Goal: Task Accomplishment & Management: Manage account settings

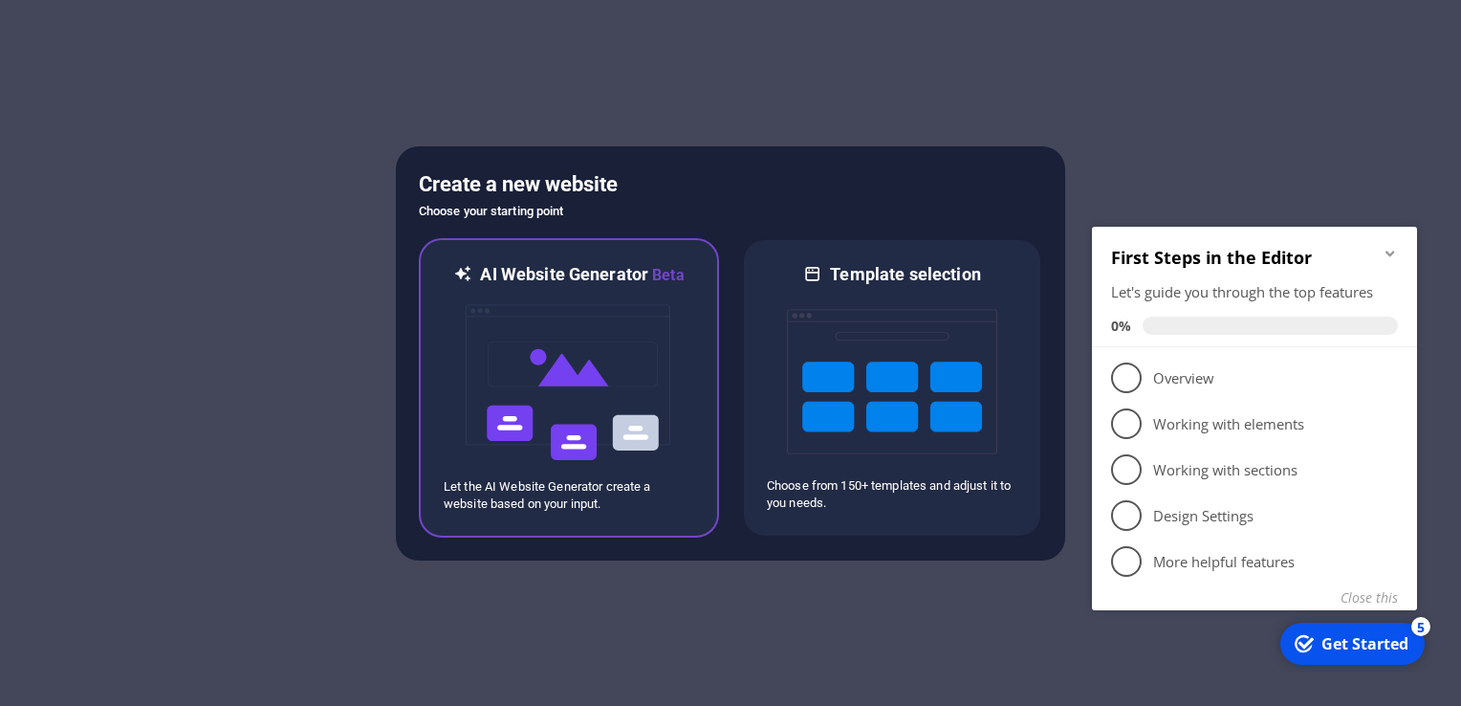
click at [562, 316] on img at bounding box center [569, 382] width 210 height 191
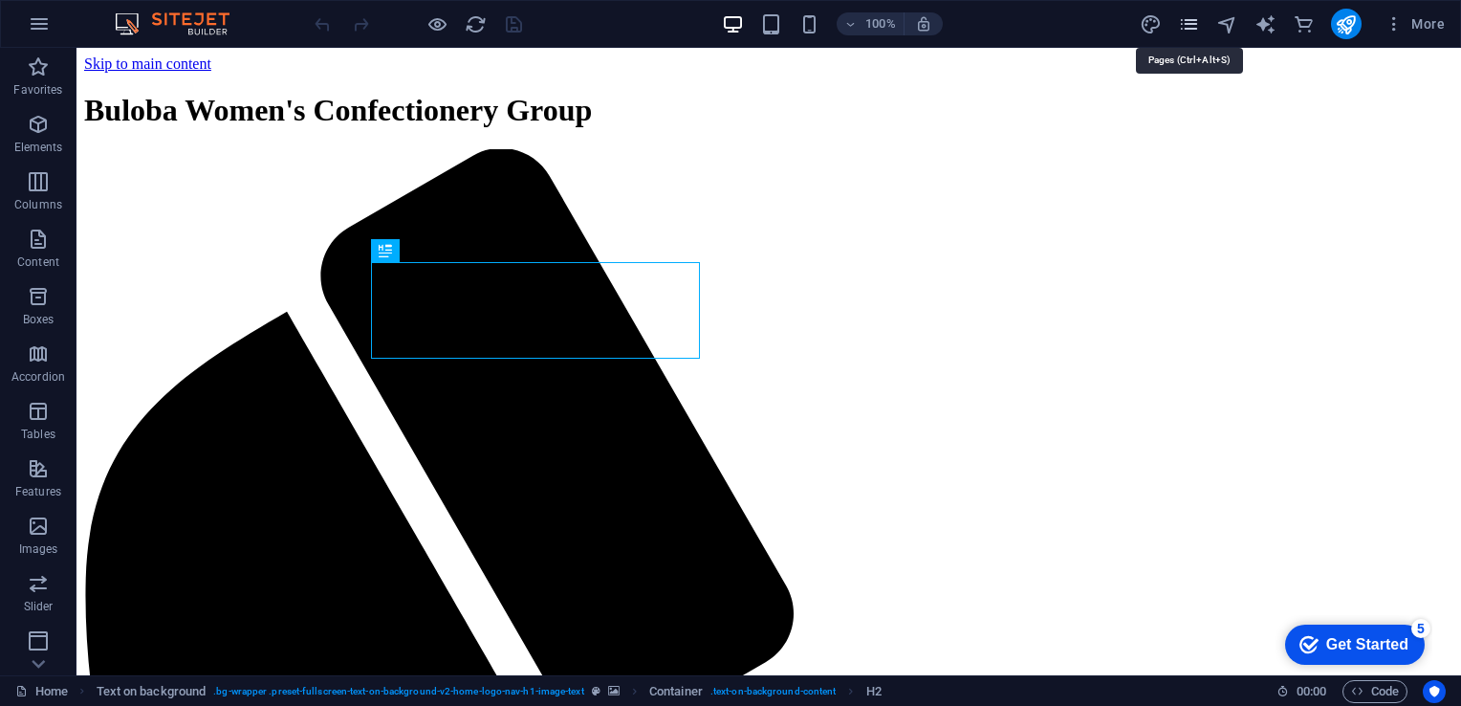
click at [0, 0] on icon "pages" at bounding box center [0, 0] width 0 height 0
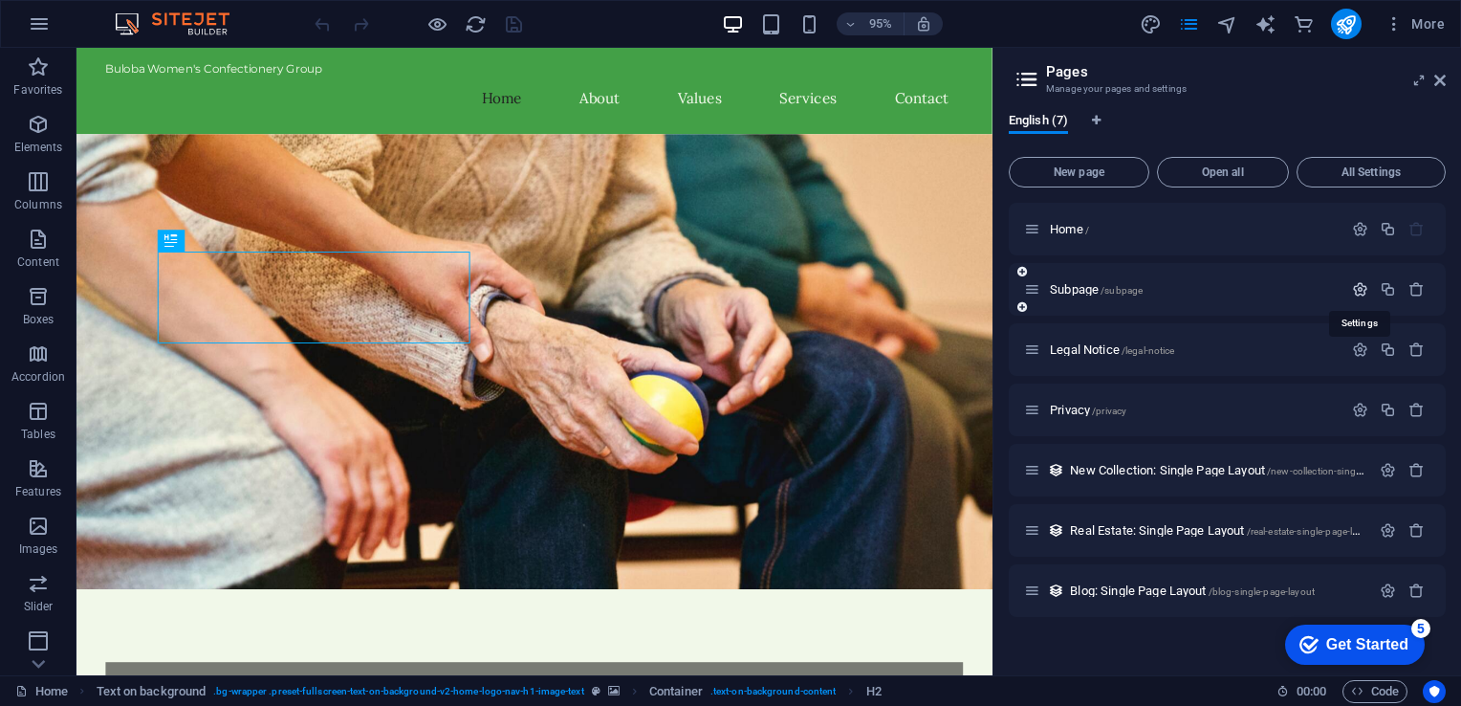
click at [1362, 287] on icon "button" at bounding box center [1360, 289] width 16 height 16
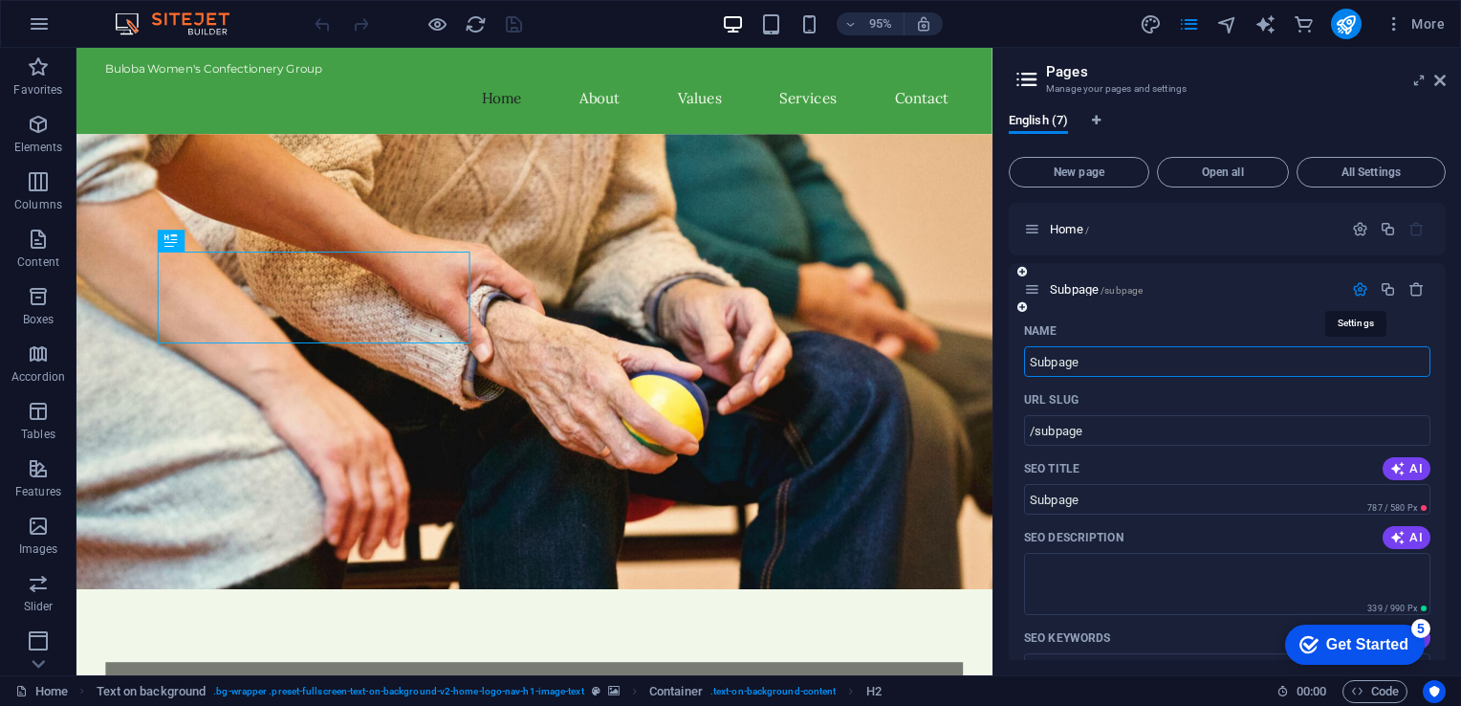
click at [1362, 287] on icon "button" at bounding box center [1360, 289] width 16 height 16
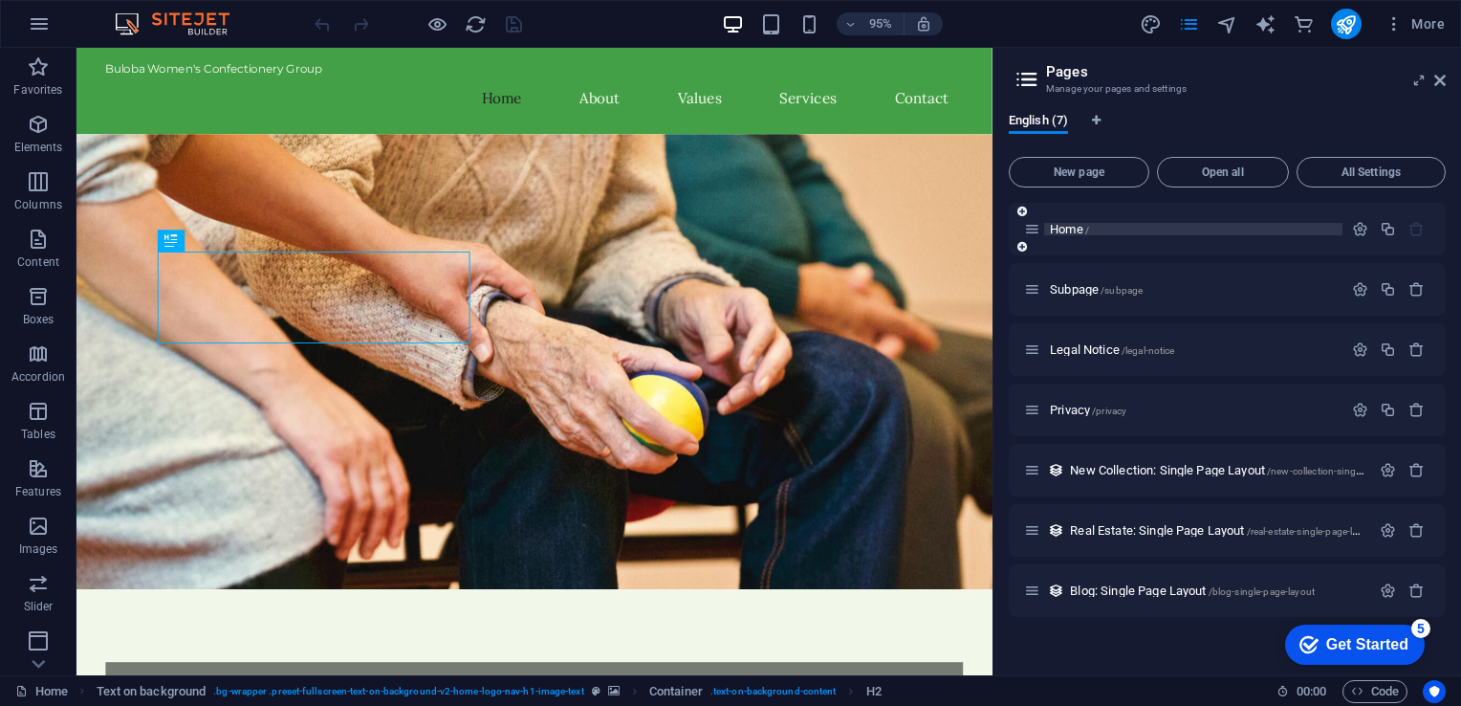
click at [1063, 225] on span "Home /" at bounding box center [1069, 229] width 39 height 14
click at [1360, 229] on icon "button" at bounding box center [1360, 229] width 16 height 16
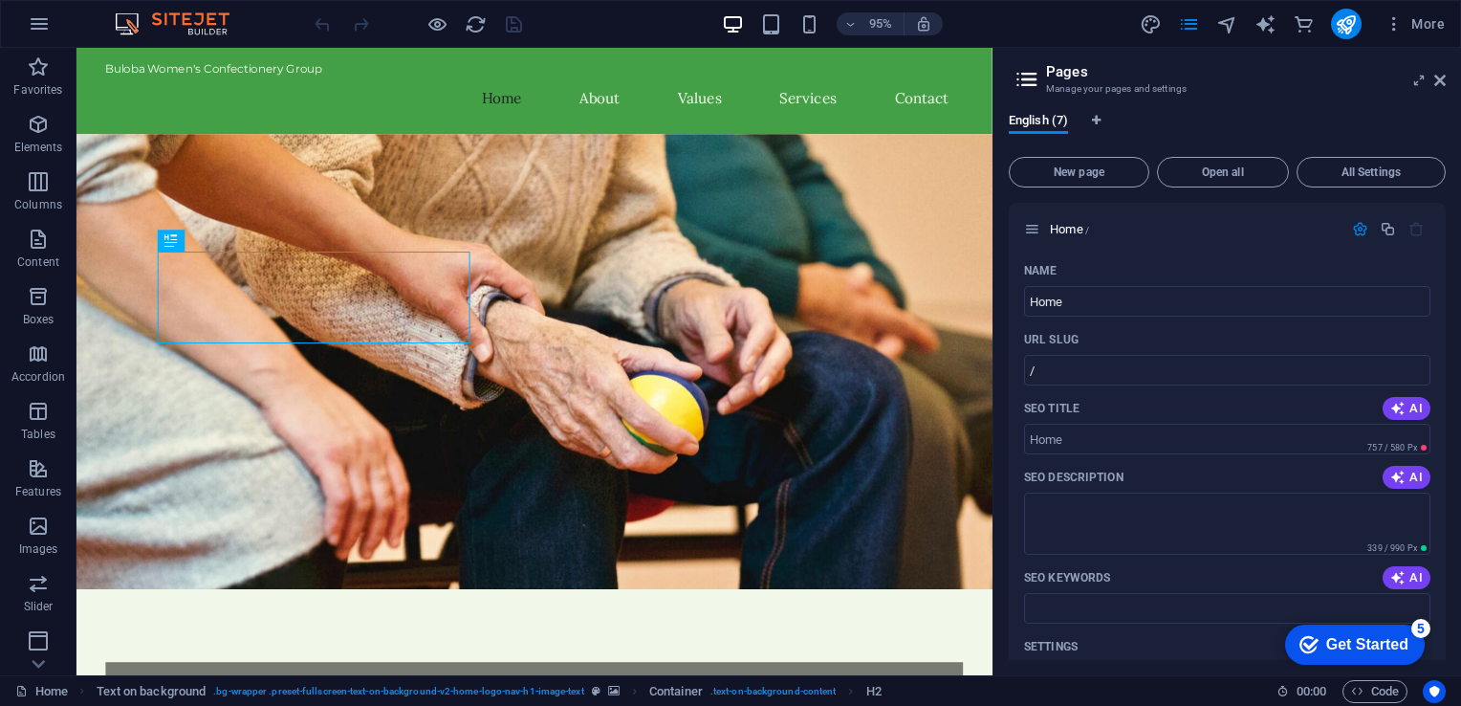
drag, startPoint x: 1446, startPoint y: 281, endPoint x: 1449, endPoint y: 308, distance: 26.9
click at [1449, 308] on div "English (7) New page Open all All Settings Home / Name Home ​ URL SLUG / ​ SEO …" at bounding box center [1228, 387] width 468 height 578
click at [1062, 231] on span "Home /" at bounding box center [1069, 229] width 39 height 14
click at [1331, 168] on span "All Settings" at bounding box center [1371, 171] width 132 height 11
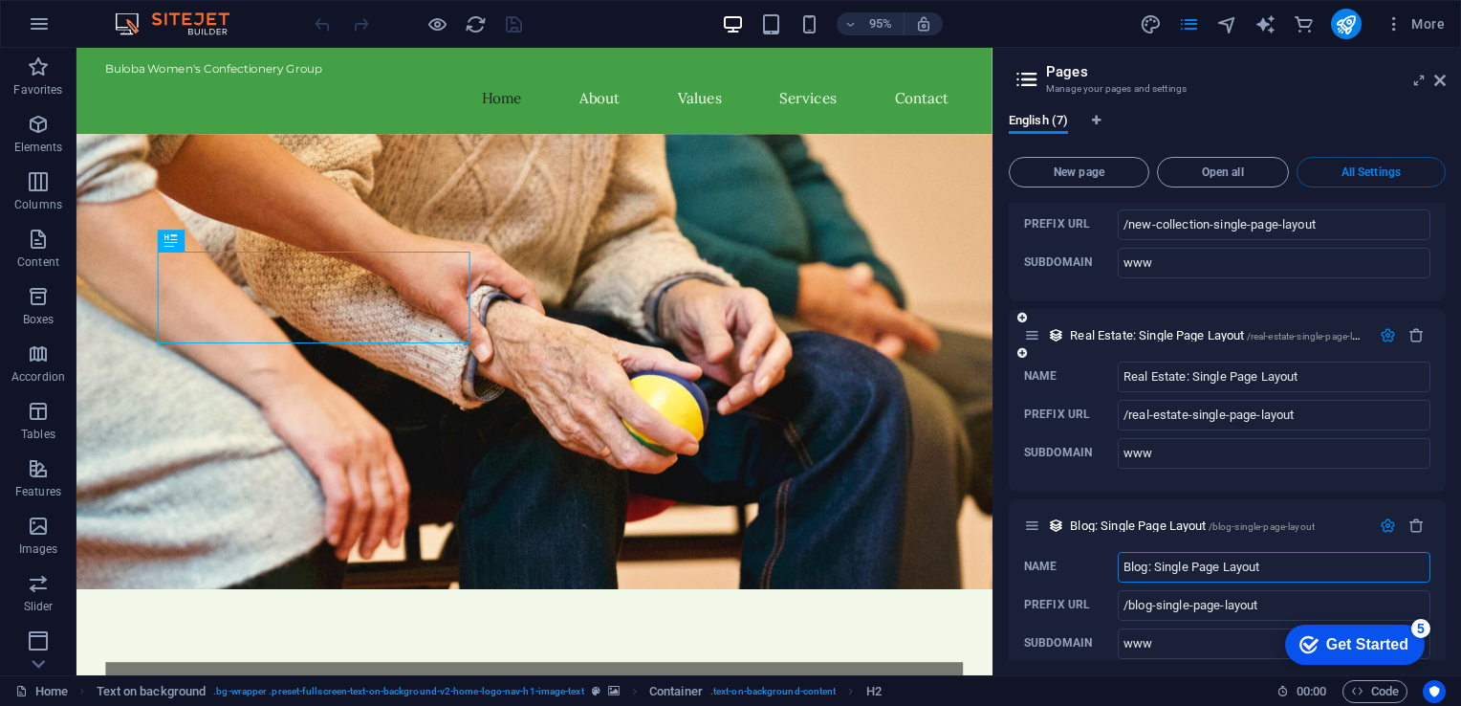
click at [1385, 327] on icon "button" at bounding box center [1388, 335] width 16 height 16
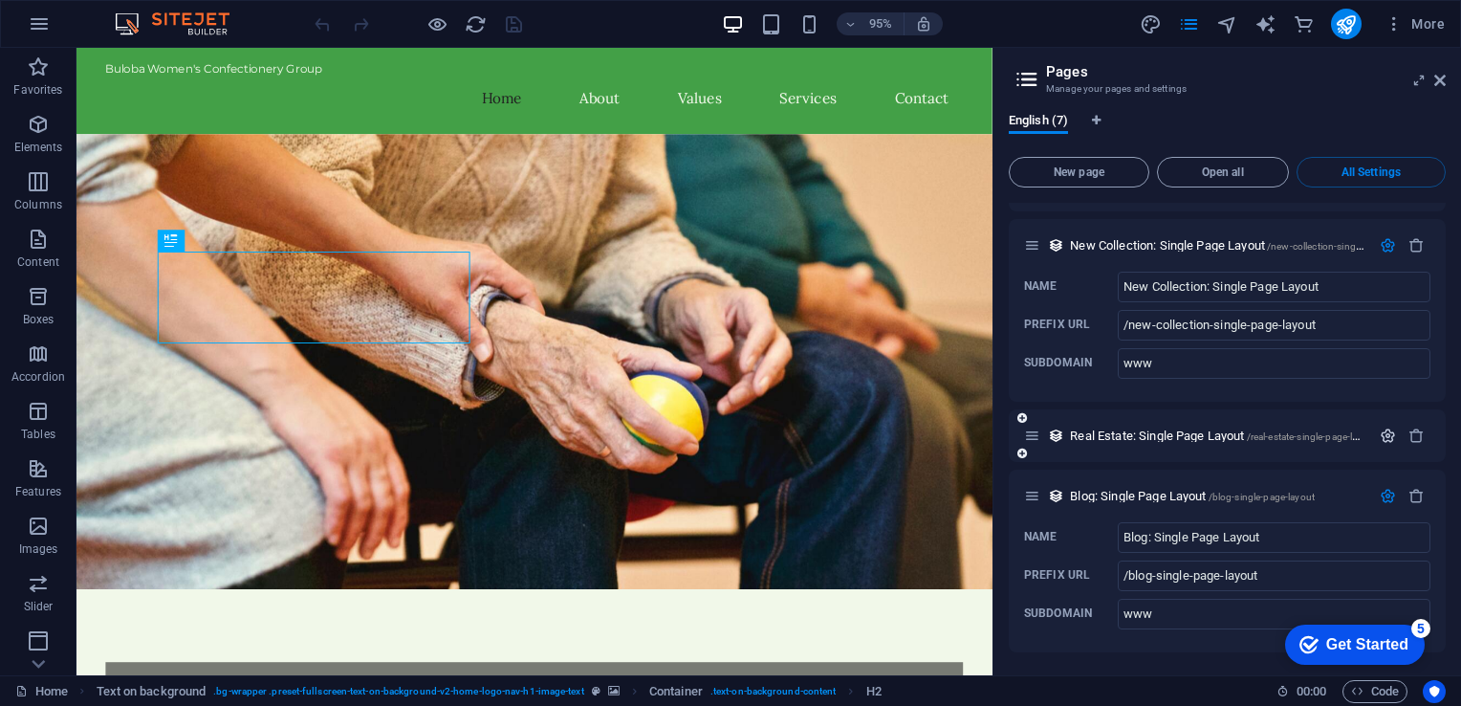
scroll to position [3444, 0]
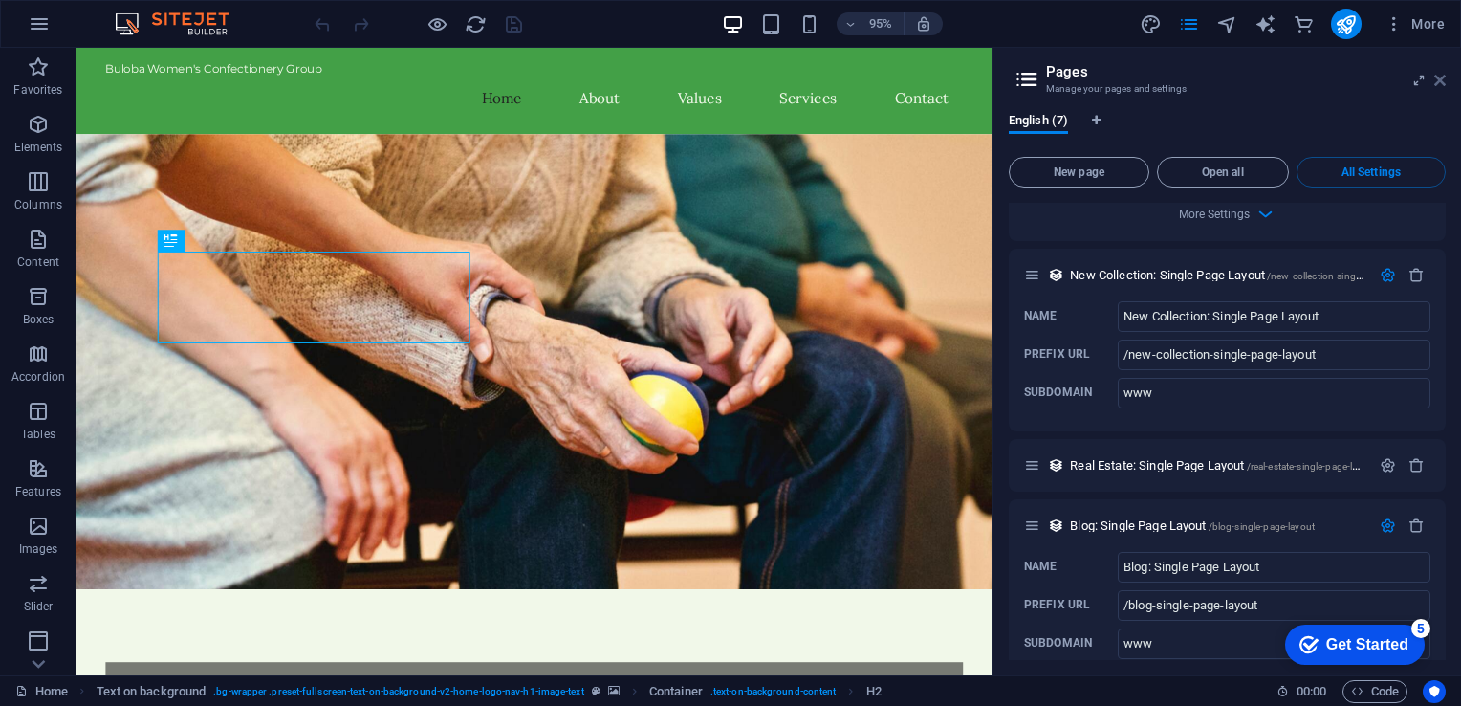
click at [1439, 79] on icon at bounding box center [1439, 80] width 11 height 15
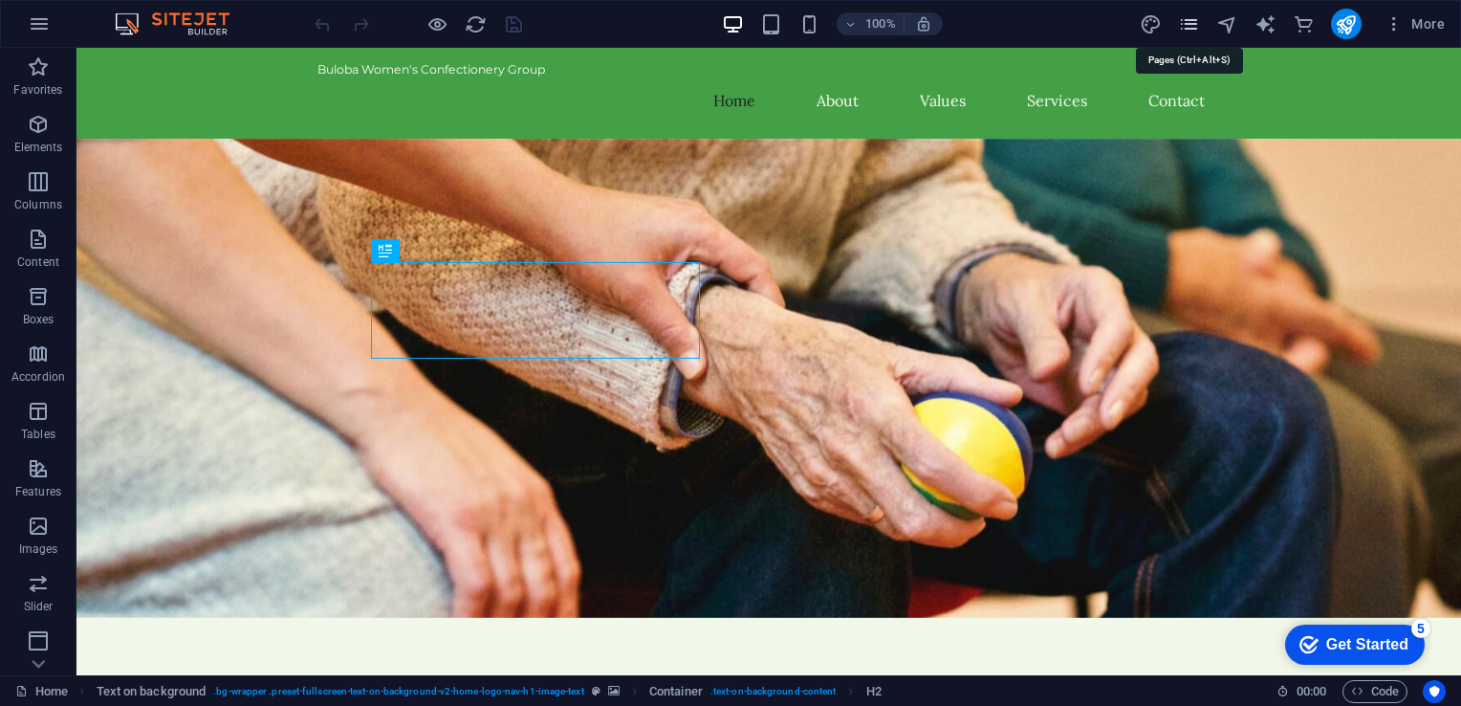
click at [0, 0] on icon "pages" at bounding box center [0, 0] width 0 height 0
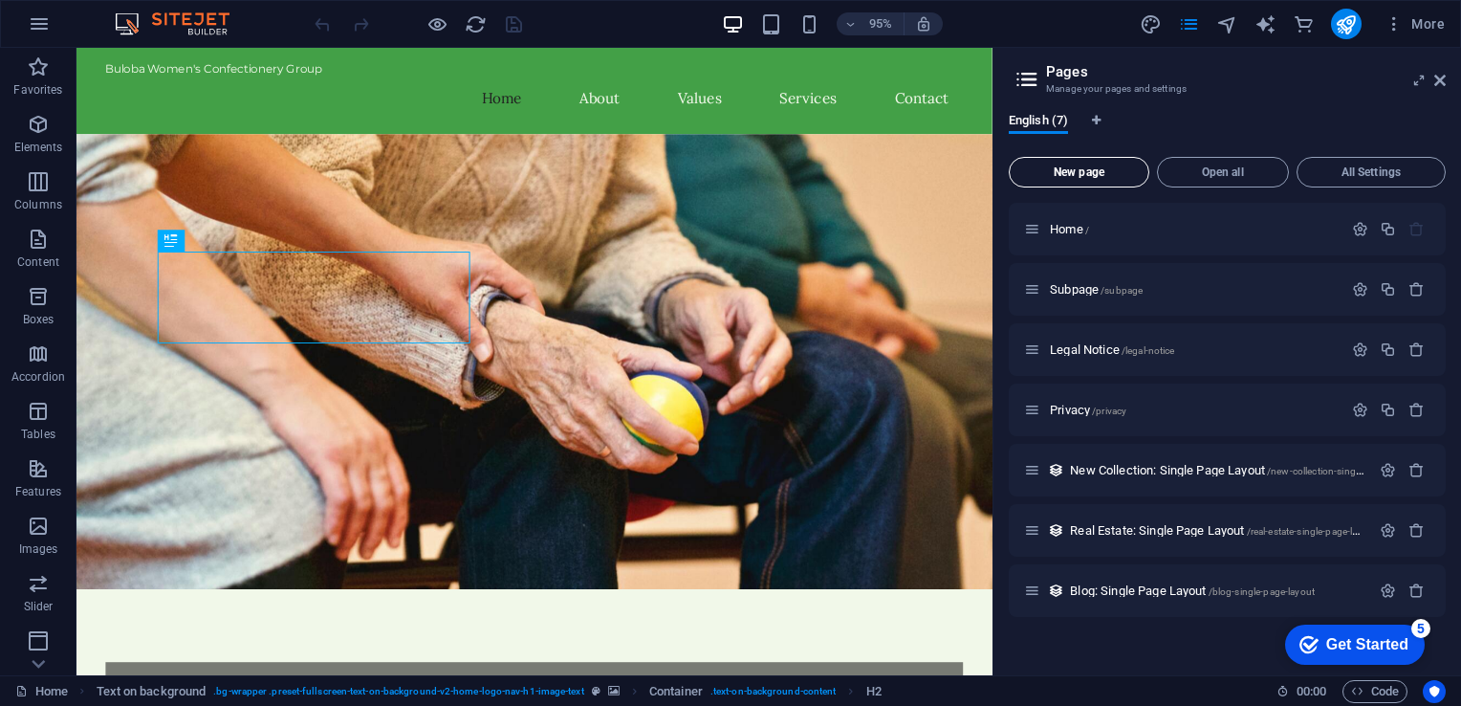
click at [1102, 178] on button "New page" at bounding box center [1079, 172] width 141 height 31
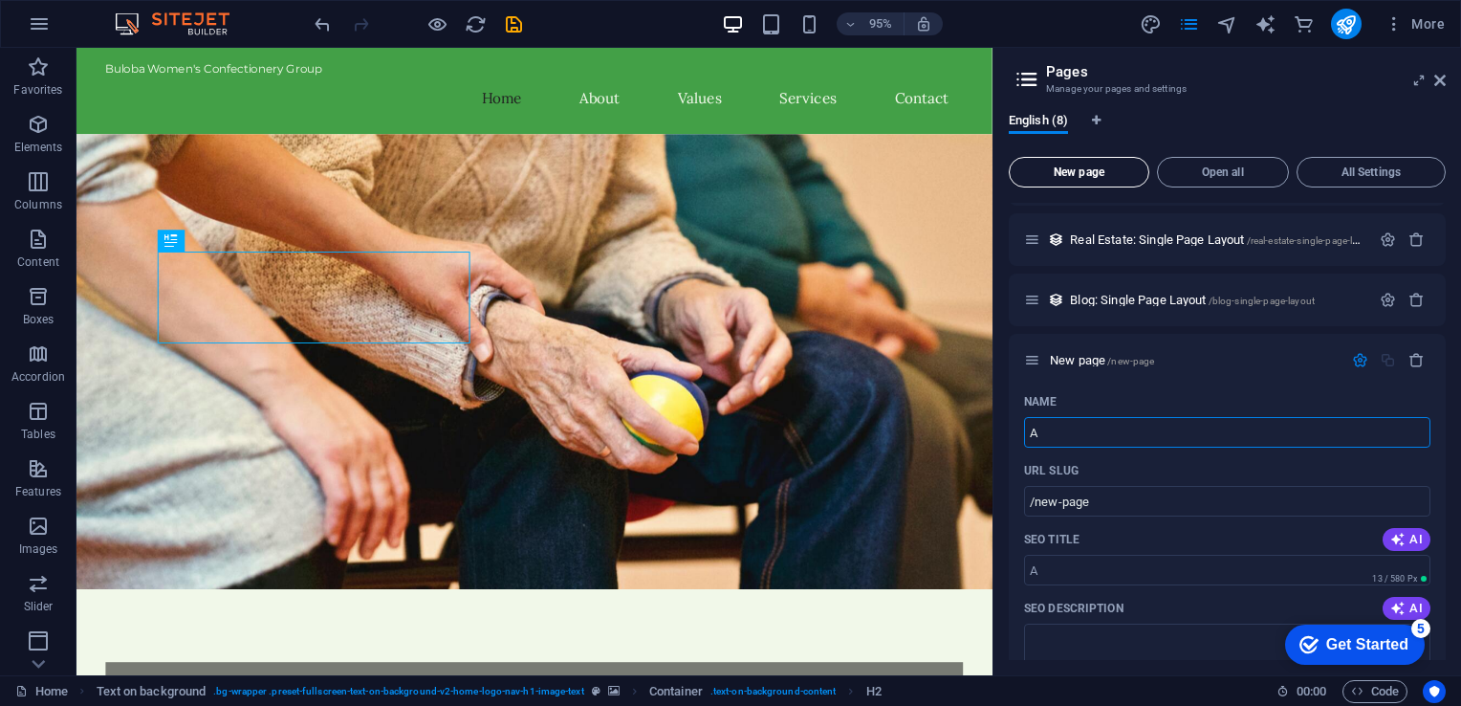
type input "A"
type input "/a"
type input "About U"
type input "/about"
type input "About Us"
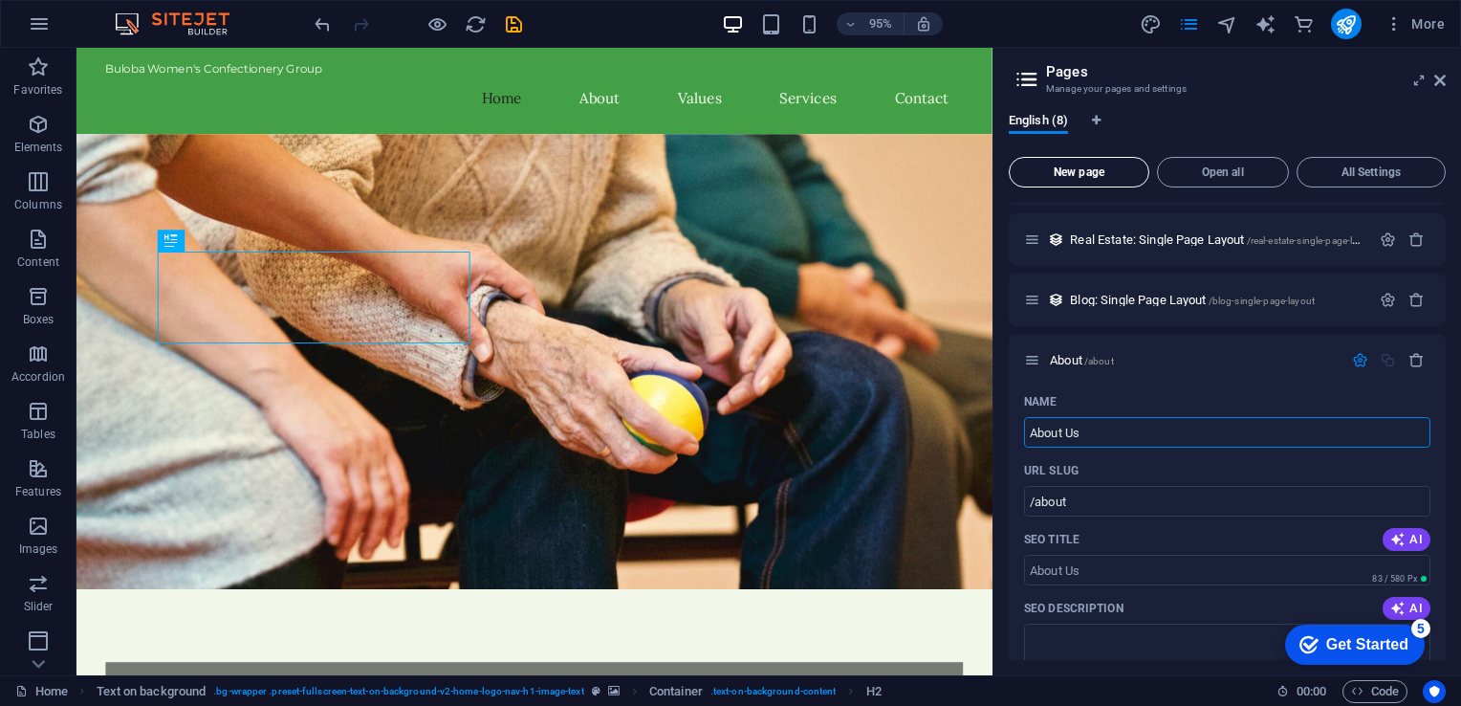
type input "/about-us"
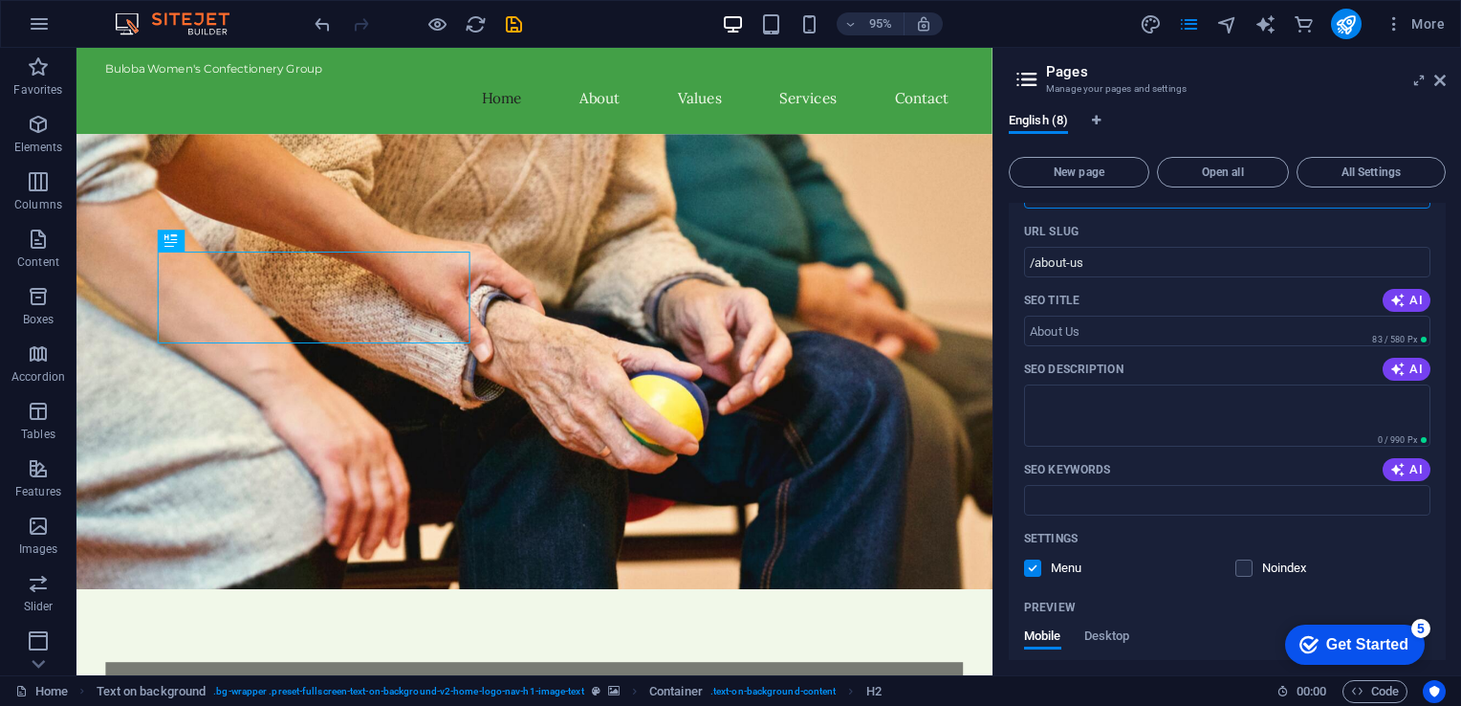
scroll to position [551, 0]
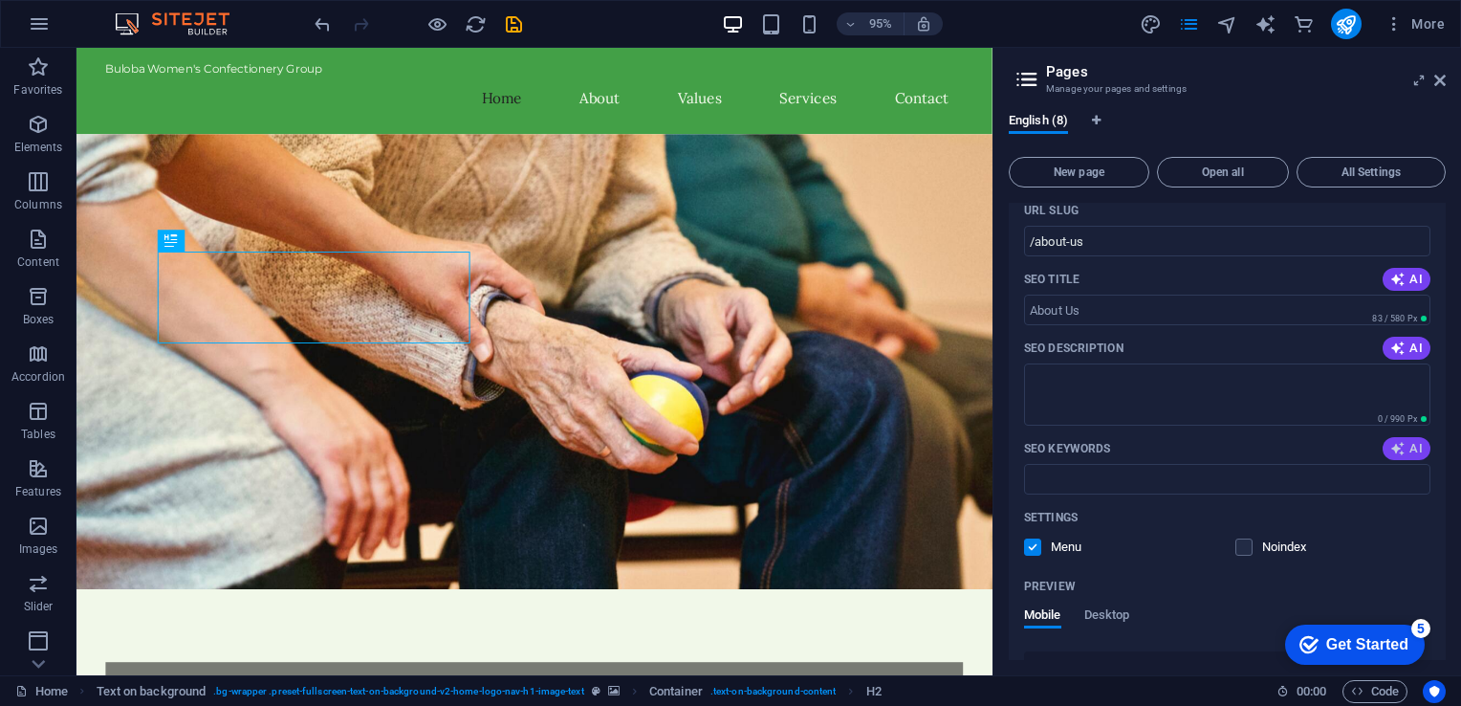
type input "About Us"
click at [1392, 448] on icon "button" at bounding box center [1397, 448] width 15 height 15
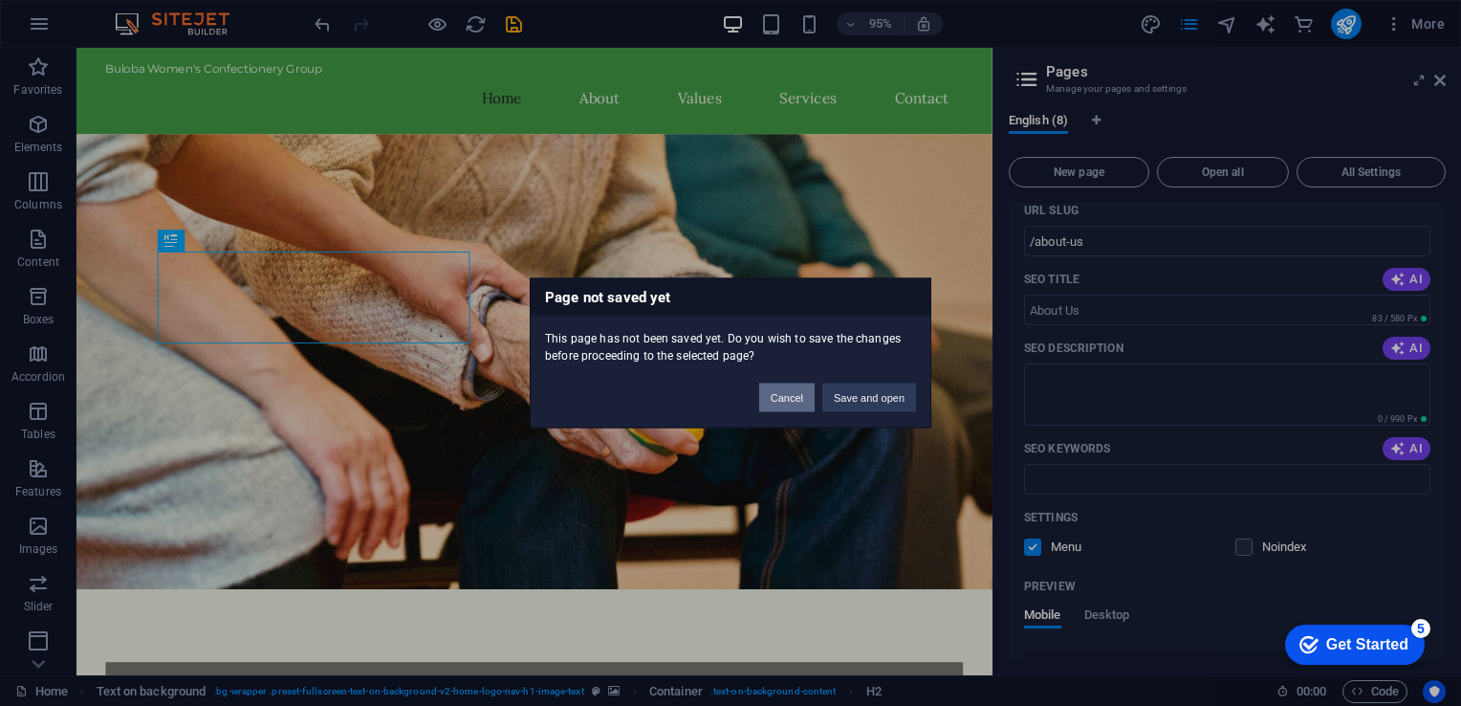
click at [773, 399] on button "Cancel" at bounding box center [786, 397] width 55 height 29
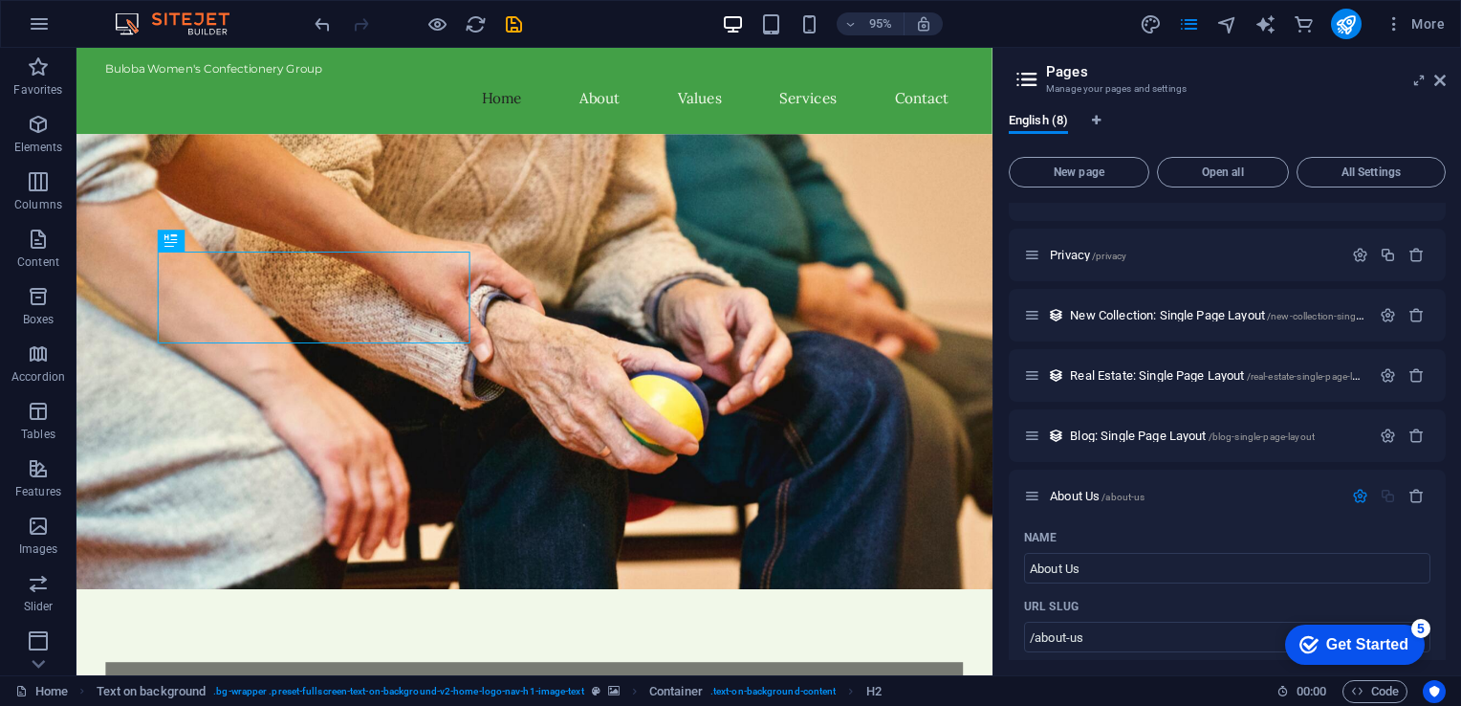
scroll to position [0, 0]
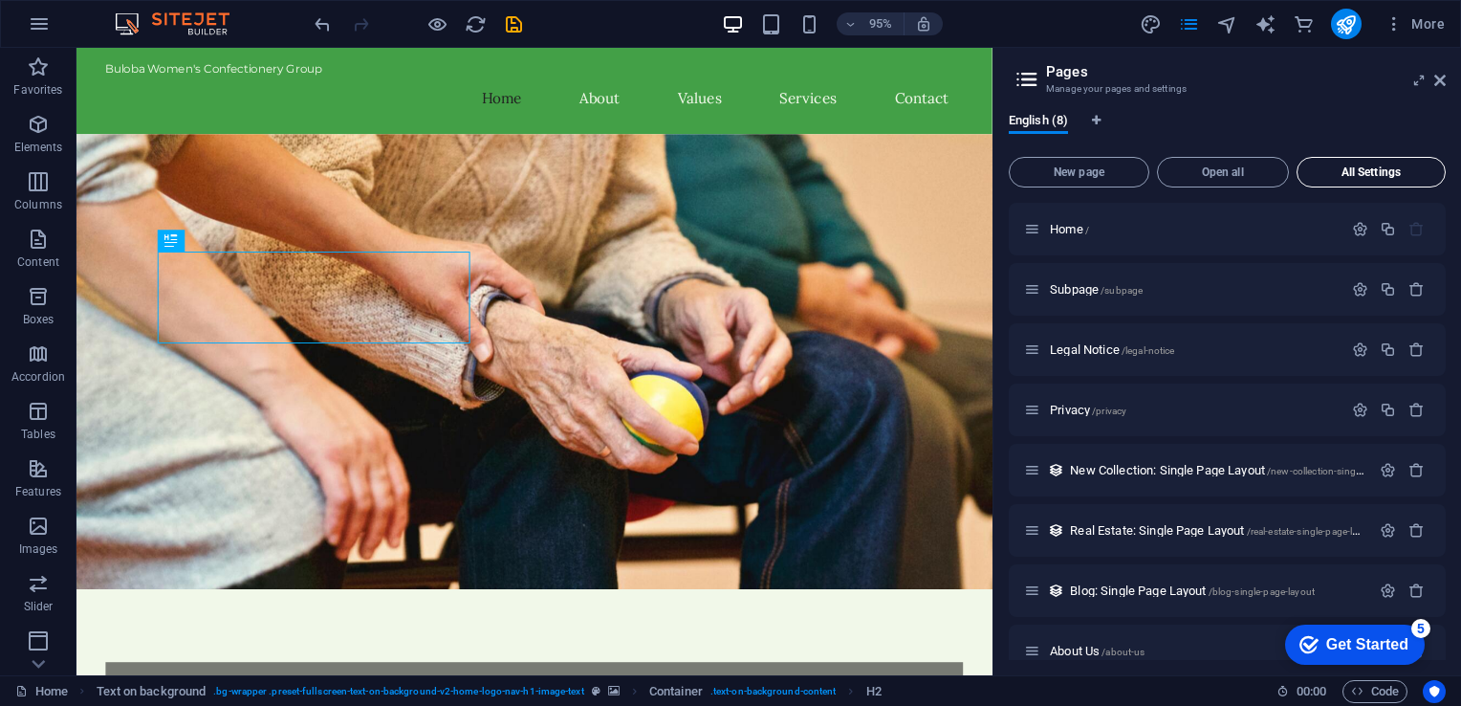
click at [1336, 163] on button "All Settings" at bounding box center [1371, 172] width 149 height 31
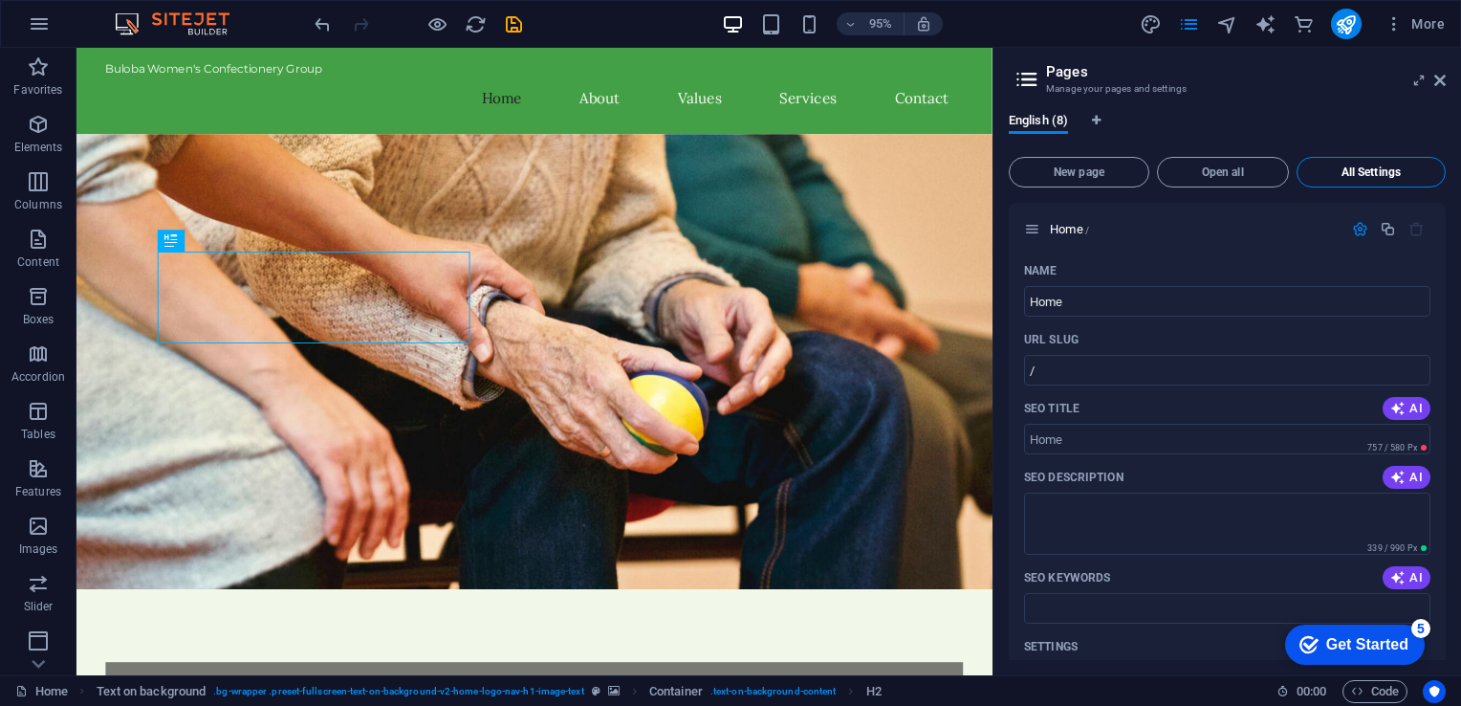
scroll to position [3681, 0]
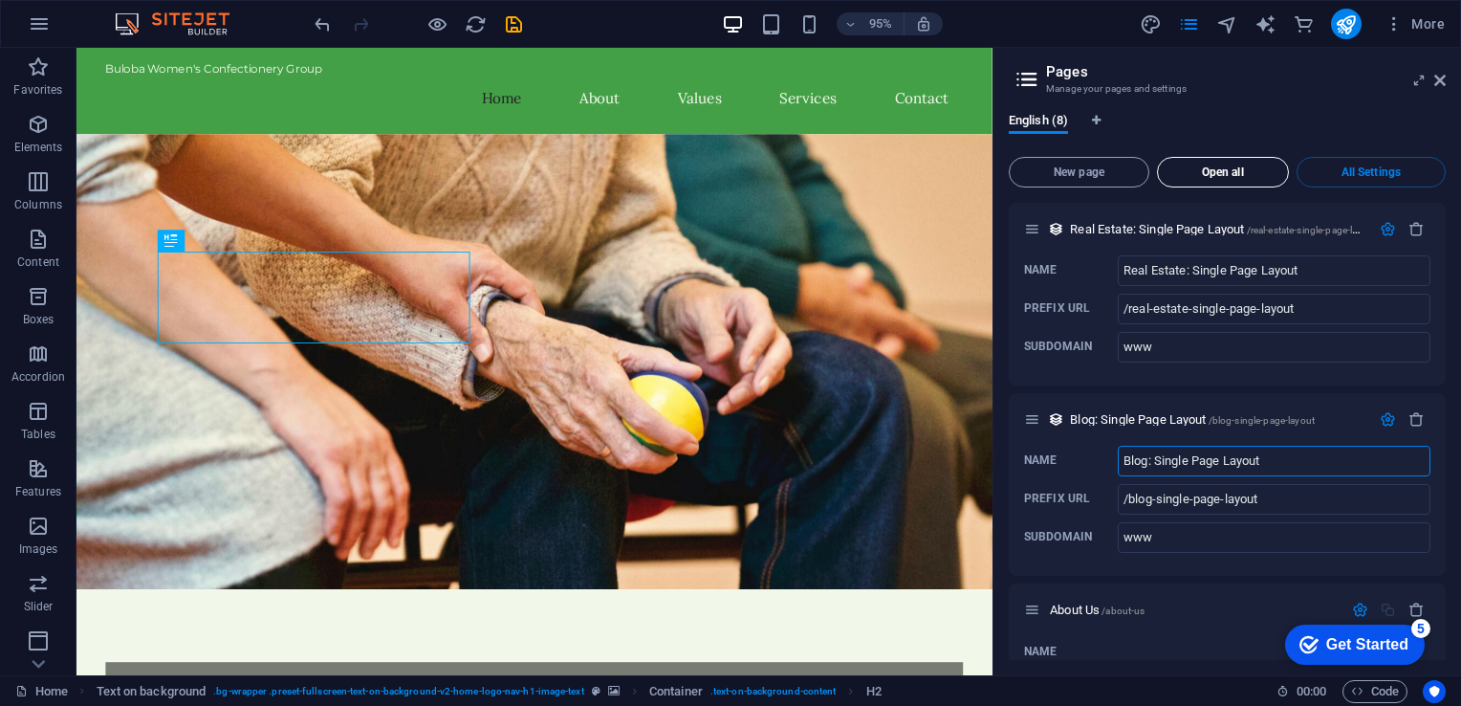
click at [1217, 177] on span "Open all" at bounding box center [1223, 171] width 115 height 11
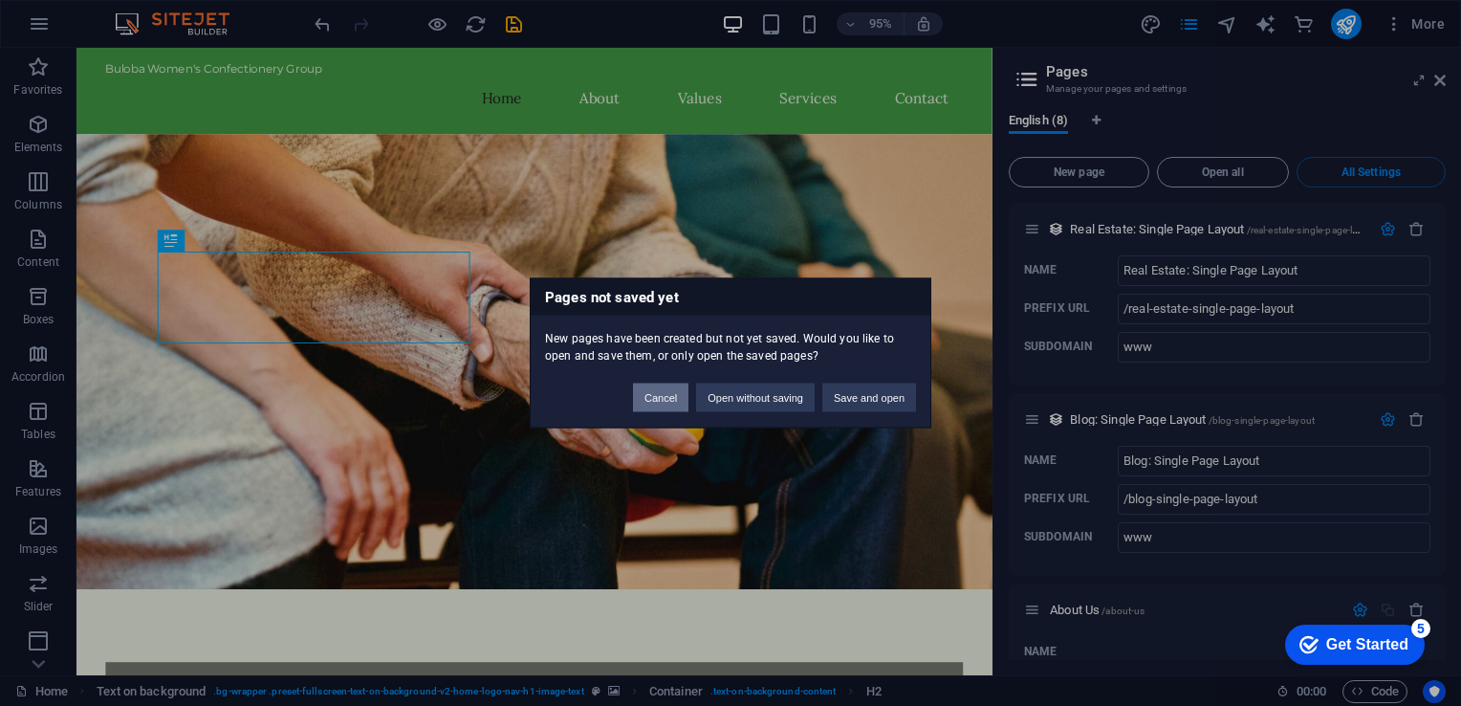
click at [652, 404] on button "Cancel" at bounding box center [660, 397] width 55 height 29
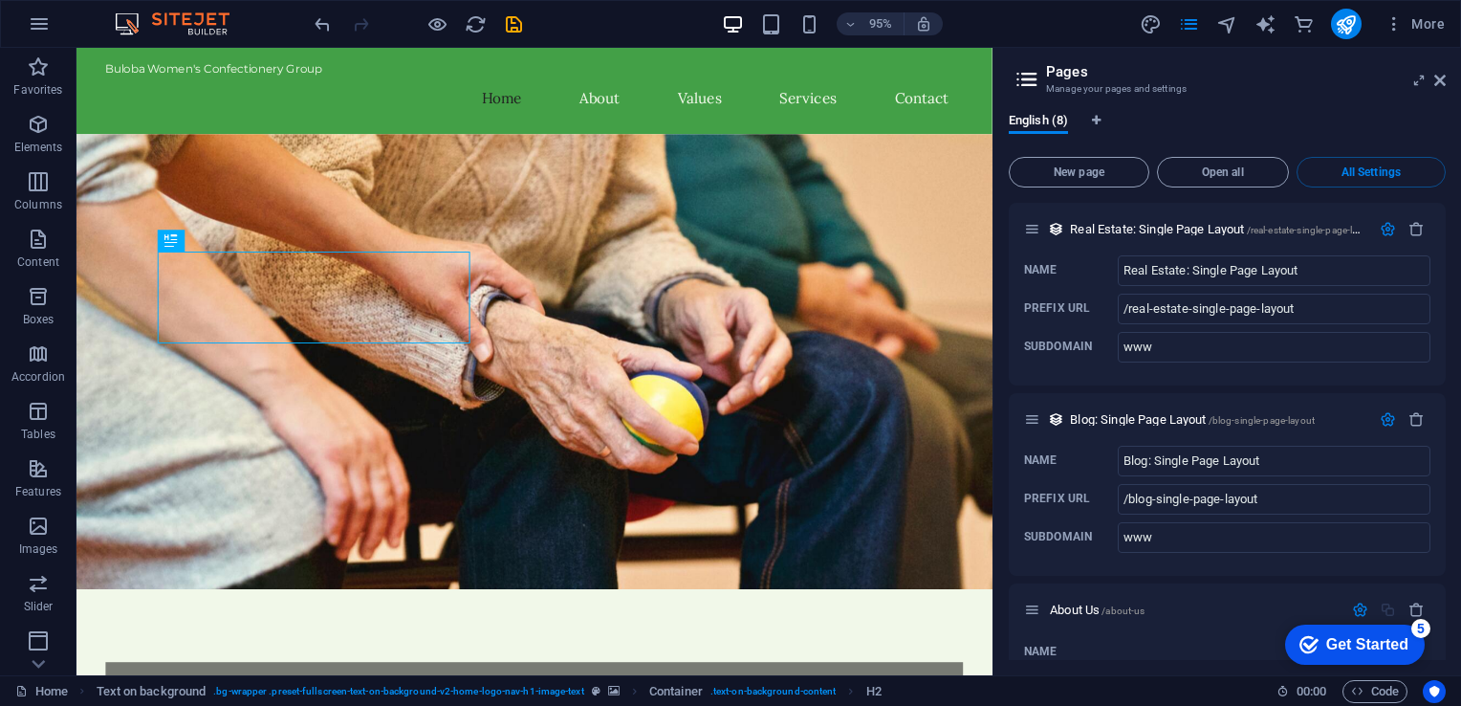
click at [1023, 81] on icon at bounding box center [1027, 79] width 29 height 27
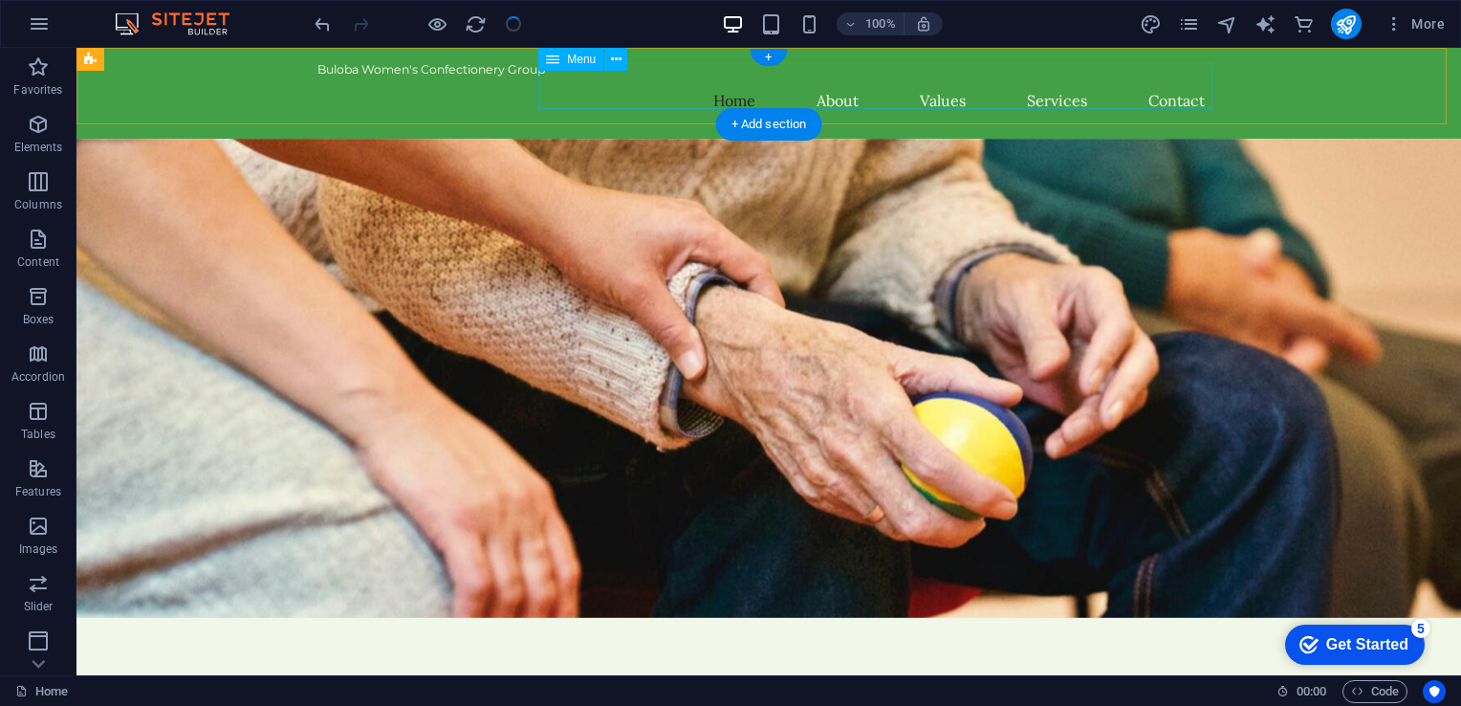
click at [841, 83] on nav "Home About Values Services Contact" at bounding box center [768, 100] width 903 height 46
select select
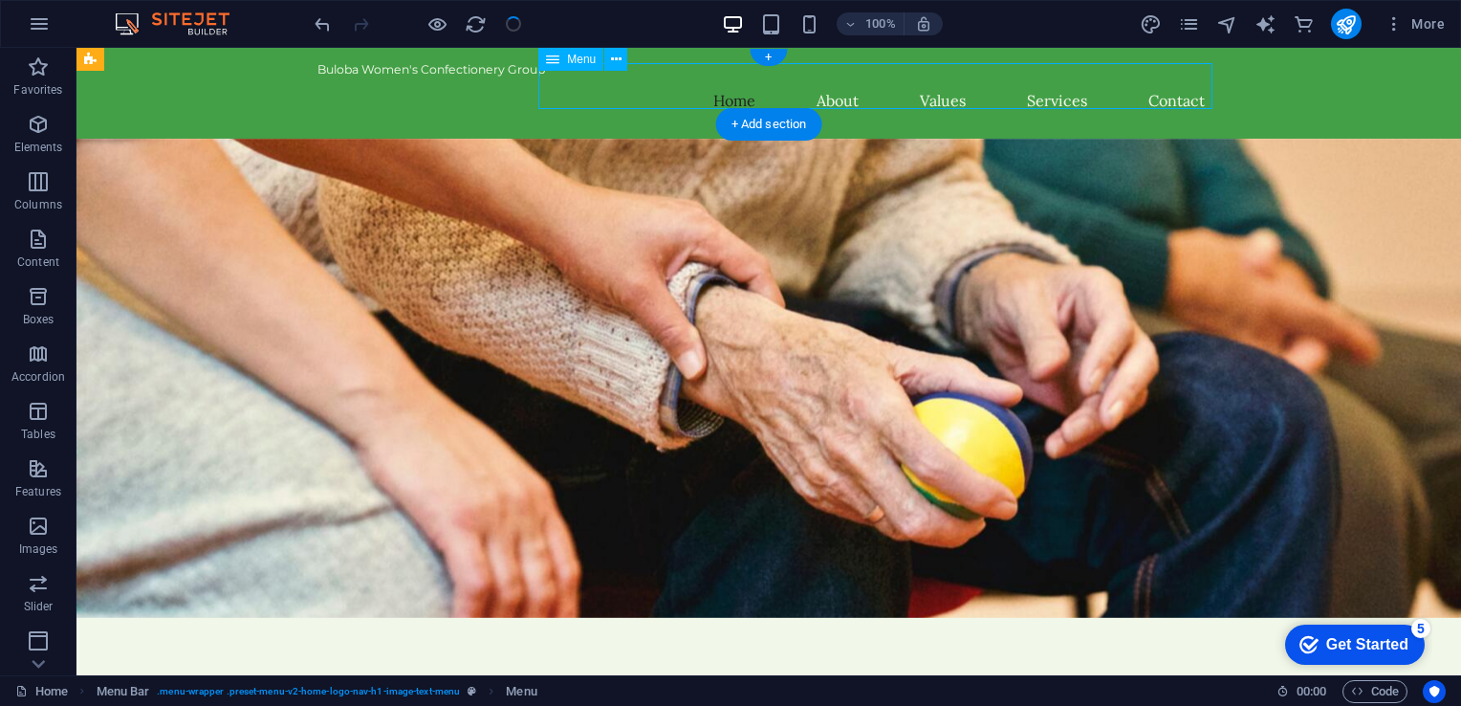
select select
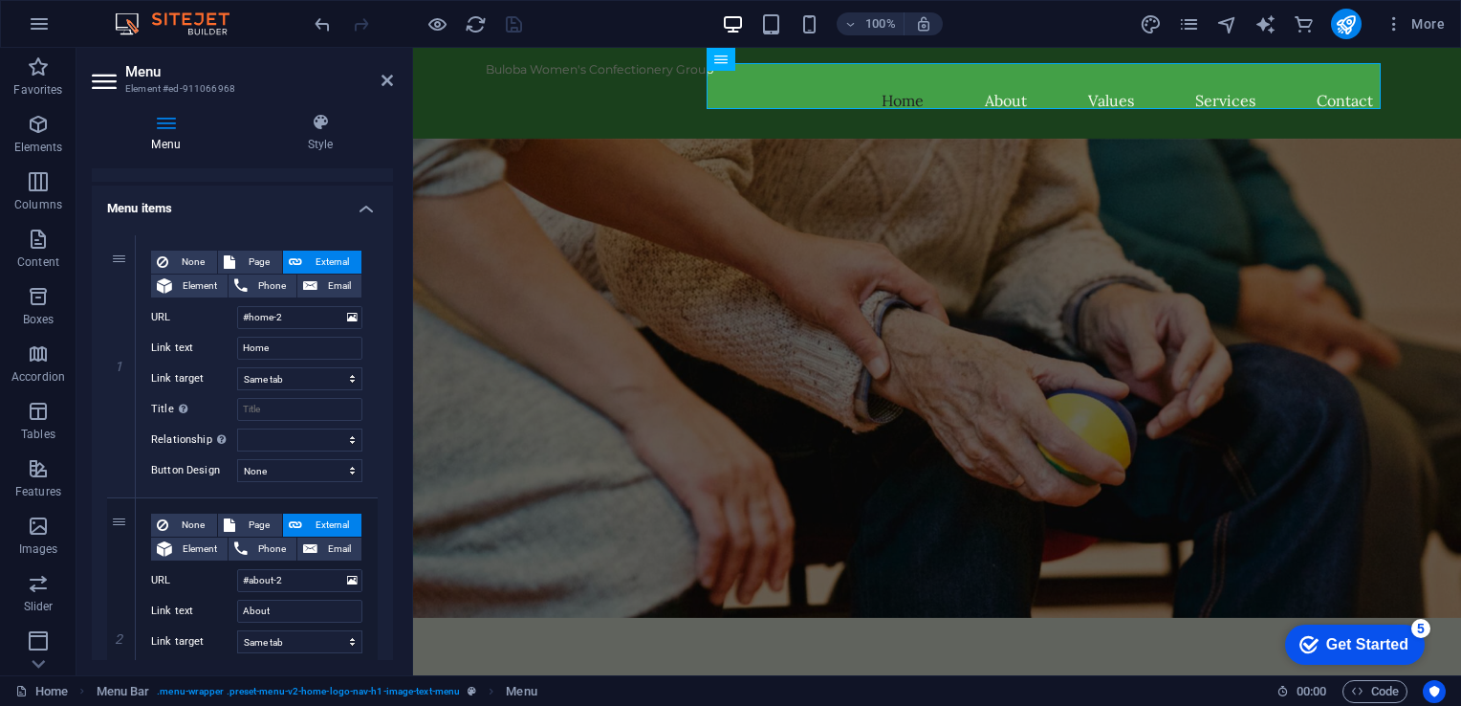
scroll to position [0, 0]
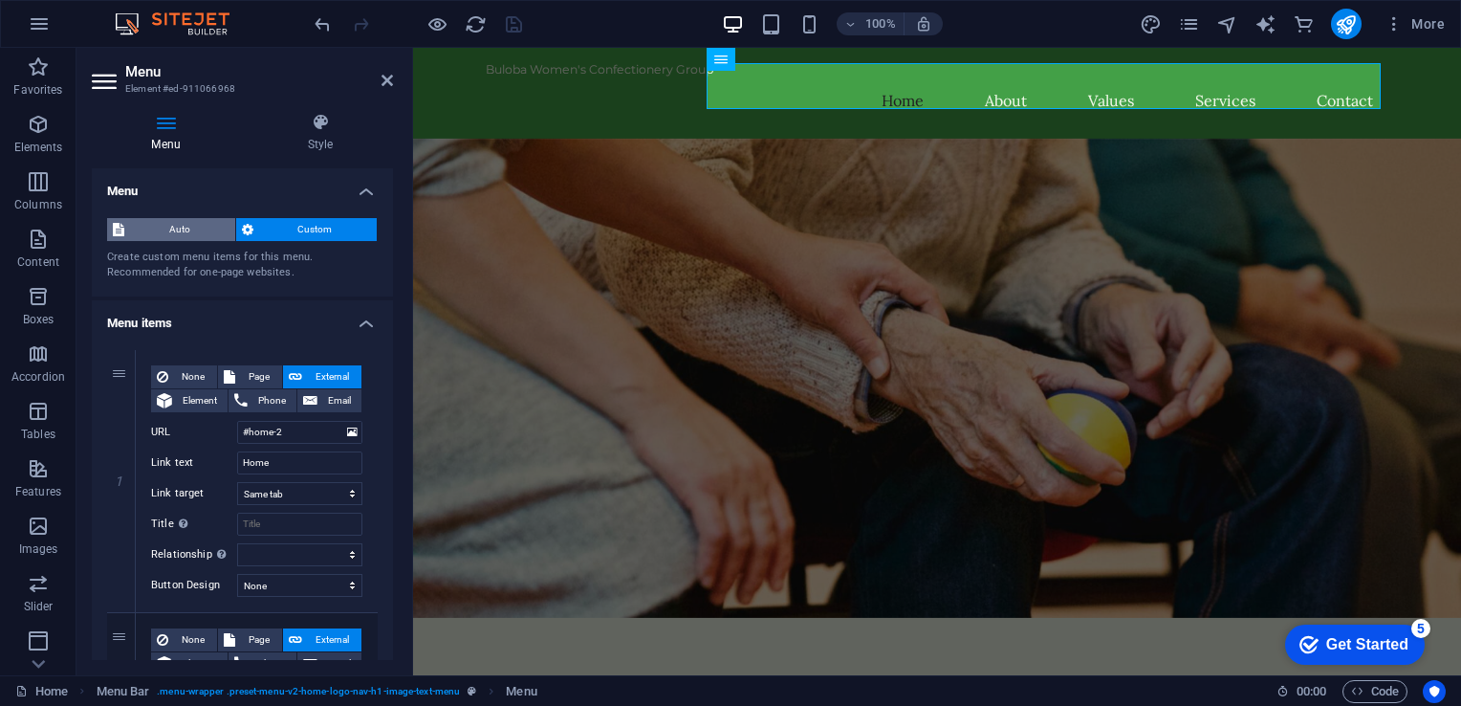
click at [197, 227] on span "Auto" at bounding box center [179, 229] width 99 height 23
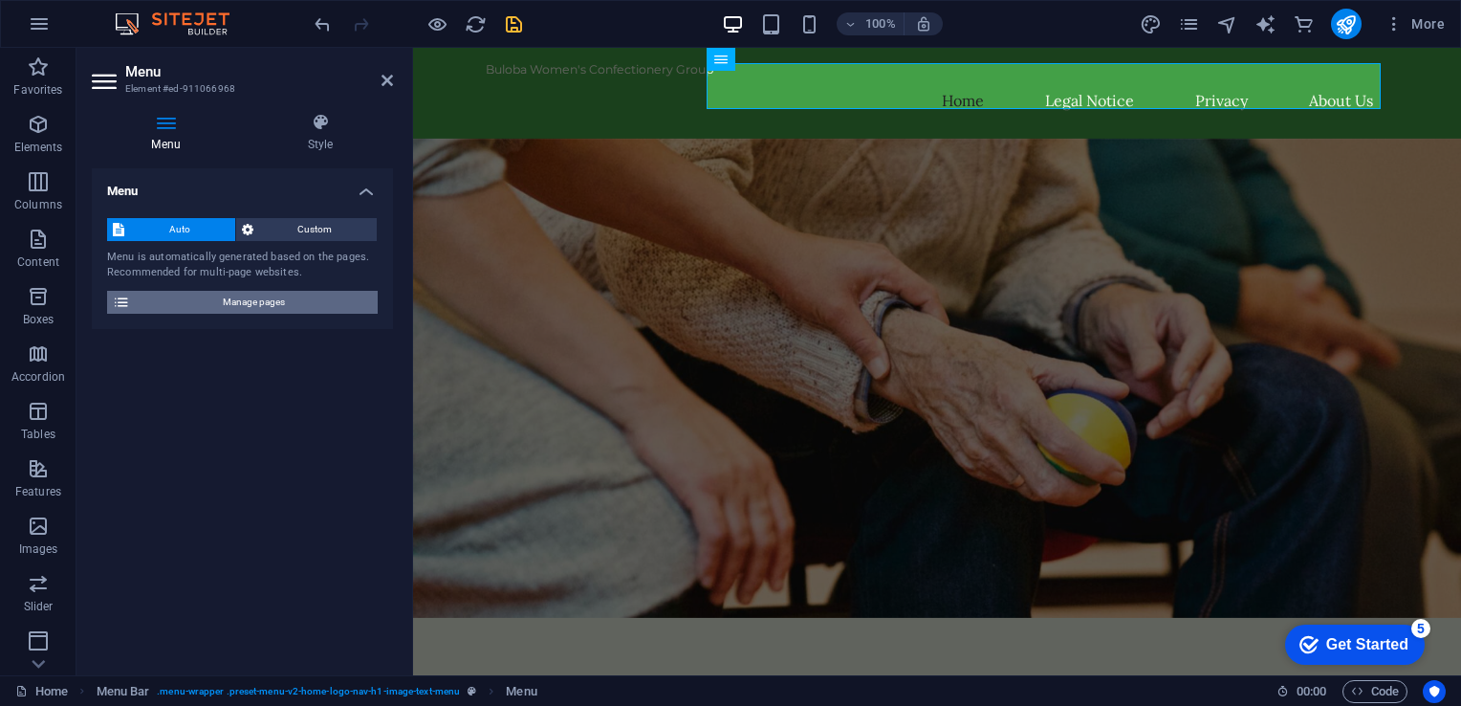
click at [264, 298] on span "Manage pages" at bounding box center [254, 302] width 236 height 23
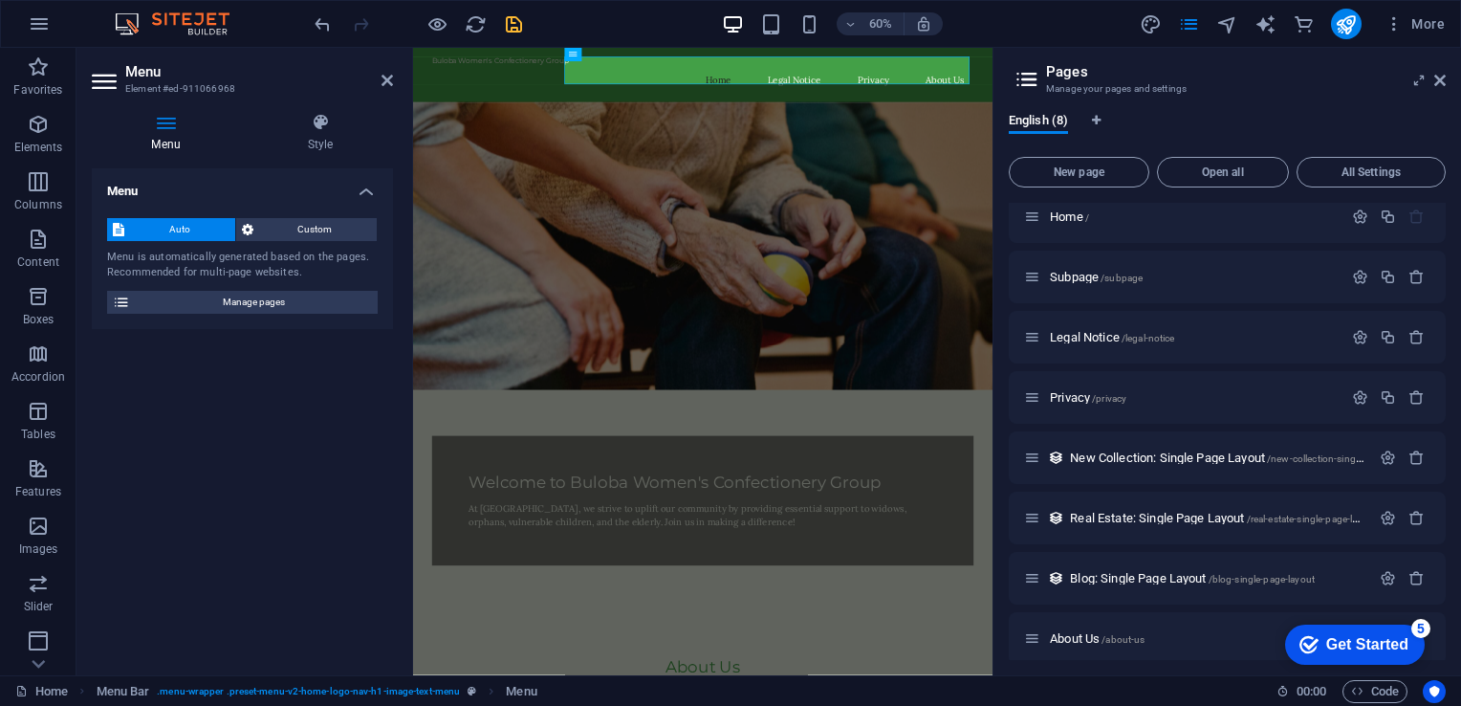
scroll to position [24, 0]
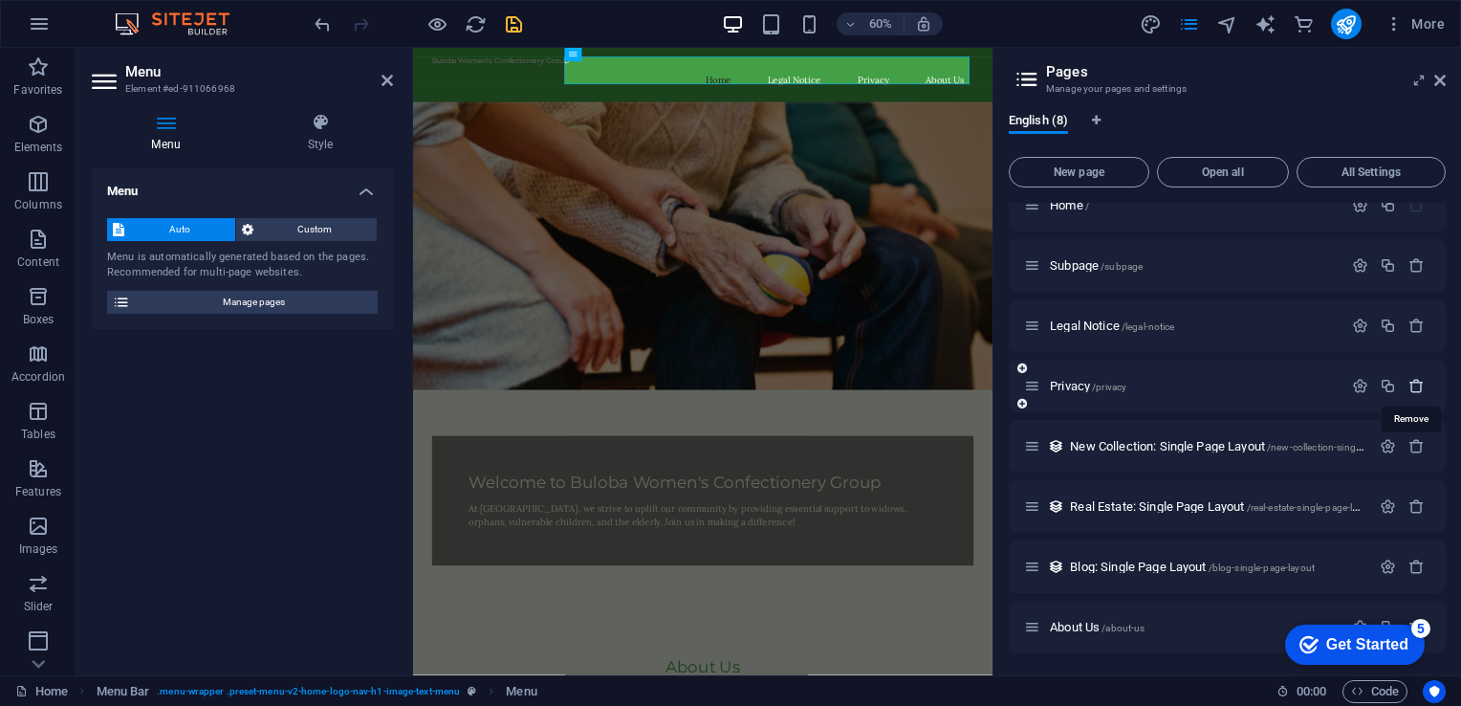
click at [1410, 383] on icon "button" at bounding box center [1417, 386] width 16 height 16
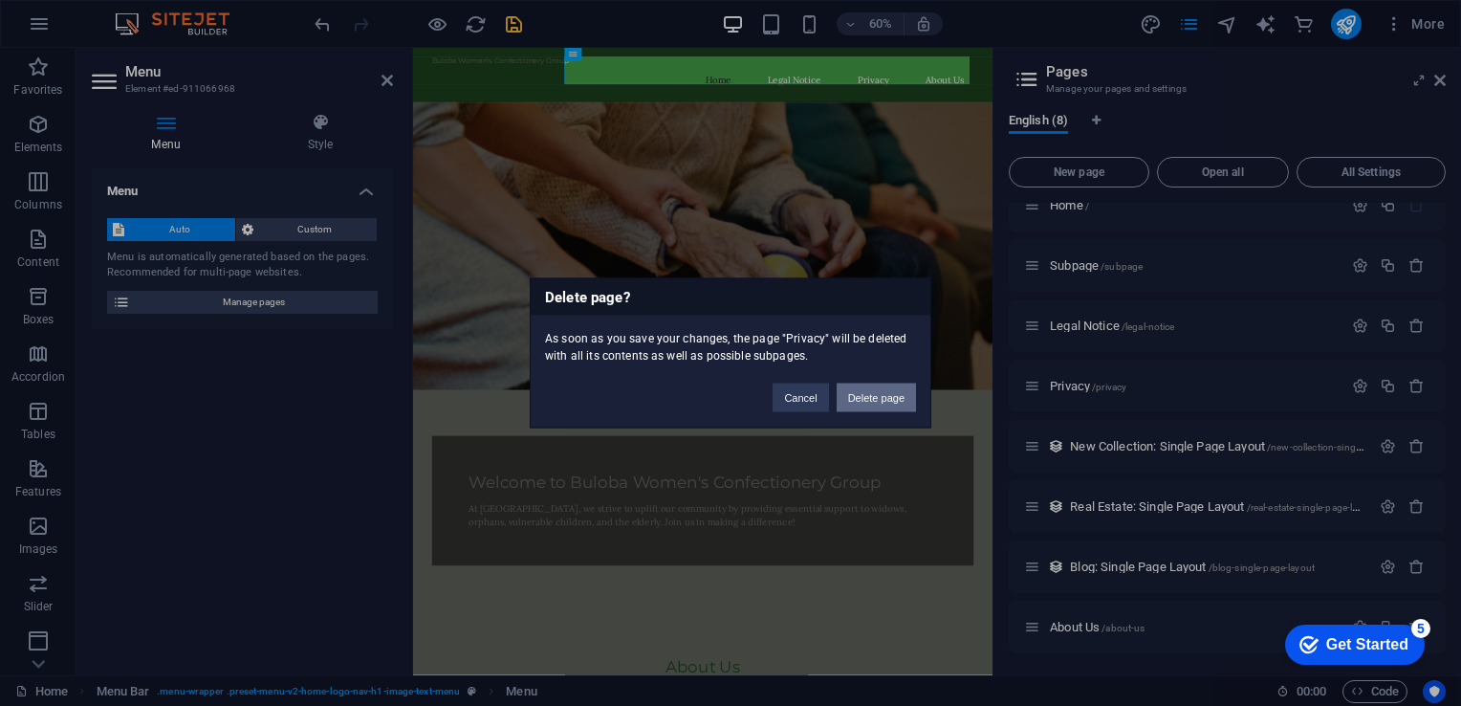
click at [870, 396] on button "Delete page" at bounding box center [876, 397] width 79 height 29
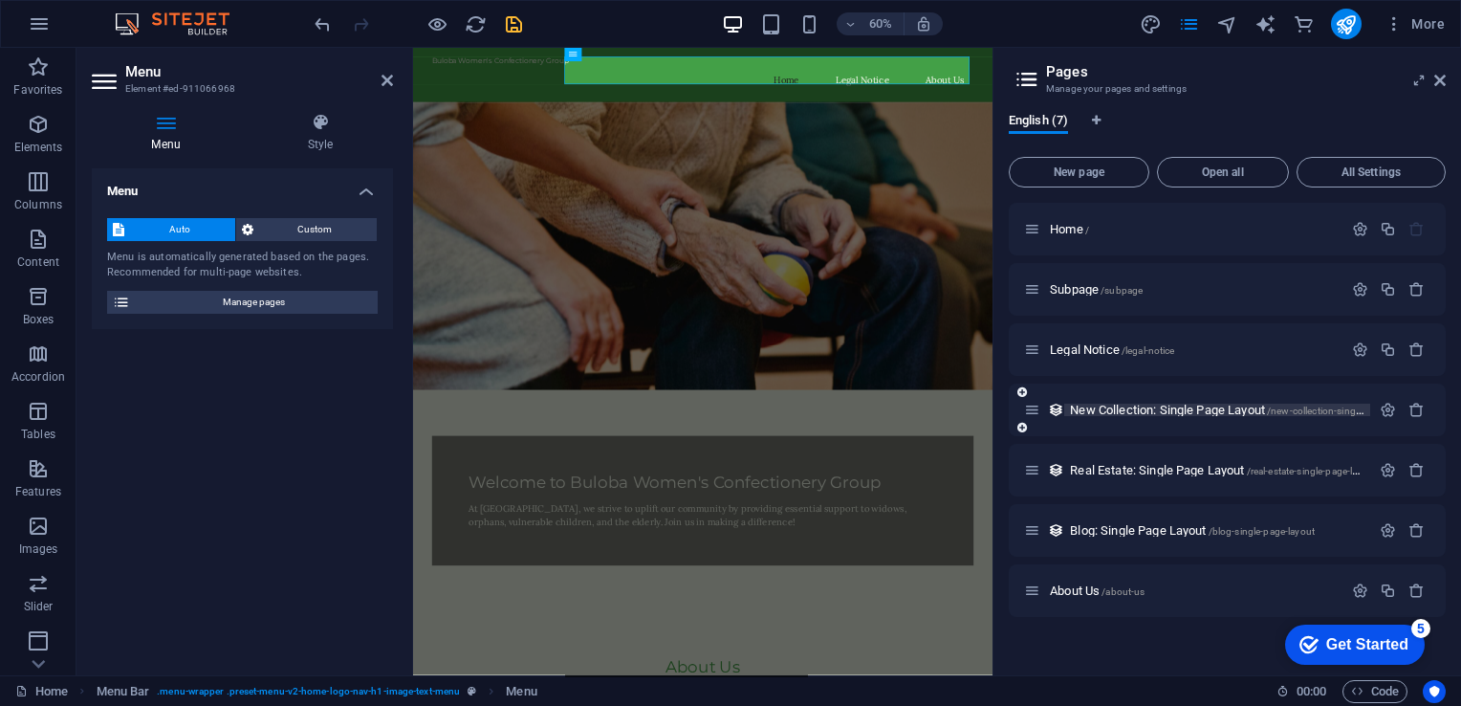
scroll to position [0, 0]
click at [1418, 349] on icon "button" at bounding box center [1417, 349] width 16 height 16
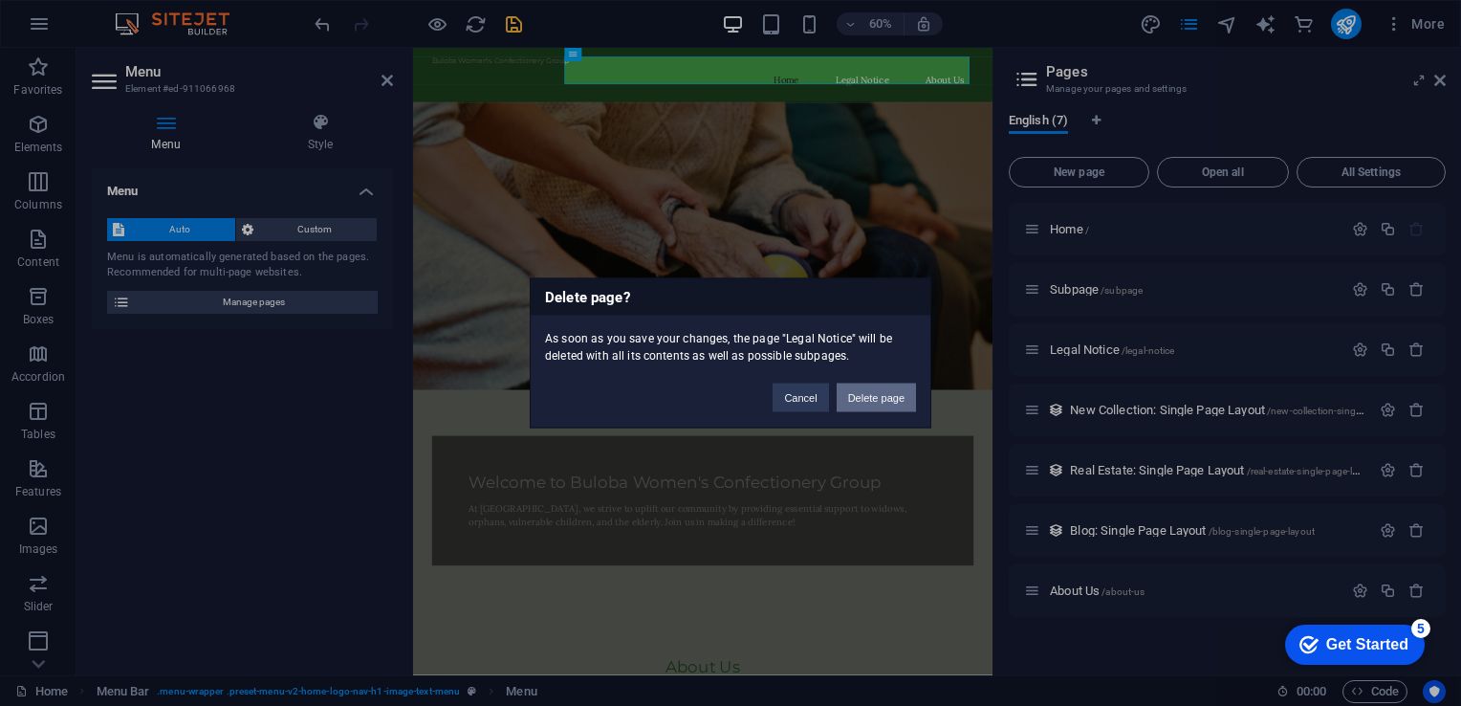
click at [868, 396] on button "Delete page" at bounding box center [876, 397] width 79 height 29
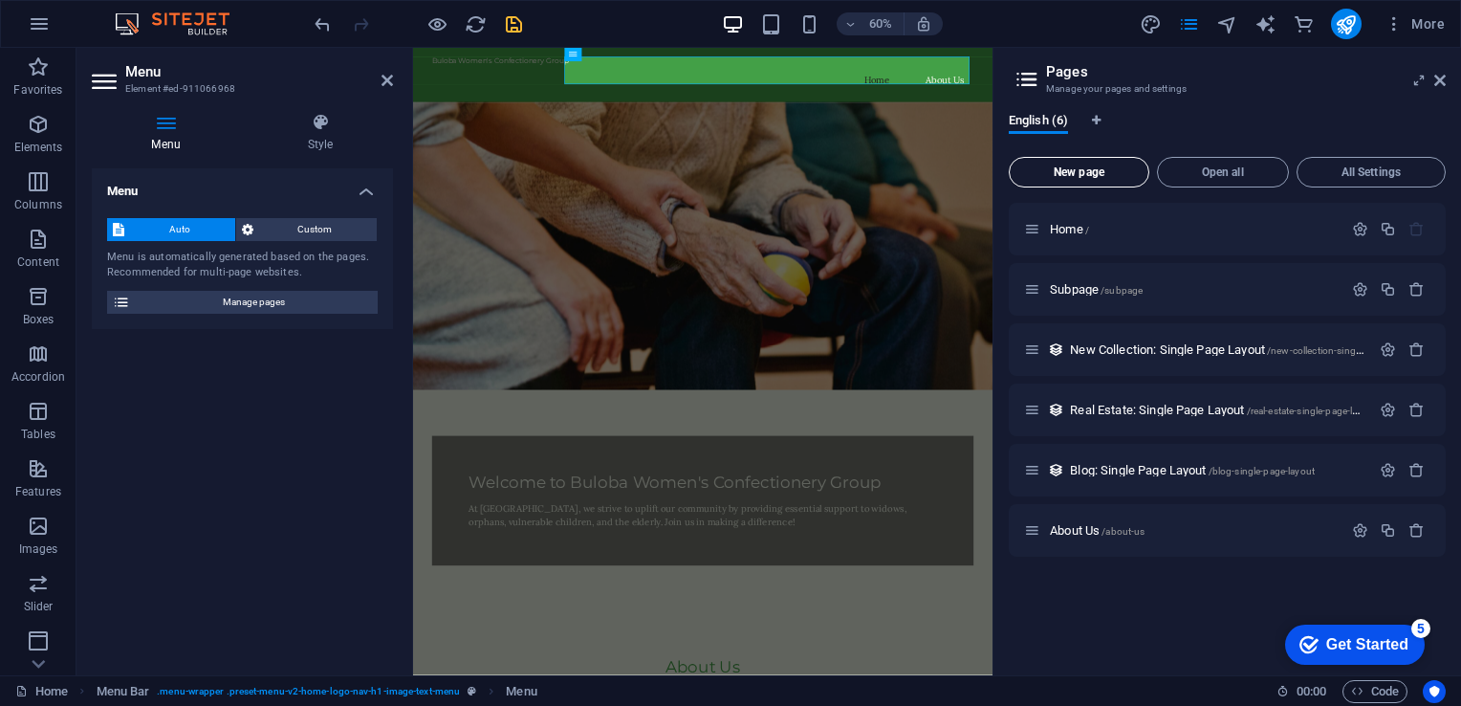
click at [1086, 167] on span "New page" at bounding box center [1078, 171] width 123 height 11
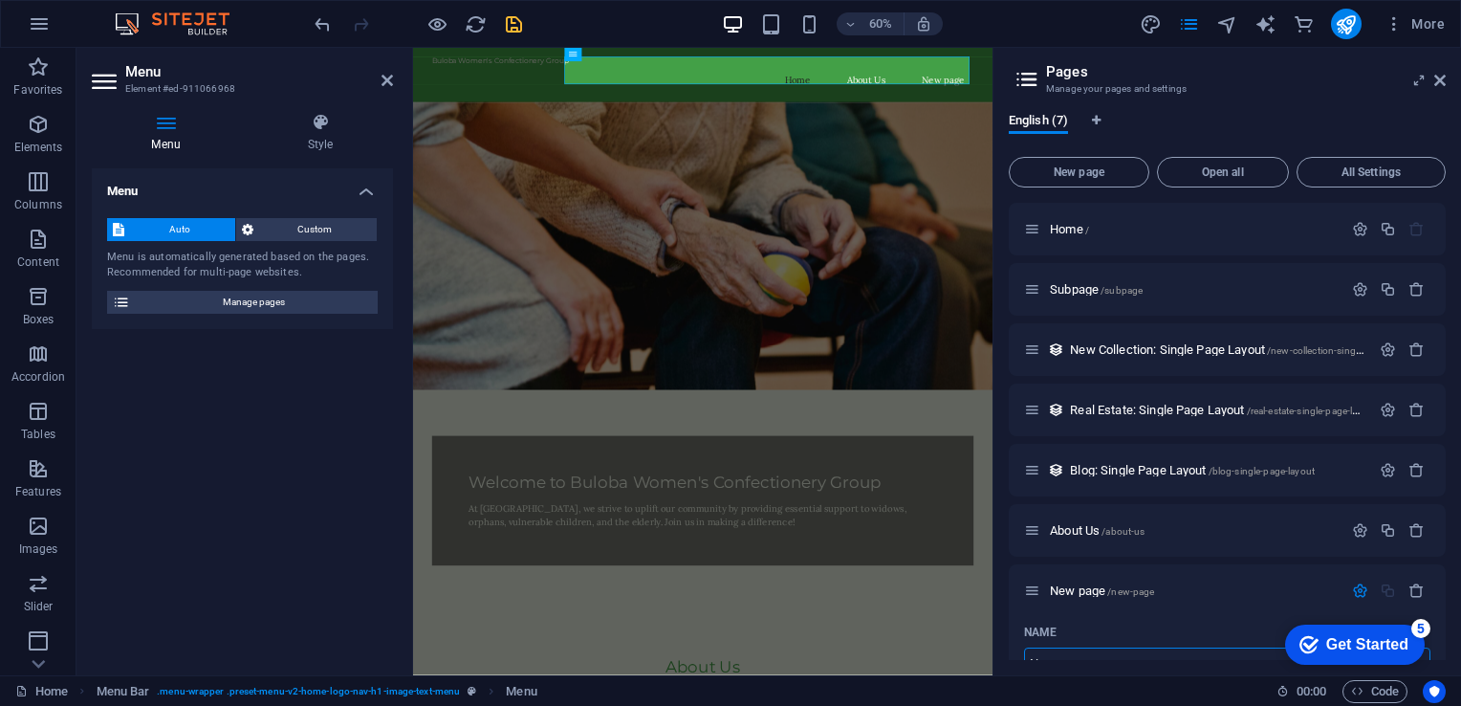
scroll to position [17, 0]
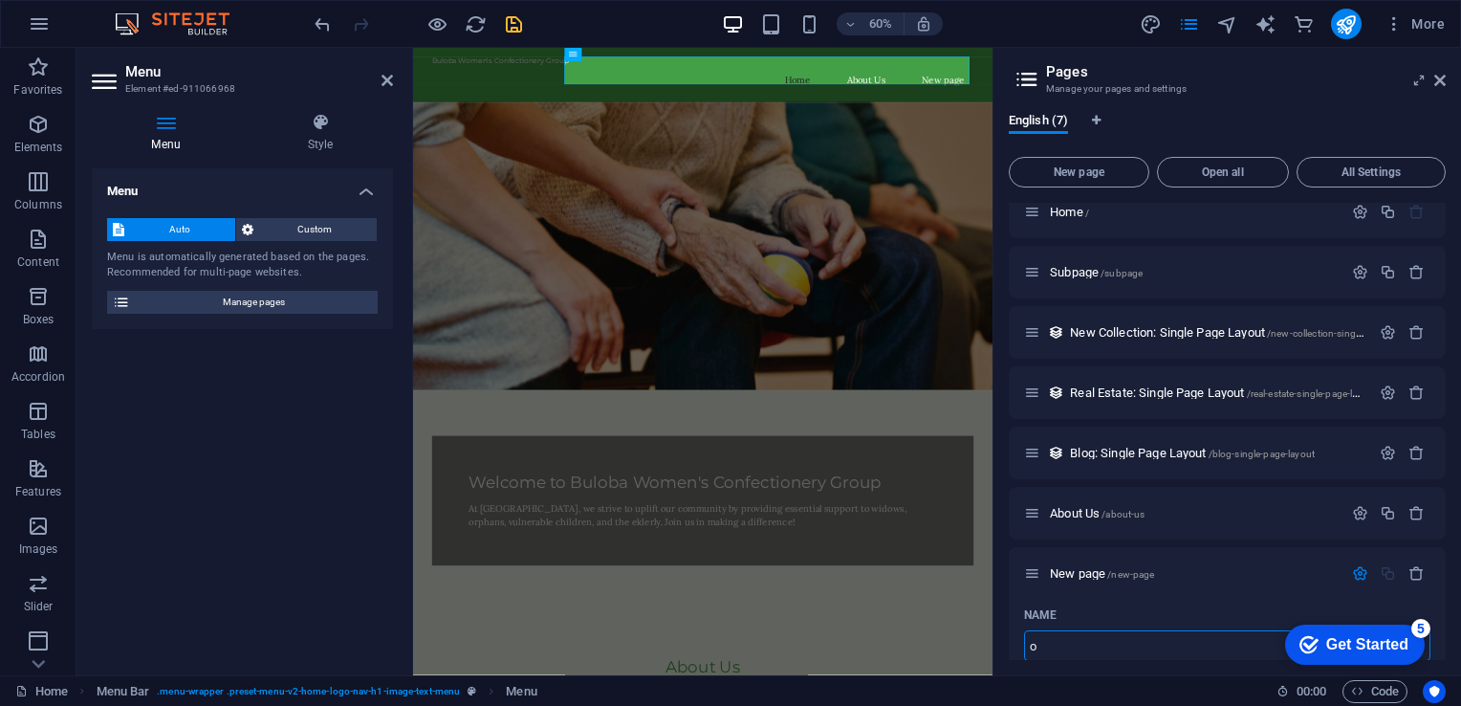
type input "o"
type input "/o"
type input "o"
type input "/"
type input "Our Projects"
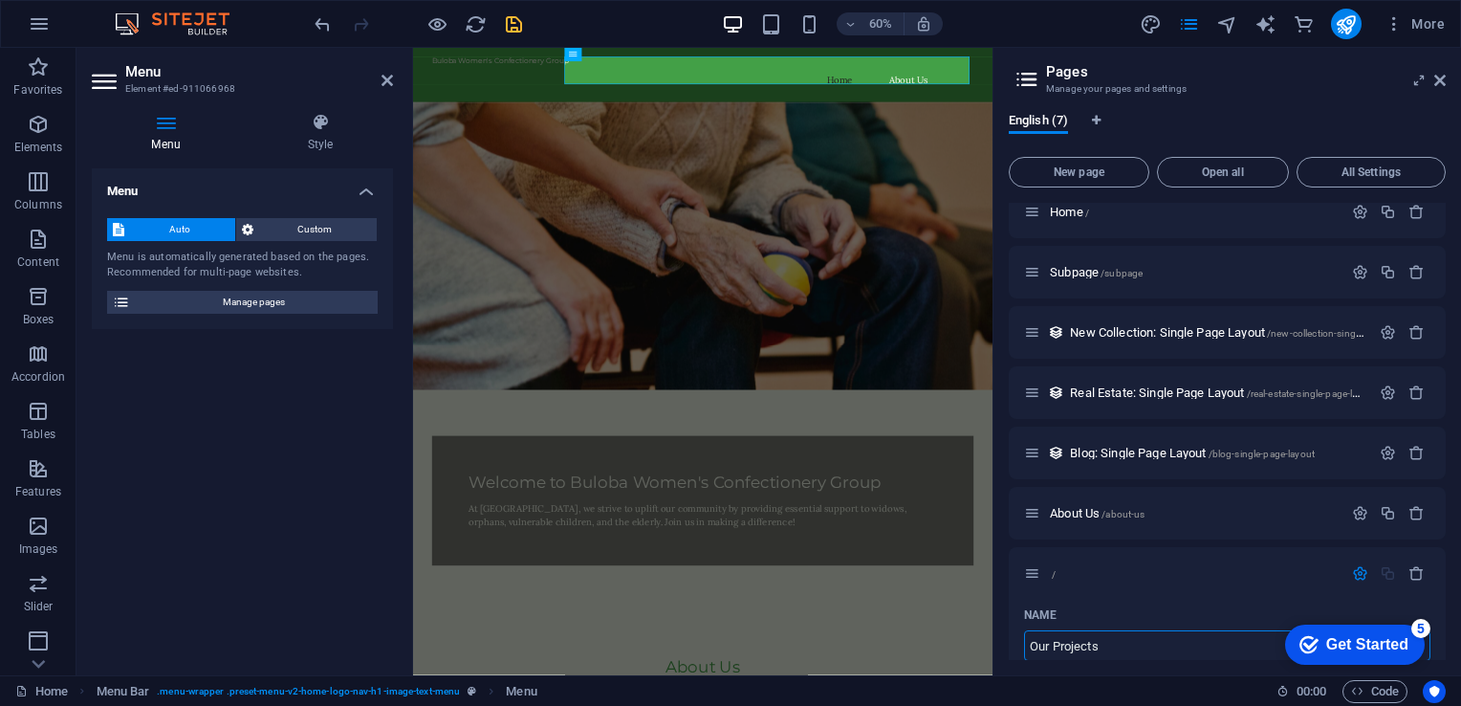
type input "/our-projects"
type input "Our Projects"
drag, startPoint x: 1446, startPoint y: 339, endPoint x: 1434, endPoint y: 389, distance: 51.0
click at [1434, 389] on div "English (7) New page Open all All Settings Home / Subpage /subpage New Collecti…" at bounding box center [1228, 387] width 468 height 578
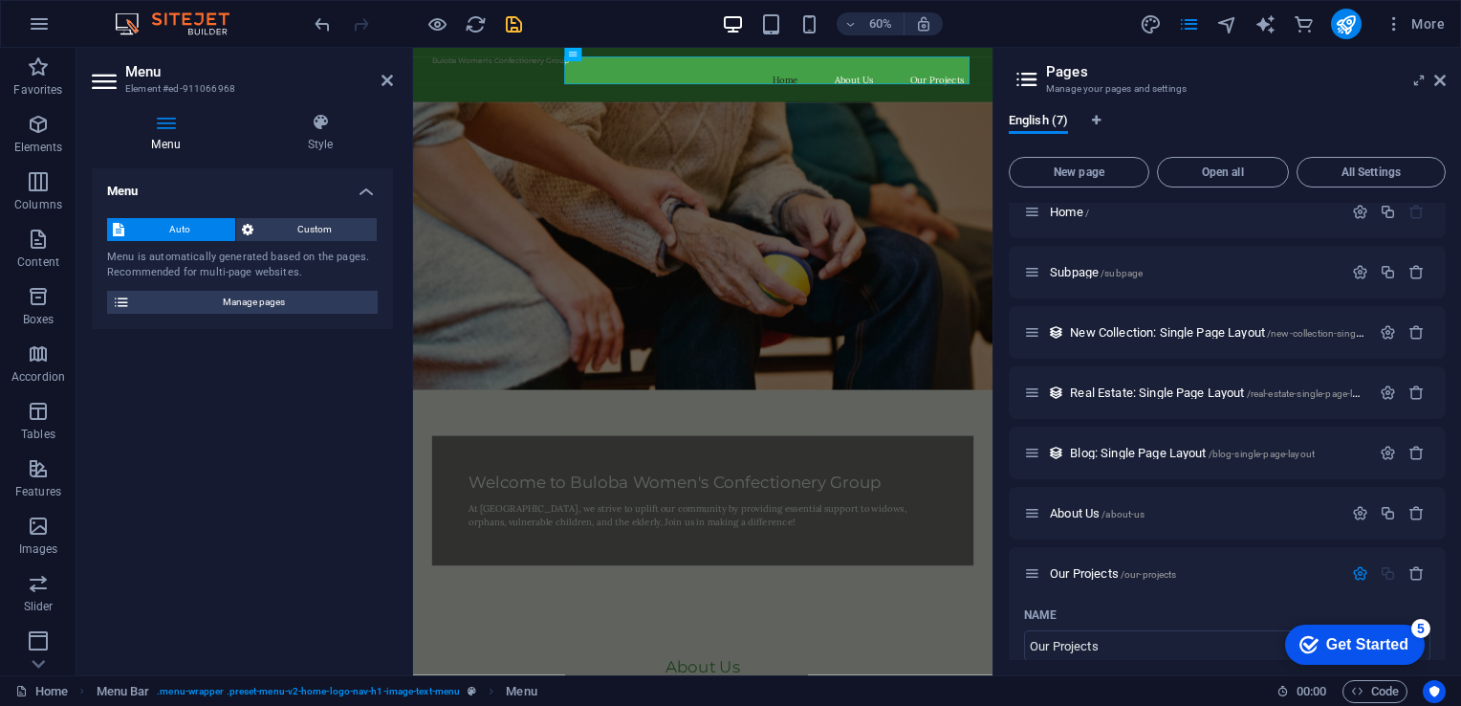
drag, startPoint x: 1438, startPoint y: 377, endPoint x: 1450, endPoint y: 400, distance: 25.7
click at [1450, 402] on div "English (7) New page Open all All Settings Home / Subpage /subpage New Collecti…" at bounding box center [1228, 387] width 468 height 578
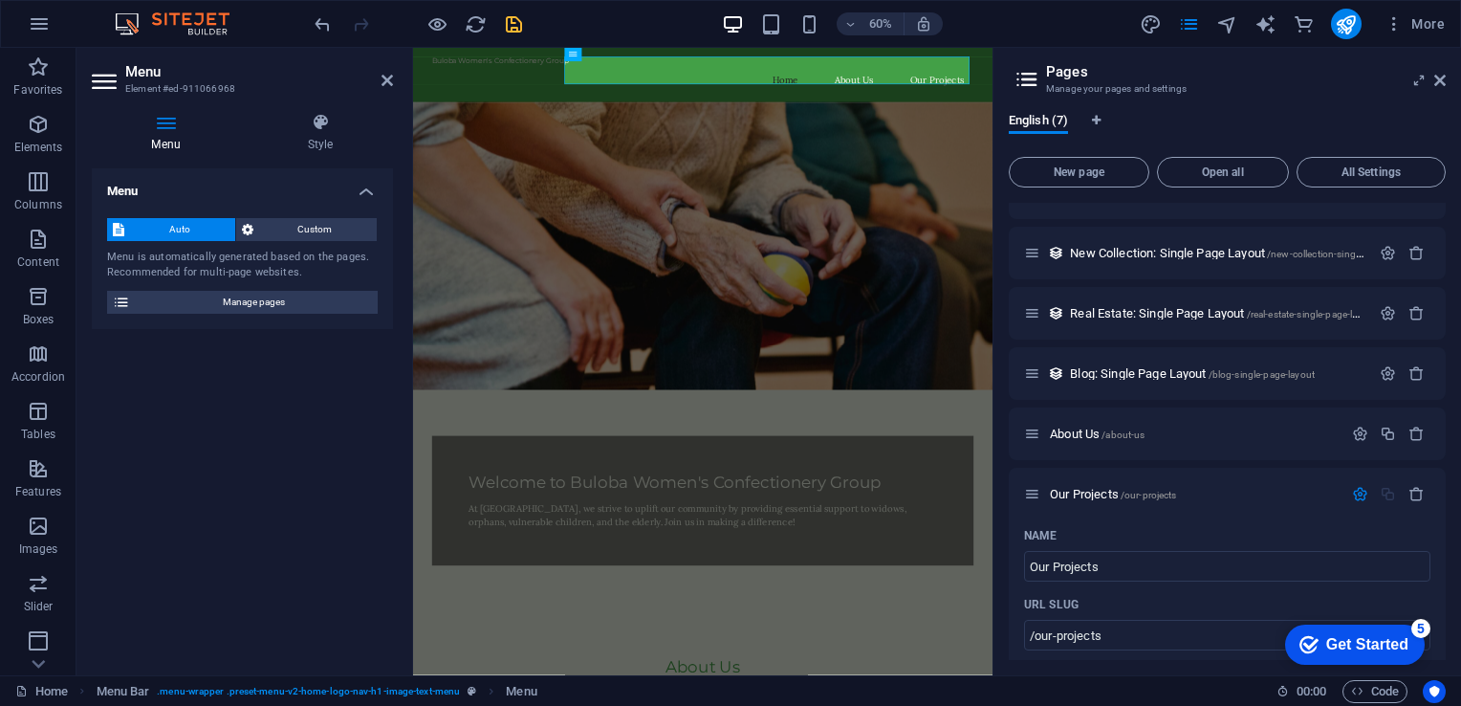
scroll to position [0, 0]
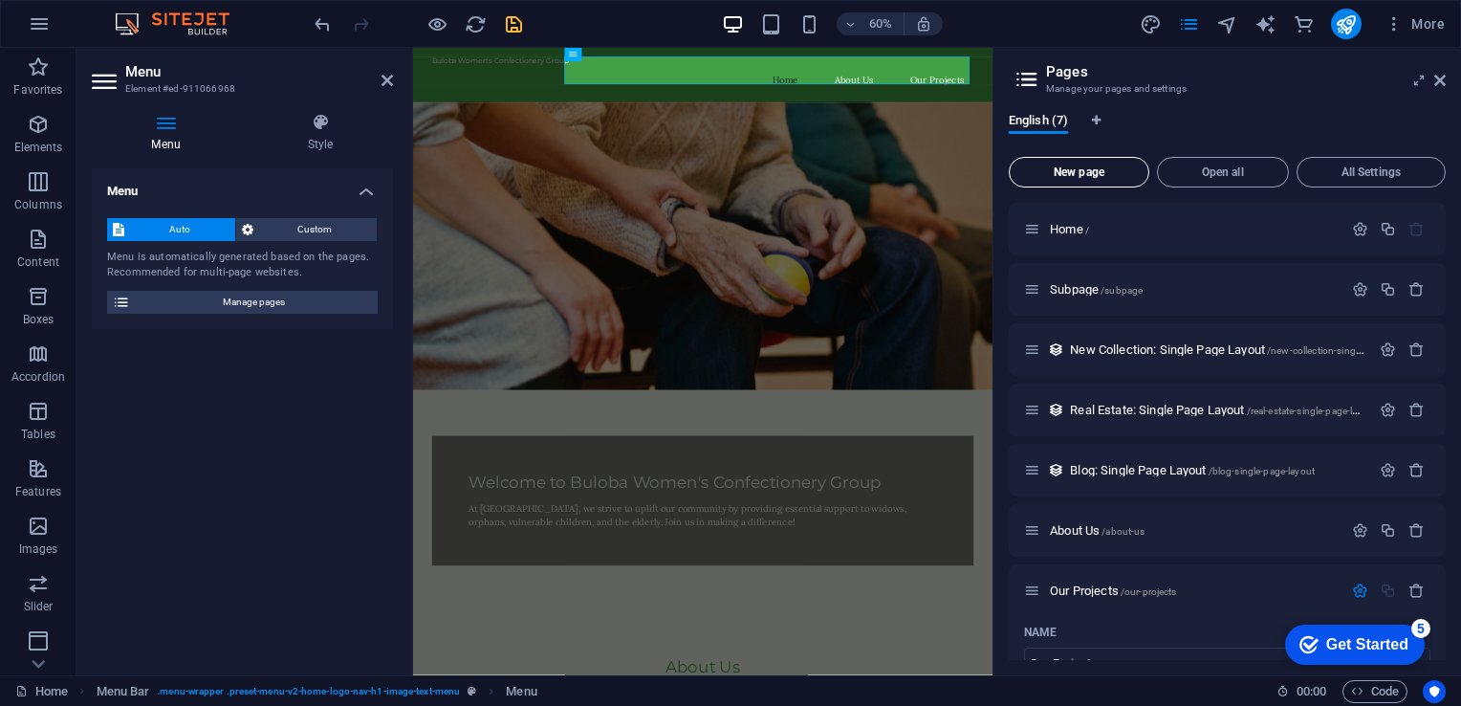
click at [1075, 166] on span "New page" at bounding box center [1078, 171] width 123 height 11
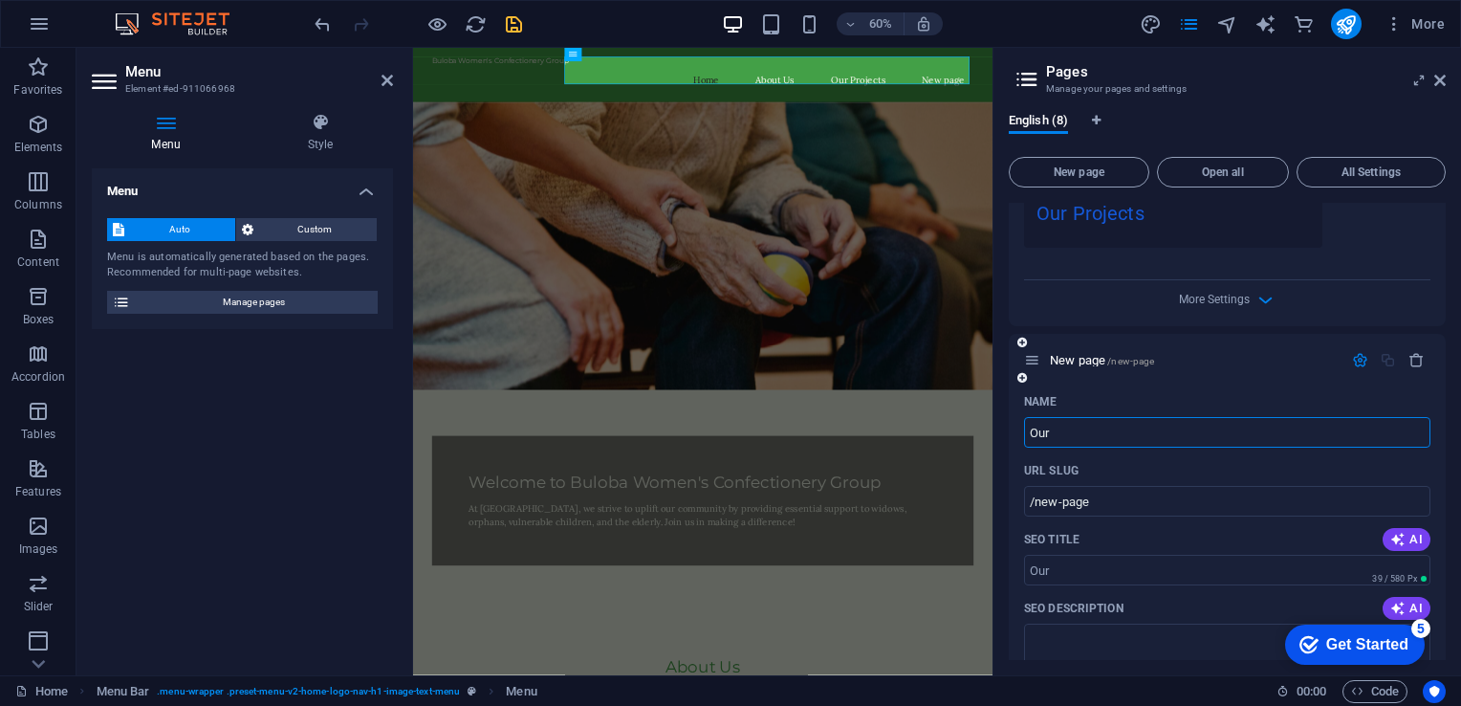
type input "Our"
type input "/our"
type input "Our Prog"
type input "/our-pro"
type input "Our Progra"
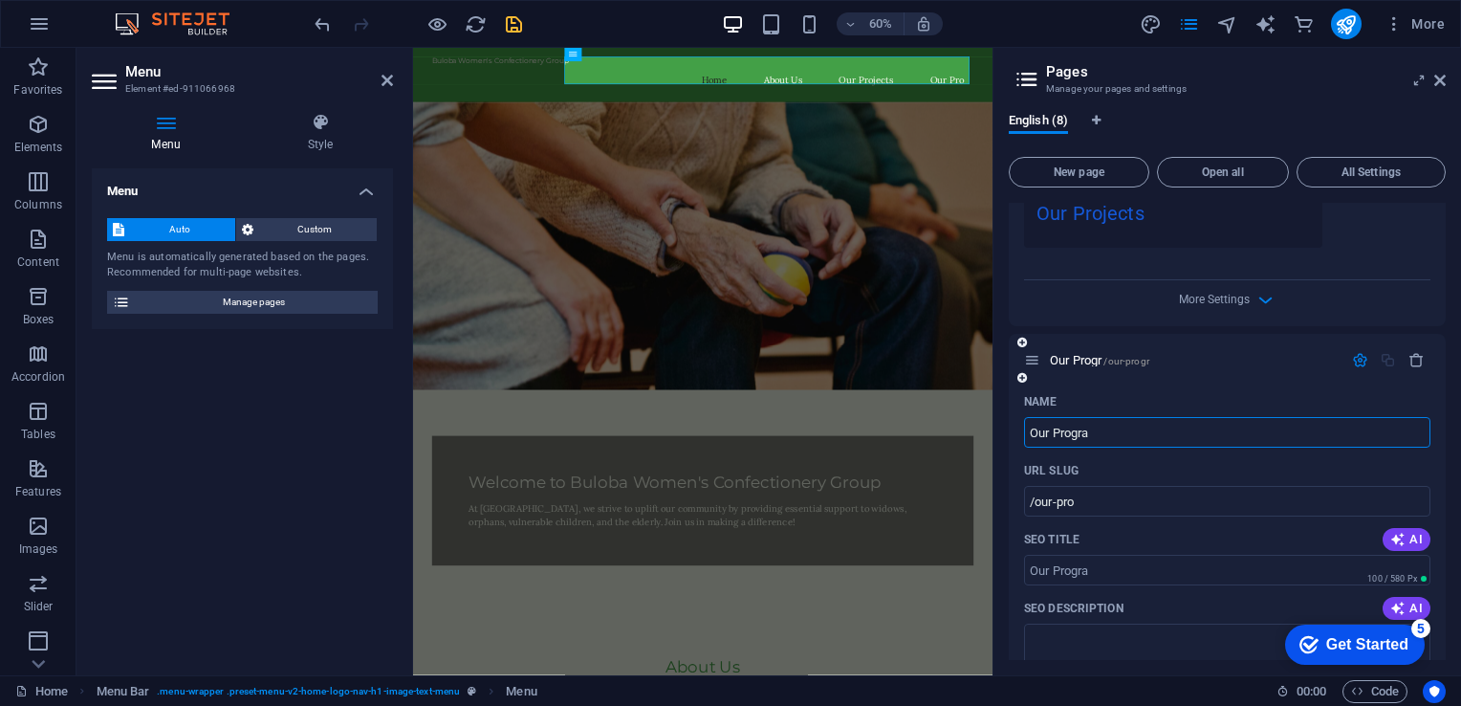
type input "/our-progr"
type input "Our Programs"
type input "/our-programs"
type input "Our Programs"
click at [1090, 178] on span "New page" at bounding box center [1078, 171] width 123 height 11
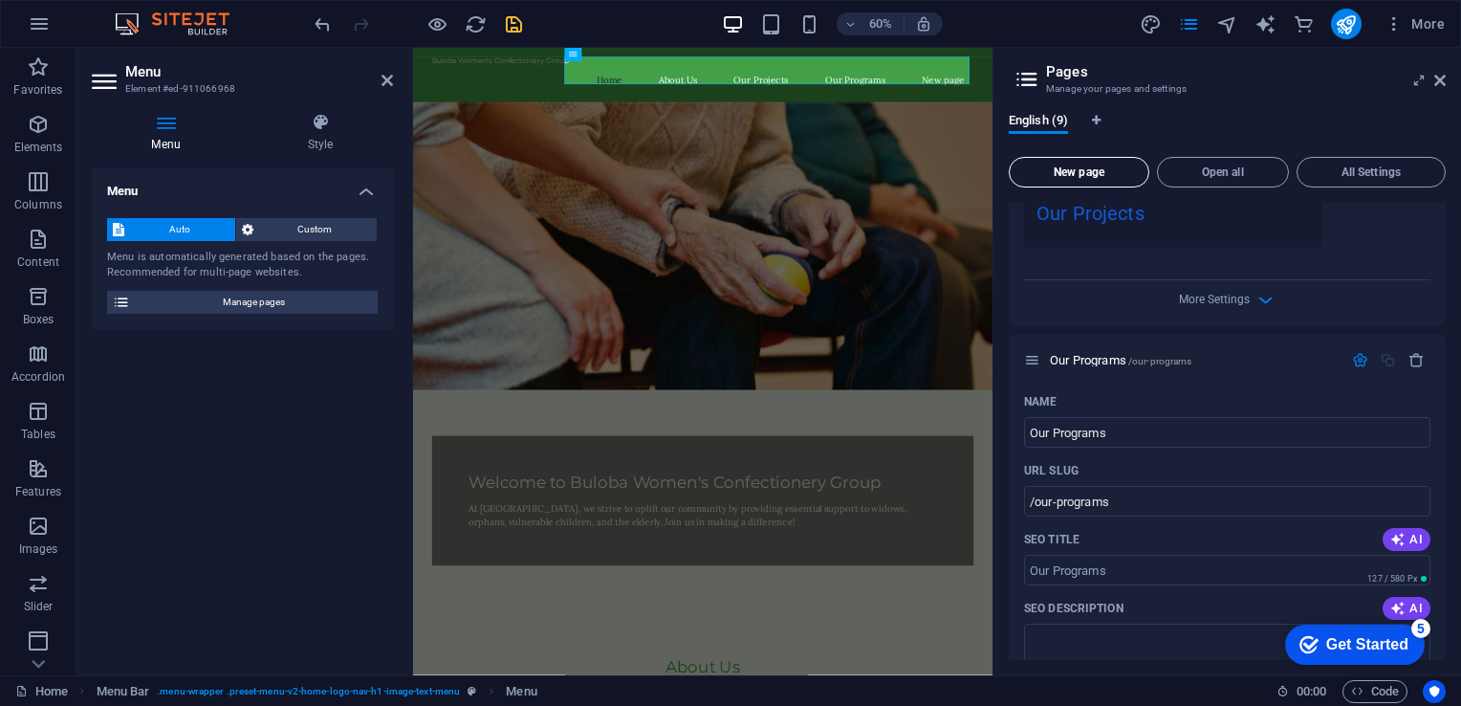
scroll to position [1711, 0]
click at [1124, 430] on input "New page" at bounding box center [1227, 433] width 406 height 31
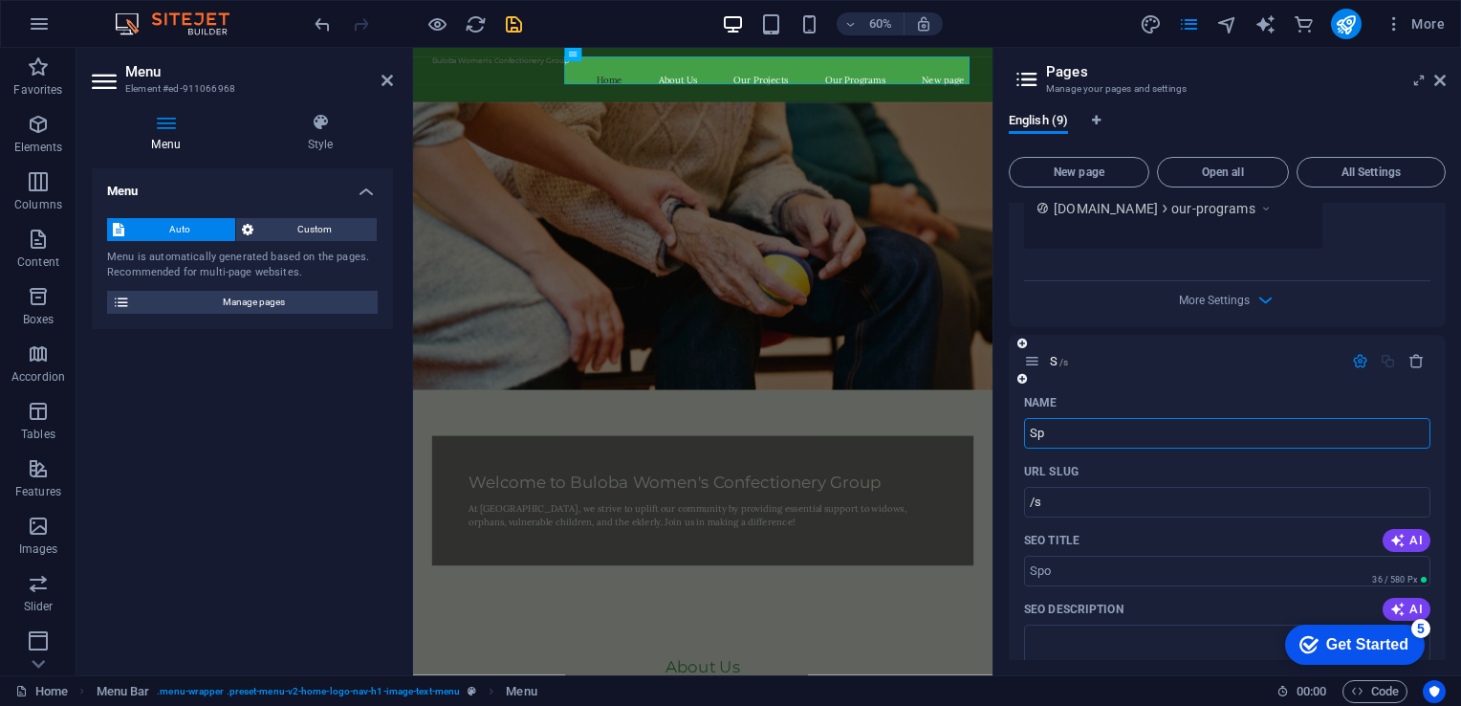
type input "Spo"
type input "/s"
type input "Spon"
type input "/spo"
type input "Sponsor"
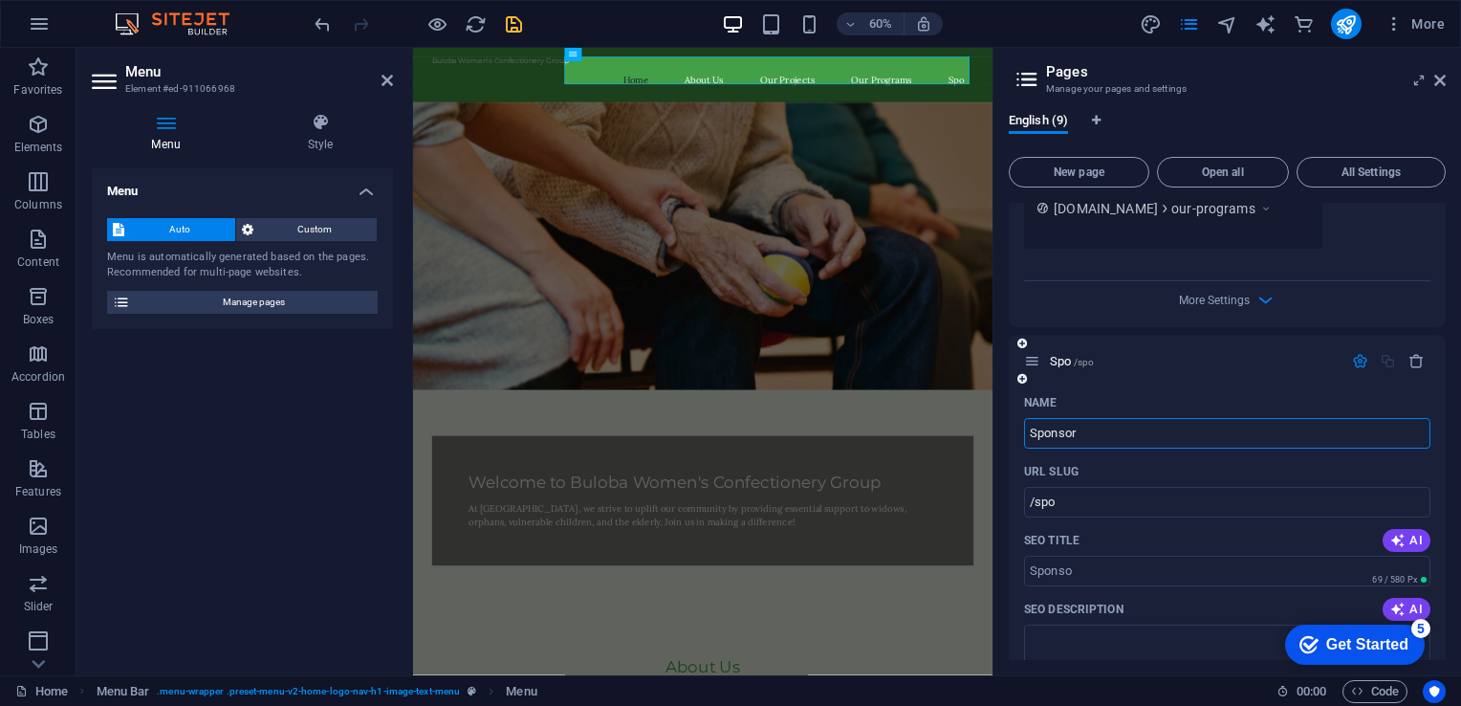
type input "/sponso"
type input "Sponsor"
type input "/sponsor"
type input "Sponsors"
type input "/sponsors"
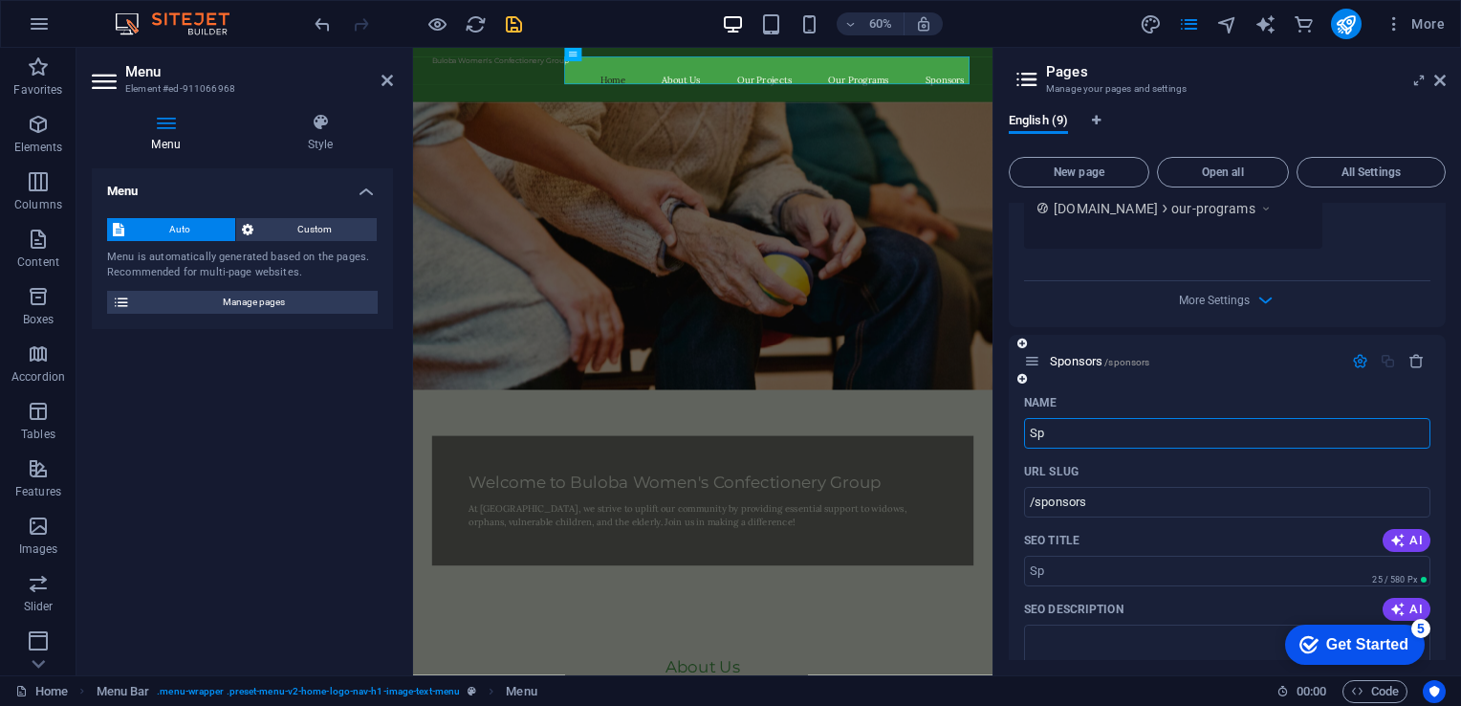
type input "S"
type input "/"
type input "D"
type input "/d"
type input "D"
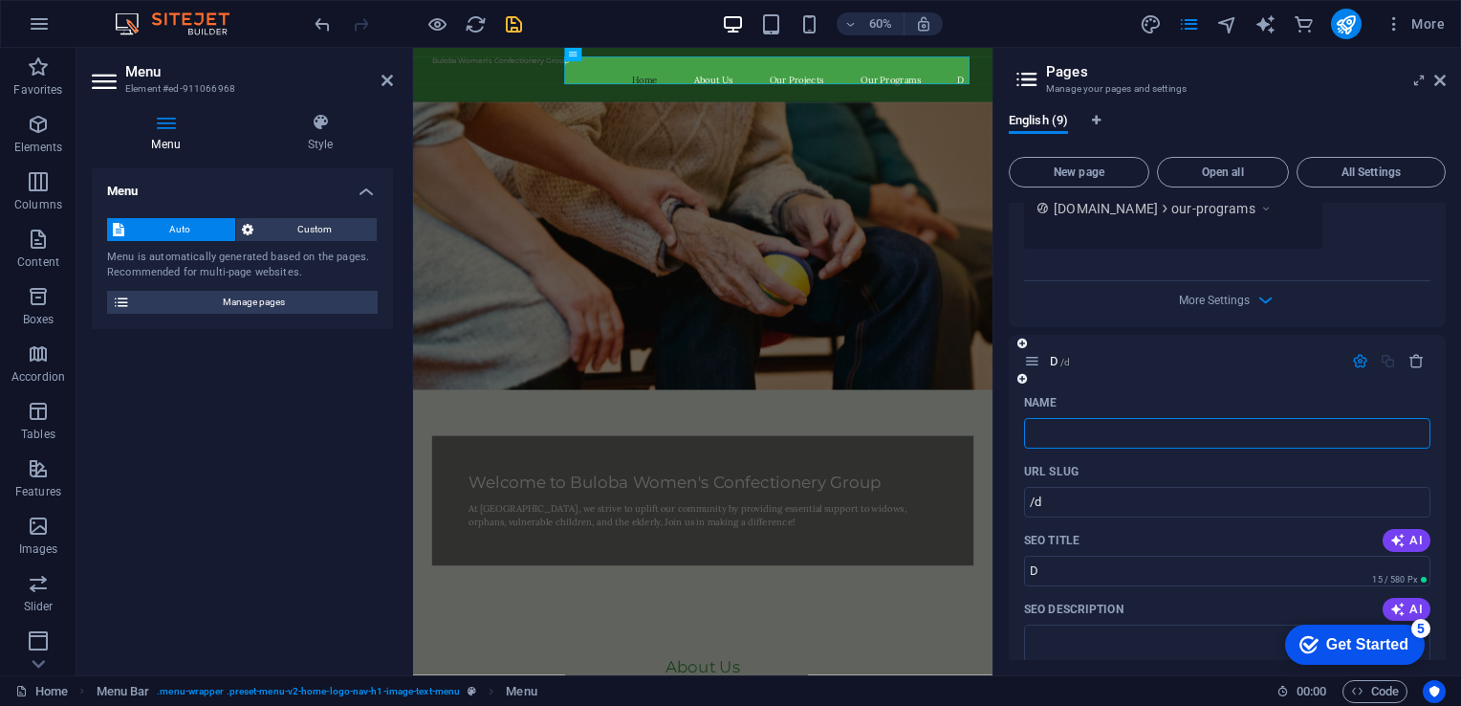
type input "V"
type input "/"
type input "/v"
type input "V"
type input "D"
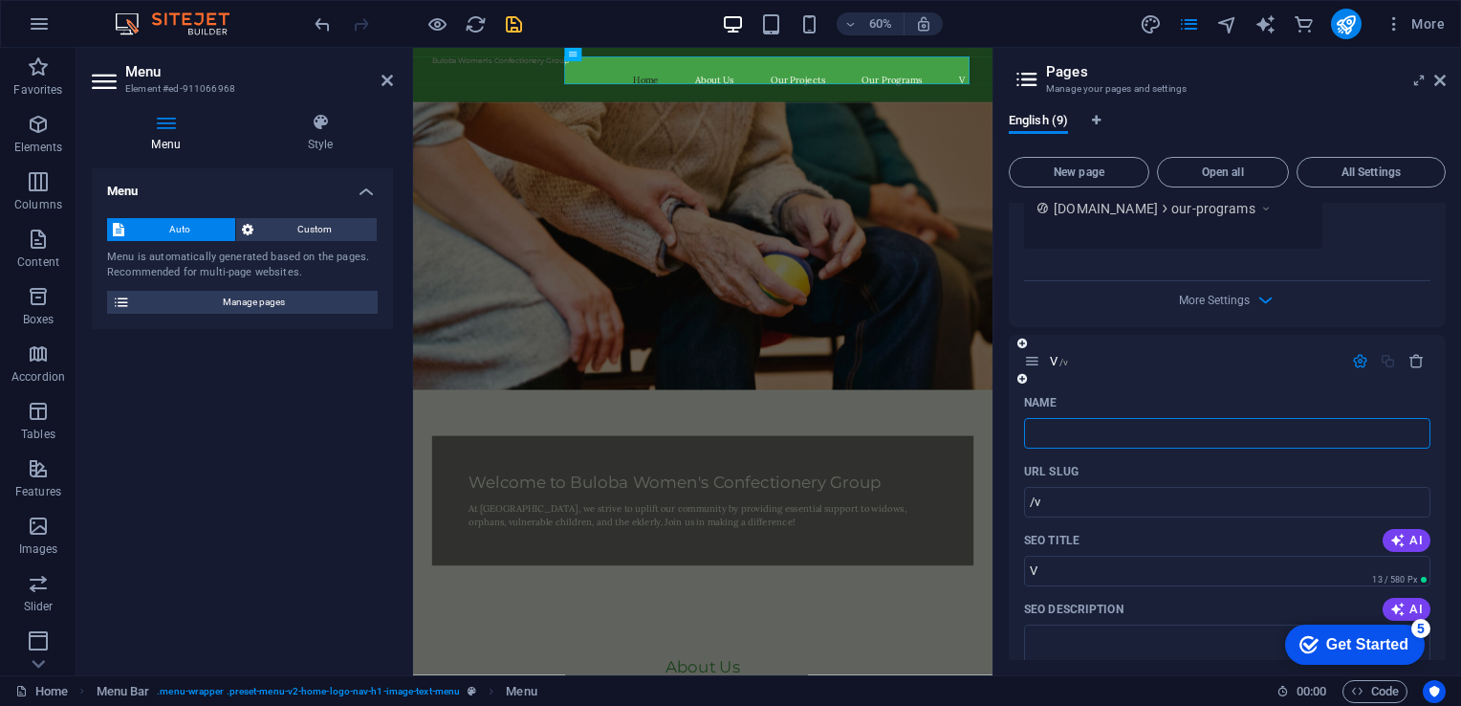
type input "/"
type input "D"
type input "/d"
type input "D"
type input "Donate"
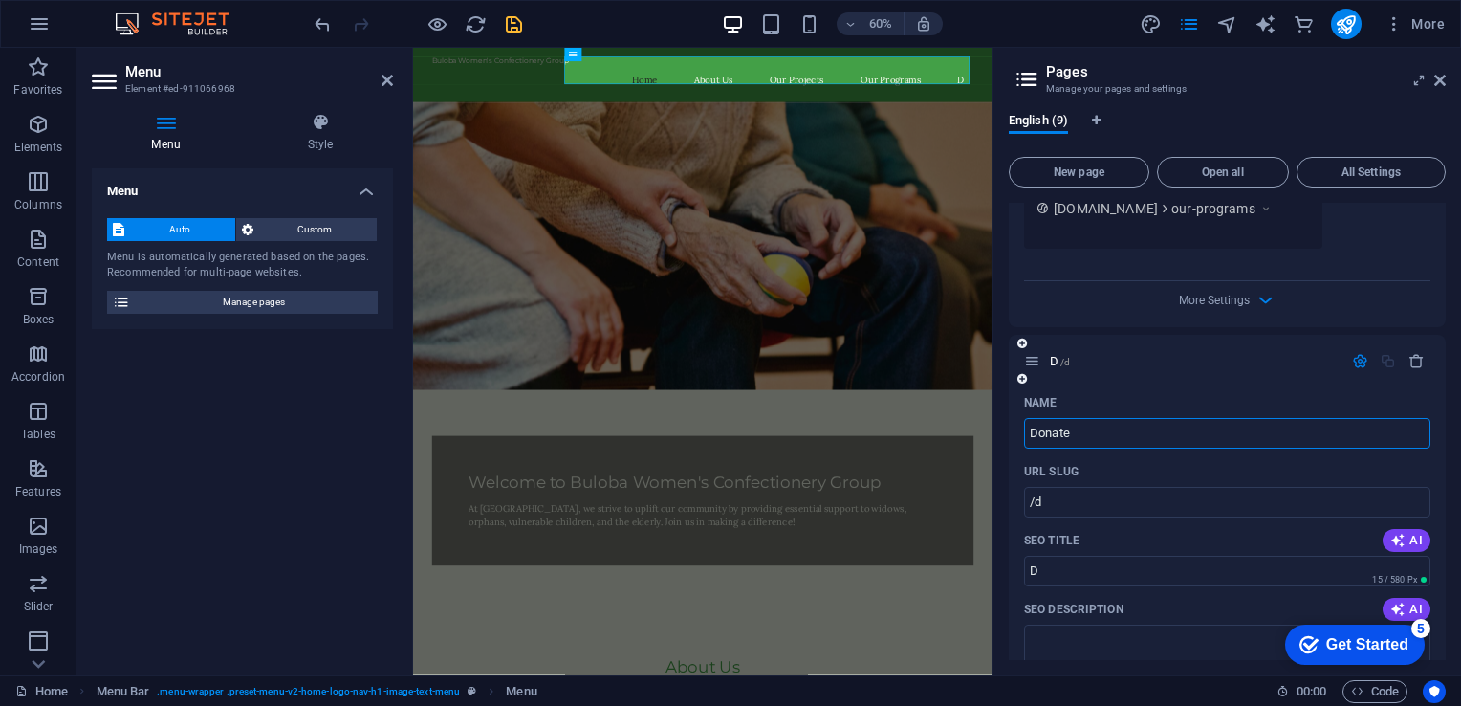
type input "/donate"
type input "Donate"
click at [1092, 173] on span "New page" at bounding box center [1078, 171] width 123 height 11
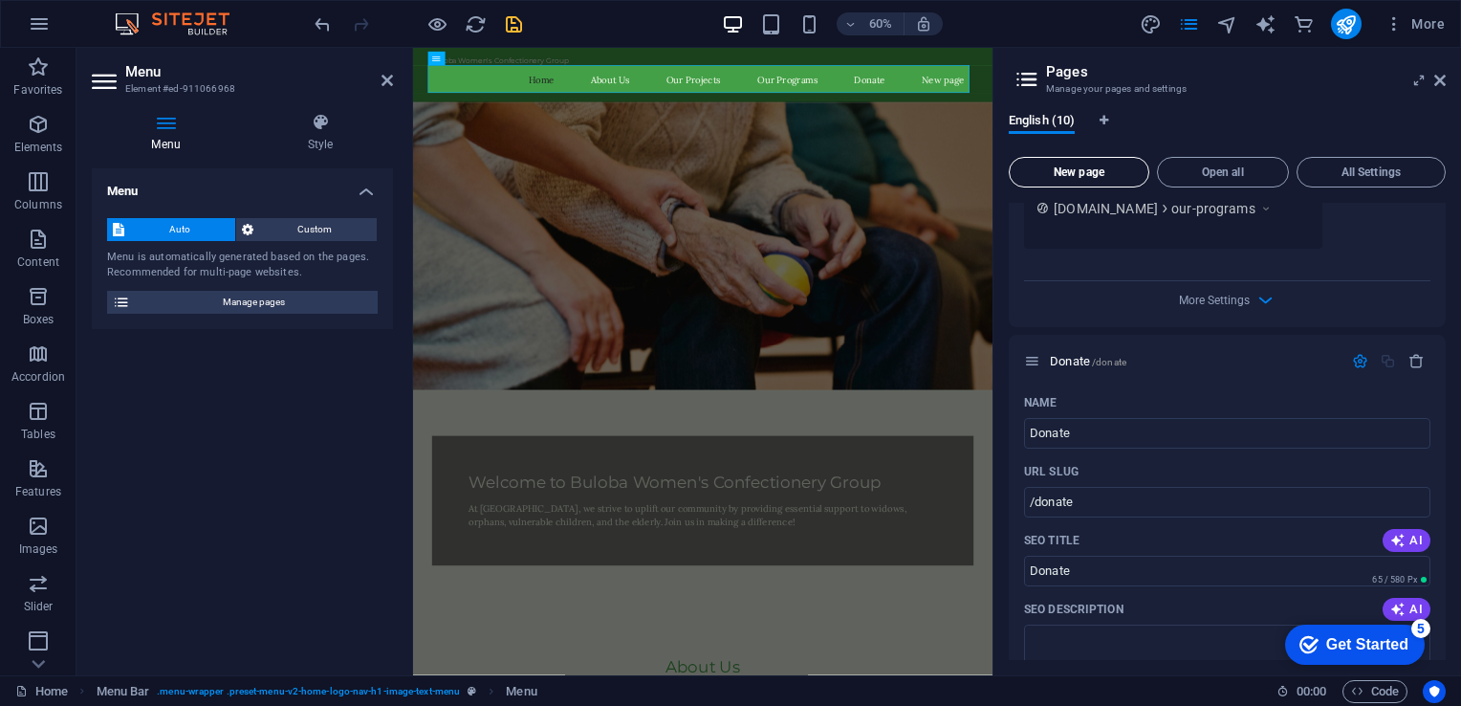
scroll to position [2464, 0]
click at [1126, 438] on input "New page" at bounding box center [1227, 433] width 406 height 31
type input "Contact"
type input "/contact"
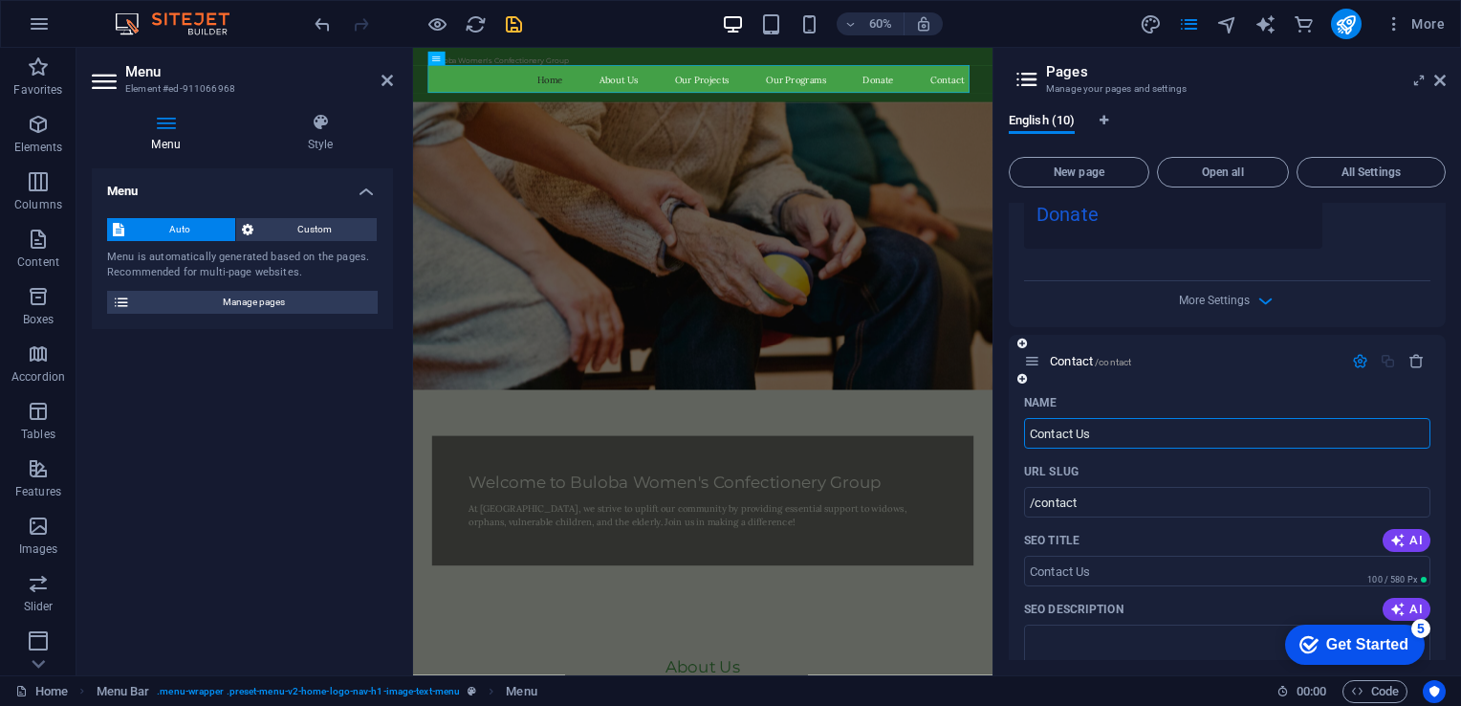
type input "Contact Us"
type input "/contact-us"
type input "Contact Us"
click at [1262, 292] on icon "button" at bounding box center [1266, 301] width 22 height 22
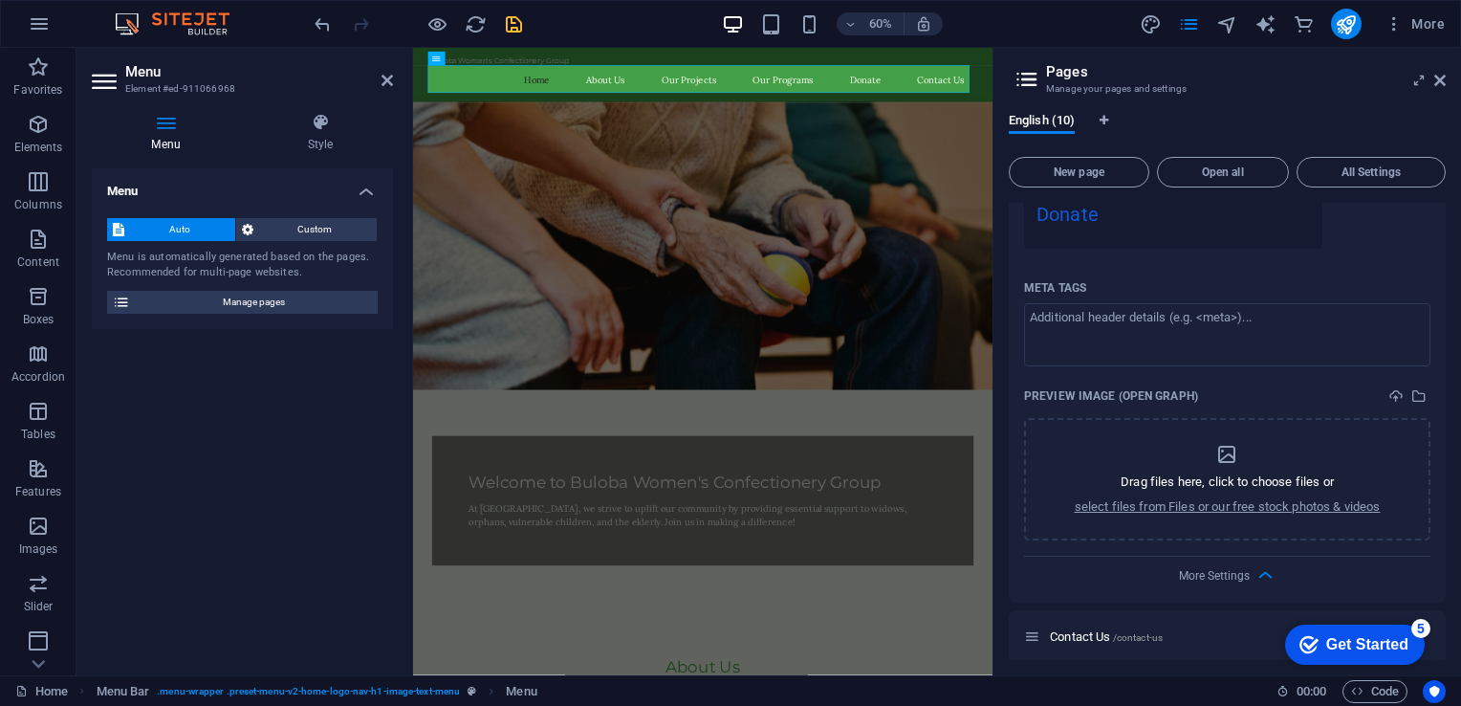
drag, startPoint x: 1441, startPoint y: 546, endPoint x: 1434, endPoint y: 499, distance: 47.3
click at [1434, 499] on div "Name Donate ​ URL SLUG /donate ​ SEO Title AI Donate ​ 65 / 580 Px SEO Descript…" at bounding box center [1227, 118] width 437 height 969
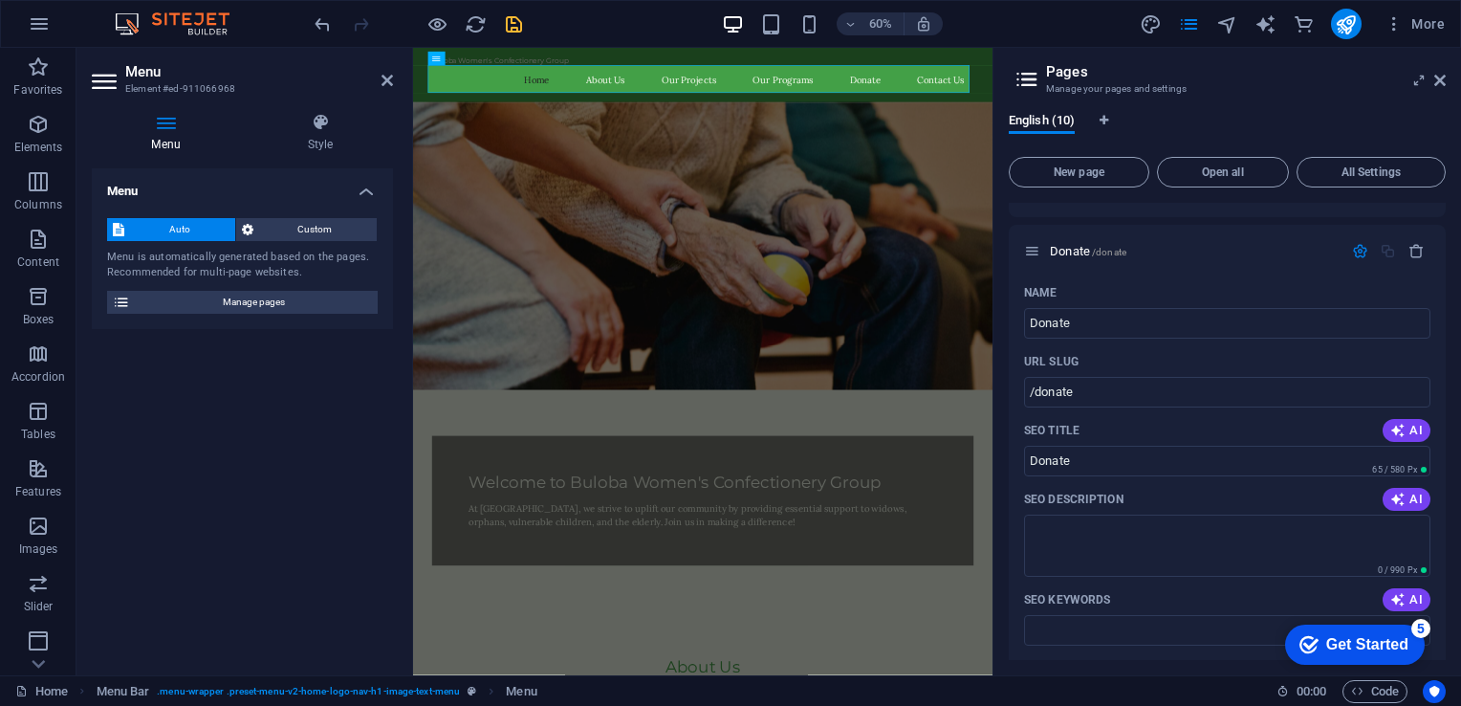
scroll to position [1828, 0]
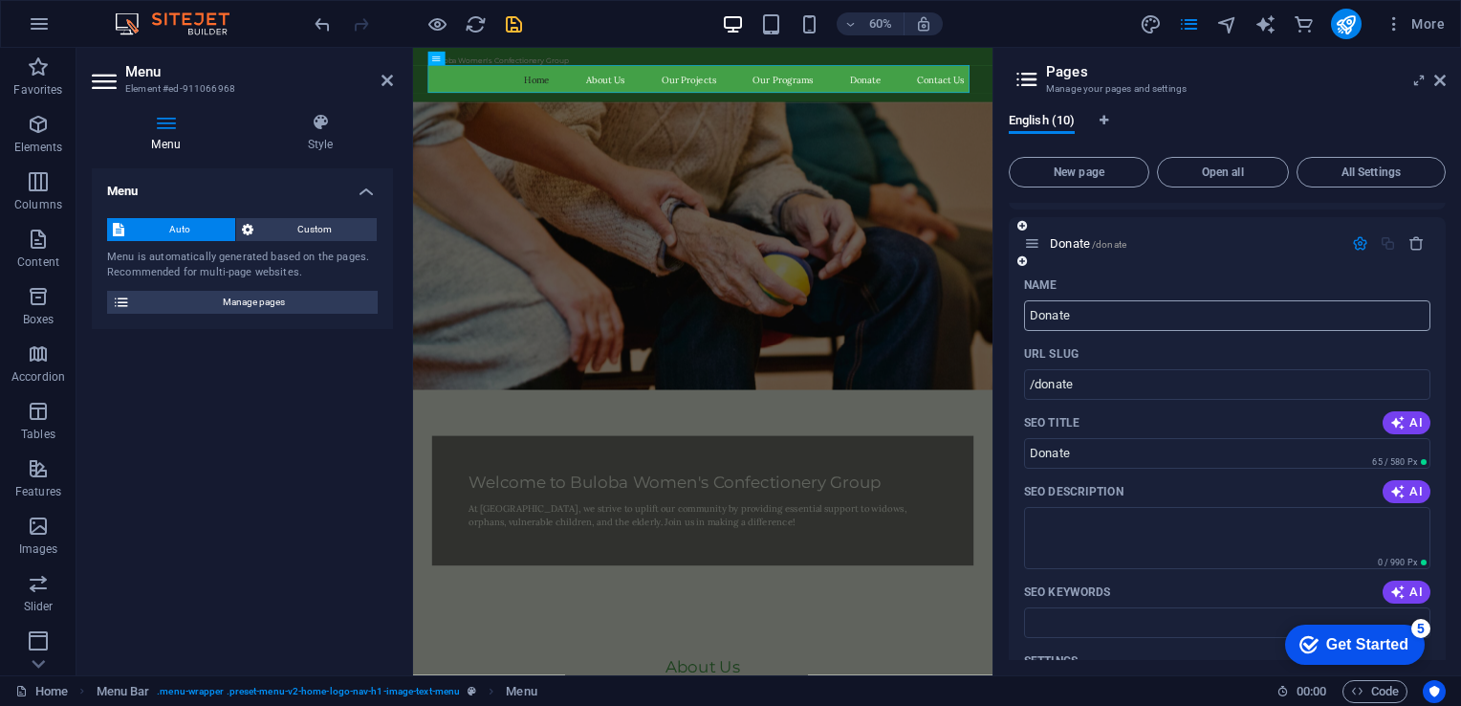
click at [1146, 314] on input "Donate" at bounding box center [1227, 315] width 406 height 31
click at [1146, 307] on input "Donate" at bounding box center [1227, 315] width 406 height 31
type input "Donate Now"
type input "/donate-now"
type input "Donate Now"
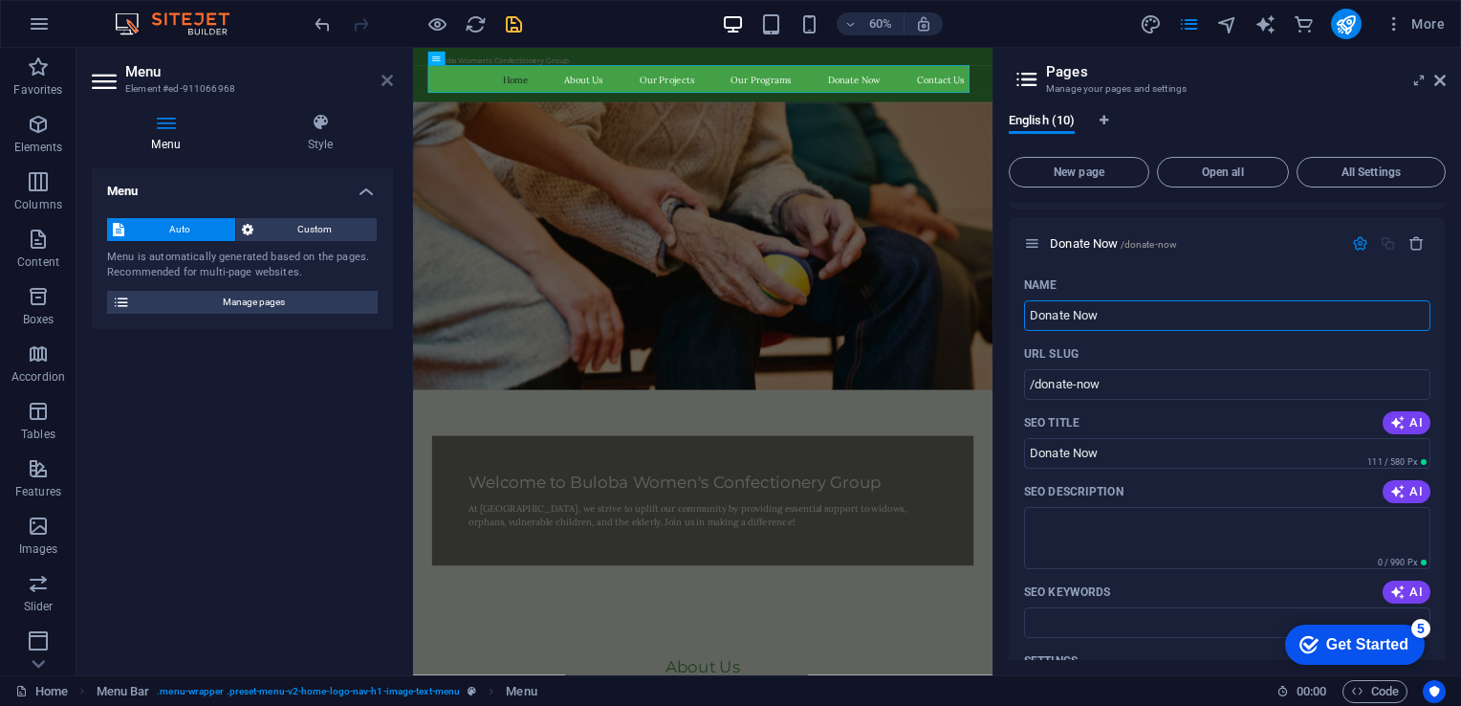
type input "Donate Now"
click at [382, 80] on icon at bounding box center [387, 80] width 11 height 15
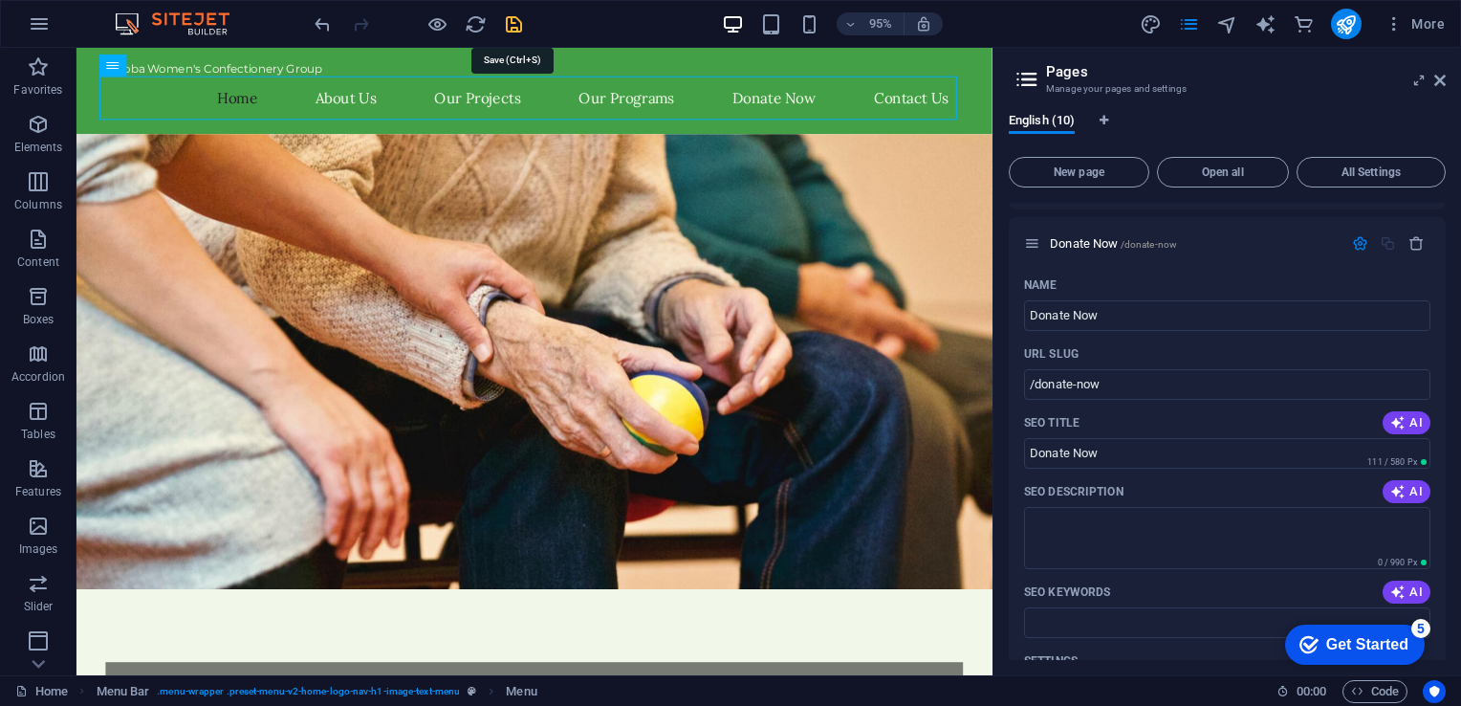
click at [507, 23] on icon "save" at bounding box center [514, 24] width 22 height 22
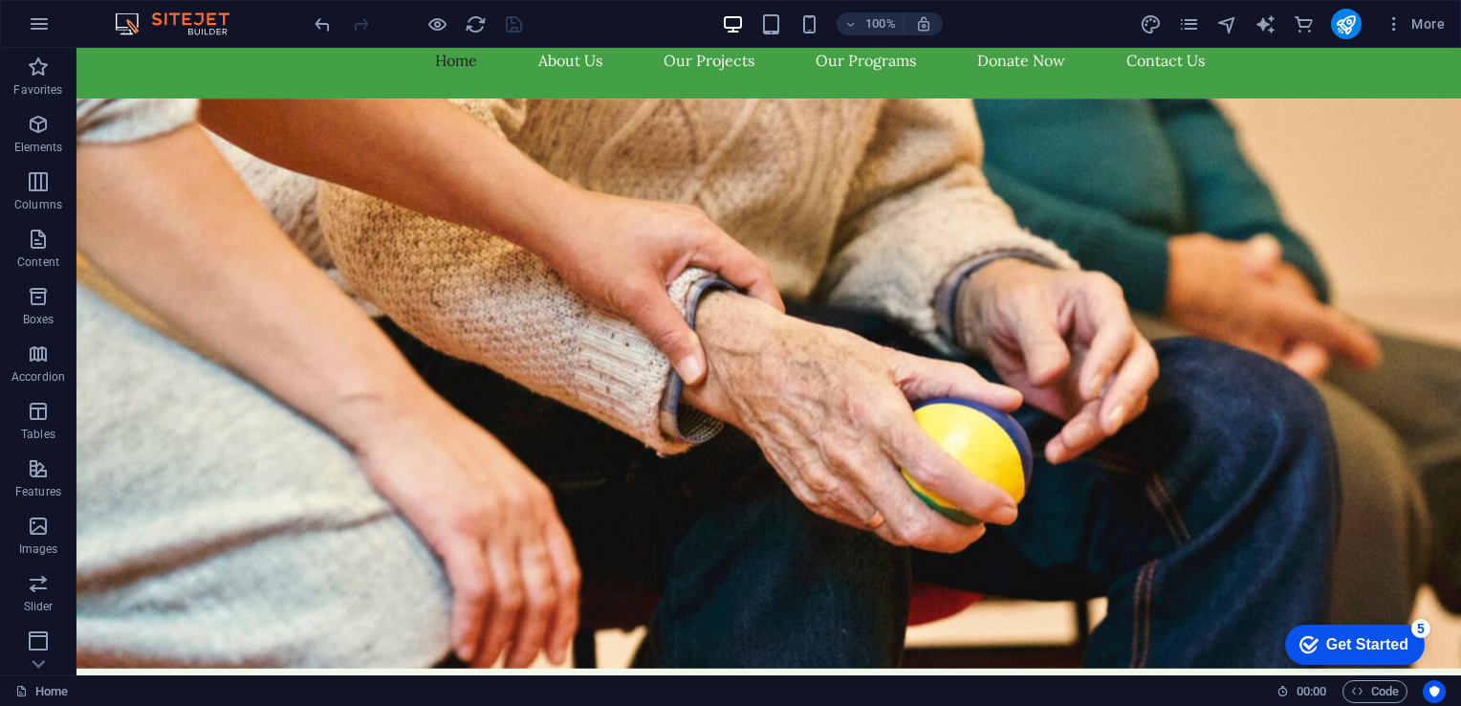
scroll to position [0, 0]
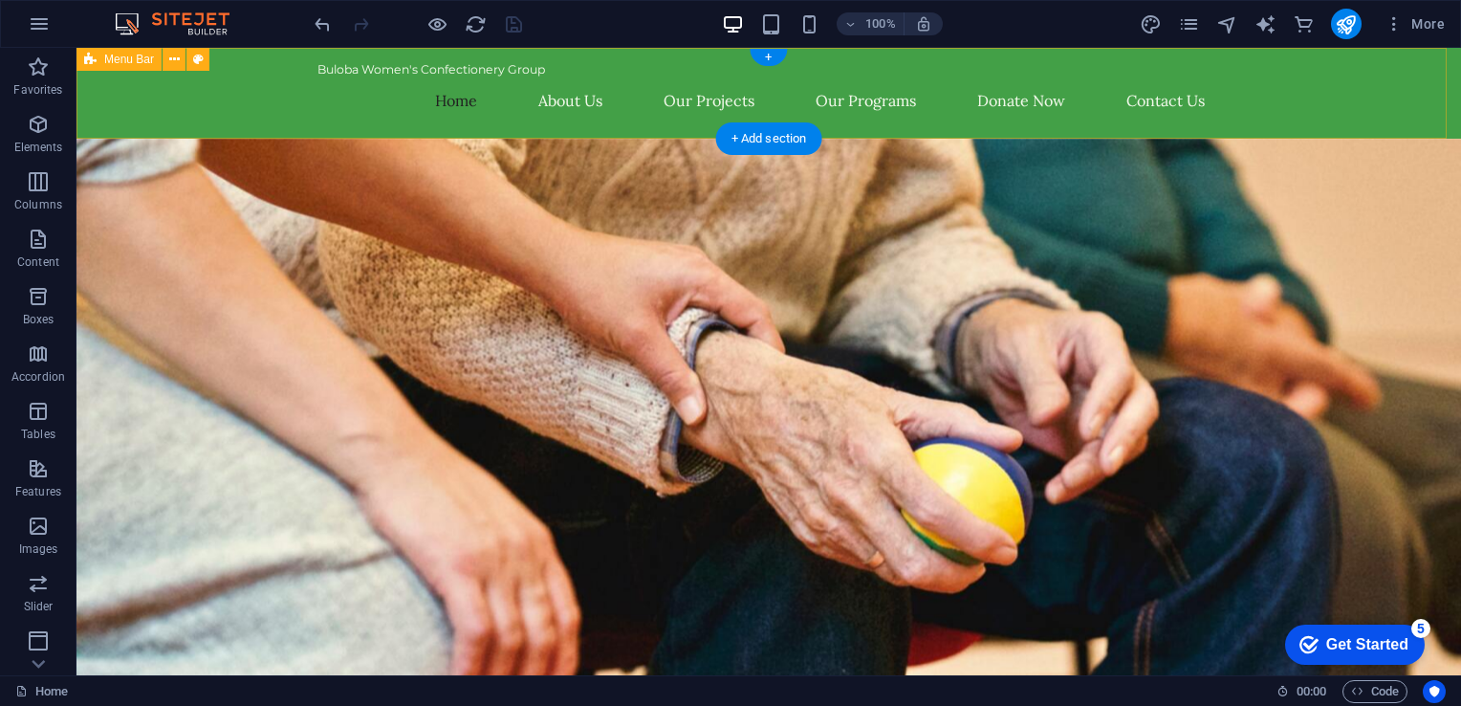
click at [252, 83] on div "Buloba Women's Confectionery Group Home About Us Our Projects Our Programs Dona…" at bounding box center [768, 93] width 1385 height 91
click at [171, 98] on div "Buloba Women's Confectionery Group Home About Us Our Projects Our Programs Dona…" at bounding box center [768, 93] width 1385 height 91
select select "header"
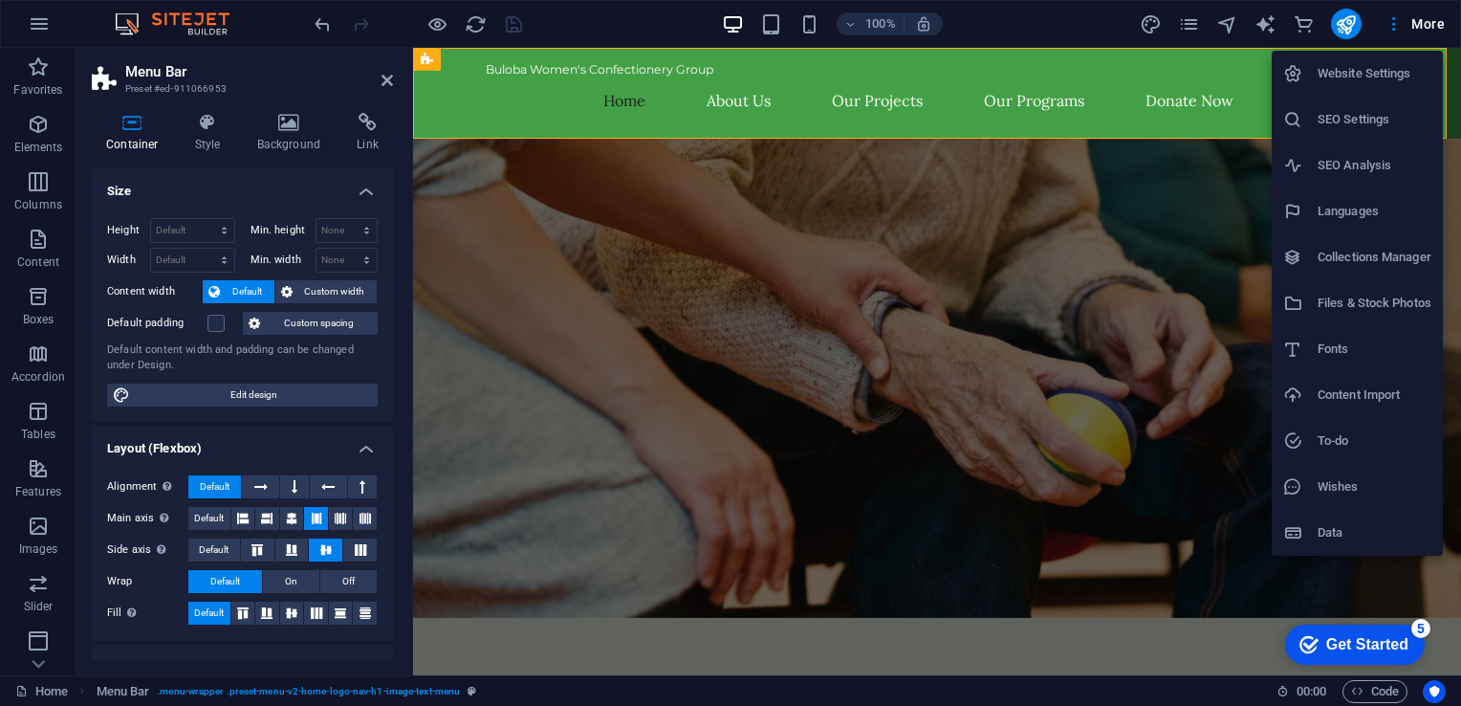
click at [1323, 87] on li "Website Settings" at bounding box center [1357, 74] width 171 height 46
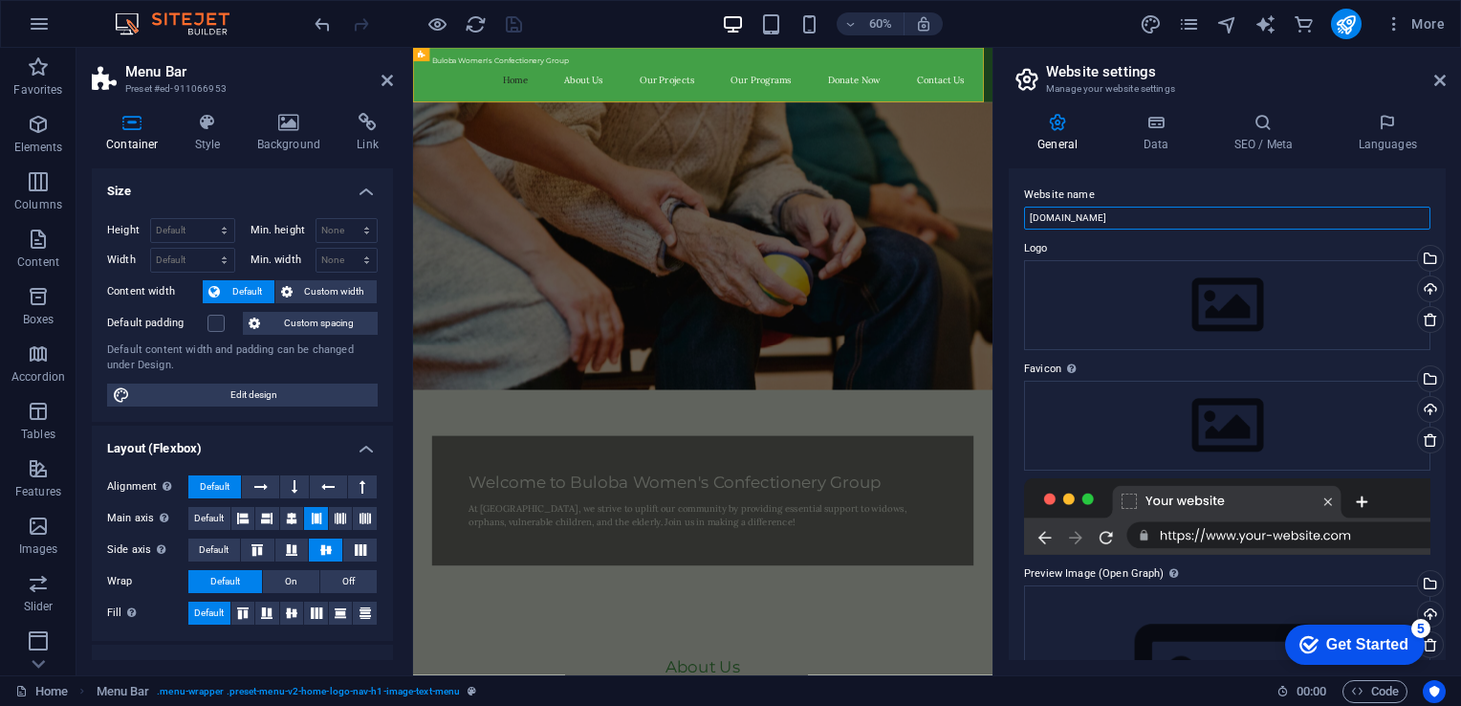
click at [1152, 215] on input "bulobawomensgroup.com" at bounding box center [1227, 218] width 406 height 23
type input "Buloba Women's Confectionery Group"
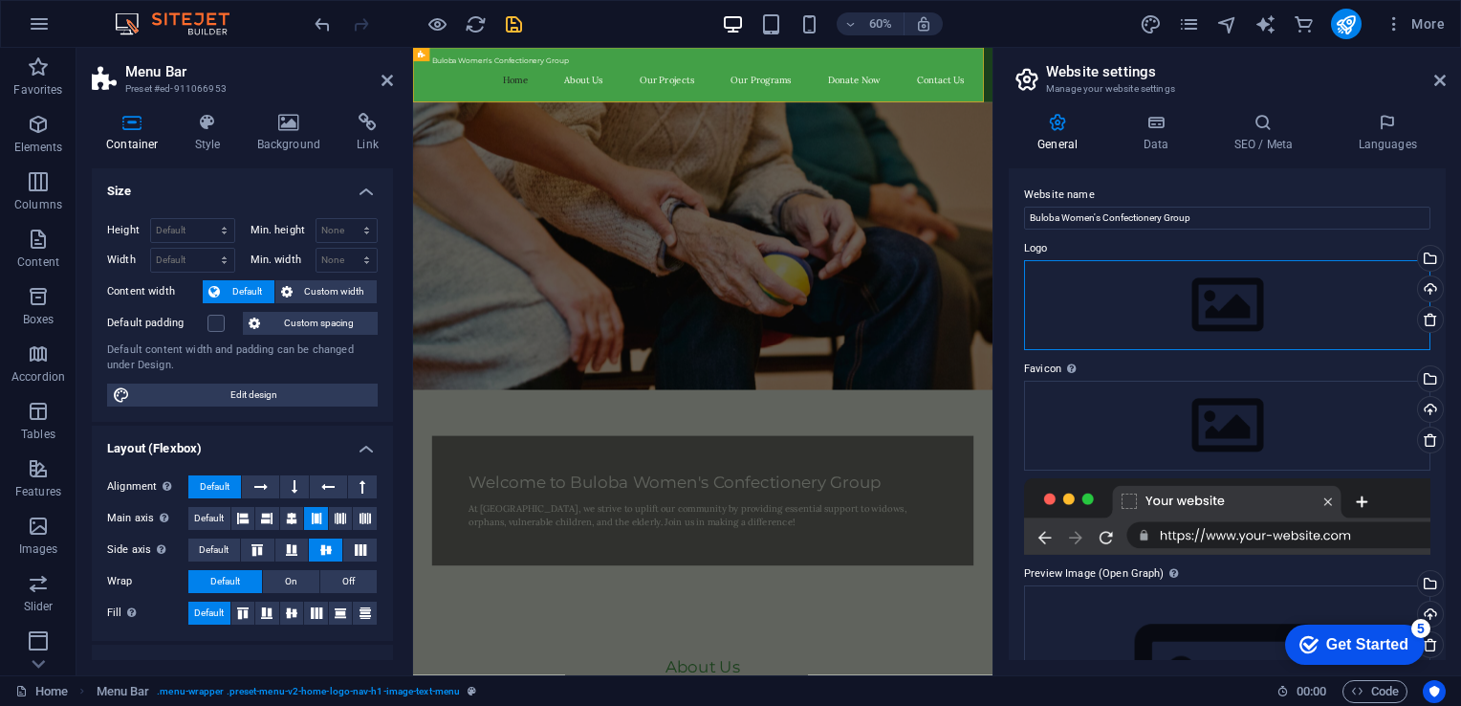
click at [1266, 293] on div "Drag files here, click to choose files or select files from Files or our free s…" at bounding box center [1227, 305] width 406 height 90
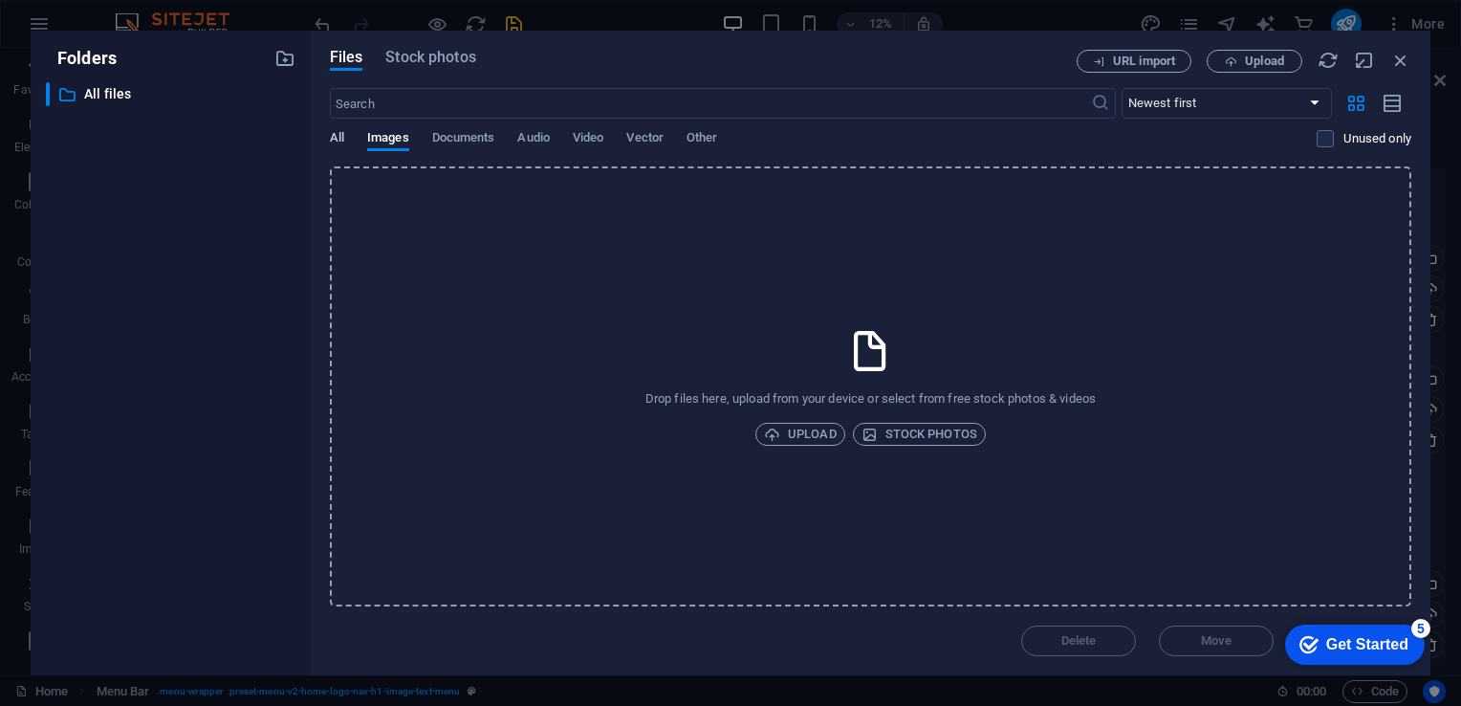
click at [334, 137] on span "All" at bounding box center [337, 139] width 14 height 27
click at [816, 425] on span "Upload" at bounding box center [800, 434] width 73 height 23
click at [801, 432] on span "Upload" at bounding box center [800, 434] width 73 height 23
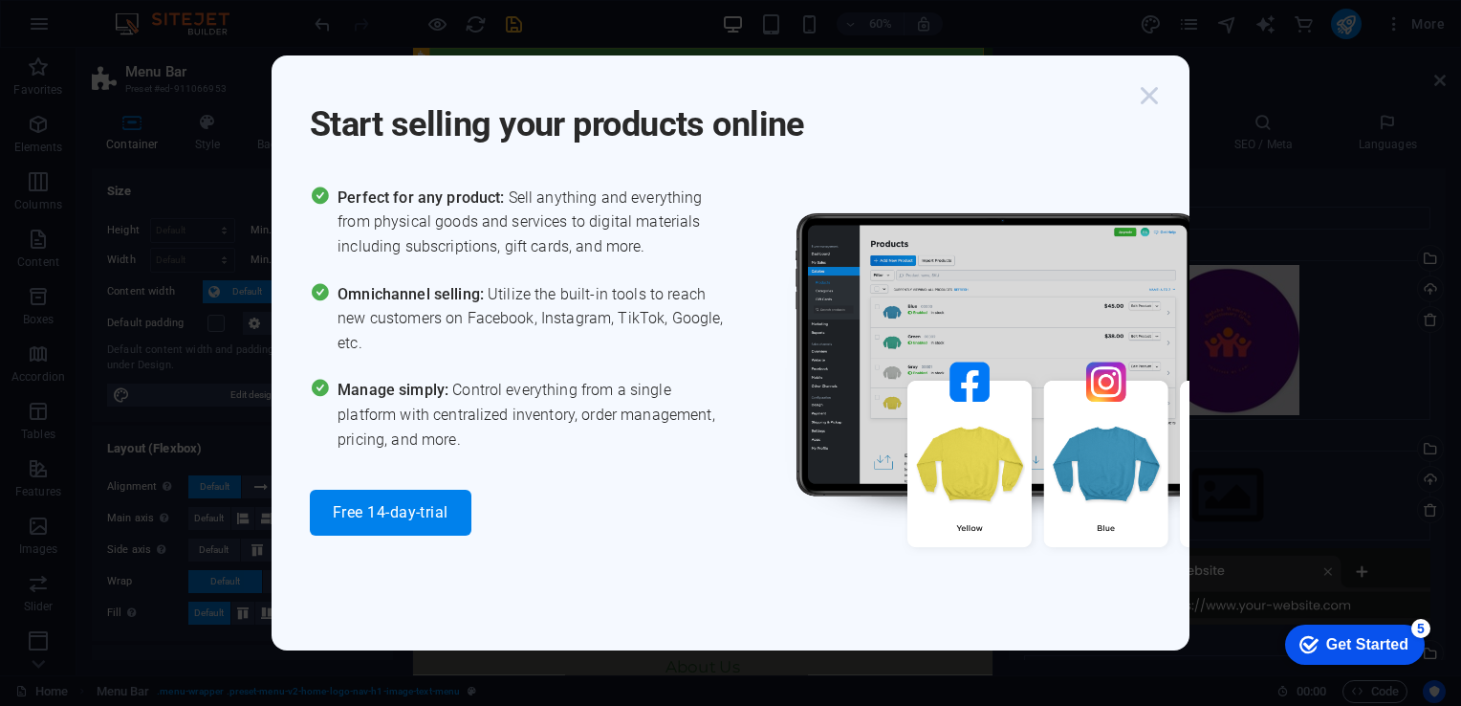
click at [1148, 98] on icon "button" at bounding box center [1149, 95] width 34 height 34
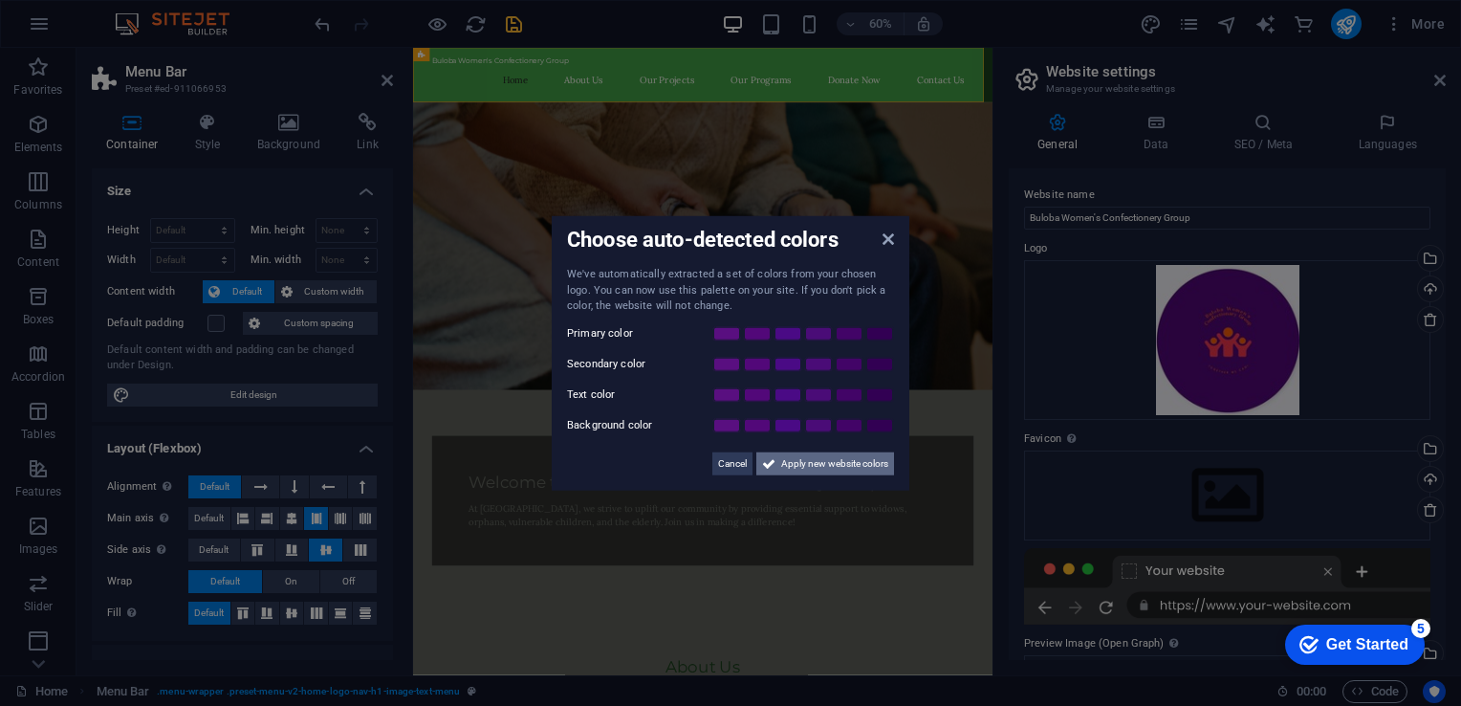
click at [836, 454] on span "Apply new website colors" at bounding box center [834, 462] width 107 height 23
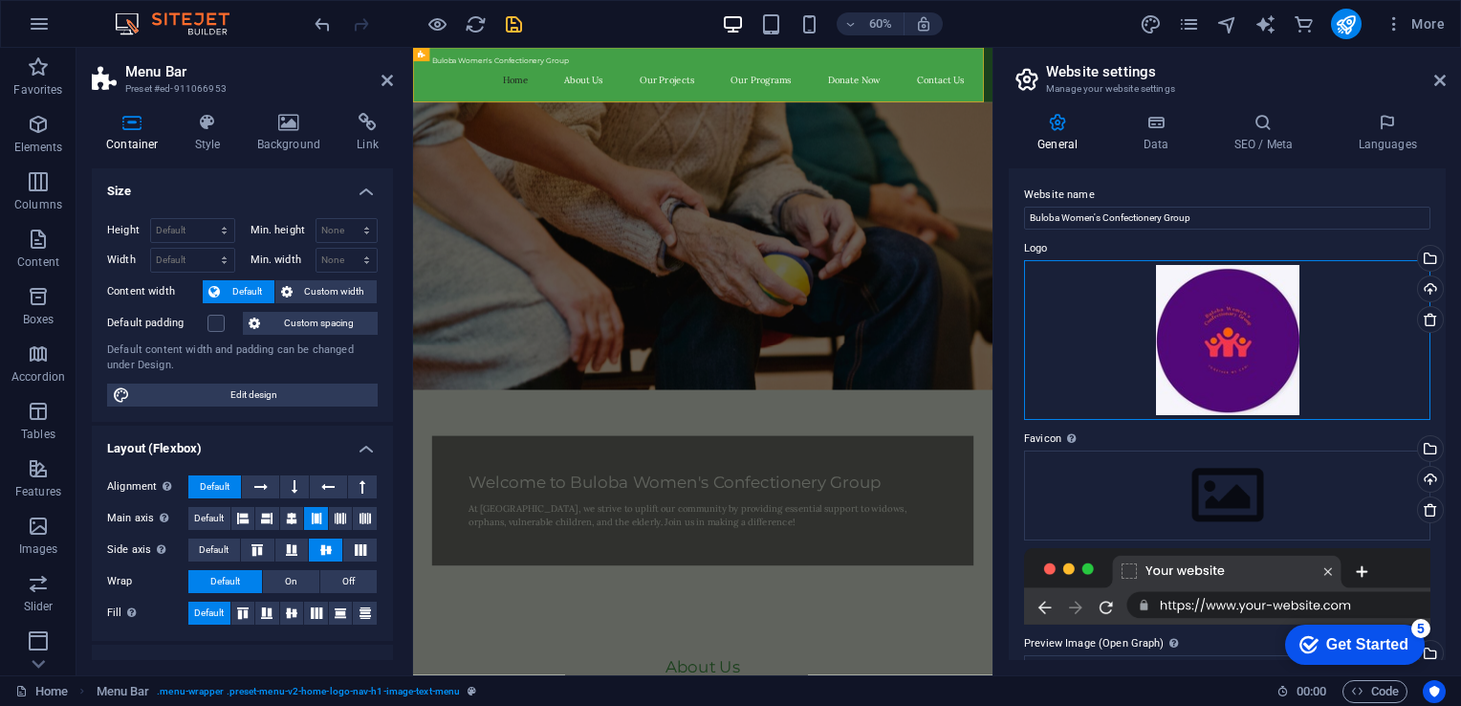
click at [1371, 288] on div "Drag files here, click to choose files or select files from Files or our free s…" at bounding box center [1227, 340] width 406 height 161
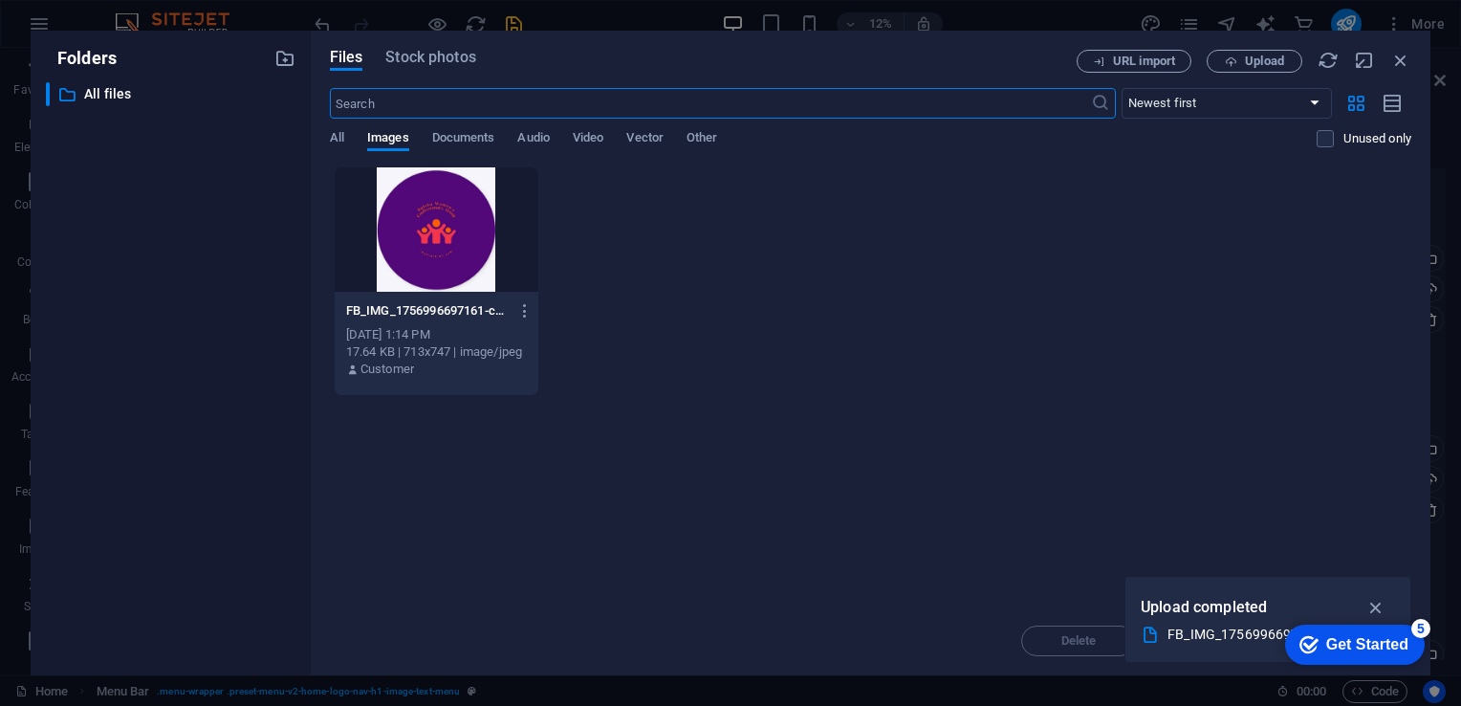
click at [486, 239] on div at bounding box center [437, 229] width 204 height 124
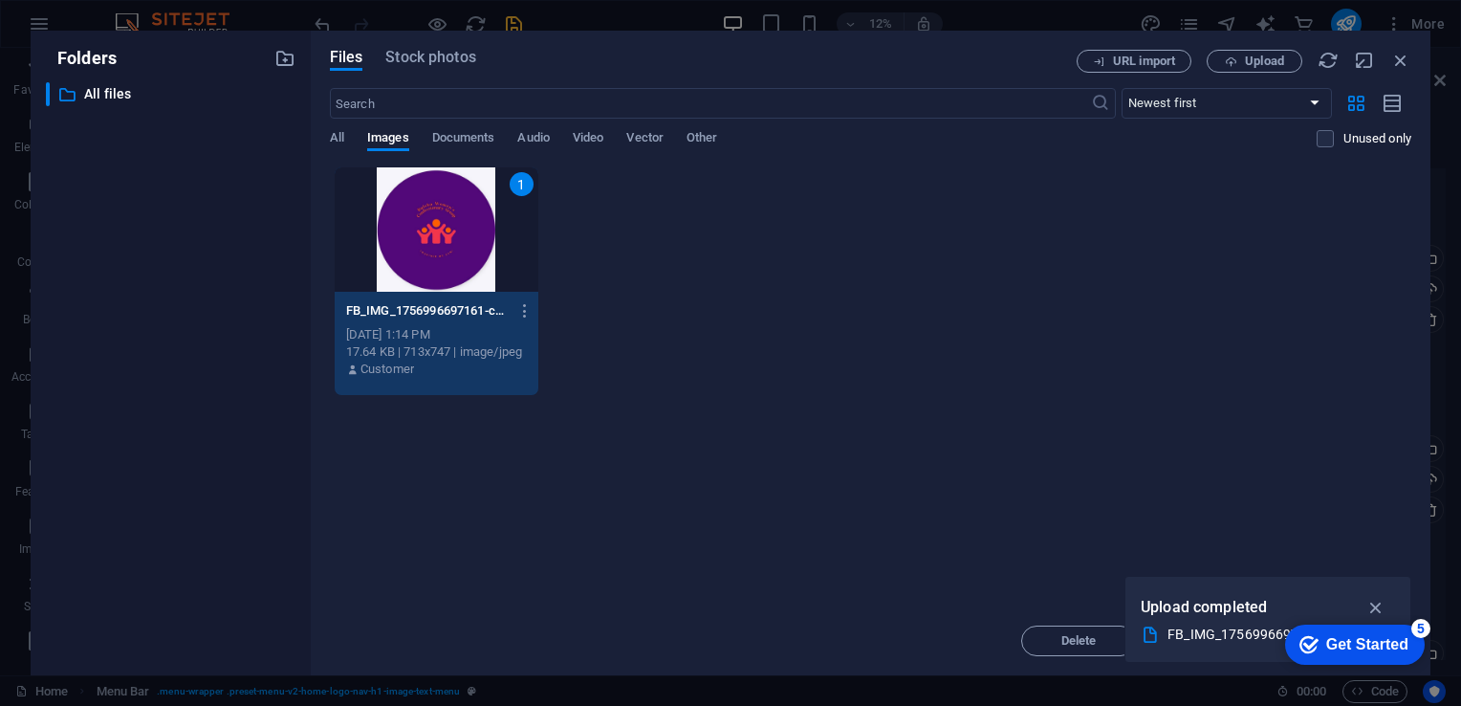
click at [486, 239] on div "1" at bounding box center [437, 229] width 204 height 124
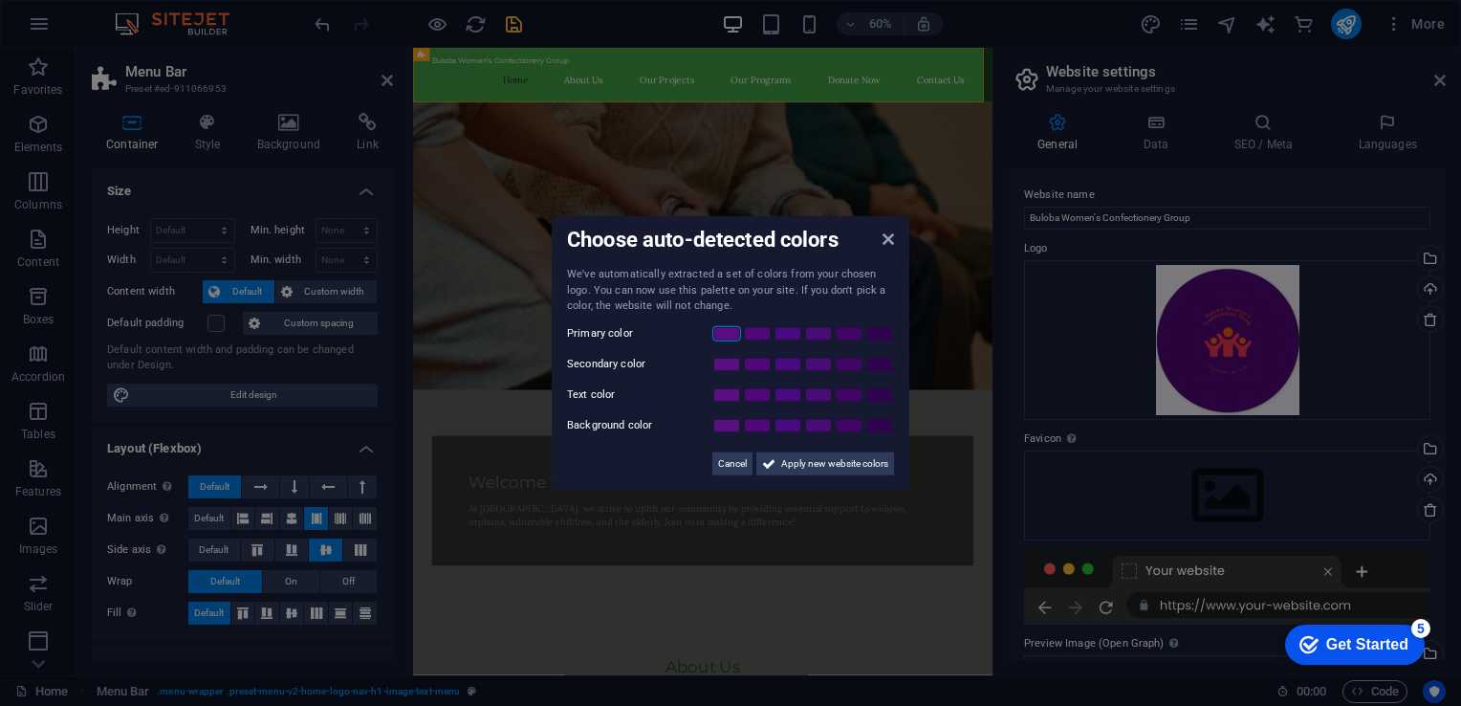
click at [734, 333] on link at bounding box center [726, 332] width 29 height 15
click at [790, 362] on link at bounding box center [788, 363] width 29 height 15
click at [751, 426] on link at bounding box center [757, 424] width 29 height 15
click at [847, 423] on link at bounding box center [849, 424] width 29 height 15
click at [857, 459] on span "Apply new website colors" at bounding box center [834, 462] width 107 height 23
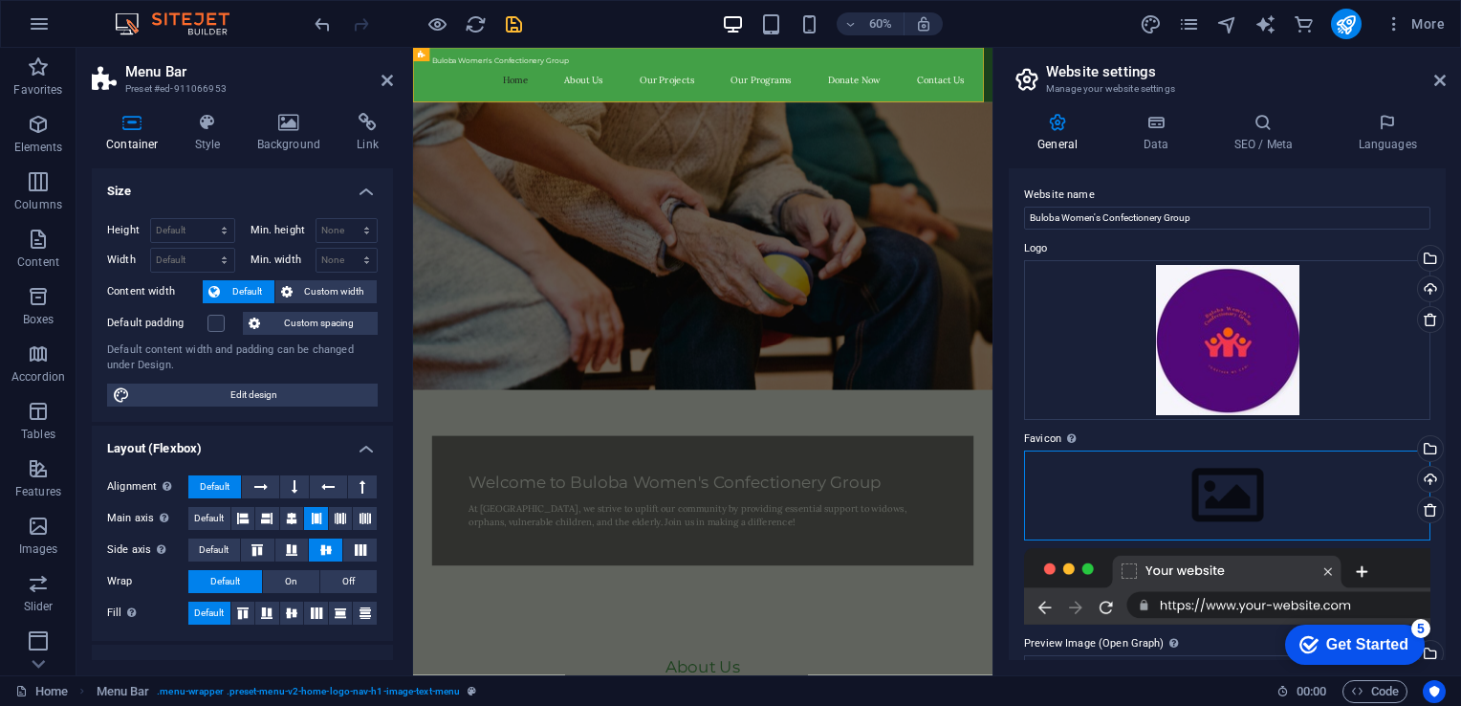
click at [1234, 501] on div "Drag files here, click to choose files or select files from Files or our free s…" at bounding box center [1227, 495] width 406 height 90
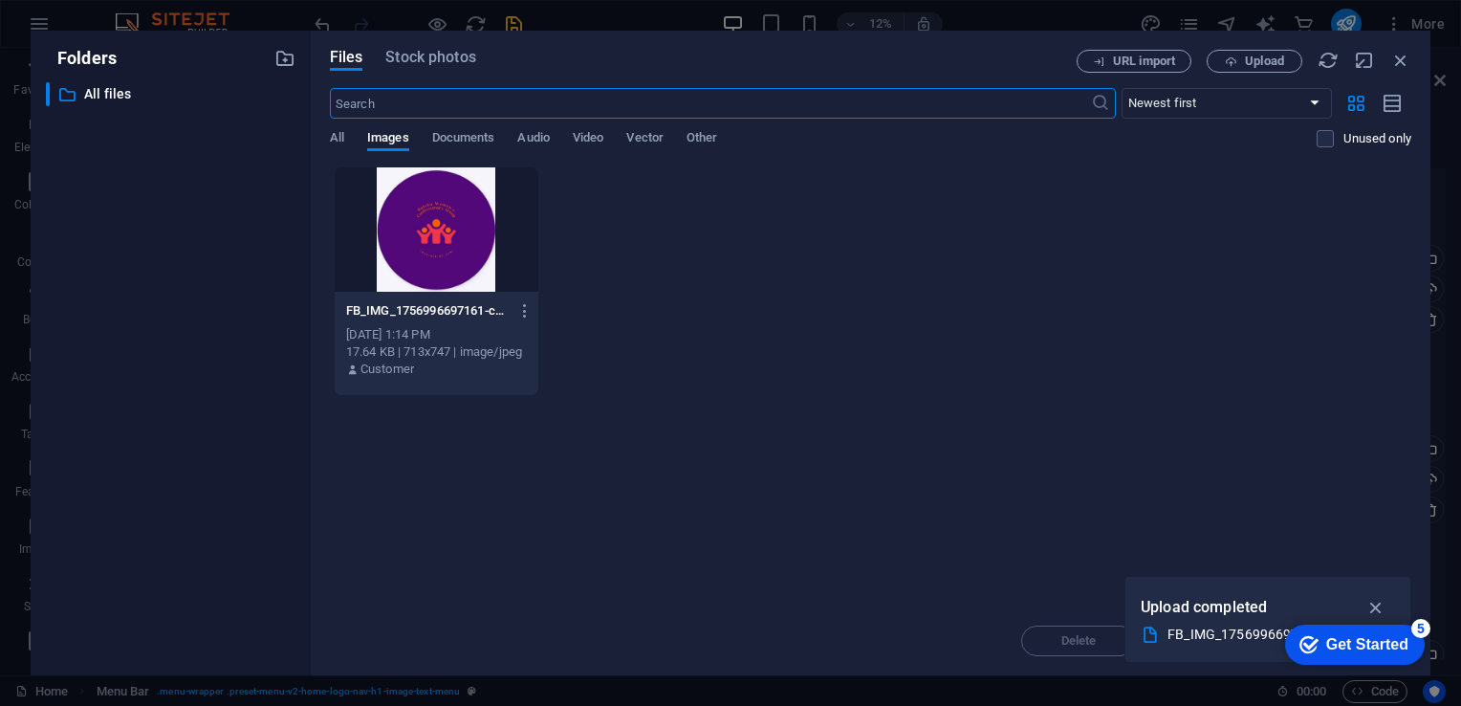
click at [414, 223] on div at bounding box center [437, 229] width 204 height 124
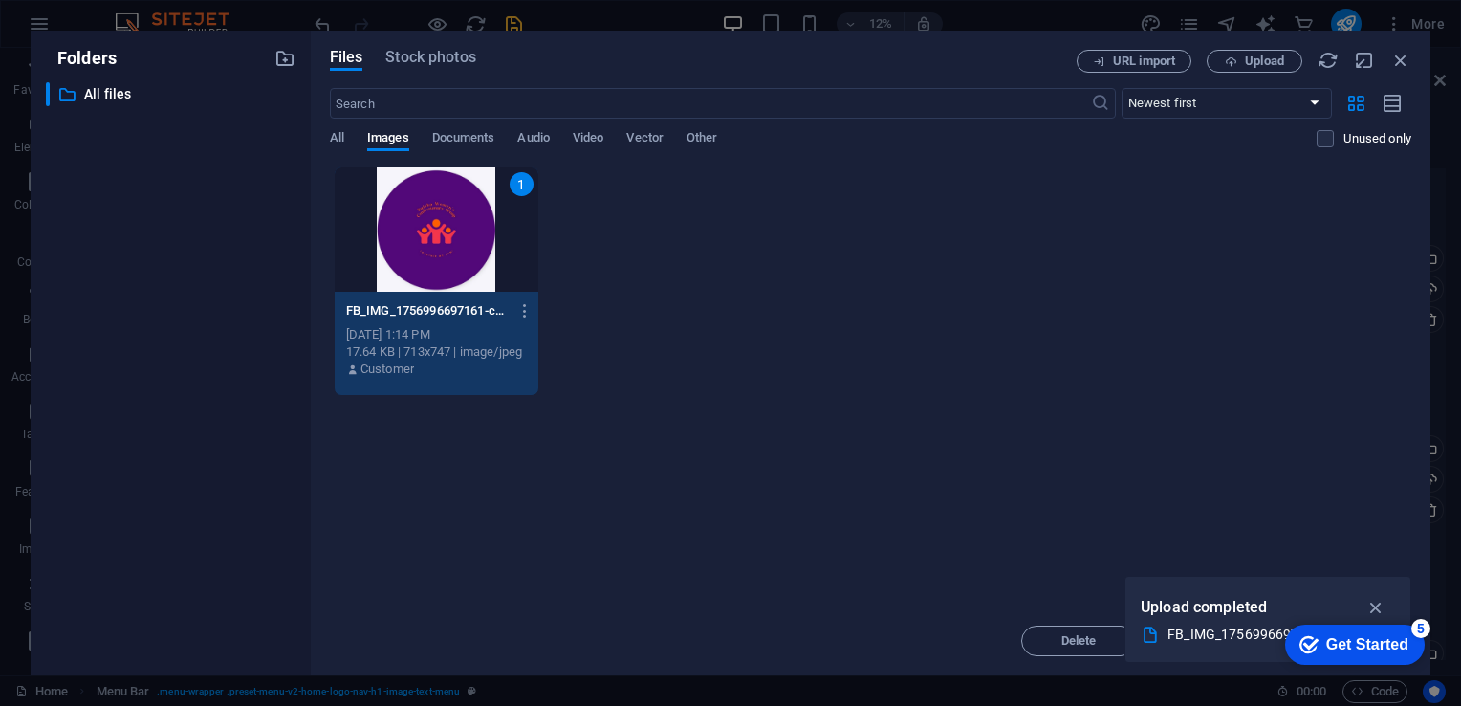
click at [414, 223] on div "1" at bounding box center [437, 229] width 204 height 124
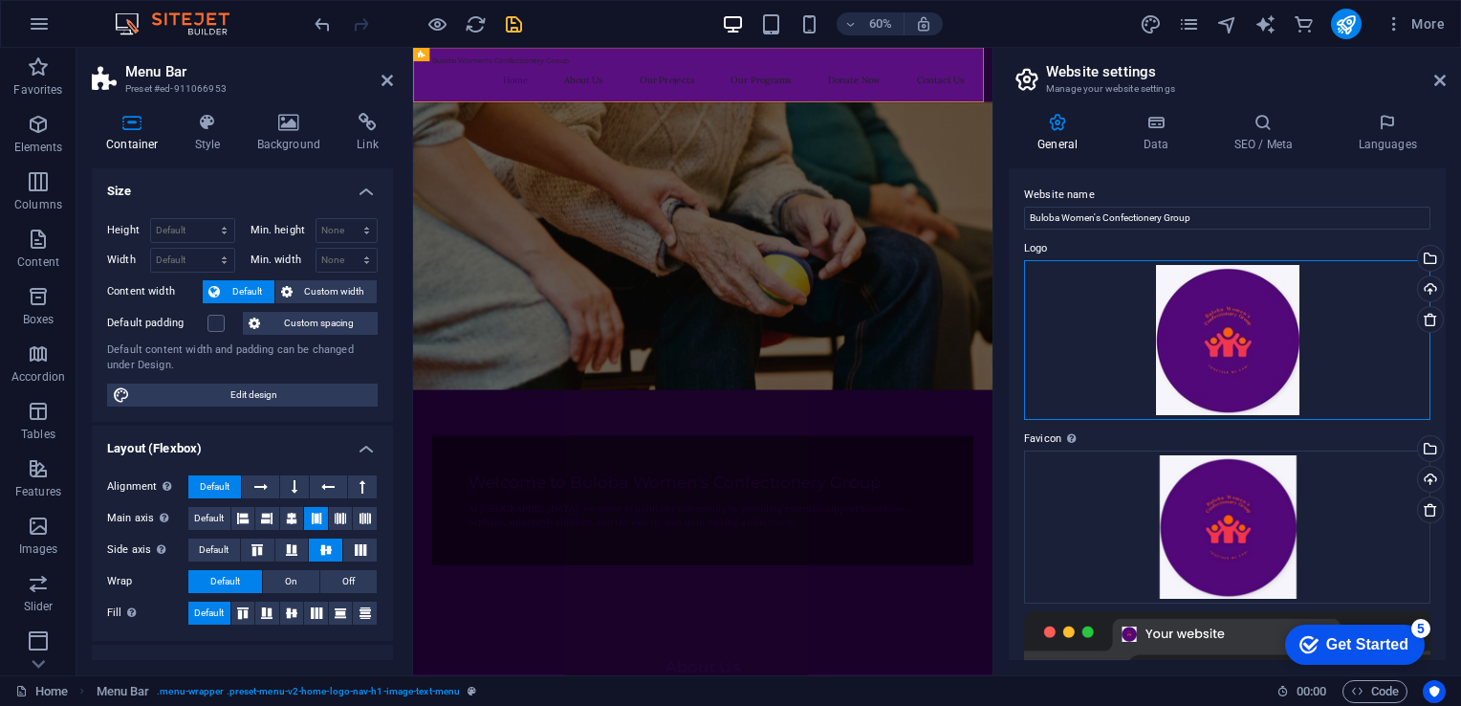
click at [1250, 331] on div "Drag files here, click to choose files or select files from Files or our free s…" at bounding box center [1227, 340] width 406 height 161
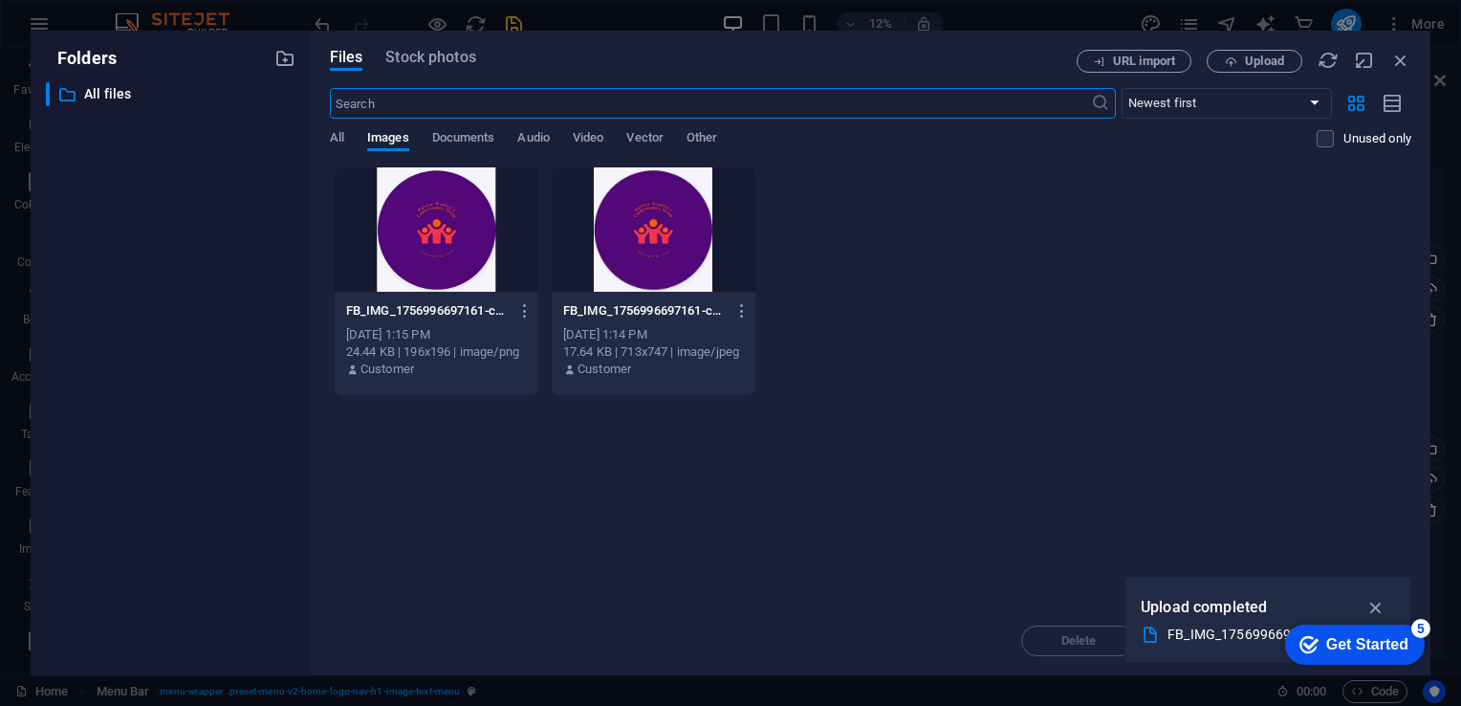
click at [436, 264] on div at bounding box center [437, 229] width 204 height 124
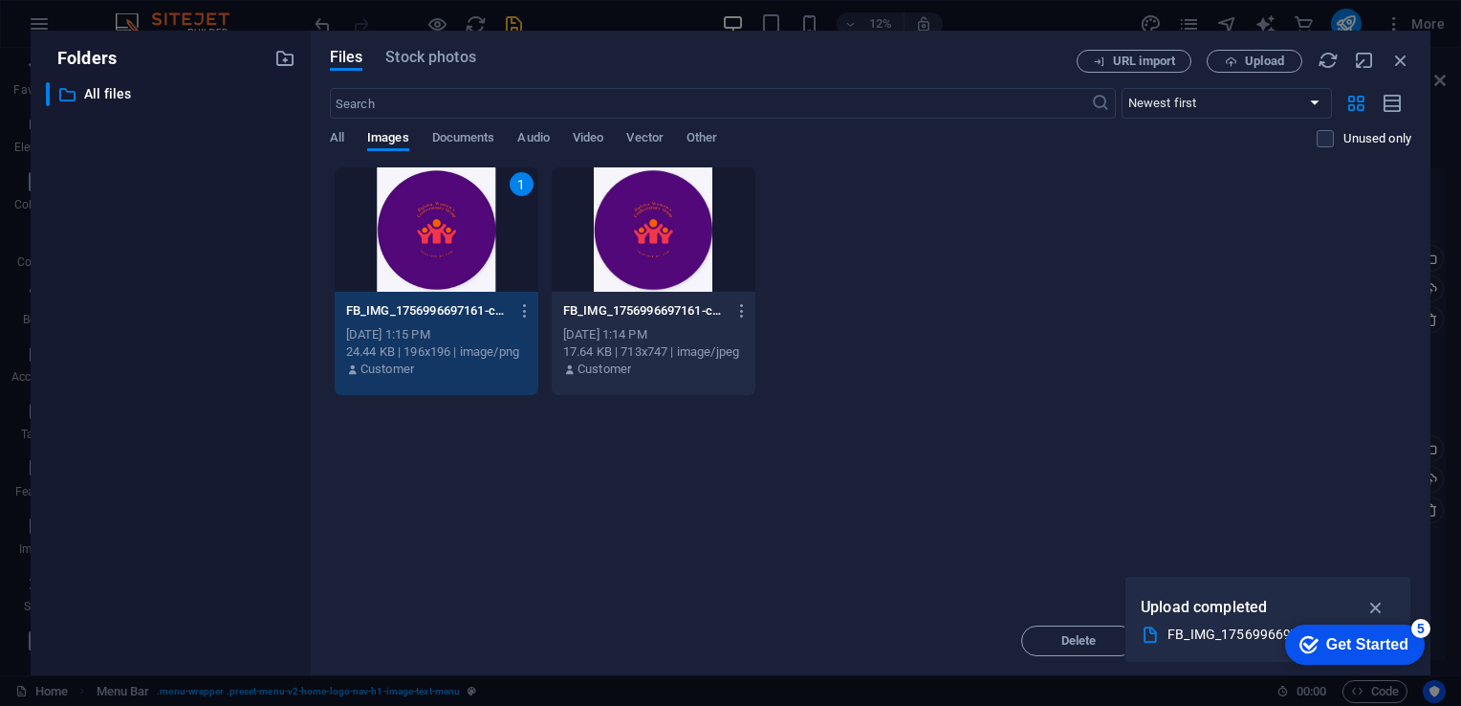
click at [436, 264] on div "1" at bounding box center [437, 229] width 204 height 124
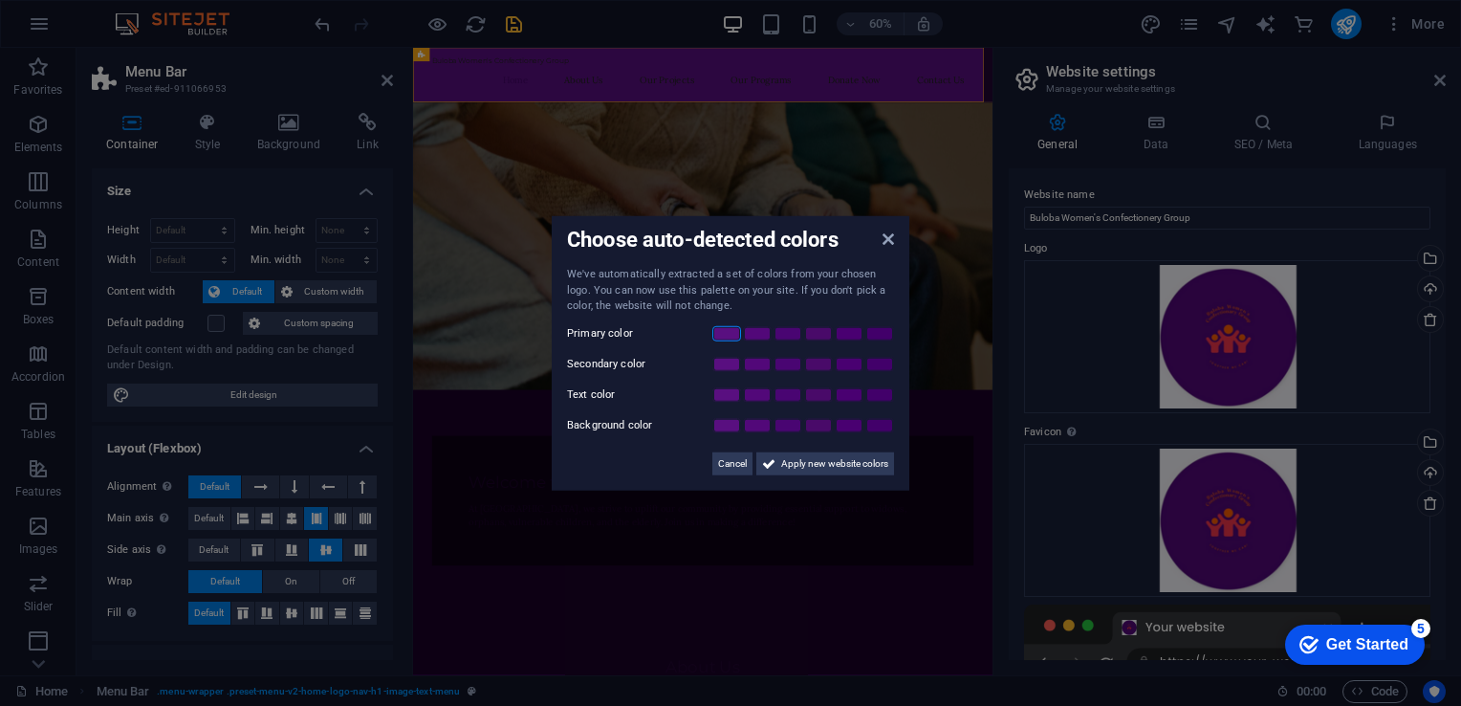
click at [726, 335] on link at bounding box center [726, 332] width 29 height 15
click at [825, 428] on link at bounding box center [818, 424] width 29 height 15
click at [838, 466] on span "Apply new website colors" at bounding box center [834, 462] width 107 height 23
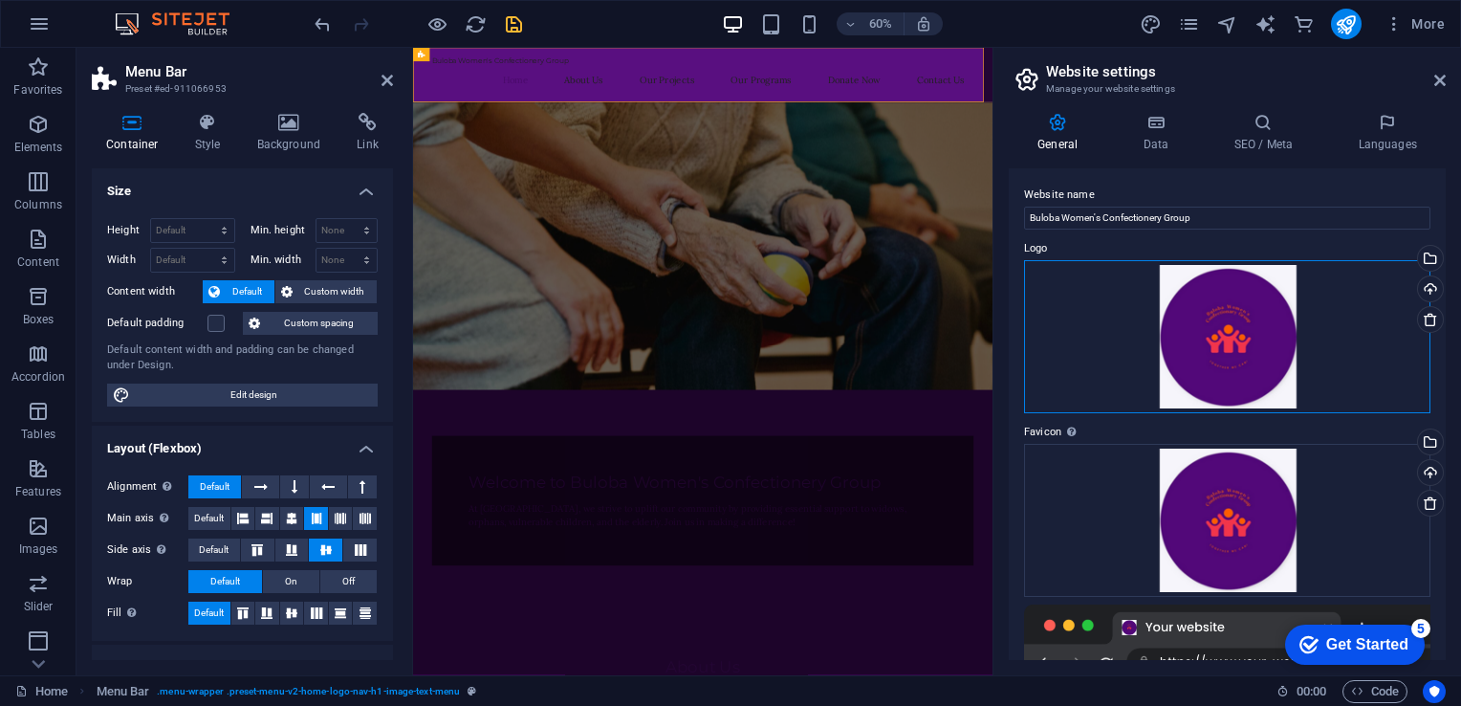
click at [1216, 318] on div "Drag files here, click to choose files or select files from Files or our free s…" at bounding box center [1227, 336] width 406 height 153
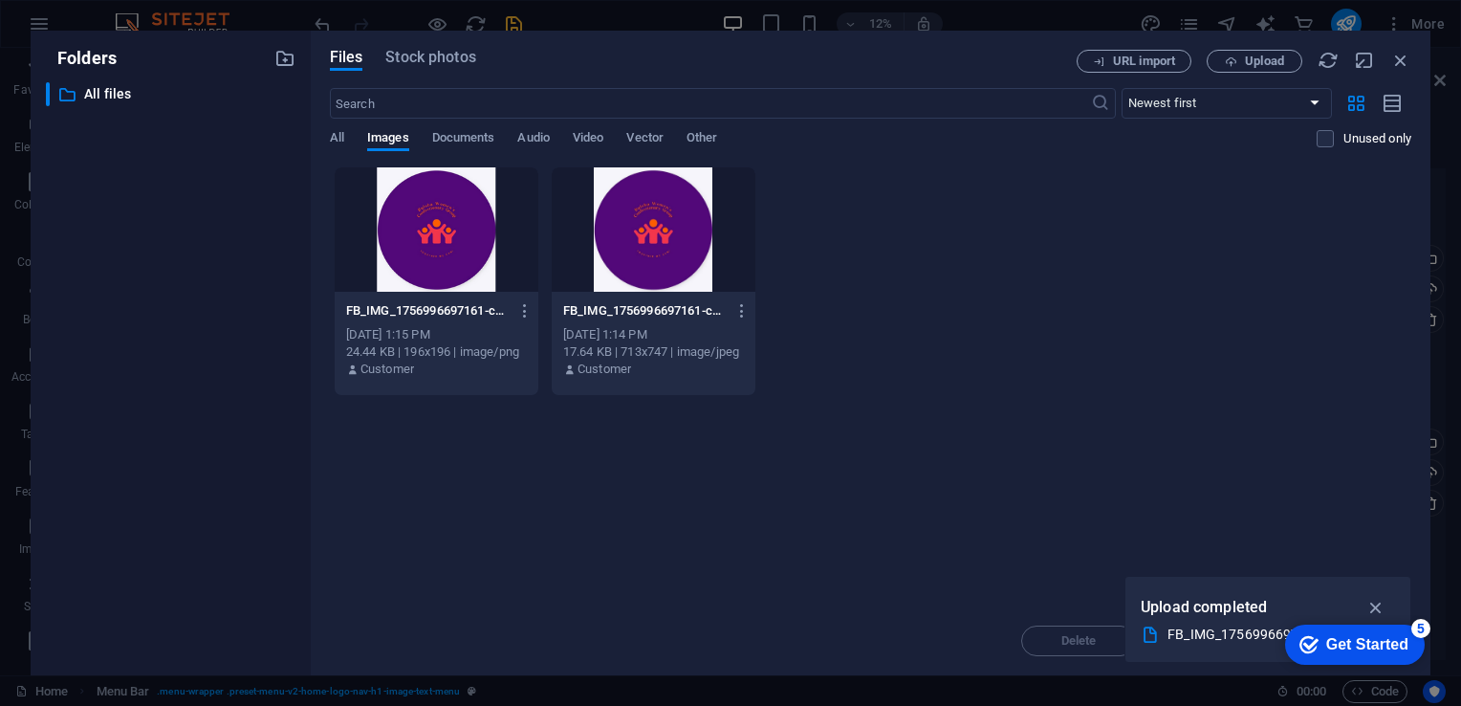
click at [470, 199] on div at bounding box center [437, 229] width 204 height 124
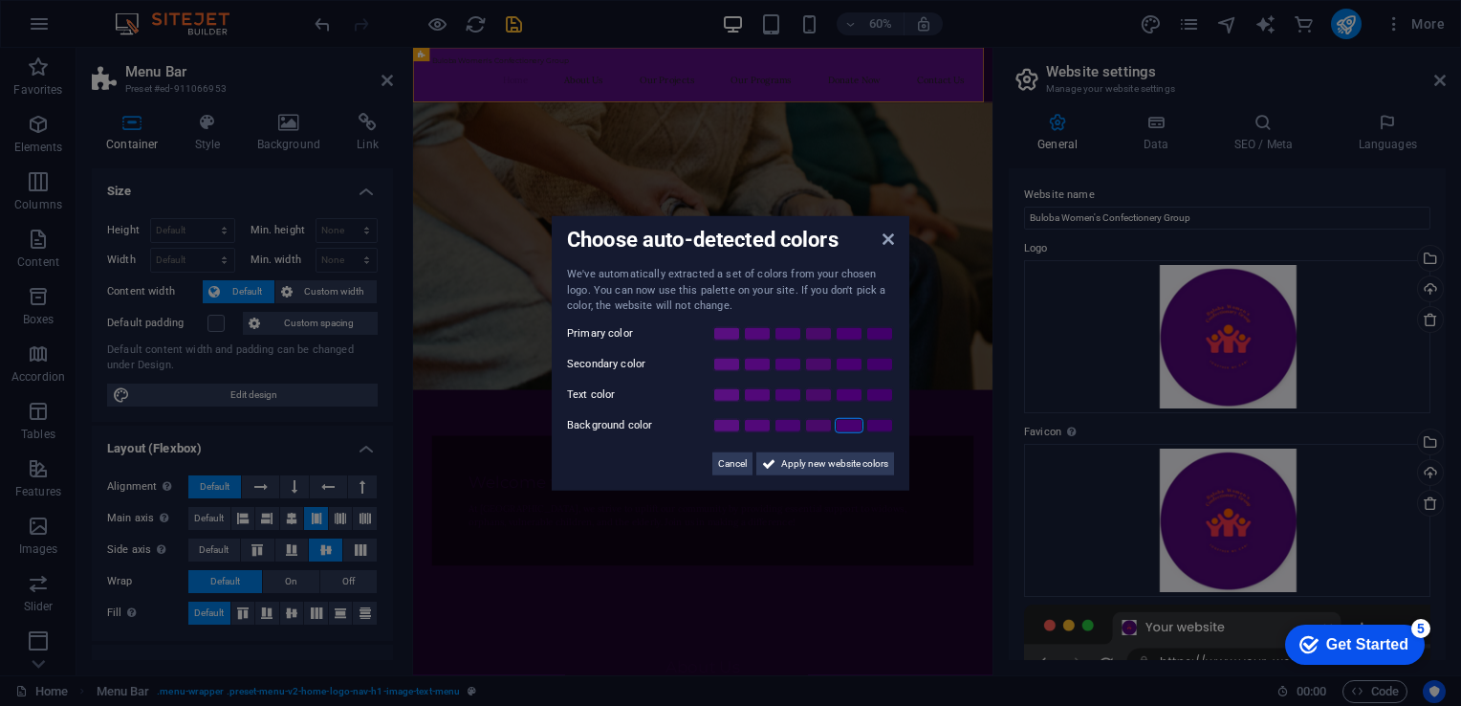
click at [845, 425] on link at bounding box center [849, 424] width 29 height 15
click at [730, 425] on link at bounding box center [726, 424] width 29 height 15
click at [817, 466] on span "Apply new website colors" at bounding box center [834, 462] width 107 height 23
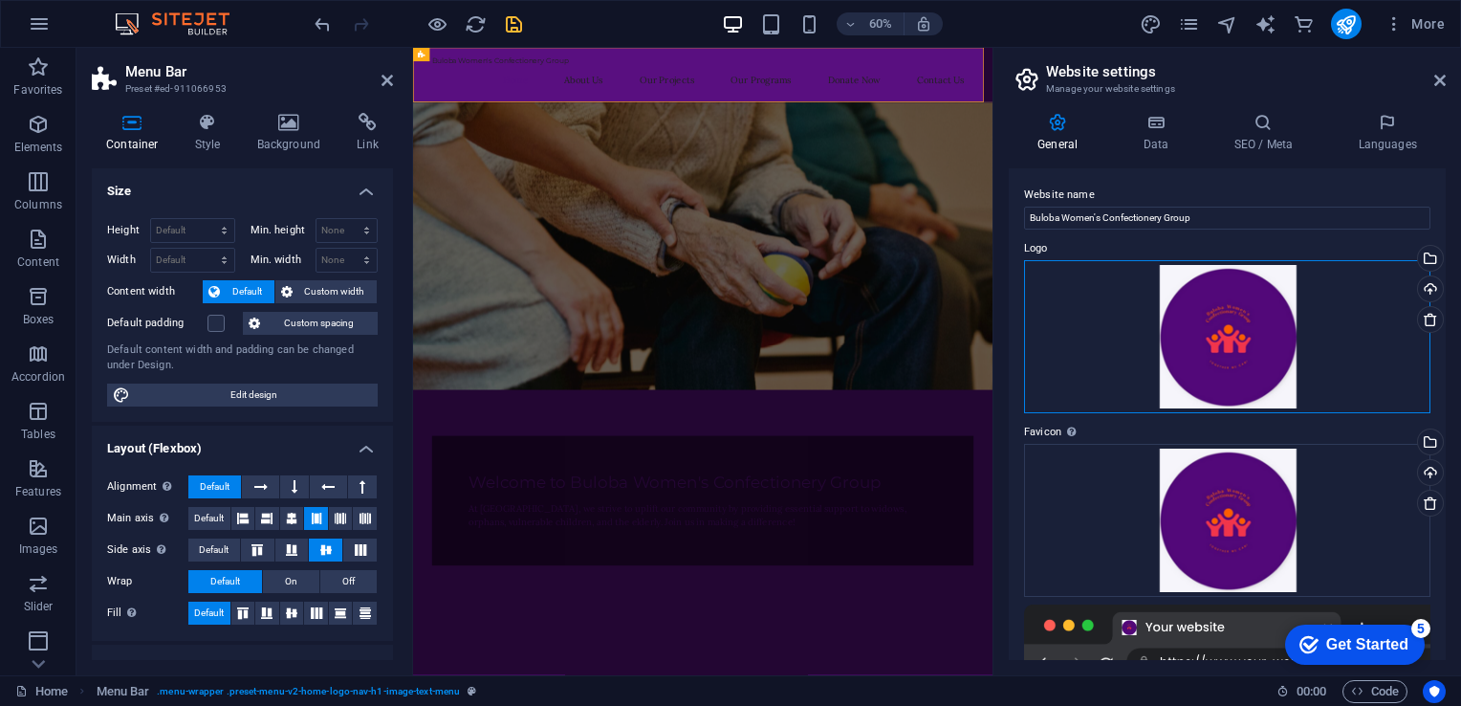
click at [1232, 333] on div "Drag files here, click to choose files or select files from Files or our free s…" at bounding box center [1227, 336] width 406 height 153
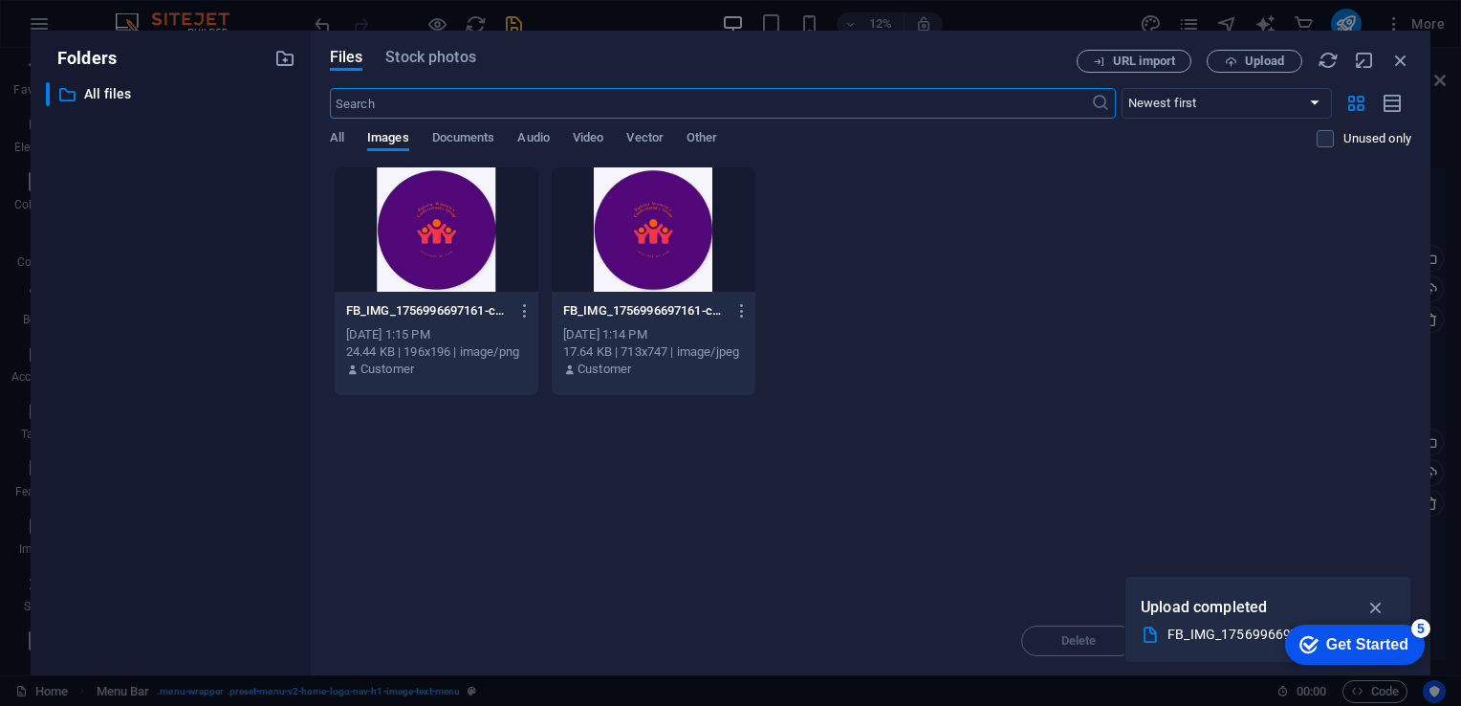
click at [459, 177] on div at bounding box center [437, 229] width 204 height 124
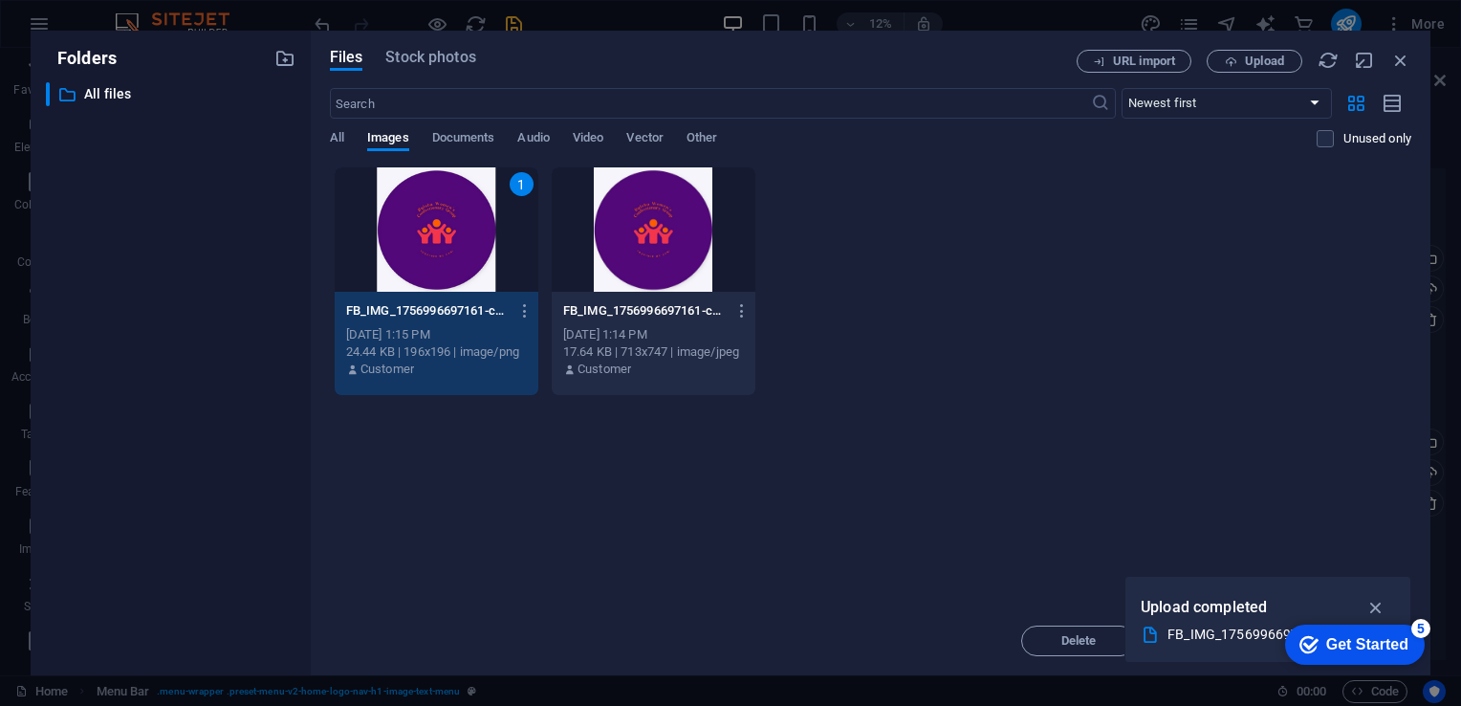
click at [459, 177] on div "1" at bounding box center [437, 229] width 204 height 124
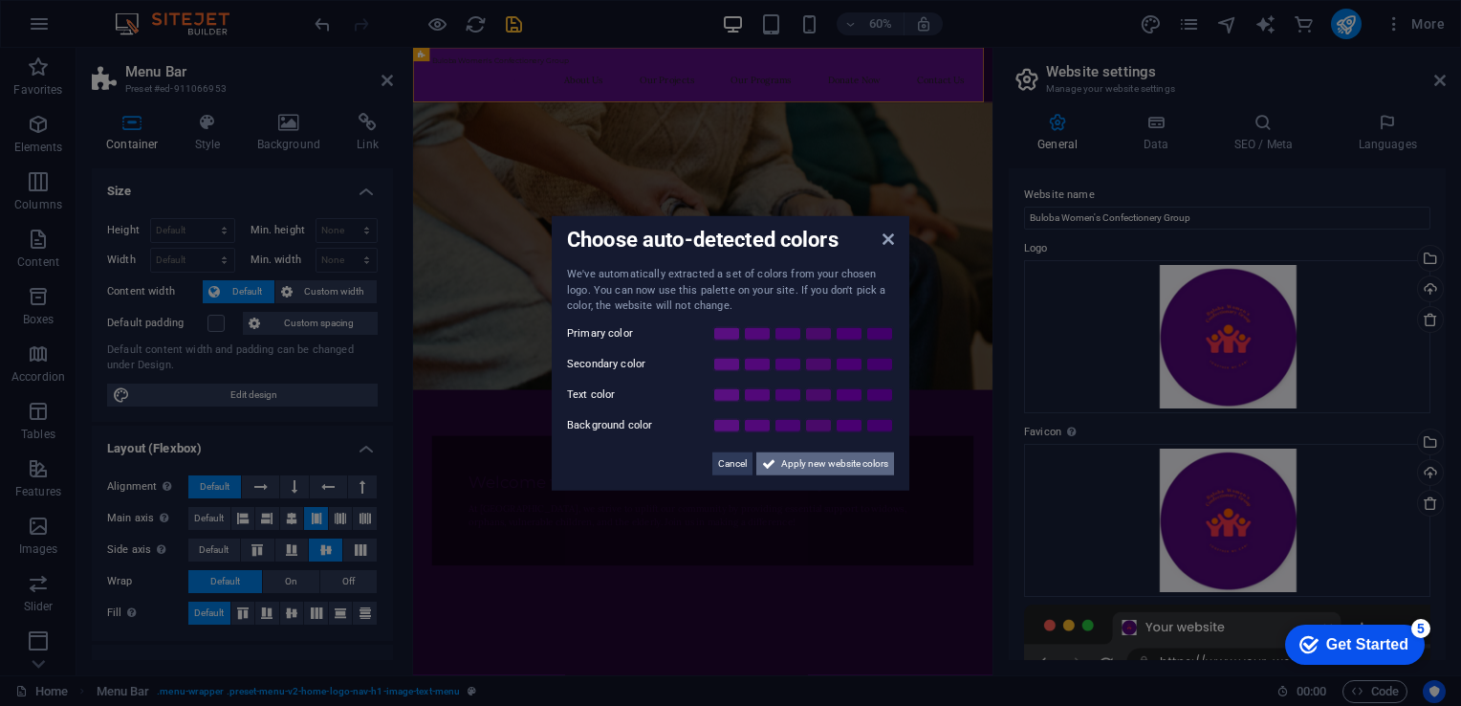
click at [801, 456] on span "Apply new website colors" at bounding box center [834, 462] width 107 height 23
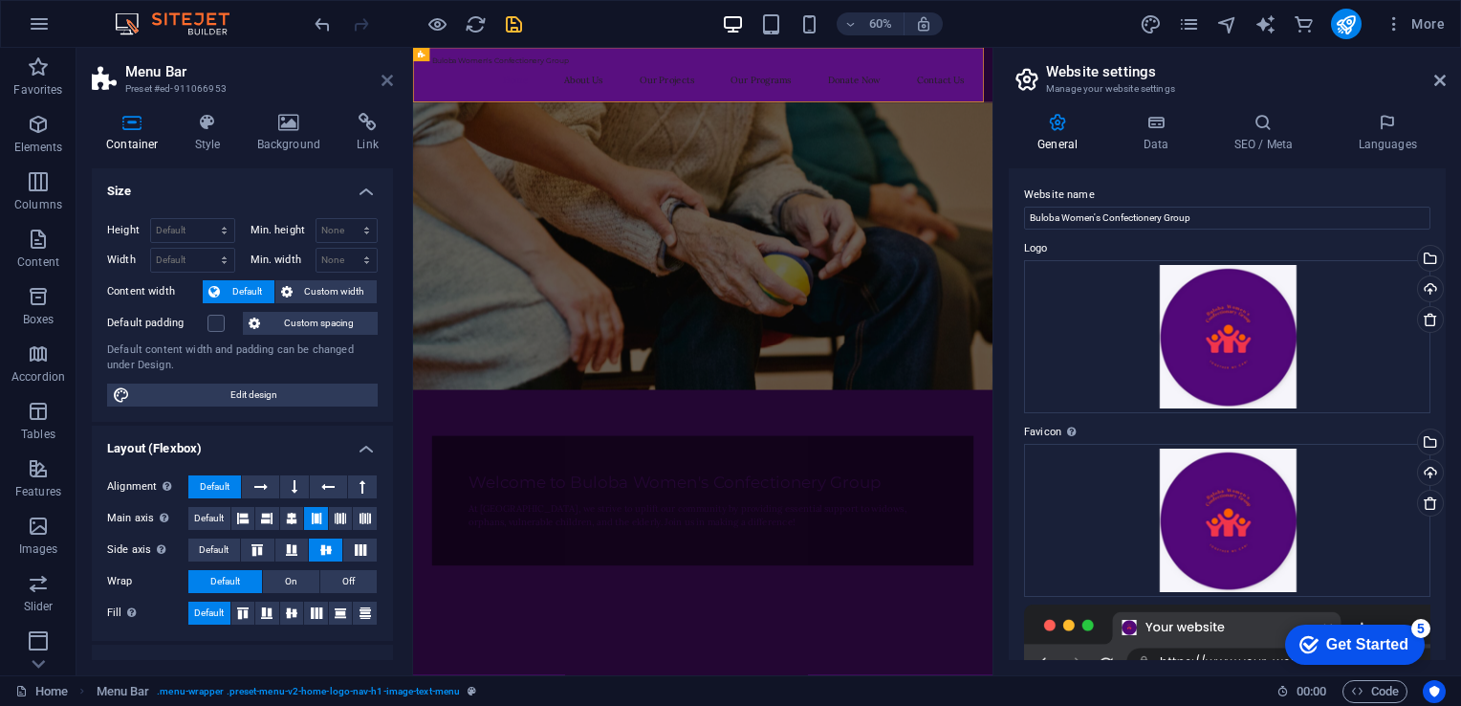
click at [385, 80] on icon at bounding box center [387, 80] width 11 height 15
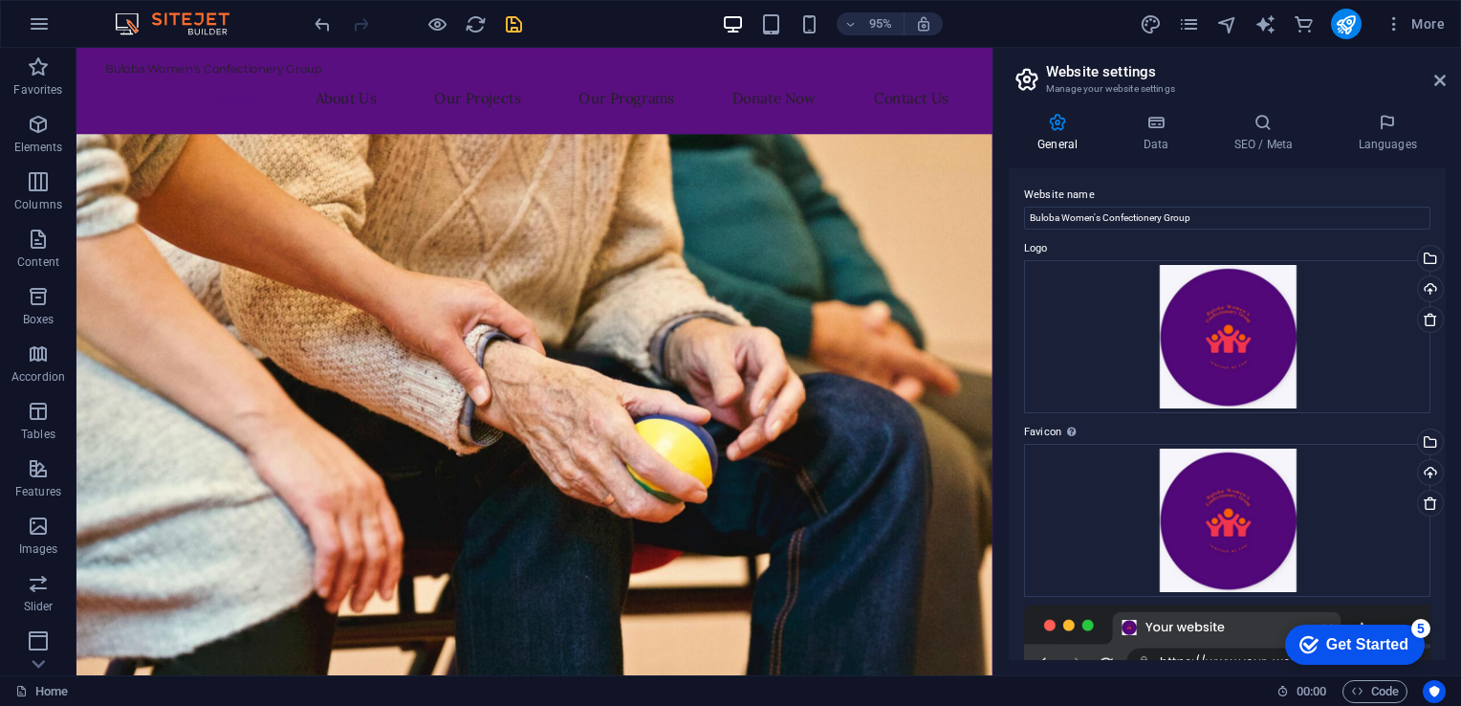
drag, startPoint x: 1030, startPoint y: 129, endPoint x: 1113, endPoint y: 149, distance: 85.6
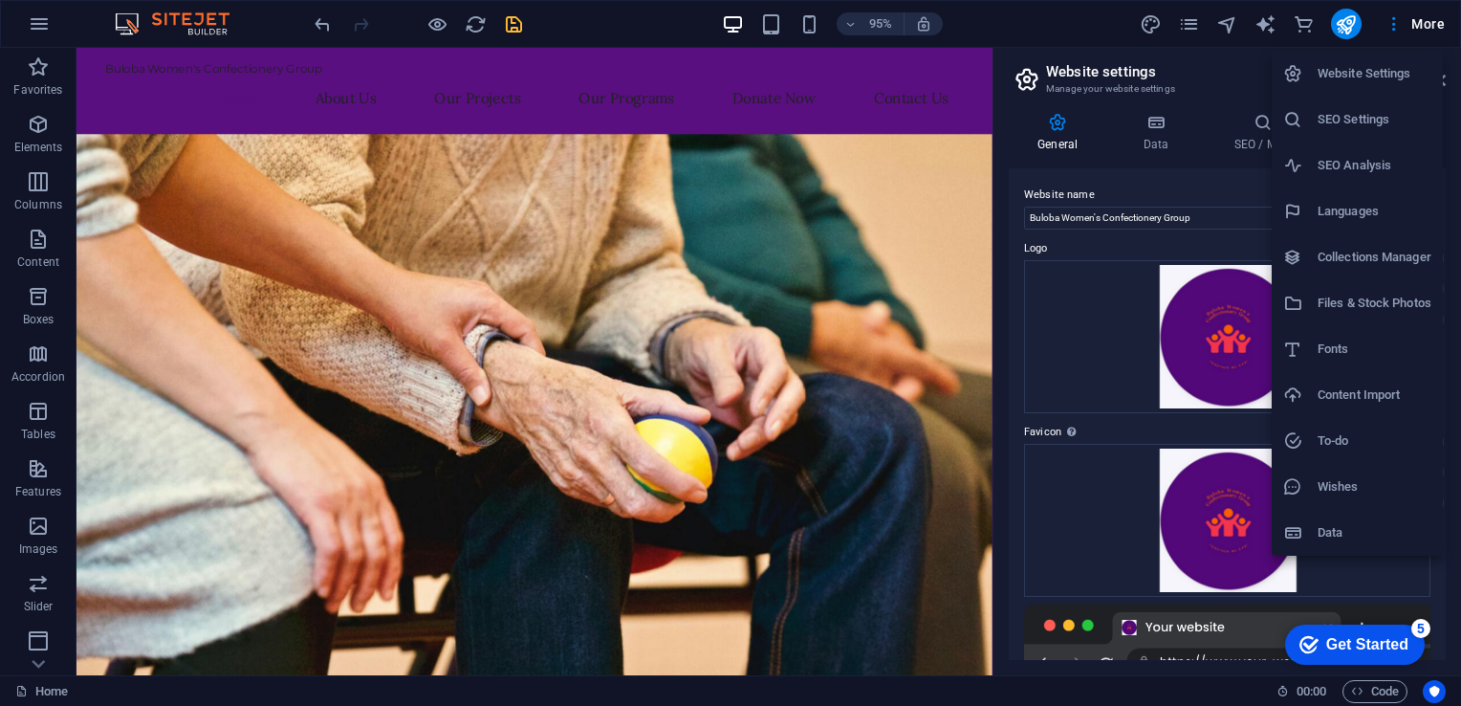
click at [1363, 78] on h6 "Website Settings" at bounding box center [1375, 73] width 114 height 23
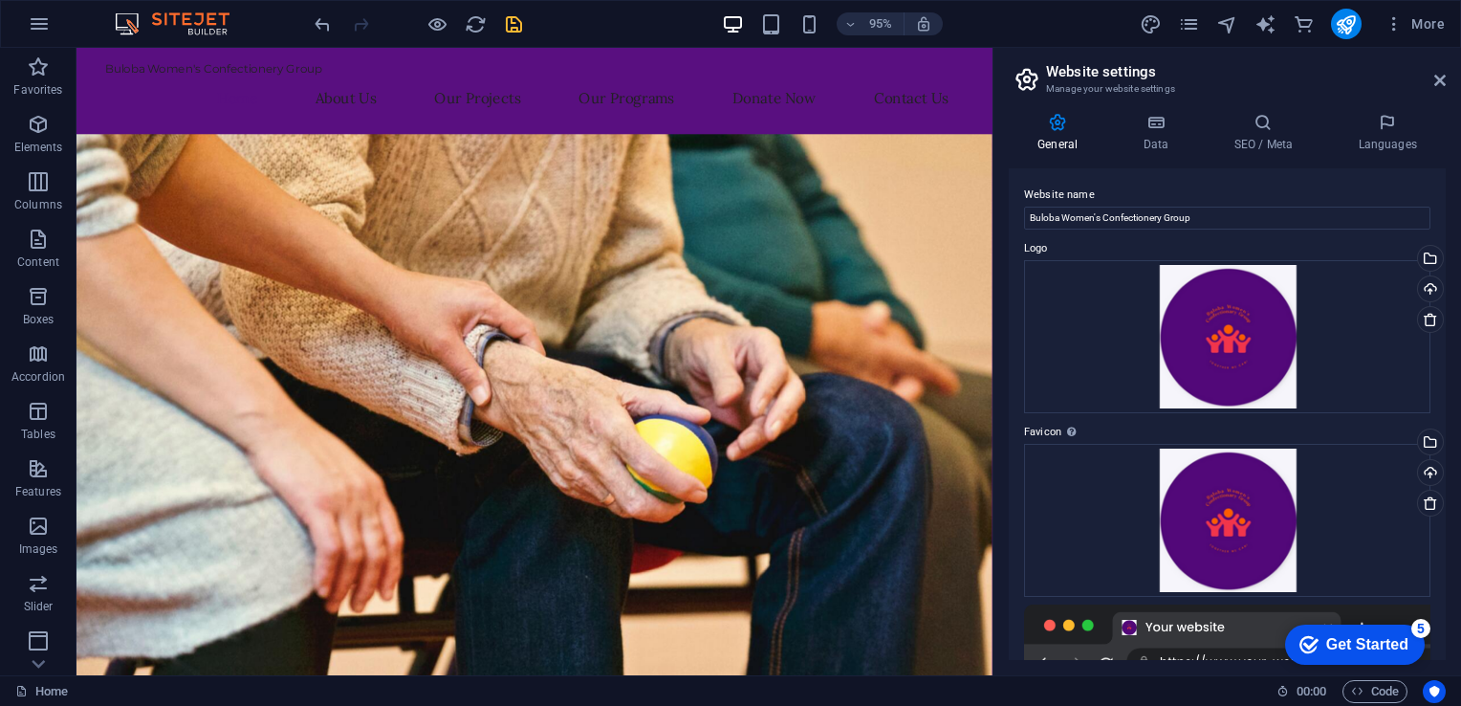
drag, startPoint x: 1439, startPoint y: 207, endPoint x: 1444, endPoint y: 243, distance: 36.6
click at [1444, 243] on div "Website name Buloba Women's Confectionery Group Logo Drag files here, click to …" at bounding box center [1227, 414] width 437 height 492
click at [1151, 133] on h4 "Data" at bounding box center [1159, 133] width 91 height 40
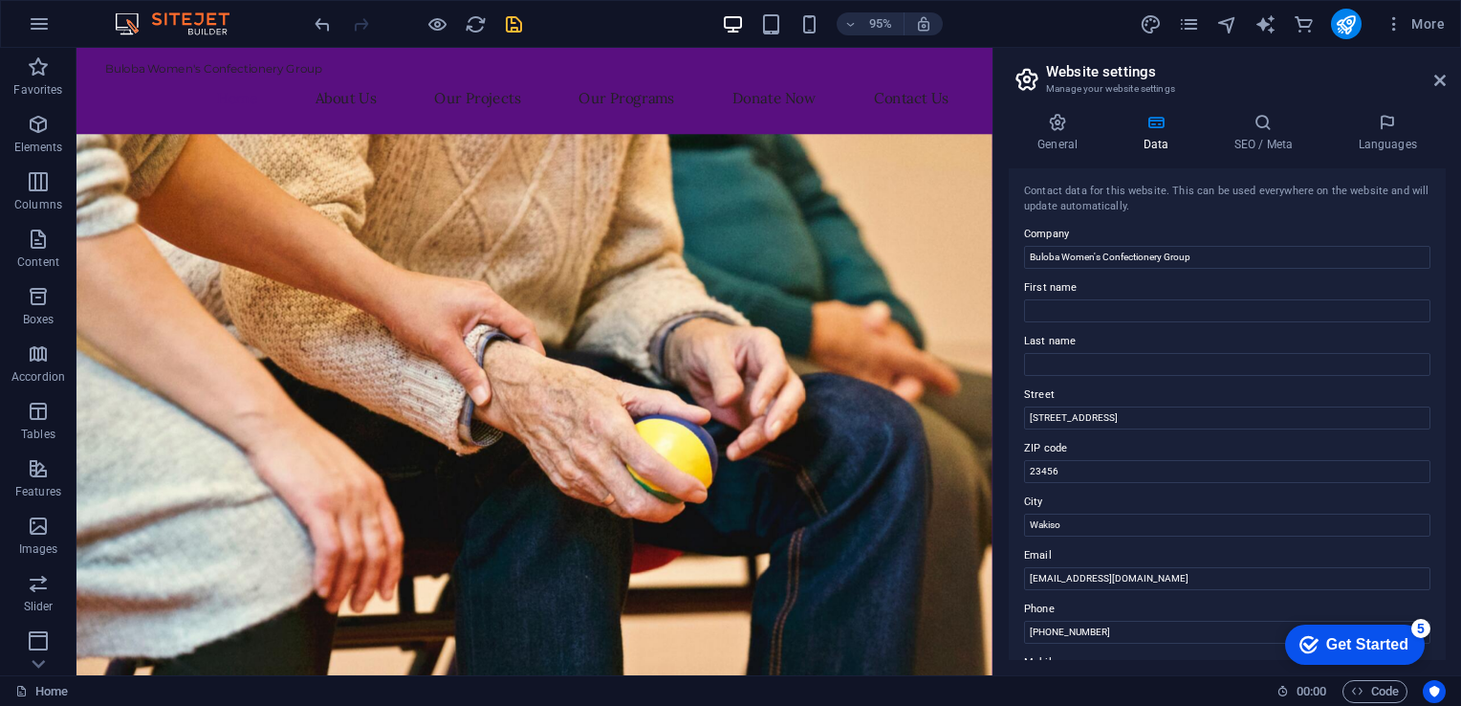
drag, startPoint x: 1440, startPoint y: 274, endPoint x: 1447, endPoint y: 373, distance: 98.7
click at [1447, 373] on div "General Data SEO / Meta Languages Website name Buloba Women's Confectionery Gro…" at bounding box center [1228, 387] width 468 height 578
drag, startPoint x: 1439, startPoint y: 347, endPoint x: 1442, endPoint y: 485, distance: 137.7
click at [1442, 485] on div "Contact data for this website. This can be used everywhere on the website and w…" at bounding box center [1227, 414] width 437 height 492
click at [1385, 120] on icon at bounding box center [1387, 122] width 117 height 19
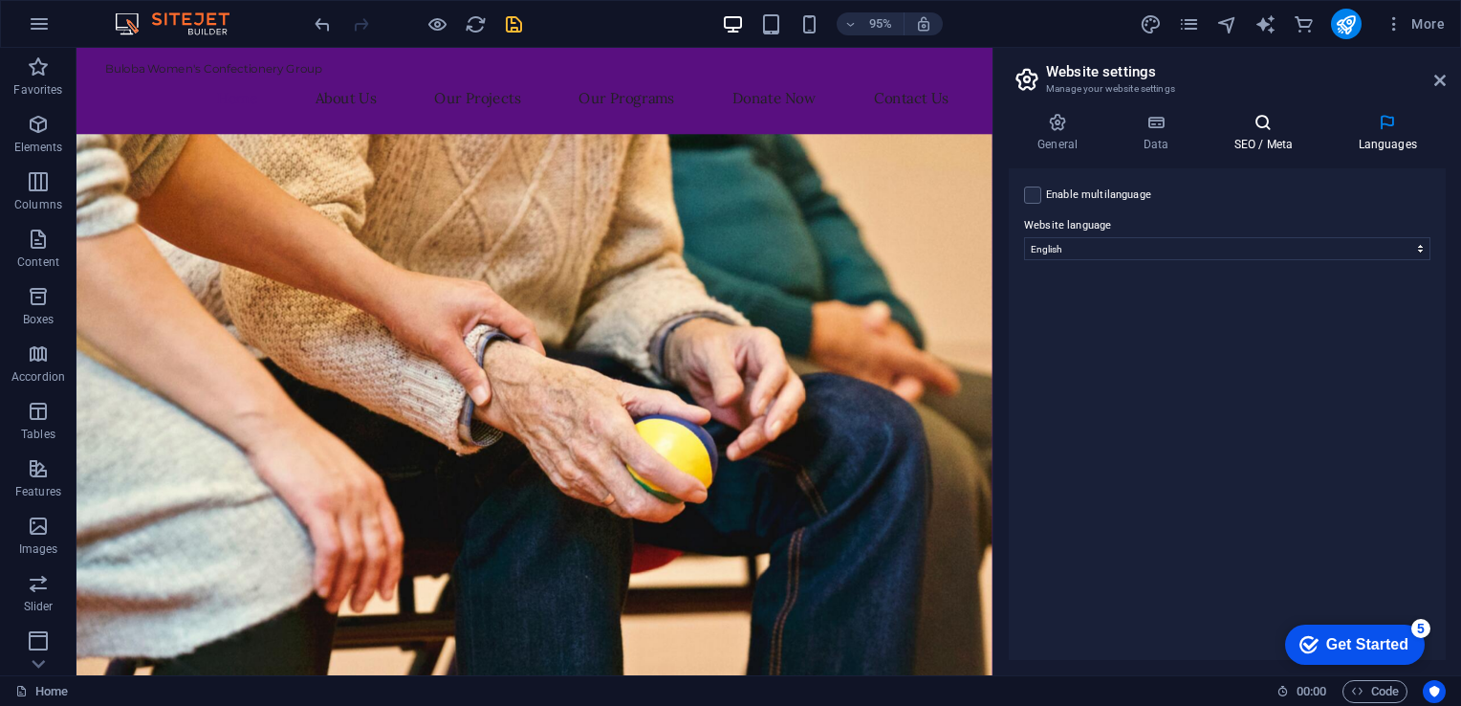
click at [1258, 135] on h4 "SEO / Meta" at bounding box center [1267, 133] width 124 height 40
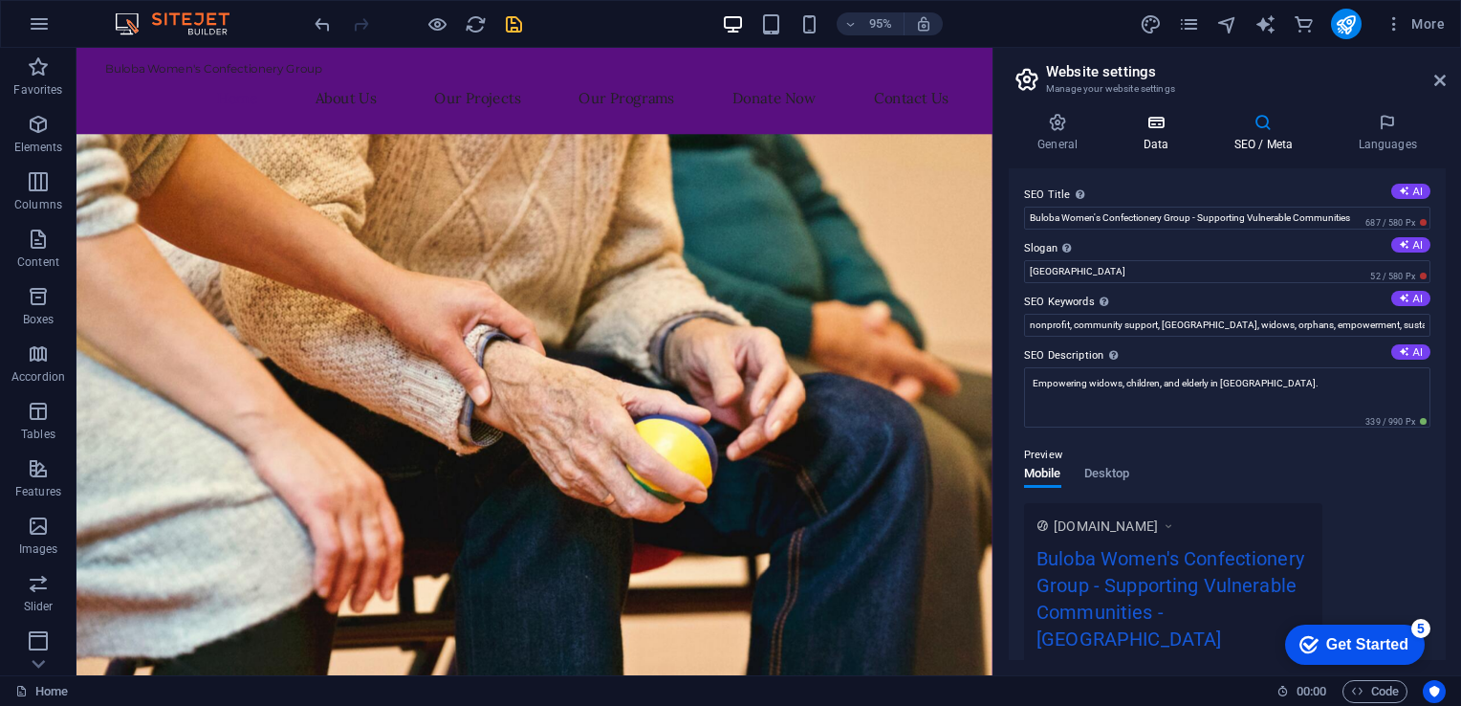
click at [1138, 132] on h4 "Data" at bounding box center [1159, 133] width 91 height 40
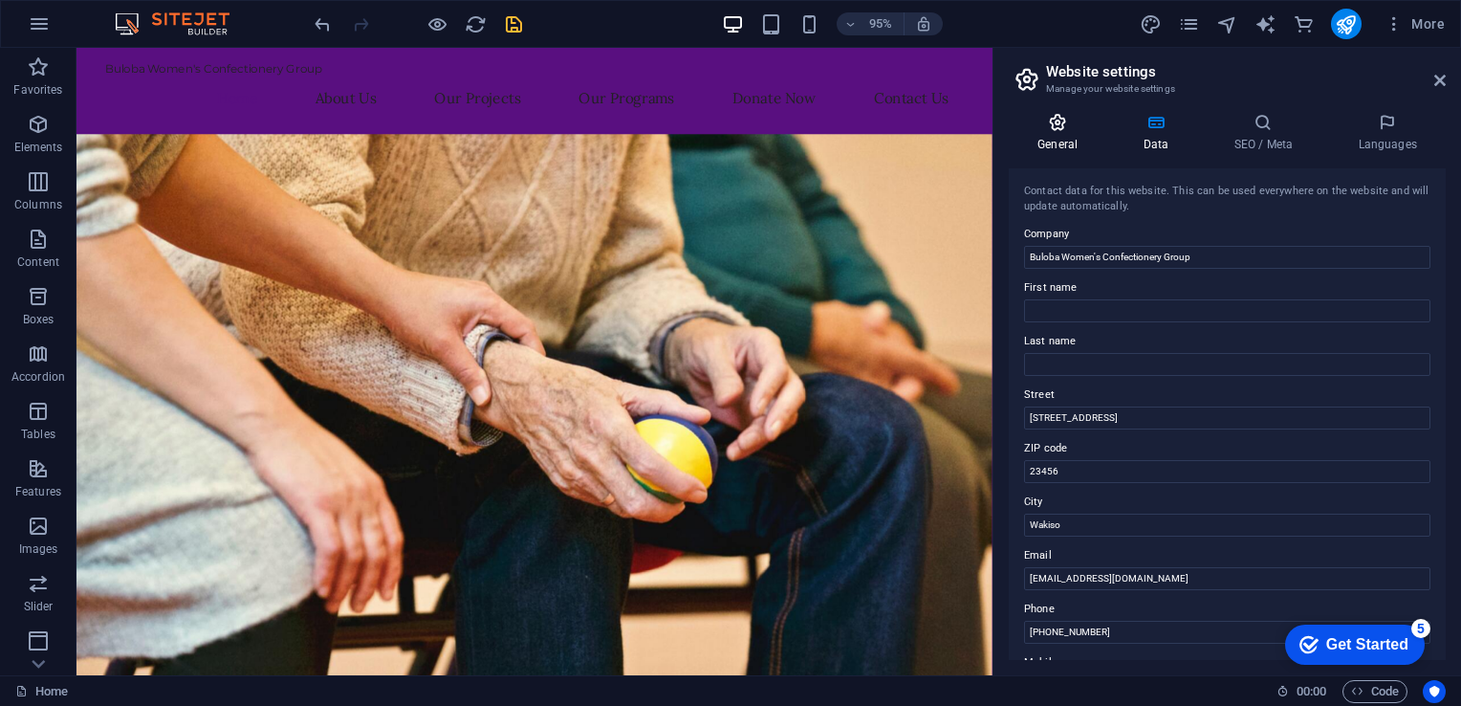
click at [1080, 127] on icon at bounding box center [1058, 122] width 98 height 19
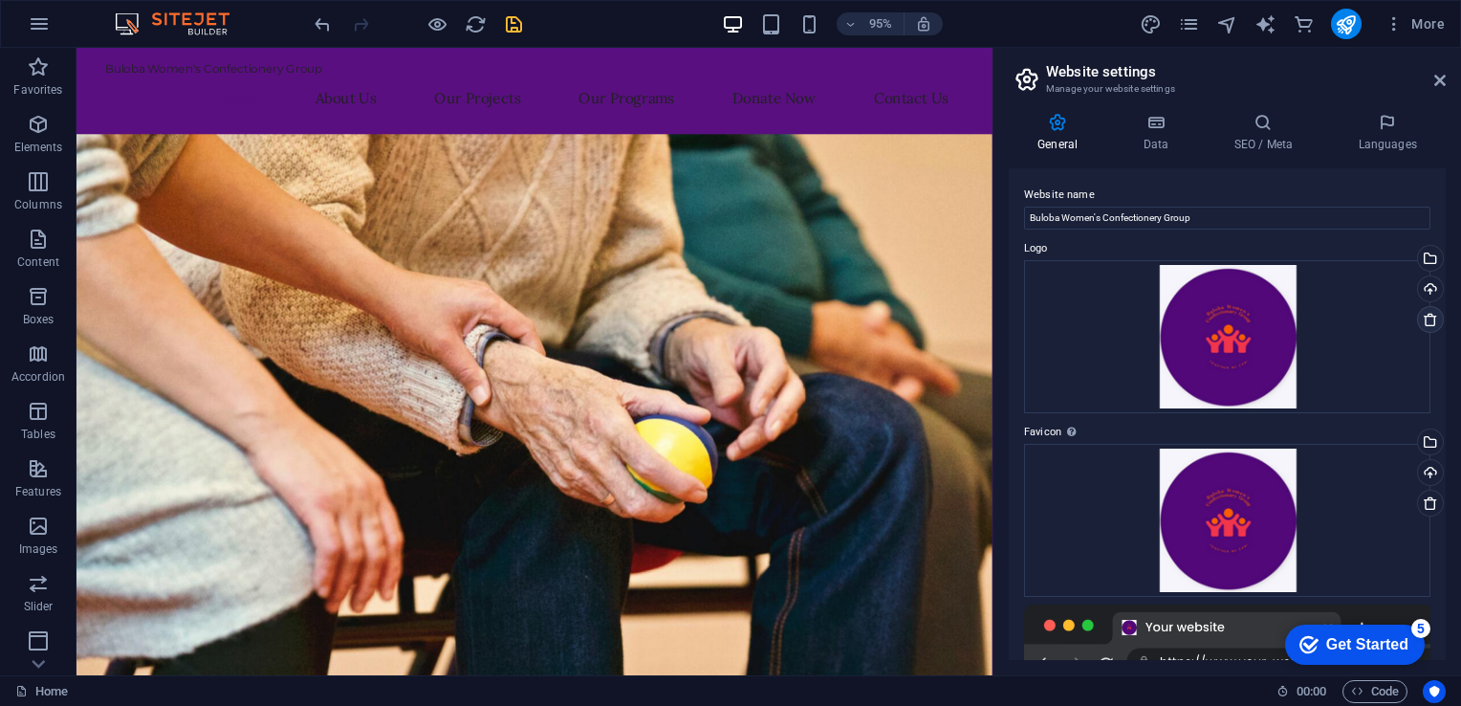
click at [1427, 317] on icon at bounding box center [1430, 319] width 15 height 15
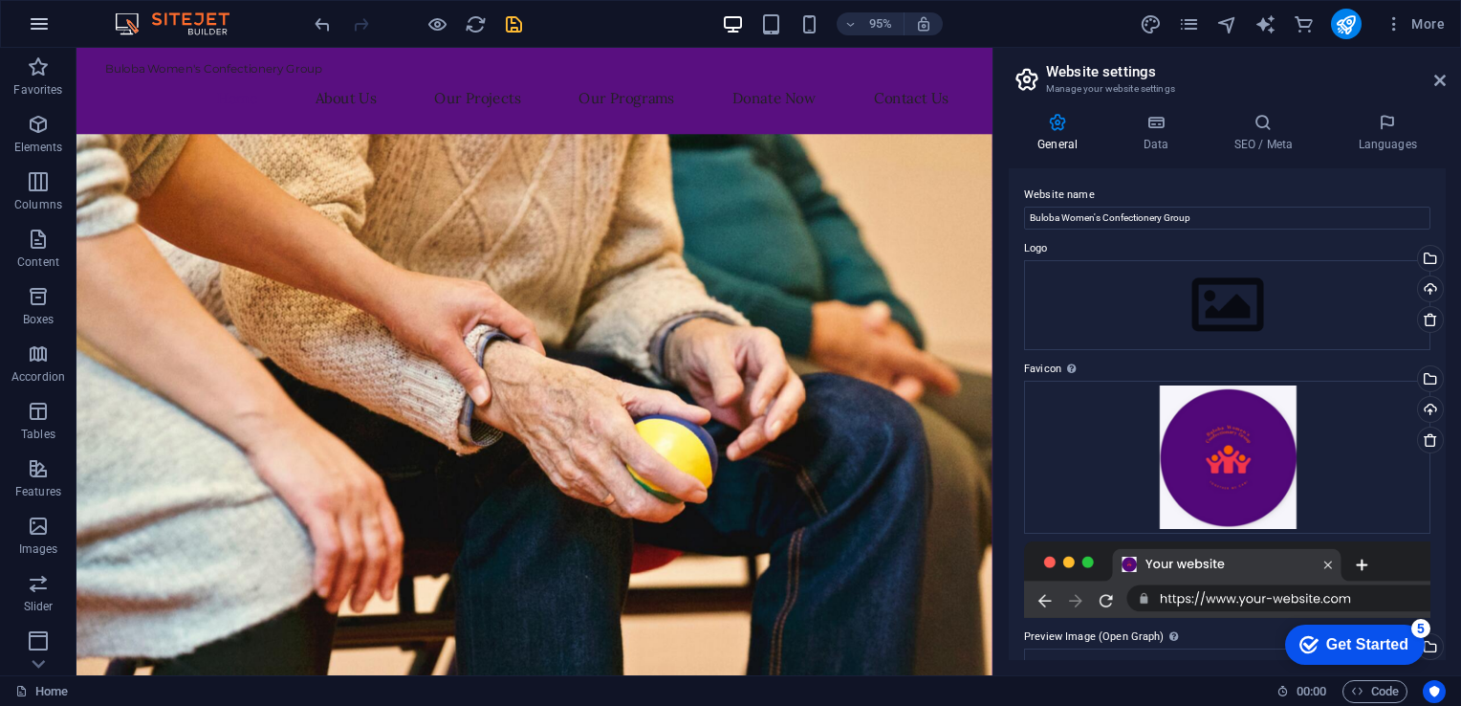
click at [31, 21] on icon "button" at bounding box center [39, 23] width 23 height 23
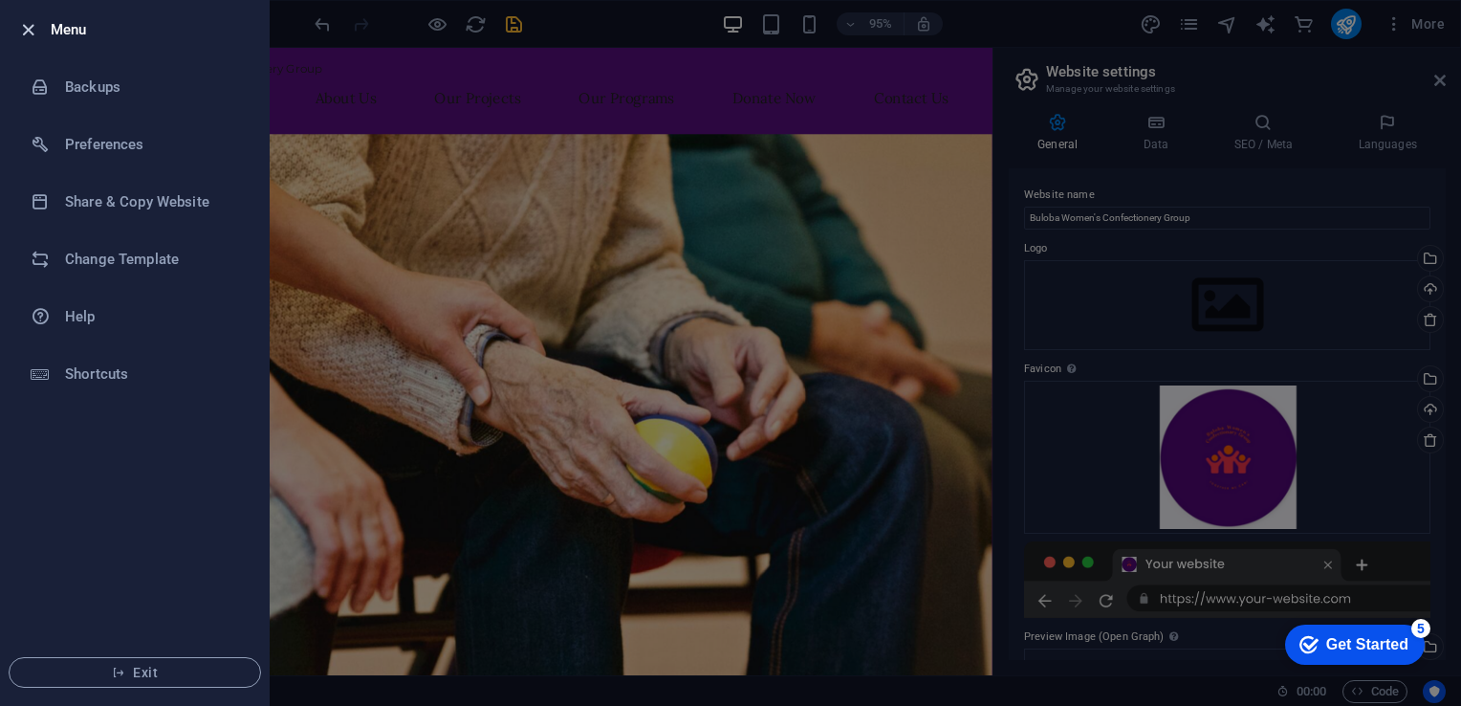
click at [33, 29] on icon "button" at bounding box center [28, 30] width 22 height 22
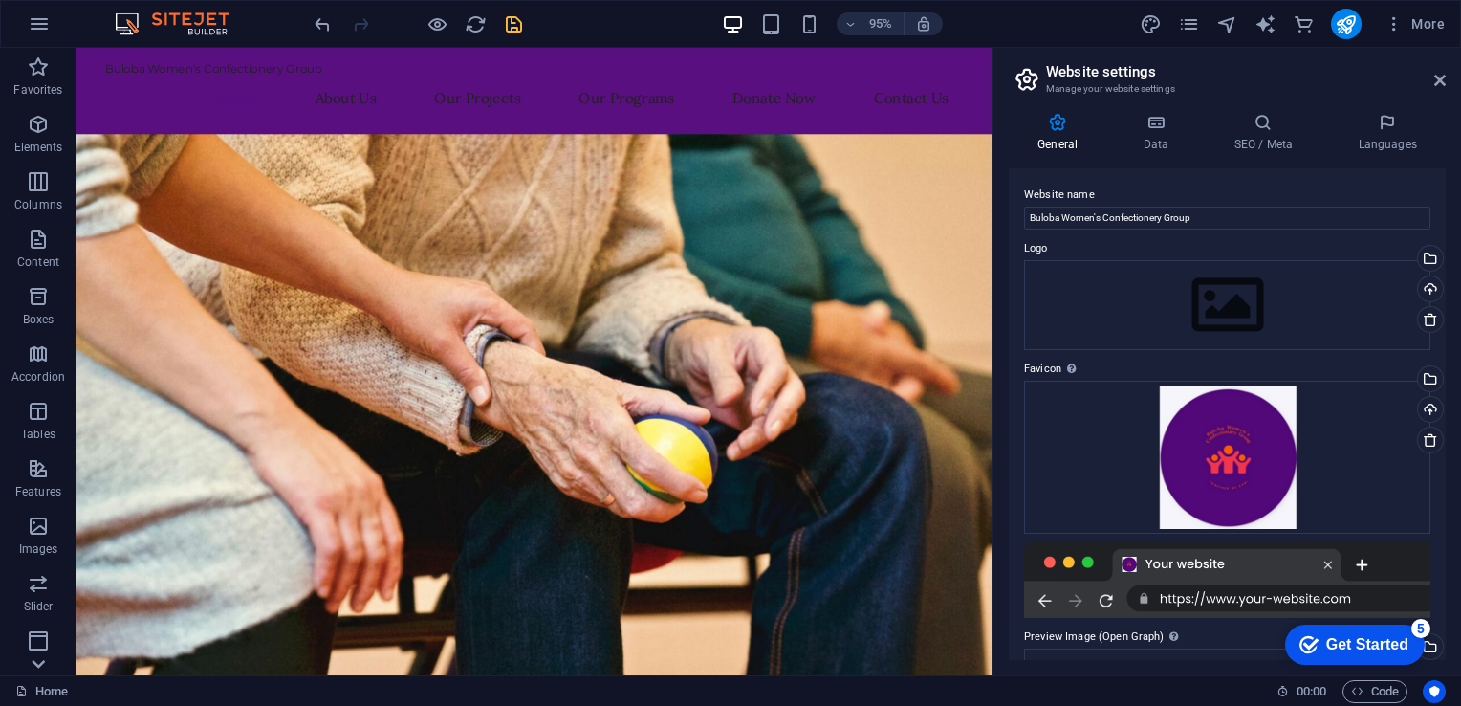
click at [38, 670] on icon at bounding box center [38, 663] width 27 height 27
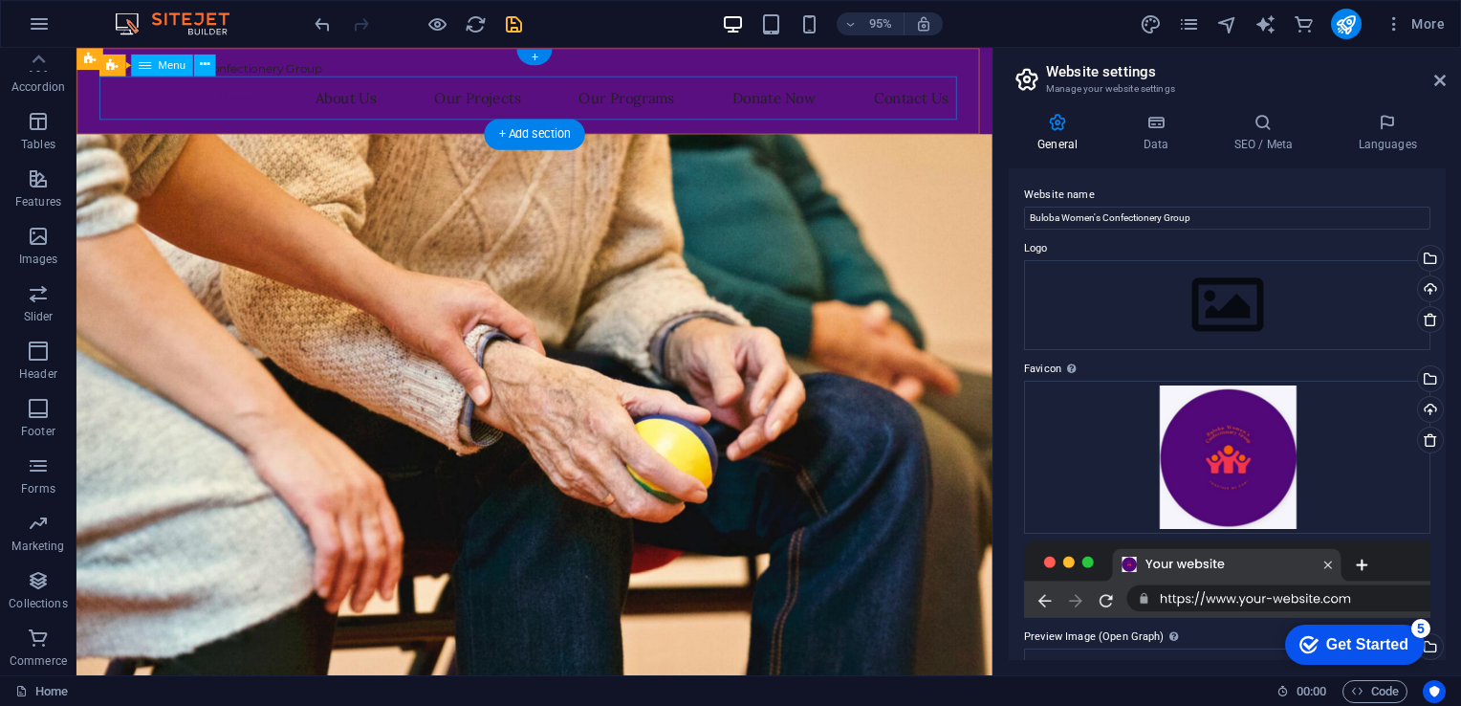
click at [229, 95] on nav "Home About Us Our Projects Our Programs Donate Now Contact Us" at bounding box center [558, 100] width 903 height 46
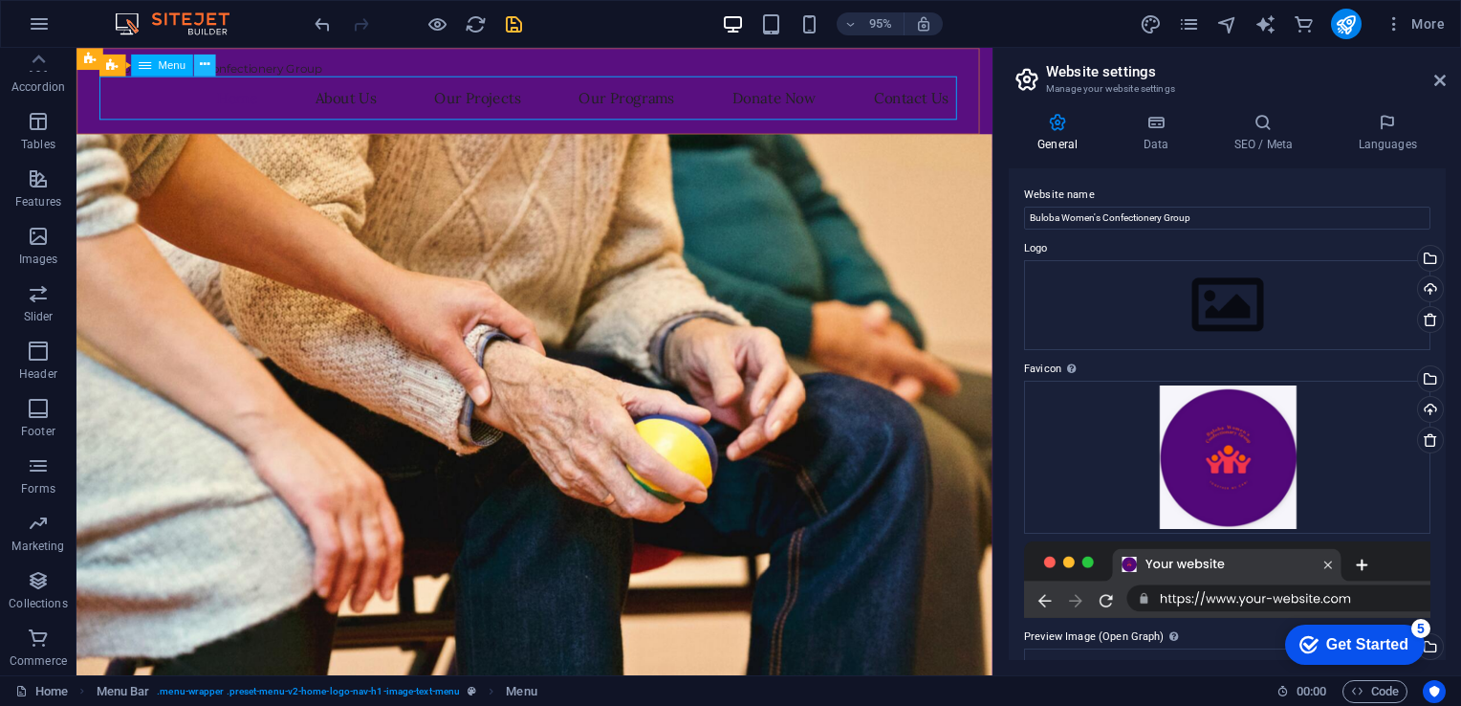
click at [202, 63] on icon at bounding box center [205, 64] width 10 height 19
click at [1155, 25] on icon "design" at bounding box center [1151, 24] width 22 height 22
select select "px"
select select "200"
select select "px"
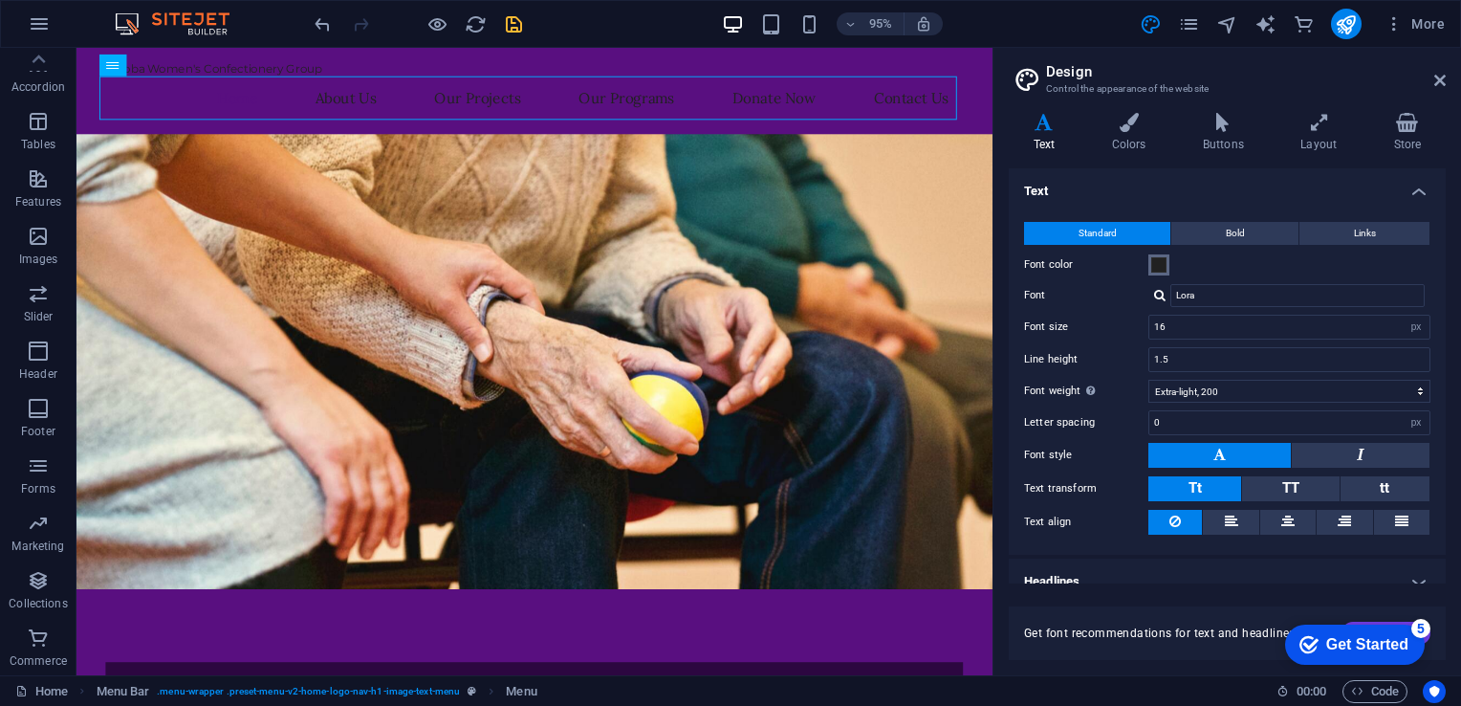
click at [1159, 264] on span at bounding box center [1158, 264] width 15 height 15
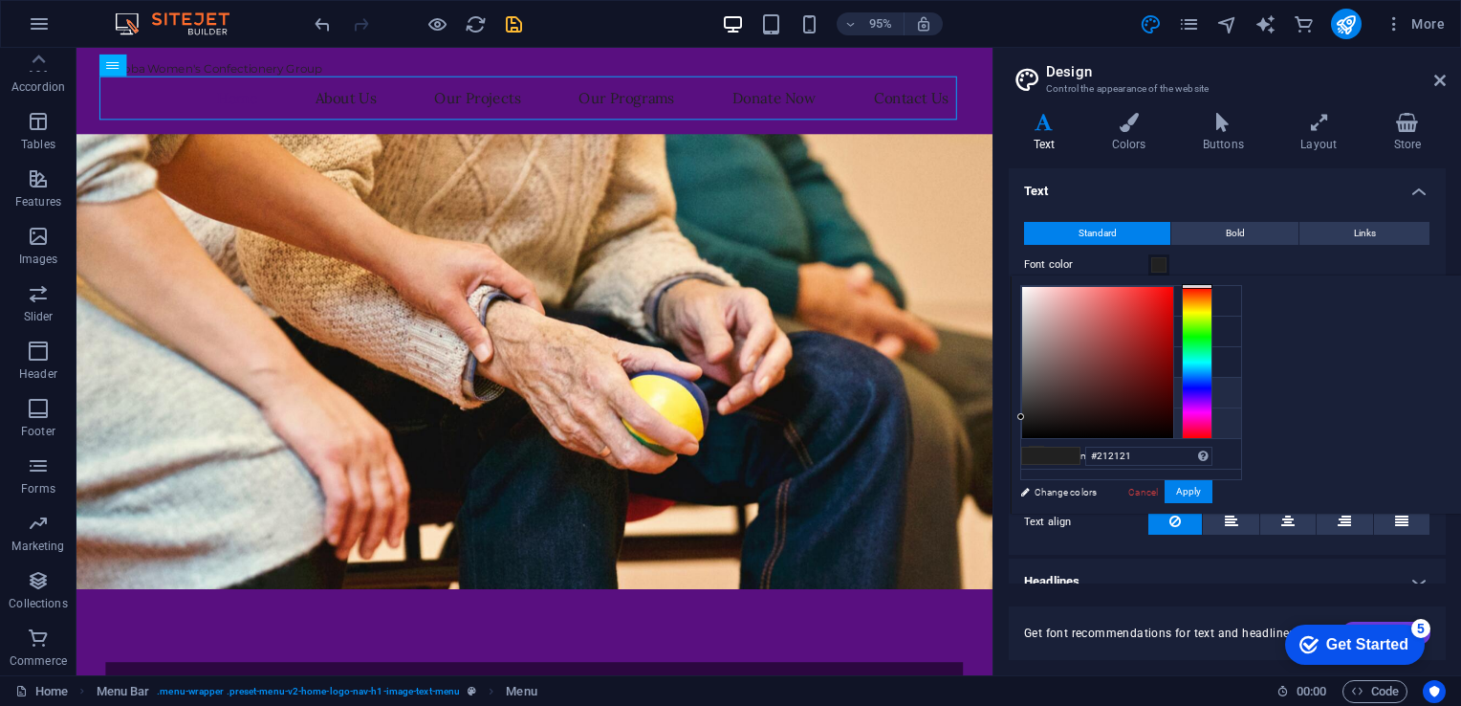
click at [1086, 426] on li "Custom color 1 #cacccb" at bounding box center [1131, 423] width 220 height 31
type input "#cacccb"
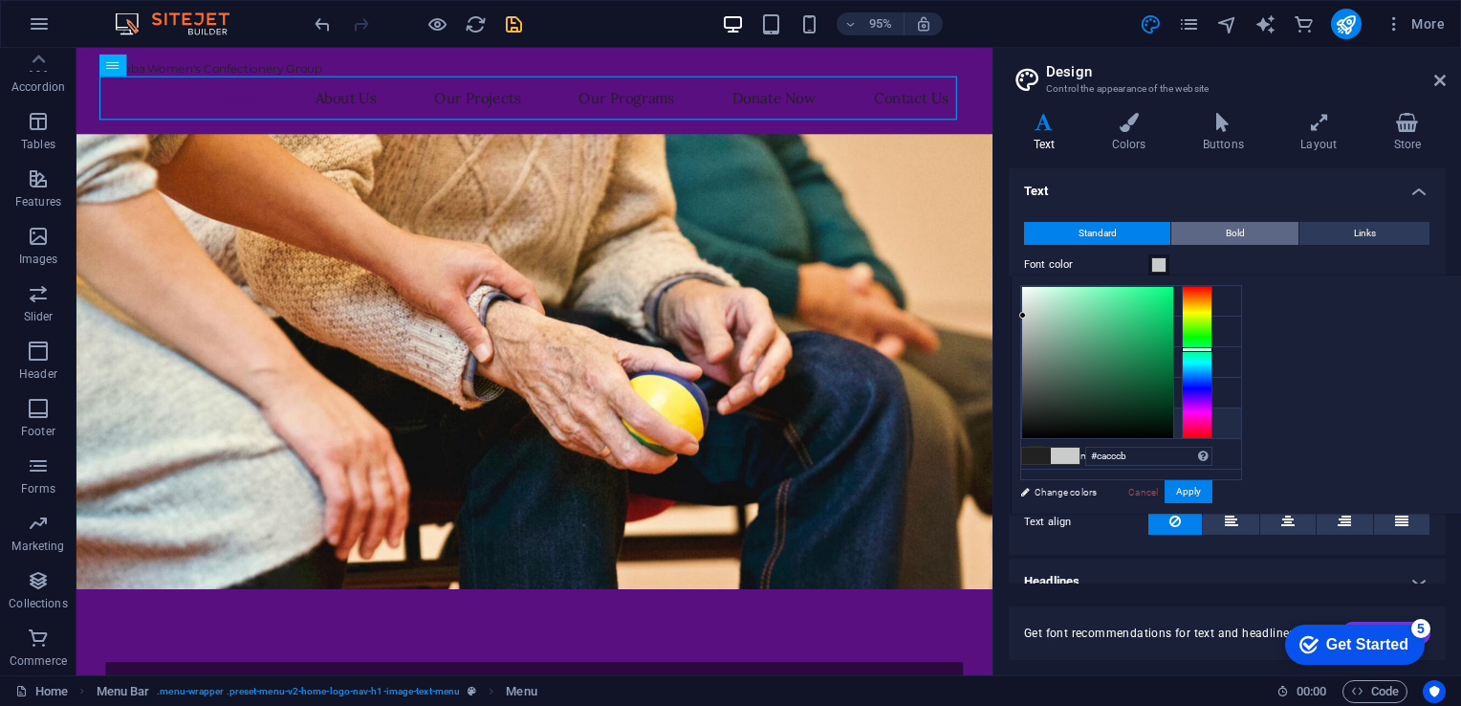
click at [1235, 231] on span "Bold" at bounding box center [1235, 233] width 19 height 23
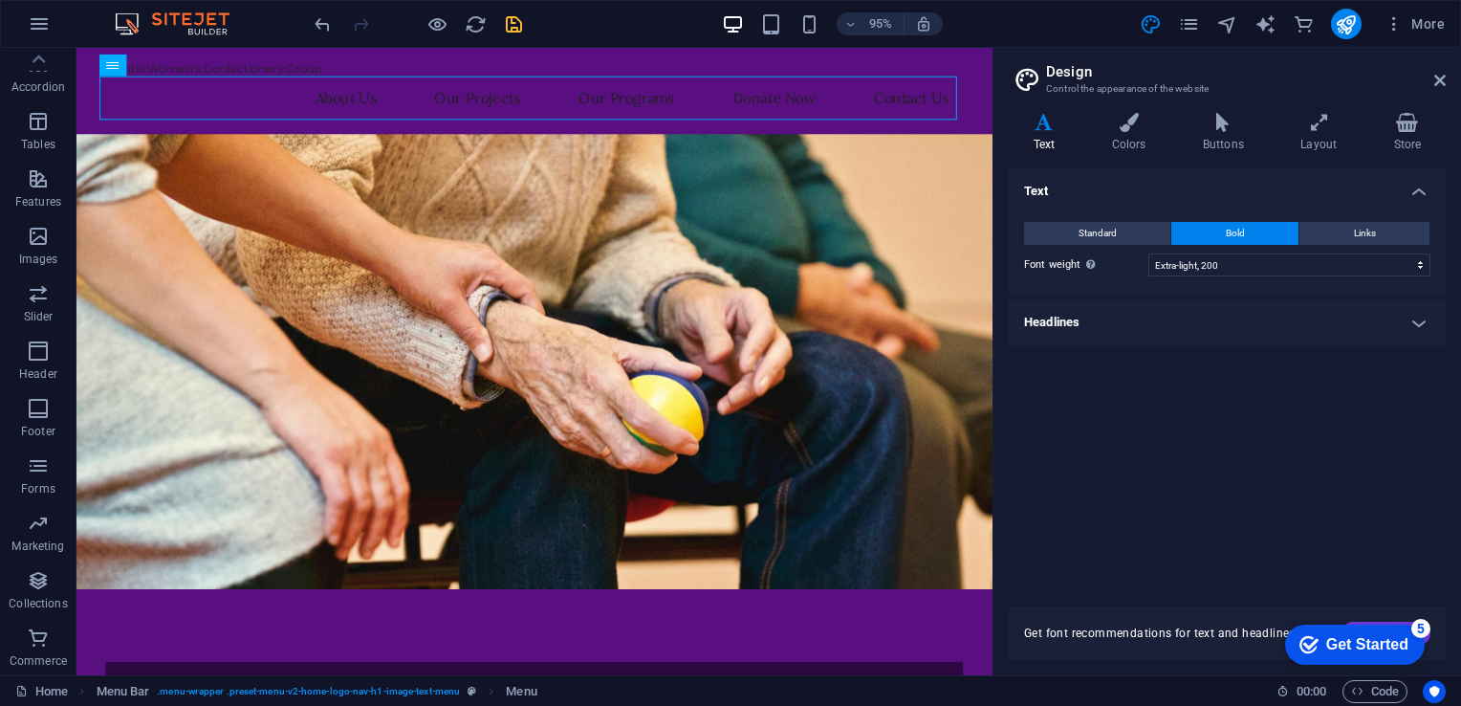
click at [1427, 317] on h4 "Headlines" at bounding box center [1227, 322] width 437 height 46
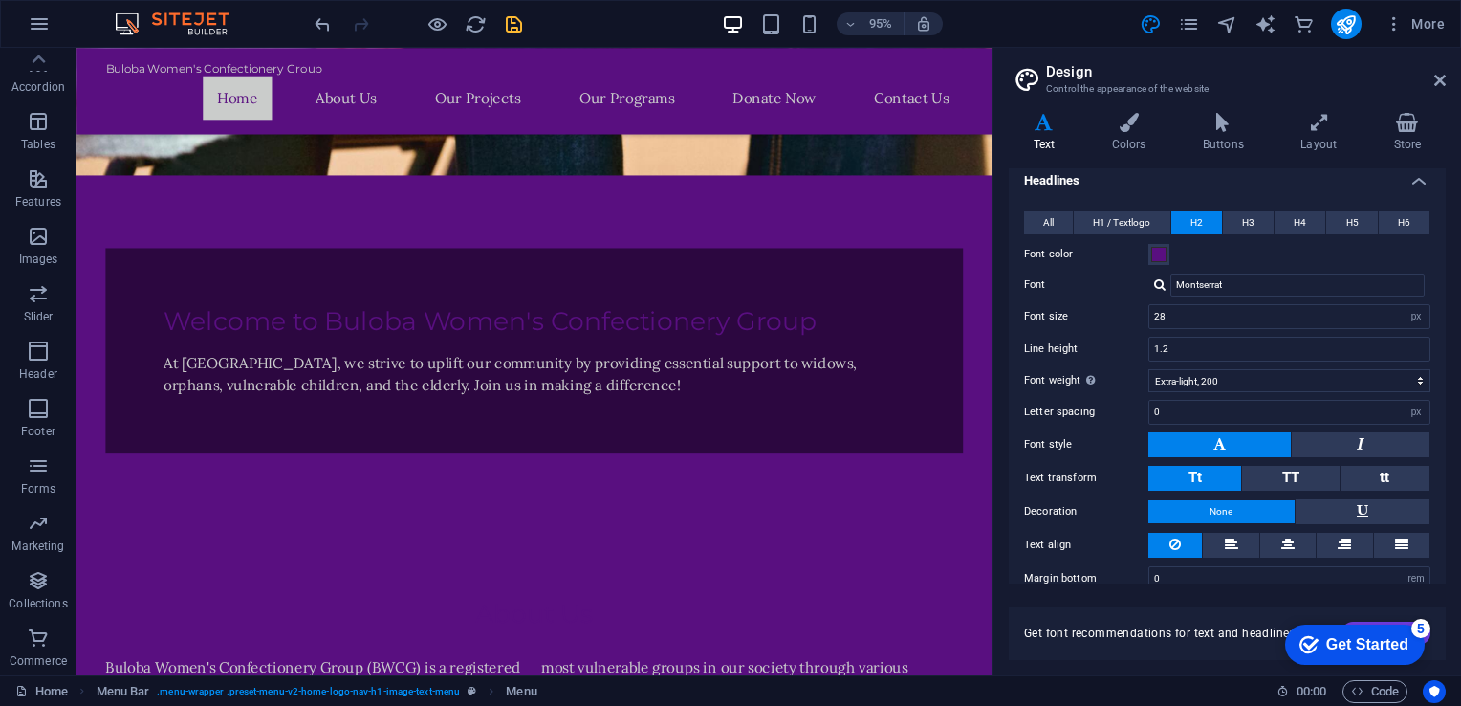
scroll to position [0, 0]
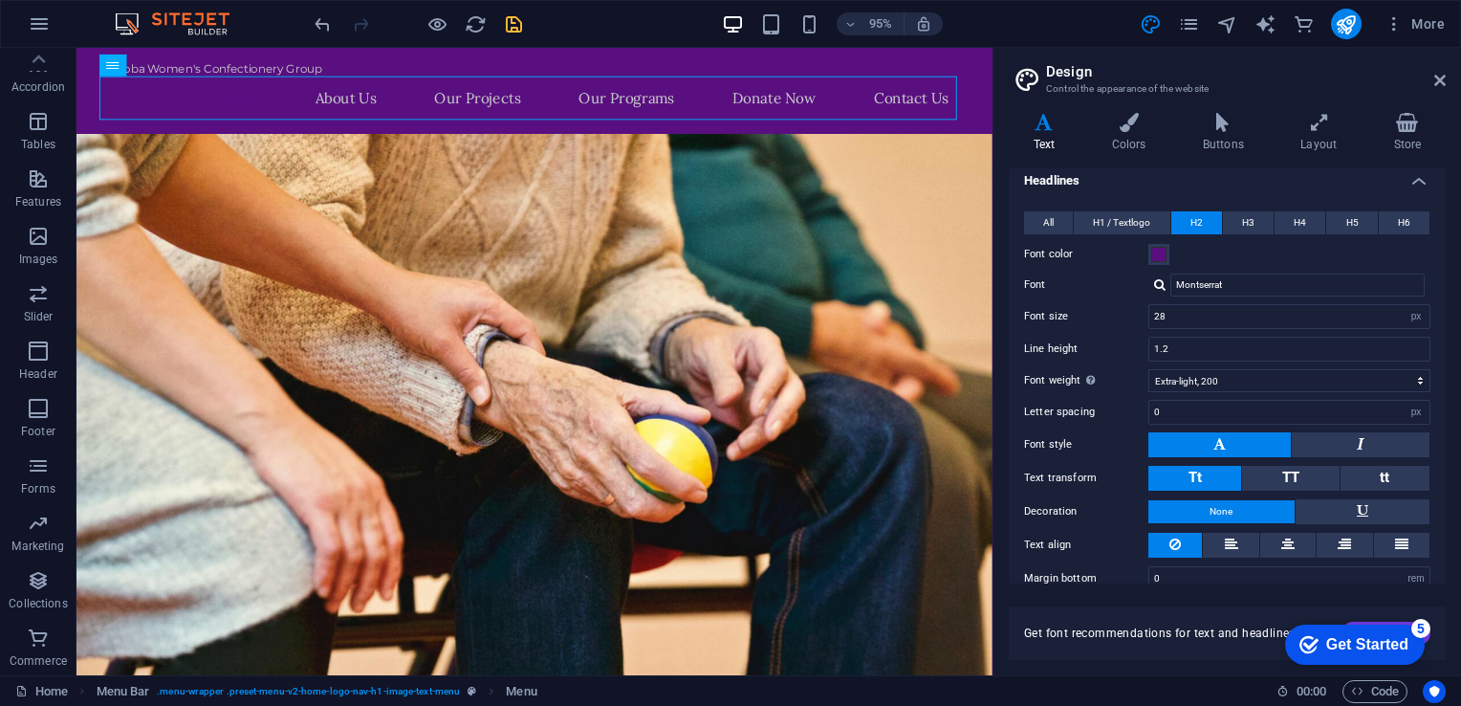
drag, startPoint x: 1033, startPoint y: 119, endPoint x: 1111, endPoint y: 118, distance: 78.4
click at [1108, 220] on span "H1 / Textlogo" at bounding box center [1121, 222] width 57 height 23
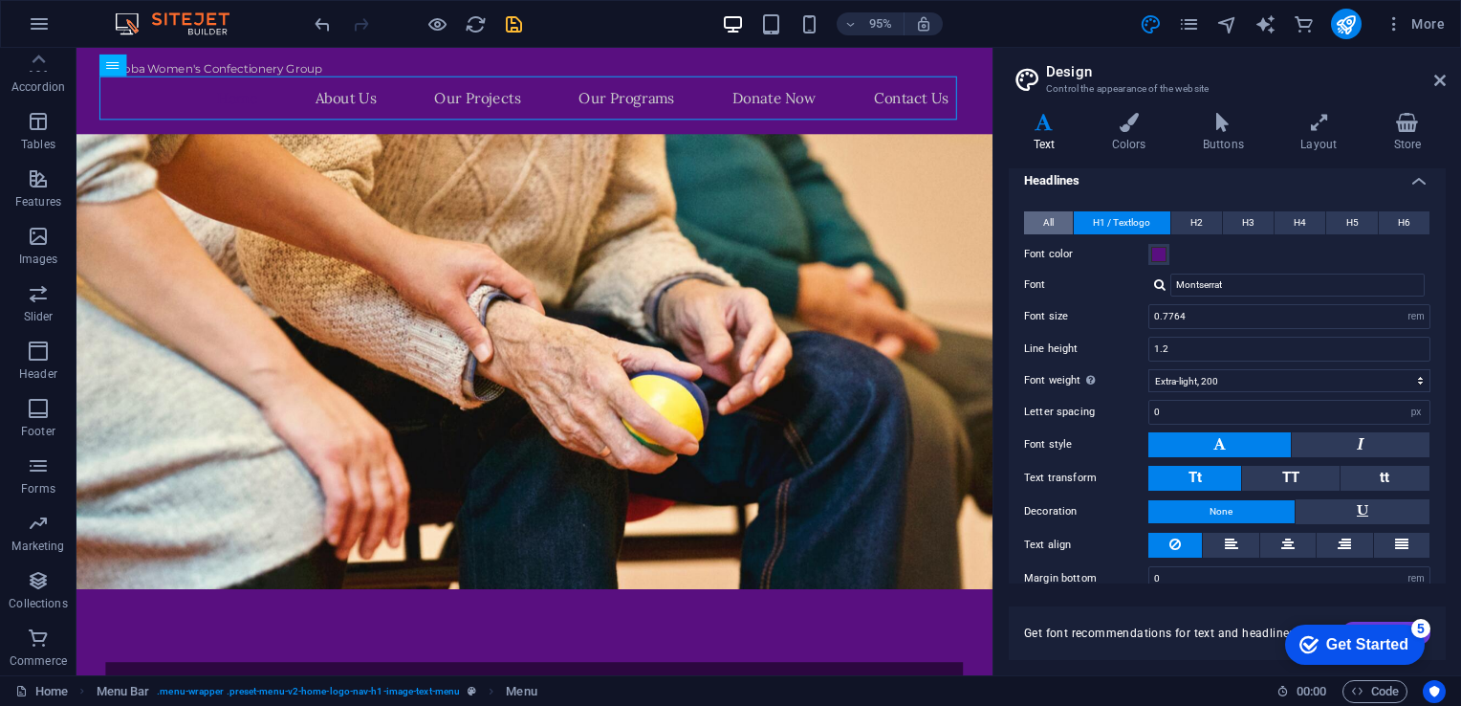
click at [1052, 218] on span "All" at bounding box center [1048, 222] width 11 height 23
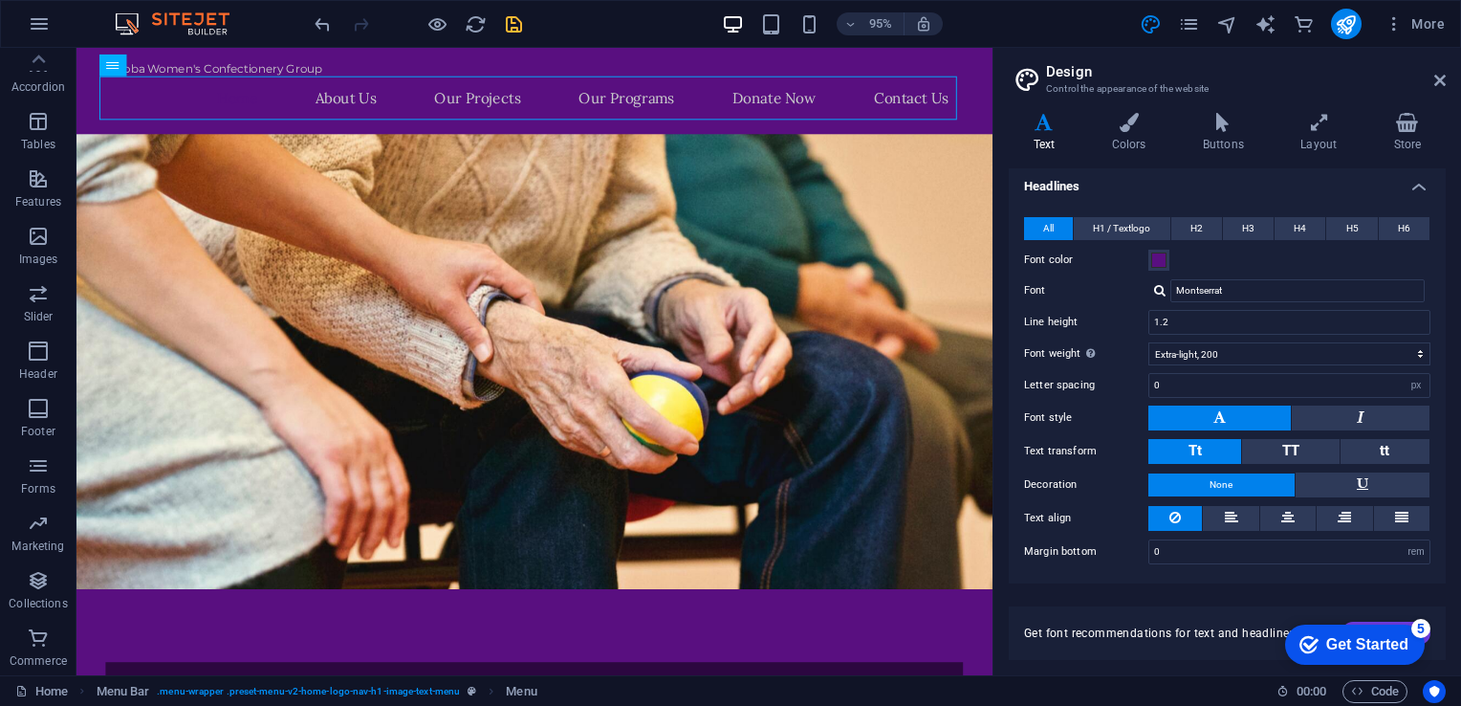
scroll to position [132, 0]
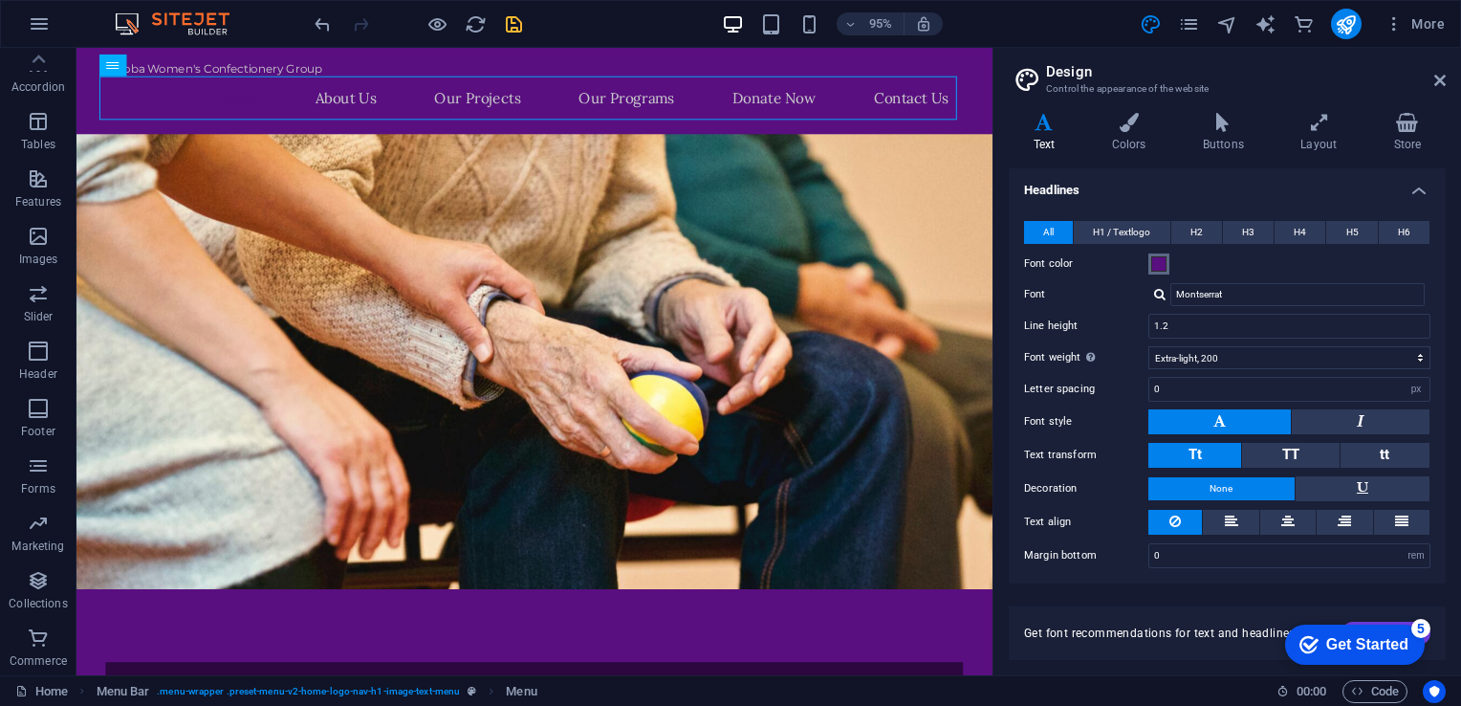
click at [1157, 259] on span at bounding box center [1158, 263] width 15 height 15
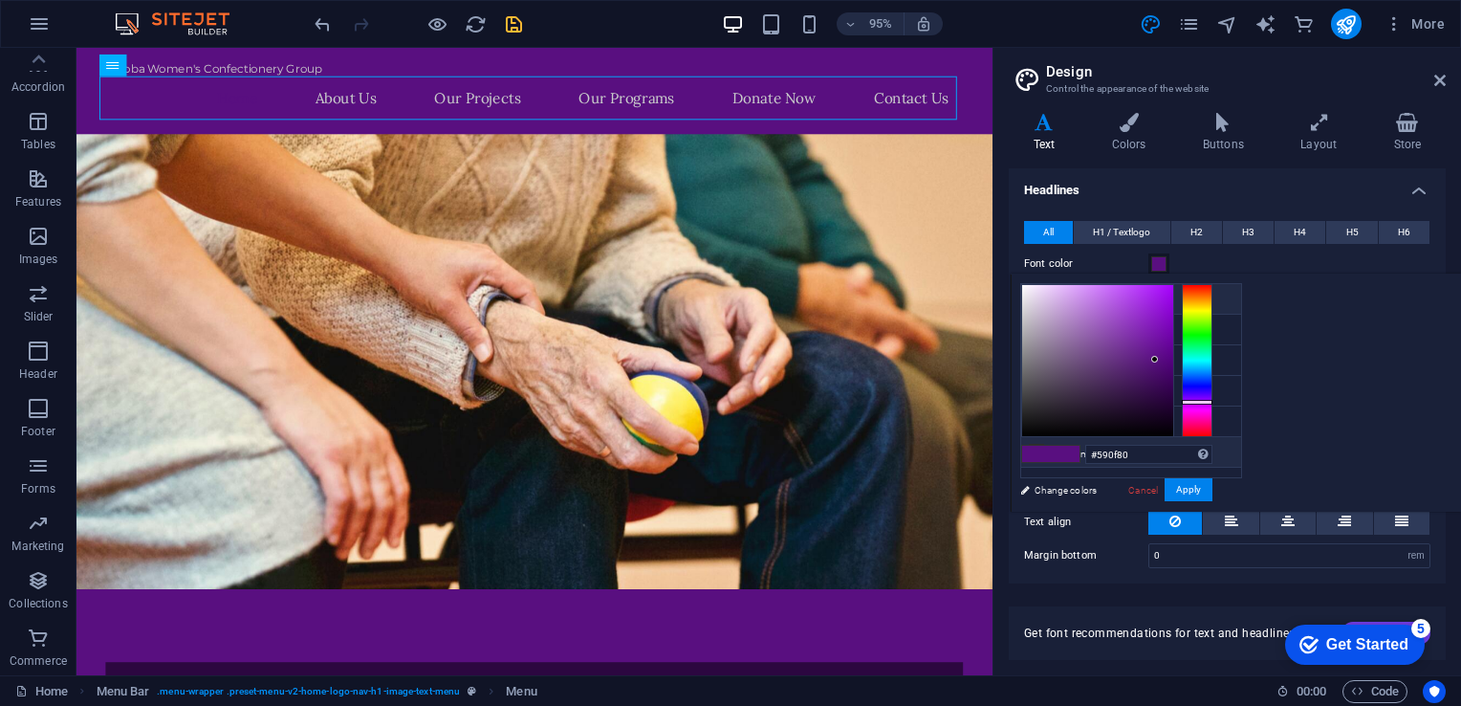
click at [1086, 449] on li "Custom color 2 #f0f2f1" at bounding box center [1131, 452] width 220 height 31
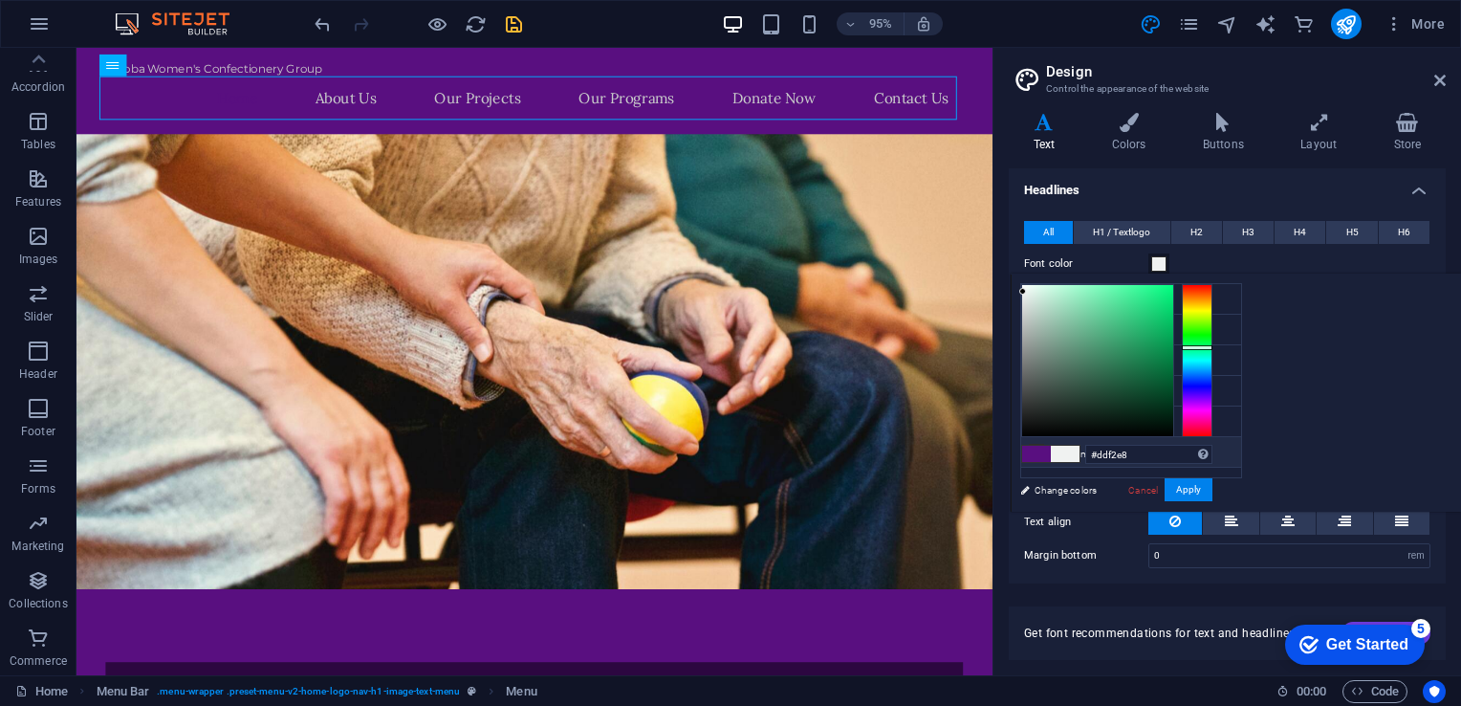
click at [1173, 291] on div at bounding box center [1097, 360] width 151 height 151
type input "#ebf4ef"
click at [1173, 290] on div at bounding box center [1097, 360] width 151 height 151
click at [1117, 228] on span "H1 / Textlogo" at bounding box center [1121, 232] width 57 height 23
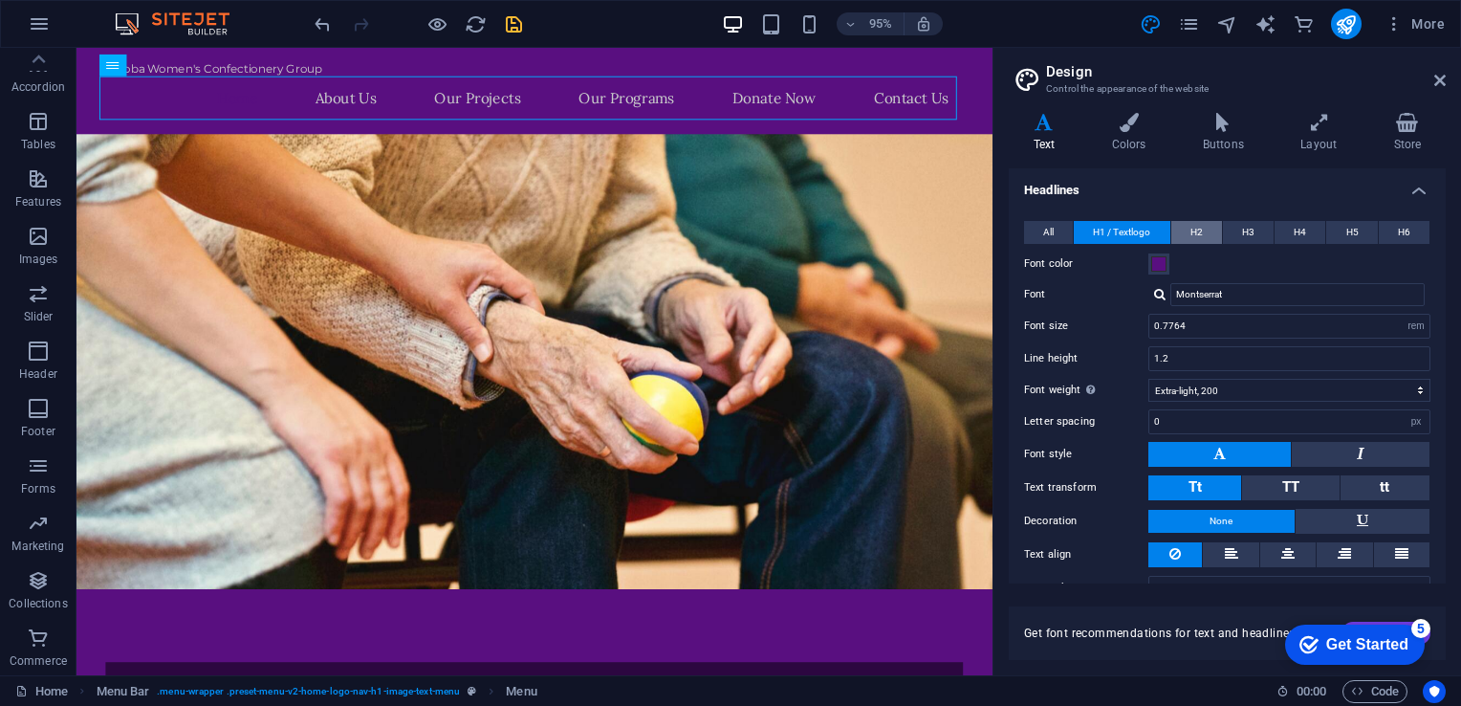
click at [1192, 229] on span "H2" at bounding box center [1197, 232] width 12 height 23
click at [1252, 231] on span "H3" at bounding box center [1248, 232] width 12 height 23
click at [1299, 224] on span "H4" at bounding box center [1300, 232] width 12 height 23
click at [1350, 228] on span "H5" at bounding box center [1352, 232] width 12 height 23
click at [1191, 233] on span "H2" at bounding box center [1197, 232] width 12 height 23
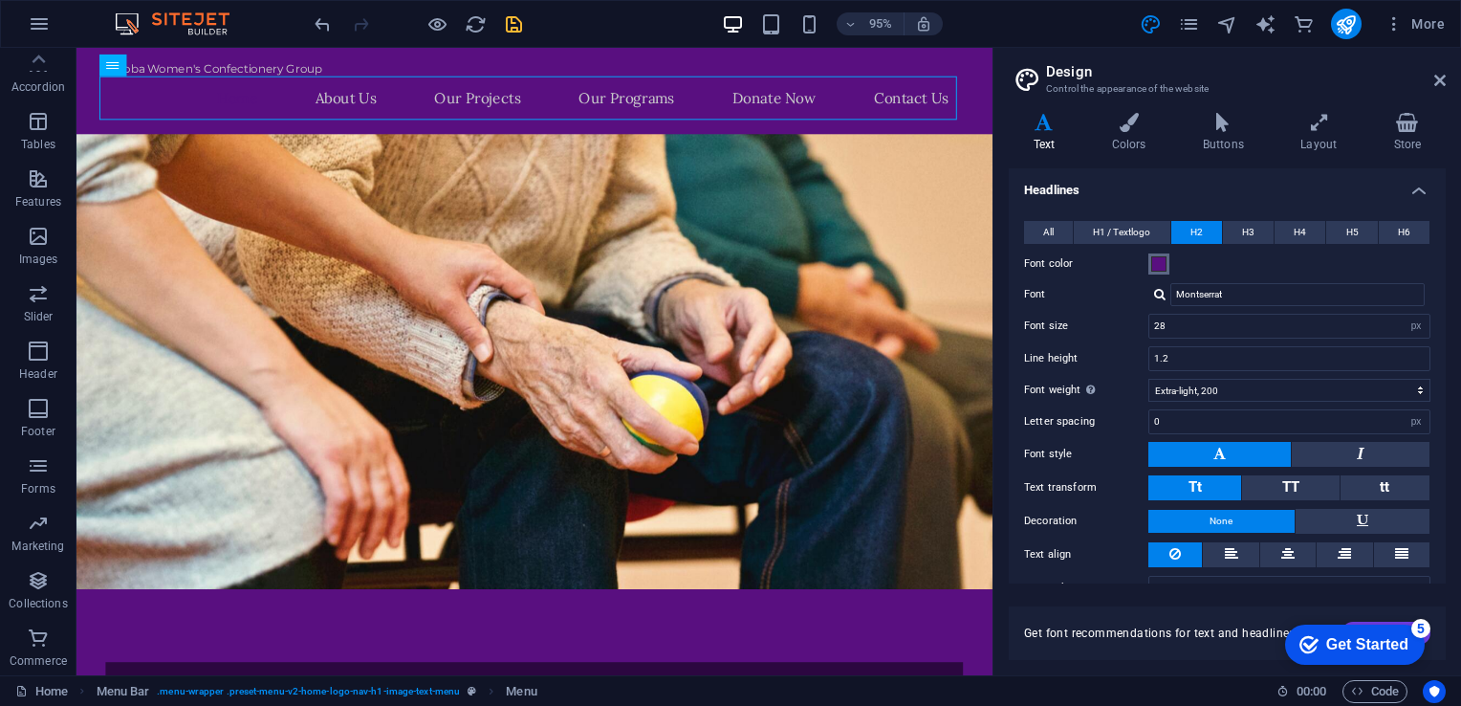
click at [1157, 265] on span at bounding box center [1158, 263] width 15 height 15
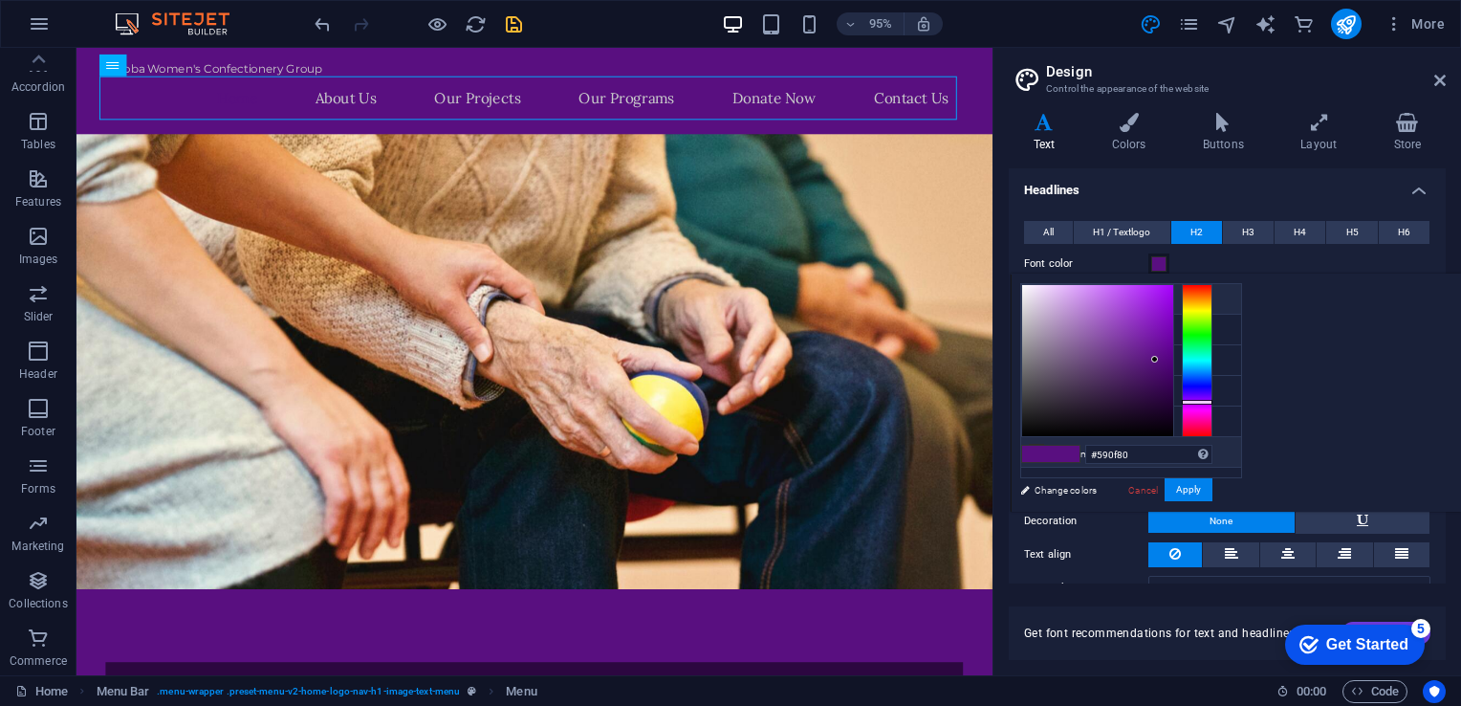
click at [1040, 445] on icon at bounding box center [1036, 451] width 13 height 13
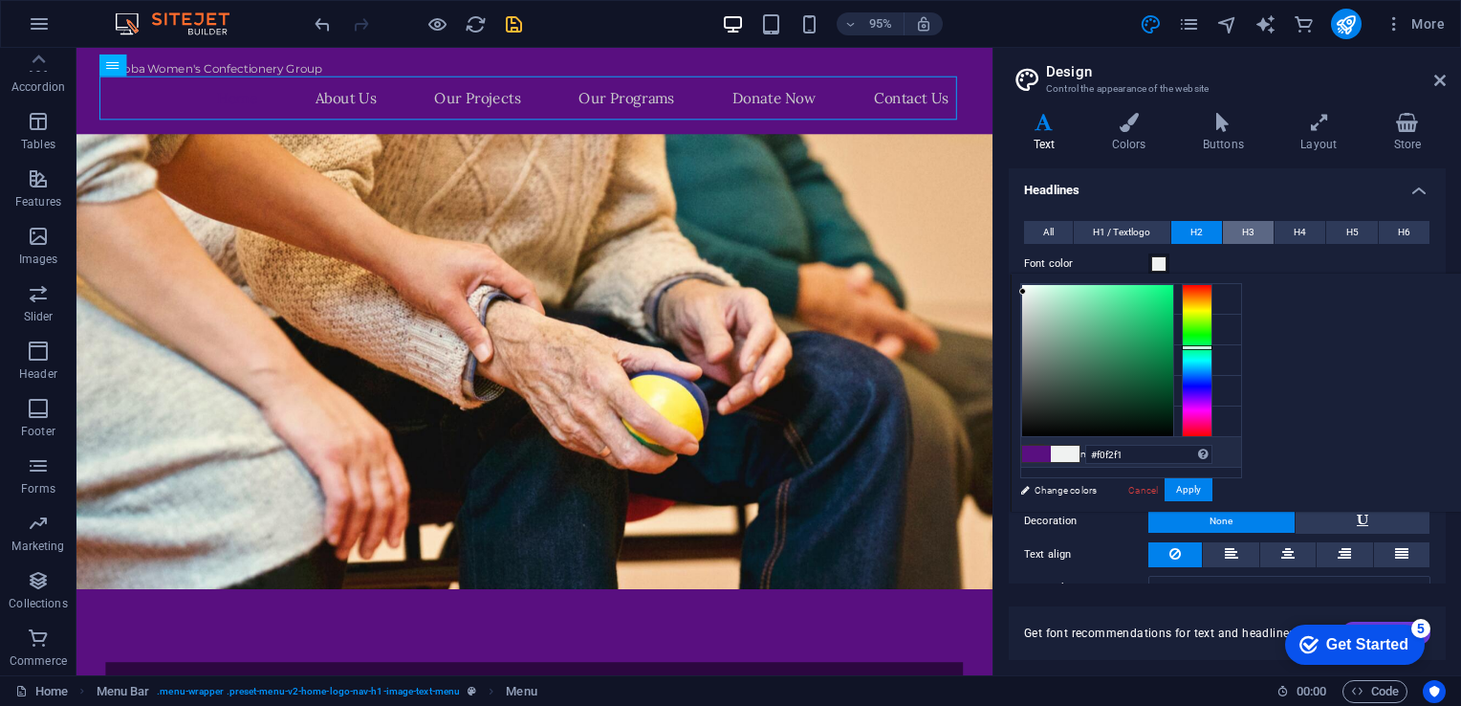
type input "#f0f2f1"
click at [1242, 229] on span "H3" at bounding box center [1248, 232] width 12 height 23
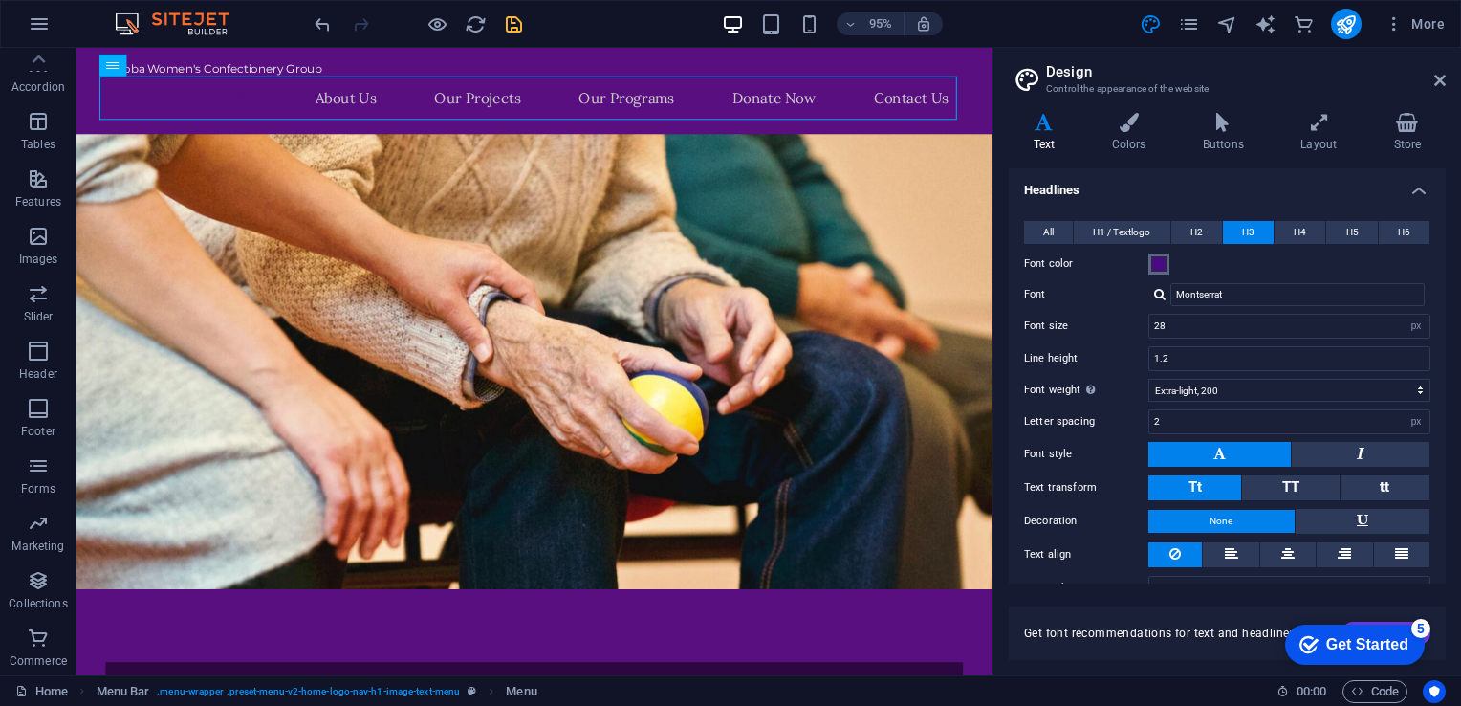
click at [1157, 273] on button "Font color" at bounding box center [1158, 263] width 21 height 21
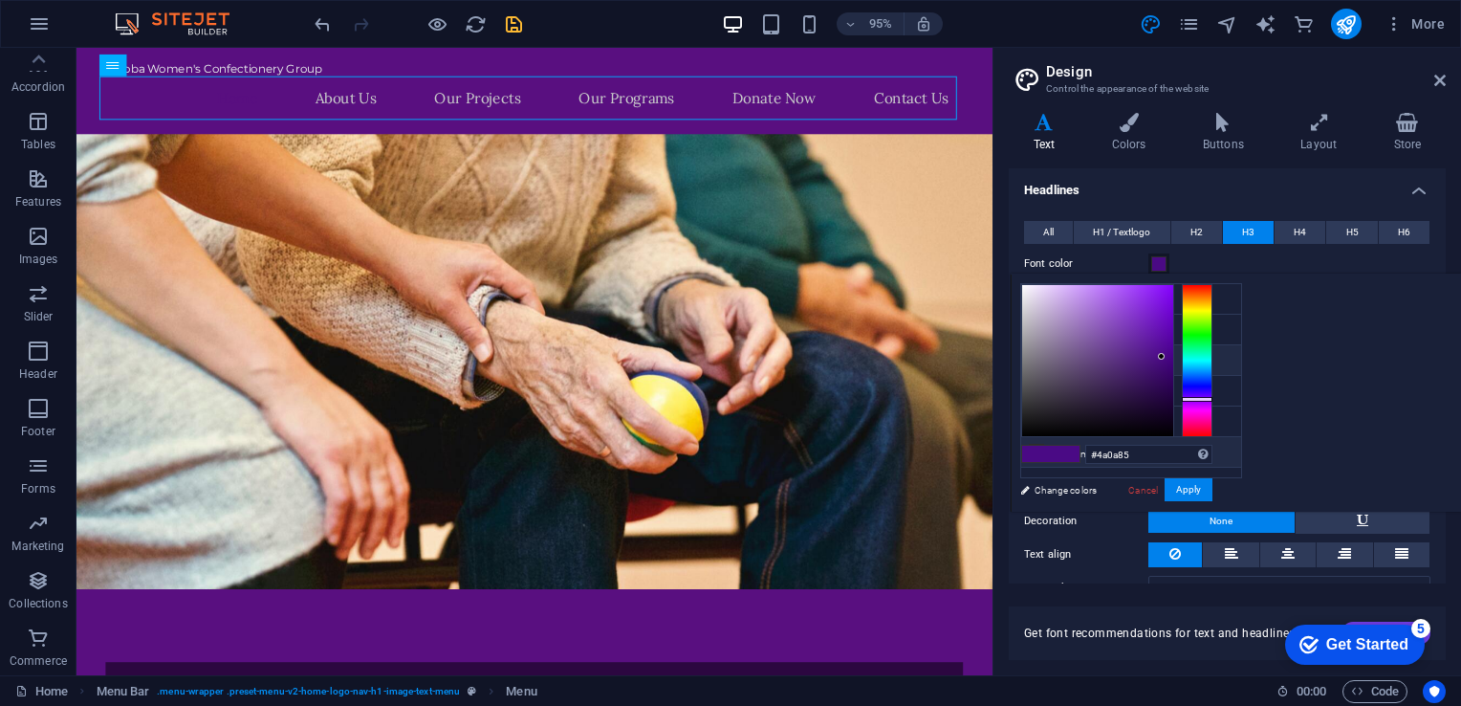
click at [1041, 449] on icon at bounding box center [1036, 451] width 13 height 13
type input "#f0f2f1"
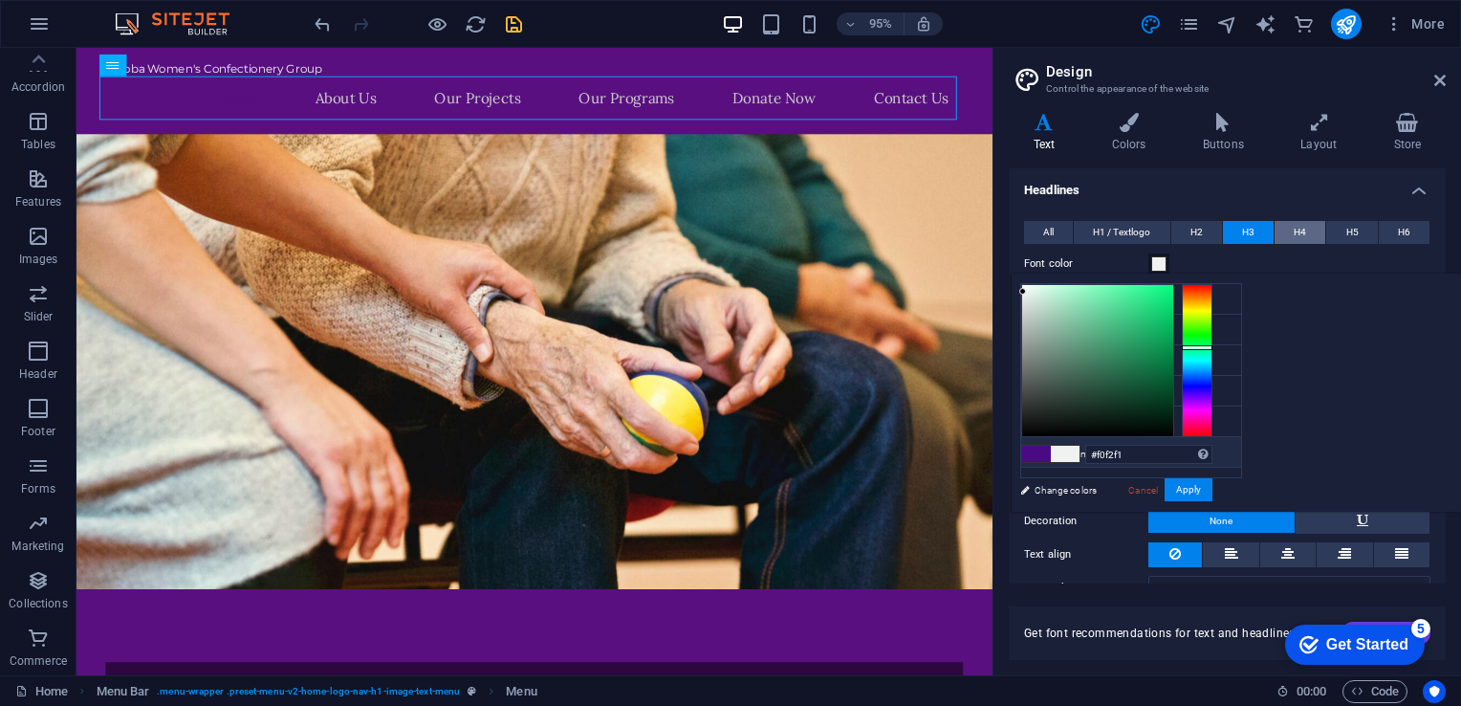
click at [1289, 234] on button "H4" at bounding box center [1300, 232] width 51 height 23
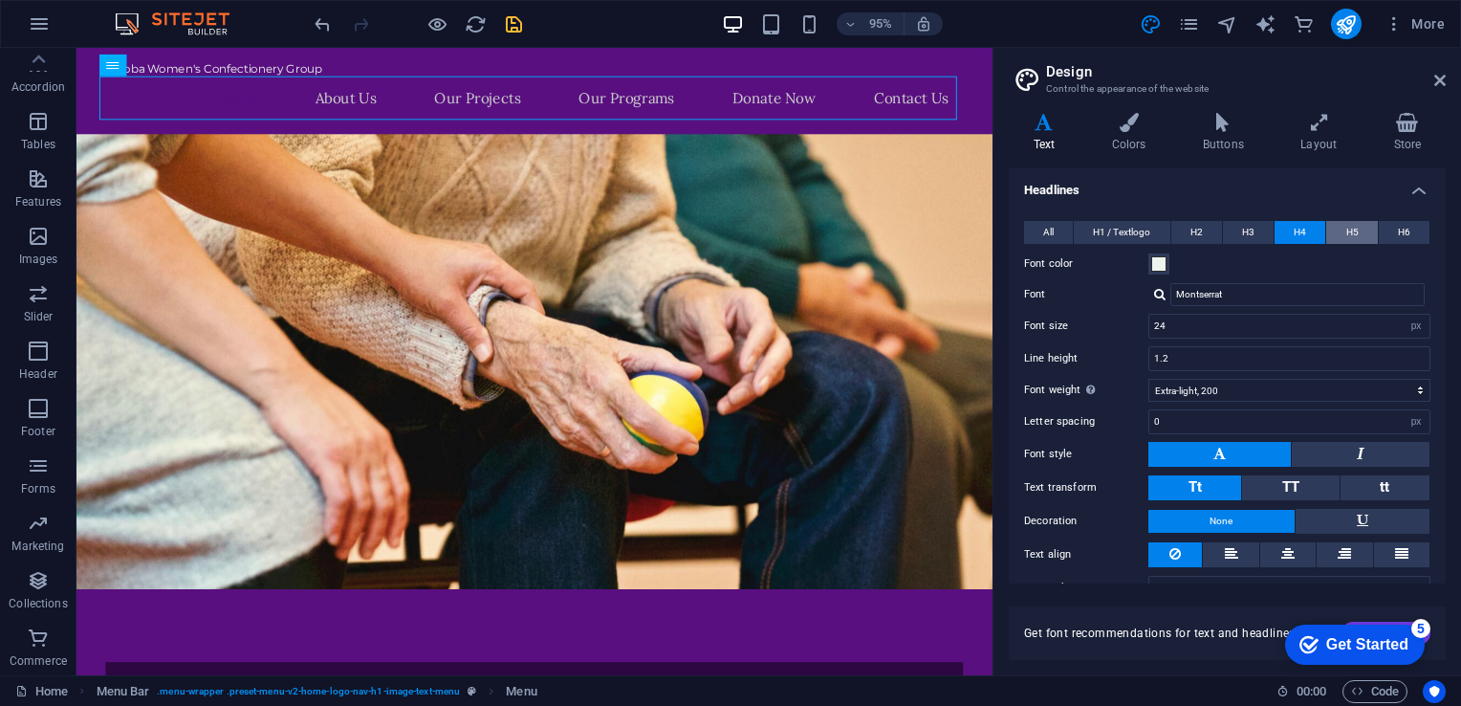
click at [1350, 231] on span "H5" at bounding box center [1352, 232] width 12 height 23
click at [1388, 229] on button "H6" at bounding box center [1404, 232] width 51 height 23
click at [1282, 226] on button "H4" at bounding box center [1300, 232] width 51 height 23
click at [1251, 229] on span "H3" at bounding box center [1248, 232] width 12 height 23
click at [1211, 224] on button "H2" at bounding box center [1196, 232] width 51 height 23
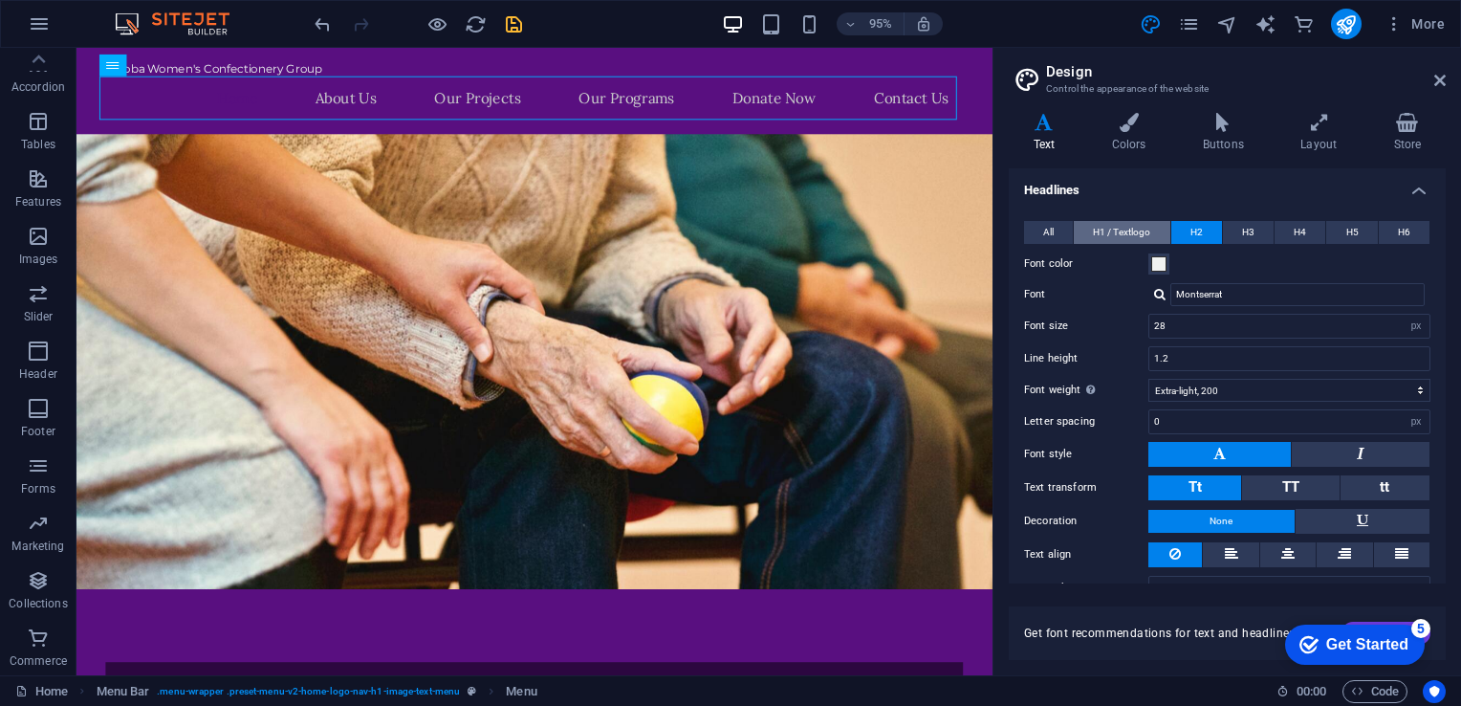
click at [1143, 233] on span "H1 / Textlogo" at bounding box center [1121, 232] width 57 height 23
click at [1047, 234] on span "All" at bounding box center [1048, 232] width 11 height 23
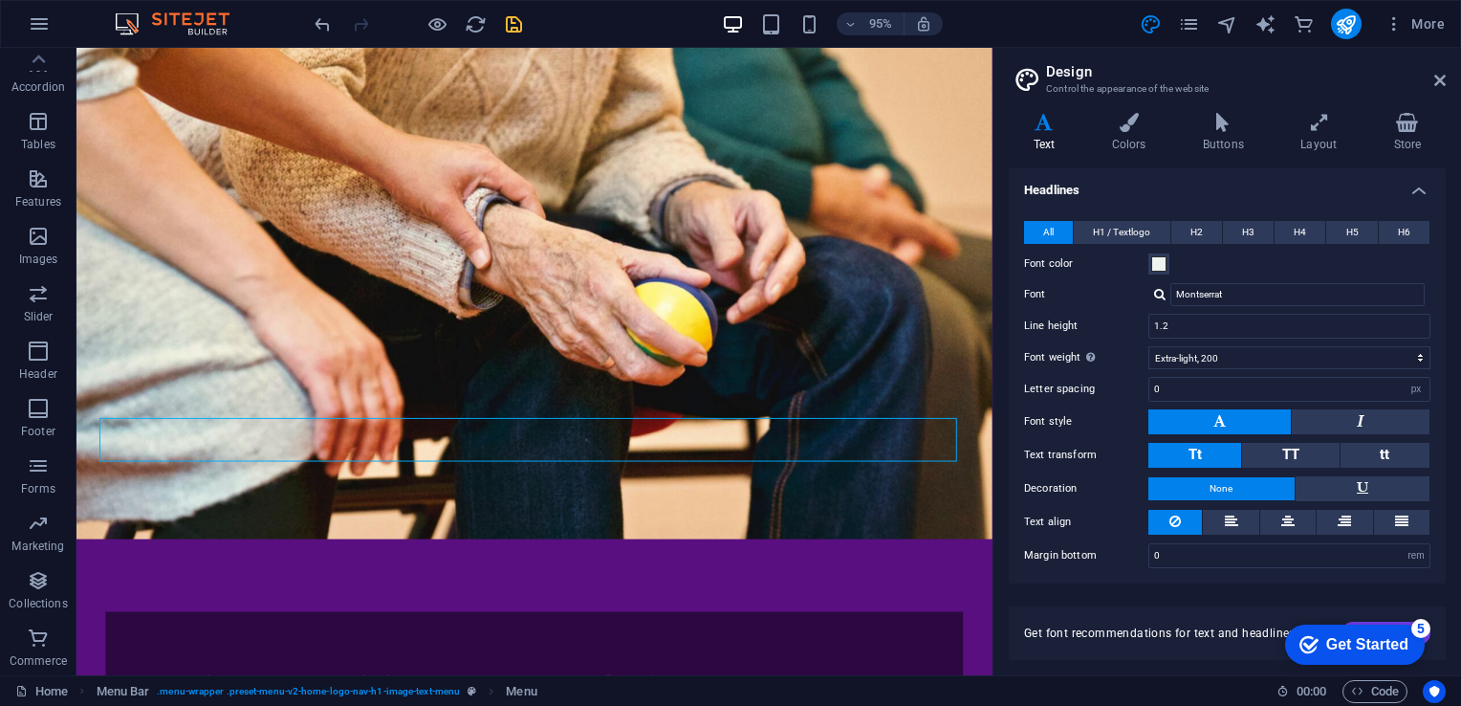
scroll to position [0, 0]
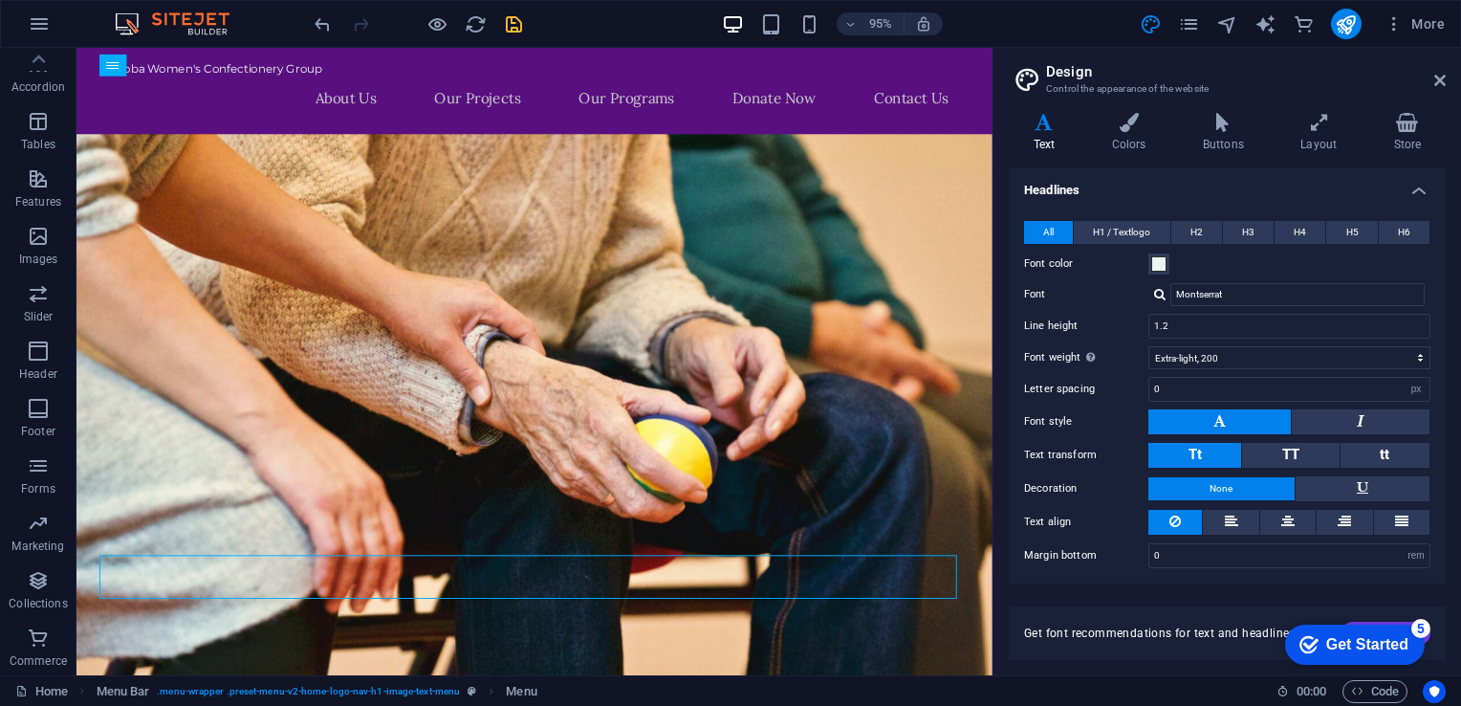
drag, startPoint x: 1037, startPoint y: 141, endPoint x: 1109, endPoint y: 52, distance: 114.8
click at [1118, 117] on icon at bounding box center [1128, 122] width 83 height 19
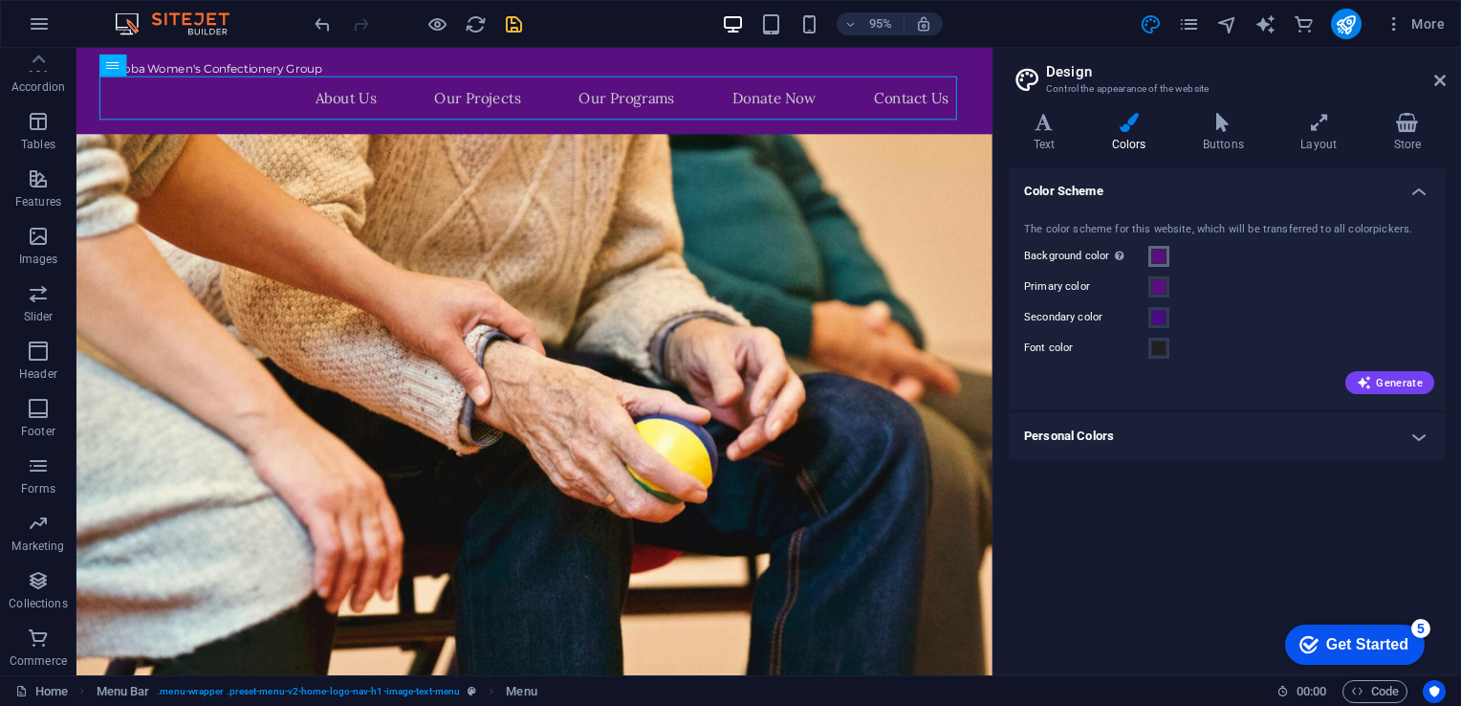
click at [1156, 256] on span at bounding box center [1158, 256] width 15 height 15
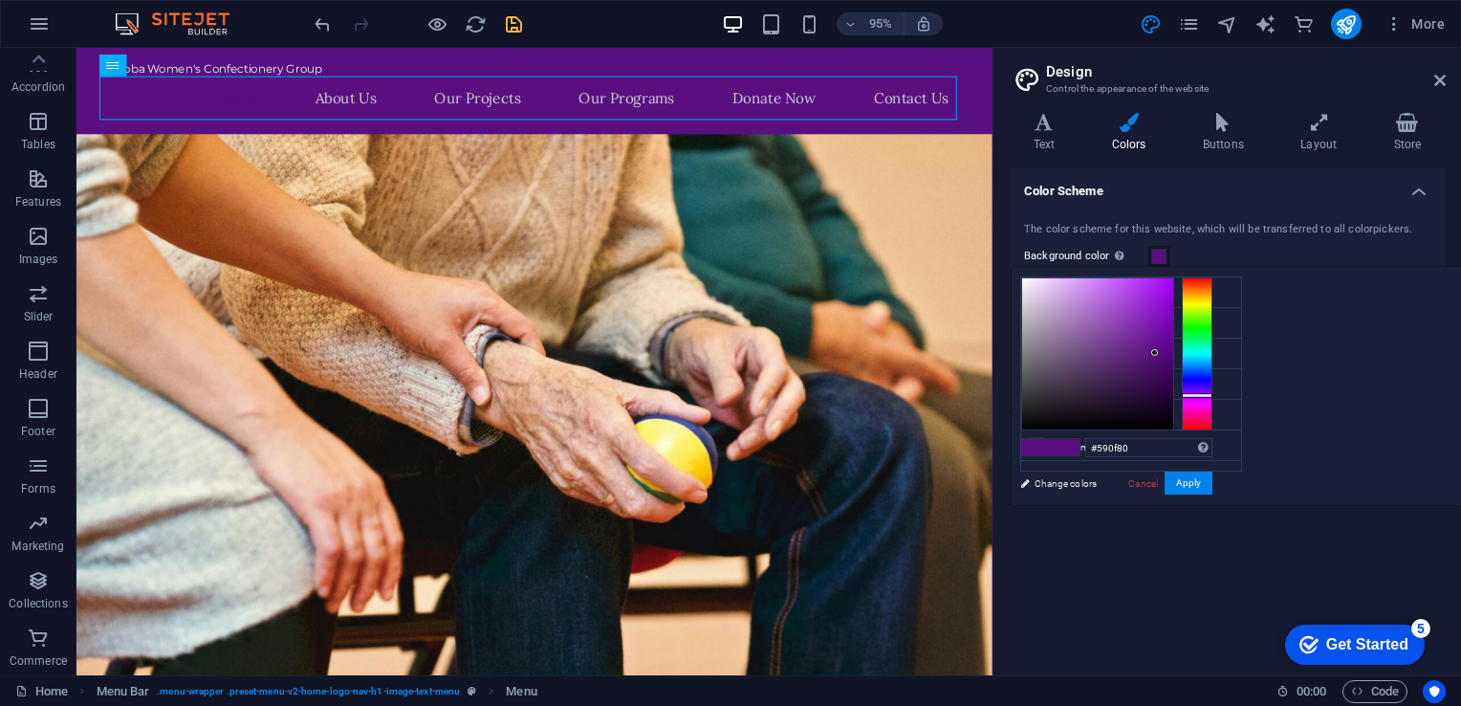
click at [1156, 256] on span at bounding box center [1158, 256] width 15 height 15
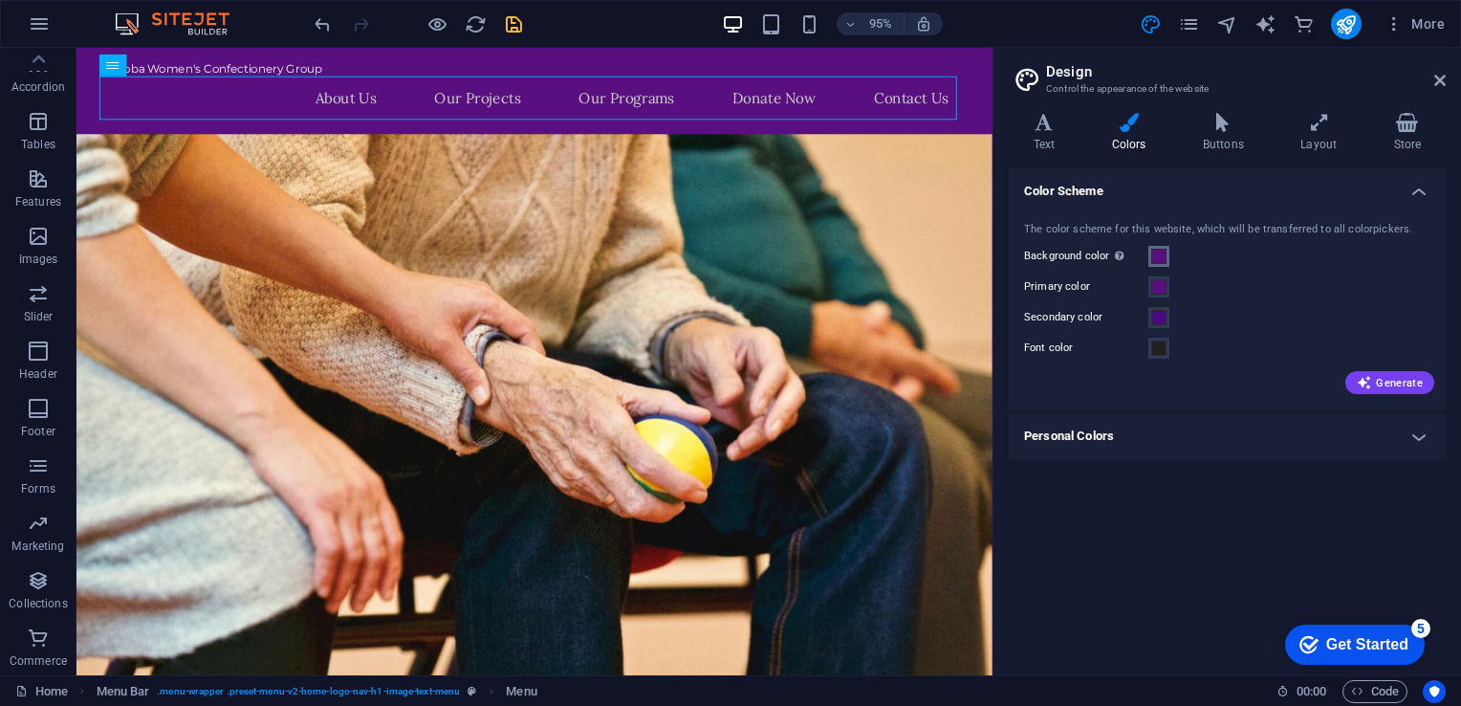
click at [1156, 256] on span at bounding box center [1158, 256] width 15 height 15
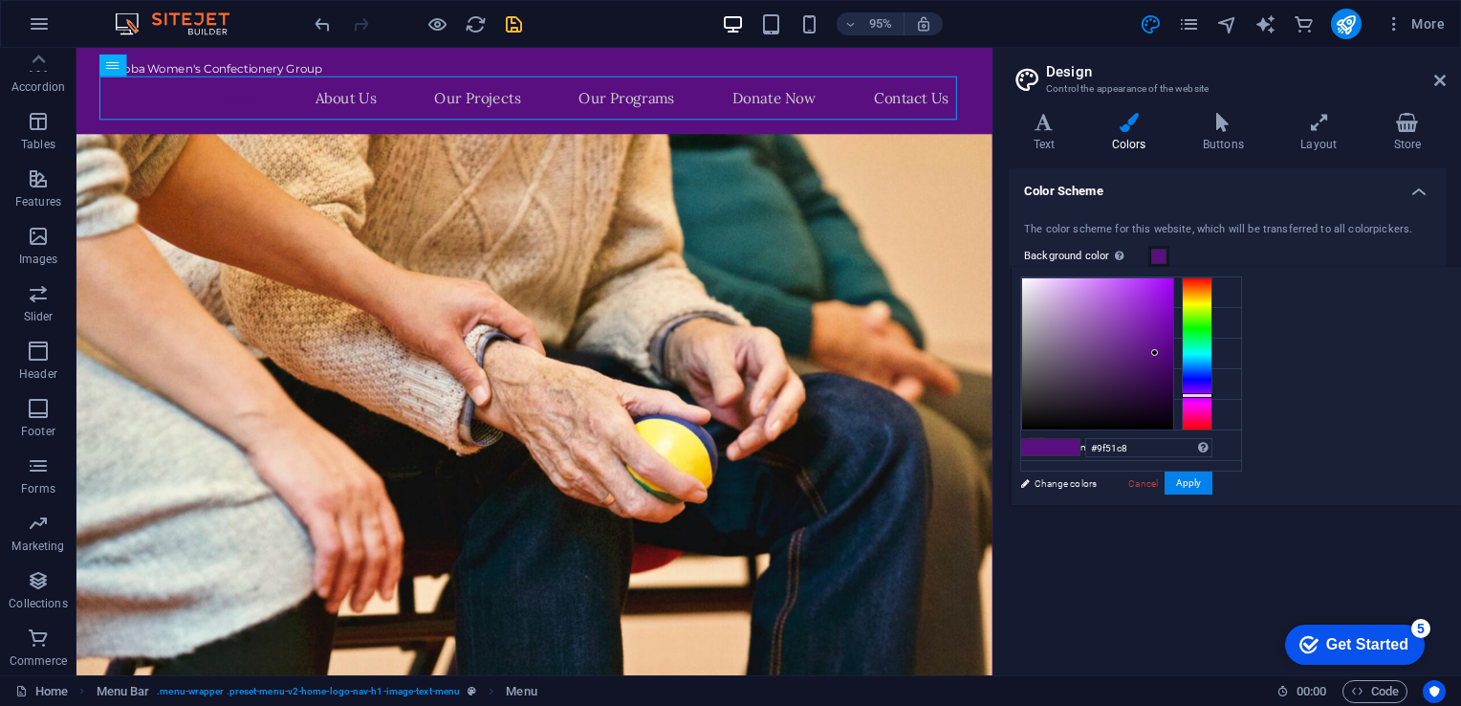
click at [1173, 309] on div at bounding box center [1097, 353] width 151 height 151
click at [1173, 307] on div at bounding box center [1097, 353] width 151 height 151
click at [1082, 321] on li "Primary color #590f80" at bounding box center [1131, 323] width 220 height 31
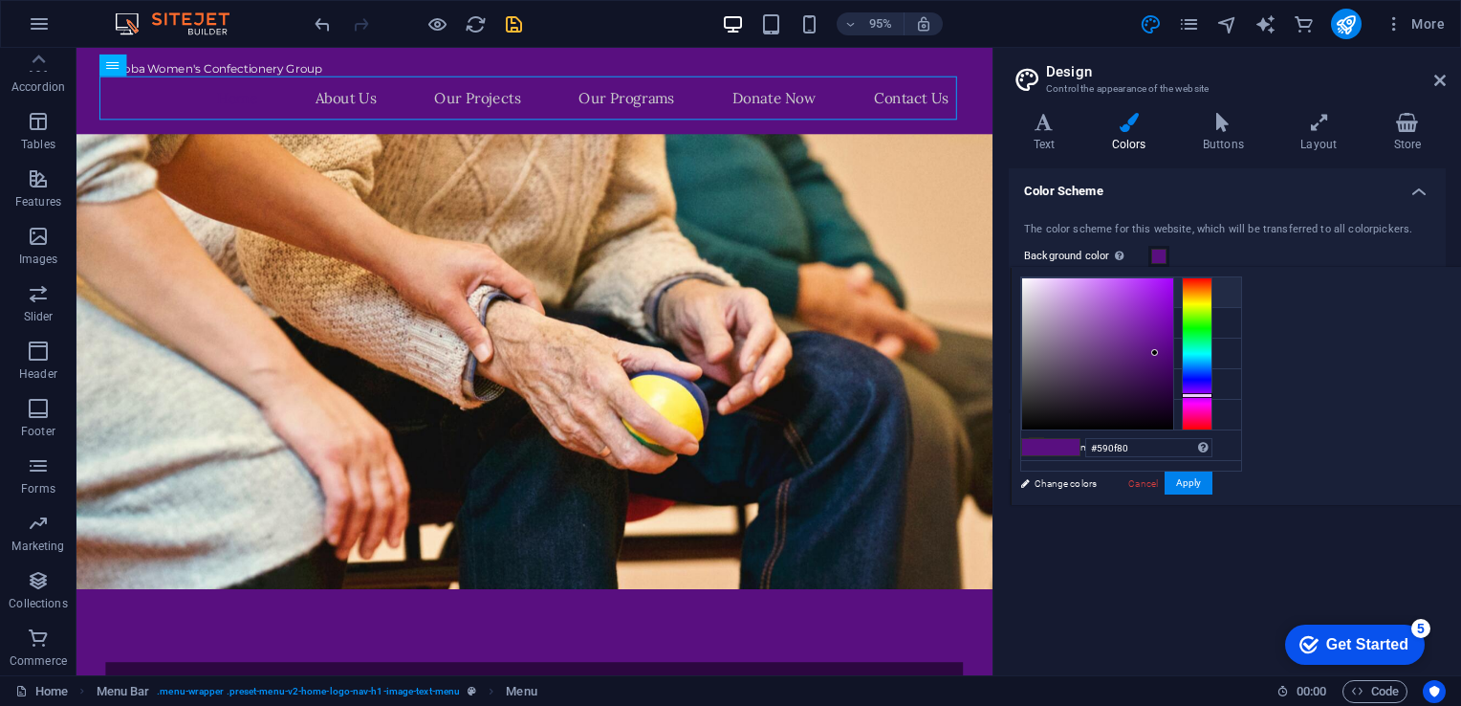
click at [1067, 289] on li "Background color #590f80" at bounding box center [1131, 292] width 220 height 31
click at [1152, 253] on span at bounding box center [1158, 256] width 15 height 15
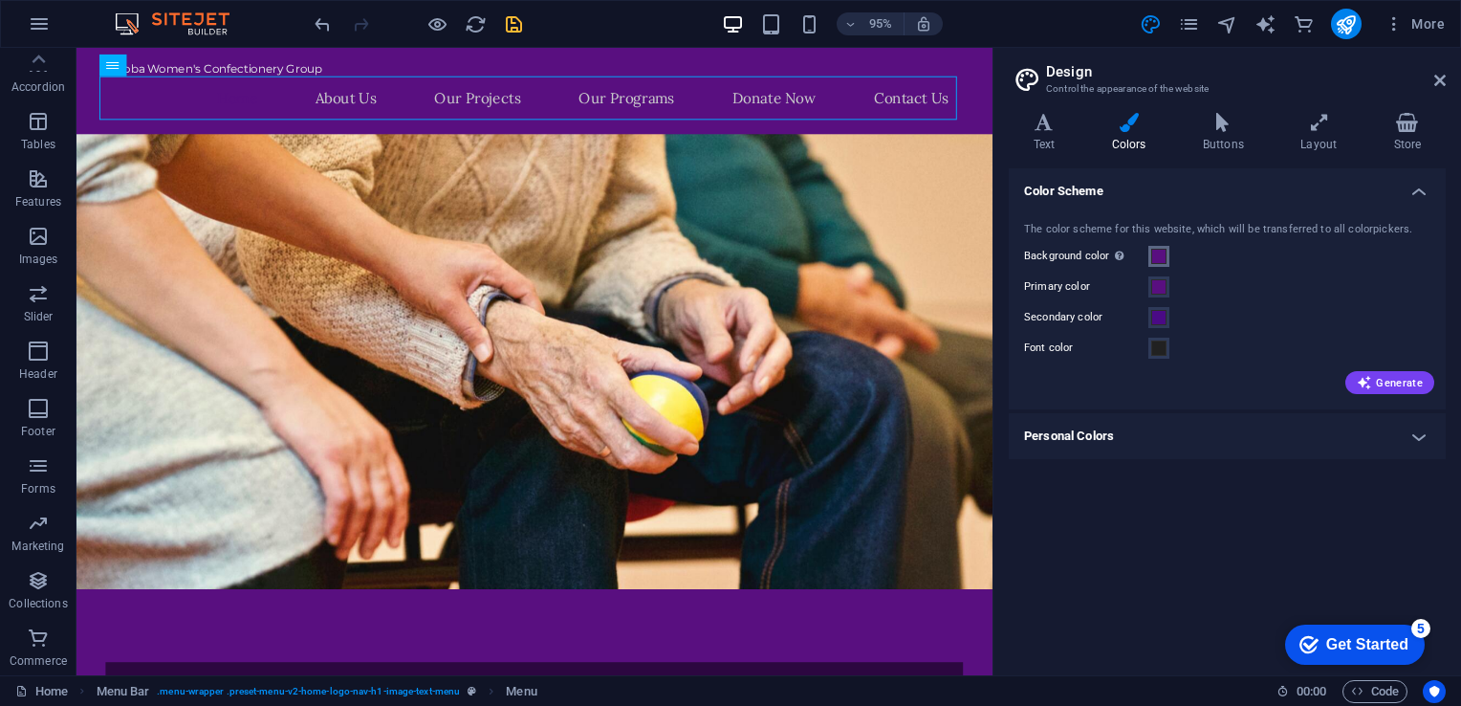
click at [1161, 253] on span at bounding box center [1158, 256] width 15 height 15
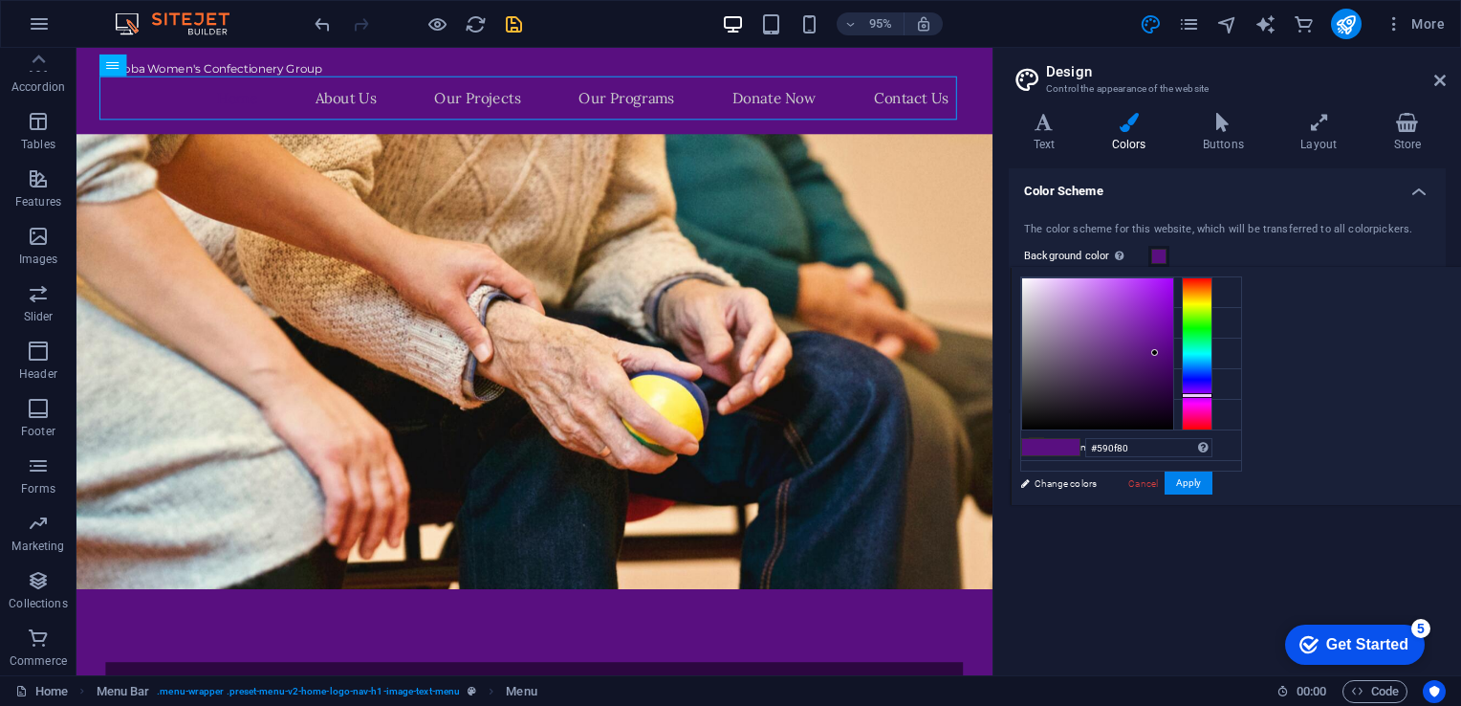
click at [1159, 253] on span at bounding box center [1158, 256] width 15 height 15
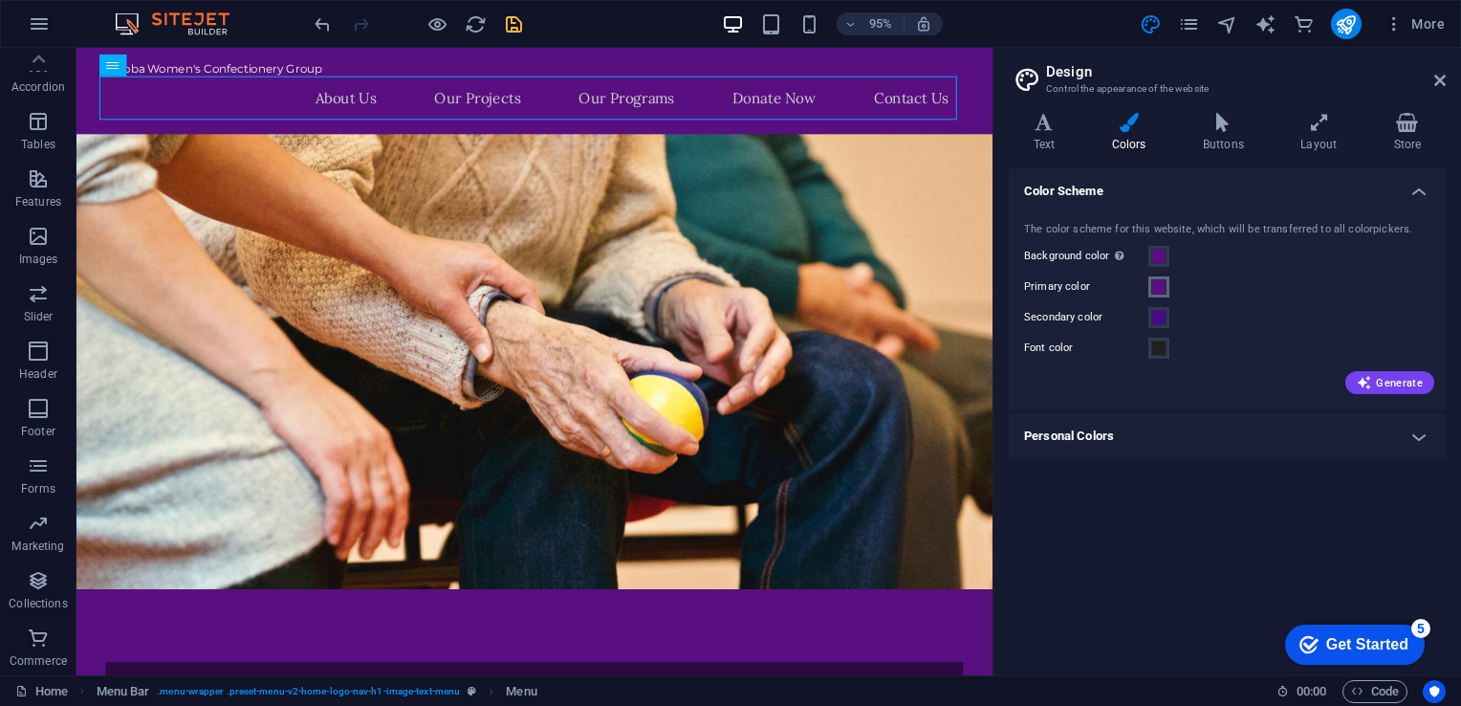
click at [1163, 281] on span at bounding box center [1158, 286] width 15 height 15
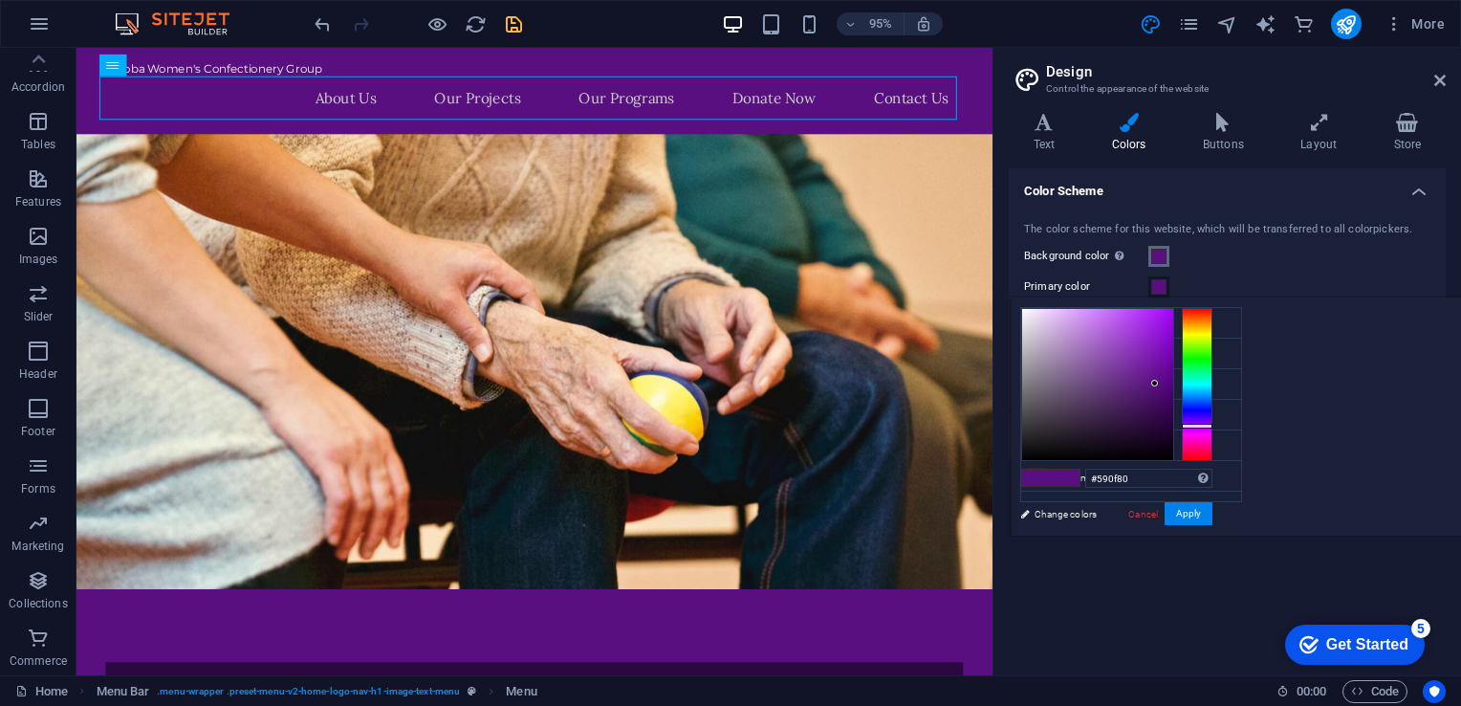
click at [1160, 254] on span at bounding box center [1158, 256] width 15 height 15
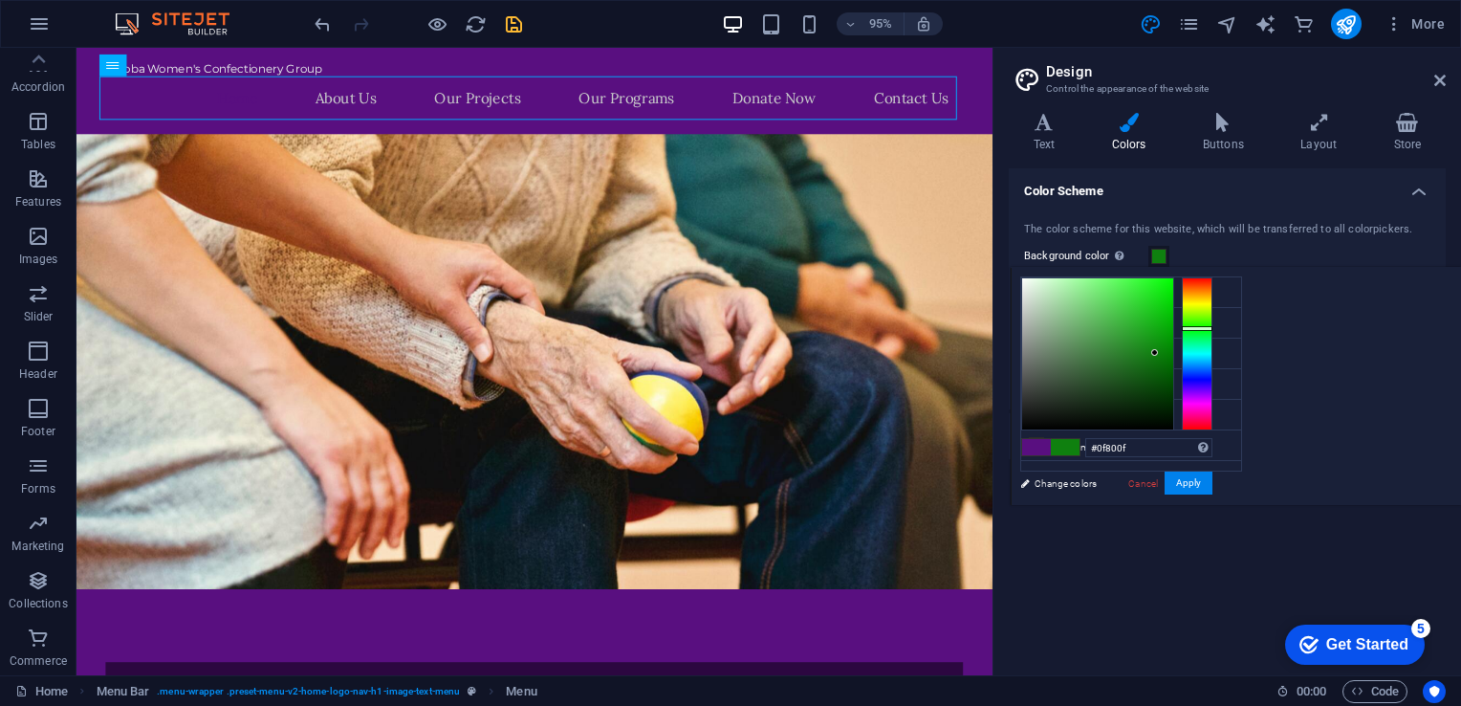
click at [1212, 327] on div at bounding box center [1197, 353] width 31 height 153
click at [1173, 317] on div at bounding box center [1097, 353] width 151 height 151
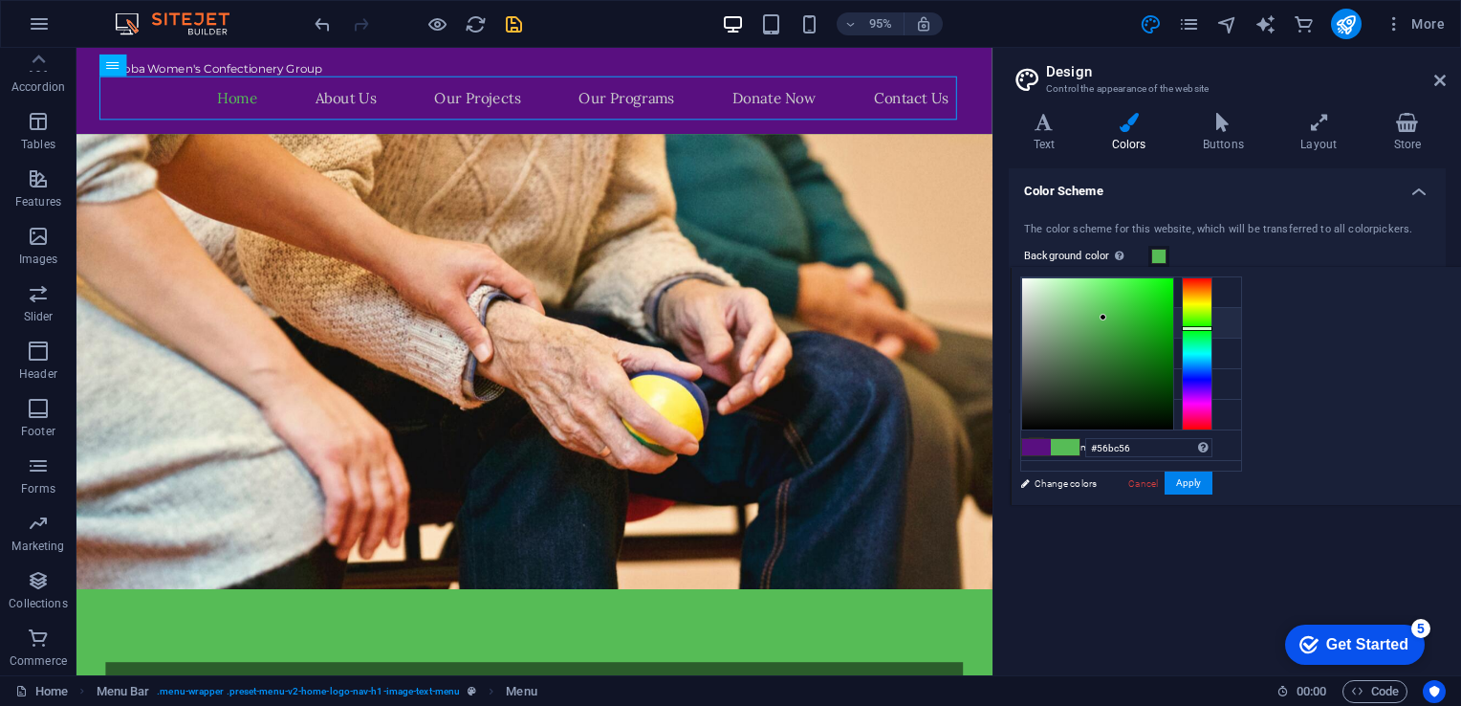
click at [1089, 320] on li "Primary color #590f80" at bounding box center [1131, 323] width 220 height 31
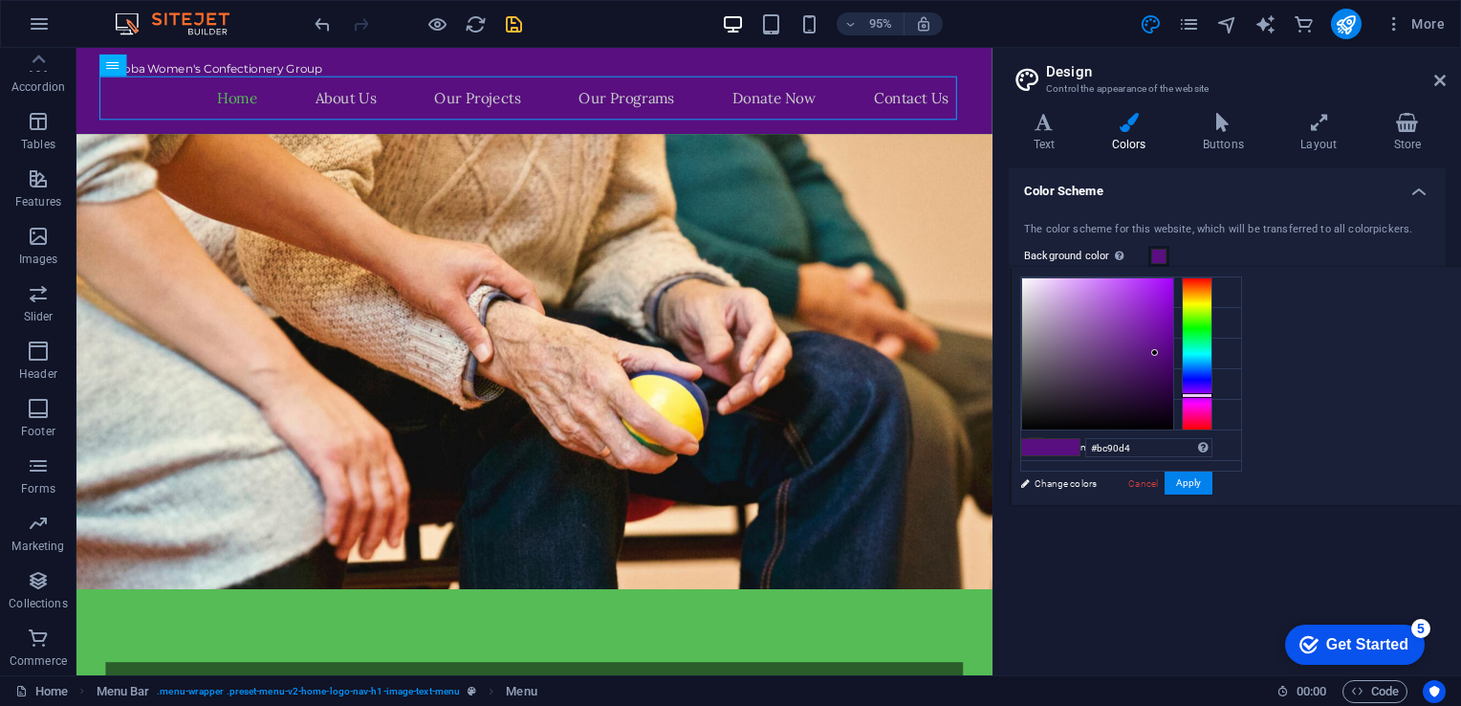
click at [1173, 302] on div at bounding box center [1097, 353] width 151 height 151
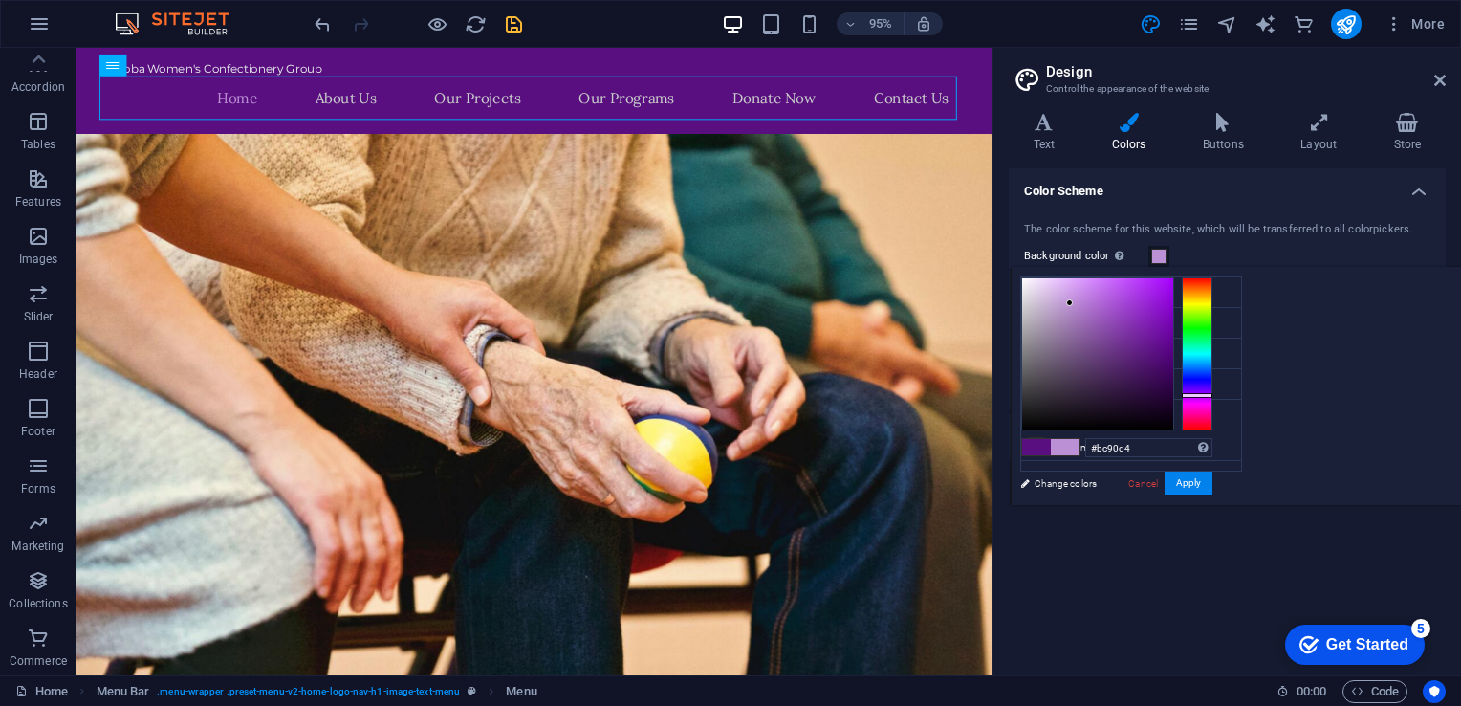
drag, startPoint x: 1035, startPoint y: 128, endPoint x: 1098, endPoint y: 134, distance: 63.4
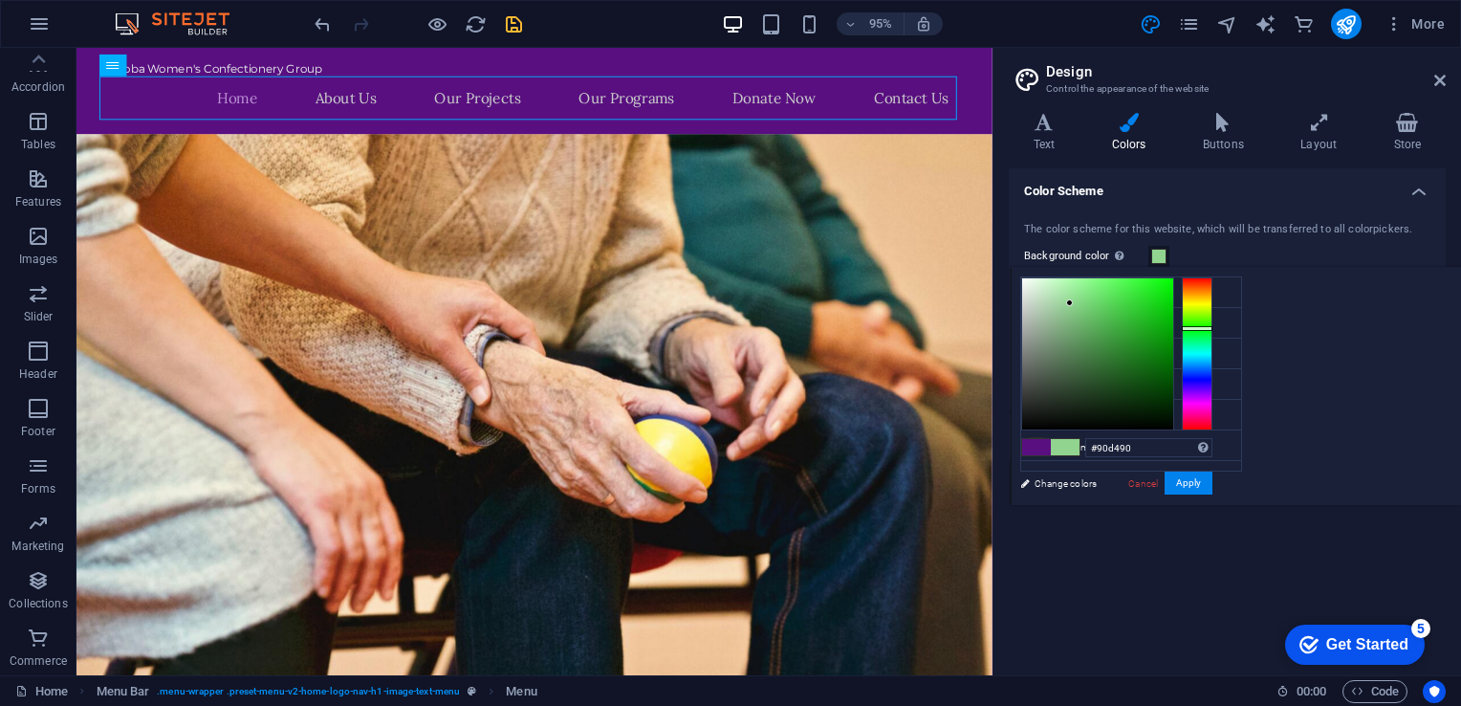
click at [1212, 327] on div at bounding box center [1197, 353] width 31 height 153
click at [1173, 304] on div at bounding box center [1097, 353] width 151 height 151
click at [1173, 361] on div at bounding box center [1097, 353] width 151 height 151
click at [1262, 201] on h4 "Color Scheme" at bounding box center [1227, 185] width 437 height 34
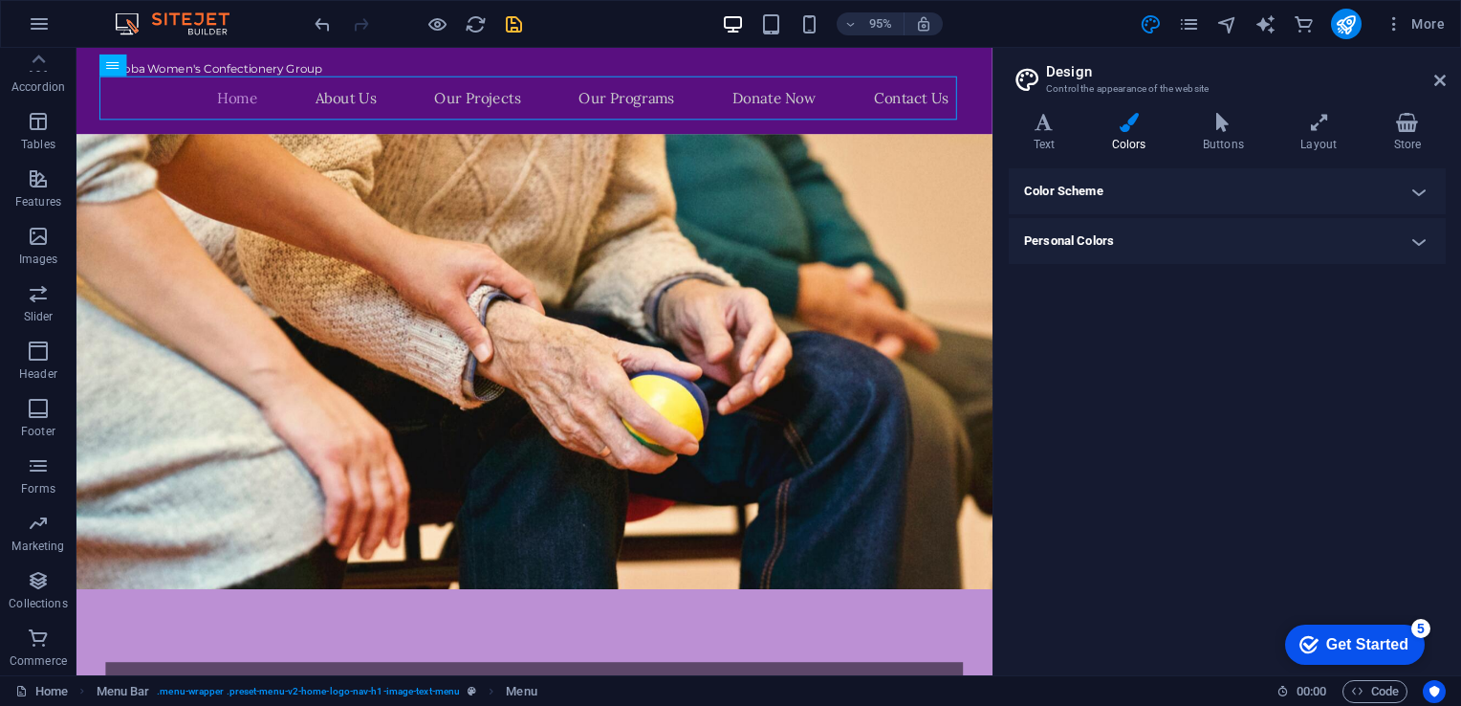
click at [1201, 239] on h4 "Personal Colors" at bounding box center [1227, 241] width 437 height 46
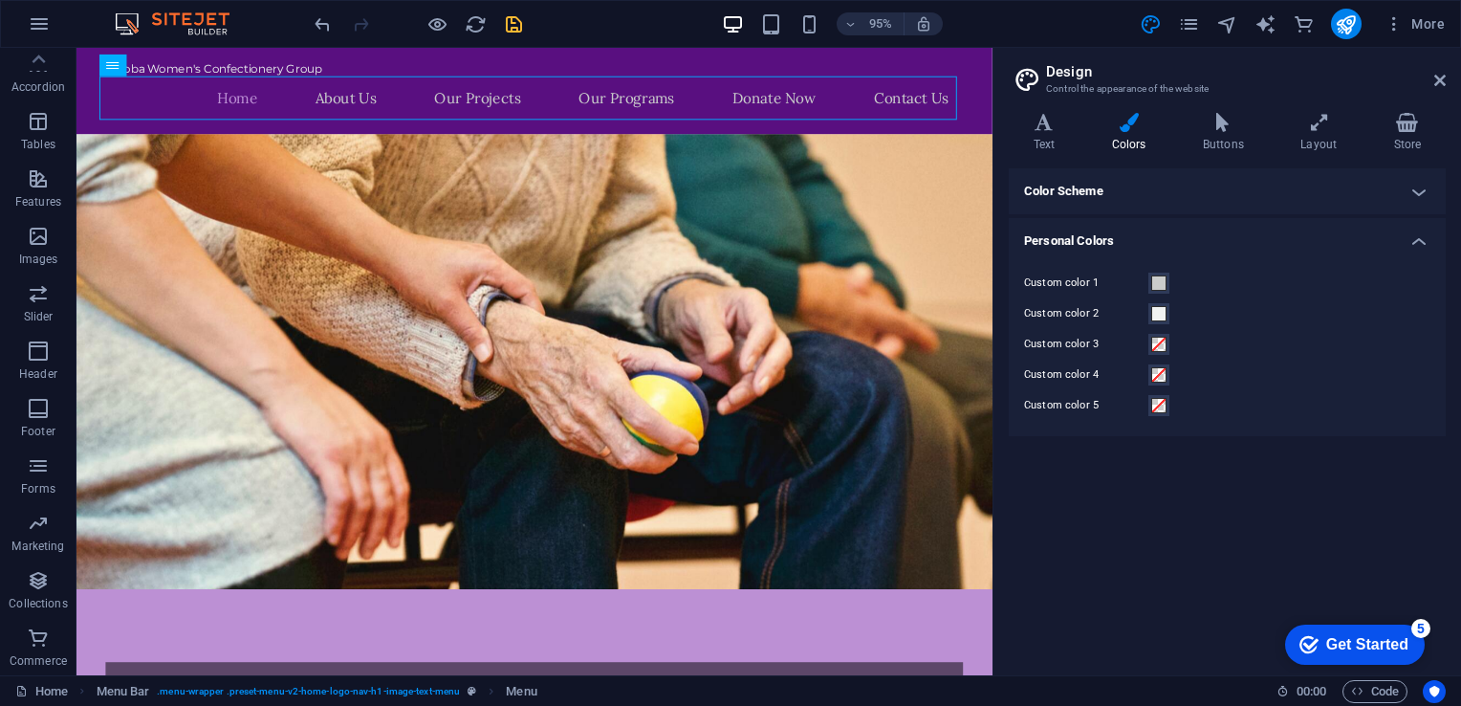
click at [1201, 239] on h4 "Personal Colors" at bounding box center [1227, 235] width 437 height 34
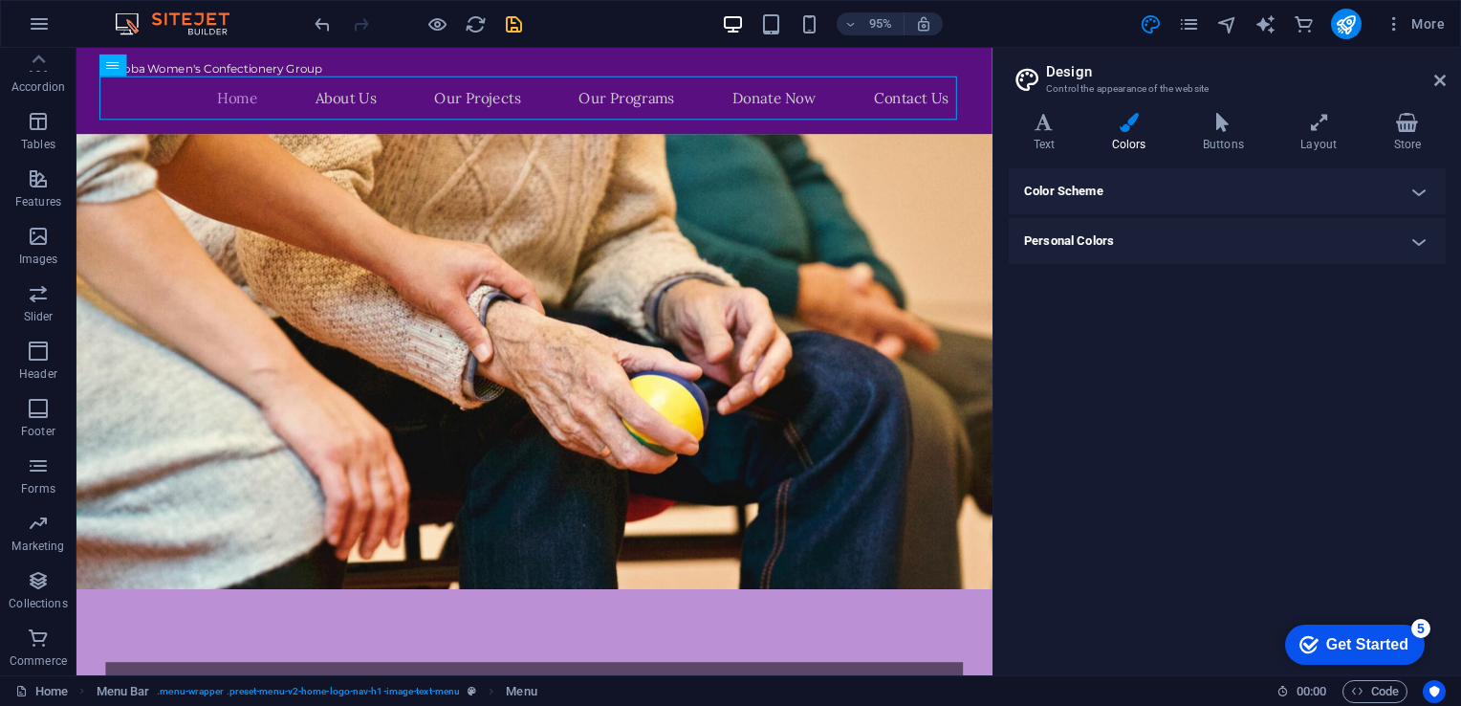
click at [1224, 201] on h4 "Color Scheme" at bounding box center [1227, 191] width 437 height 46
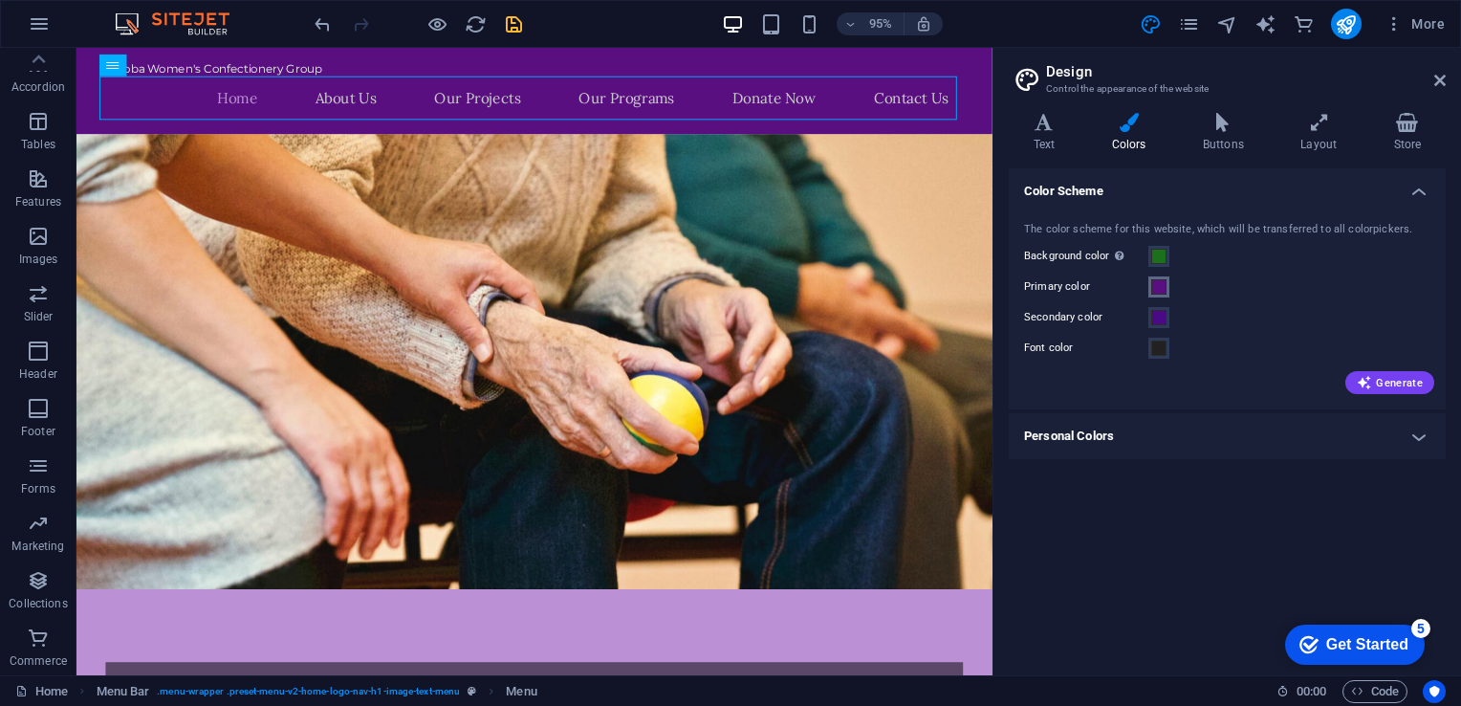
click at [1155, 290] on span at bounding box center [1158, 286] width 15 height 15
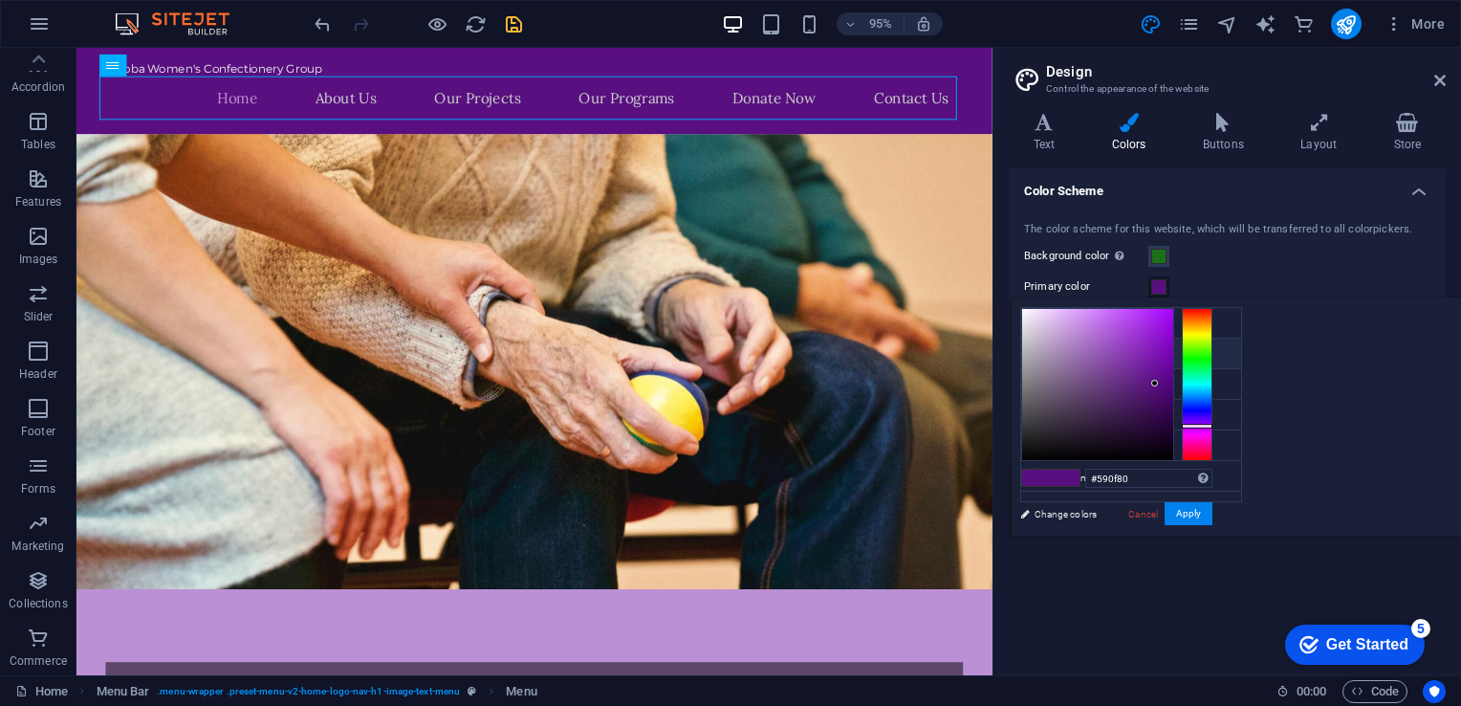
click at [1086, 358] on li "Primary color #590f80" at bounding box center [1131, 354] width 220 height 31
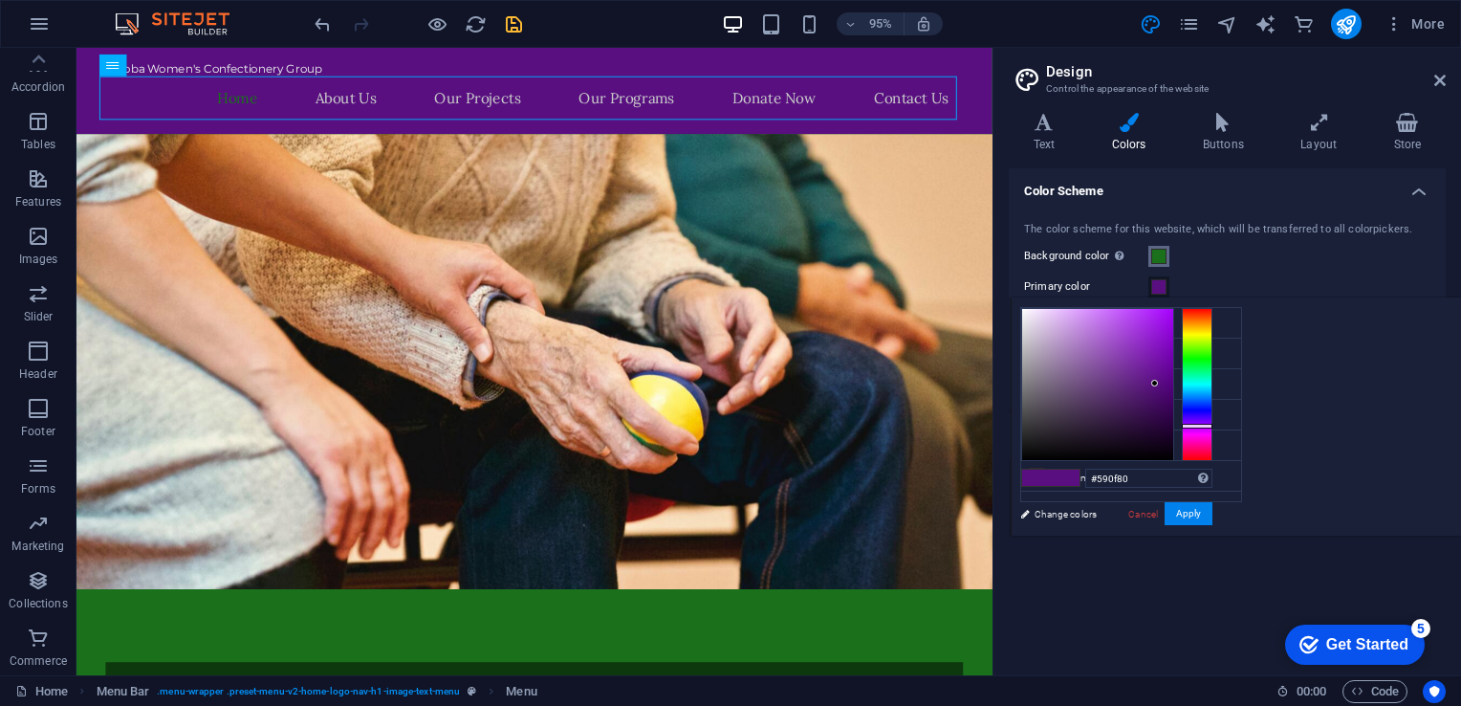
click at [1157, 257] on span at bounding box center [1158, 256] width 15 height 15
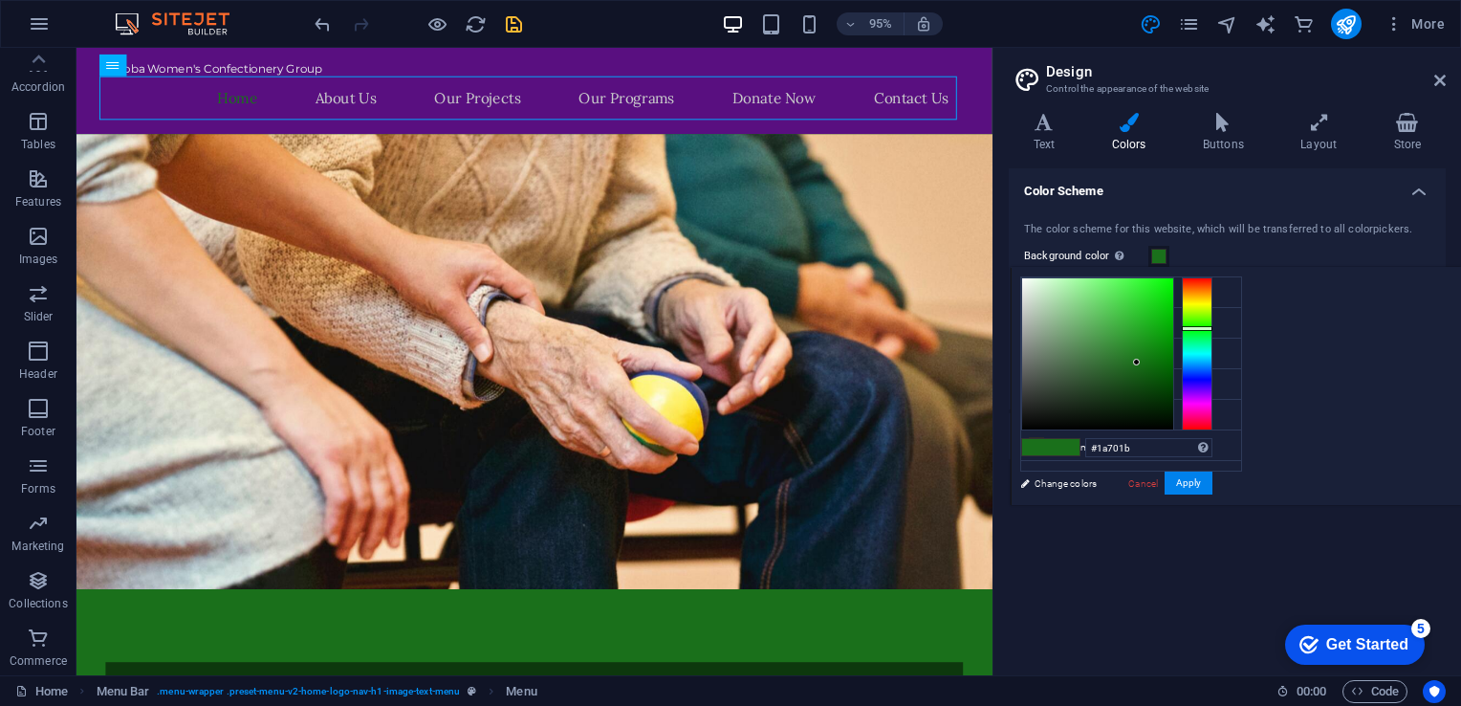
type input "#3a9f3b"
click at [1173, 334] on div at bounding box center [1097, 353] width 151 height 151
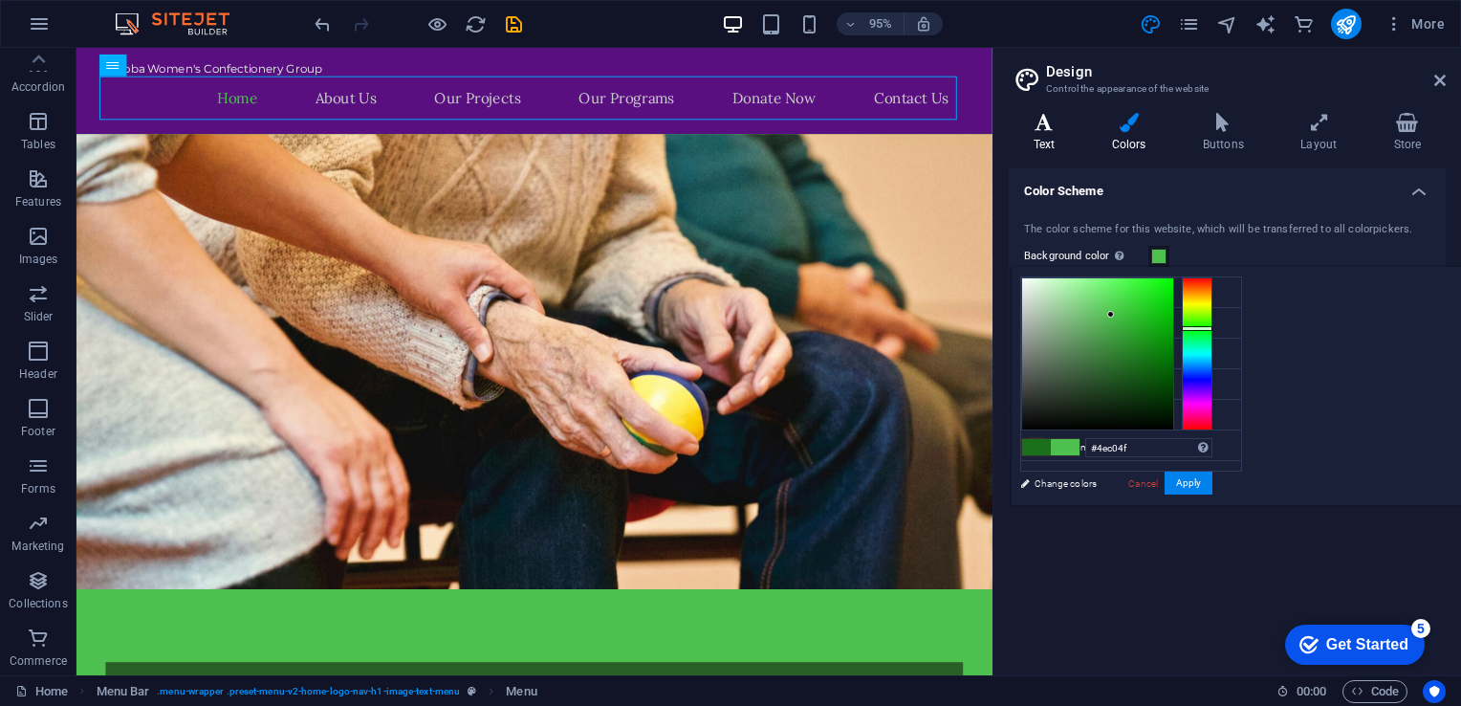
click at [1040, 124] on icon at bounding box center [1044, 122] width 71 height 19
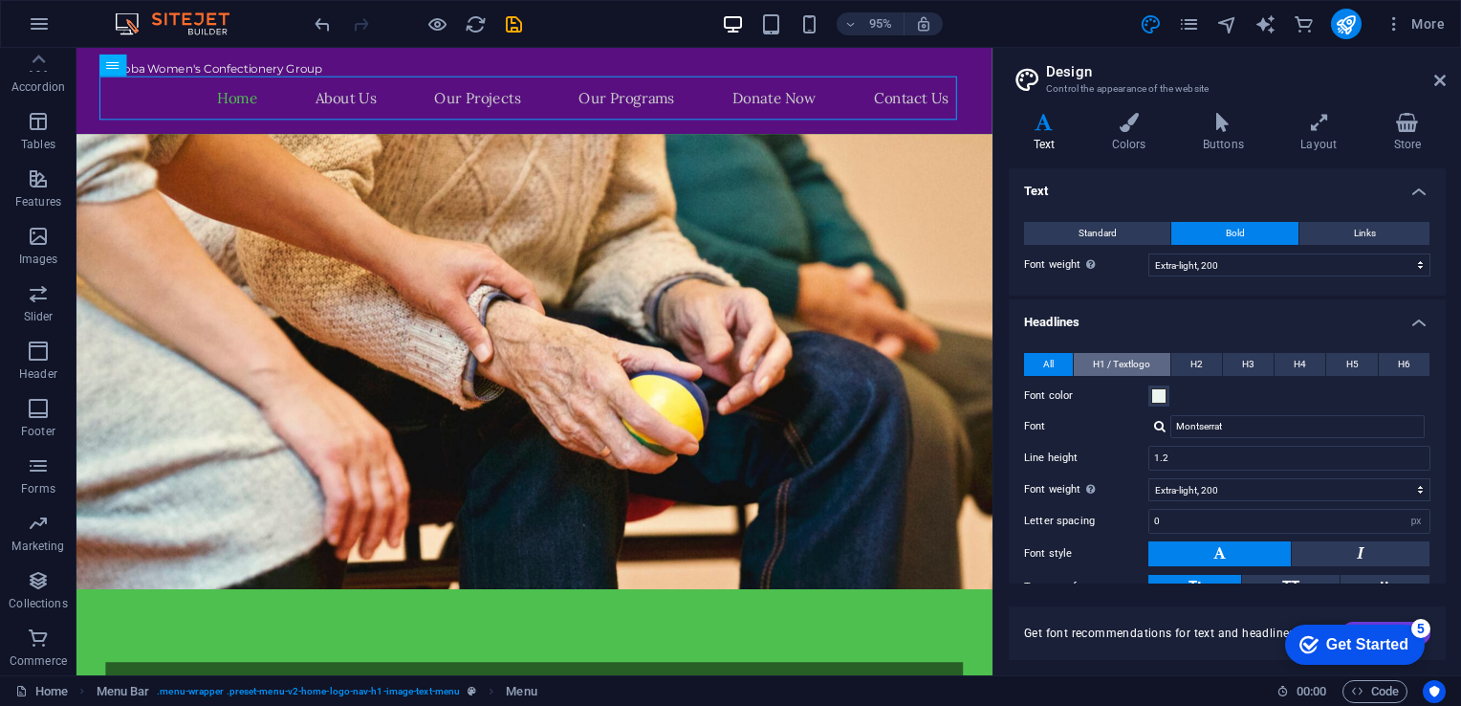
click at [1123, 353] on span "H1 / Textlogo" at bounding box center [1121, 364] width 57 height 23
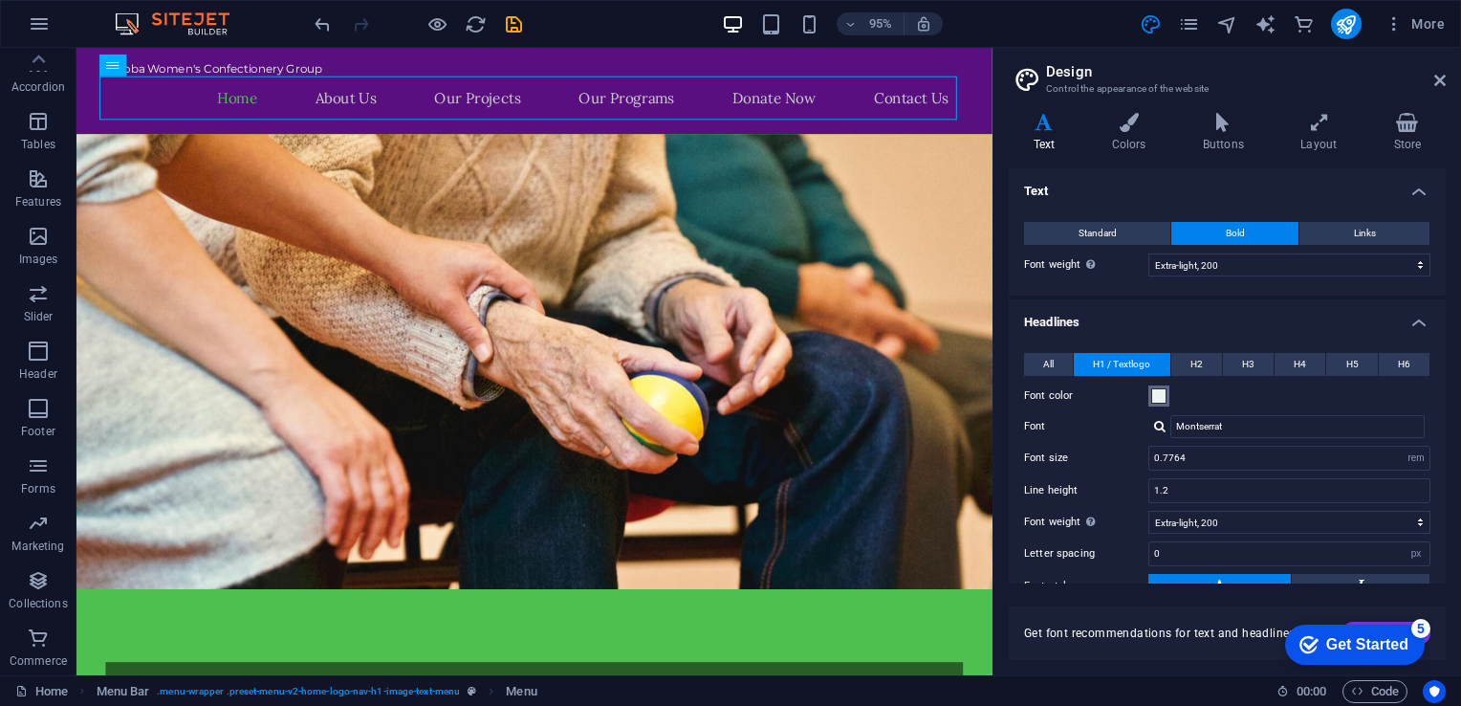
click at [1167, 385] on button "Font color" at bounding box center [1158, 395] width 21 height 21
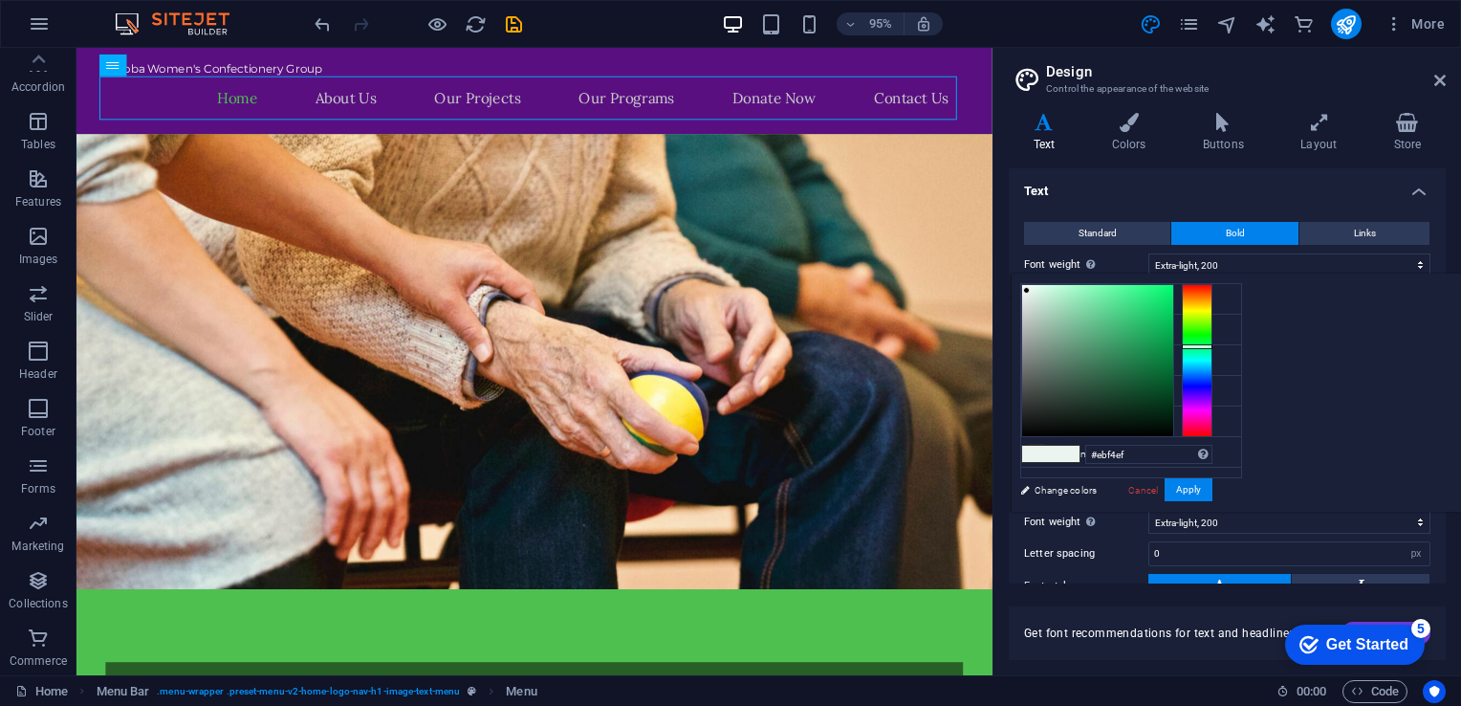
type input "#fbfcfb"
click at [1173, 285] on div at bounding box center [1097, 360] width 151 height 151
click at [1235, 384] on div "Font color" at bounding box center [1227, 395] width 406 height 23
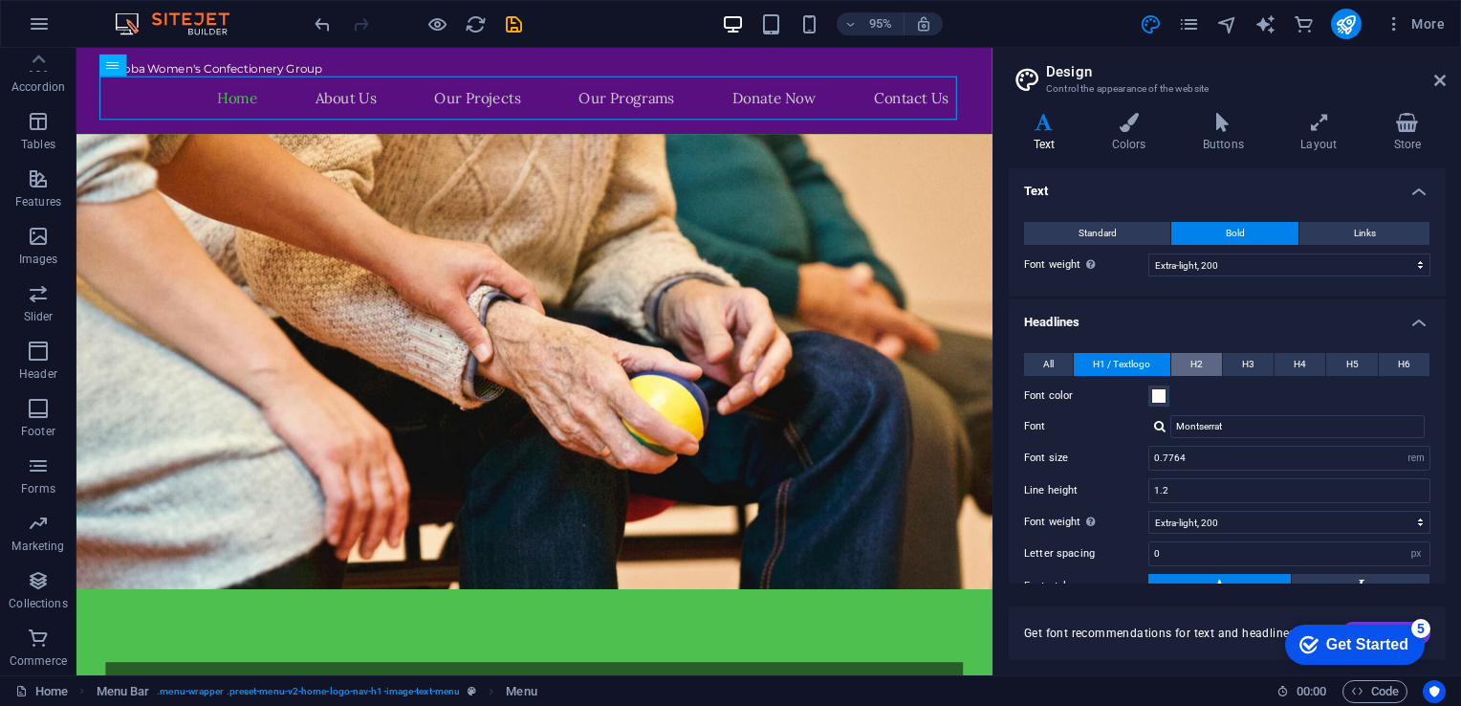
click at [1195, 353] on span "H2" at bounding box center [1197, 364] width 12 height 23
click at [1160, 388] on span at bounding box center [1158, 395] width 15 height 15
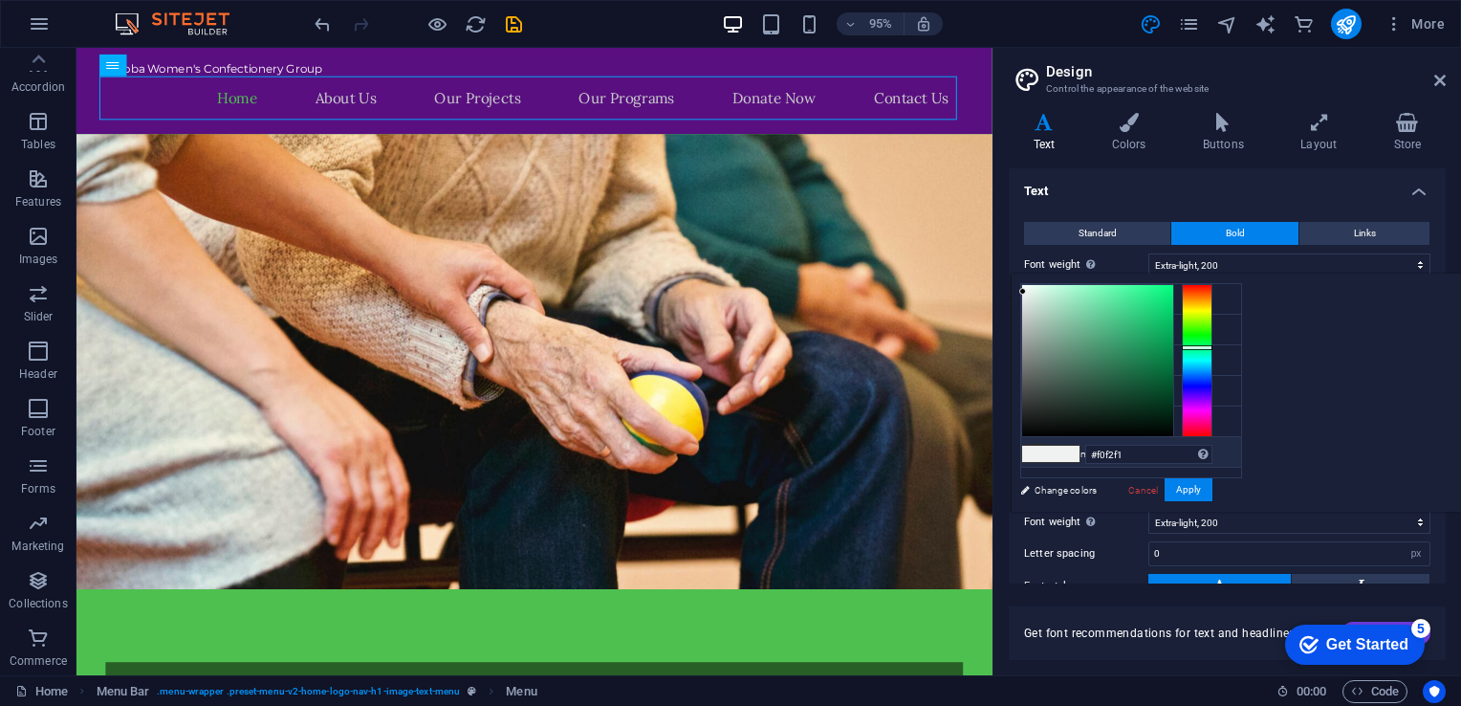
click at [1094, 442] on li "Custom color 2 #f0f2f1" at bounding box center [1131, 452] width 220 height 31
type input "#f9fcfa"
click at [1173, 285] on div at bounding box center [1097, 360] width 151 height 151
click at [1245, 353] on span "H3" at bounding box center [1248, 364] width 12 height 23
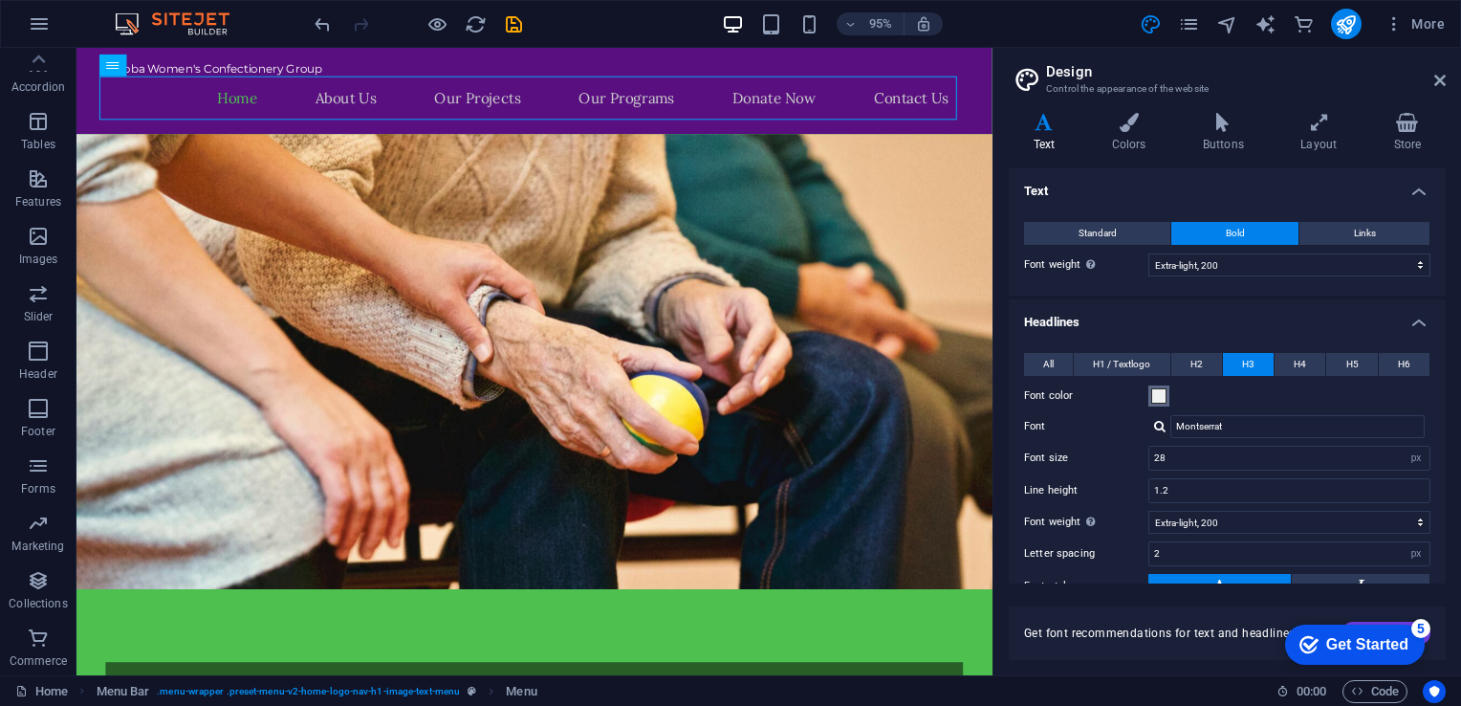
click at [1158, 388] on span at bounding box center [1158, 395] width 15 height 15
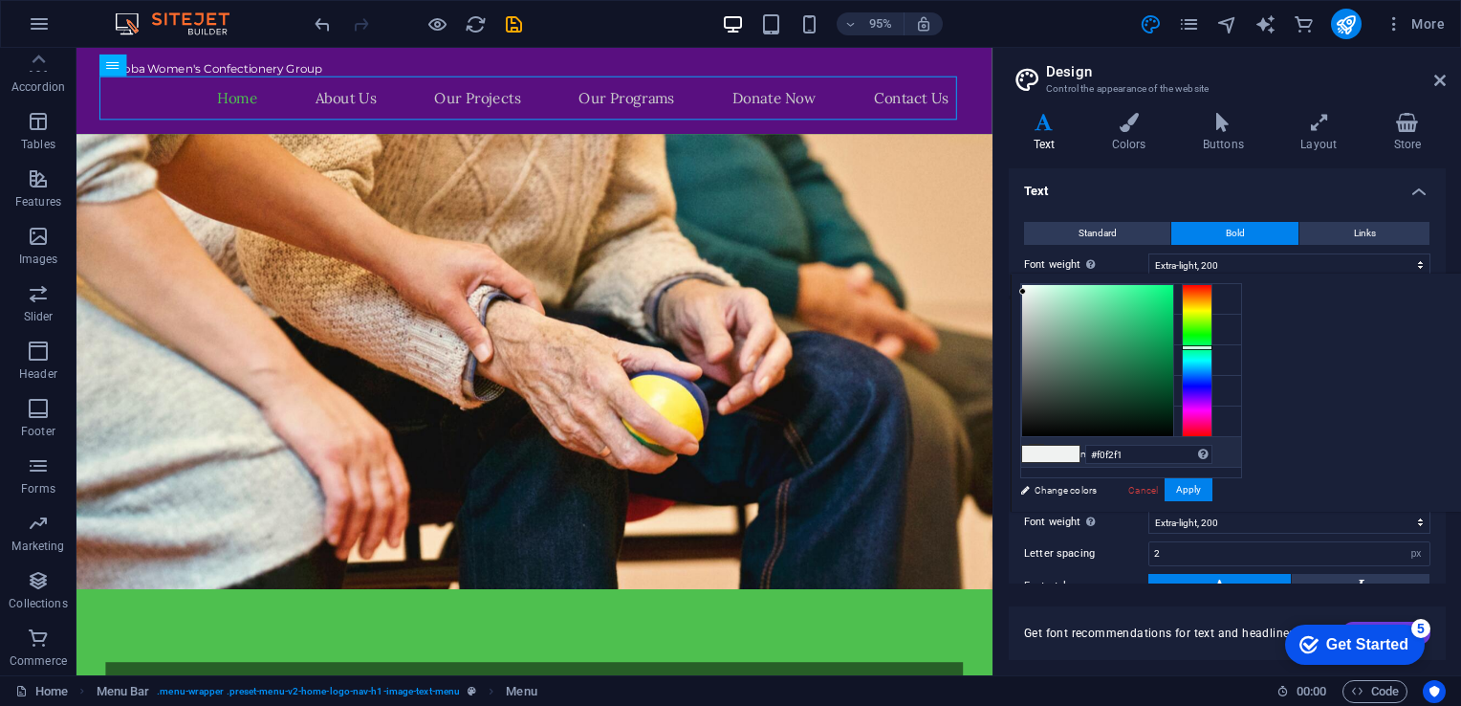
type input "#f3f7f5"
click at [1173, 288] on div at bounding box center [1097, 360] width 151 height 151
click at [1294, 353] on span "H4" at bounding box center [1300, 364] width 12 height 23
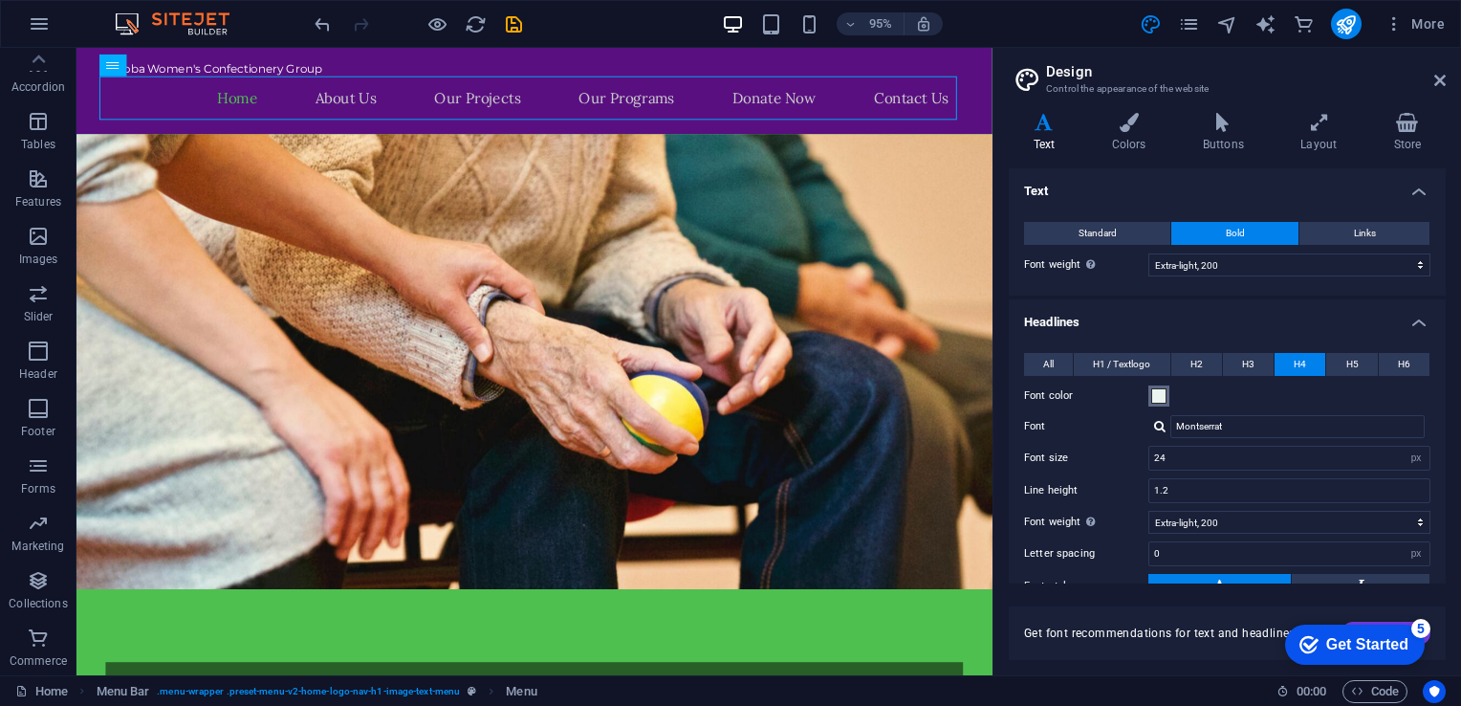
click at [1153, 388] on span at bounding box center [1158, 395] width 15 height 15
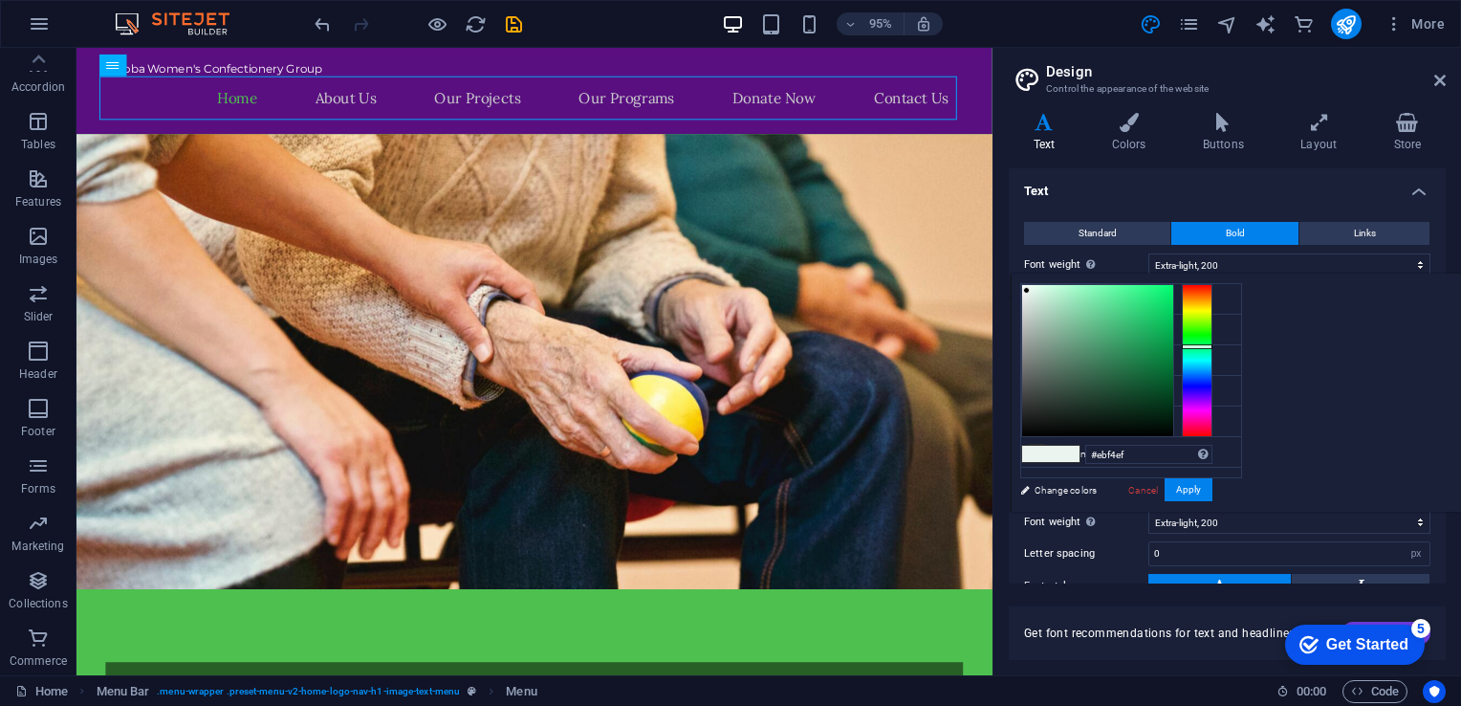
type input "#fcfffd"
click at [1174, 284] on div at bounding box center [1097, 360] width 153 height 153
click at [1354, 353] on span "H5" at bounding box center [1352, 364] width 12 height 23
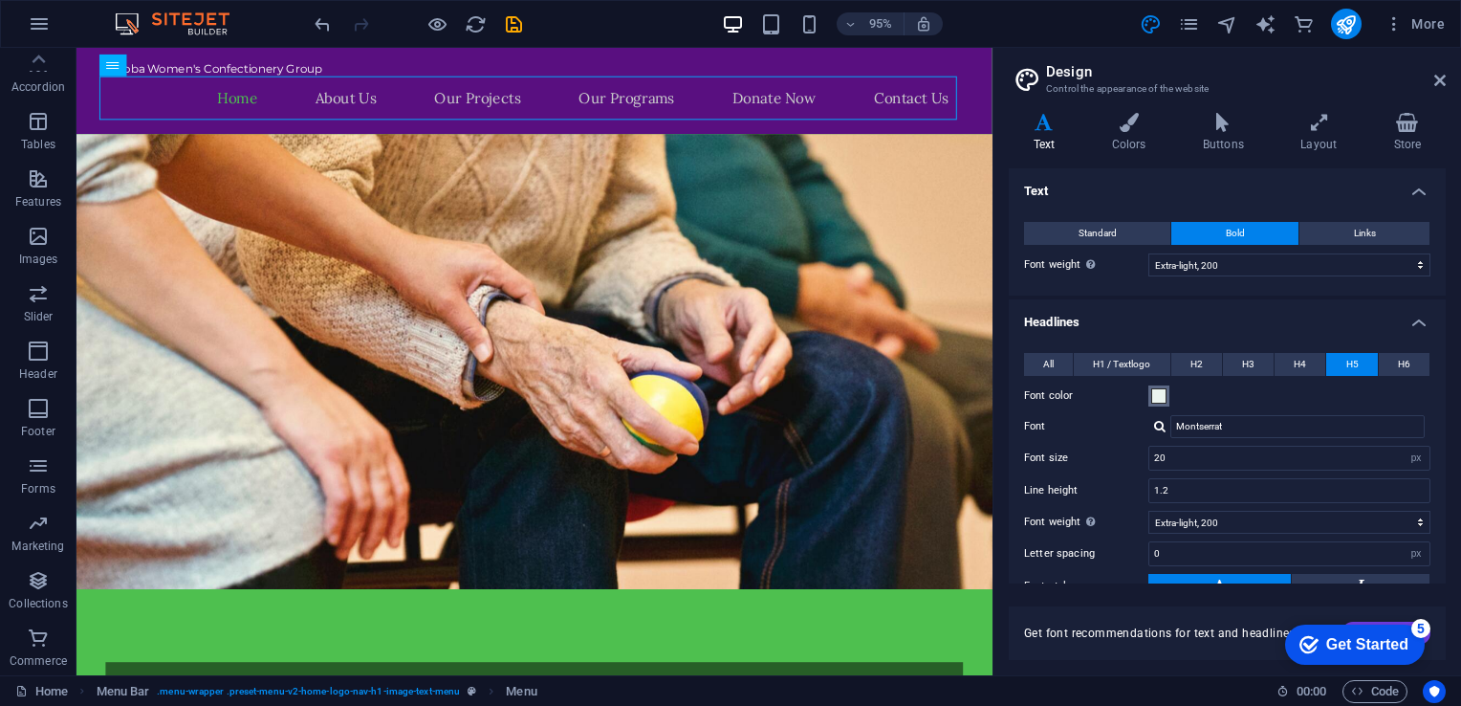
click at [1159, 388] on span at bounding box center [1158, 395] width 15 height 15
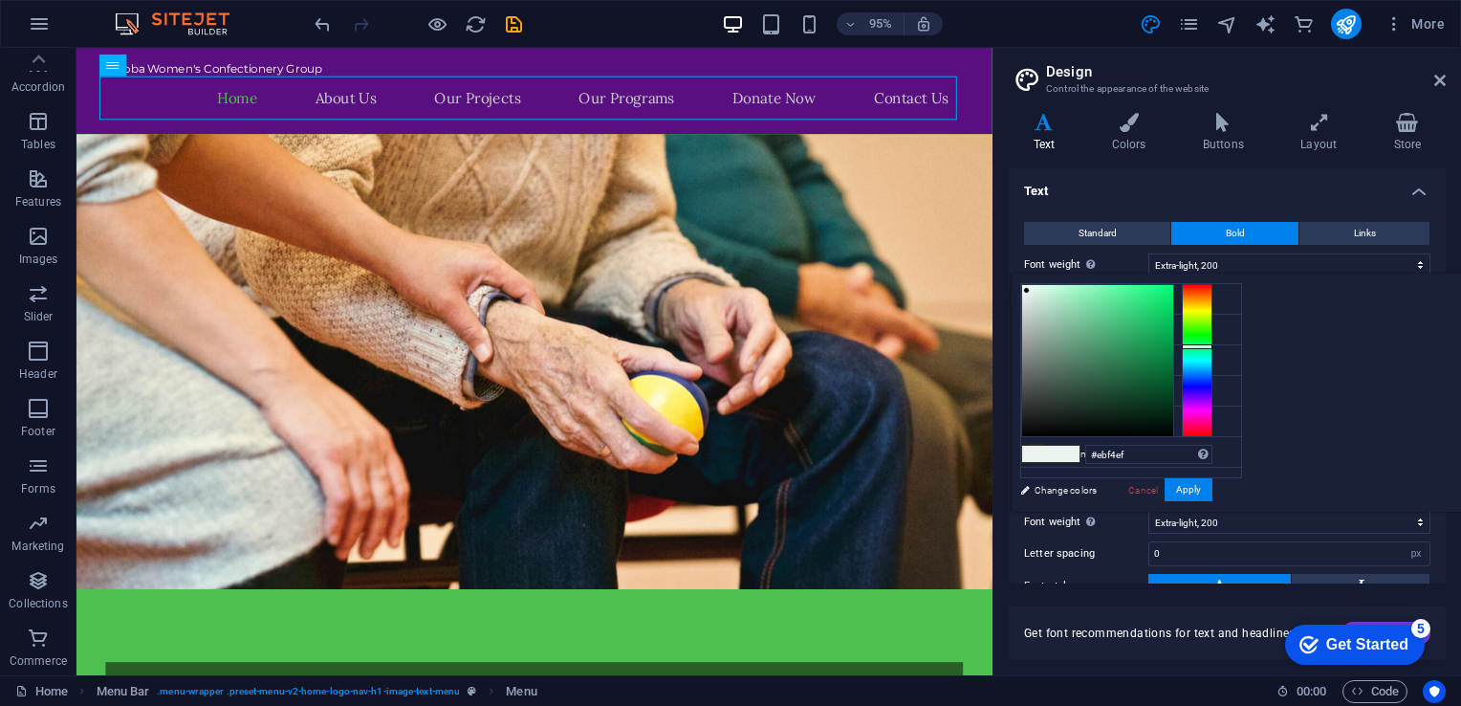
type input "#fefefe"
click at [1173, 285] on div at bounding box center [1097, 360] width 151 height 151
drag, startPoint x: 1404, startPoint y: 229, endPoint x: 1347, endPoint y: 258, distance: 63.7
click at [1408, 353] on button "H6" at bounding box center [1404, 364] width 51 height 23
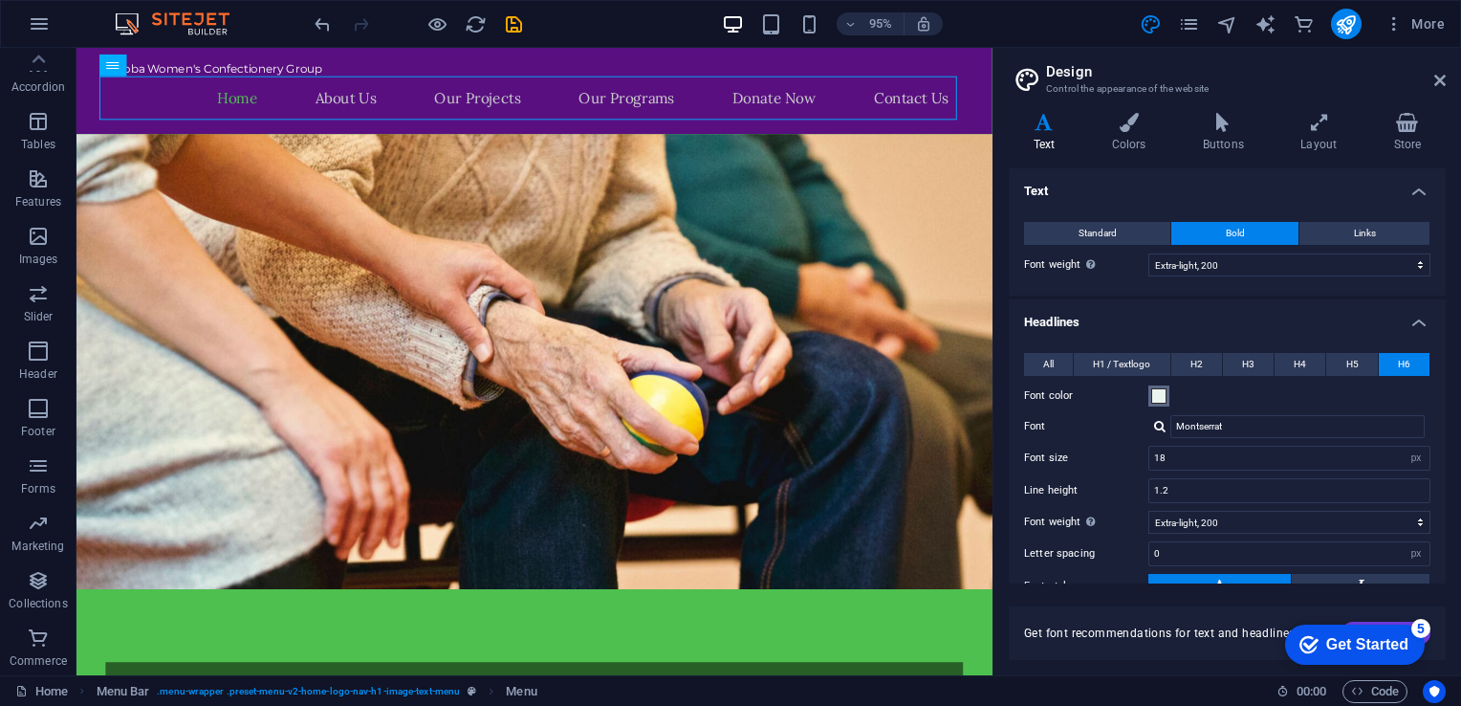
click at [1161, 388] on span at bounding box center [1158, 395] width 15 height 15
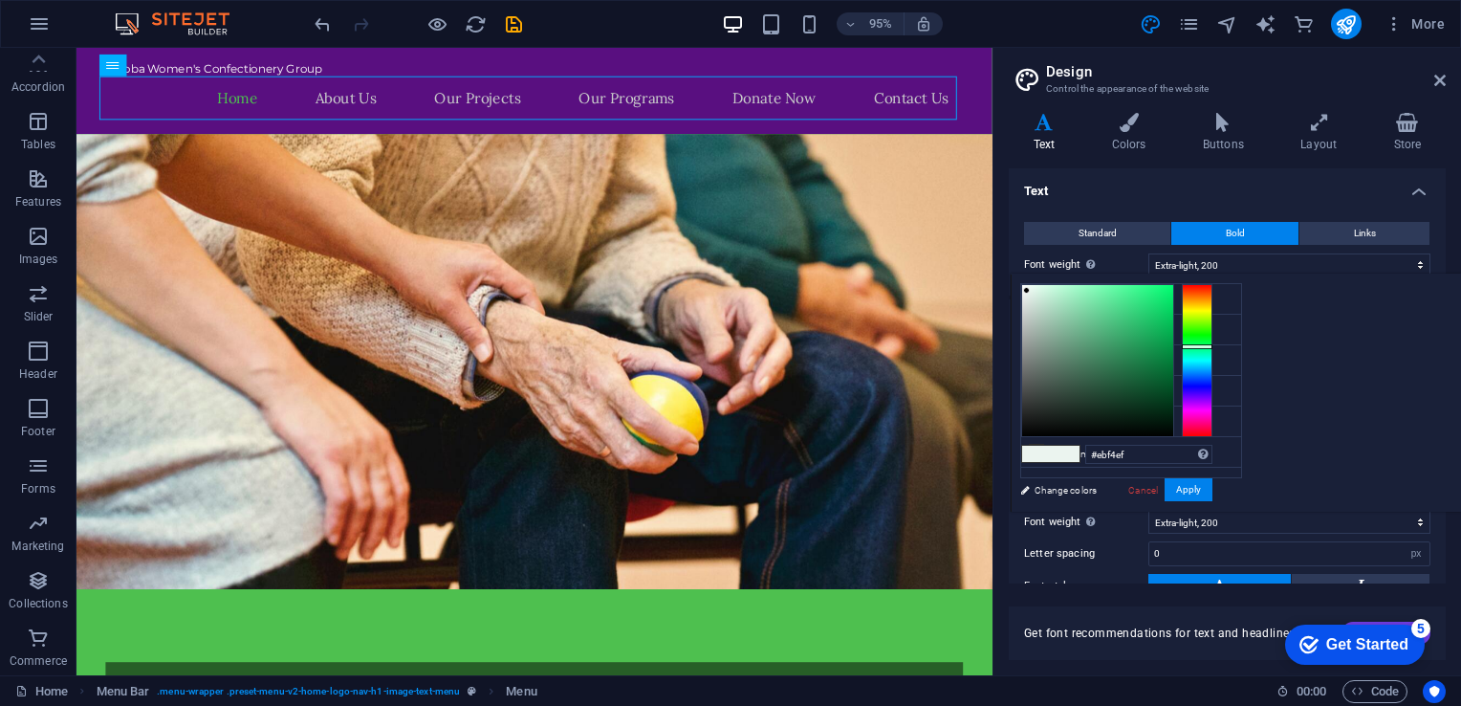
type input "#fafffc"
click at [1173, 285] on div at bounding box center [1097, 360] width 151 height 151
click at [1133, 353] on span "H1 / Textlogo" at bounding box center [1121, 364] width 57 height 23
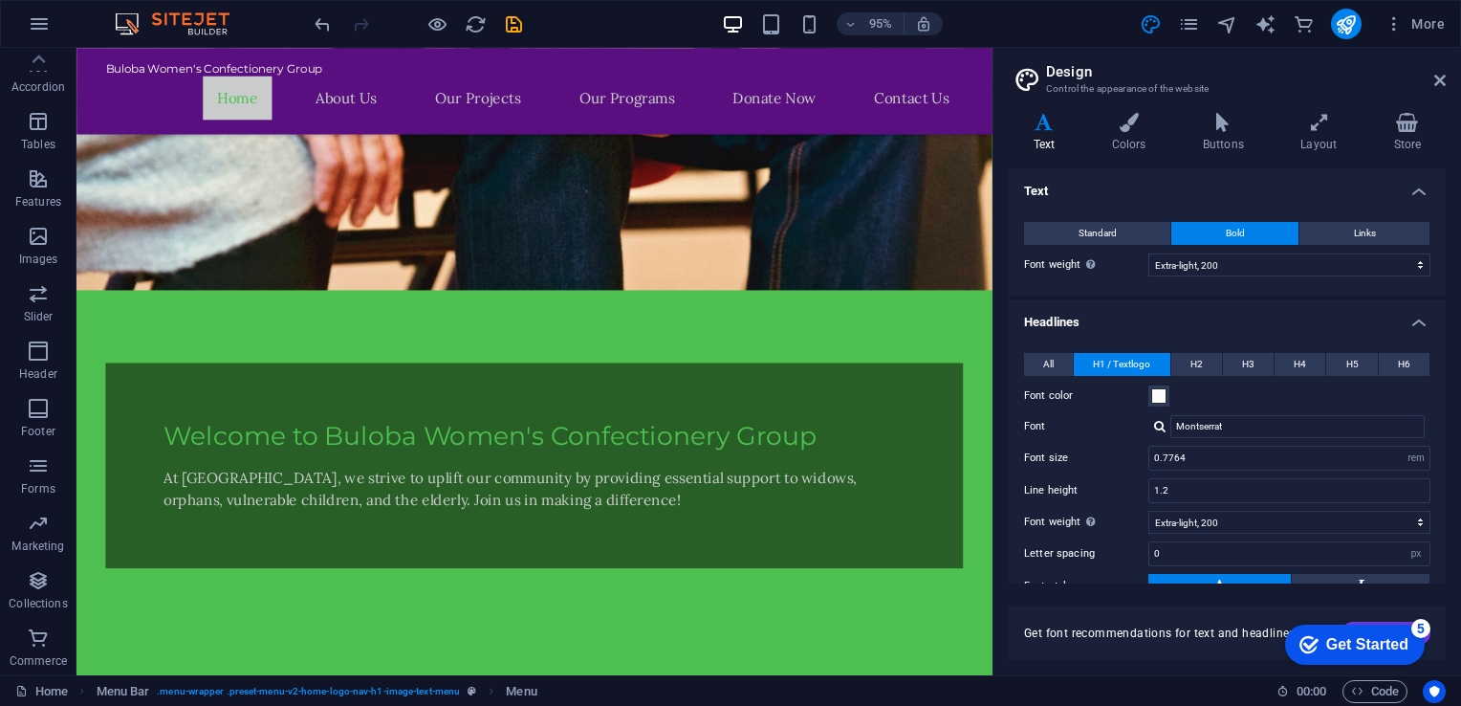
scroll to position [377, 0]
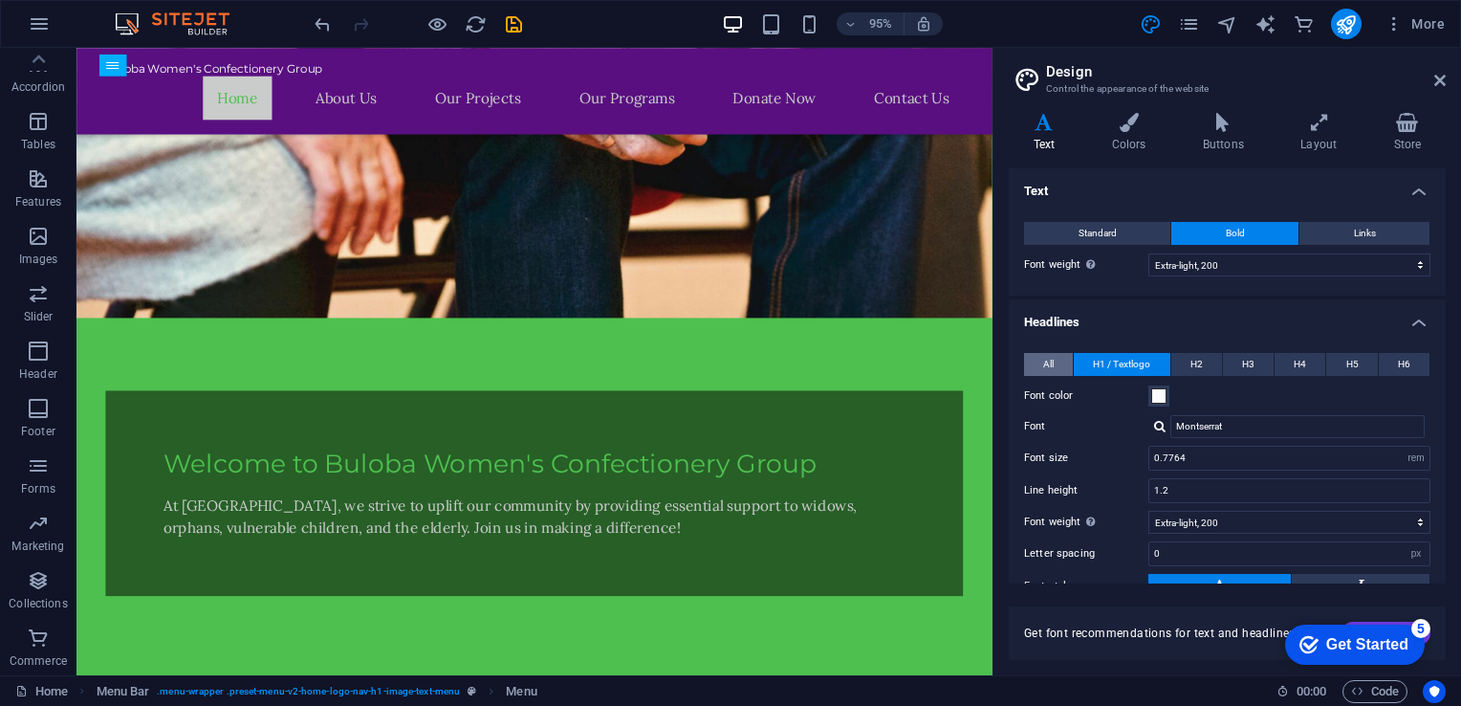
click at [1048, 353] on span "All" at bounding box center [1048, 364] width 11 height 23
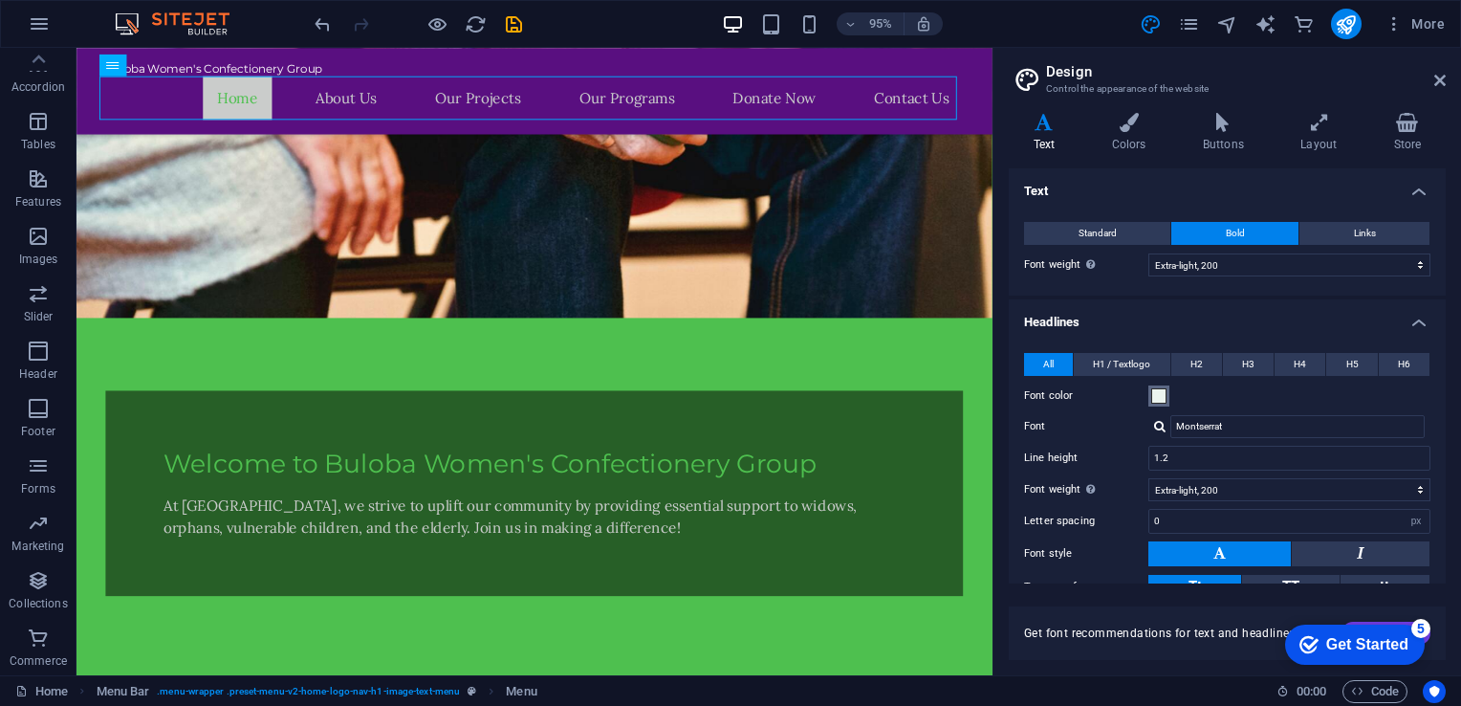
click at [1155, 388] on span at bounding box center [1158, 395] width 15 height 15
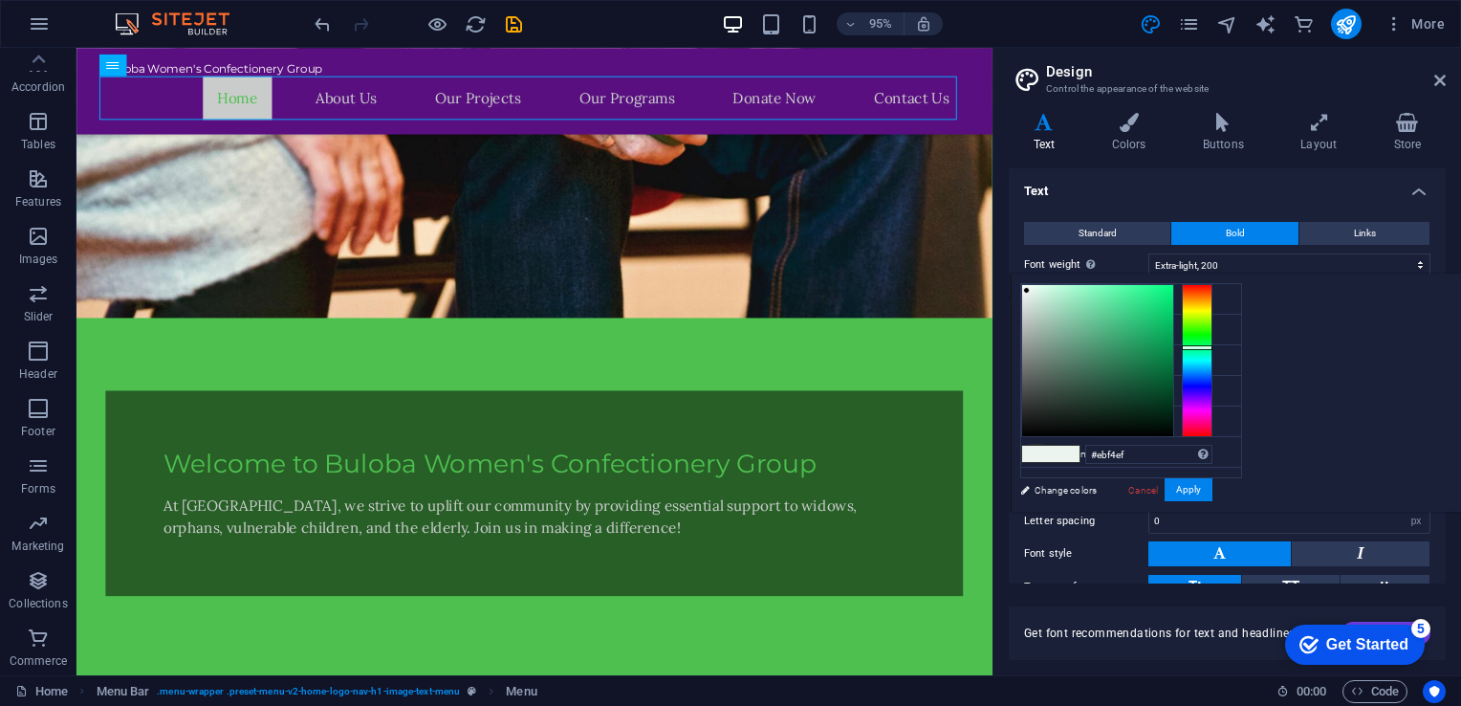
type input "#fbfcfb"
click at [1173, 285] on div at bounding box center [1097, 360] width 151 height 151
click at [1130, 138] on h4 "Colors" at bounding box center [1132, 133] width 91 height 40
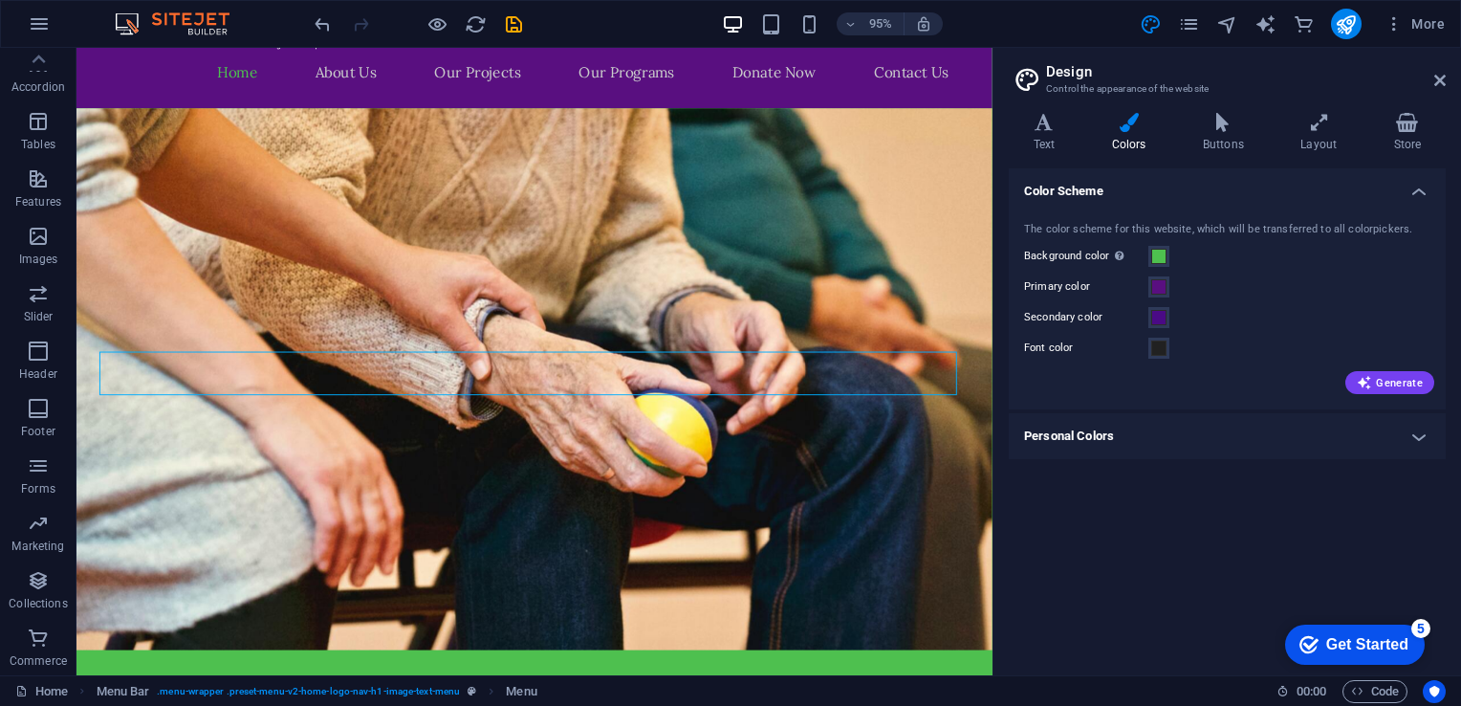
scroll to position [0, 0]
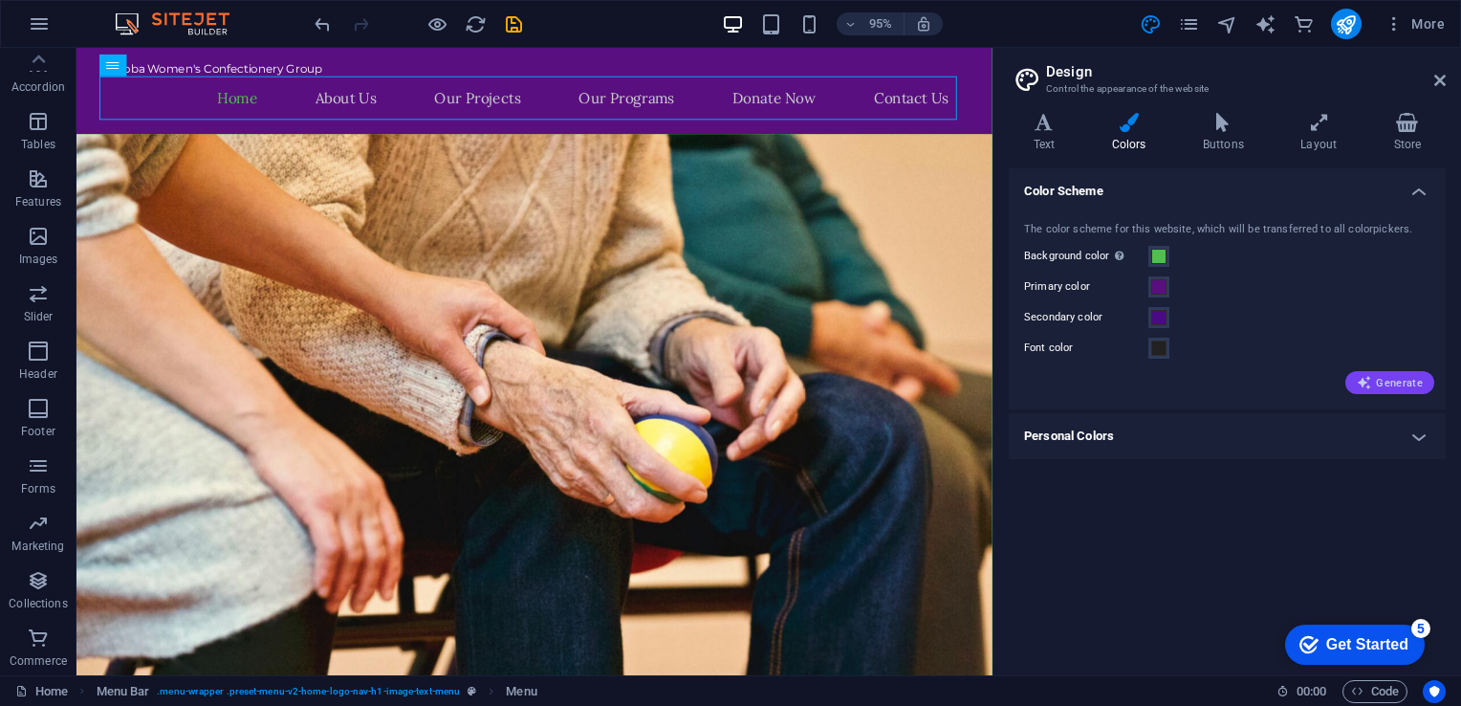
click at [1377, 386] on span "Generate" at bounding box center [1390, 382] width 66 height 15
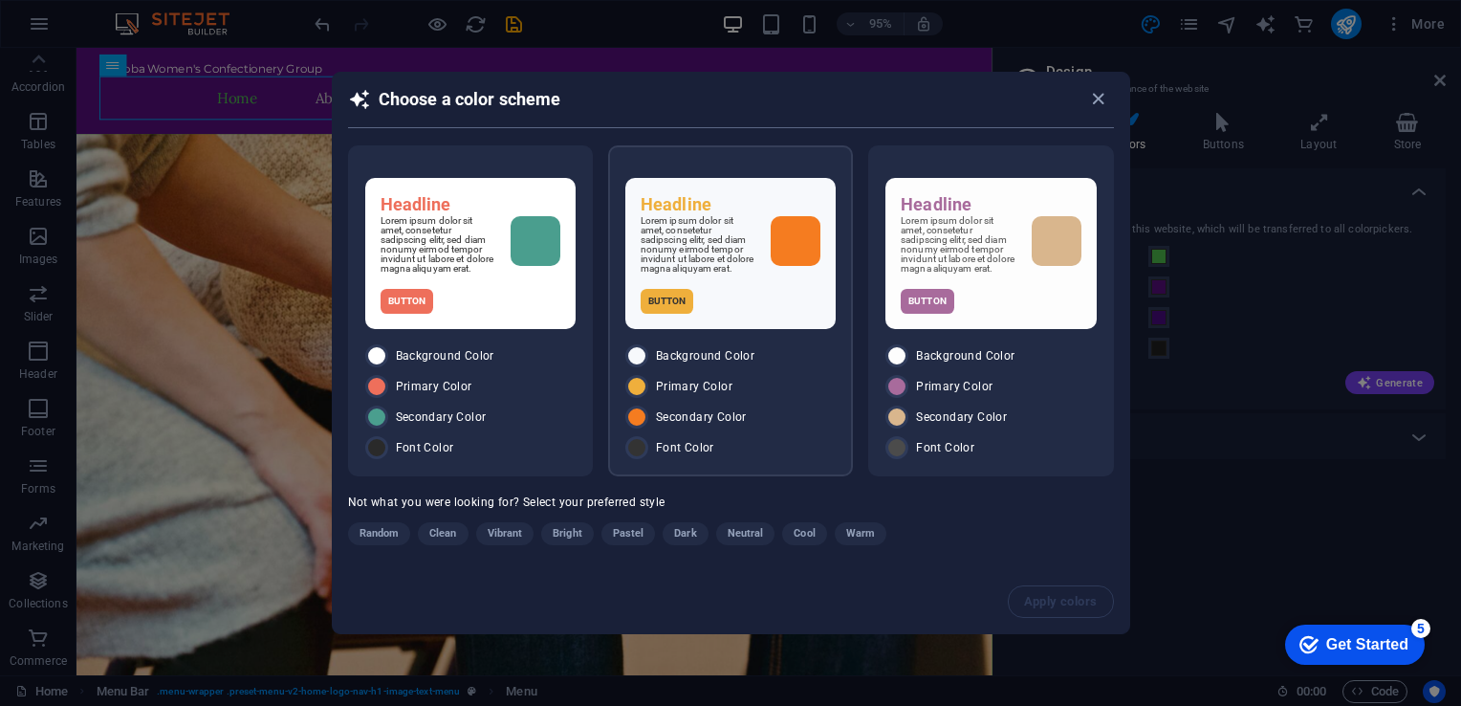
click at [713, 277] on div "Headline Lorem ipsum dolor sit amet, consetetur sadipscing elitr, sed diam nonu…" at bounding box center [730, 253] width 210 height 151
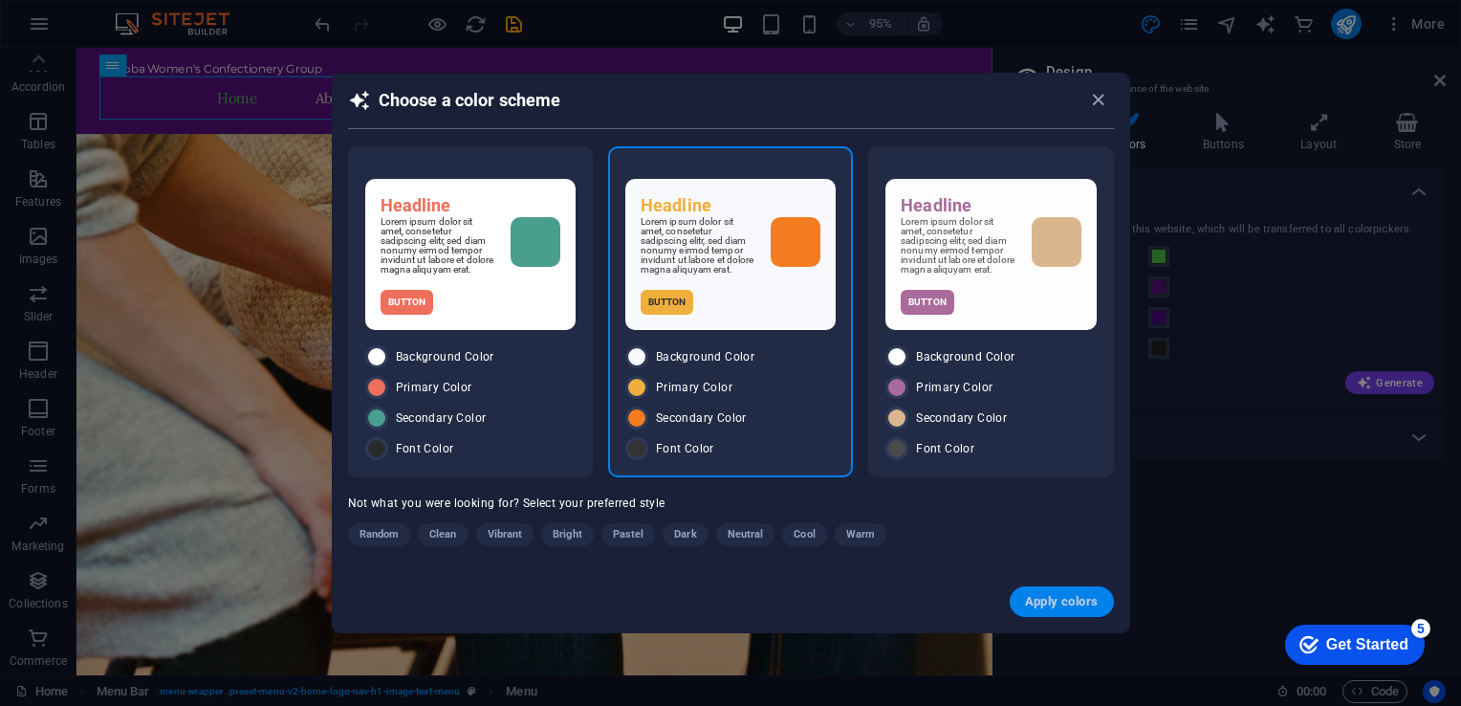
click at [1064, 602] on span "Apply colors" at bounding box center [1062, 601] width 74 height 15
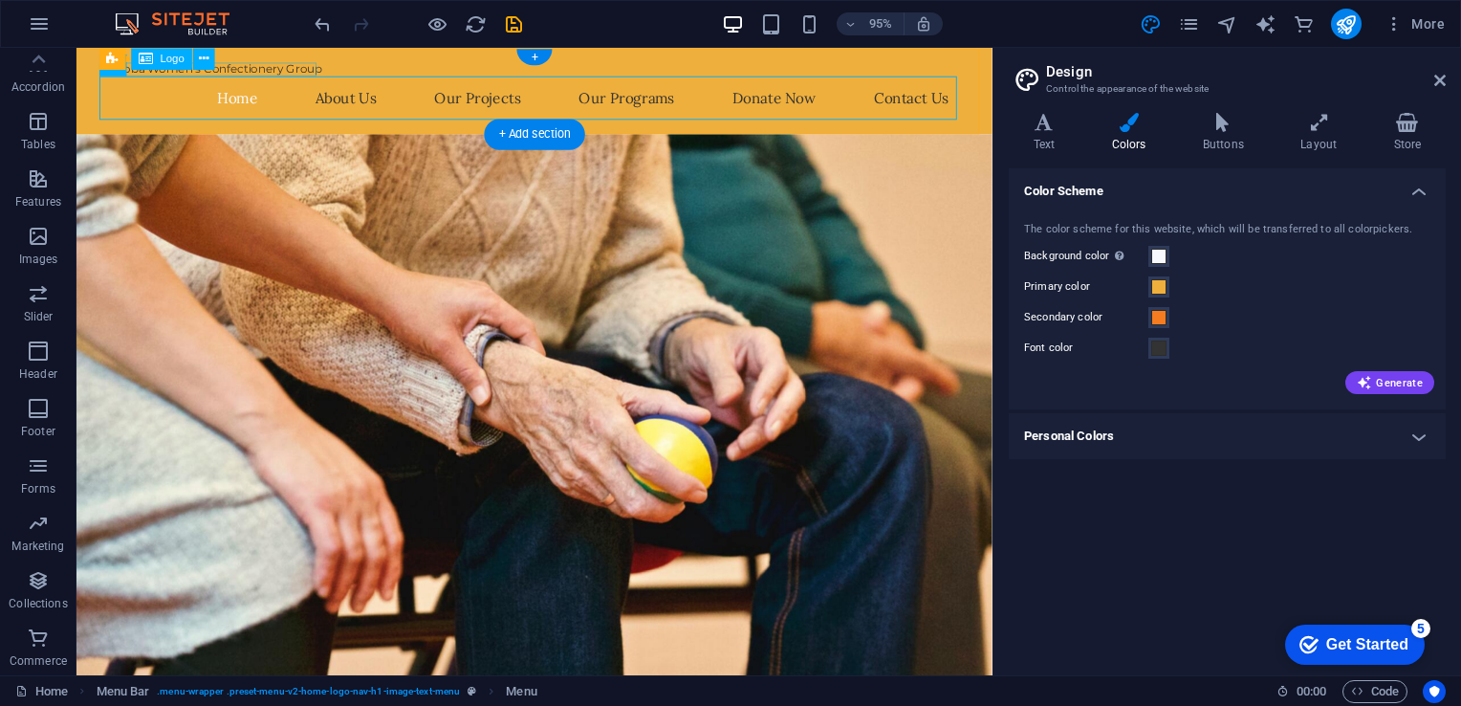
click at [257, 73] on div "Buloba Women's Confectionery Group" at bounding box center [558, 70] width 903 height 14
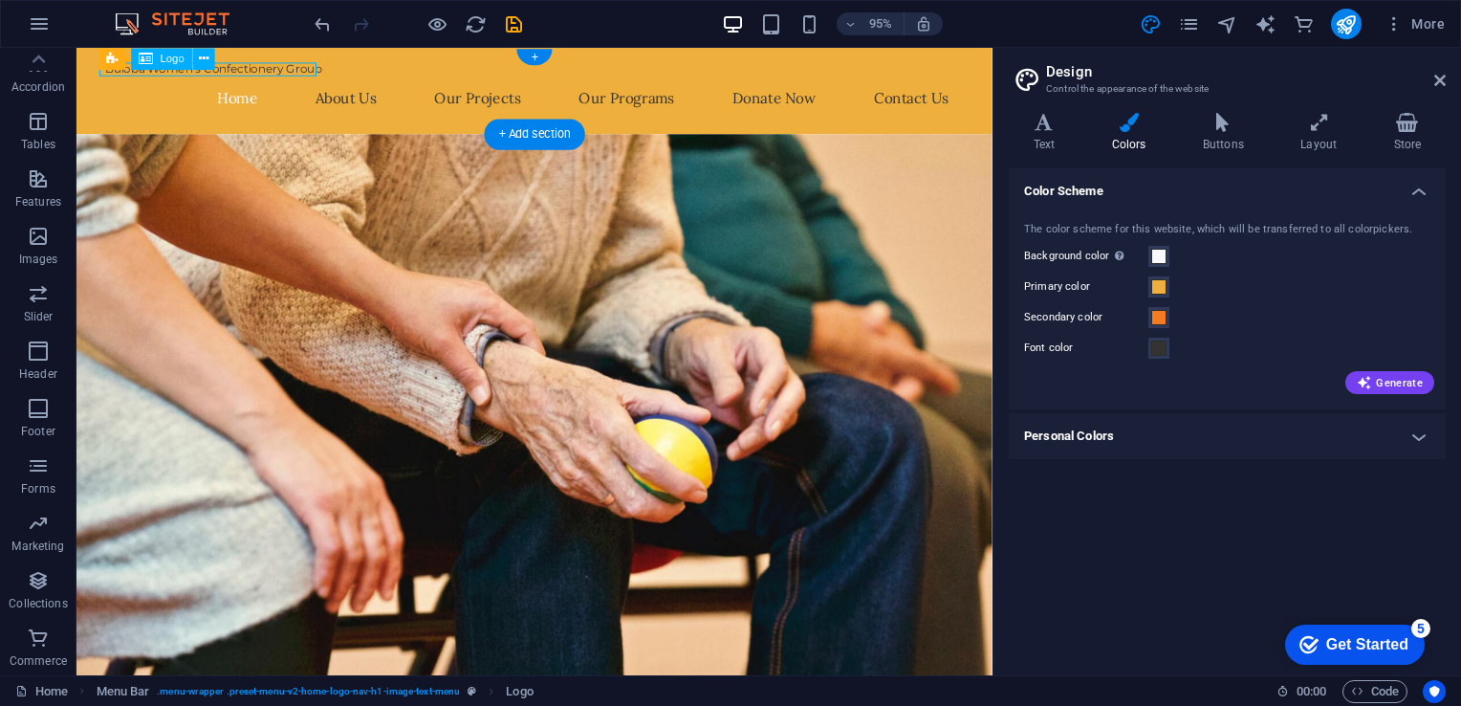
click at [257, 73] on div "Buloba Women's Confectionery Group" at bounding box center [558, 70] width 903 height 14
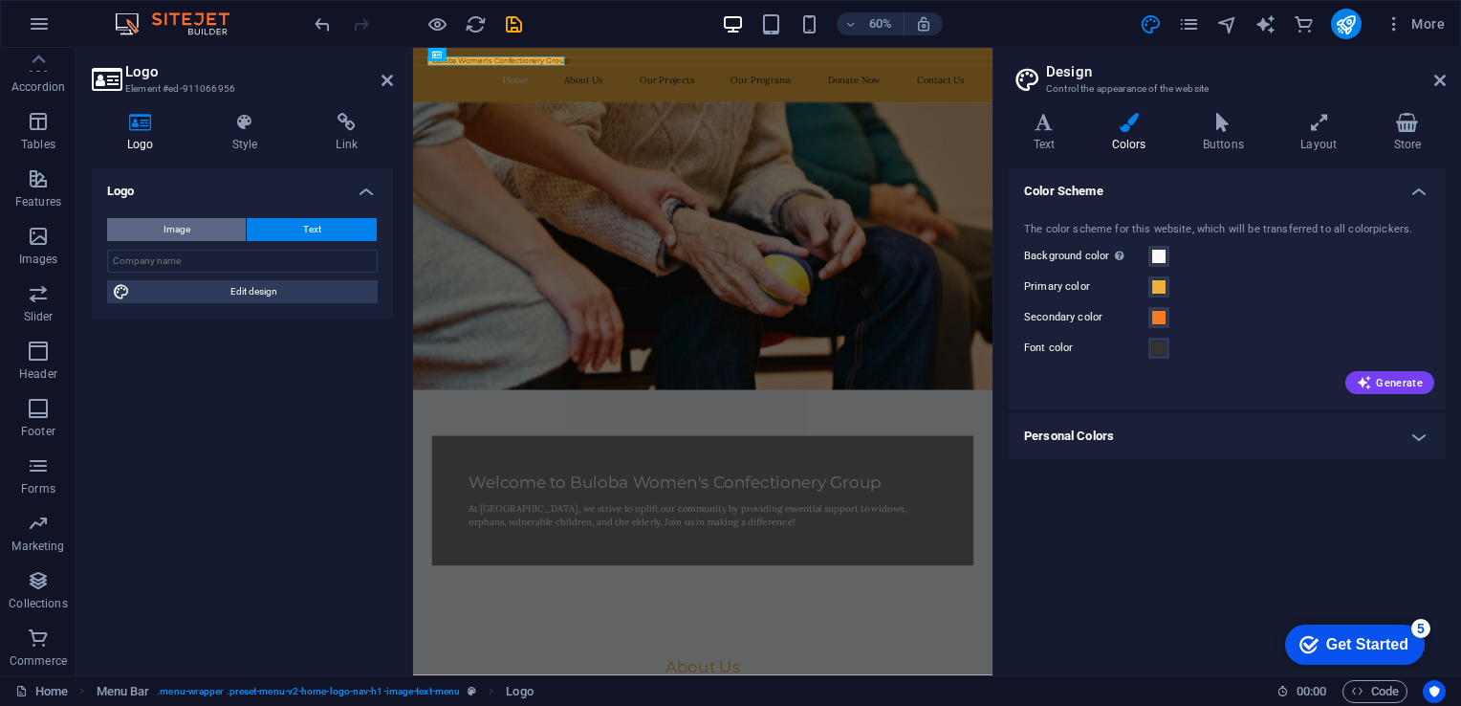
click at [190, 229] on button "Image" at bounding box center [176, 229] width 139 height 23
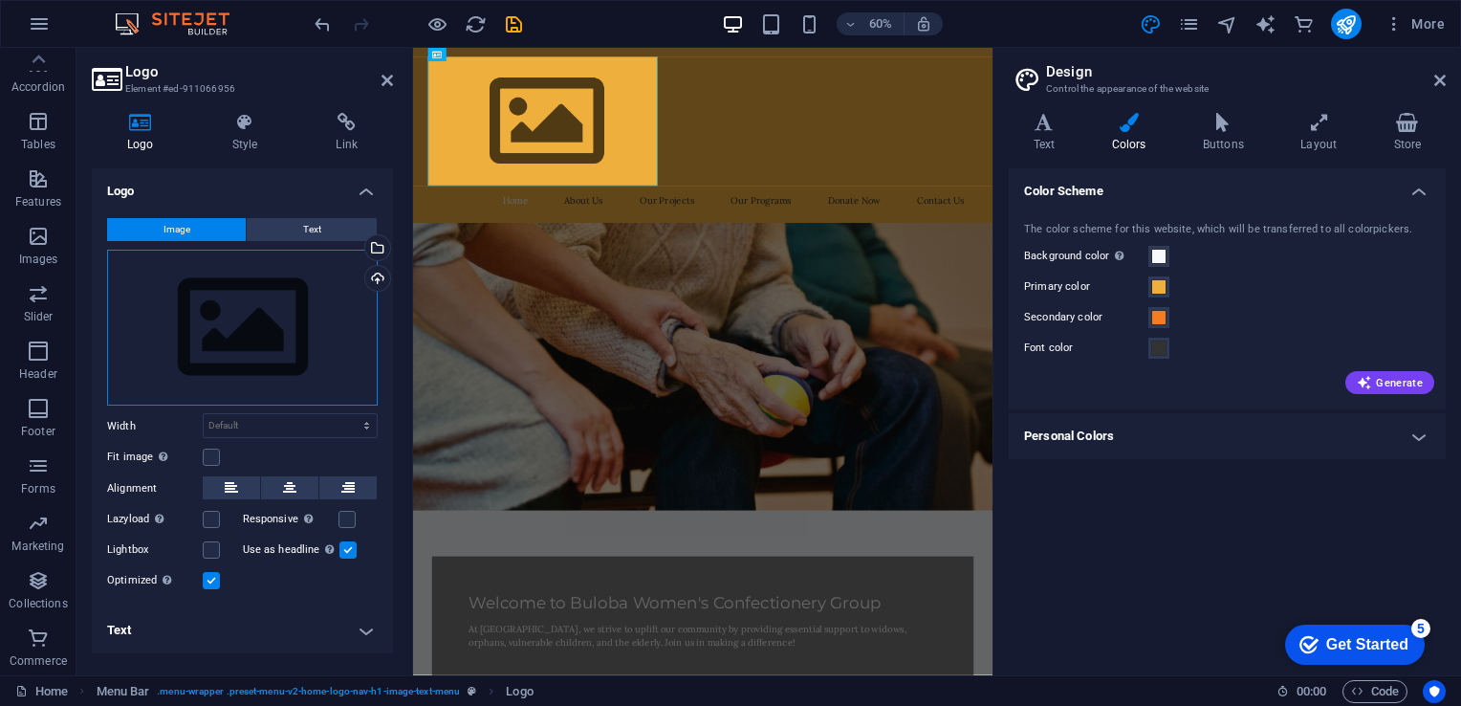
click at [244, 328] on div "Drag files here, click to choose files or select files from Files or our free s…" at bounding box center [242, 328] width 271 height 157
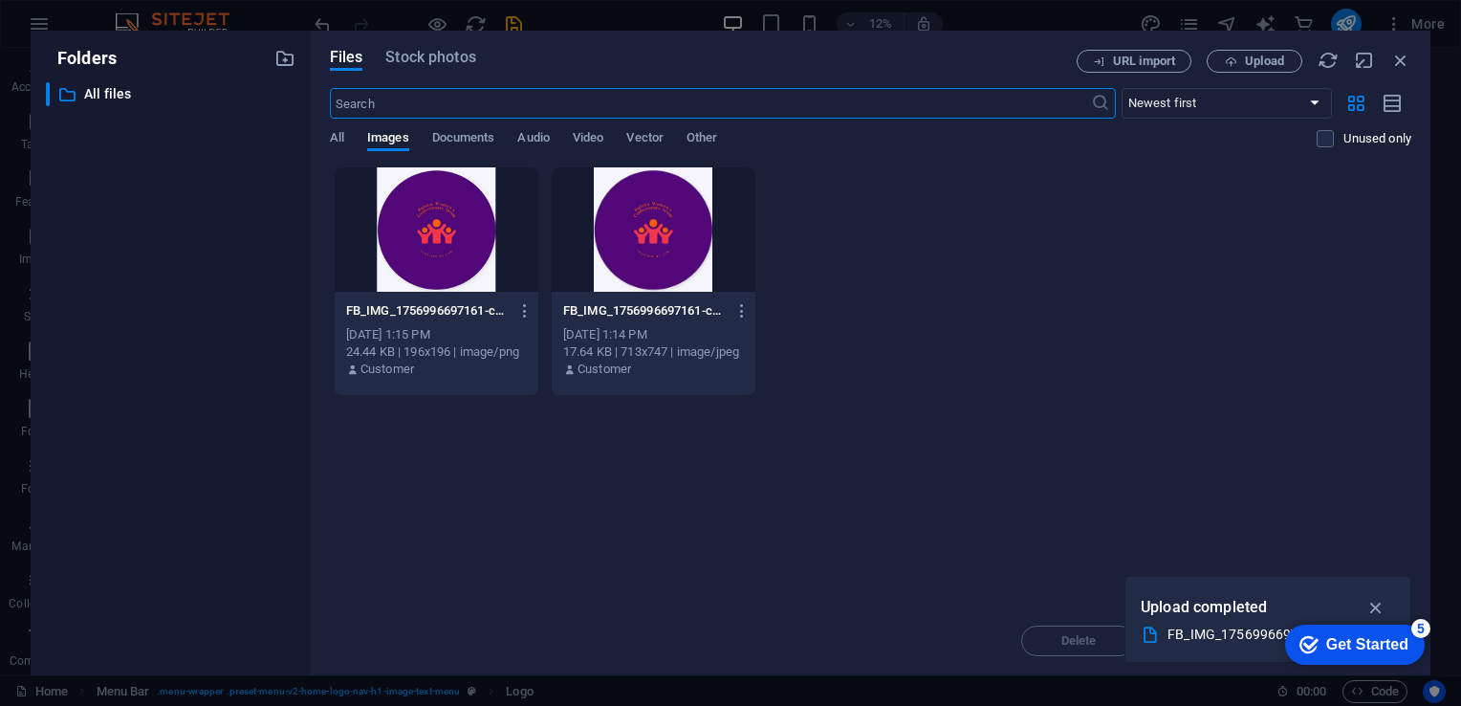
click at [414, 254] on div at bounding box center [437, 229] width 204 height 124
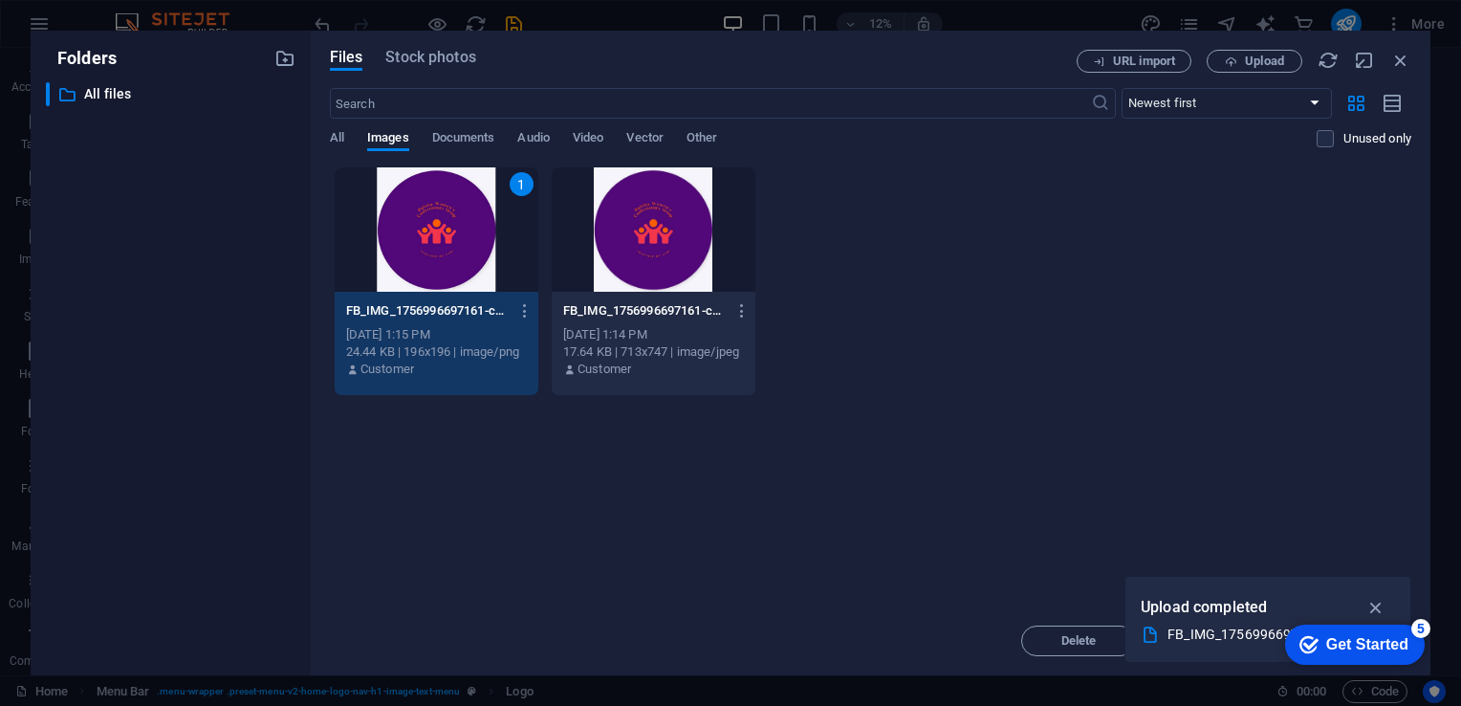
click at [414, 254] on div "1" at bounding box center [437, 229] width 204 height 124
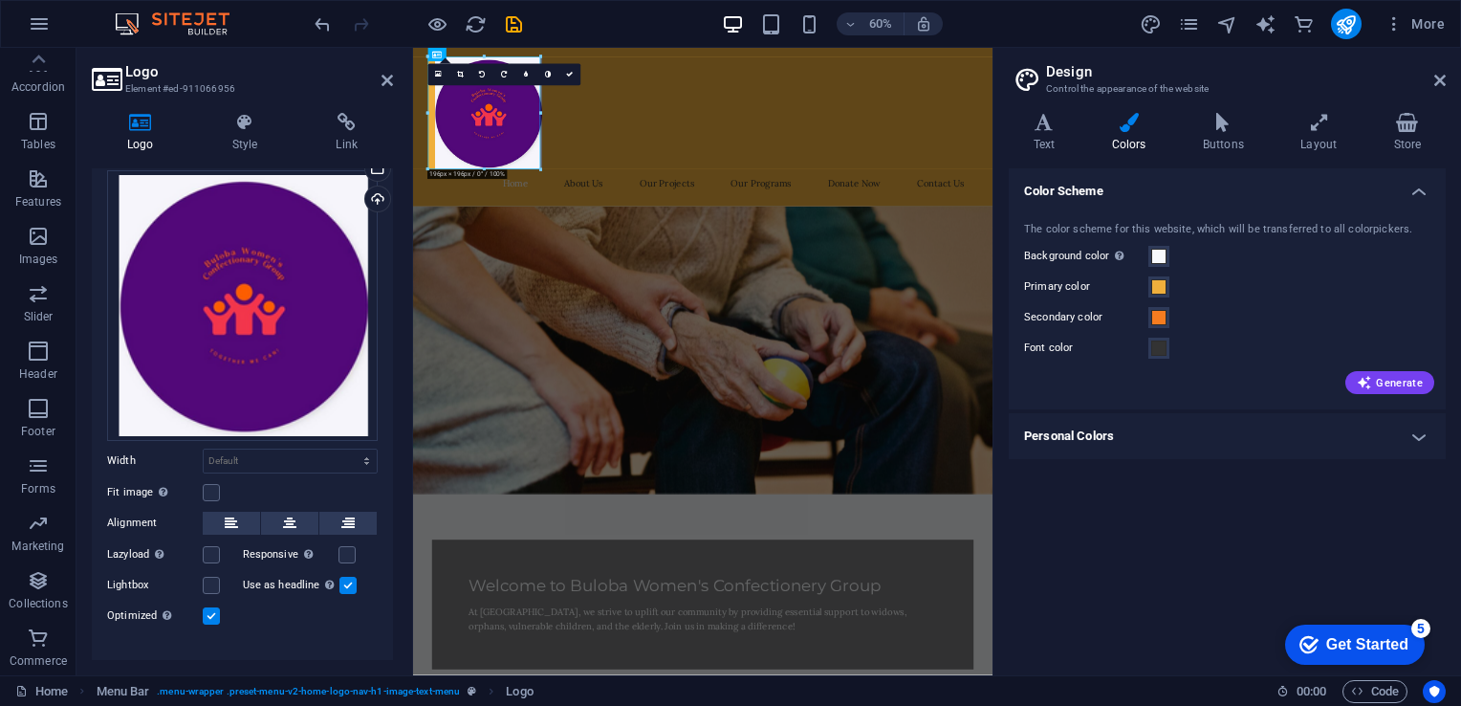
scroll to position [84, 0]
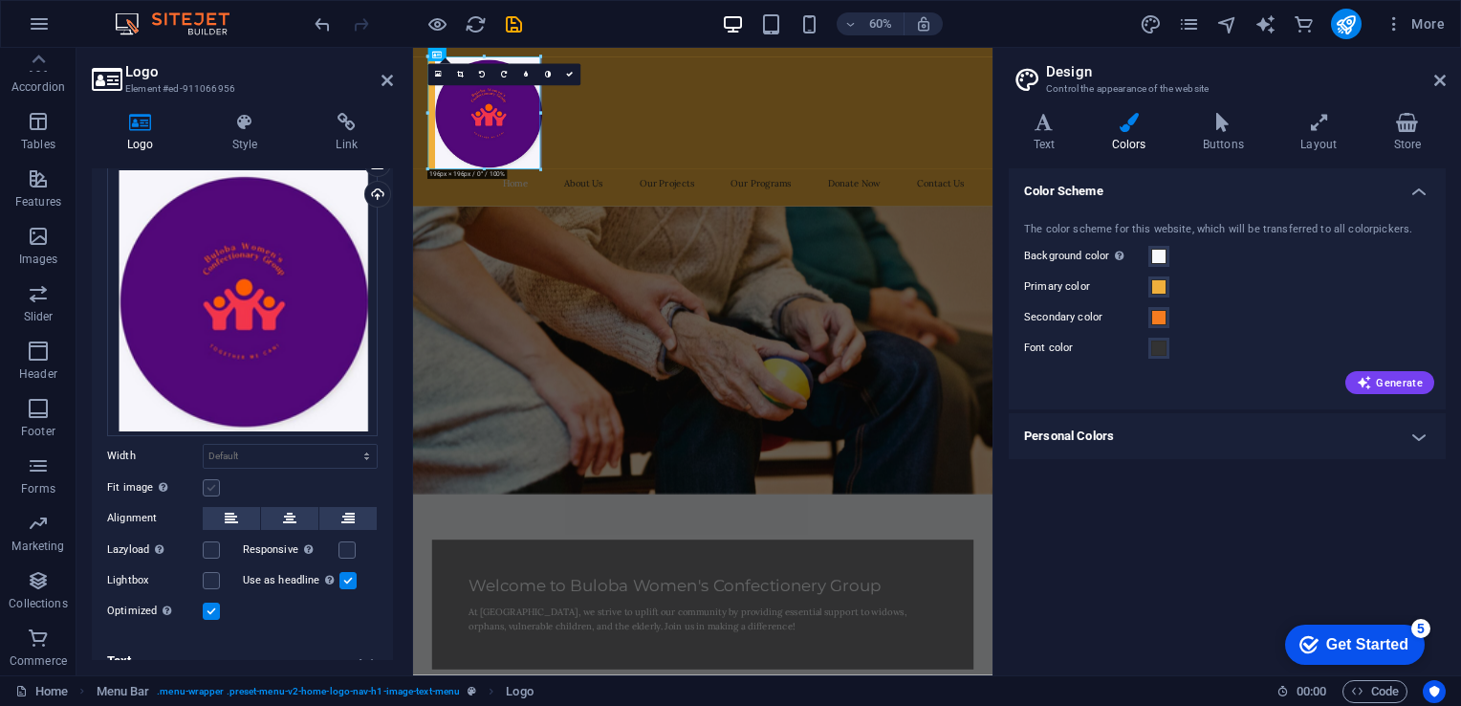
click at [217, 487] on label at bounding box center [211, 487] width 17 height 17
click at [0, 0] on input "Fit image Automatically fit image to a fixed width and height" at bounding box center [0, 0] width 0 height 0
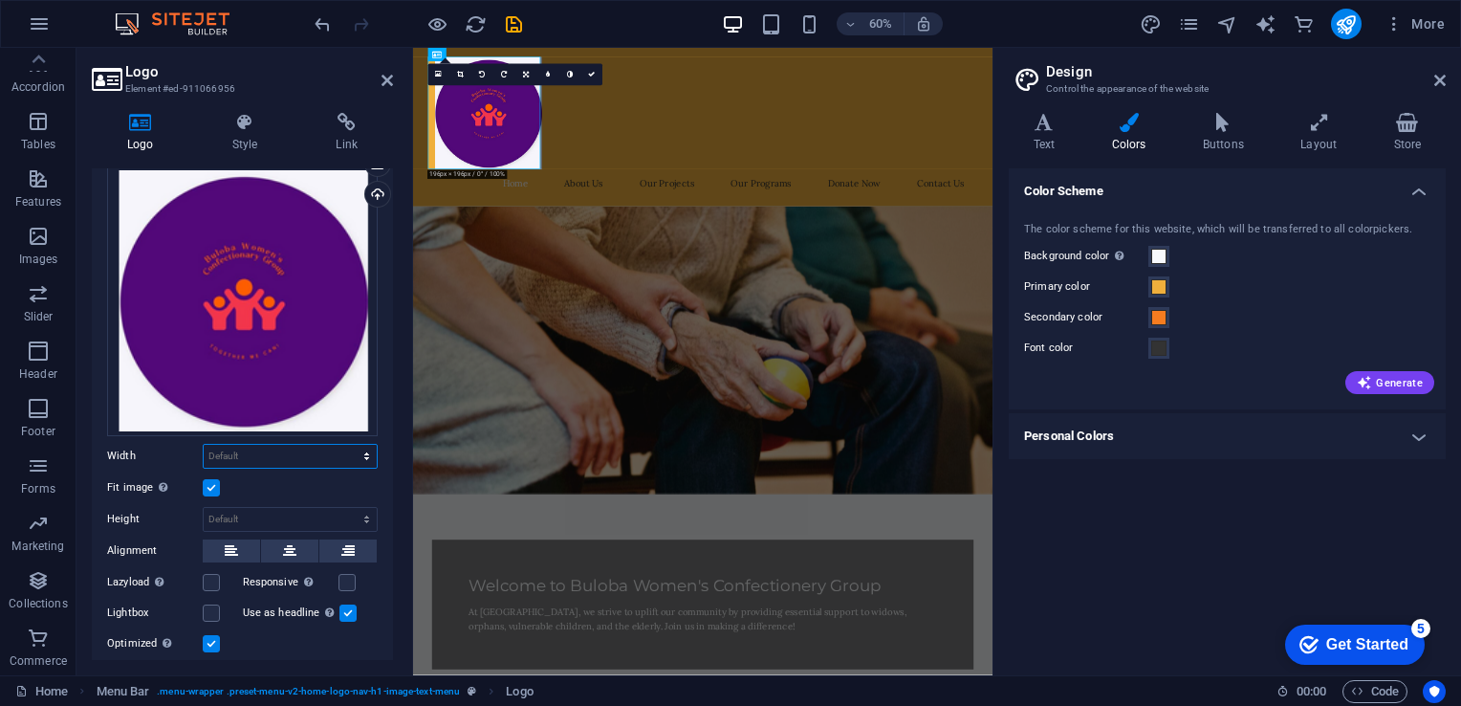
click at [333, 457] on select "Default auto px rem % em vh vw" at bounding box center [290, 456] width 173 height 23
click at [204, 445] on select "Default auto px rem % em vh vw" at bounding box center [290, 456] width 173 height 23
select select "DISABLED_OPTION_VALUE"
click at [388, 73] on icon at bounding box center [387, 80] width 11 height 15
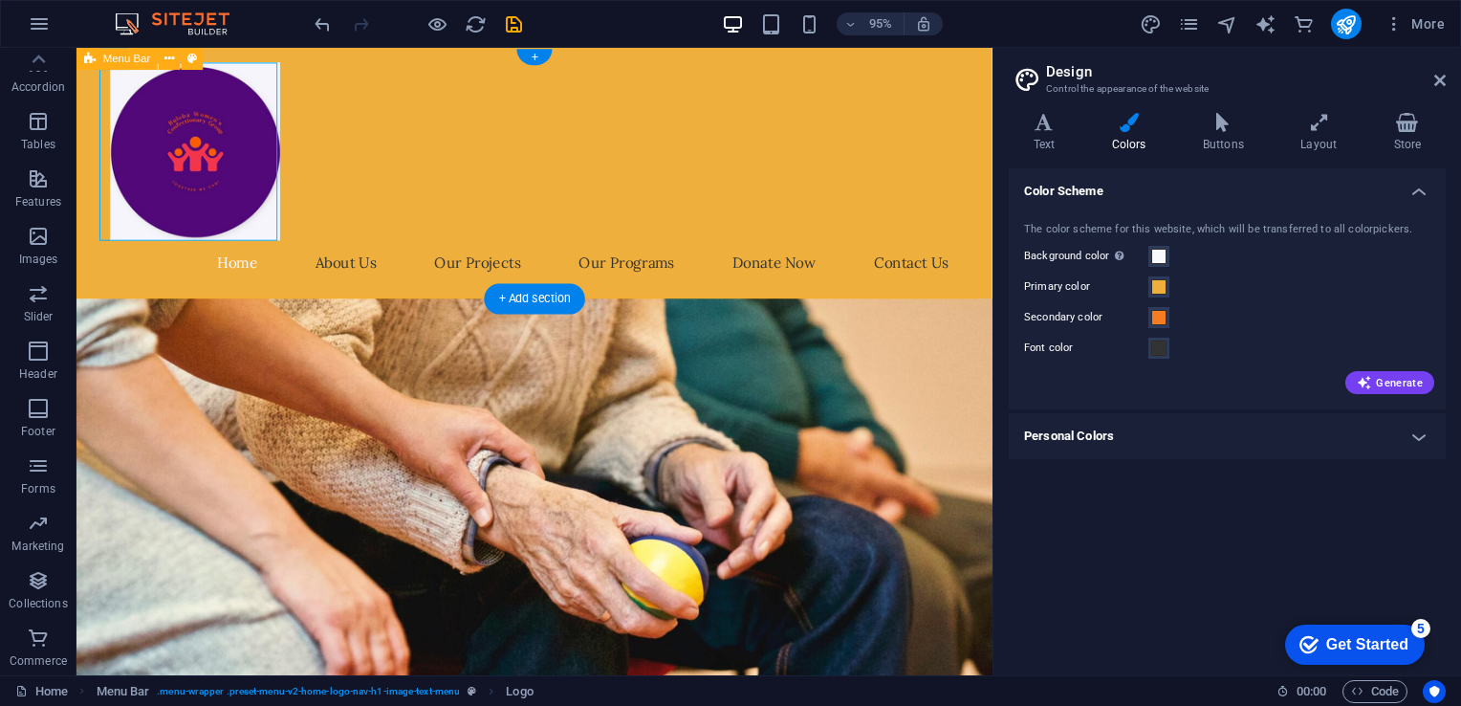
click at [494, 157] on div "Home About Us Our Projects Our Programs Donate Now Contact Us" at bounding box center [558, 180] width 964 height 264
click at [241, 168] on div at bounding box center [558, 156] width 903 height 187
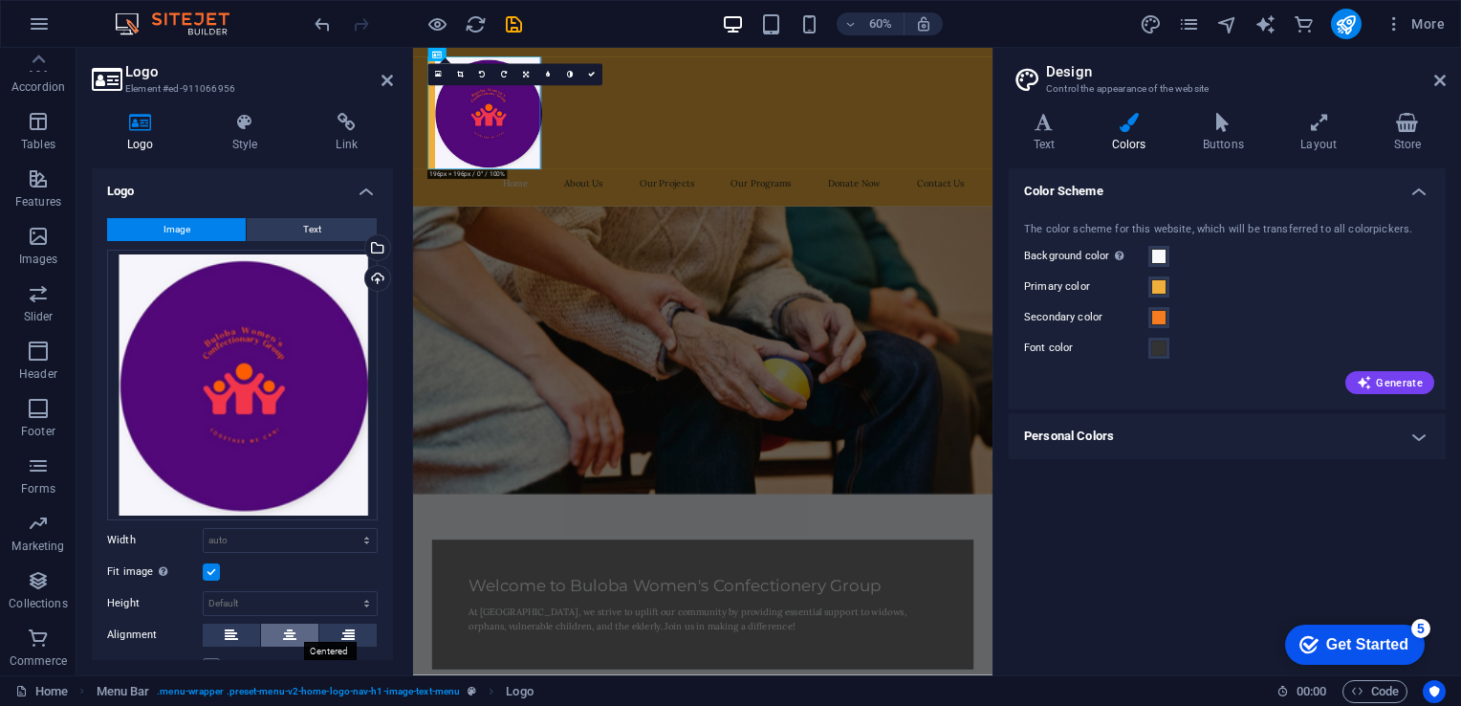
click at [278, 633] on button at bounding box center [289, 634] width 57 height 23
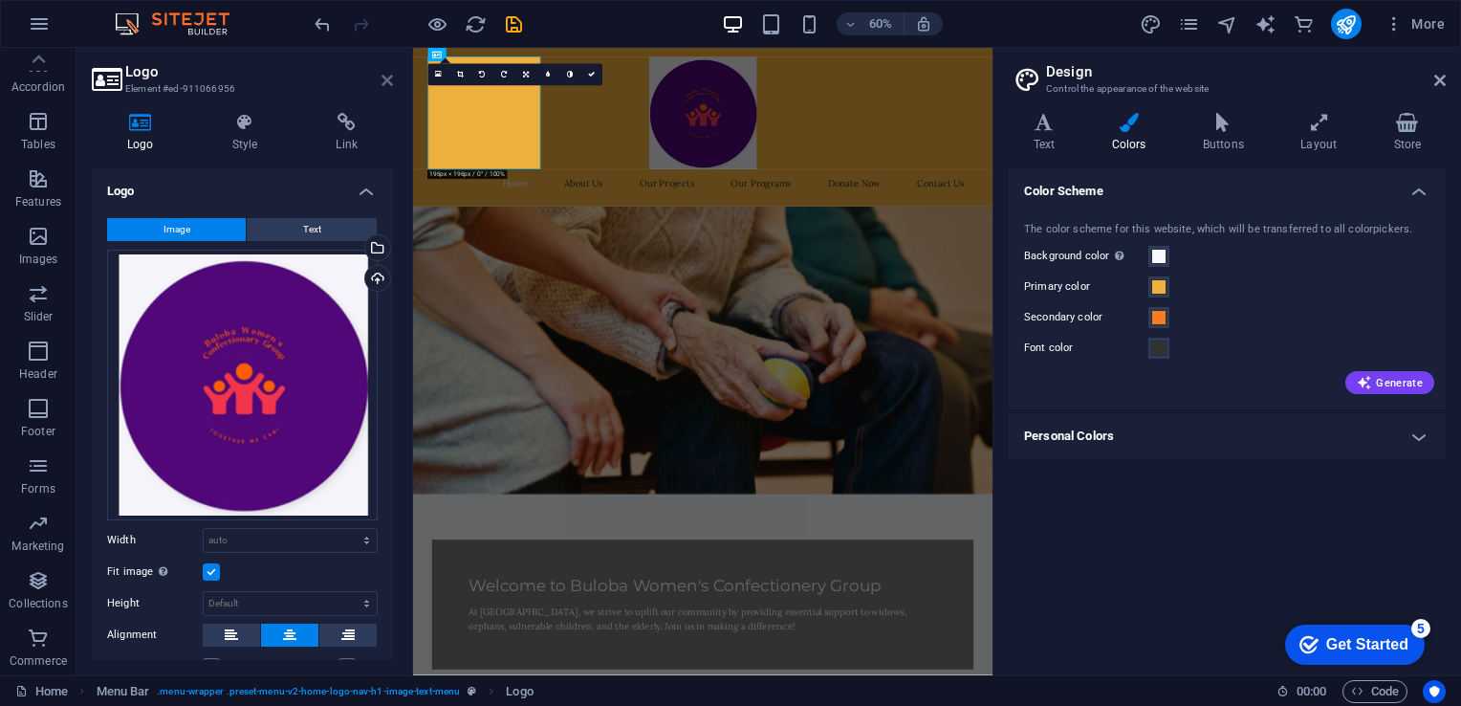
click at [386, 78] on icon at bounding box center [387, 80] width 11 height 15
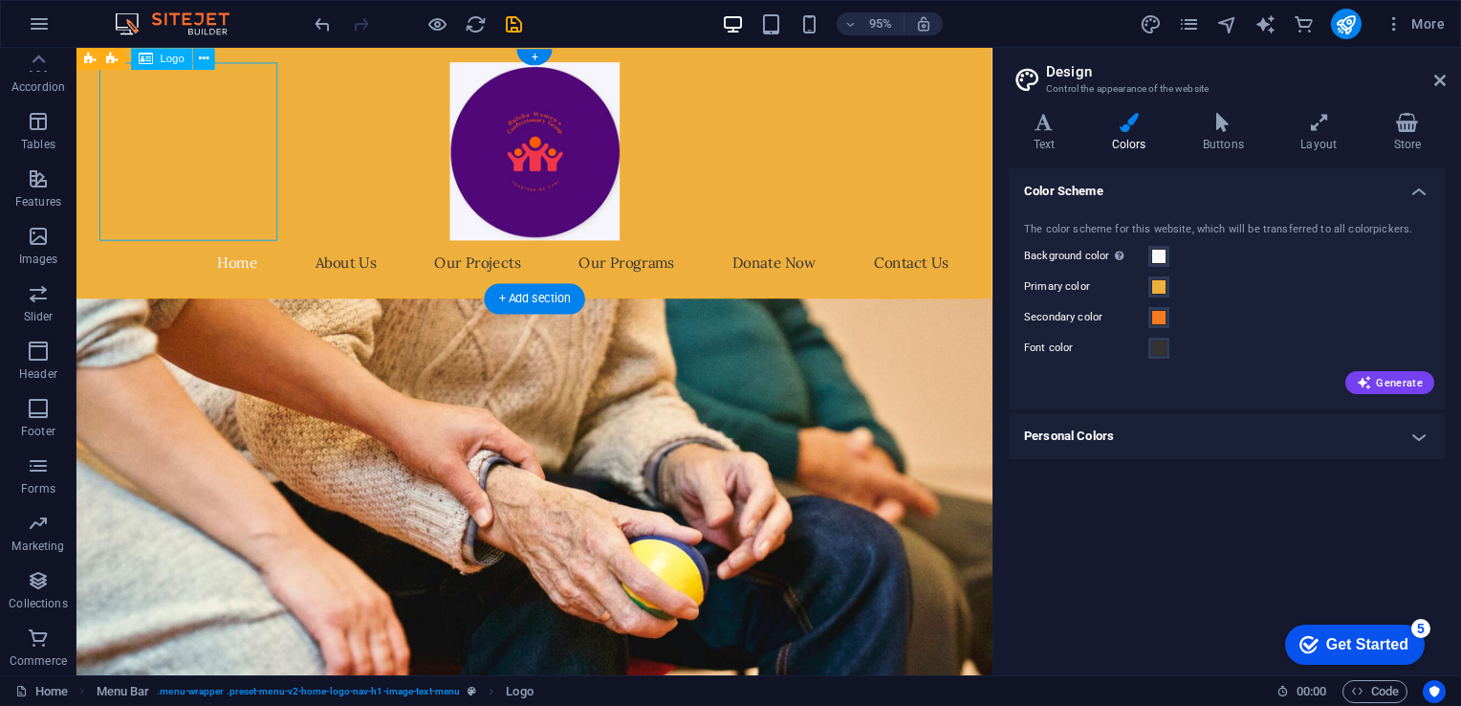
click at [251, 182] on div at bounding box center [558, 156] width 903 height 187
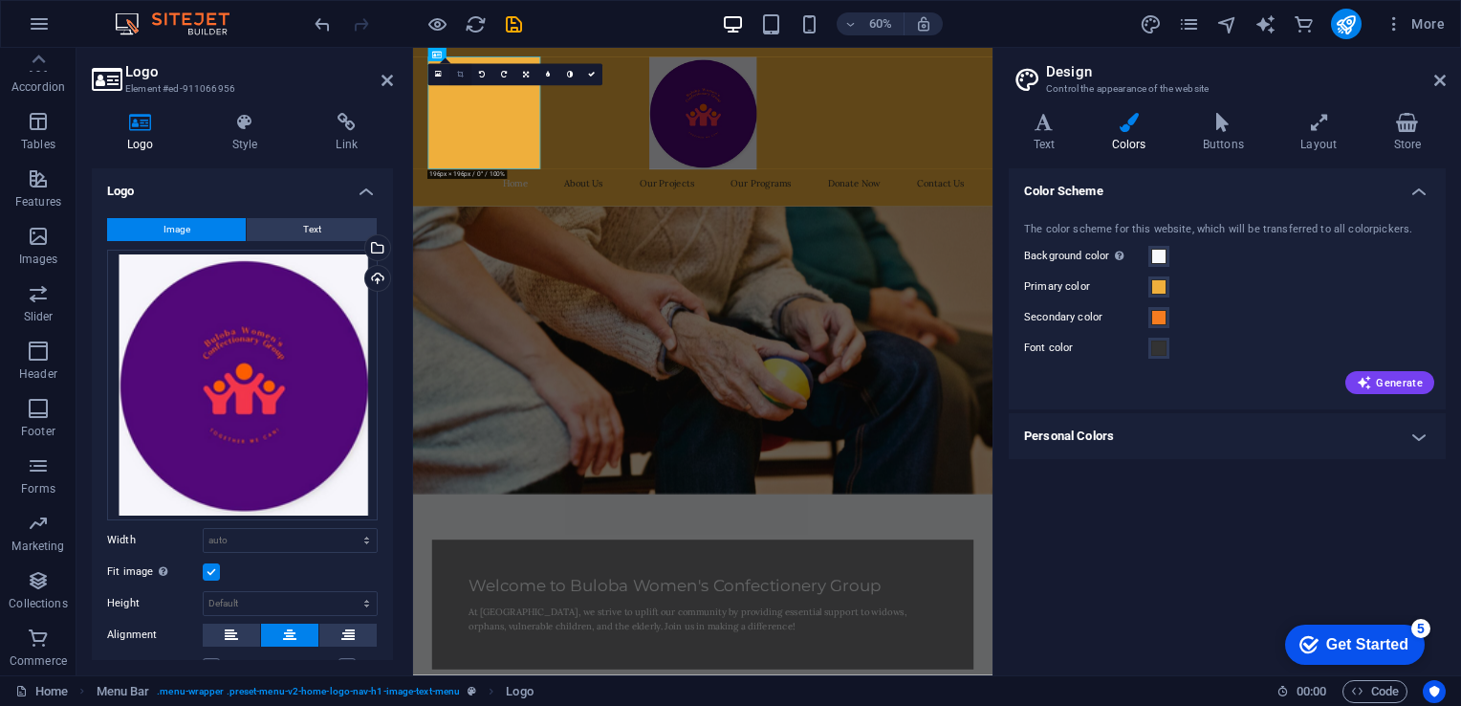
click at [463, 75] on icon at bounding box center [460, 75] width 7 height 7
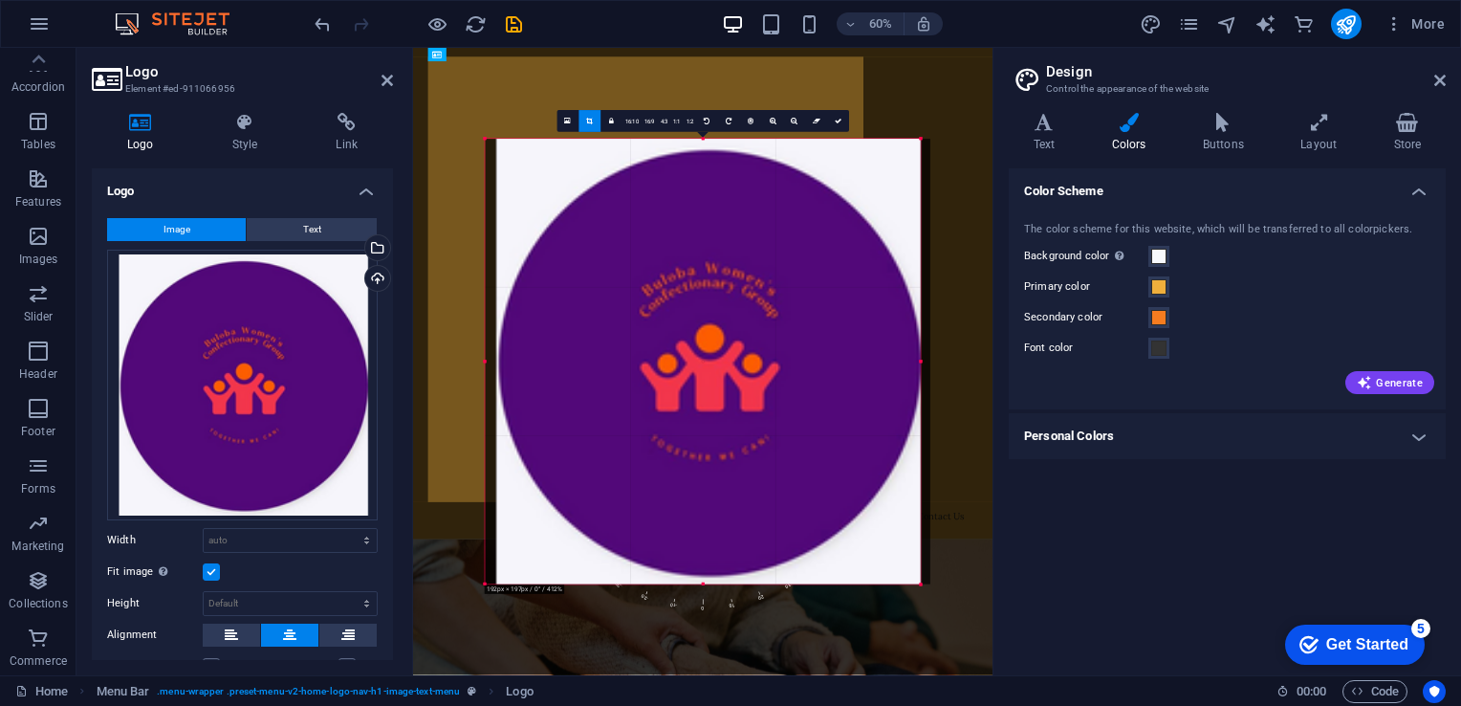
drag, startPoint x: 934, startPoint y: 597, endPoint x: 887, endPoint y: 571, distance: 53.5
click at [887, 571] on div "180 170 160 150 140 130 120 110 100 90 80 70 60 50 40 30 20 10 0 -10 -20 -30 -4…" at bounding box center [702, 362] width 435 height 446
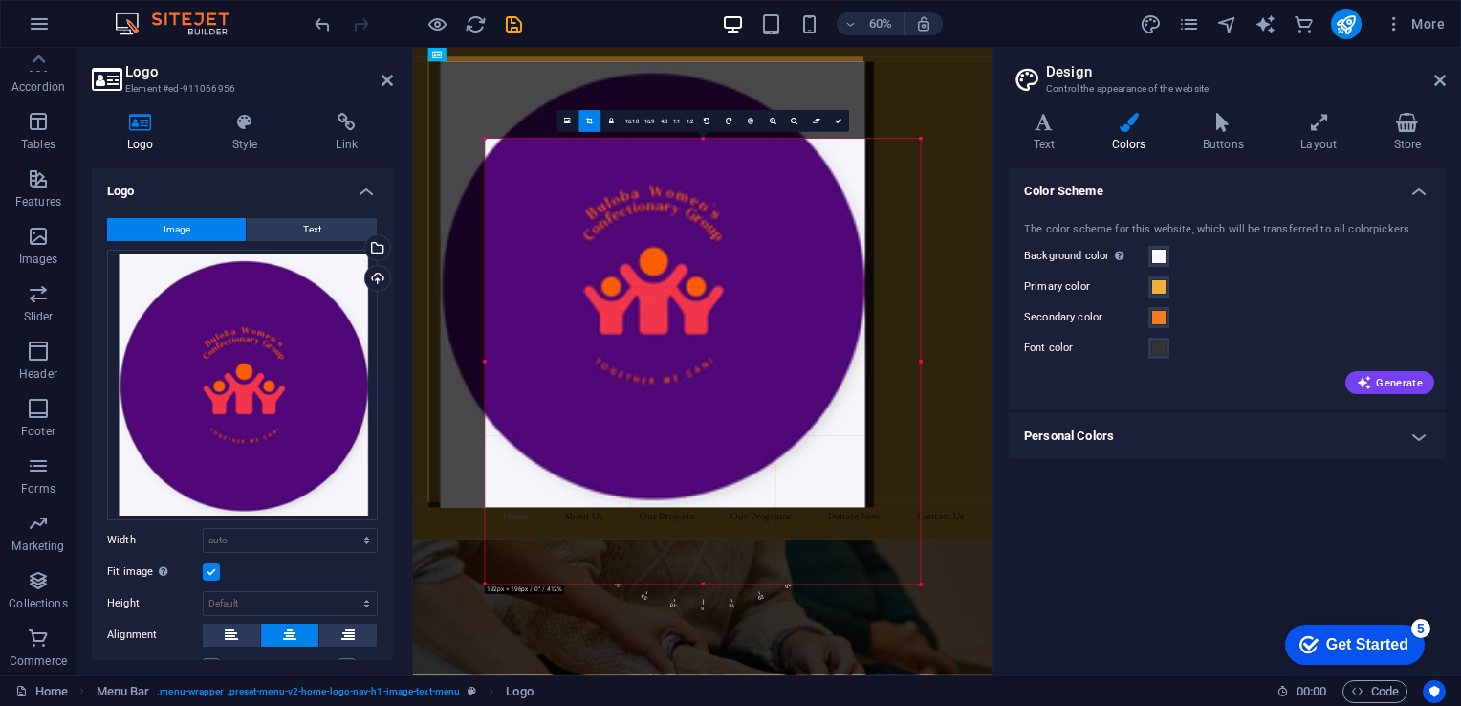
drag, startPoint x: 709, startPoint y: 226, endPoint x: 615, endPoint y: 98, distance: 158.7
click at [615, 98] on div at bounding box center [652, 285] width 446 height 446
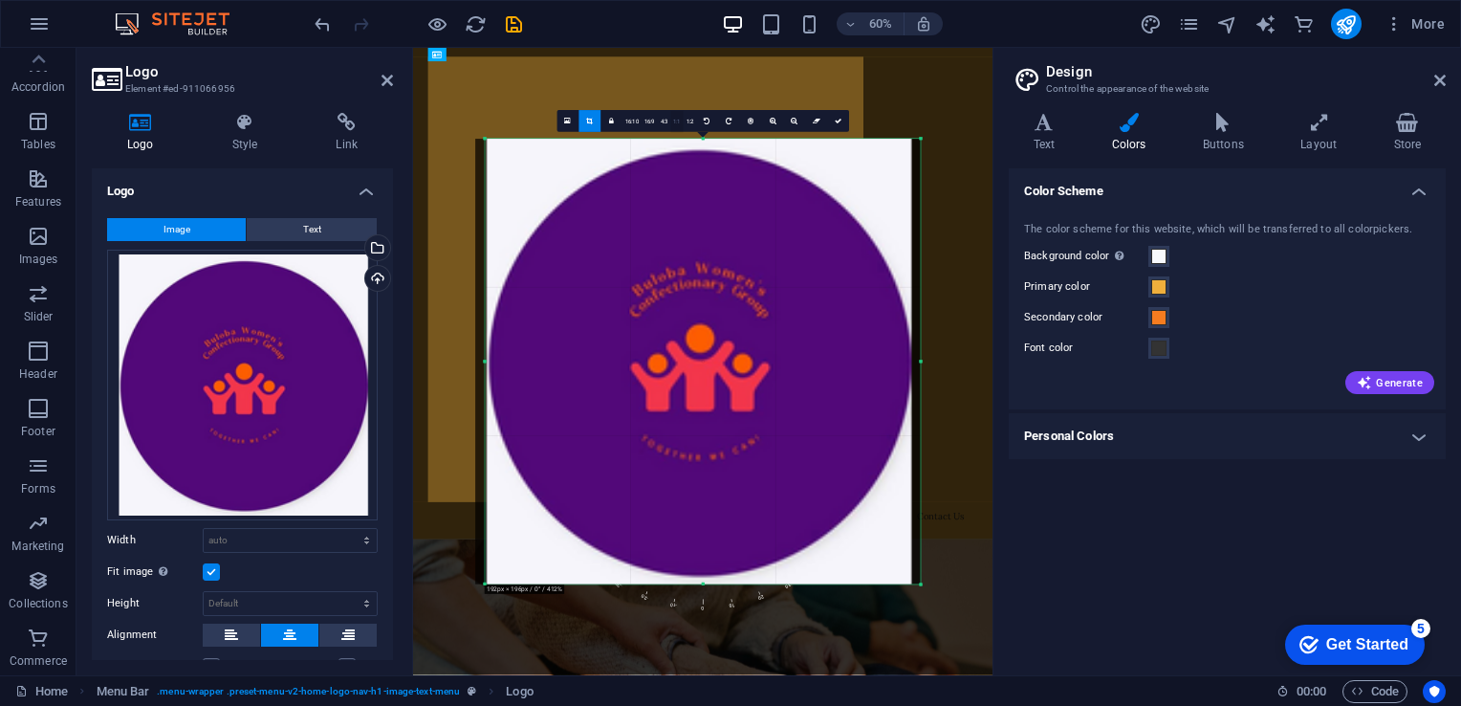
click at [681, 127] on link "1:1" at bounding box center [676, 122] width 13 height 22
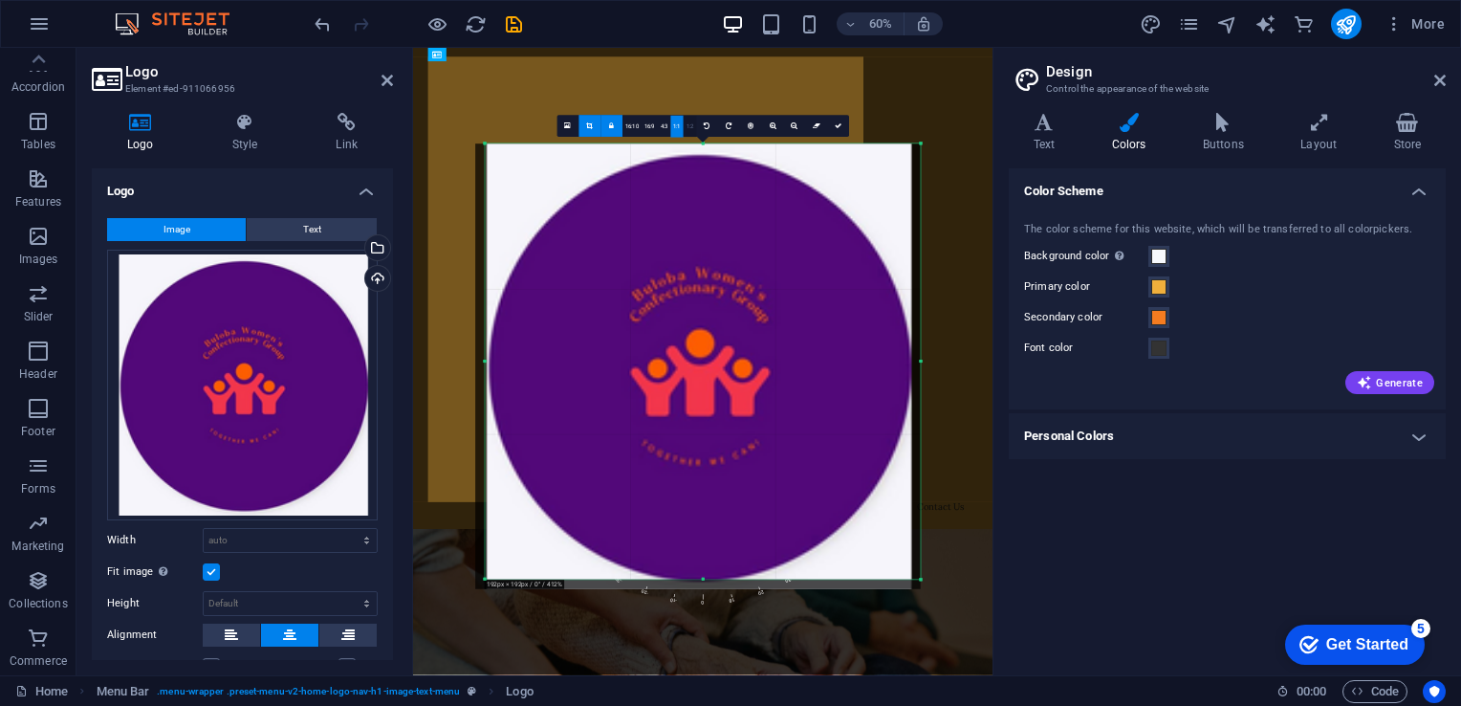
click at [689, 122] on link "1:2" at bounding box center [690, 127] width 13 height 22
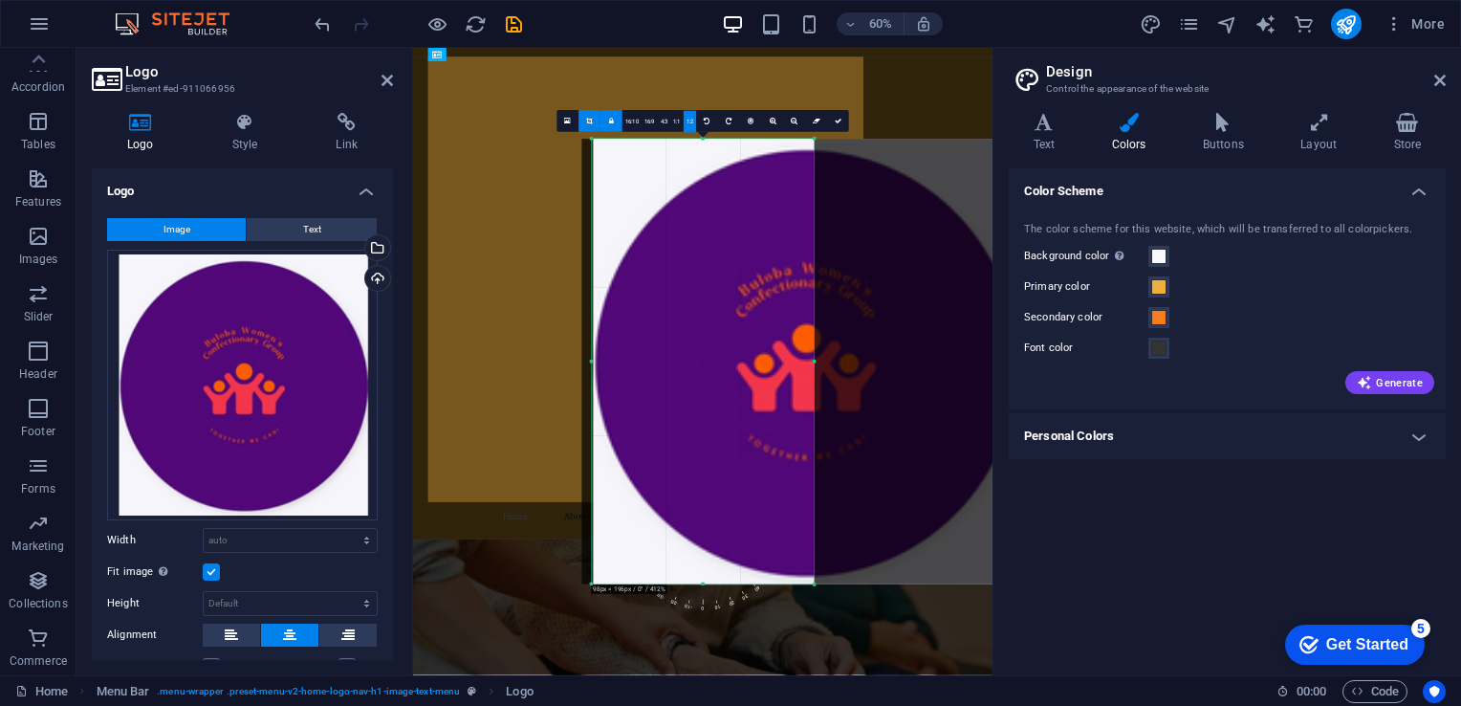
click at [688, 122] on link "1:2" at bounding box center [690, 122] width 13 height 22
click at [641, 117] on link "16:10" at bounding box center [632, 122] width 19 height 22
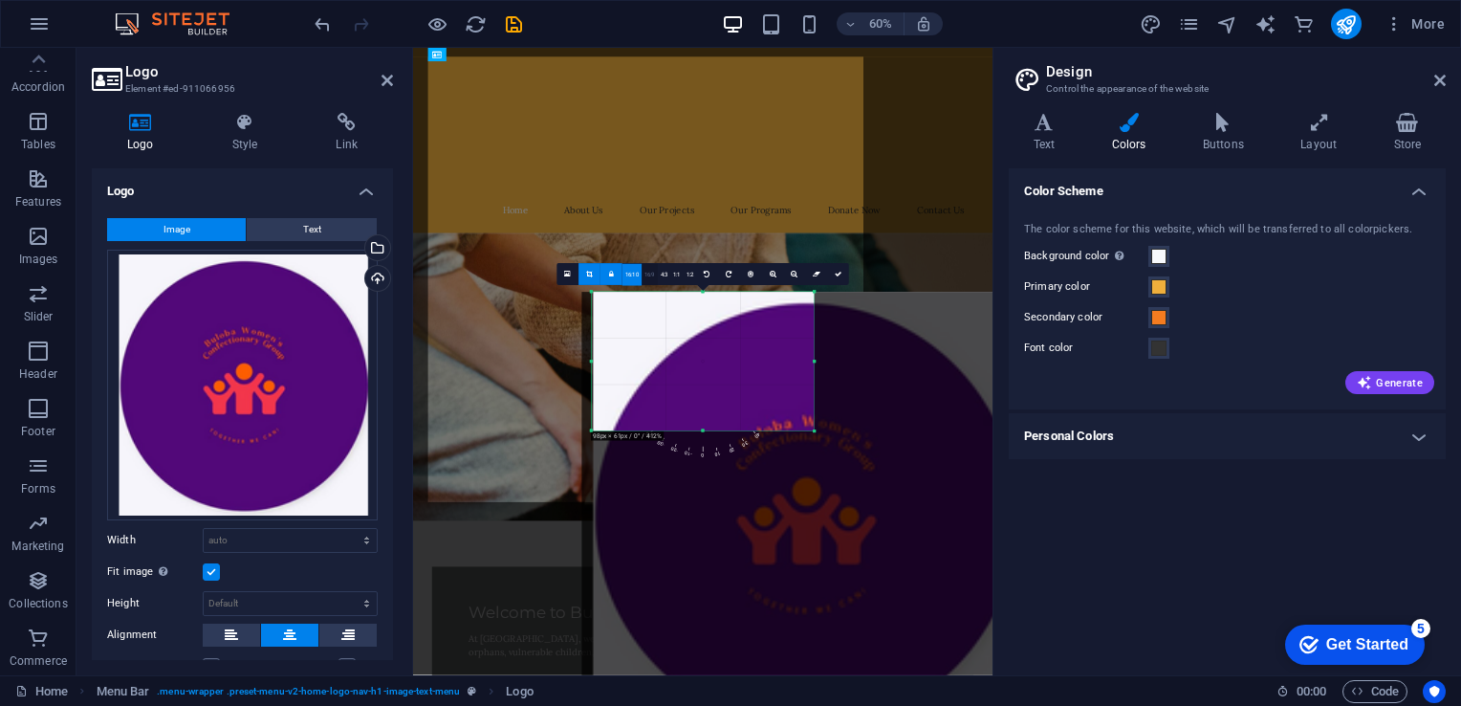
click at [649, 277] on link "16:9" at bounding box center [650, 275] width 16 height 22
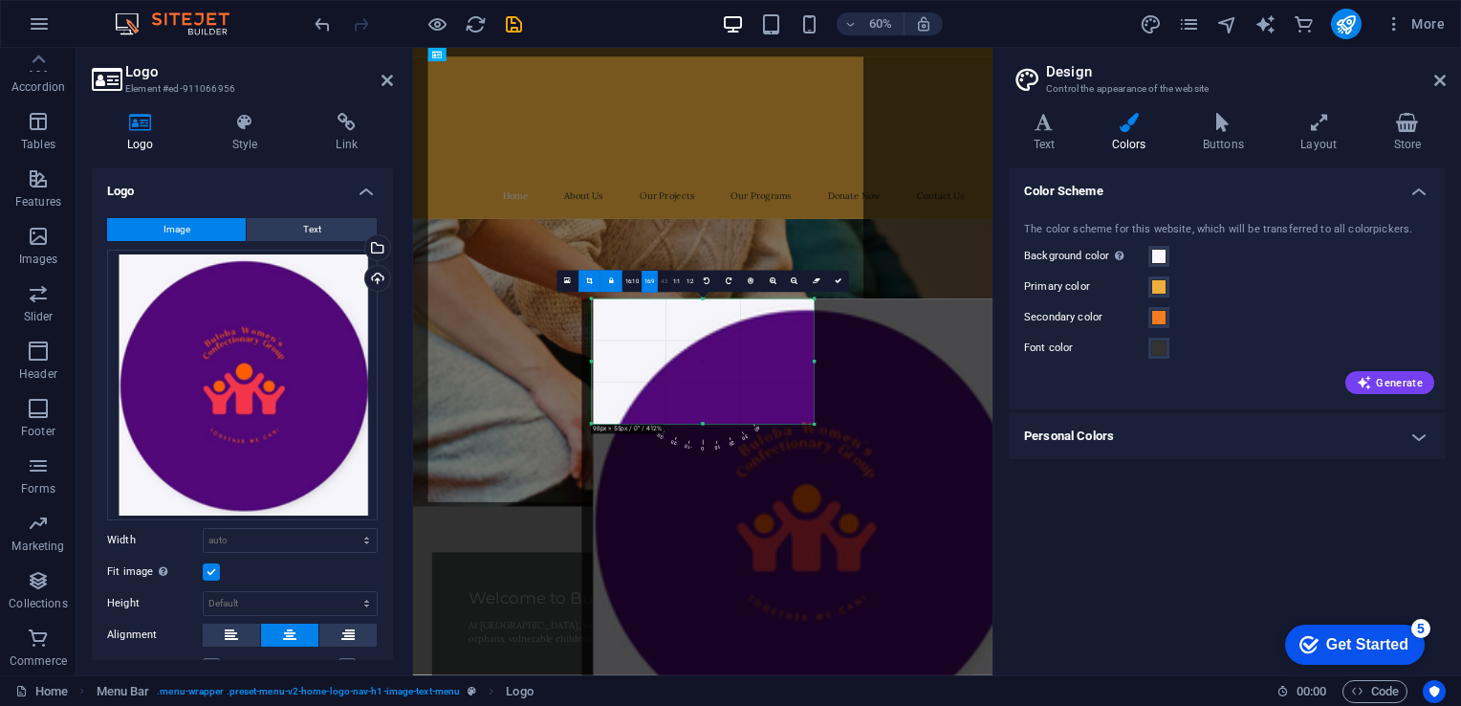
click at [668, 276] on link "4:3" at bounding box center [664, 282] width 13 height 22
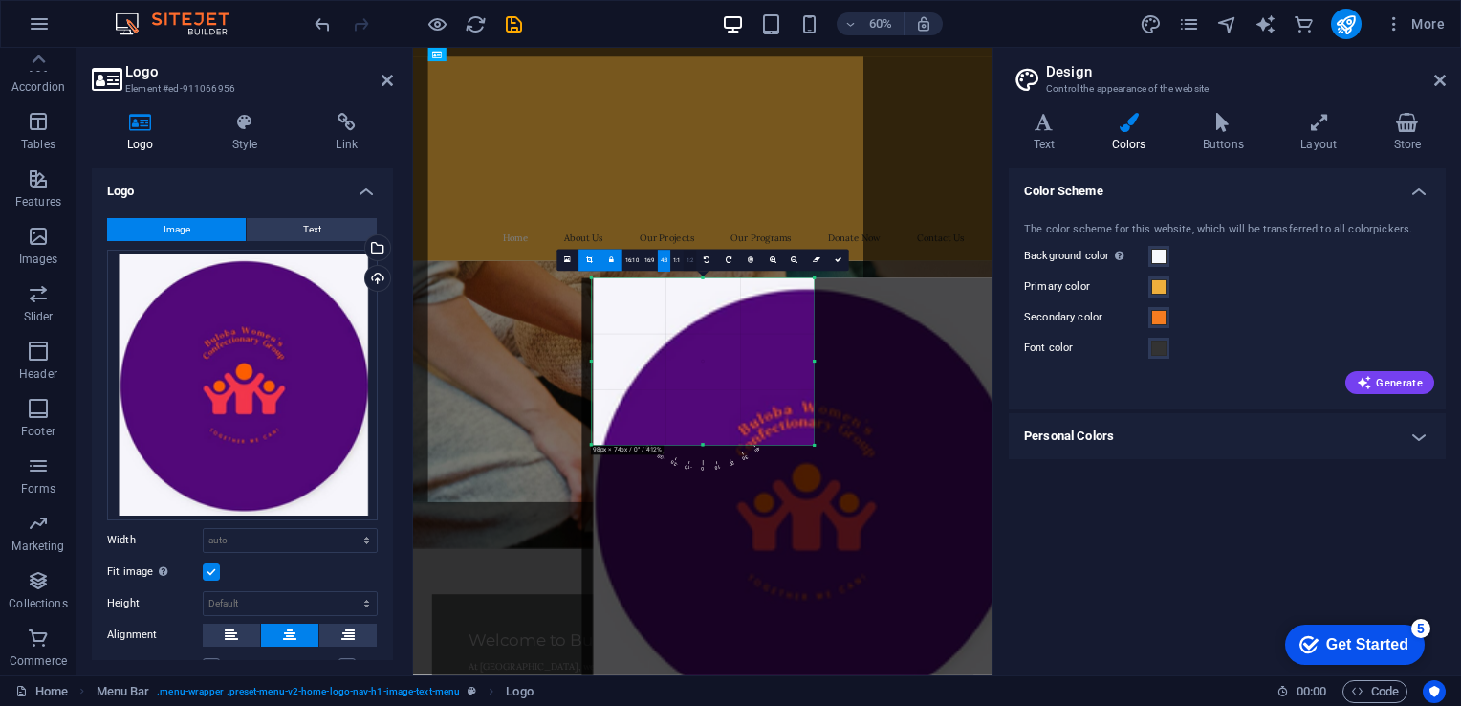
click at [687, 270] on link "1:2" at bounding box center [690, 261] width 13 height 22
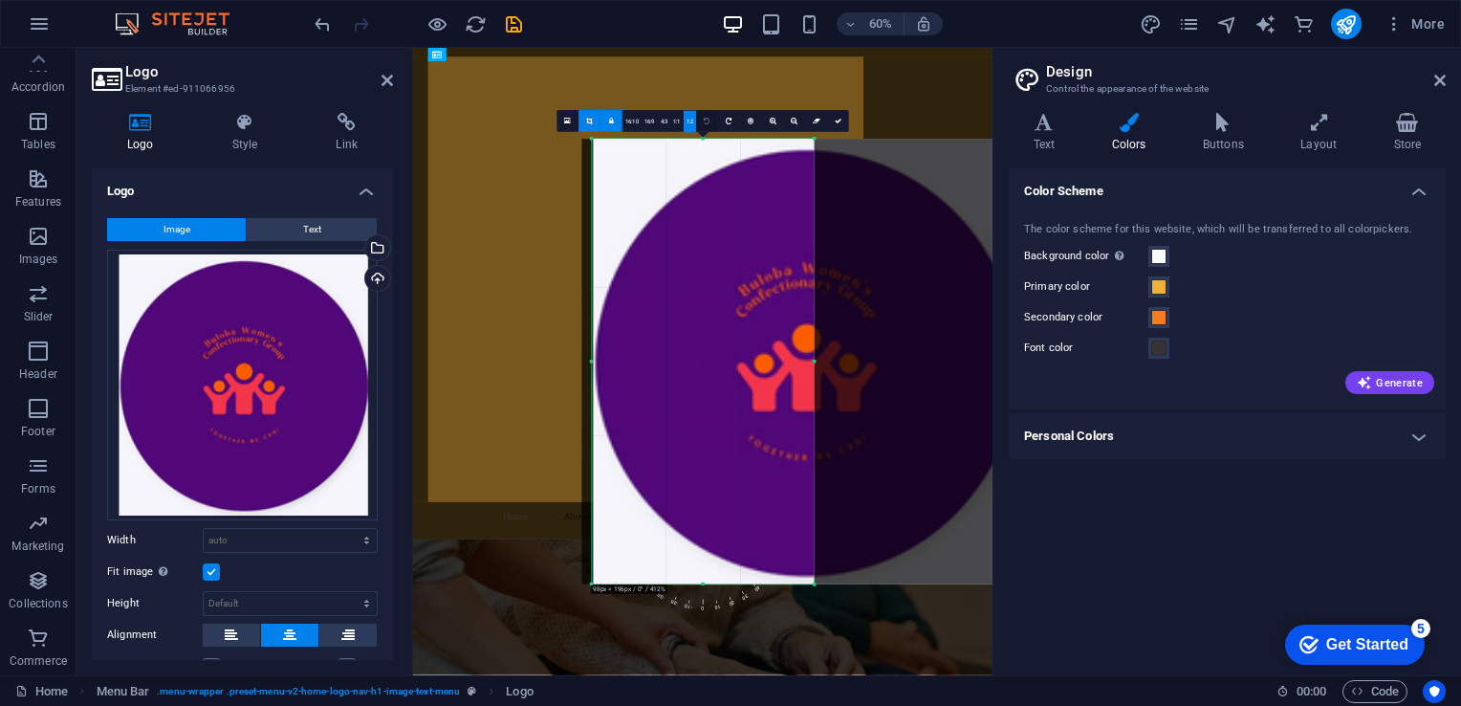
click at [707, 118] on icon at bounding box center [707, 121] width 6 height 7
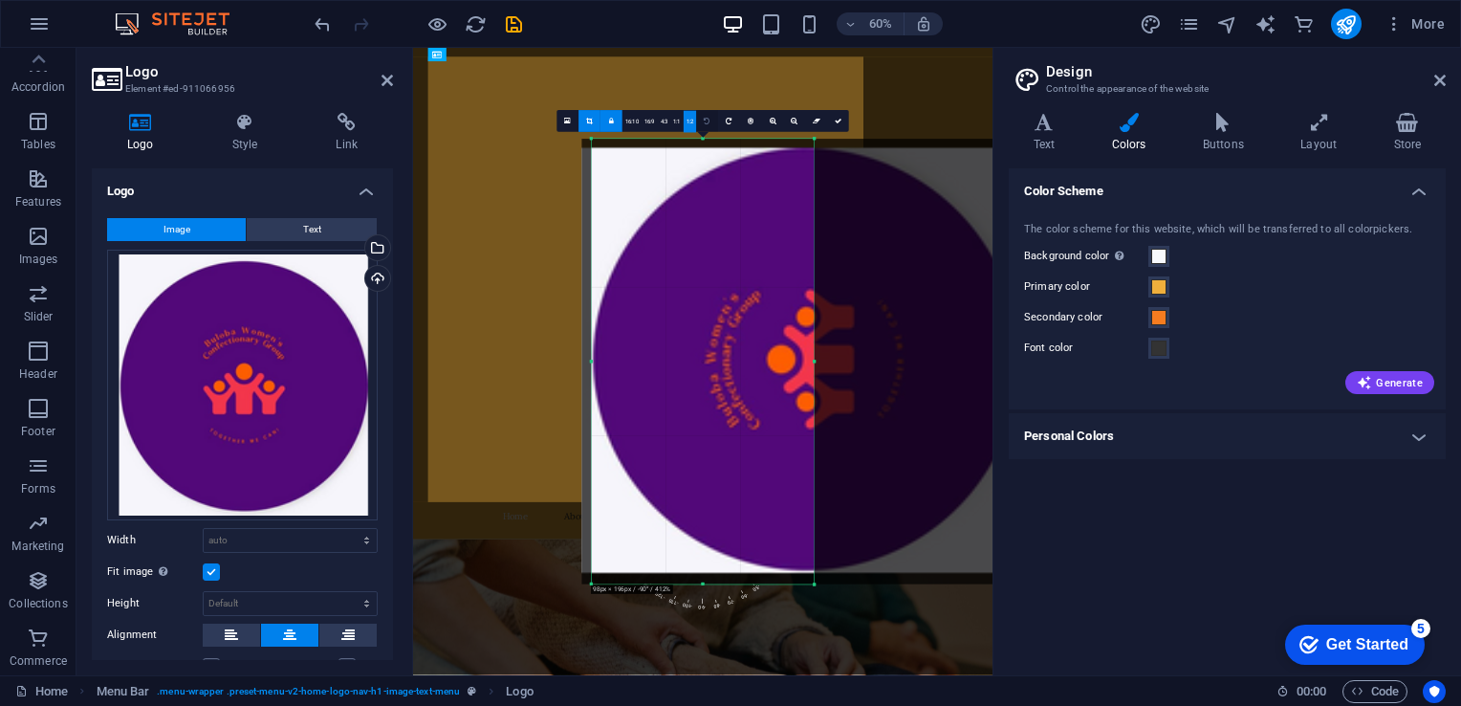
click at [707, 118] on icon at bounding box center [707, 121] width 6 height 7
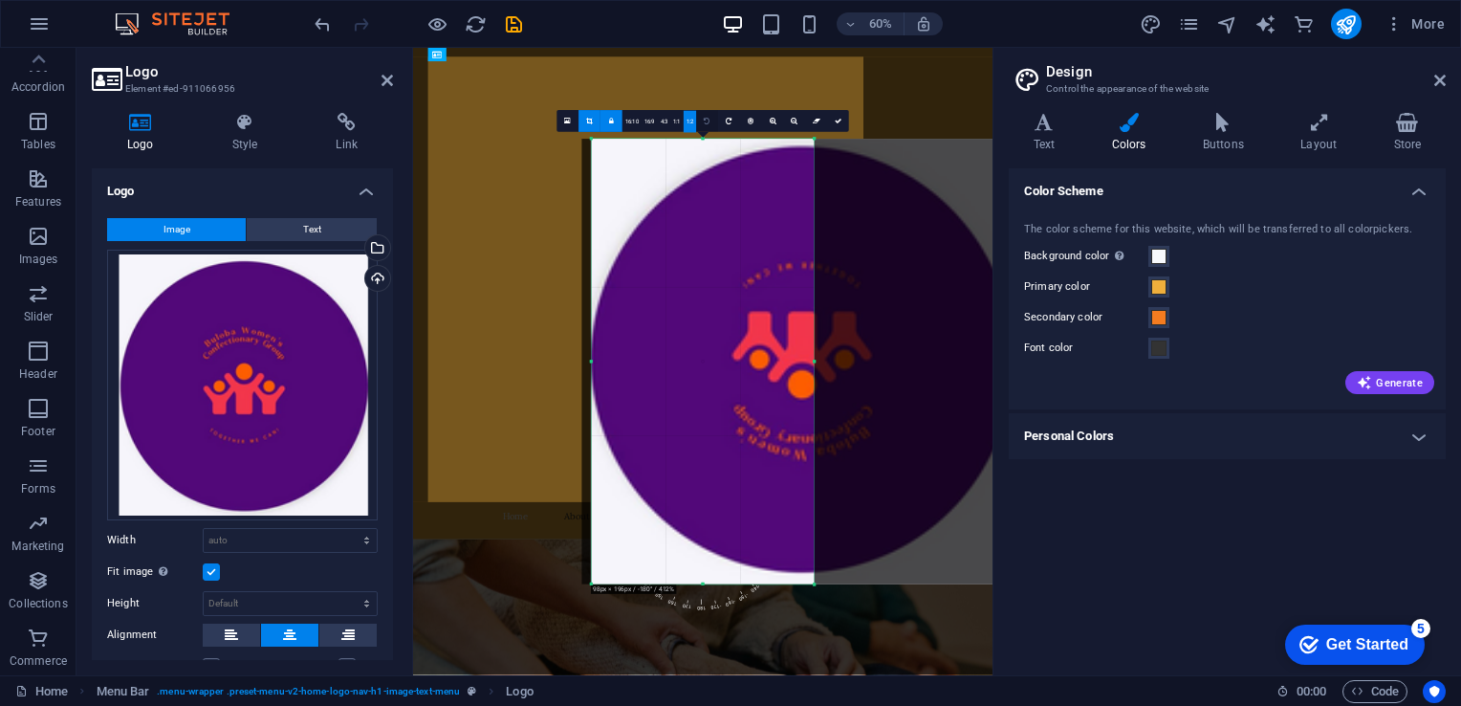
click at [707, 118] on icon at bounding box center [707, 121] width 6 height 7
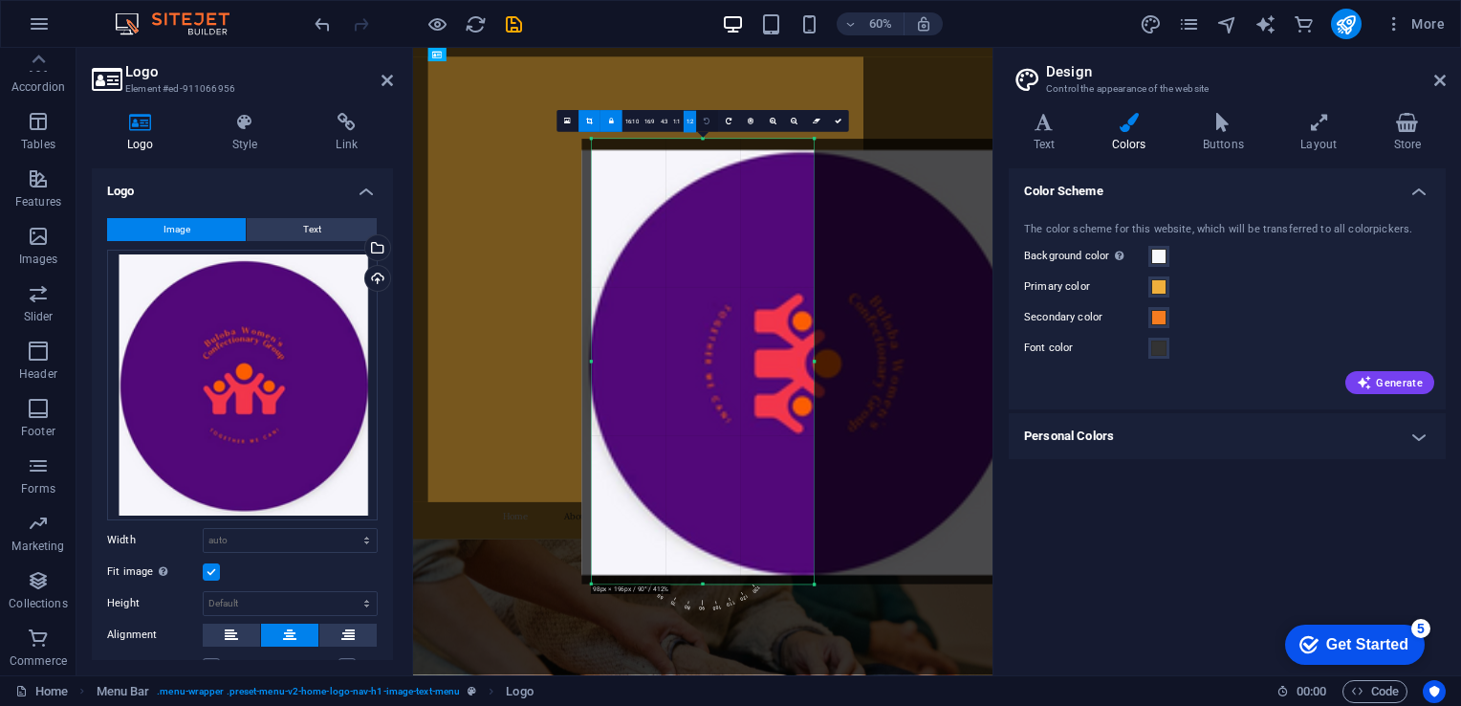
click at [707, 118] on icon at bounding box center [707, 121] width 6 height 7
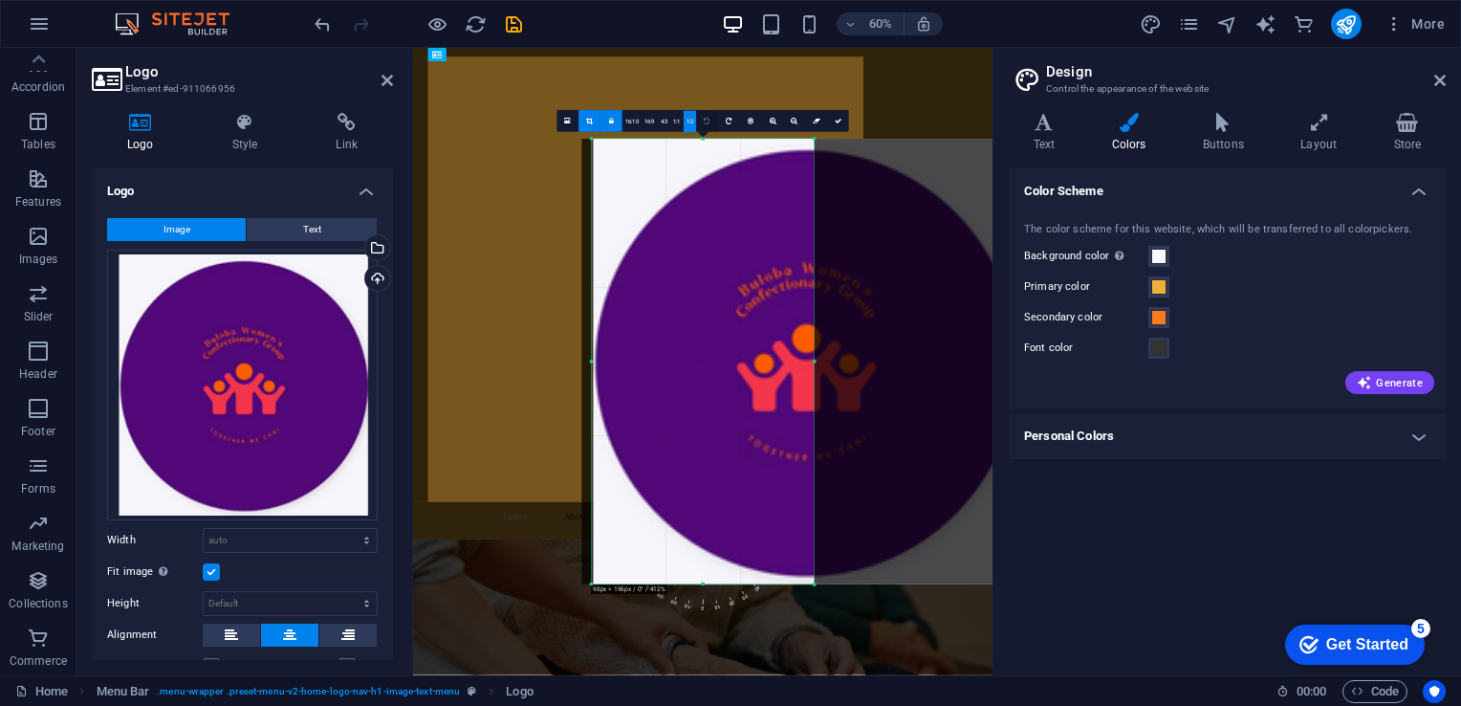
click at [707, 118] on icon at bounding box center [707, 121] width 6 height 7
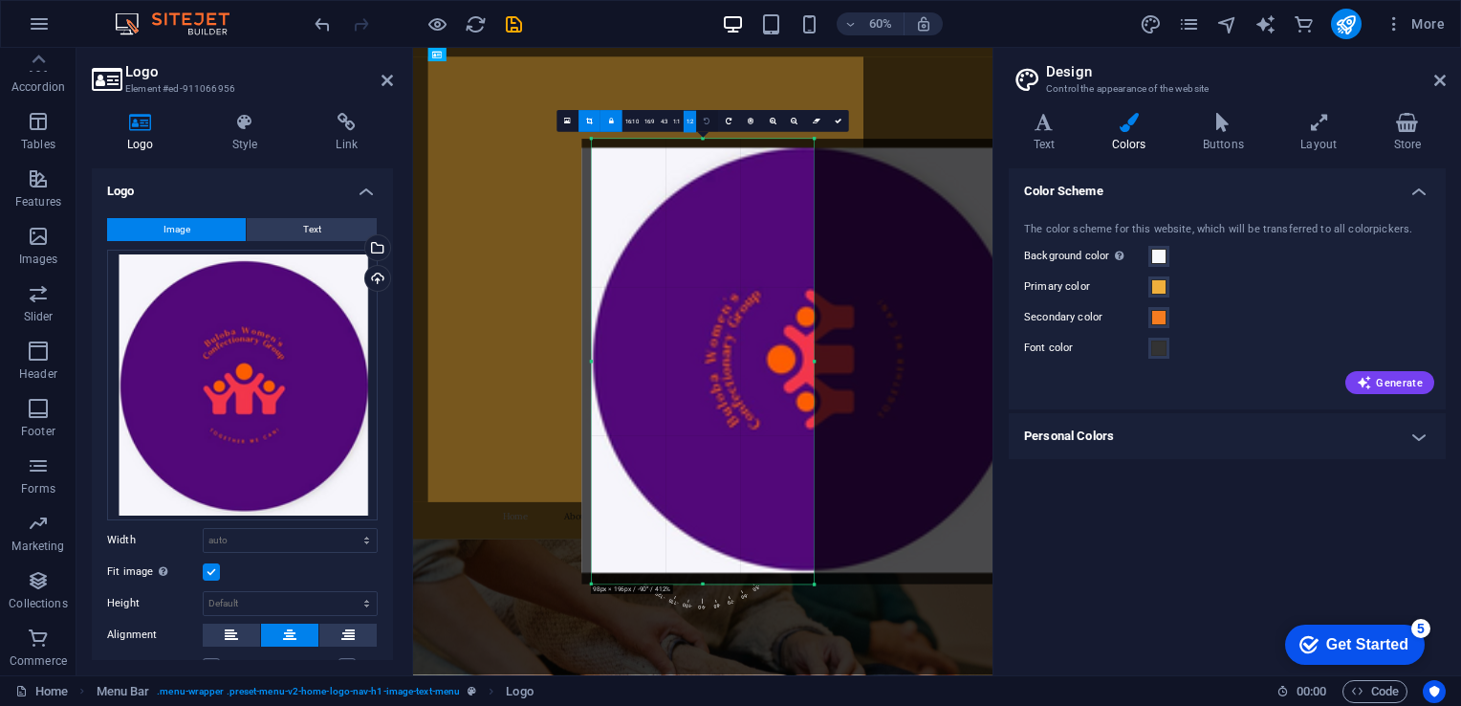
click at [707, 118] on icon at bounding box center [707, 121] width 6 height 7
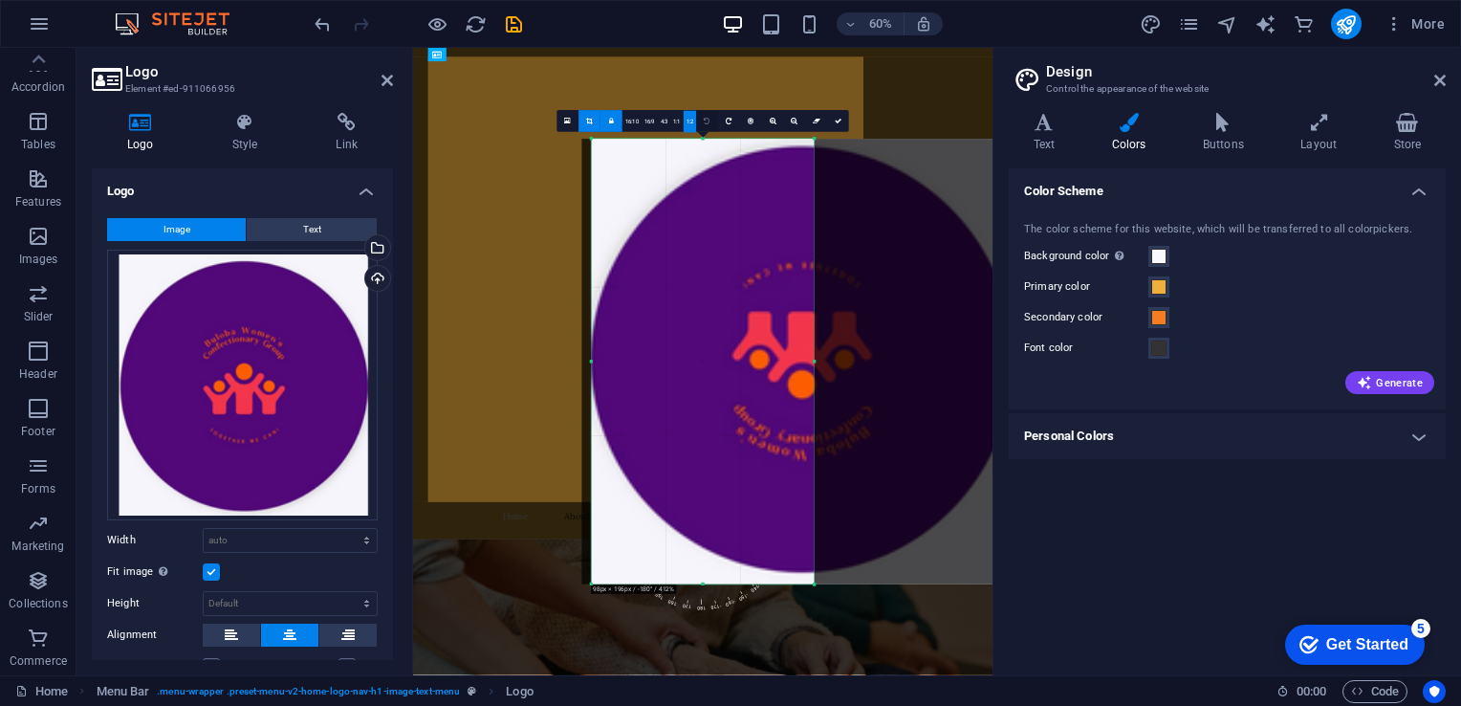
click at [707, 118] on icon at bounding box center [707, 121] width 6 height 7
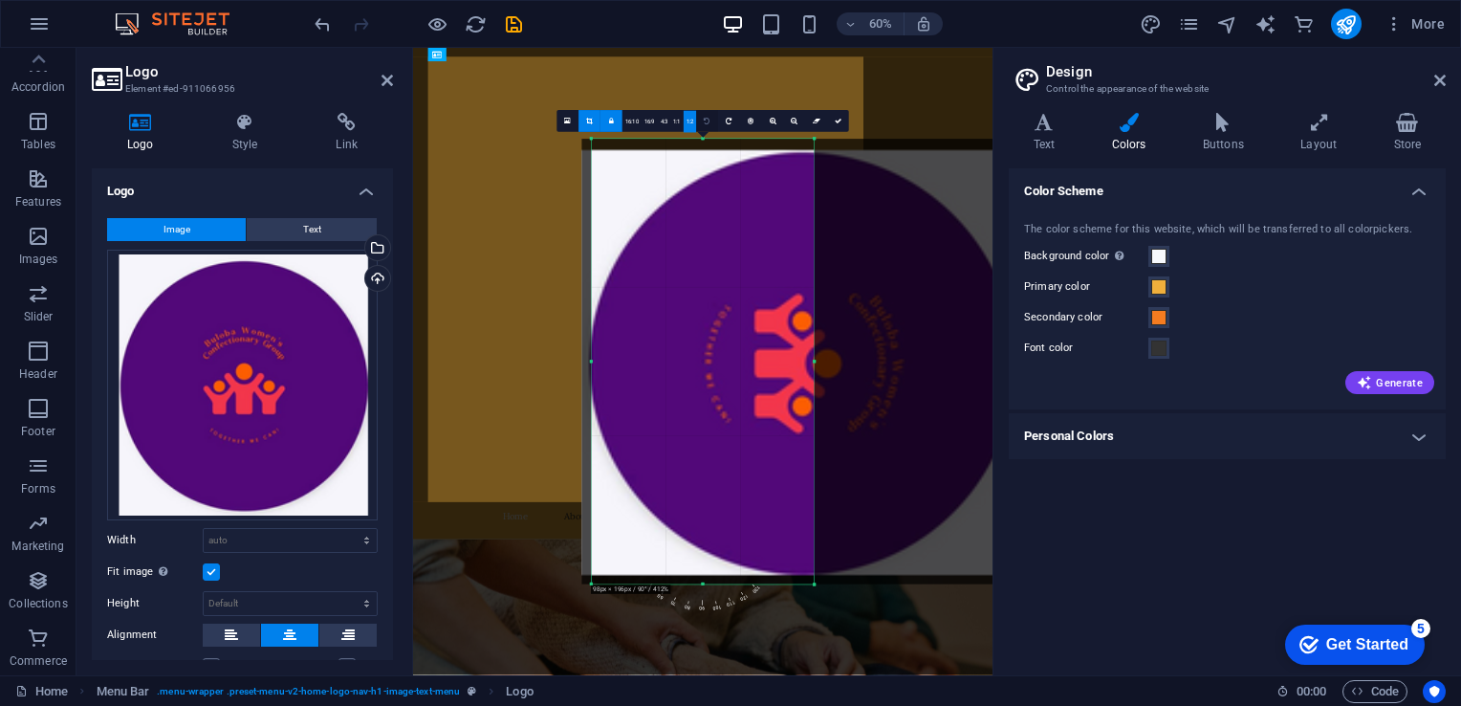
click at [707, 118] on icon at bounding box center [707, 121] width 6 height 7
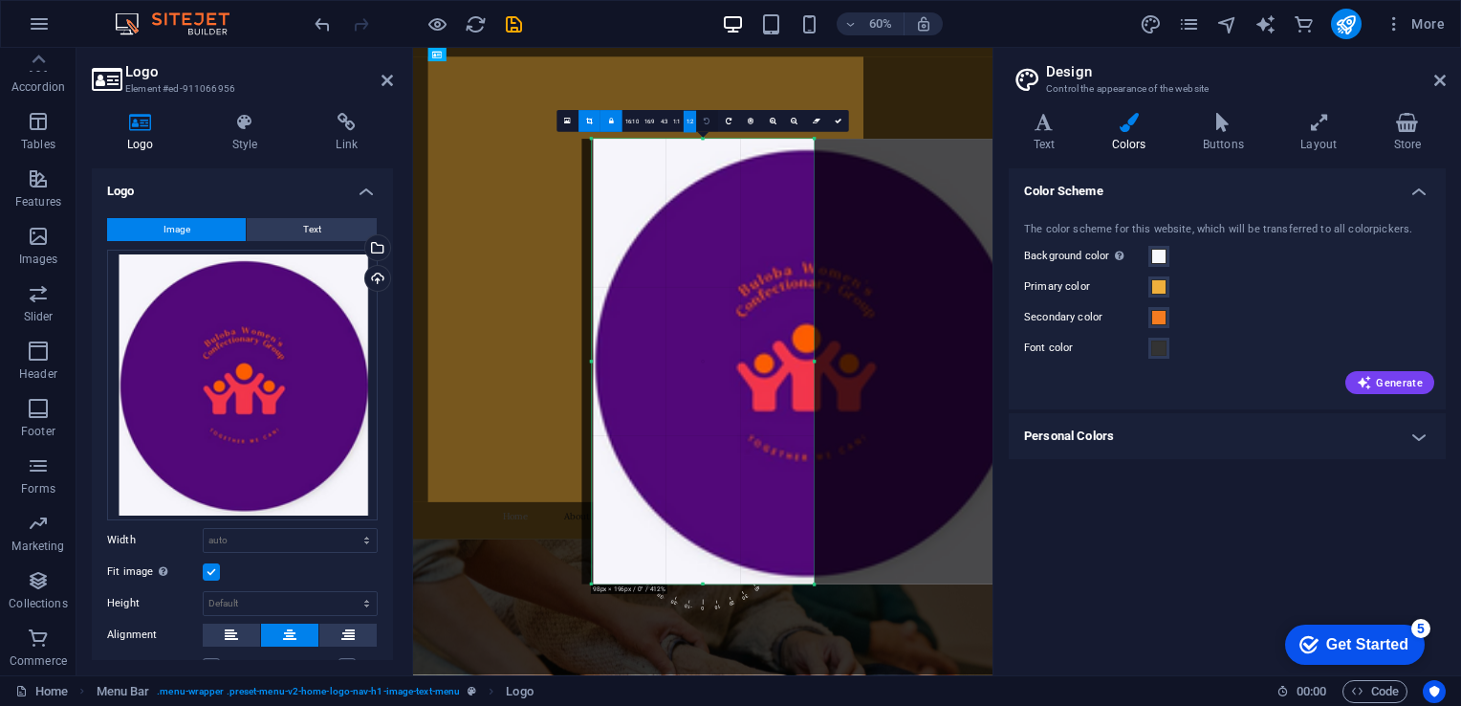
click at [707, 118] on icon at bounding box center [707, 121] width 6 height 7
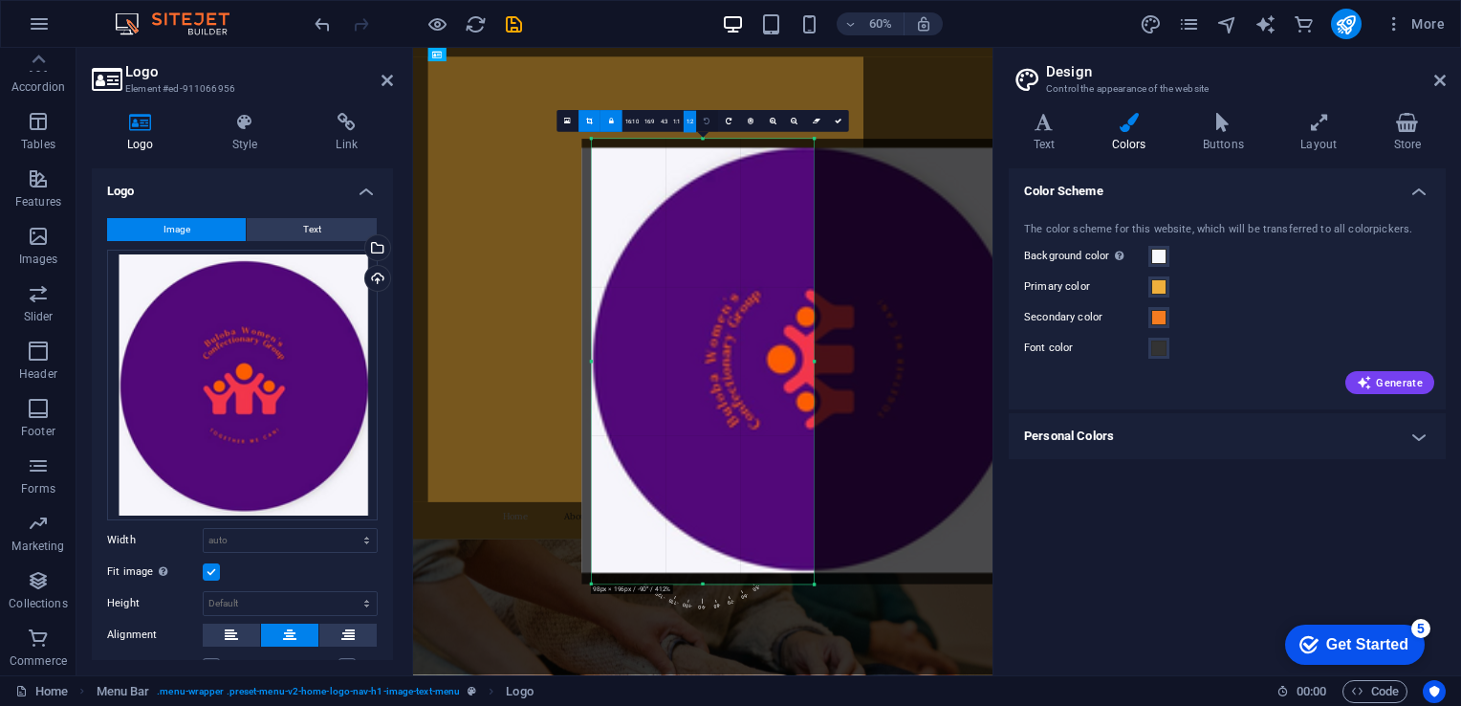
click at [707, 118] on icon at bounding box center [707, 121] width 6 height 7
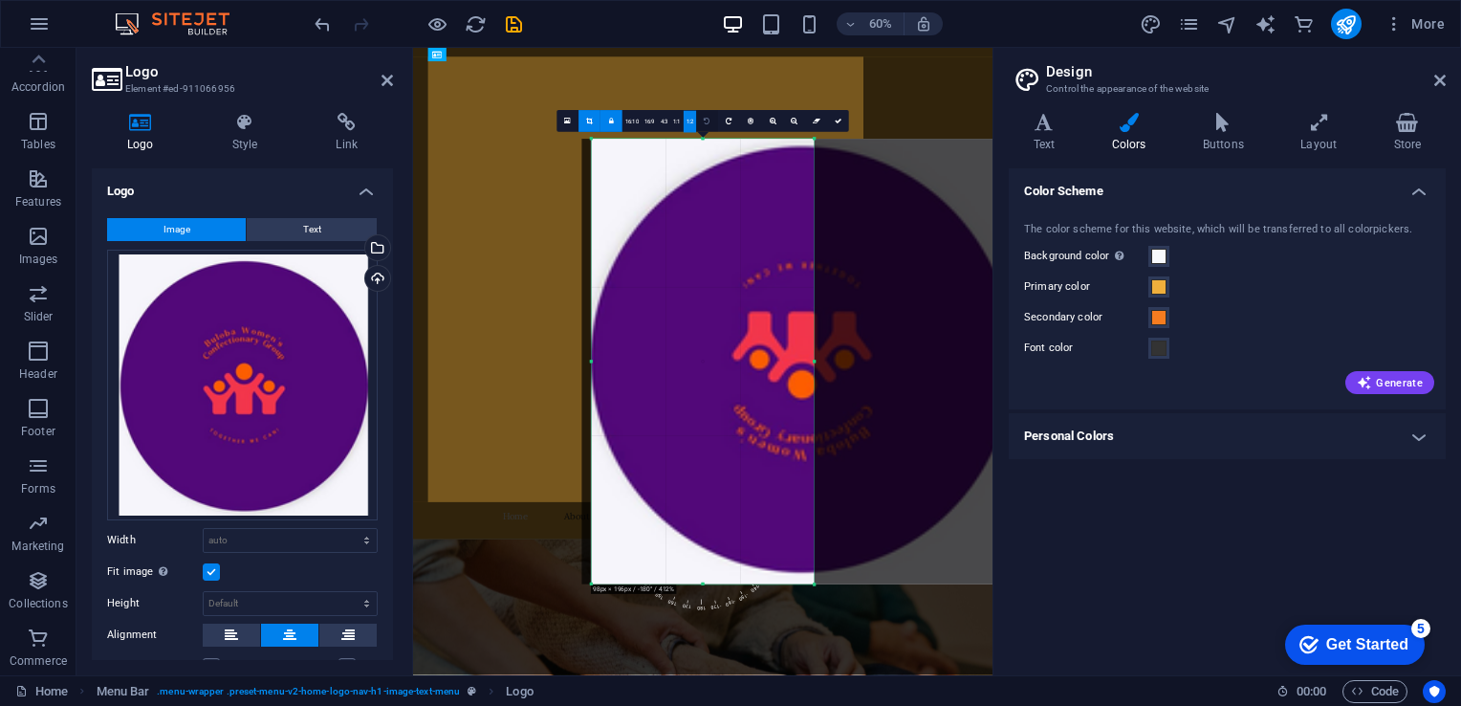
click at [707, 118] on icon at bounding box center [707, 121] width 6 height 7
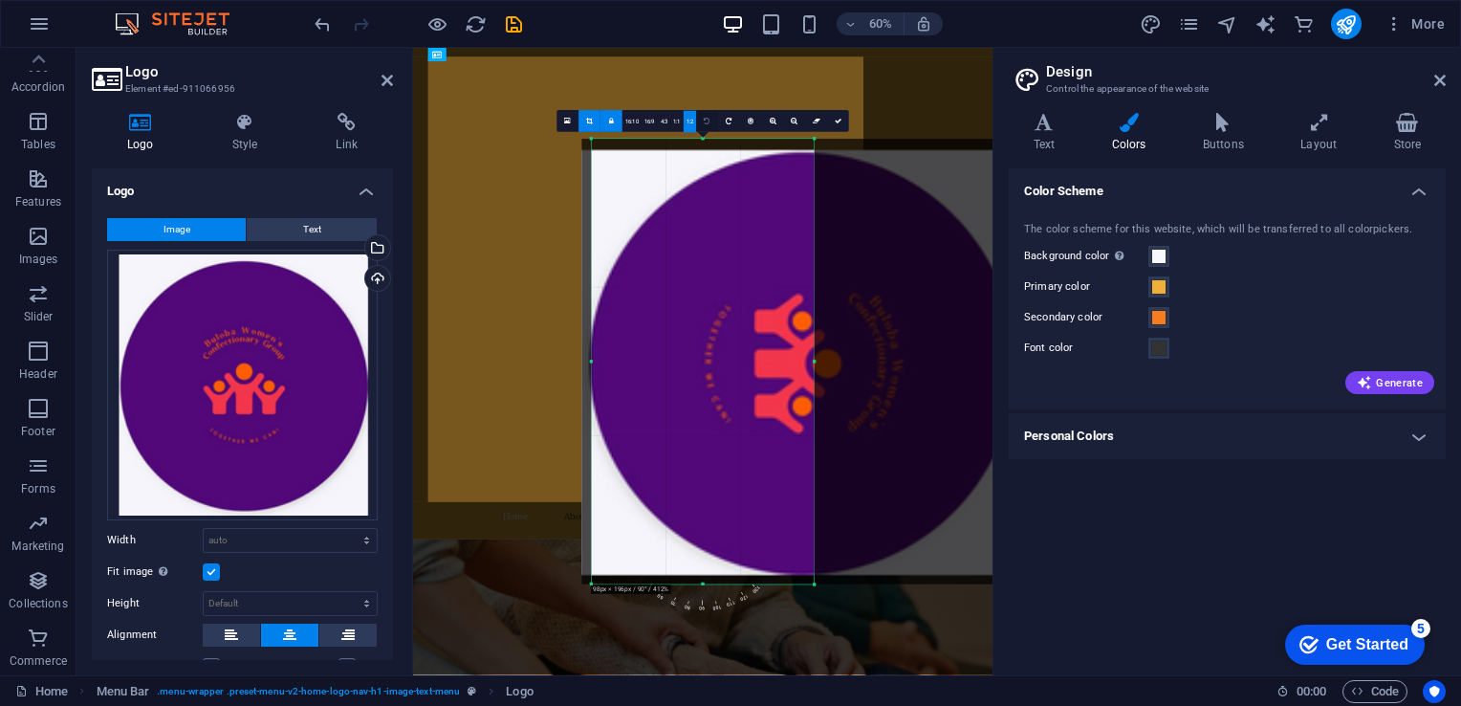
click at [707, 118] on icon at bounding box center [707, 121] width 6 height 7
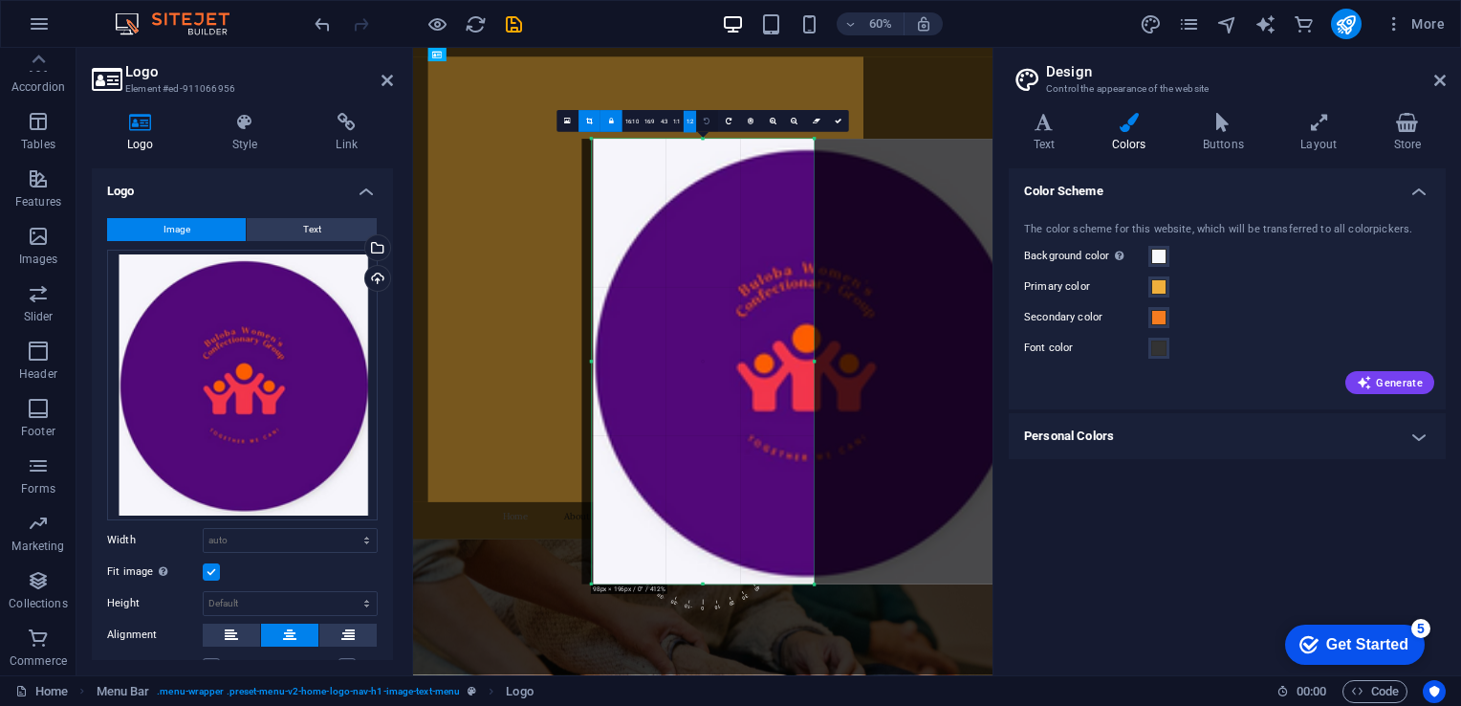
click at [707, 118] on icon at bounding box center [707, 121] width 6 height 7
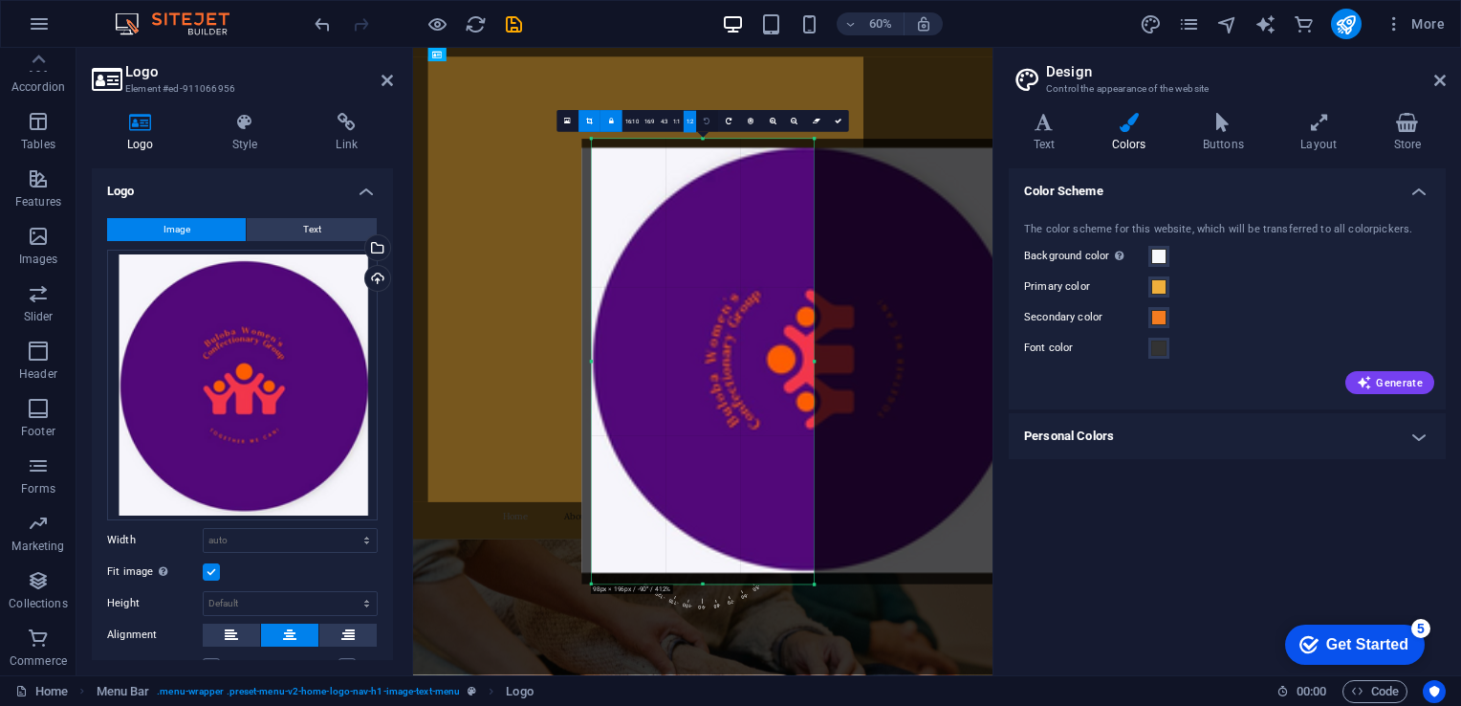
click at [707, 118] on icon at bounding box center [707, 121] width 6 height 7
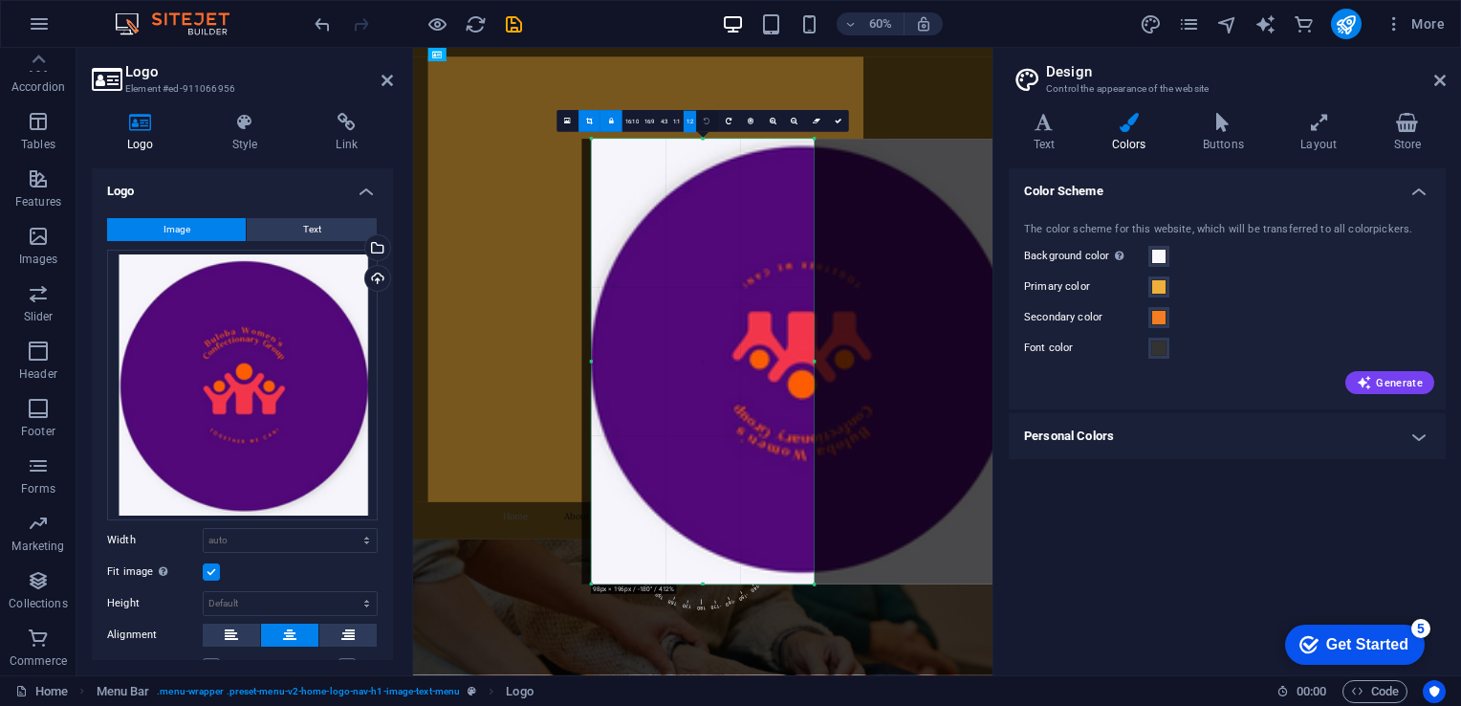
click at [707, 118] on icon at bounding box center [707, 121] width 6 height 7
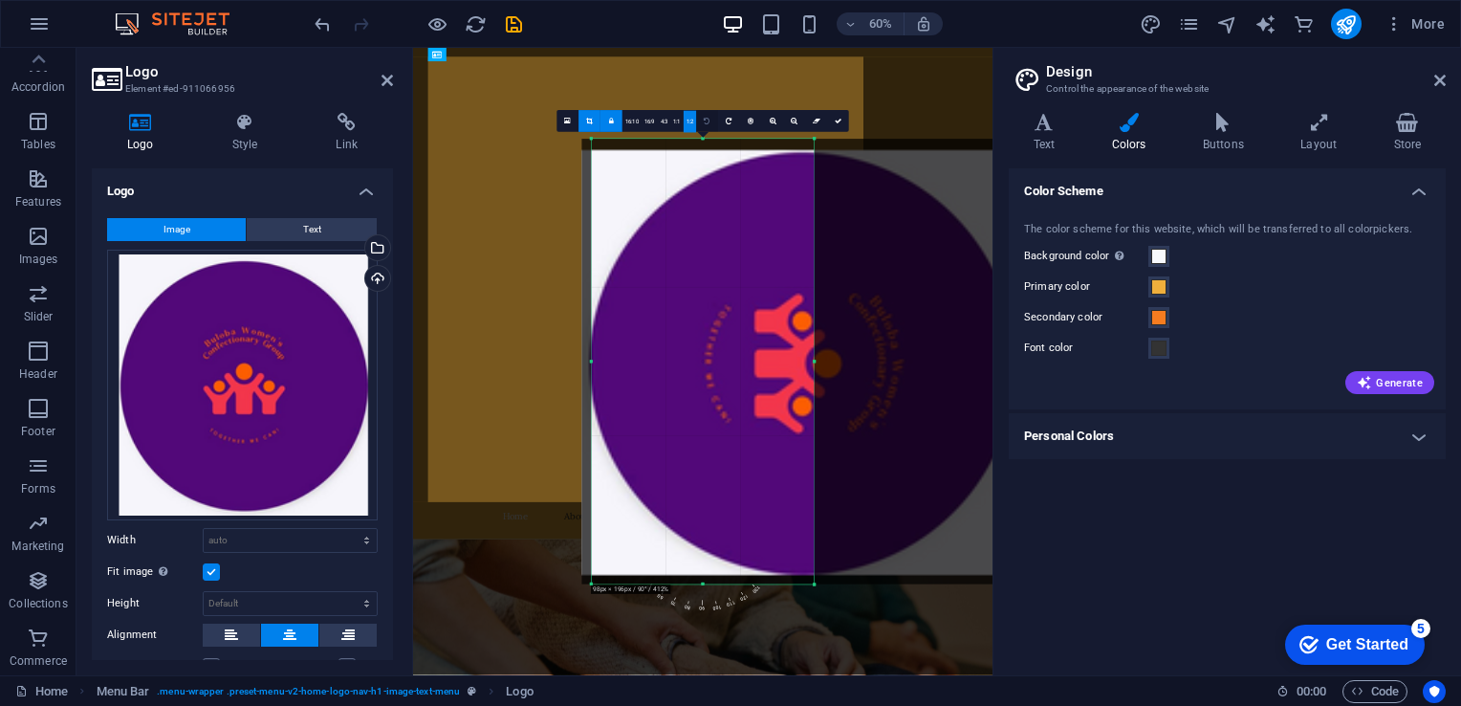
click at [707, 118] on icon at bounding box center [707, 121] width 6 height 7
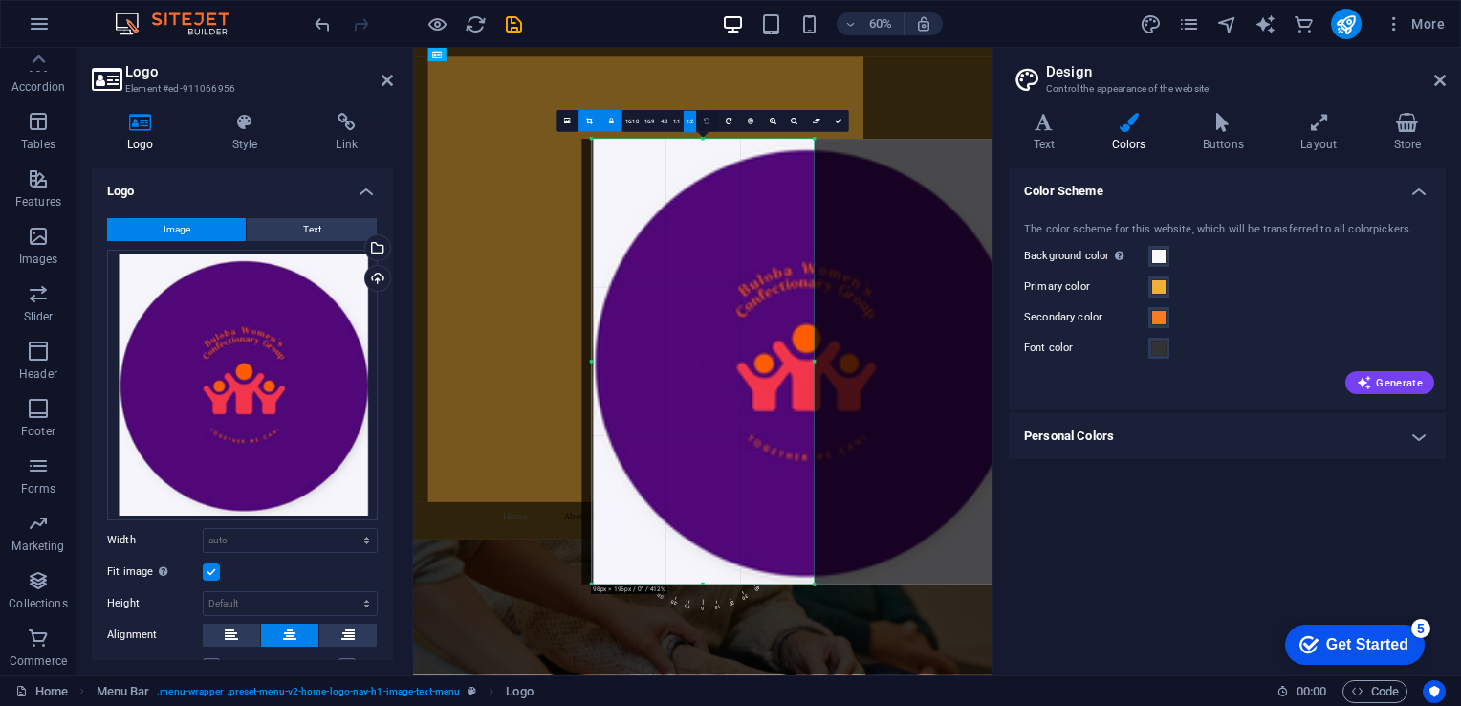
click at [707, 118] on icon at bounding box center [707, 121] width 6 height 7
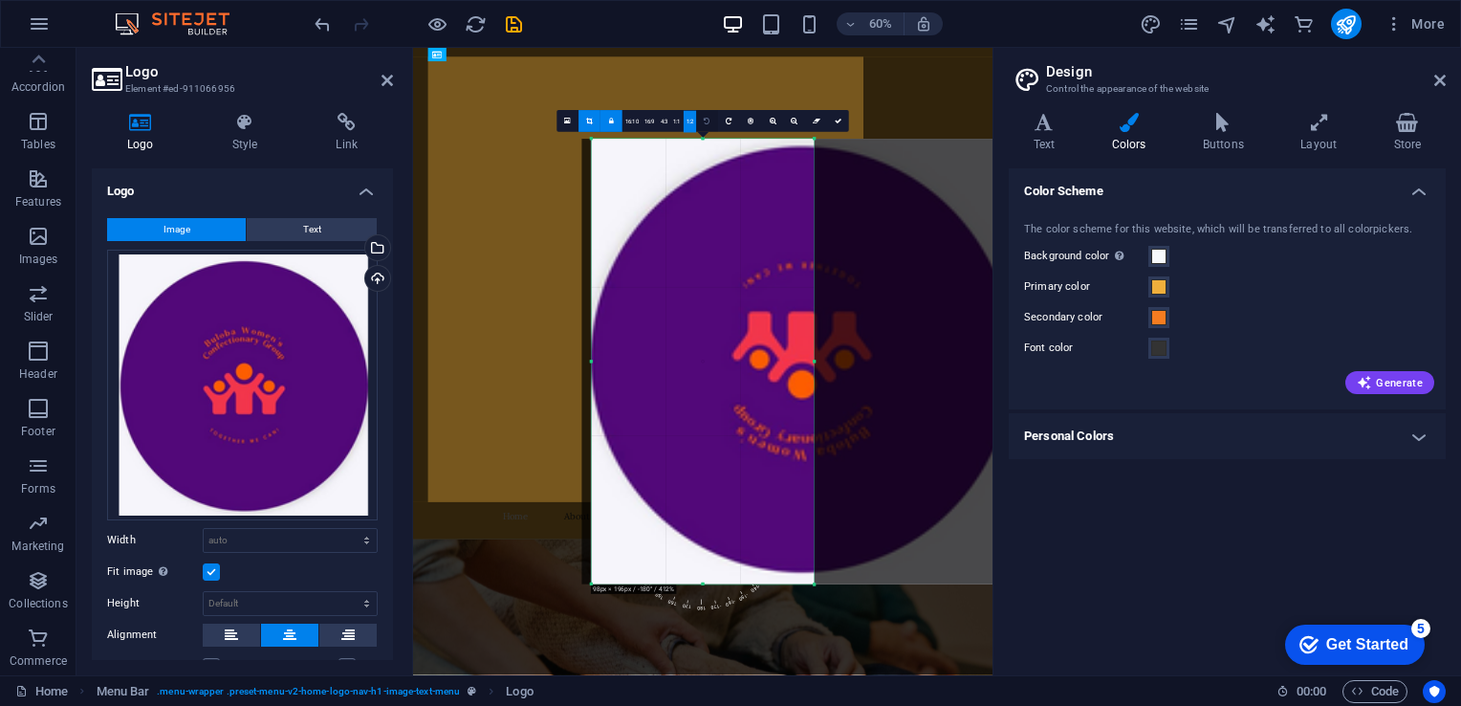
click at [707, 118] on icon at bounding box center [707, 121] width 6 height 7
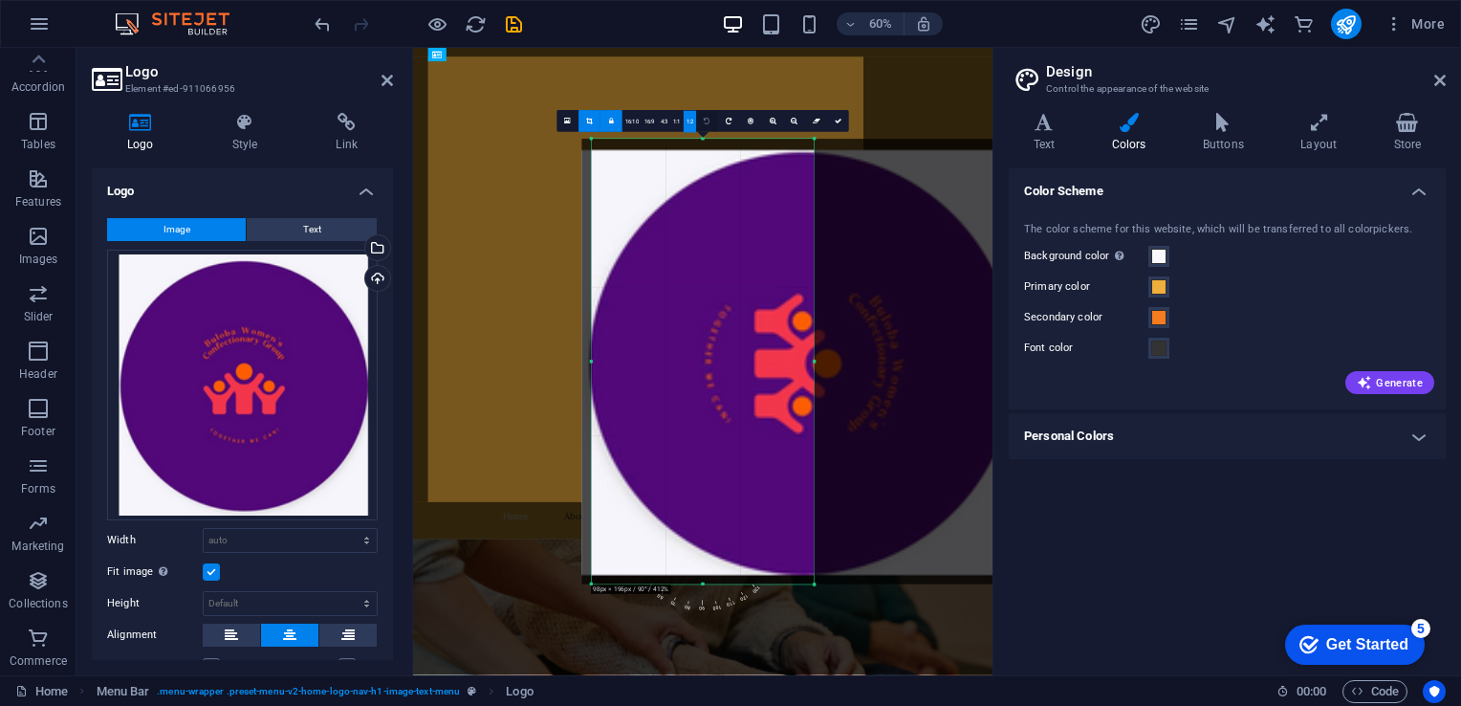
click at [707, 118] on icon at bounding box center [707, 121] width 6 height 7
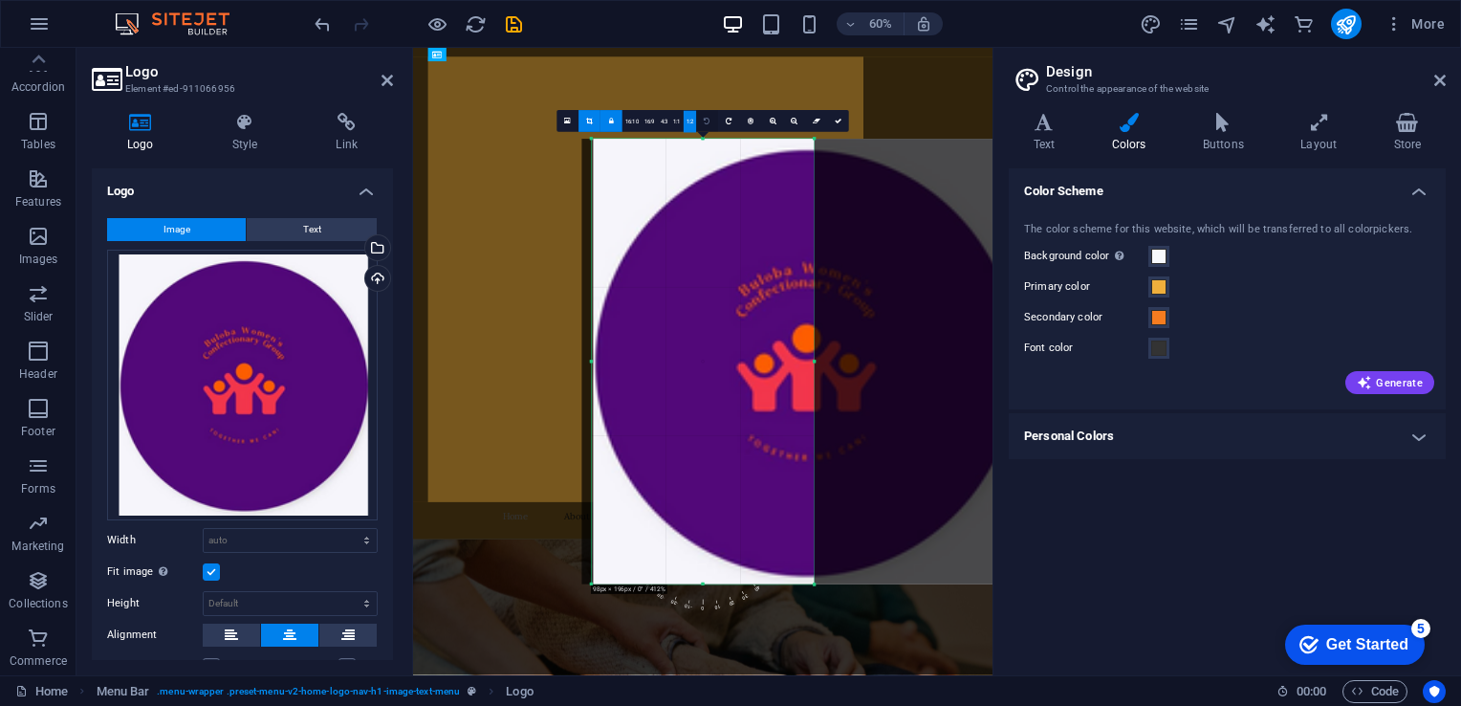
click at [707, 118] on icon at bounding box center [707, 121] width 6 height 7
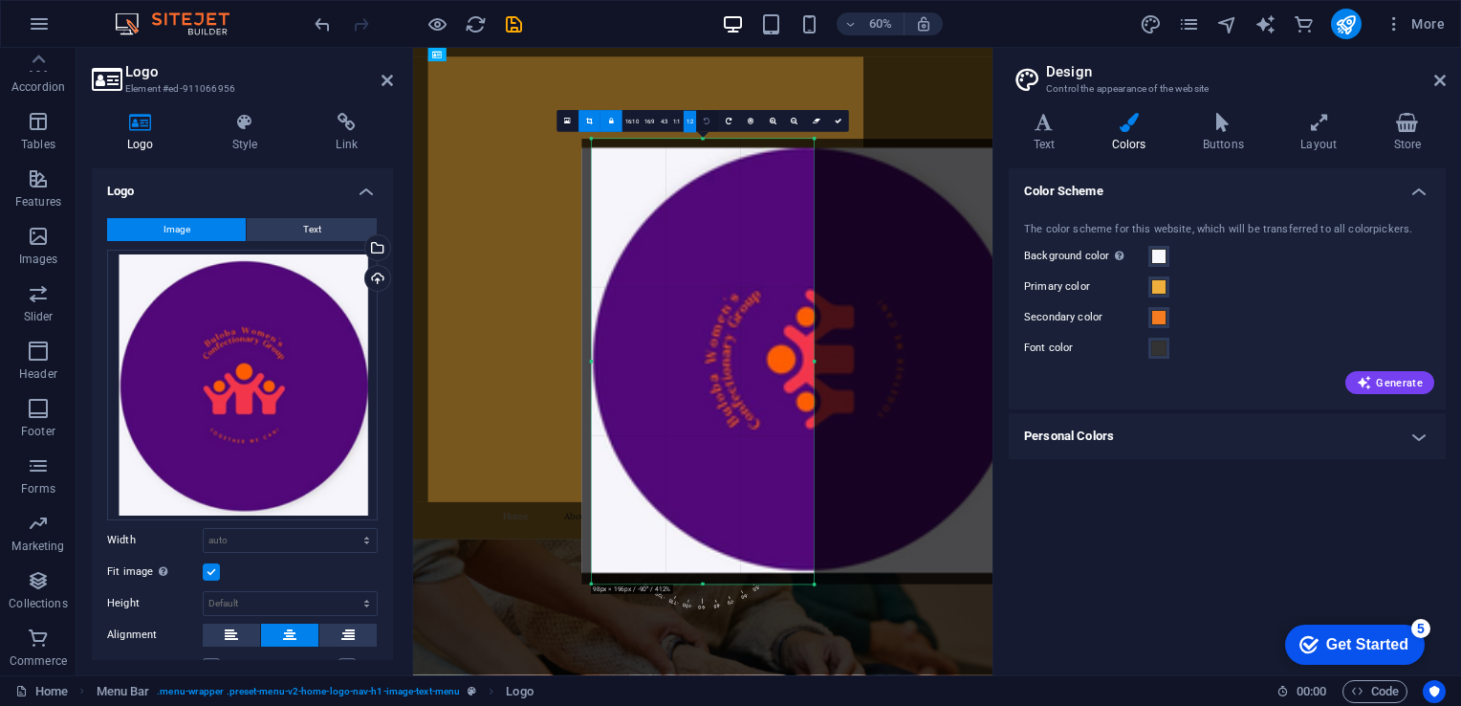
click at [707, 118] on icon at bounding box center [707, 121] width 6 height 7
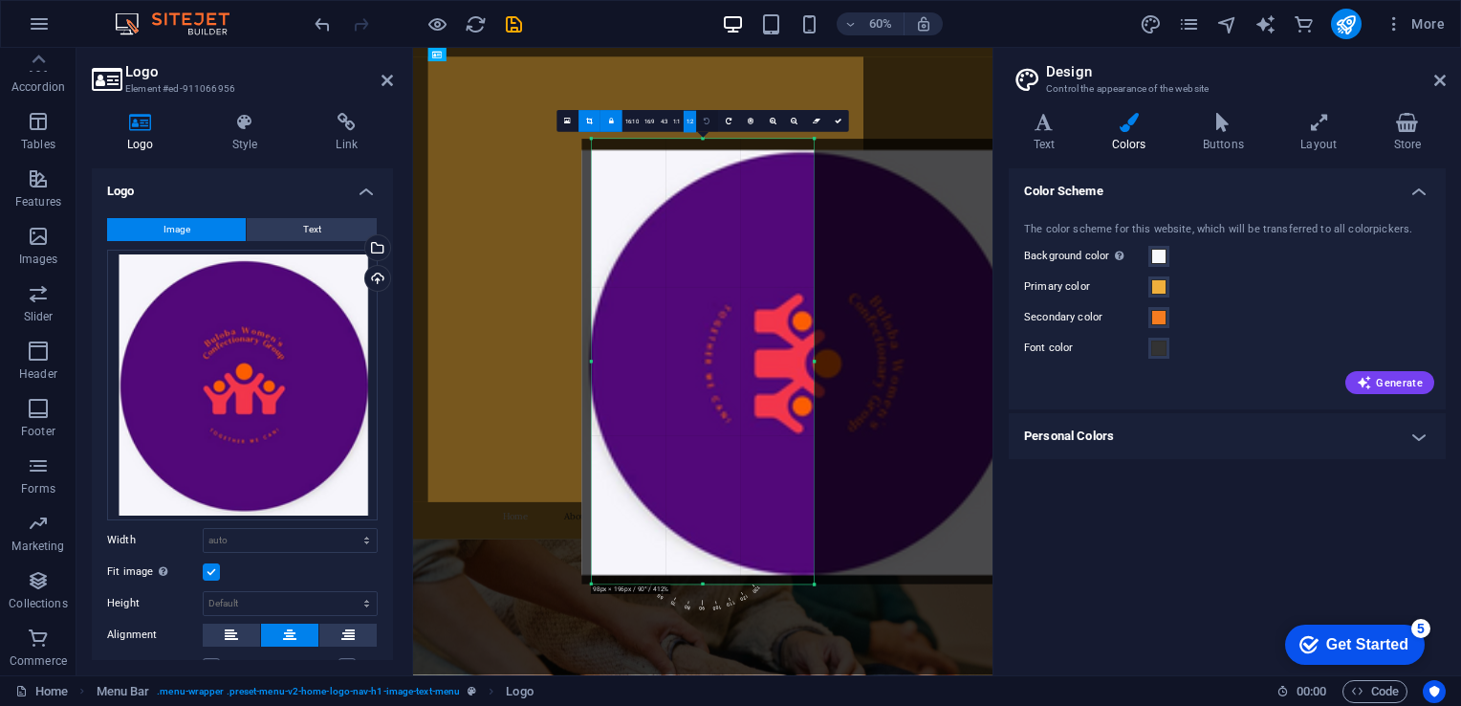
click at [707, 118] on icon at bounding box center [707, 121] width 6 height 7
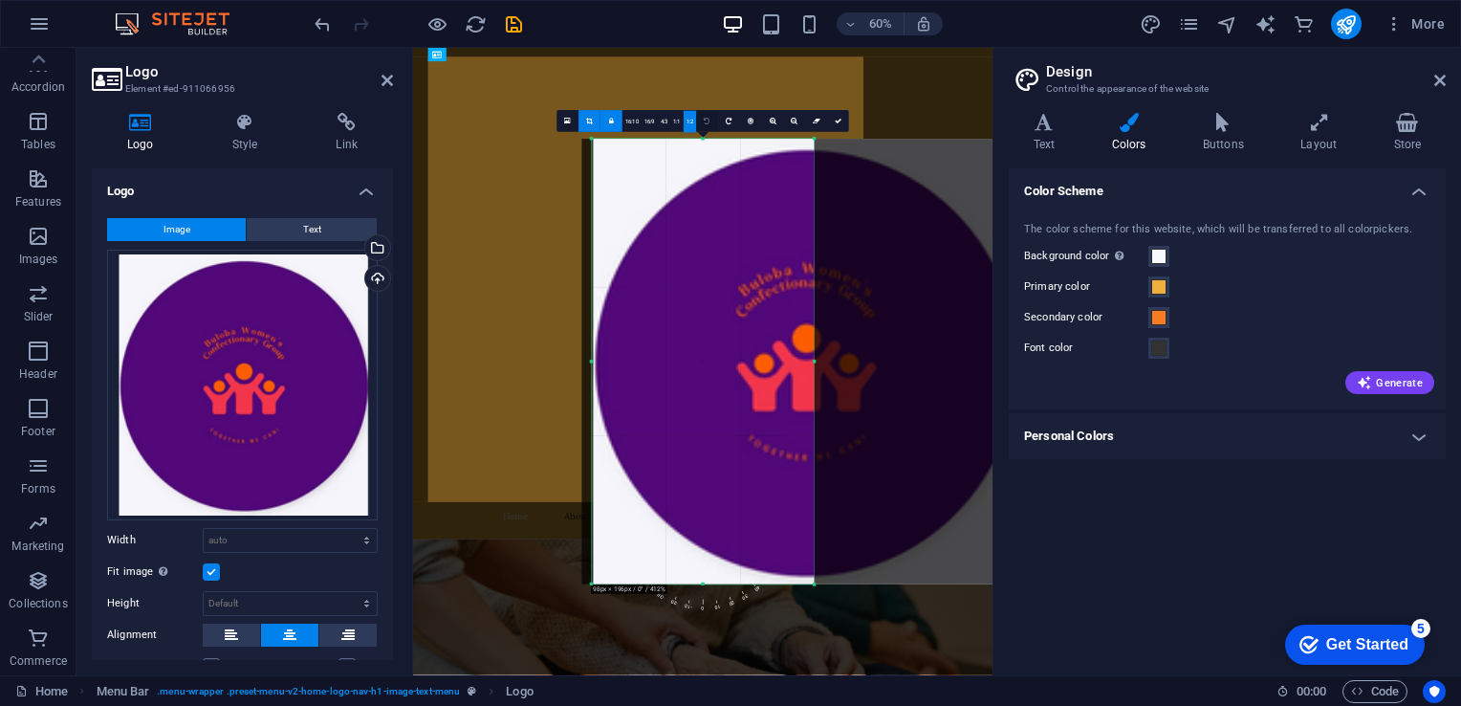
click at [707, 118] on icon at bounding box center [707, 121] width 6 height 7
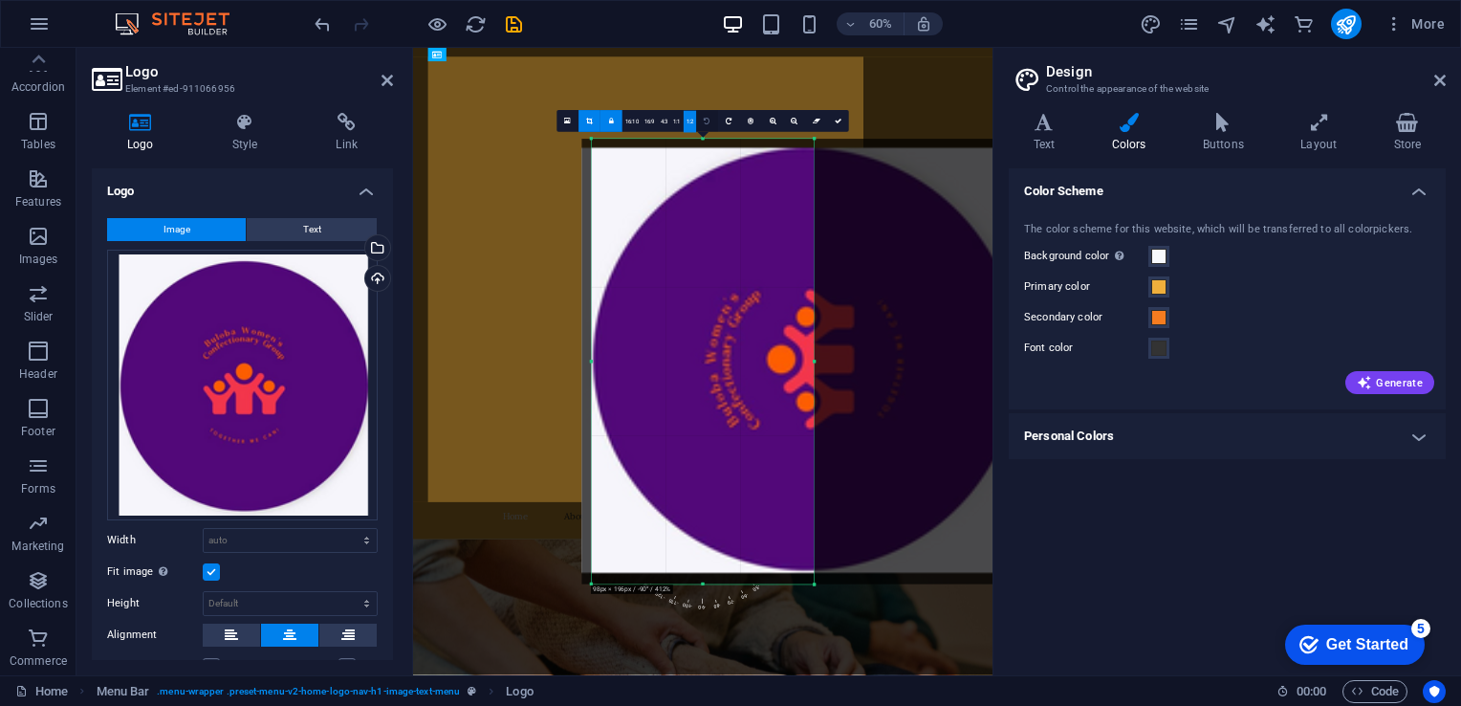
click at [707, 118] on icon at bounding box center [707, 121] width 6 height 7
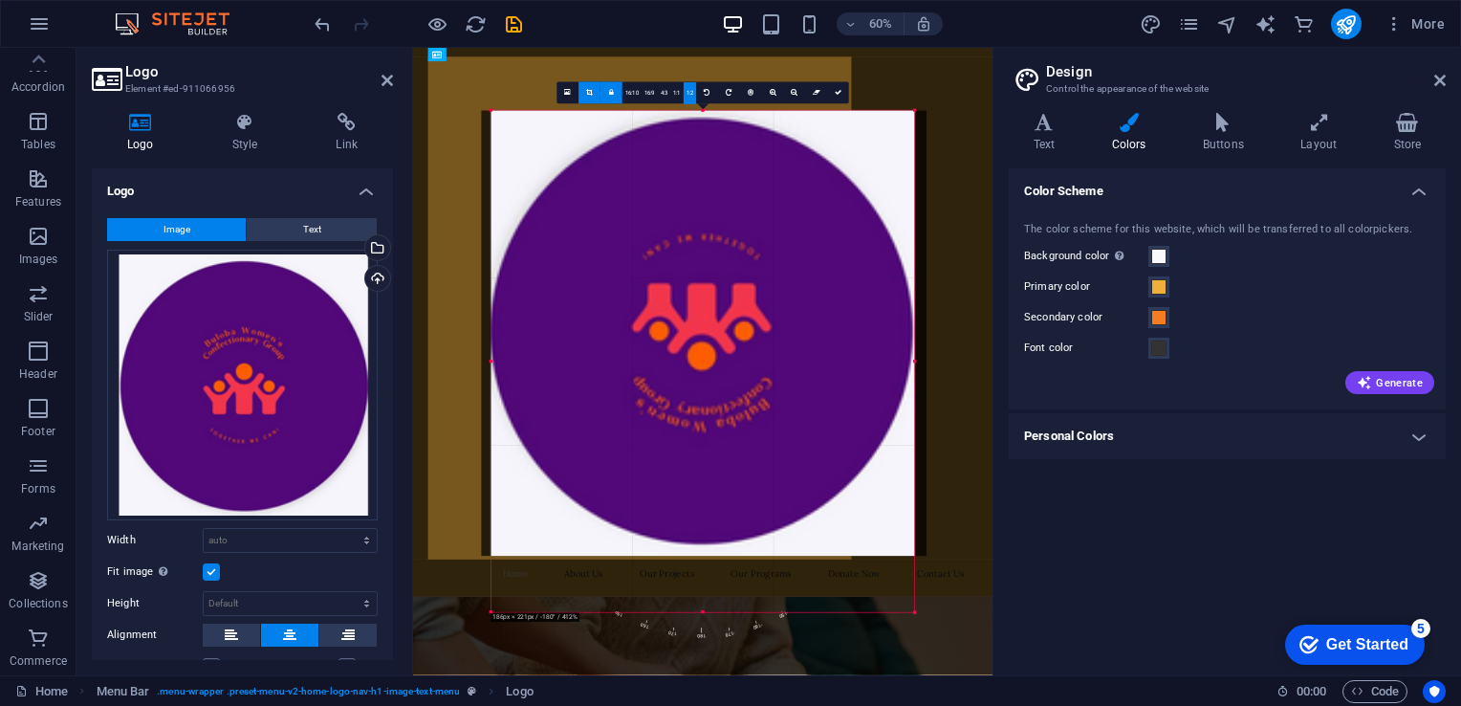
drag, startPoint x: 815, startPoint y: 363, endPoint x: 1149, endPoint y: 388, distance: 335.6
click at [1149, 388] on div "Home Favorites Elements Columns Content Boxes Accordion Tables Features Images …" at bounding box center [730, 361] width 1461 height 627
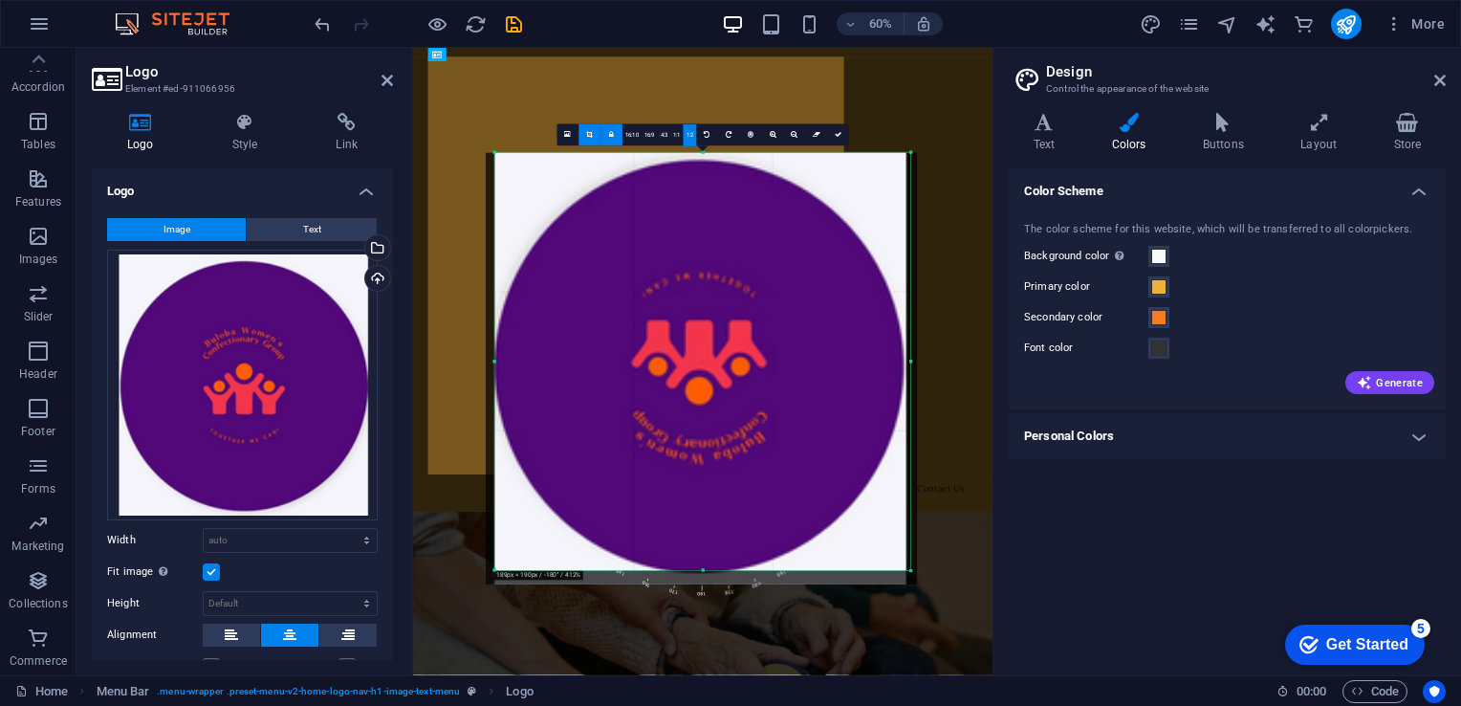
drag, startPoint x: 888, startPoint y: 586, endPoint x: 955, endPoint y: 540, distance: 81.2
click at [955, 540] on div "Drag here to replace the existing content. Press “Ctrl” if you want to create a…" at bounding box center [702, 361] width 579 height 627
click at [837, 138] on link at bounding box center [838, 135] width 22 height 22
type input "725"
select select "px"
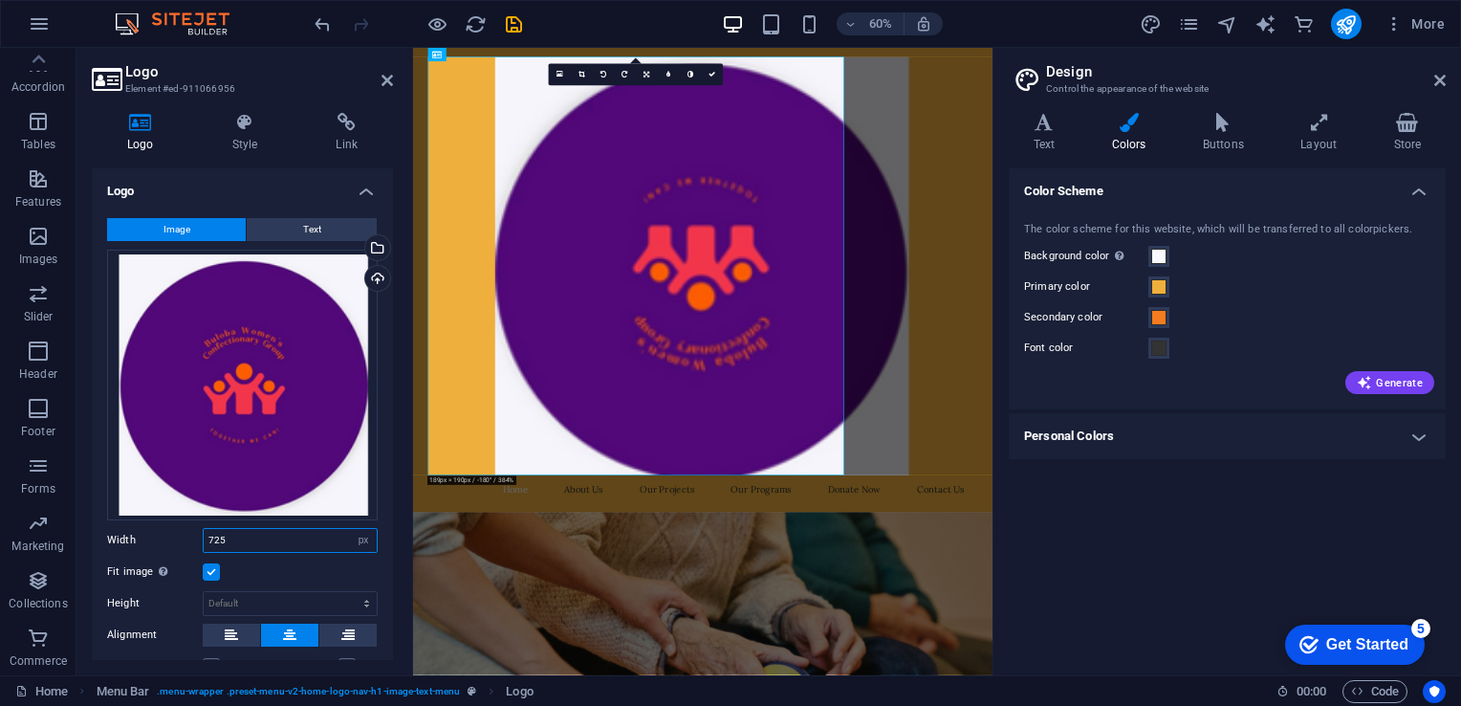
click at [297, 541] on input "725" at bounding box center [290, 540] width 173 height 23
type input "7"
click at [306, 564] on div "Fit image Automatically fit image to a fixed width and height" at bounding box center [242, 571] width 271 height 23
click at [228, 538] on input "number" at bounding box center [290, 540] width 173 height 23
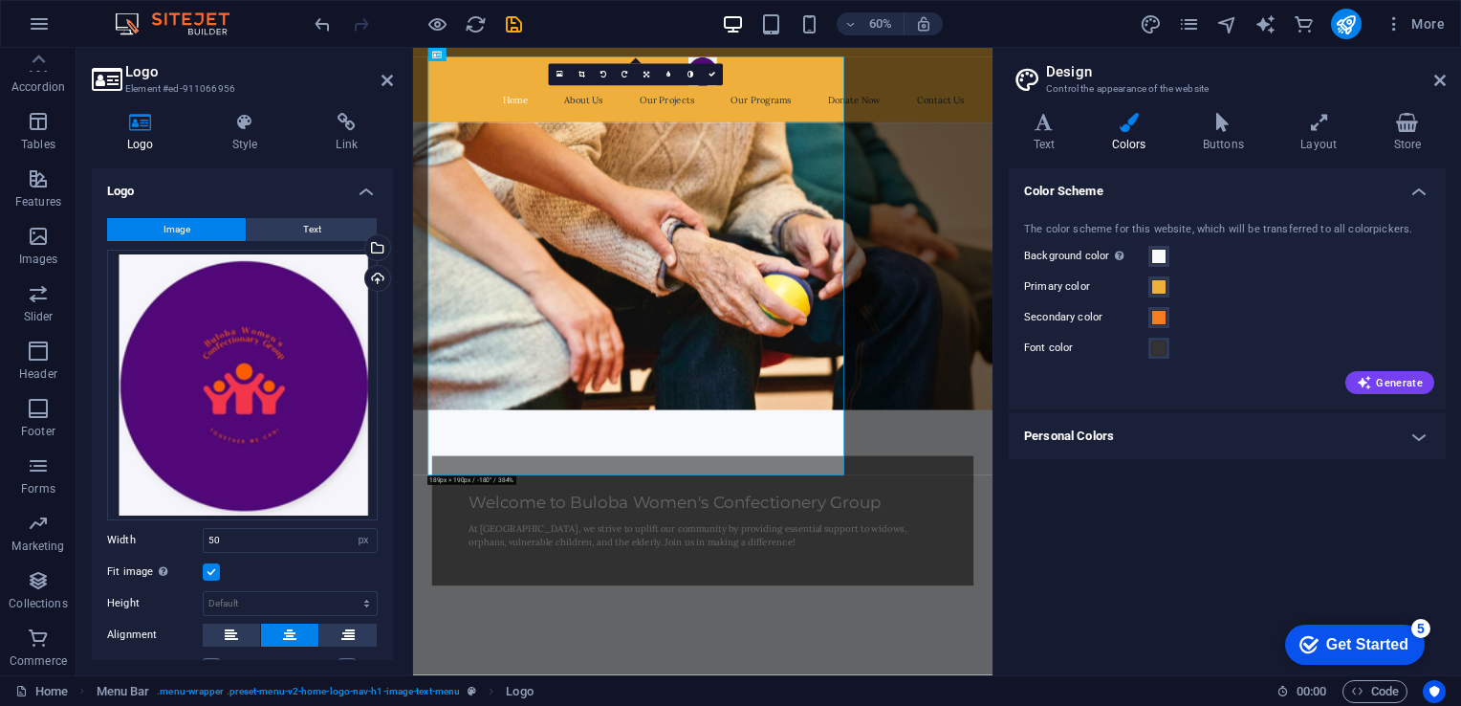
click at [258, 568] on div "Fit image Automatically fit image to a fixed width and height" at bounding box center [242, 571] width 271 height 23
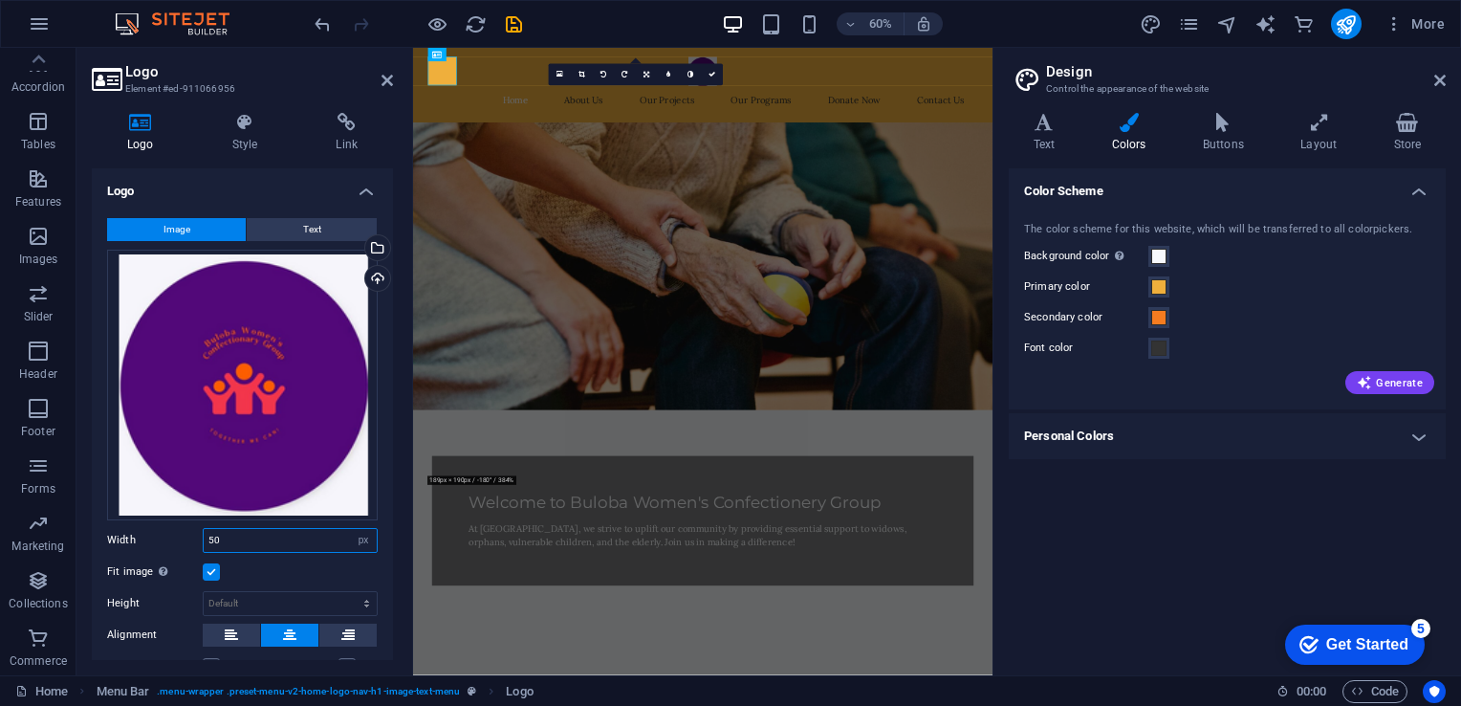
click at [256, 535] on input "50" at bounding box center [290, 540] width 173 height 23
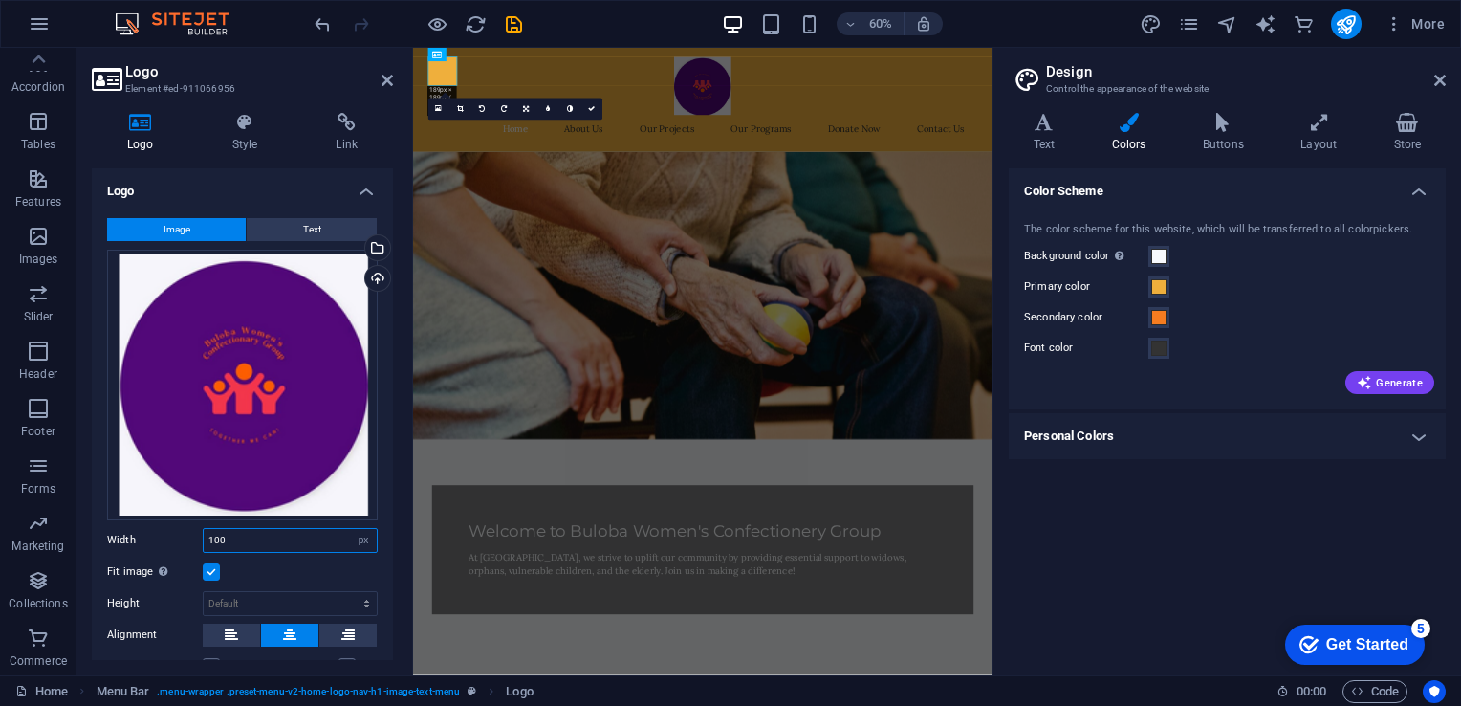
type input "100"
click at [303, 561] on div "Fit image Automatically fit image to a fixed width and height" at bounding box center [242, 571] width 271 height 23
click at [590, 106] on icon at bounding box center [591, 109] width 7 height 7
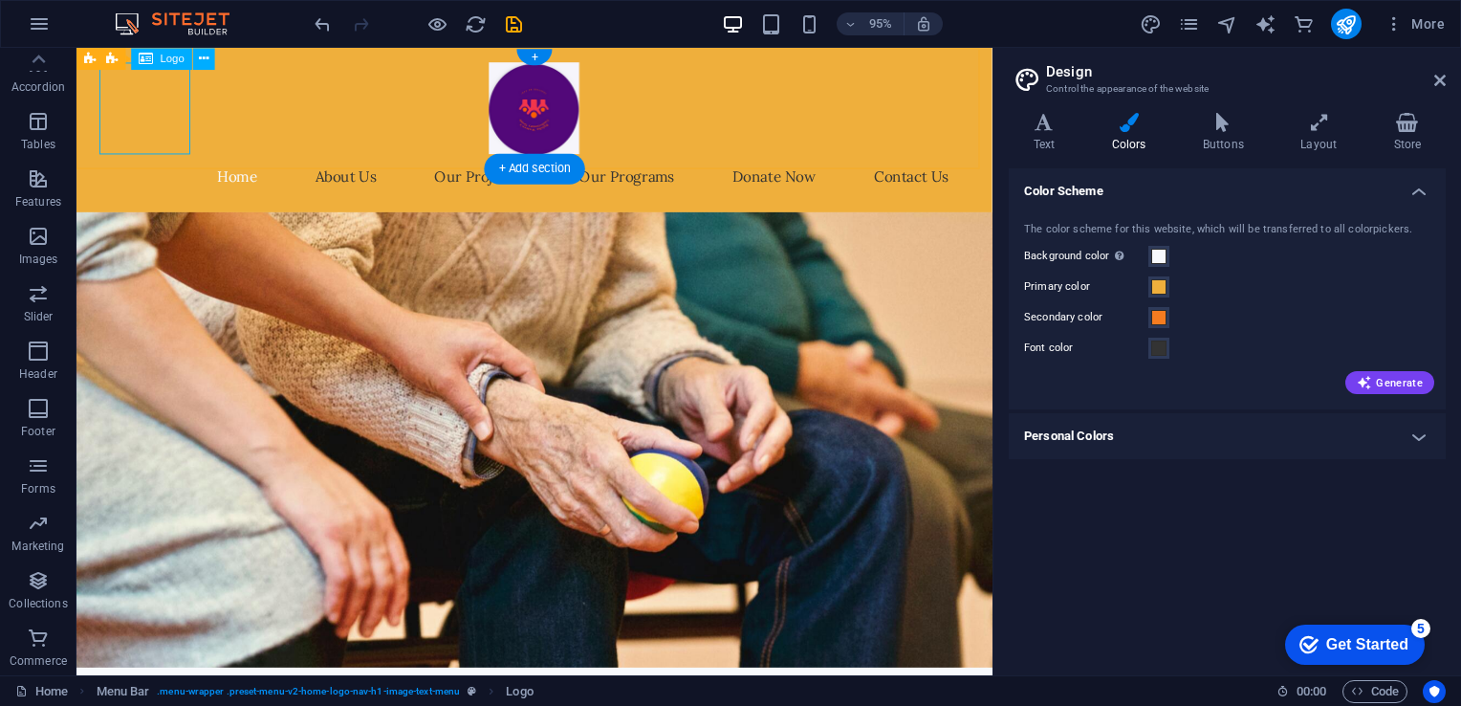
click at [152, 119] on div at bounding box center [558, 111] width 903 height 97
select select "px"
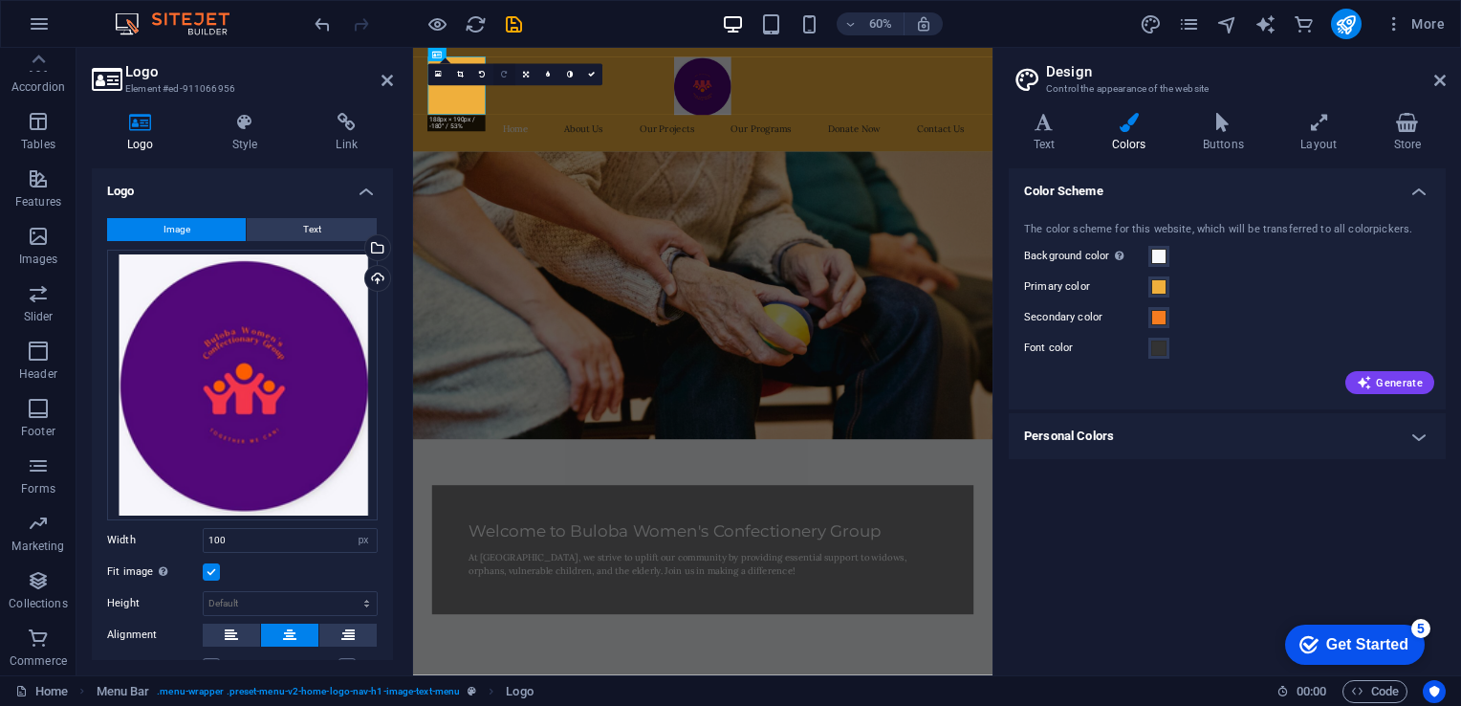
click at [509, 68] on link at bounding box center [504, 75] width 22 height 22
click at [594, 72] on icon at bounding box center [591, 75] width 7 height 7
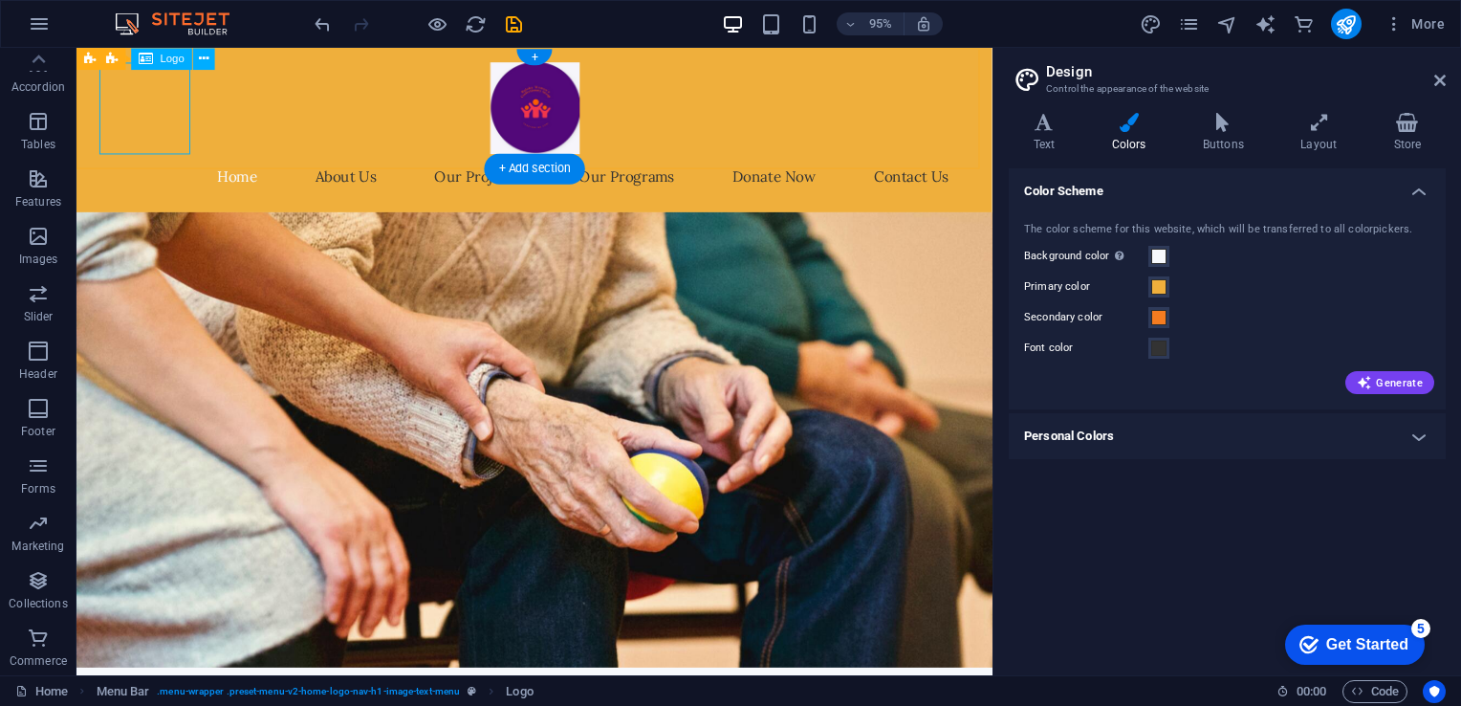
click at [147, 120] on div at bounding box center [558, 111] width 903 height 97
select select "px"
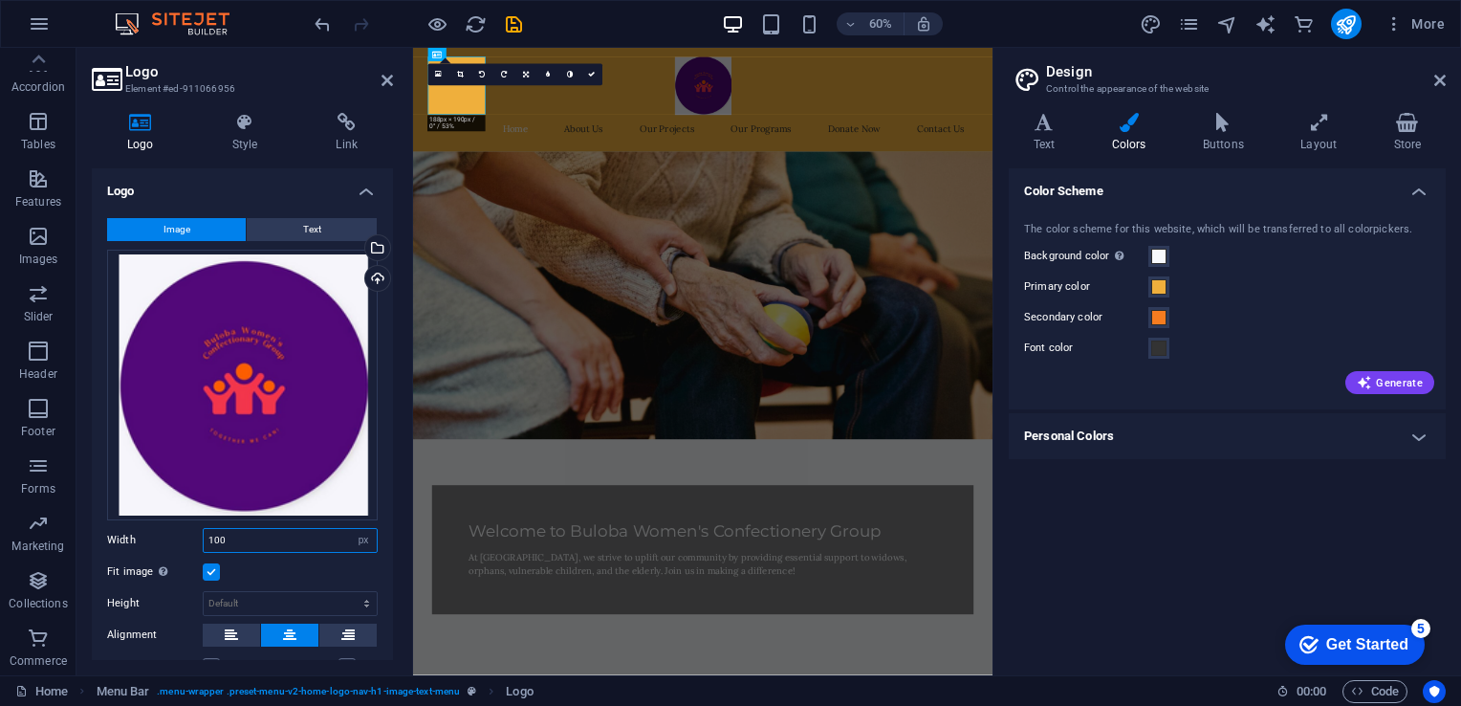
click at [279, 531] on input "100" at bounding box center [290, 540] width 173 height 23
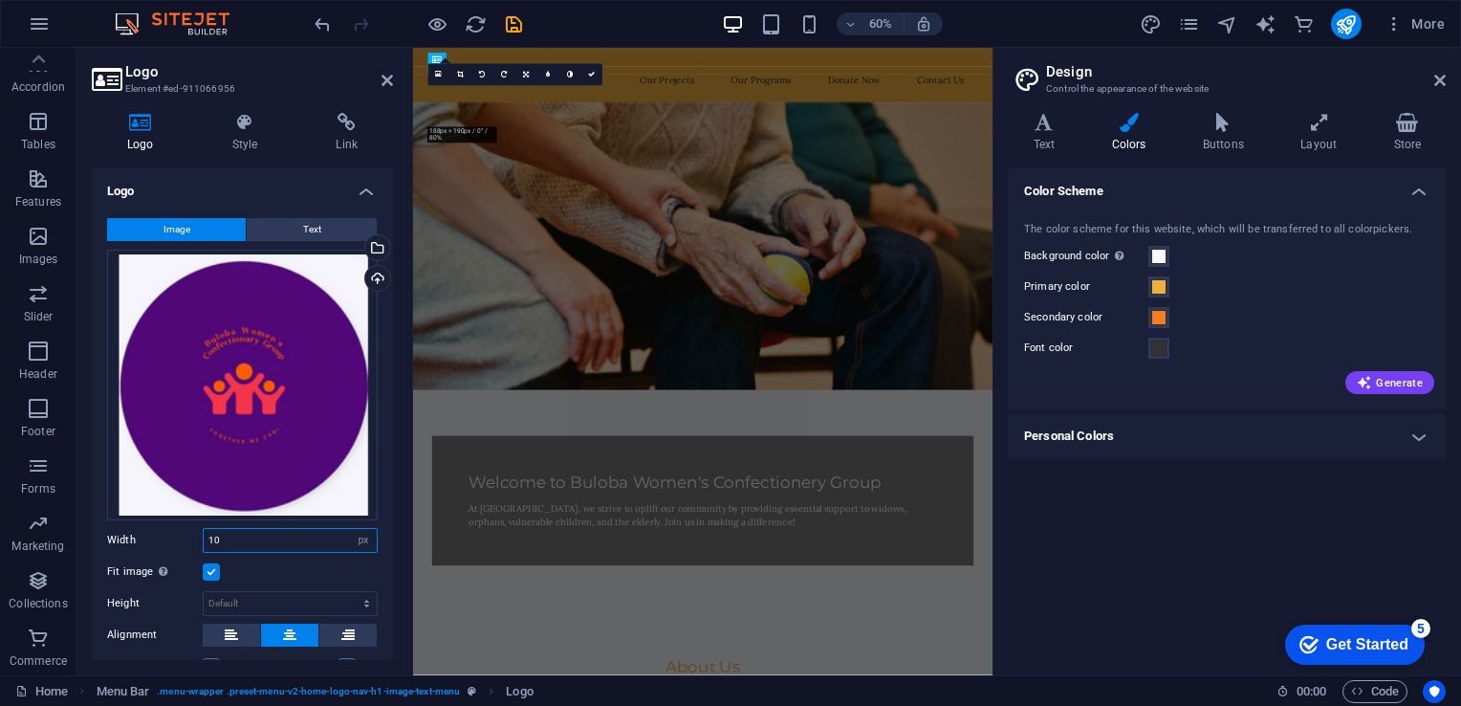
type input "100"
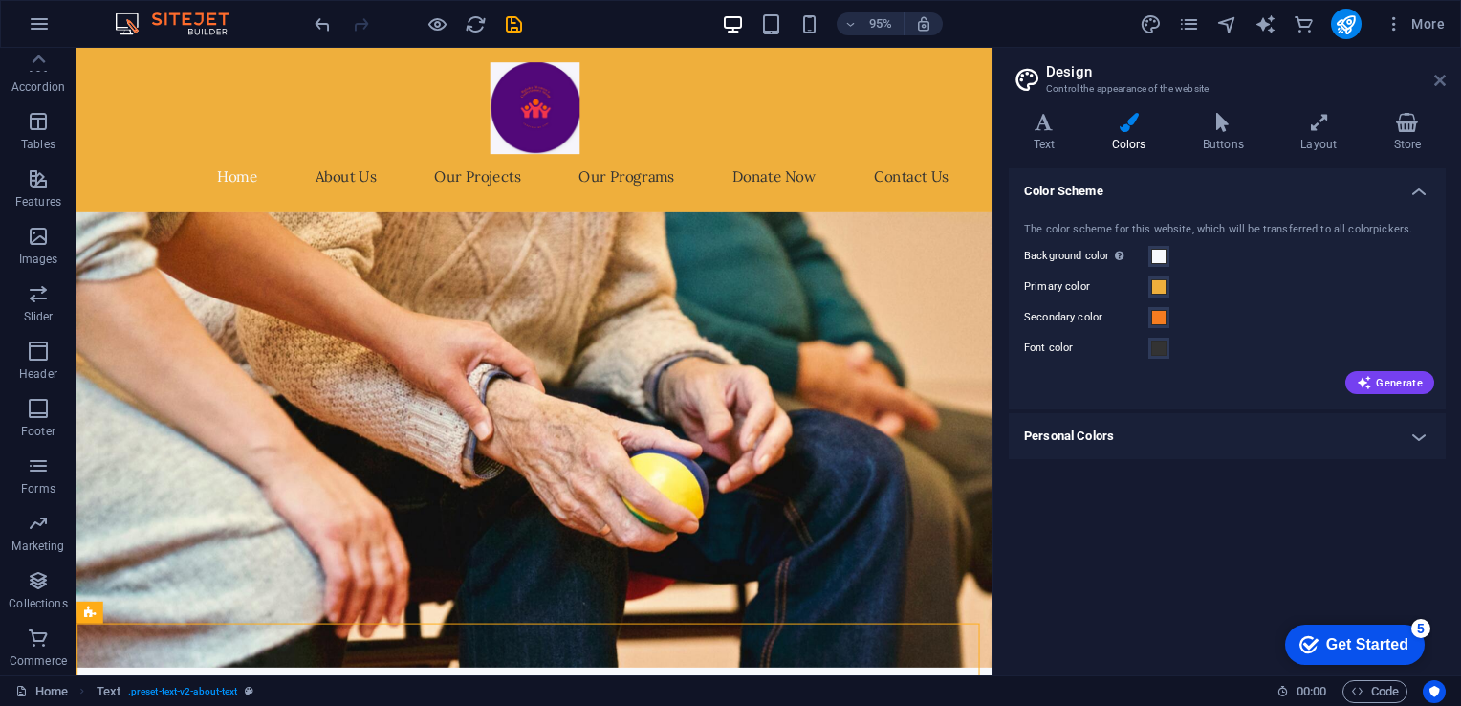
click at [1442, 79] on icon at bounding box center [1439, 80] width 11 height 15
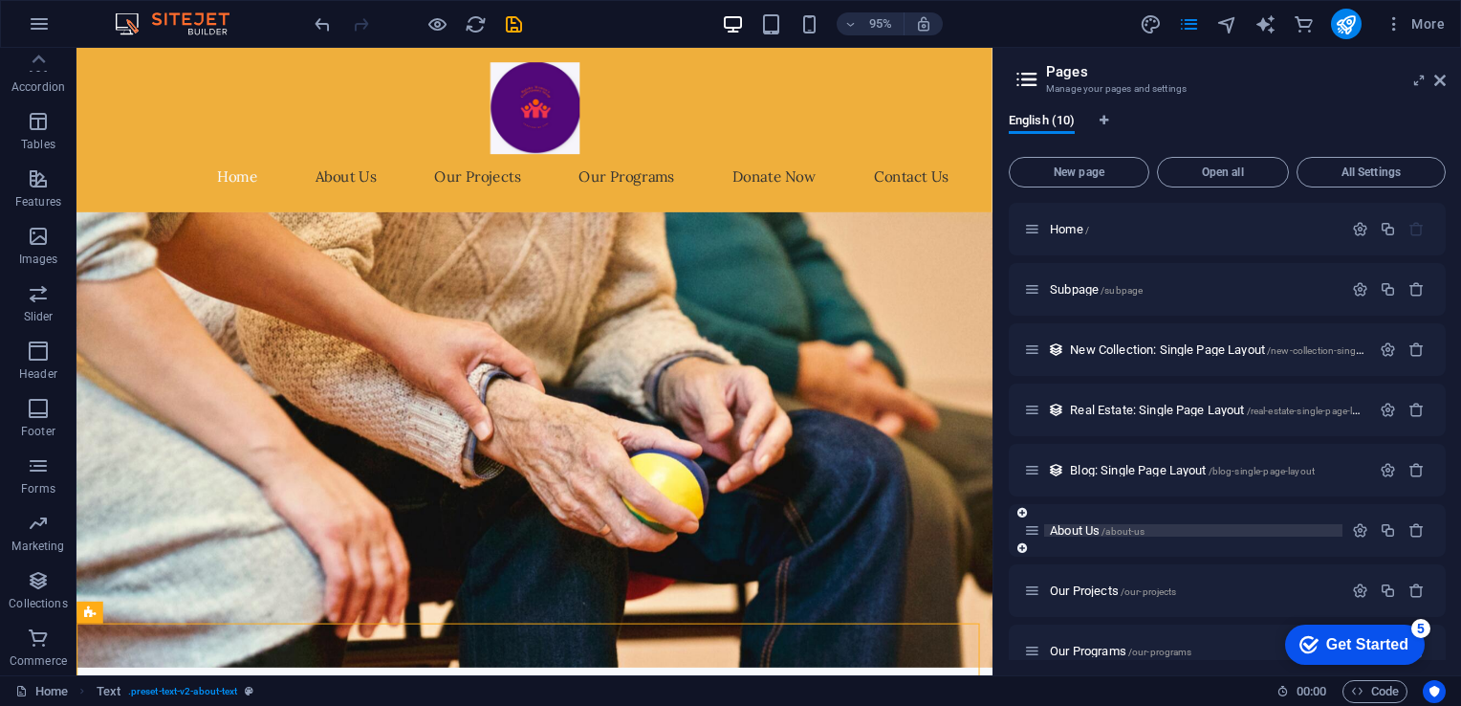
click at [1096, 530] on span "About Us /about-us" at bounding box center [1097, 530] width 95 height 14
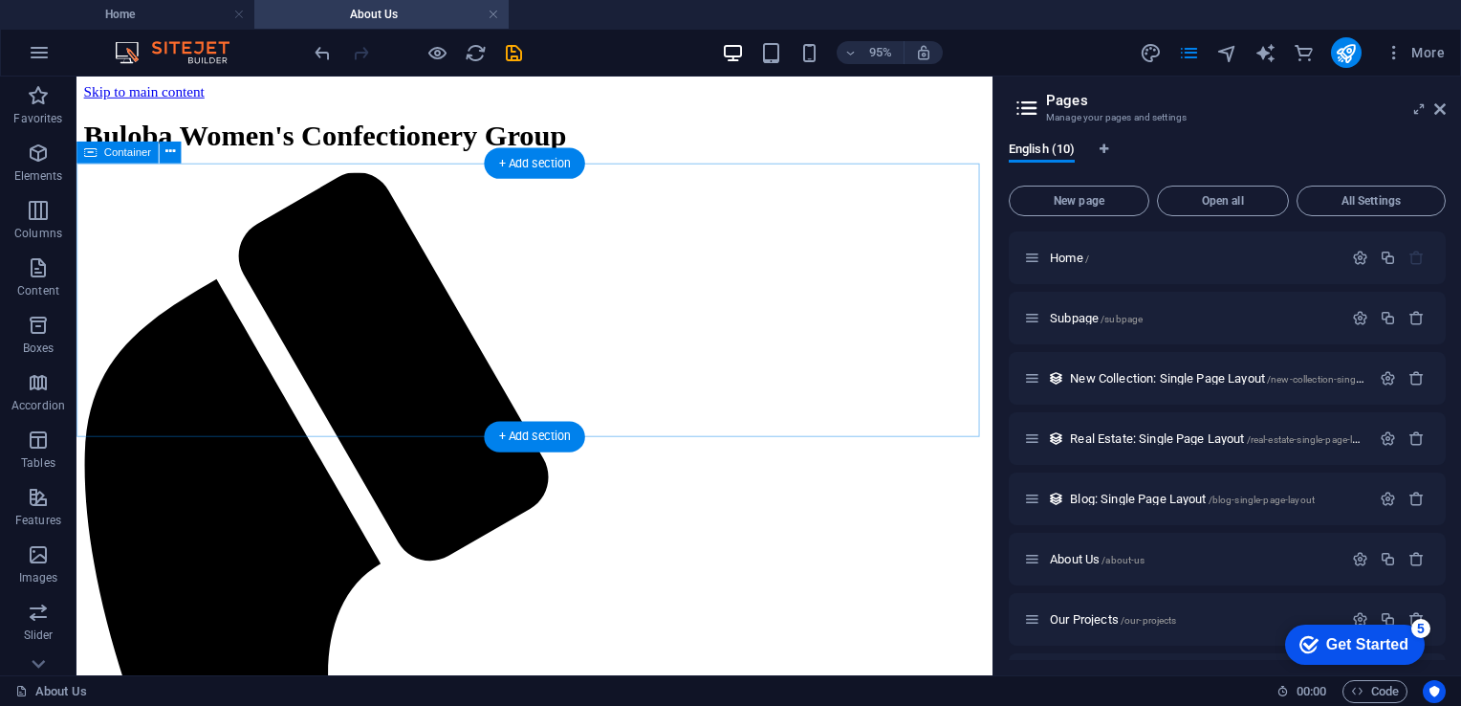
scroll to position [0, 0]
drag, startPoint x: 113, startPoint y: 295, endPoint x: 617, endPoint y: 305, distance: 504.0
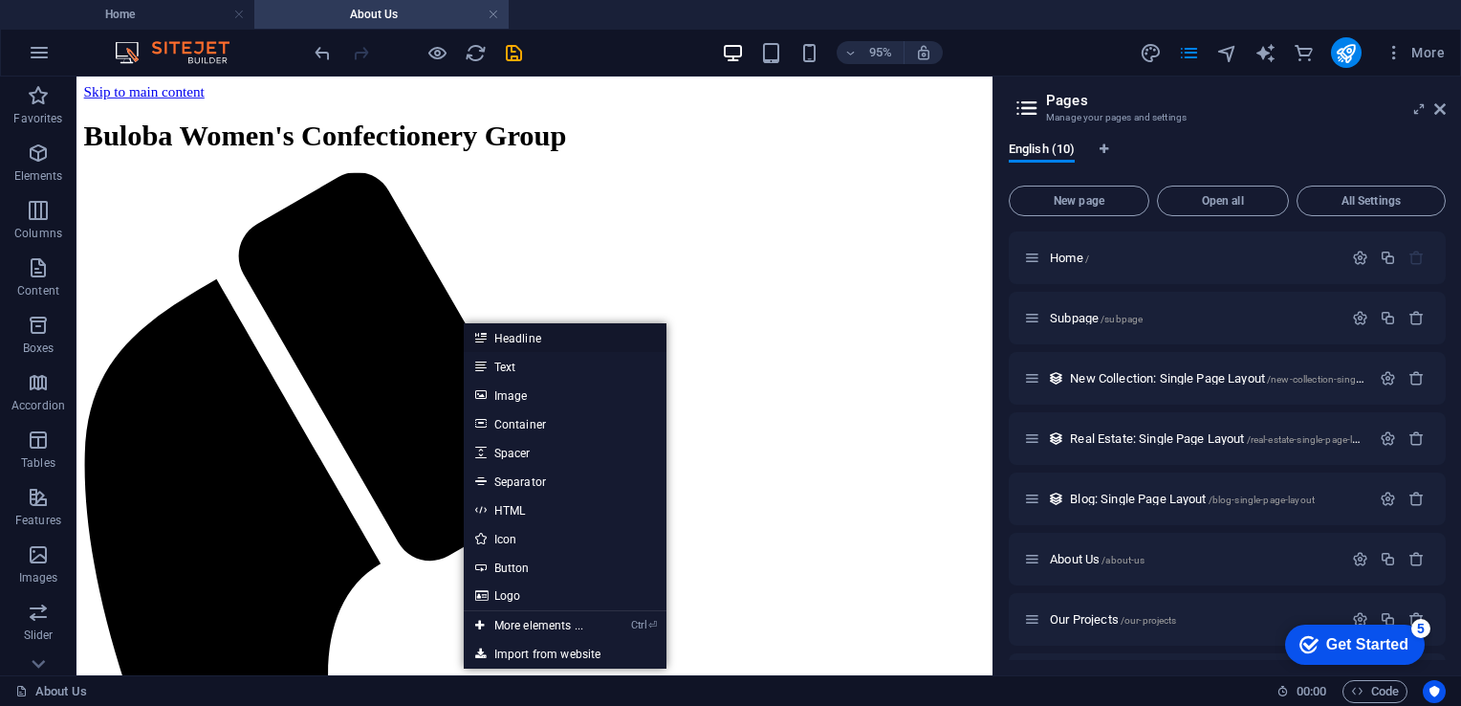
click at [500, 338] on link "Headline" at bounding box center [565, 337] width 203 height 29
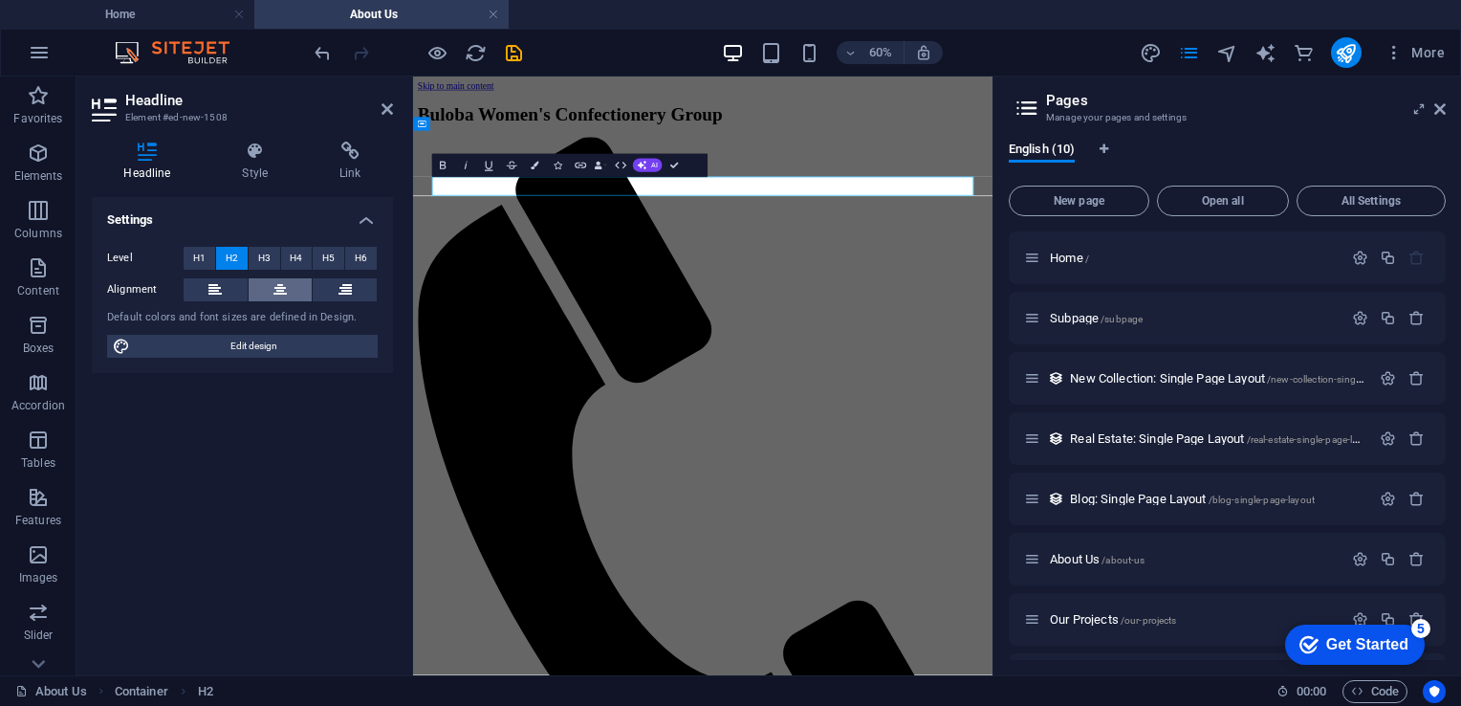
click at [272, 289] on button at bounding box center [281, 289] width 64 height 23
click at [440, 167] on icon "button" at bounding box center [442, 165] width 13 height 13
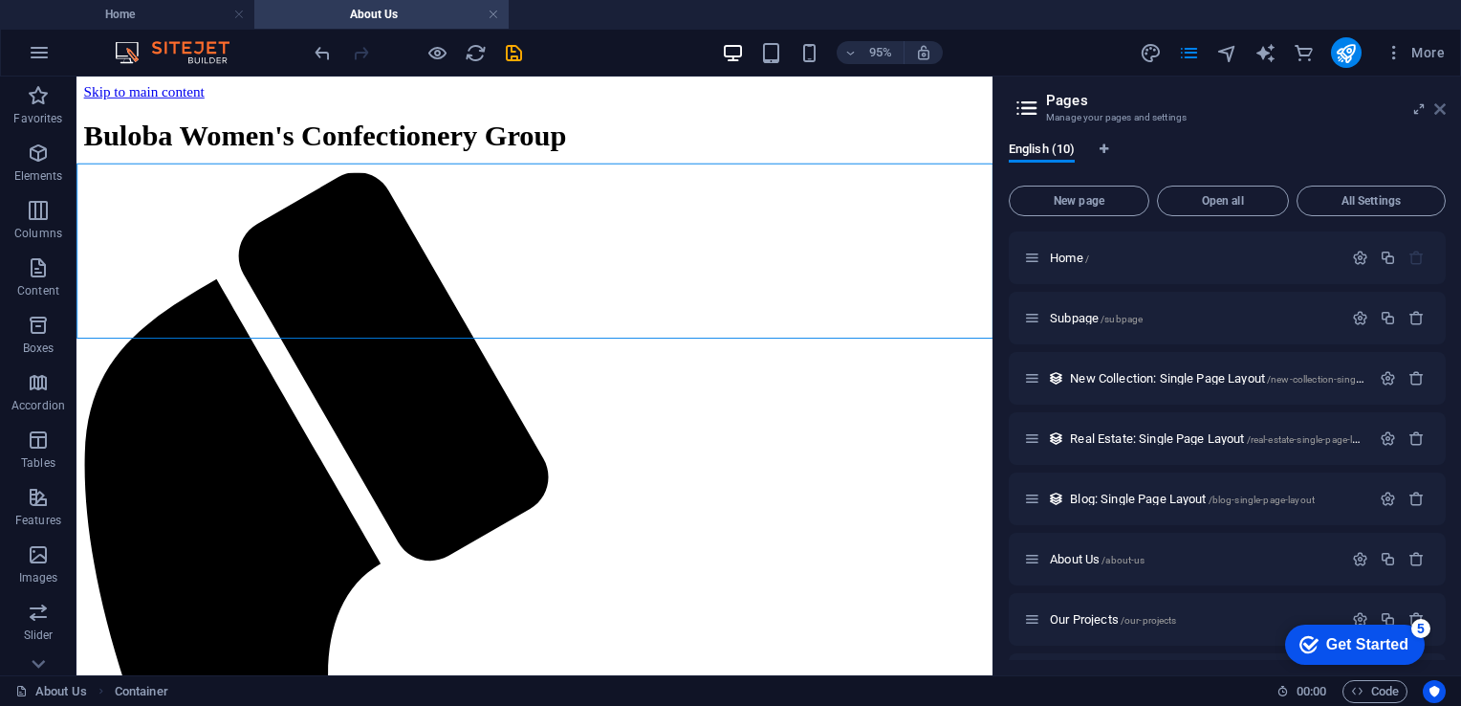
click at [1438, 109] on icon at bounding box center [1439, 108] width 11 height 15
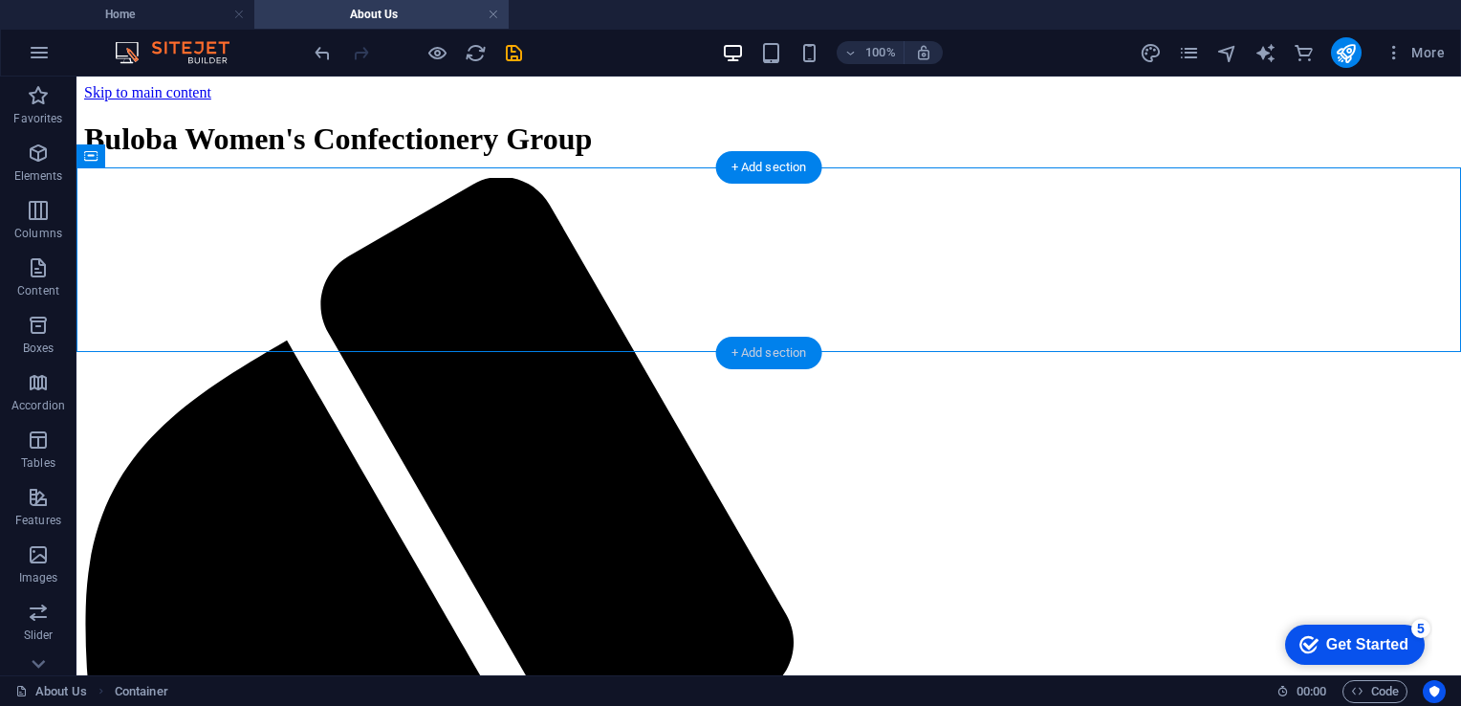
drag, startPoint x: 758, startPoint y: 345, endPoint x: 310, endPoint y: 220, distance: 465.6
click at [758, 345] on div "+ Add section" at bounding box center [769, 353] width 106 height 33
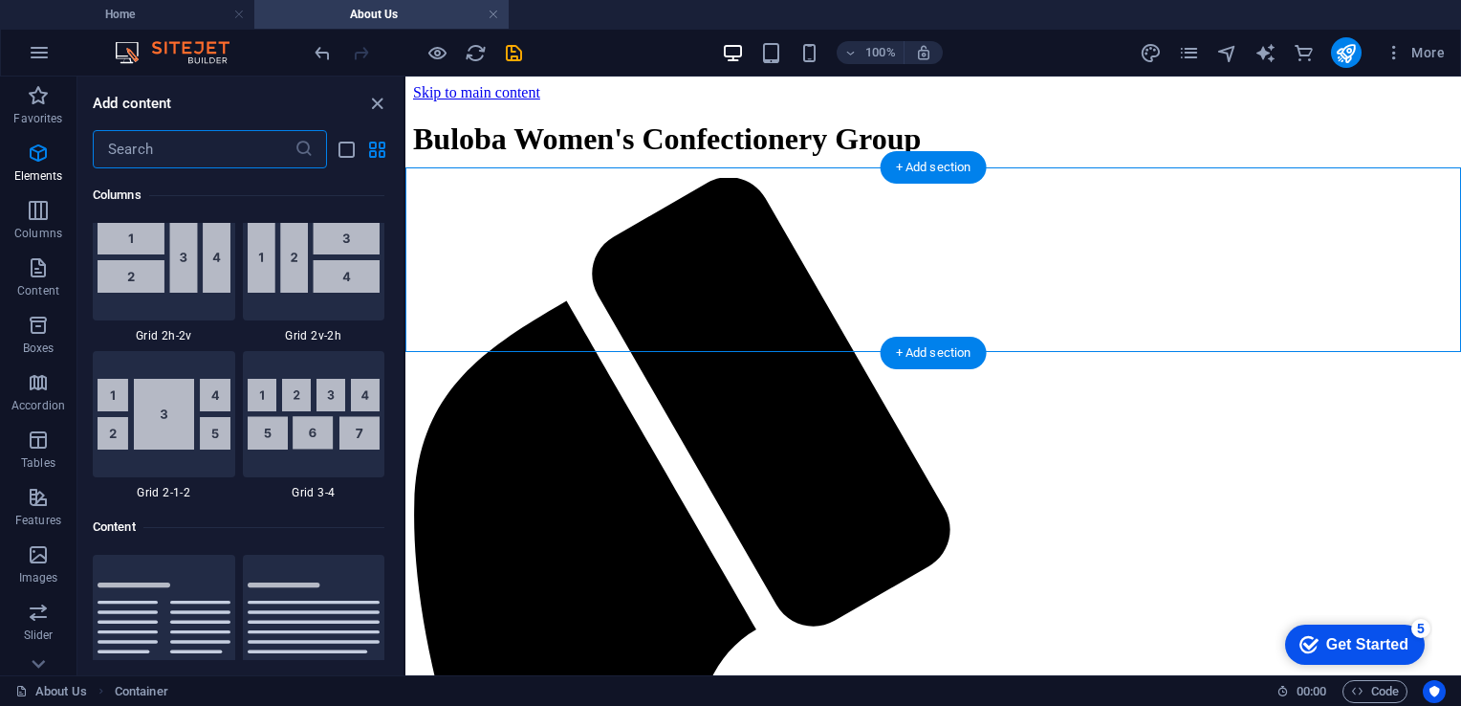
scroll to position [3346, 0]
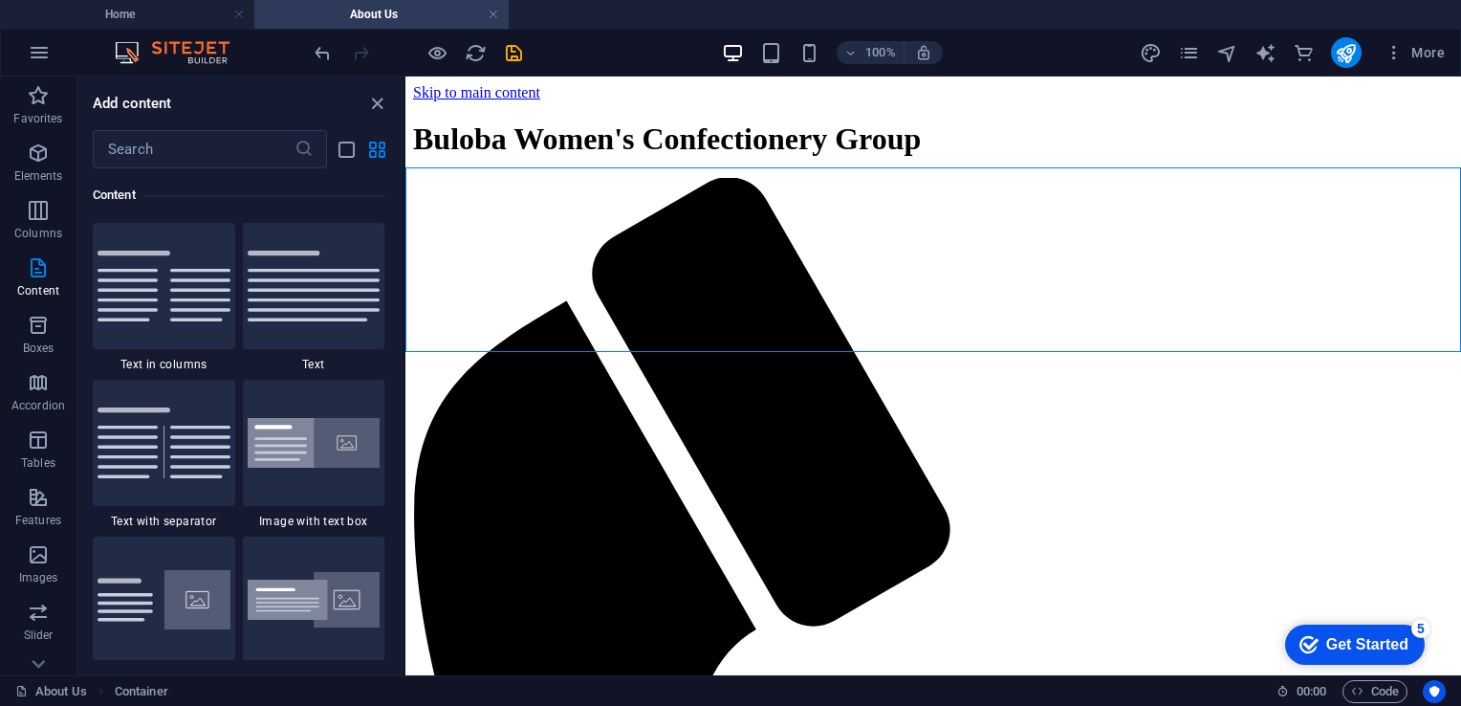
drag, startPoint x: 398, startPoint y: 258, endPoint x: 403, endPoint y: 285, distance: 27.2
click at [403, 285] on div "Favorites 1 Star Headline 1 Star Container Elements 1 Star Headline 1 Star Text…" at bounding box center [240, 414] width 326 height 492
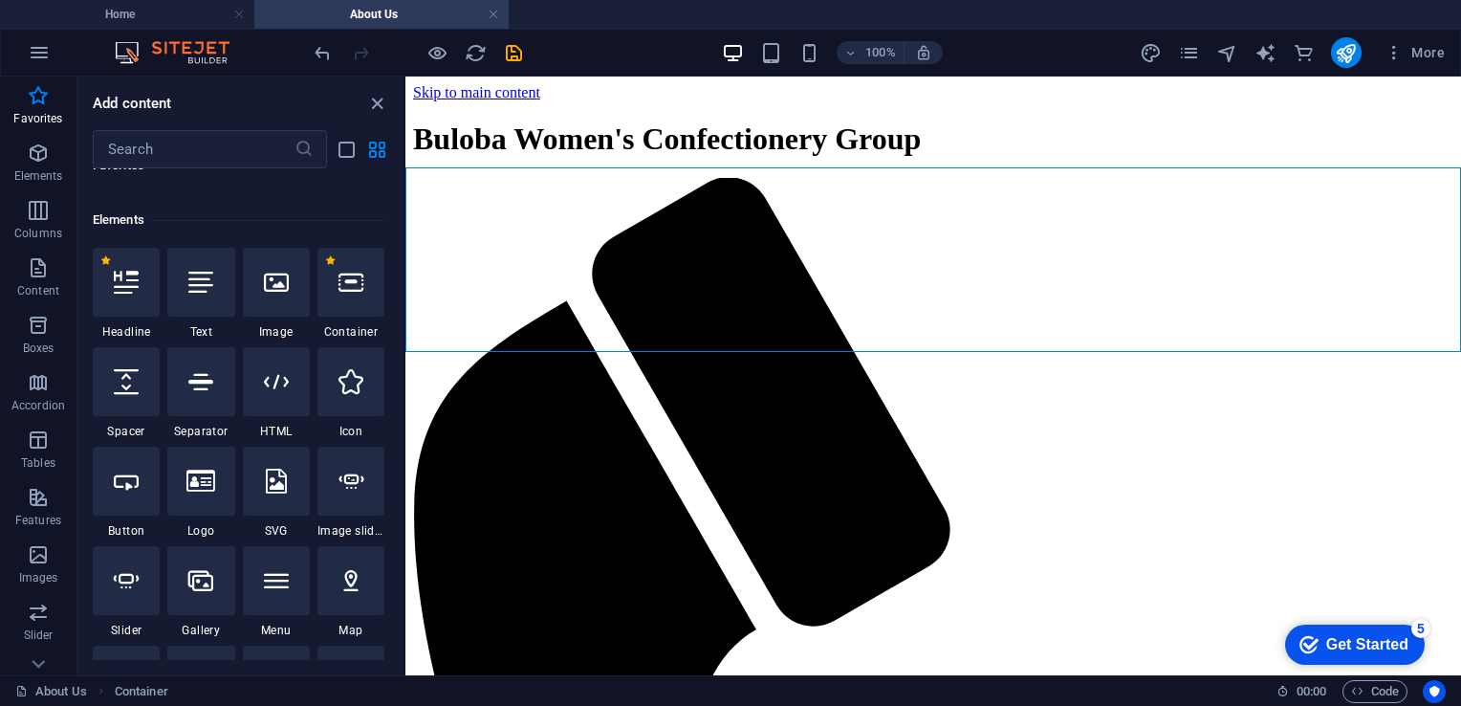
scroll to position [31, 0]
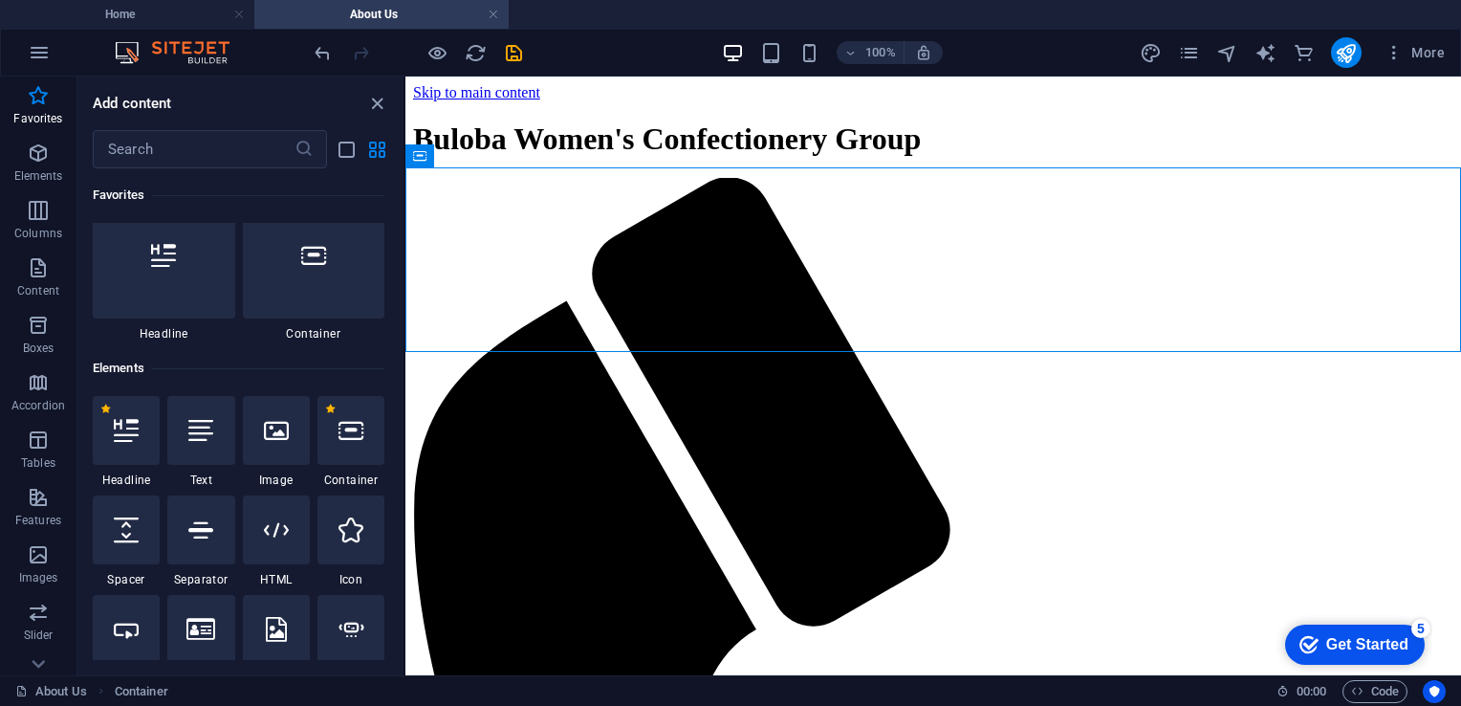
click at [397, 170] on div "Favorites 1 Star Headline 1 Star Container Elements 1 Star Headline 1 Star Text…" at bounding box center [240, 414] width 326 height 492
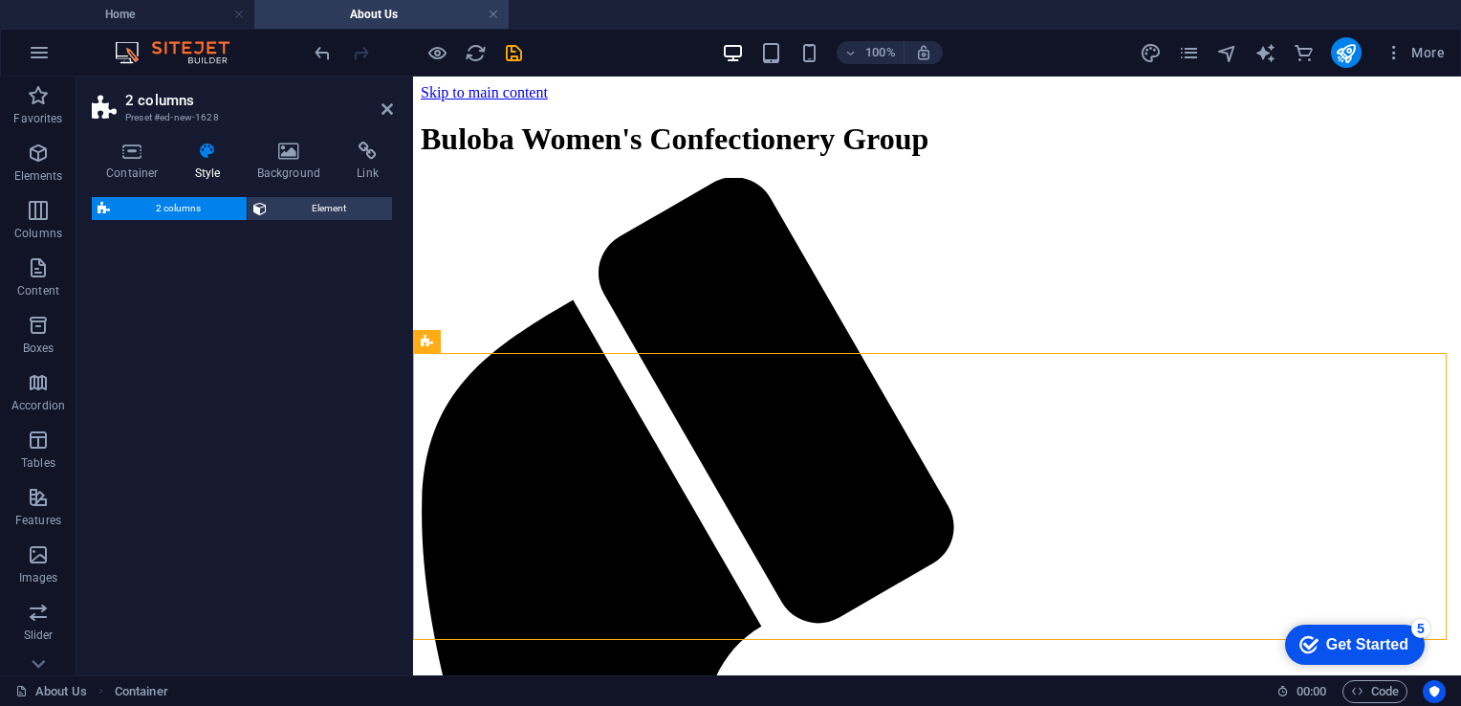
select select "rem"
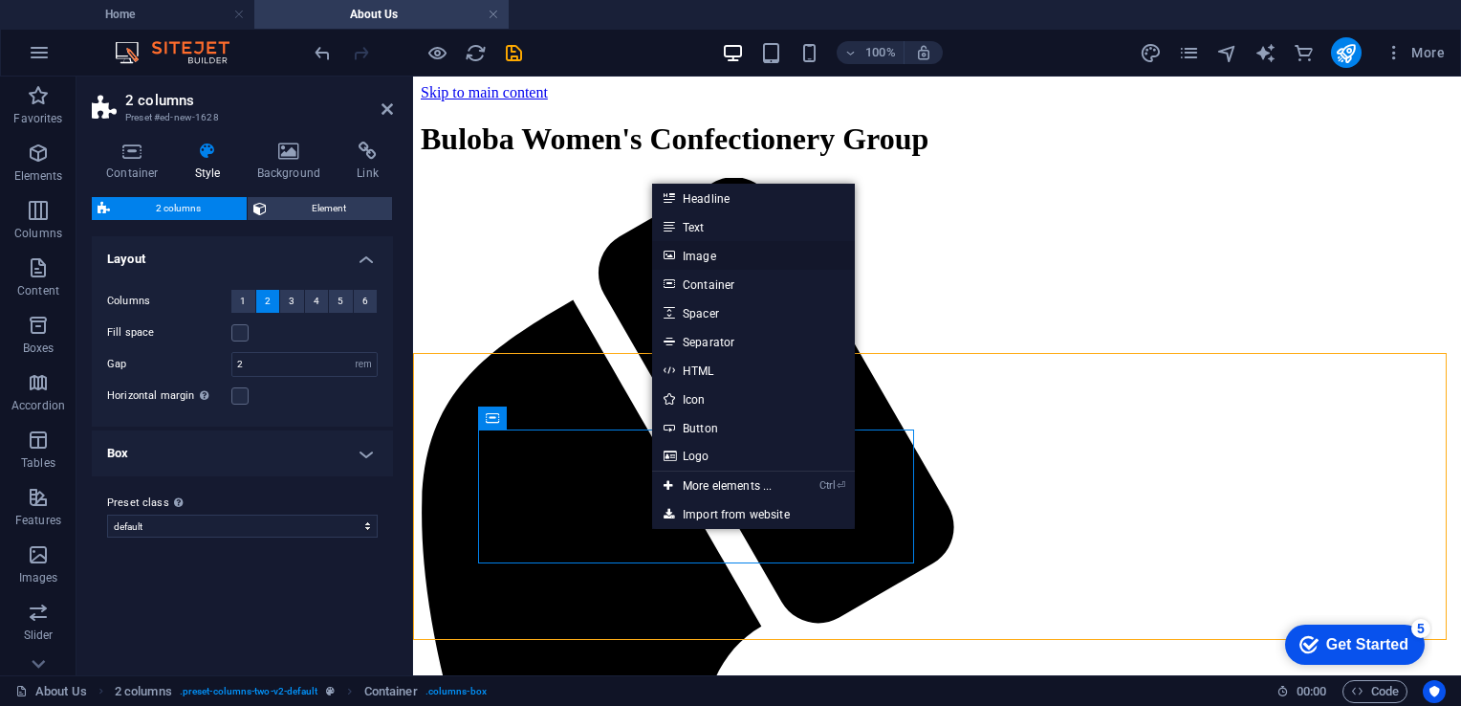
click at [696, 254] on link "Image" at bounding box center [753, 255] width 203 height 29
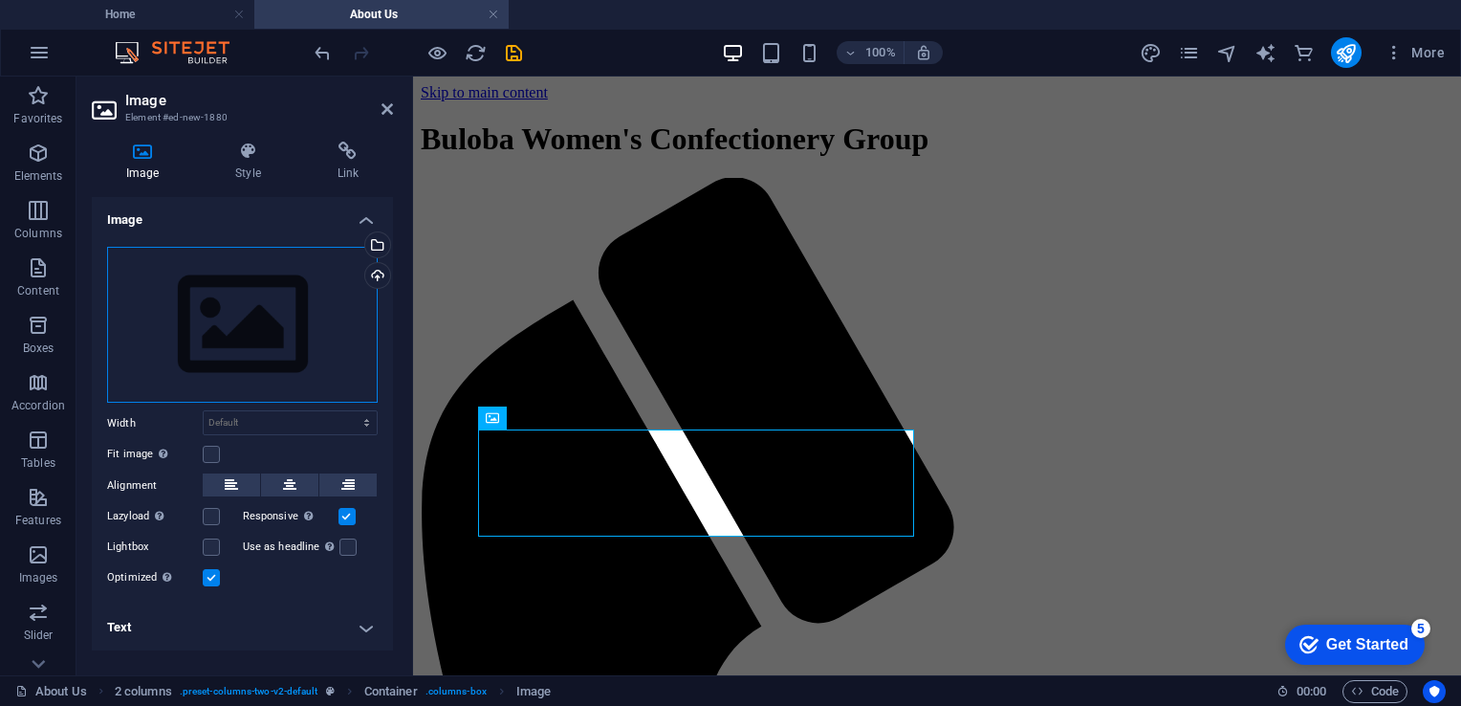
click at [264, 319] on div "Drag files here, click to choose files or select files from Files or our free s…" at bounding box center [242, 325] width 271 height 157
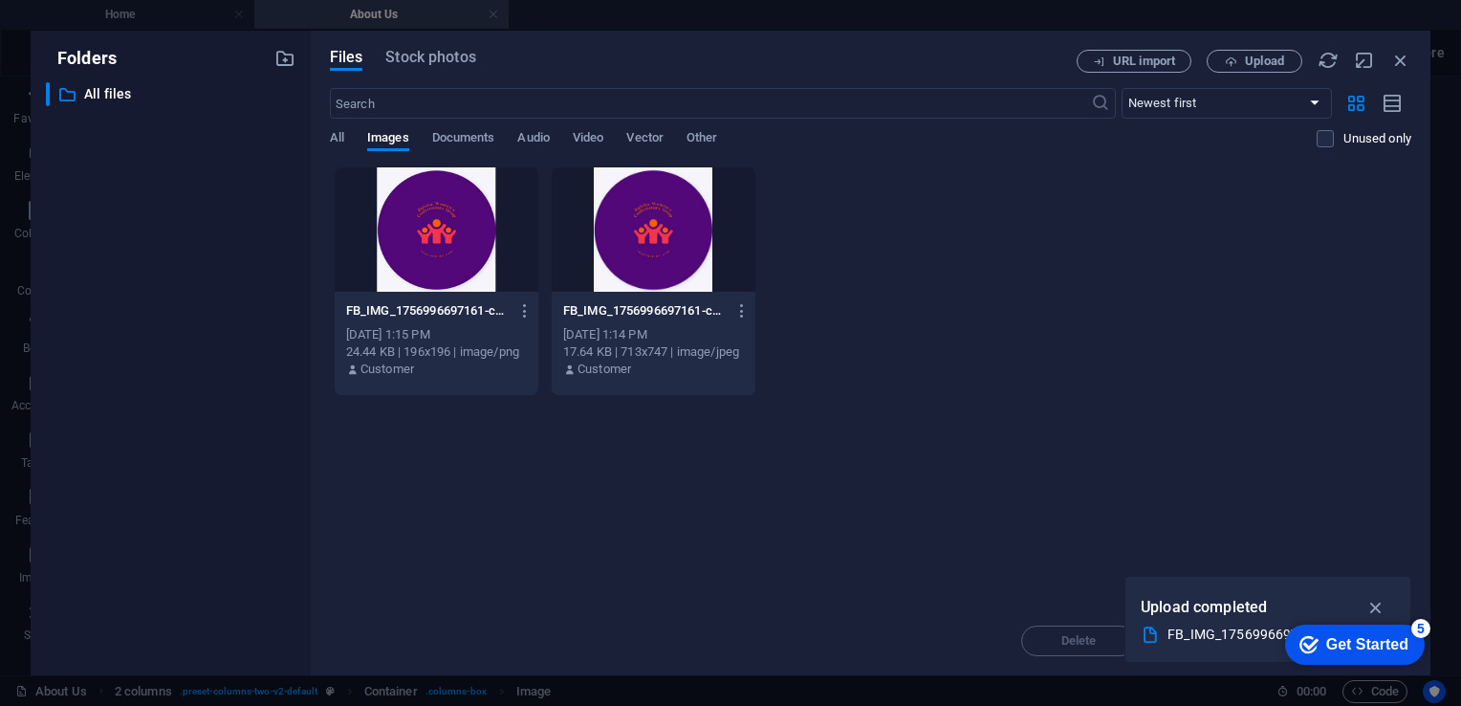
click at [658, 235] on div at bounding box center [654, 229] width 204 height 124
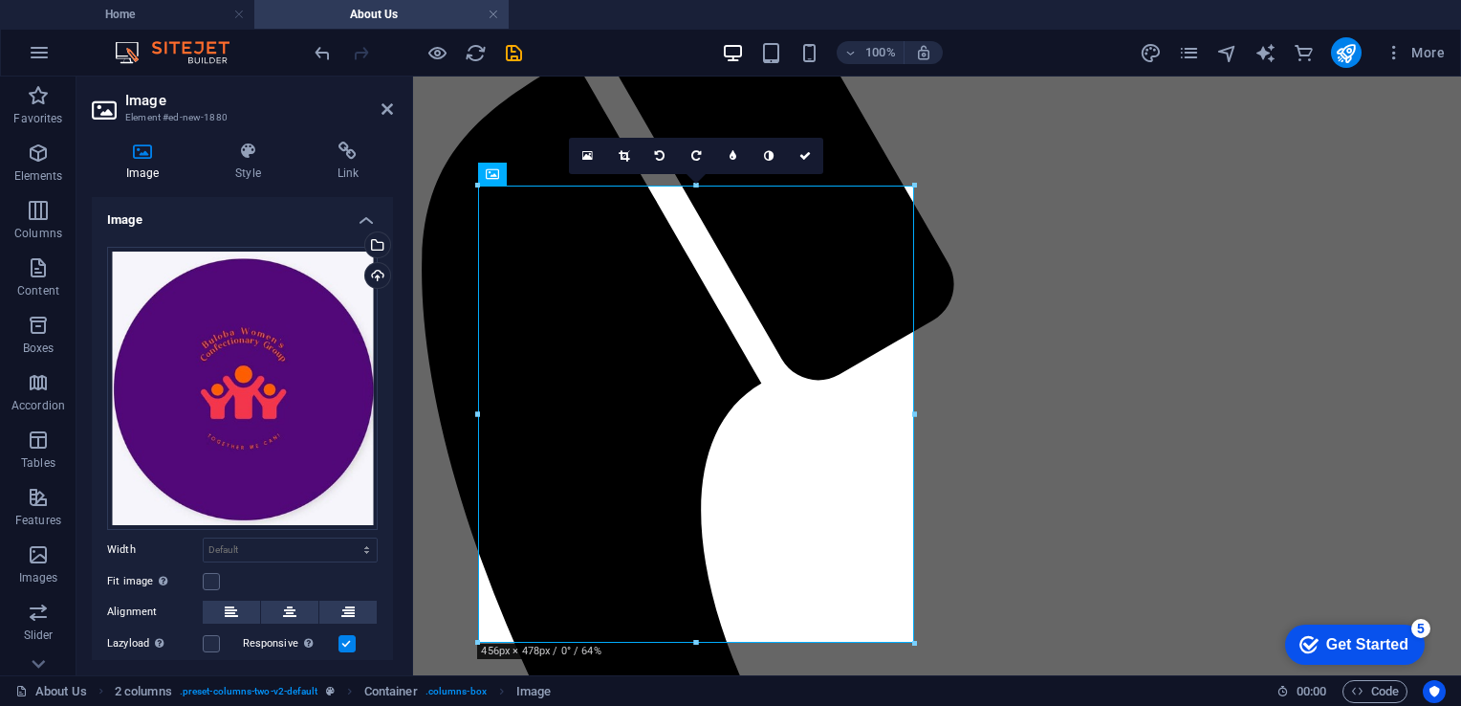
scroll to position [298, 0]
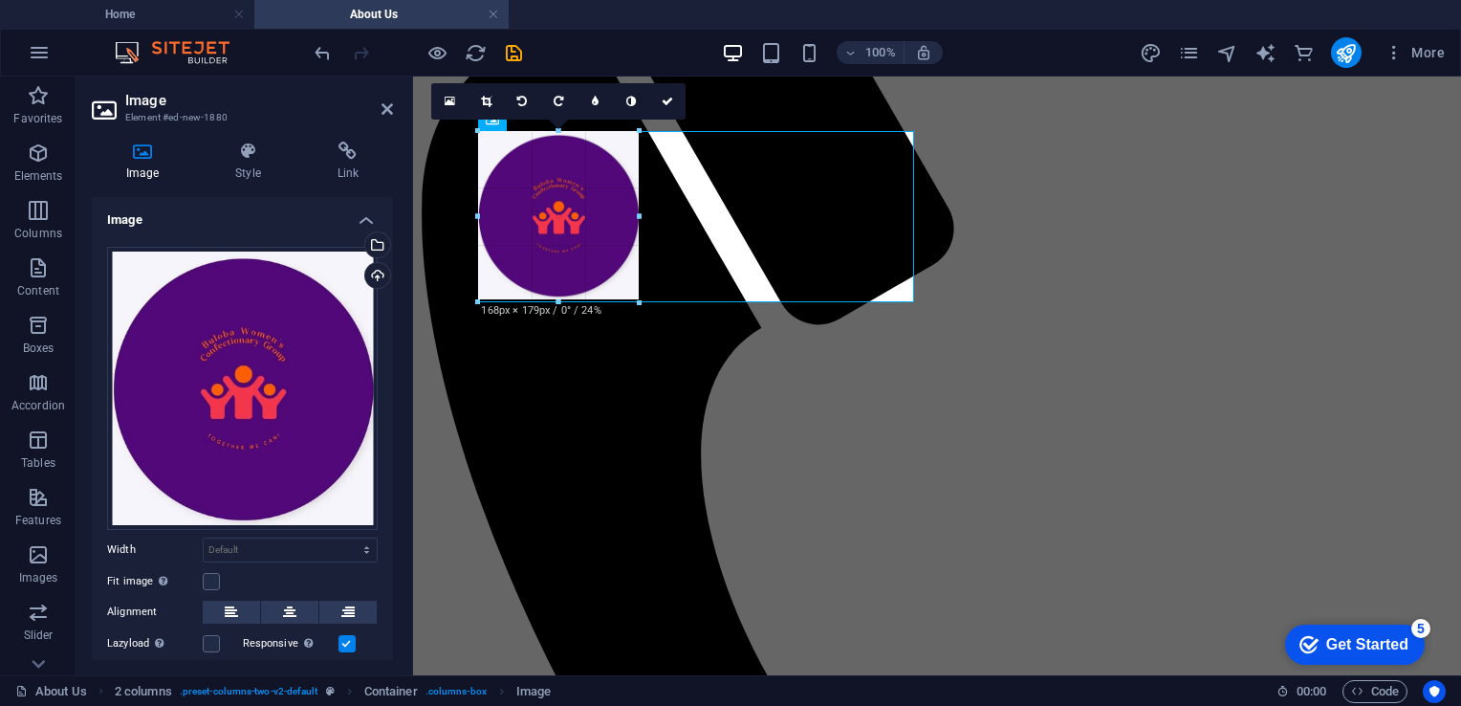
drag, startPoint x: 914, startPoint y: 591, endPoint x: 639, endPoint y: 197, distance: 480.7
type input "168"
select select "px"
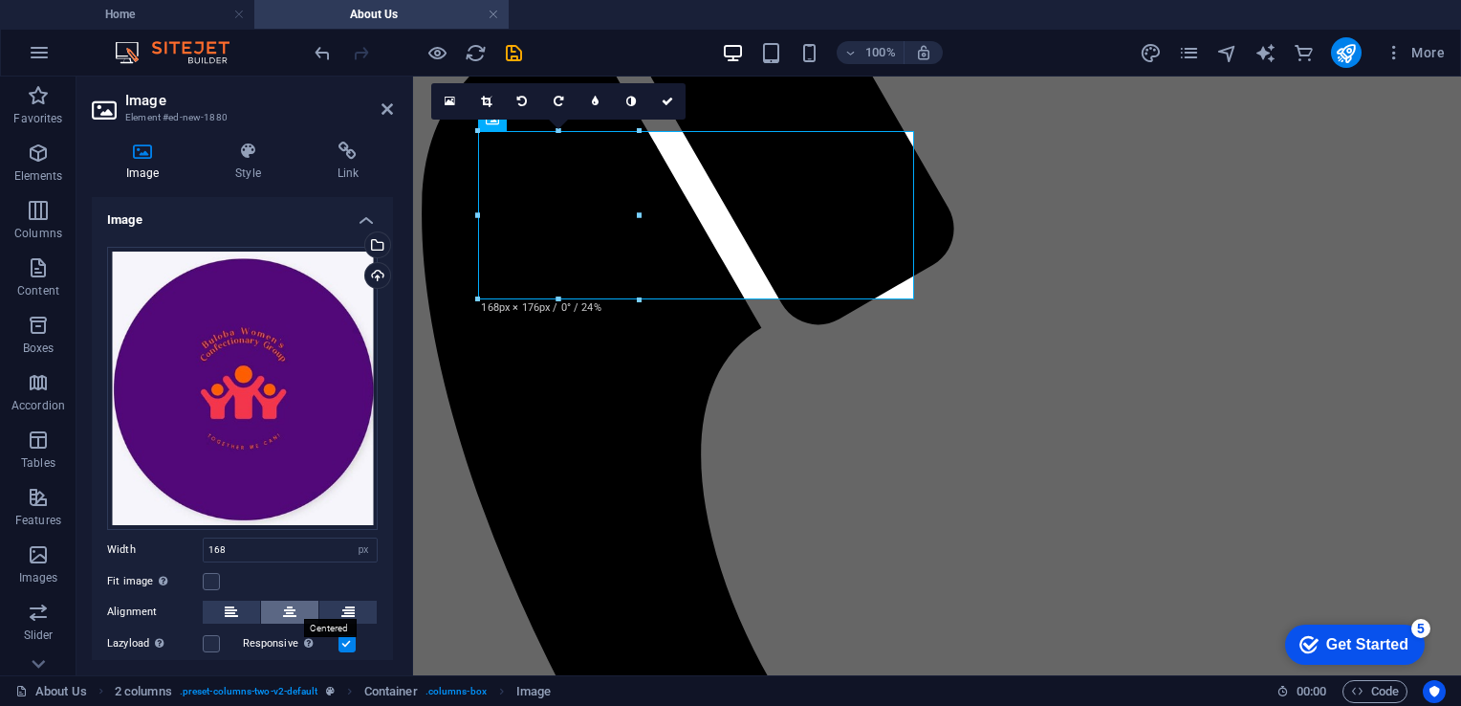
click at [275, 608] on button at bounding box center [289, 612] width 57 height 23
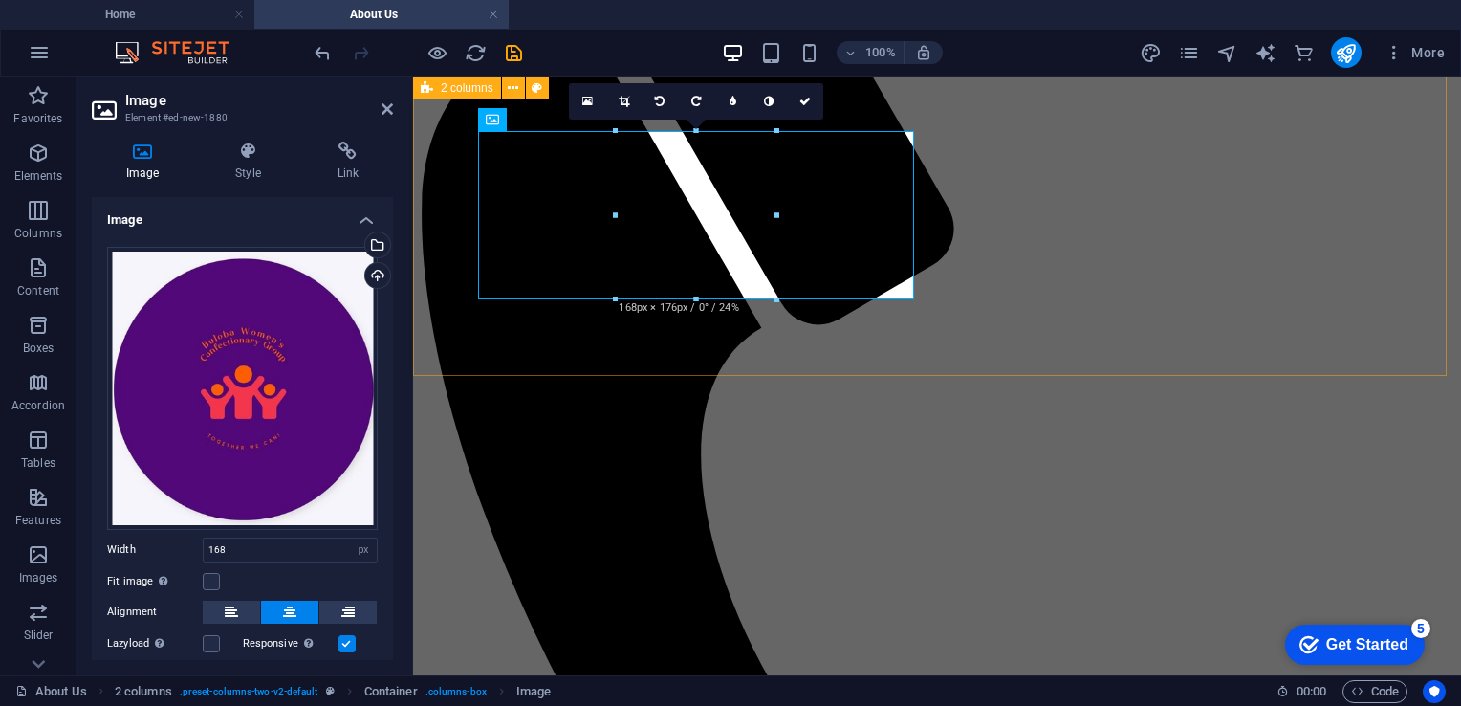
select select "rem"
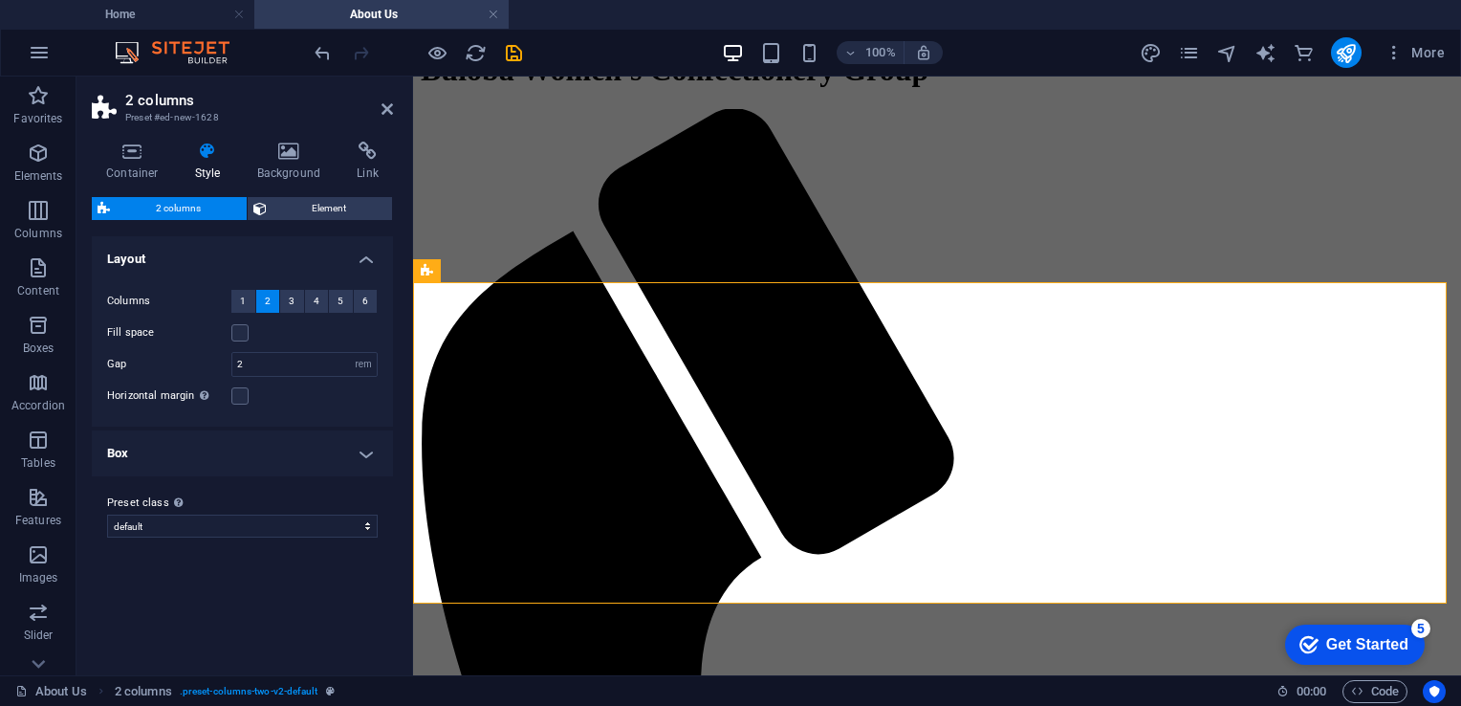
scroll to position [71, 0]
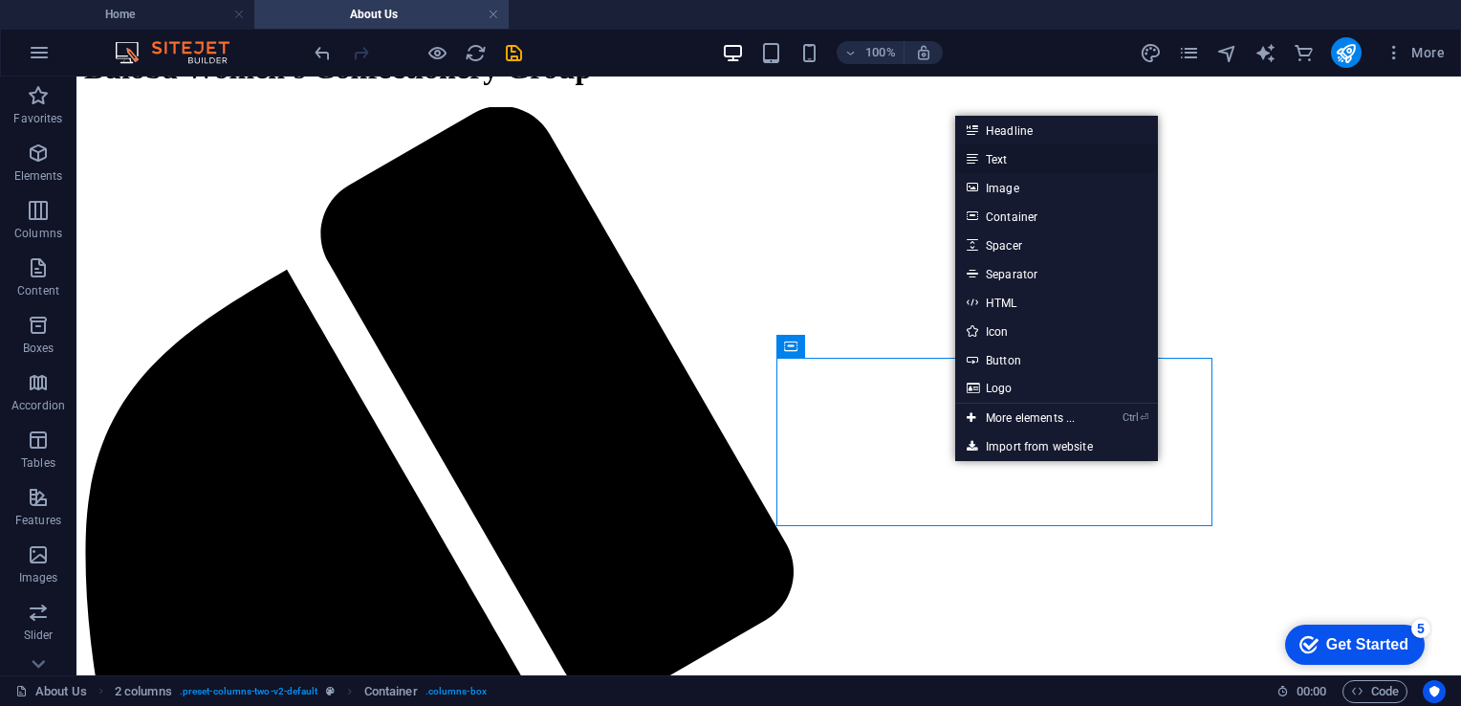
click at [1026, 157] on link "Text" at bounding box center [1056, 158] width 203 height 29
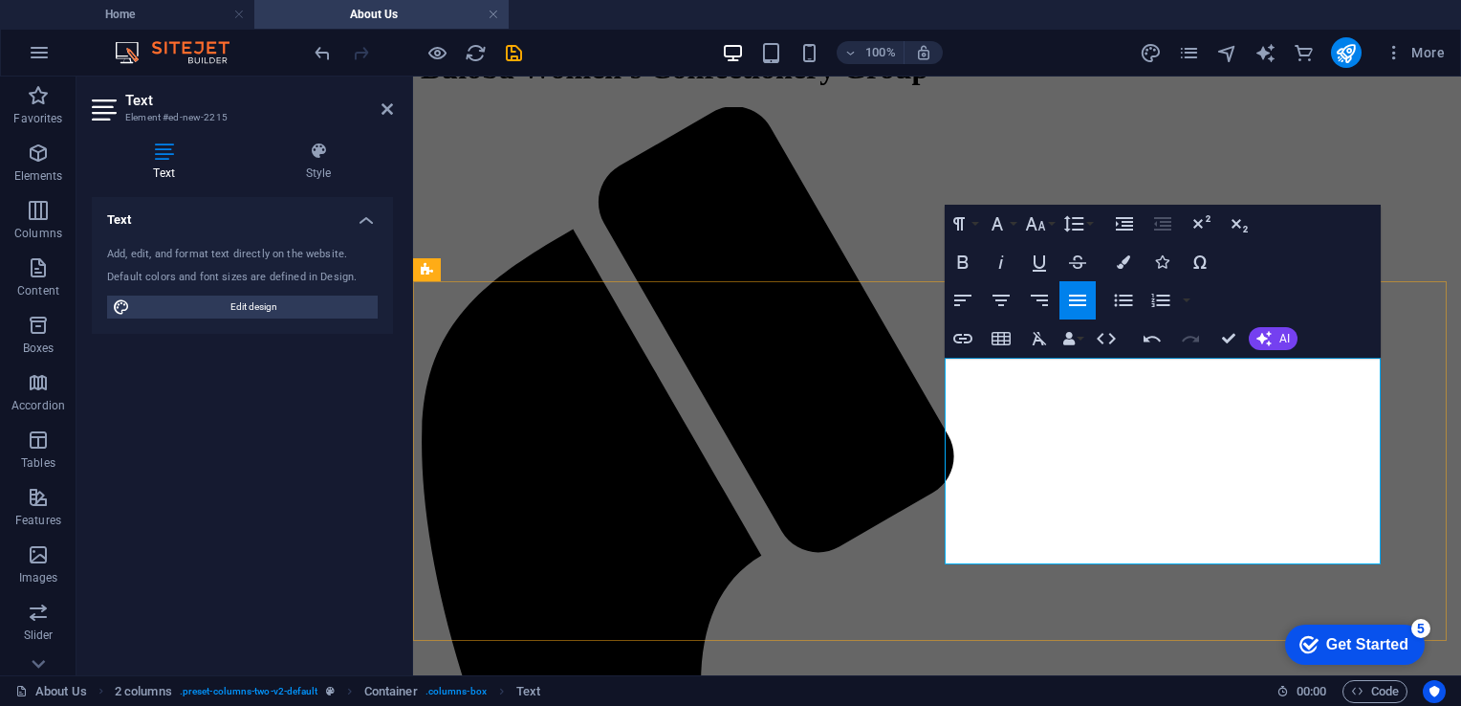
click at [1271, 337] on icon "button" at bounding box center [1263, 338] width 15 height 15
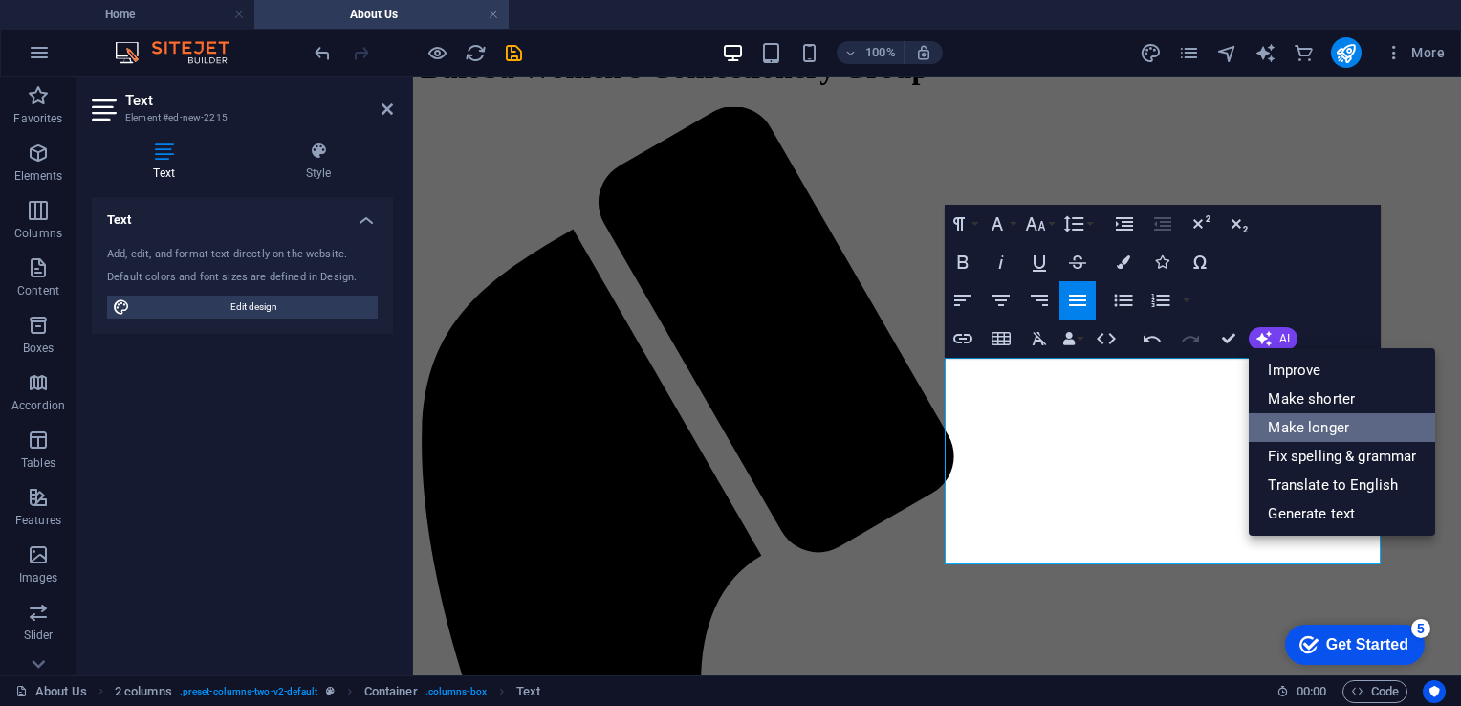
click at [1303, 419] on link "Make longer" at bounding box center [1342, 427] width 186 height 29
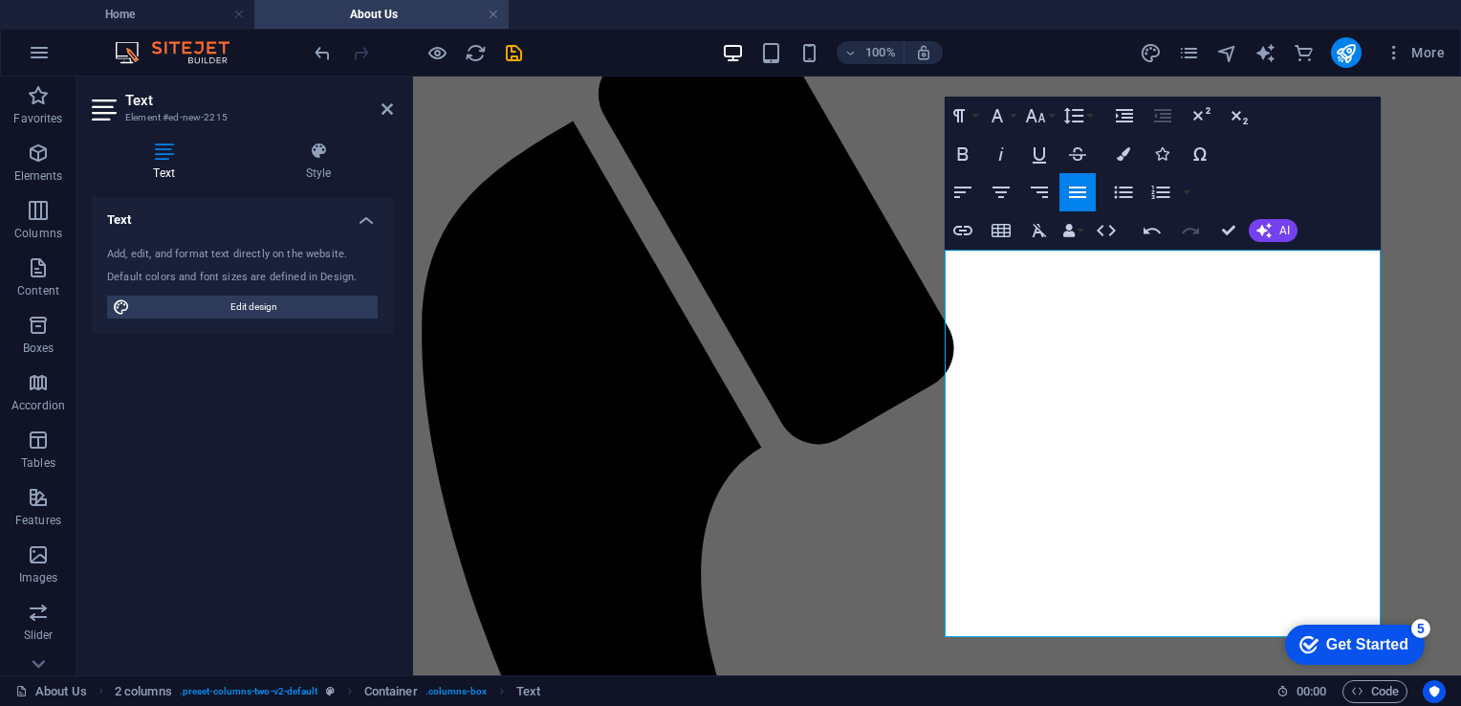
scroll to position [199, 0]
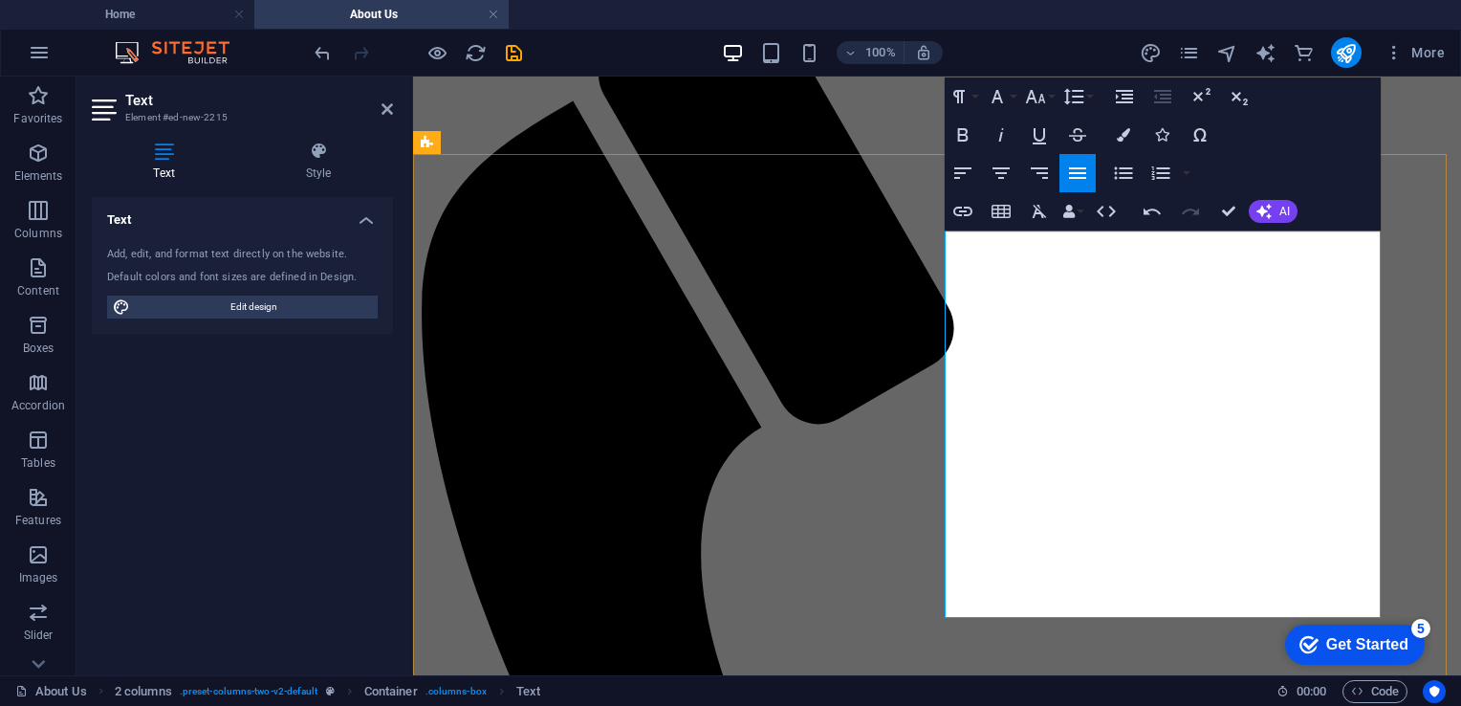
drag, startPoint x: 1243, startPoint y: 395, endPoint x: 1174, endPoint y: 430, distance: 77.4
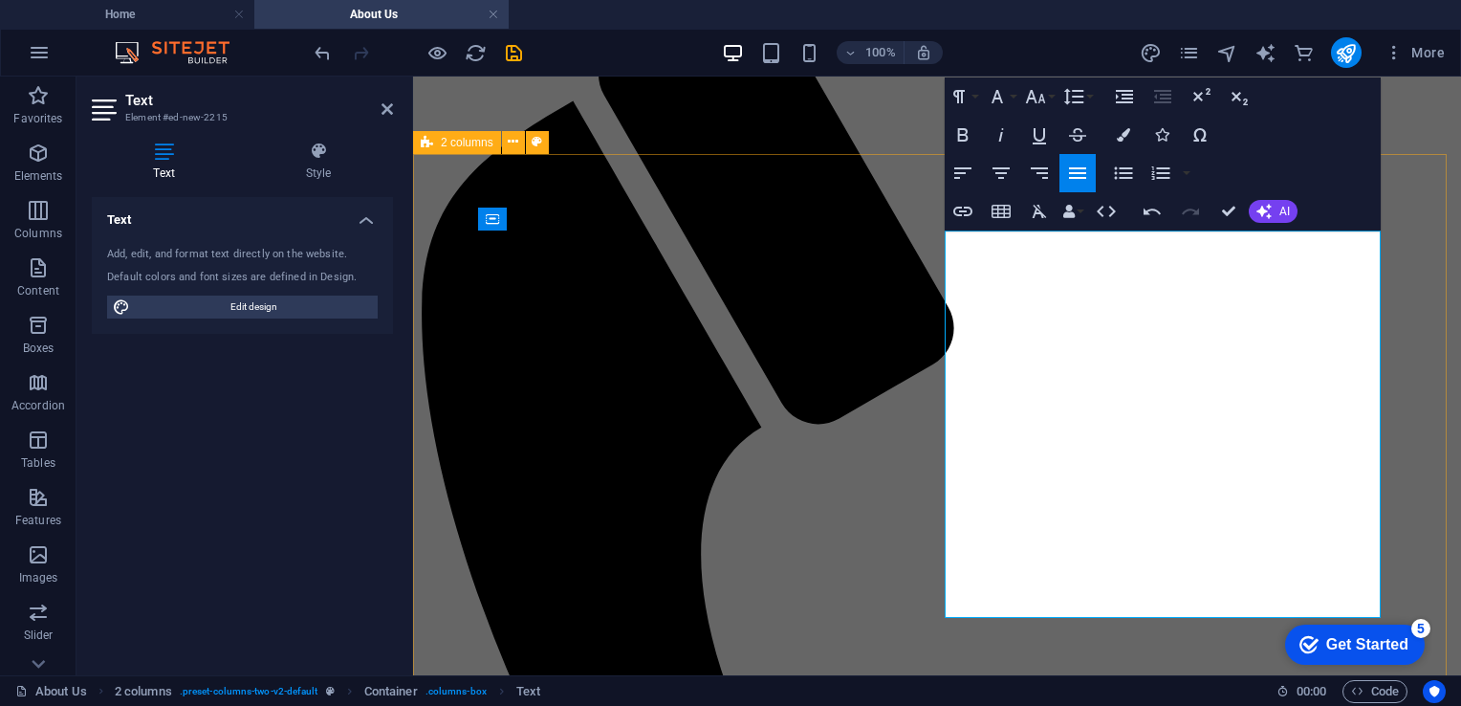
select select "rem"
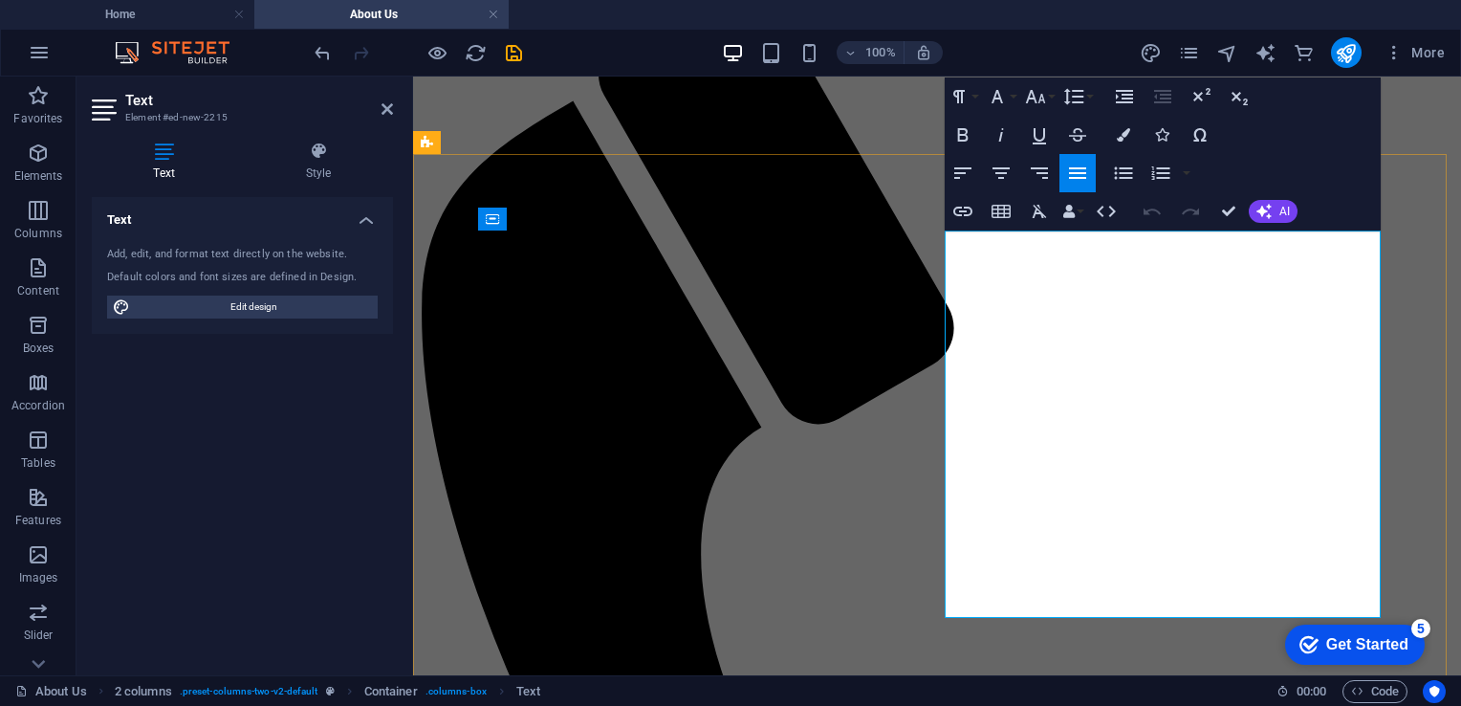
click at [1002, 176] on icon "button" at bounding box center [1001, 173] width 23 height 23
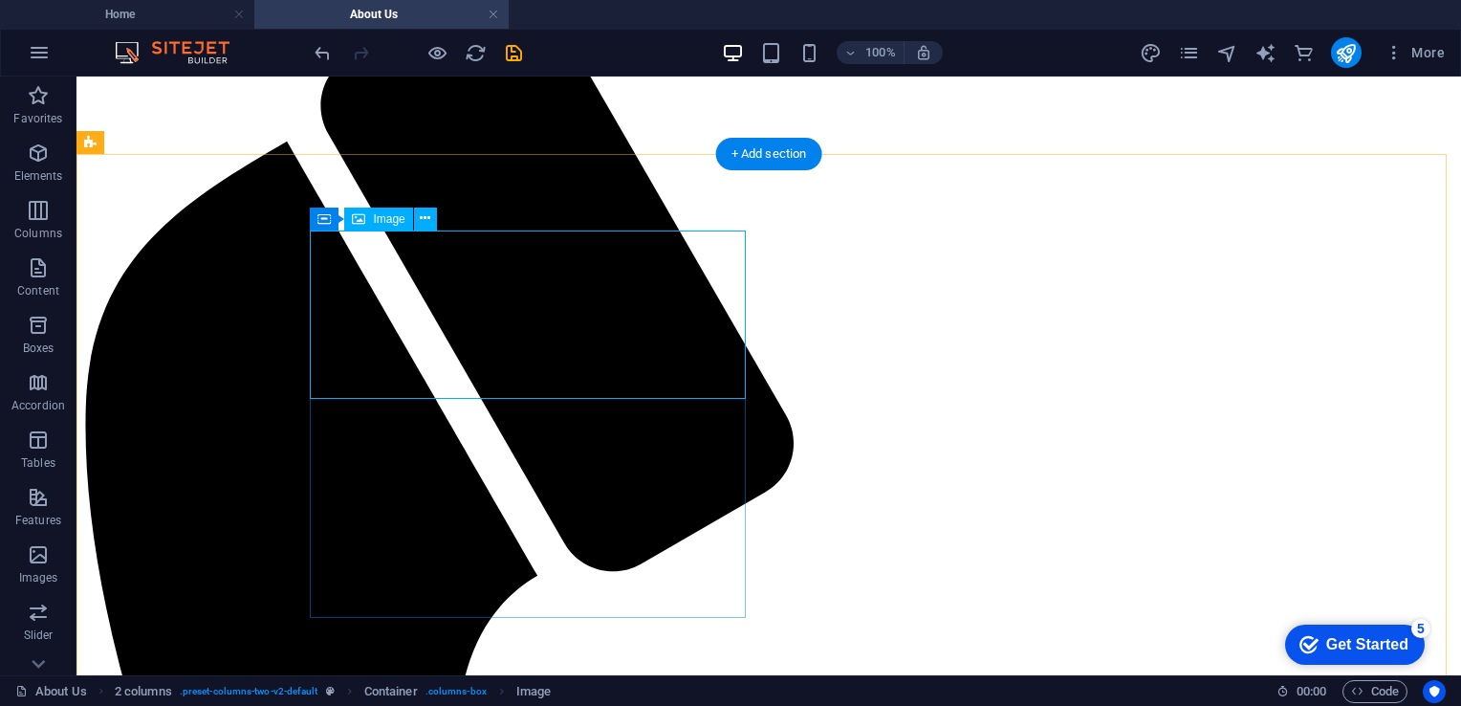
select select "px"
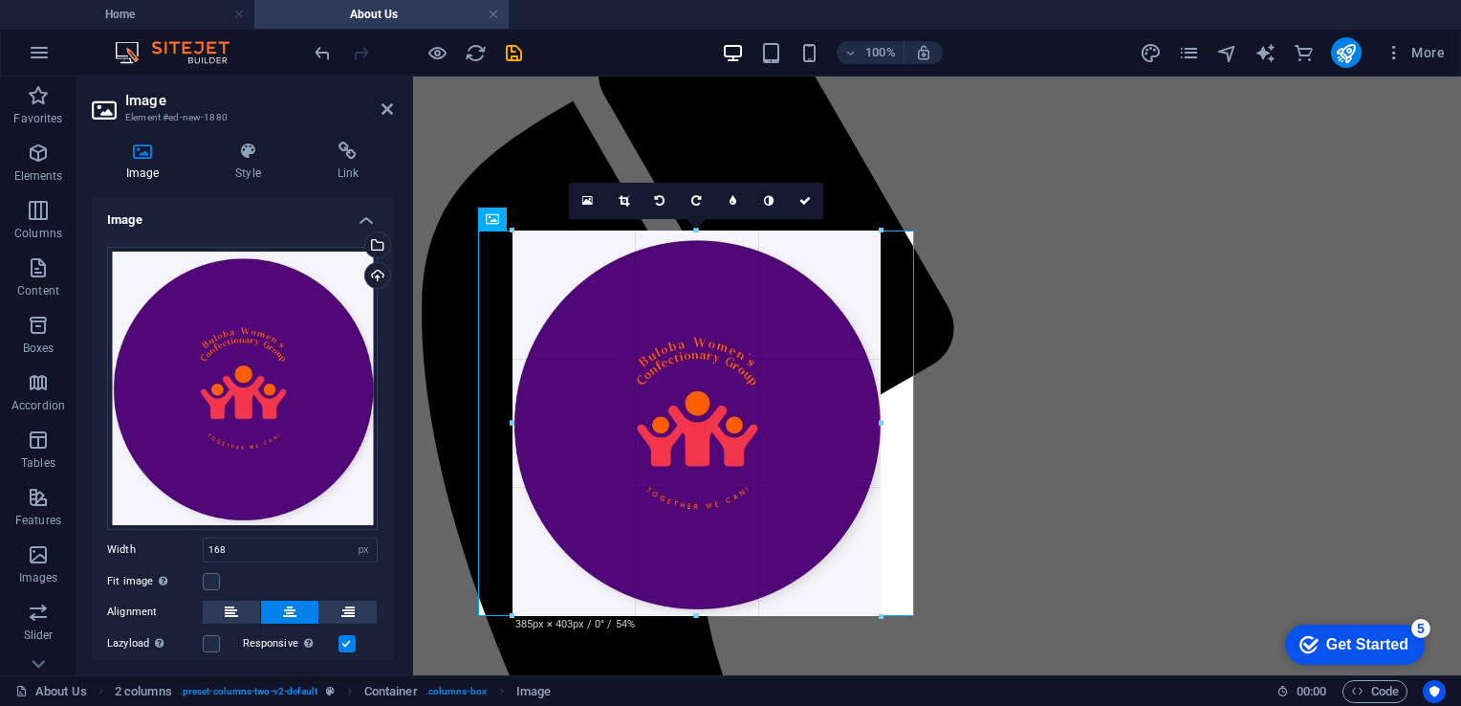
drag, startPoint x: 778, startPoint y: 401, endPoint x: 878, endPoint y: 616, distance: 237.0
type input "385"
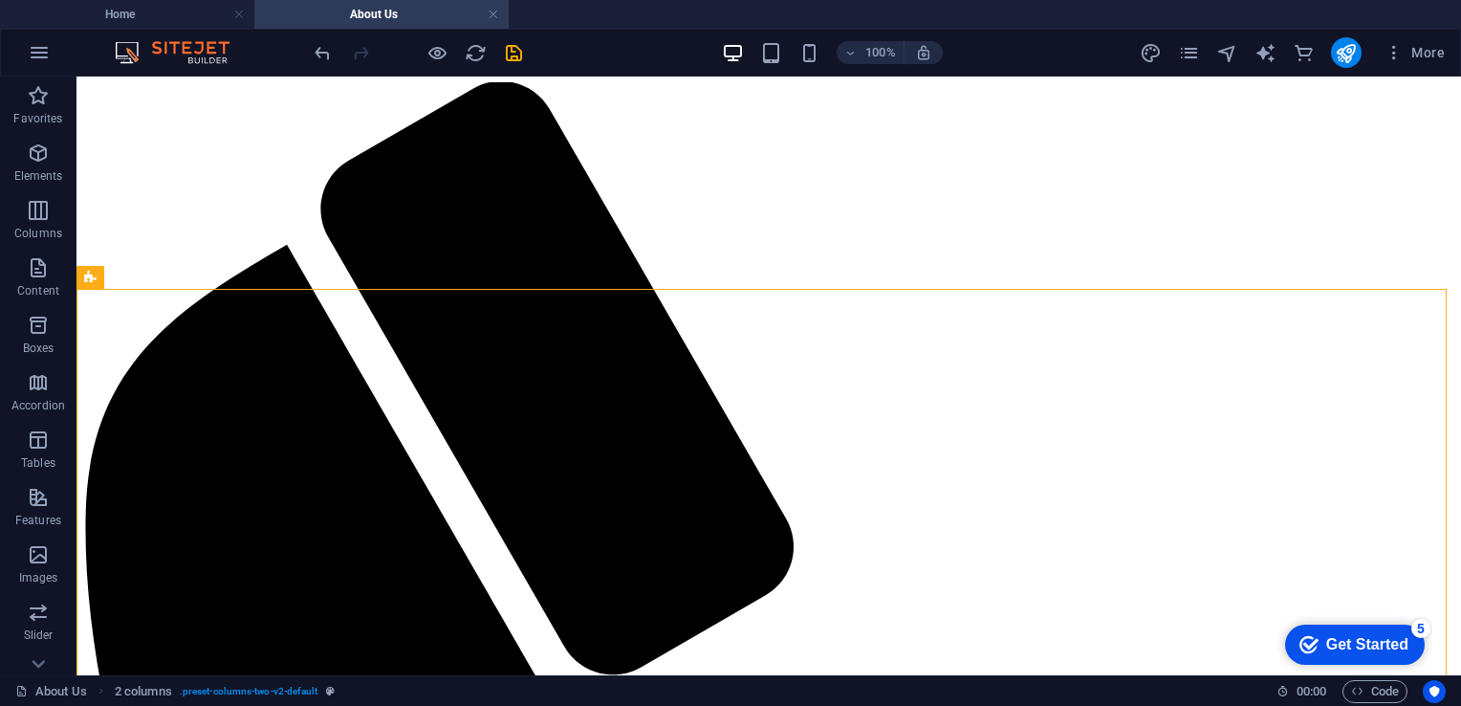
scroll to position [0, 0]
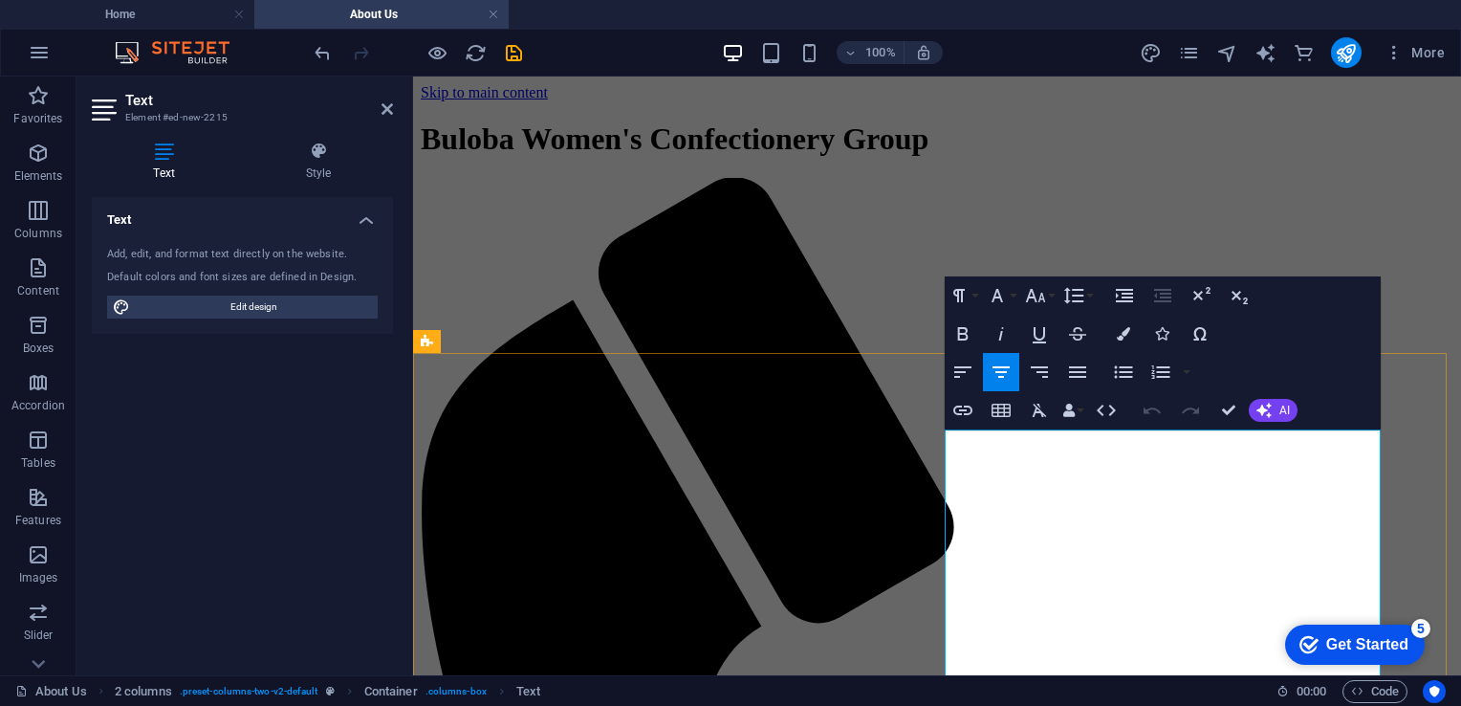
select select "rem"
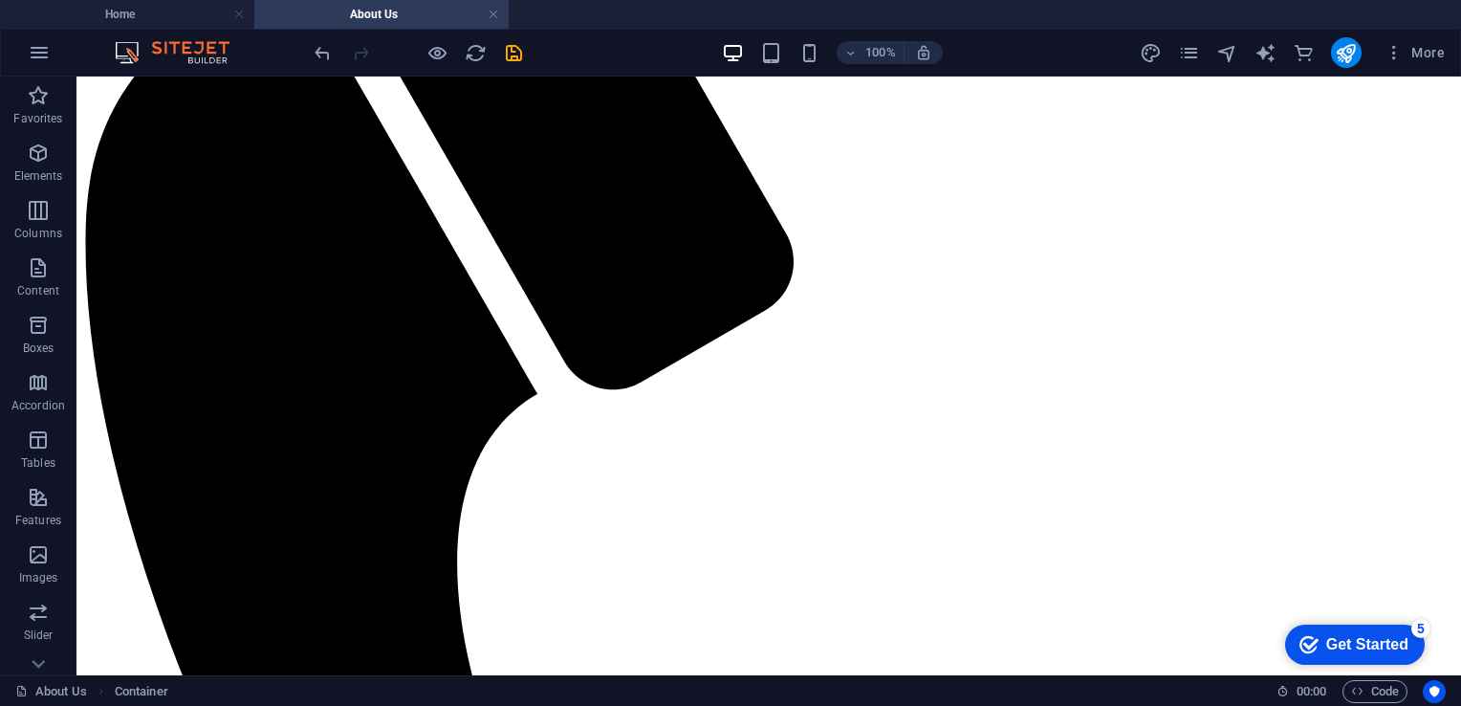
scroll to position [383, 0]
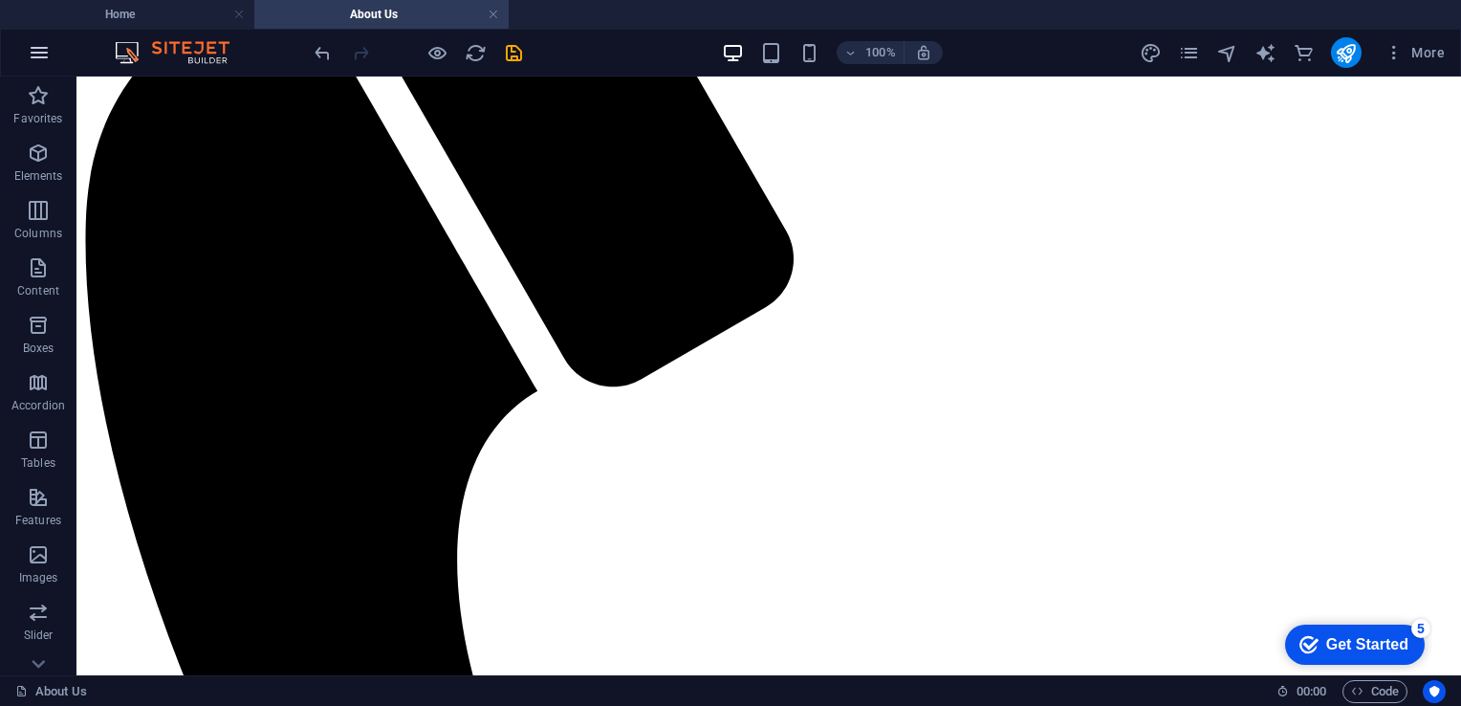
click at [29, 55] on icon "button" at bounding box center [39, 52] width 23 height 23
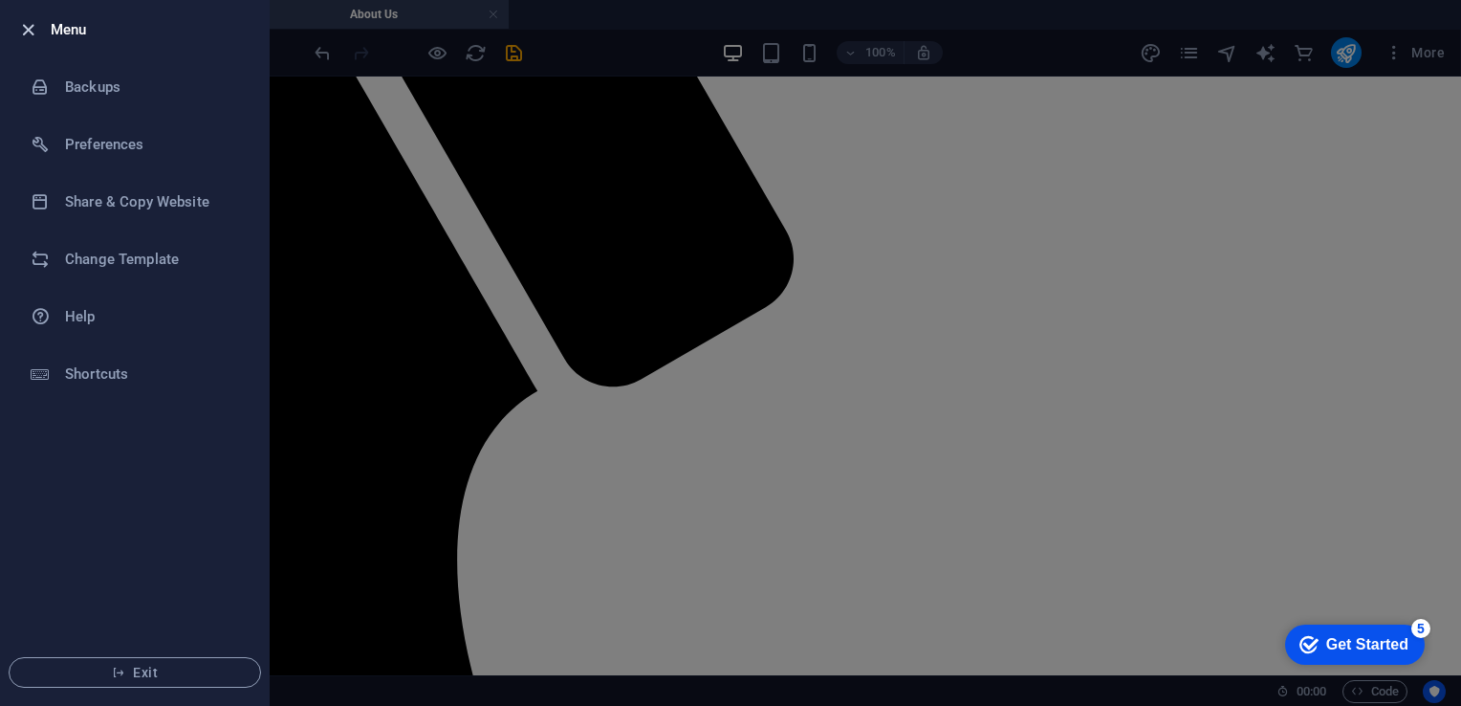
click at [22, 24] on icon "button" at bounding box center [28, 30] width 22 height 22
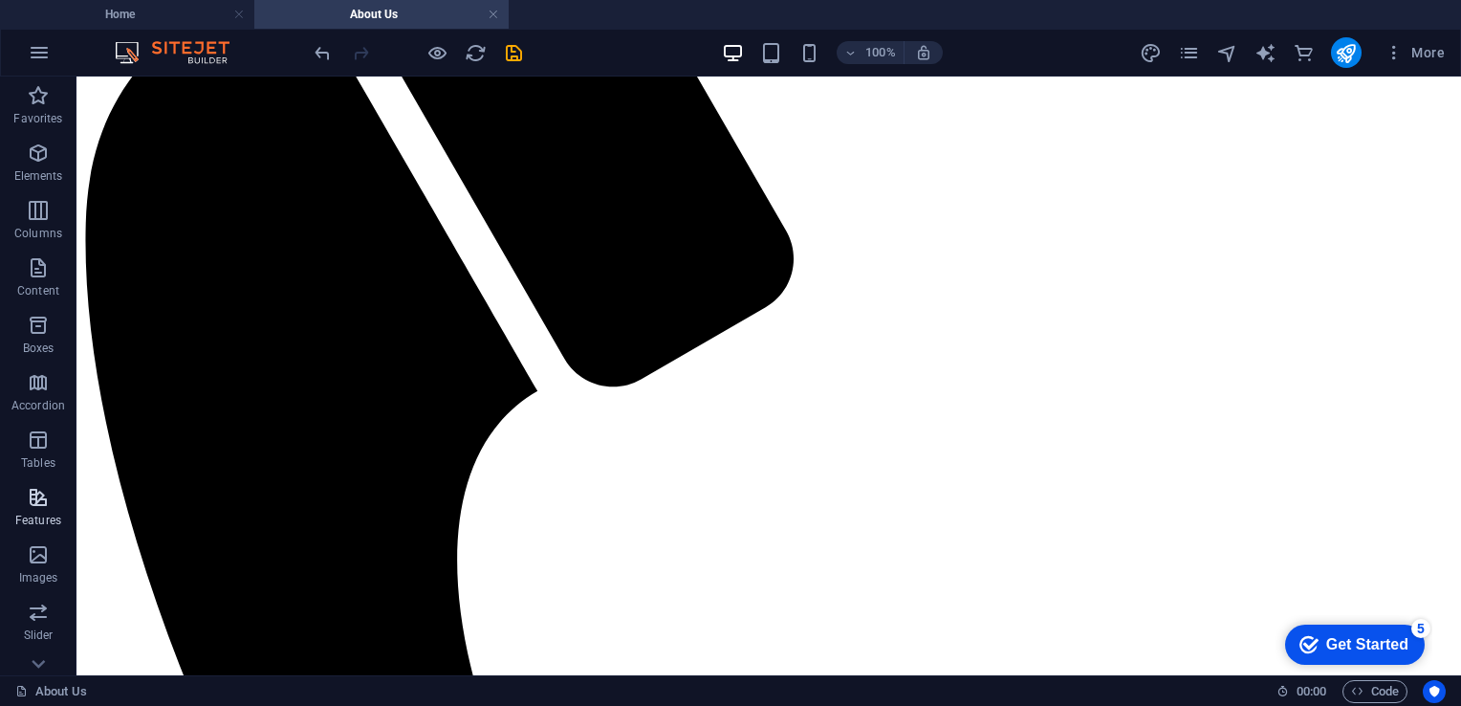
click at [46, 495] on icon "button" at bounding box center [38, 497] width 23 height 23
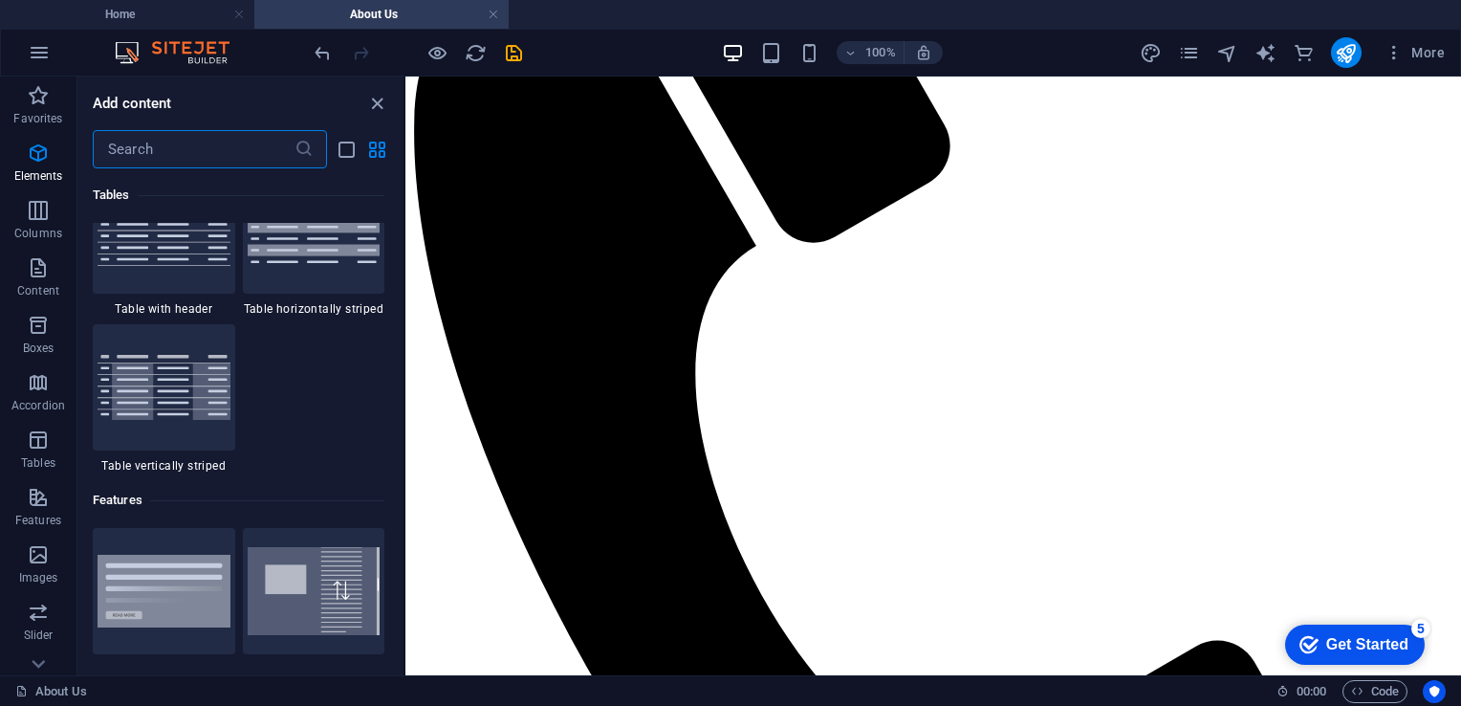
scroll to position [7454, 0]
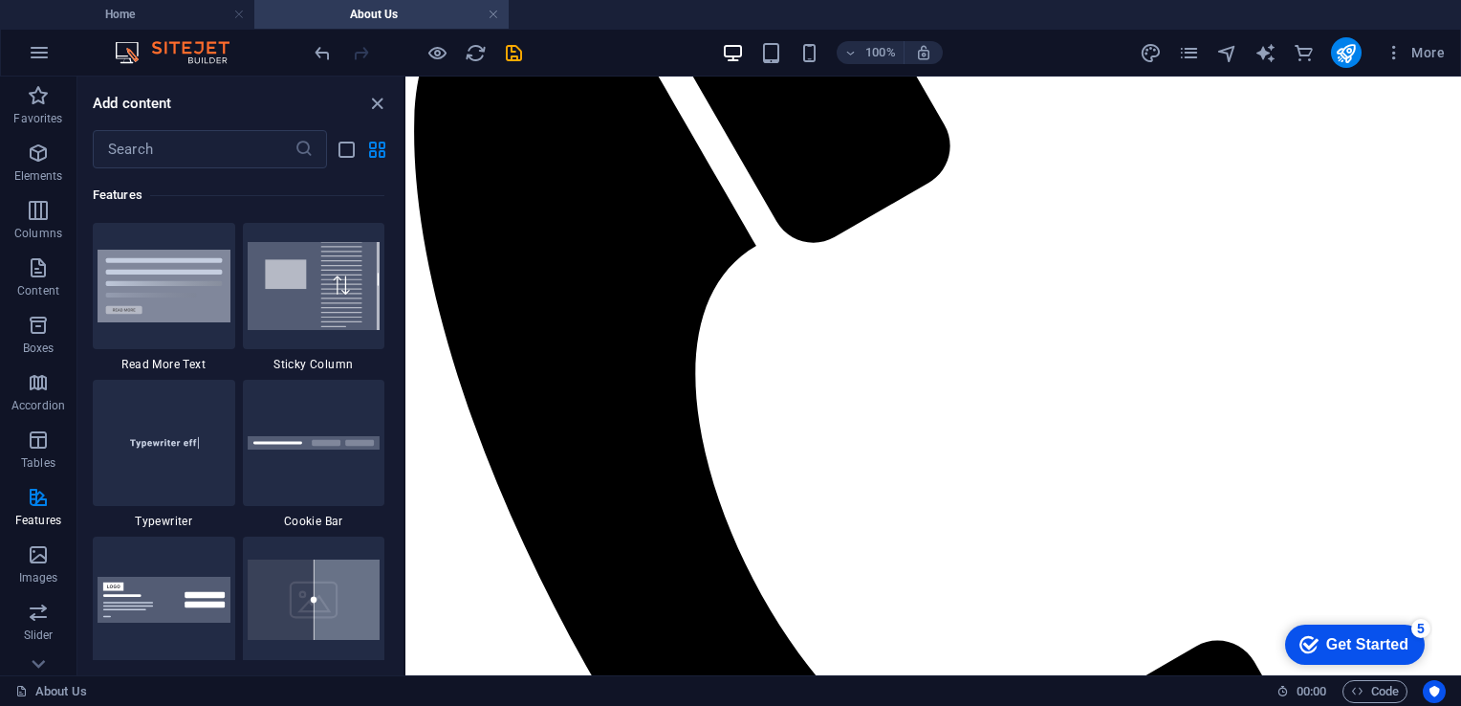
drag, startPoint x: 398, startPoint y: 365, endPoint x: 398, endPoint y: 377, distance: 11.5
click at [398, 377] on div "Favorites 1 Star Headline 1 Star Container Elements 1 Star Headline 1 Star Text…" at bounding box center [240, 414] width 326 height 492
drag, startPoint x: 398, startPoint y: 361, endPoint x: 400, endPoint y: 382, distance: 20.2
click at [400, 382] on div "Favorites 1 Star Headline 1 Star Container Elements 1 Star Headline 1 Star Text…" at bounding box center [240, 414] width 326 height 492
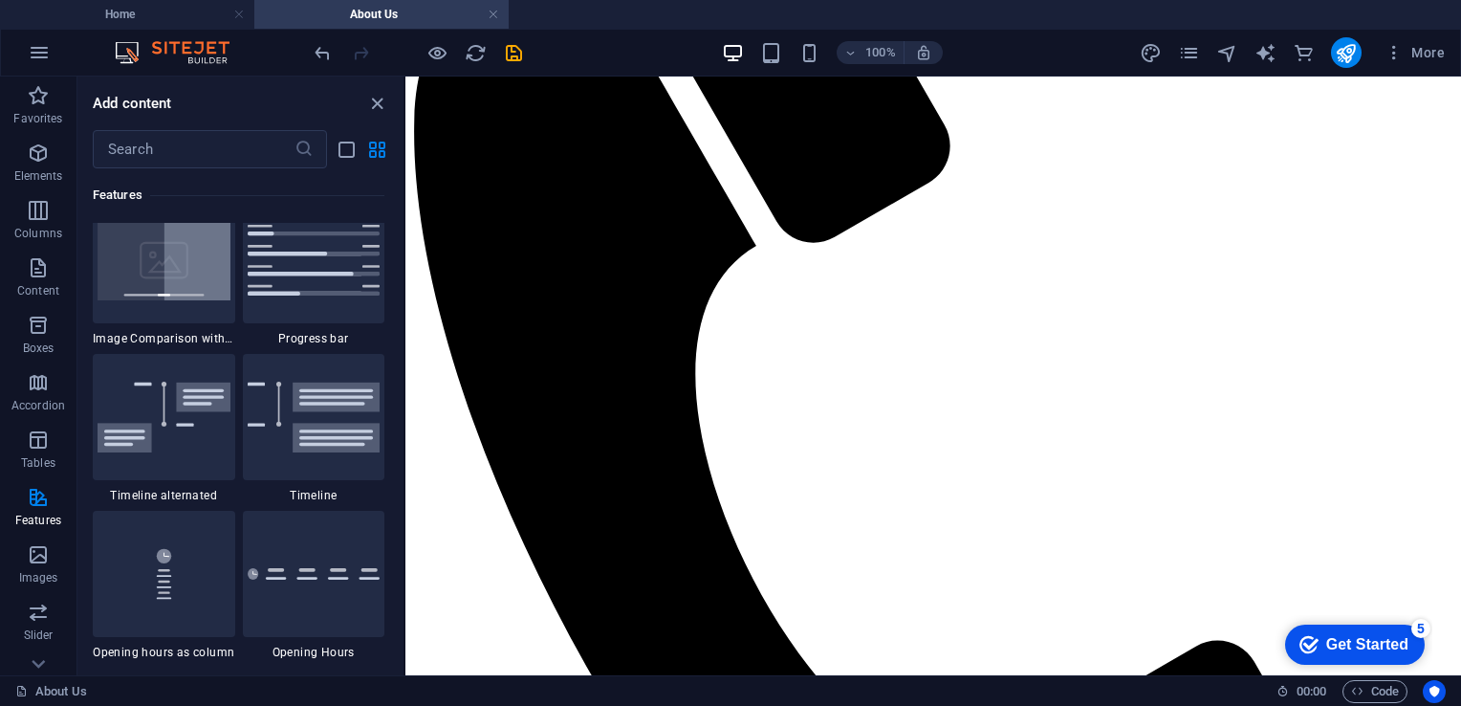
scroll to position [7980, 0]
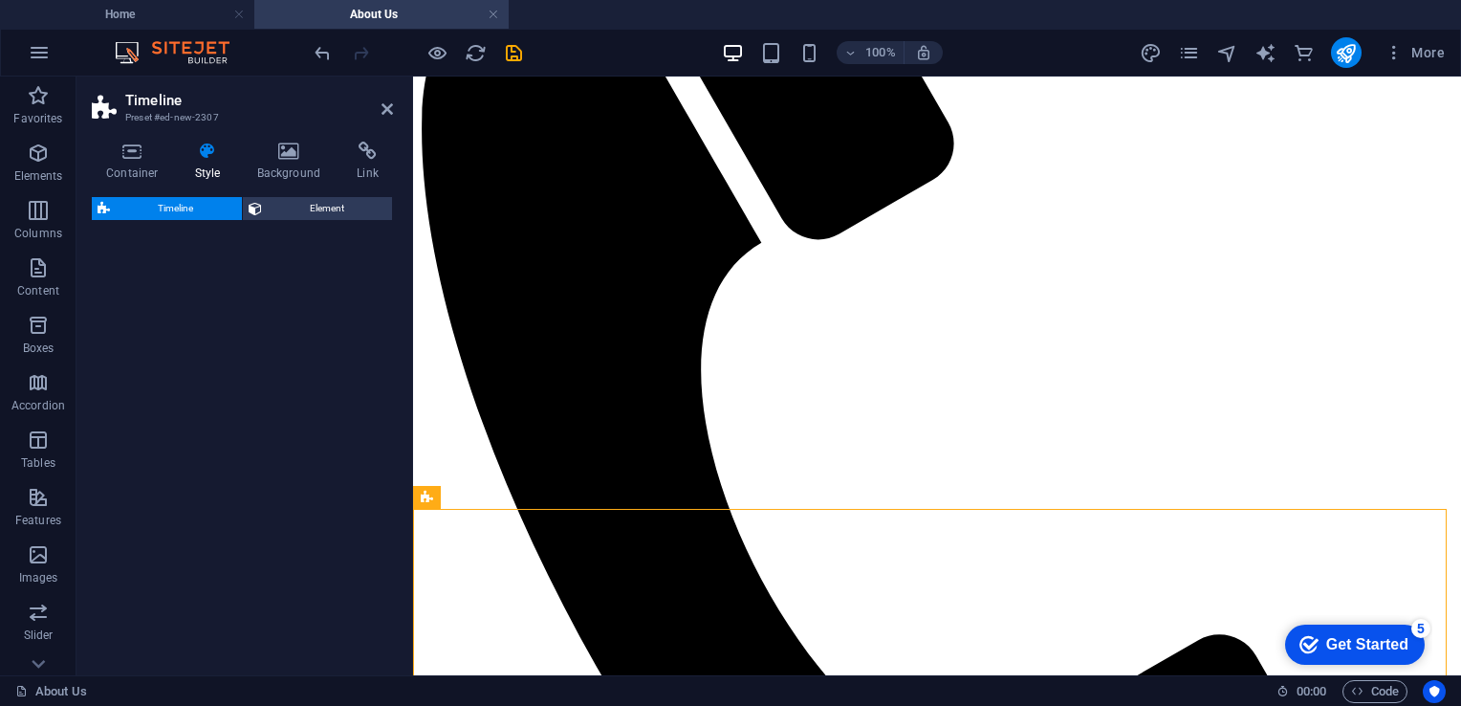
select select "rem"
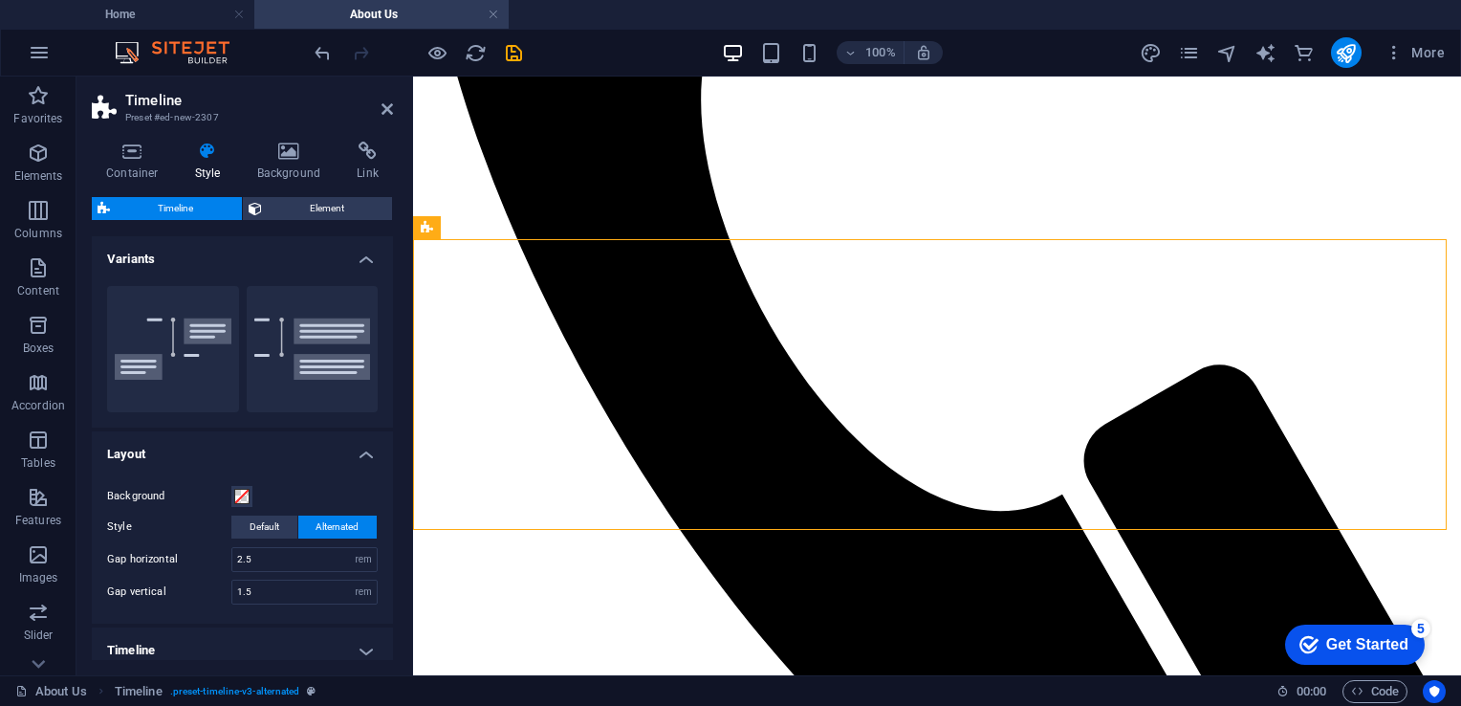
scroll to position [655, 0]
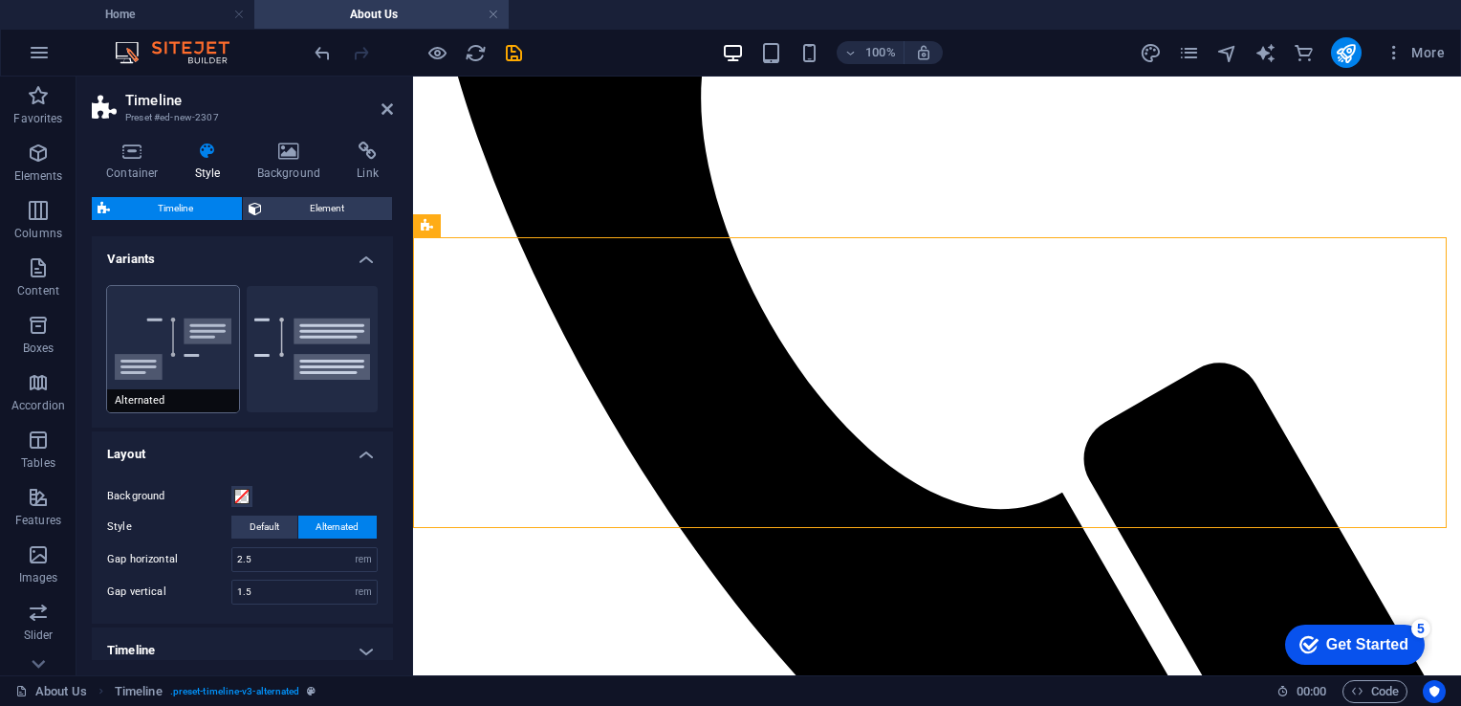
click at [164, 340] on button "Alternated" at bounding box center [173, 349] width 132 height 126
click at [330, 319] on button "Default" at bounding box center [313, 349] width 132 height 126
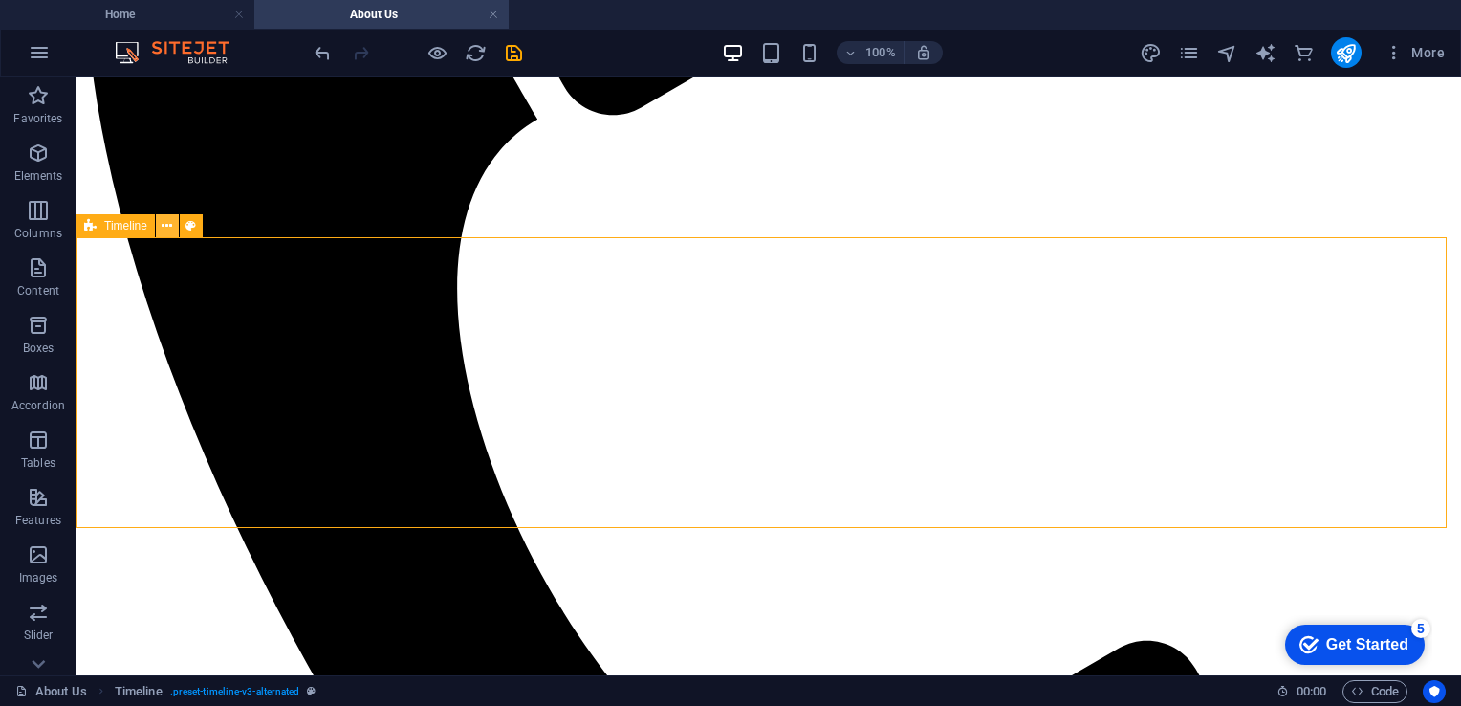
click at [164, 219] on icon at bounding box center [167, 226] width 11 height 20
click at [168, 221] on icon at bounding box center [167, 226] width 11 height 20
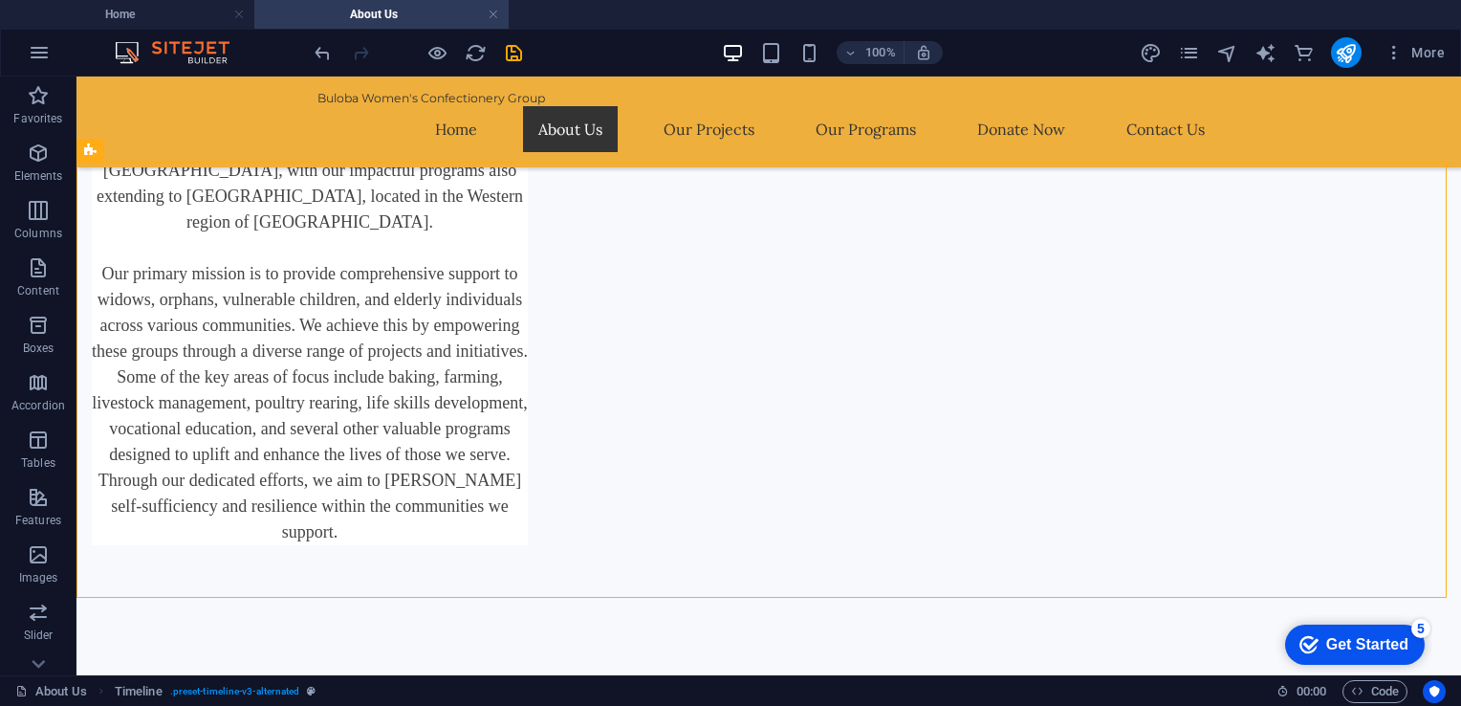
scroll to position [731, 0]
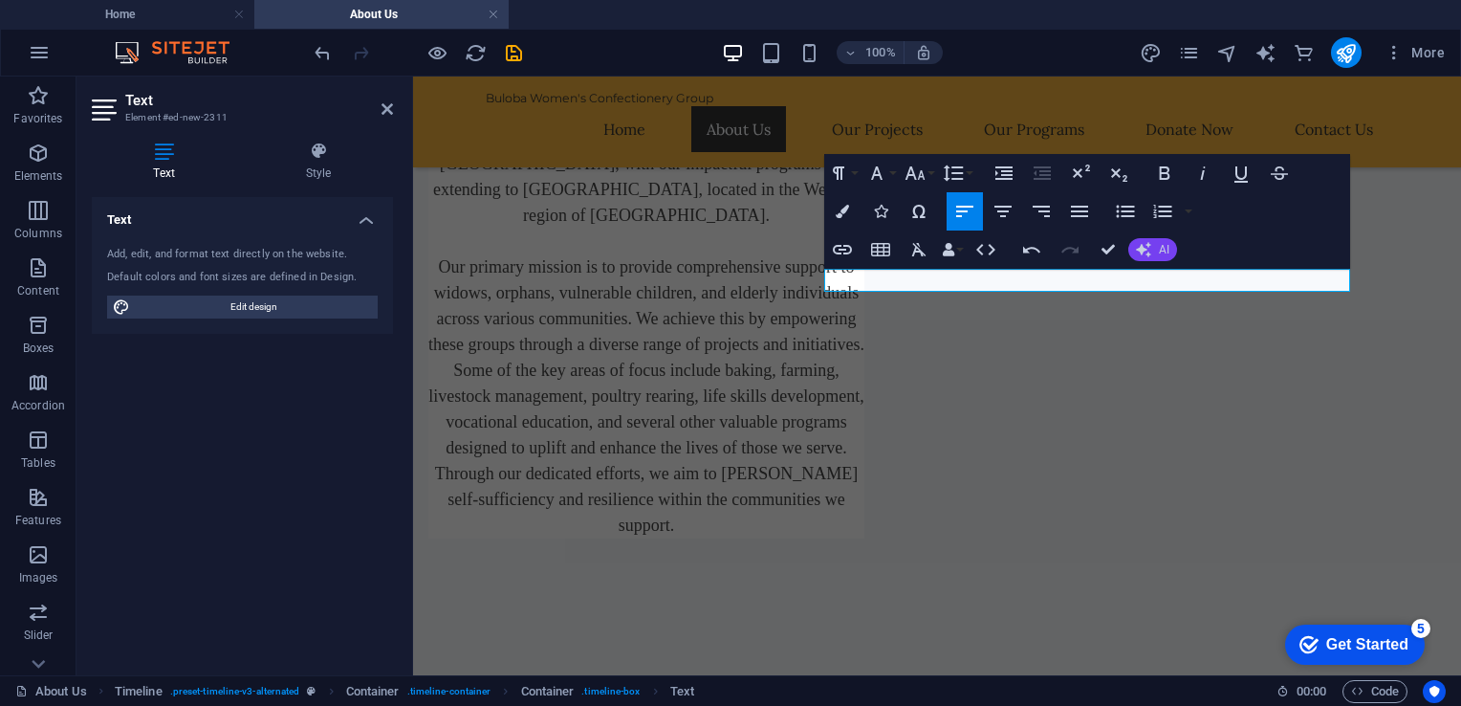
click at [1155, 243] on button "AI" at bounding box center [1152, 249] width 49 height 23
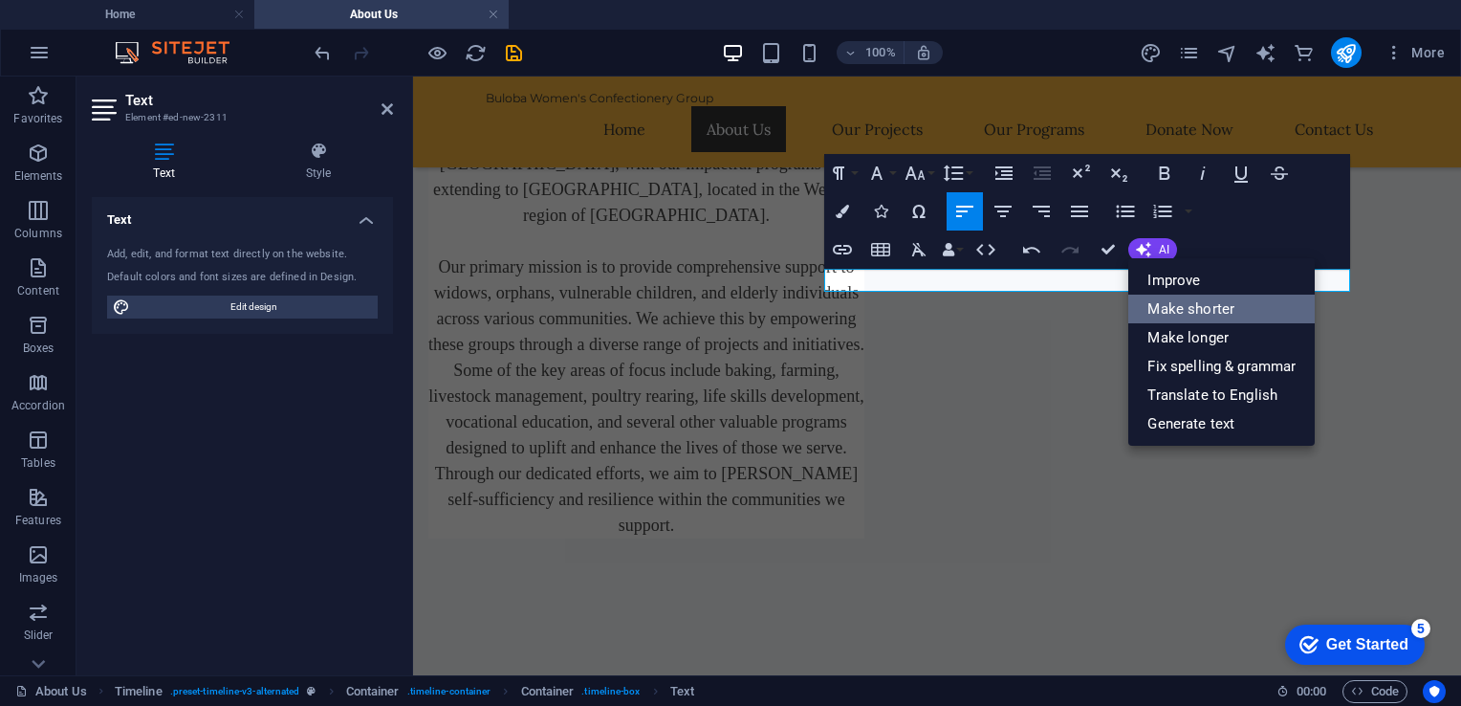
click at [1193, 315] on link "Make shorter" at bounding box center [1221, 309] width 186 height 29
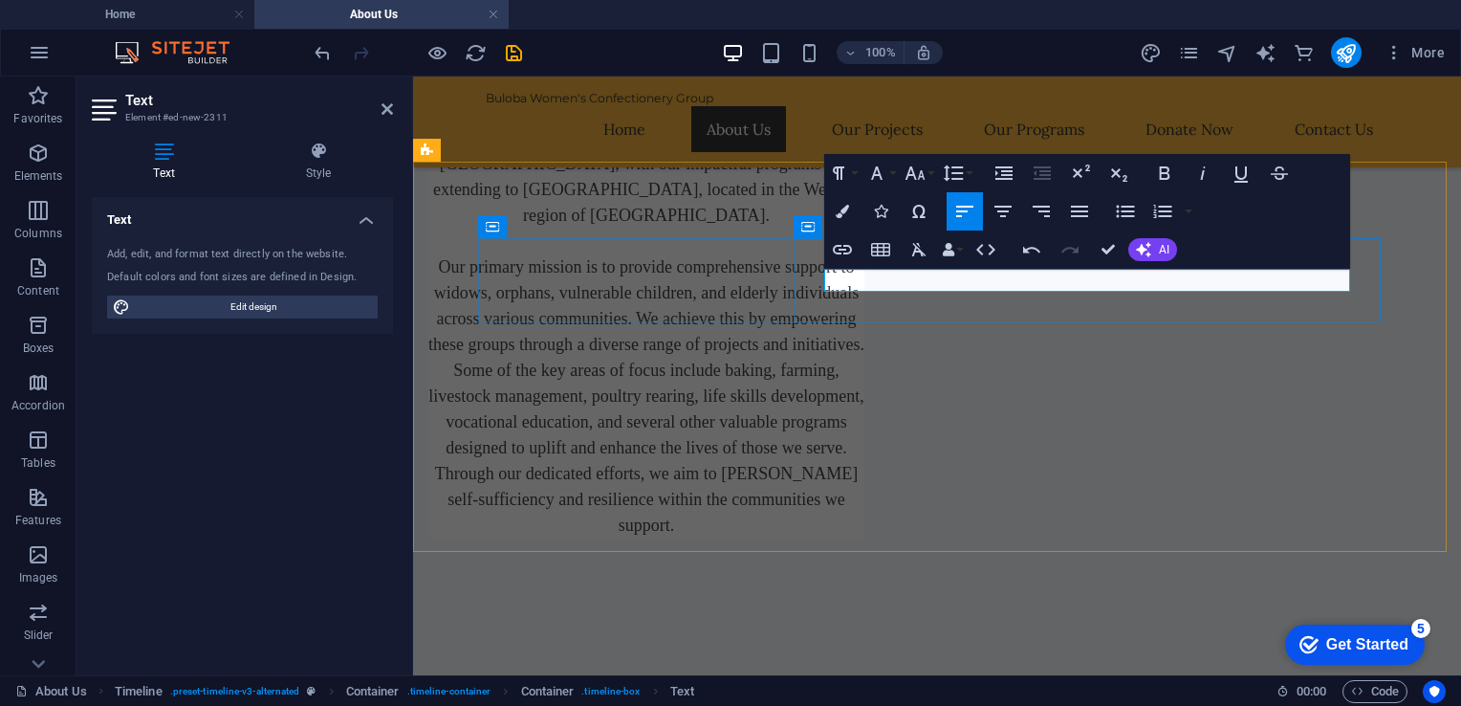
click at [1152, 247] on button "AI" at bounding box center [1152, 249] width 49 height 23
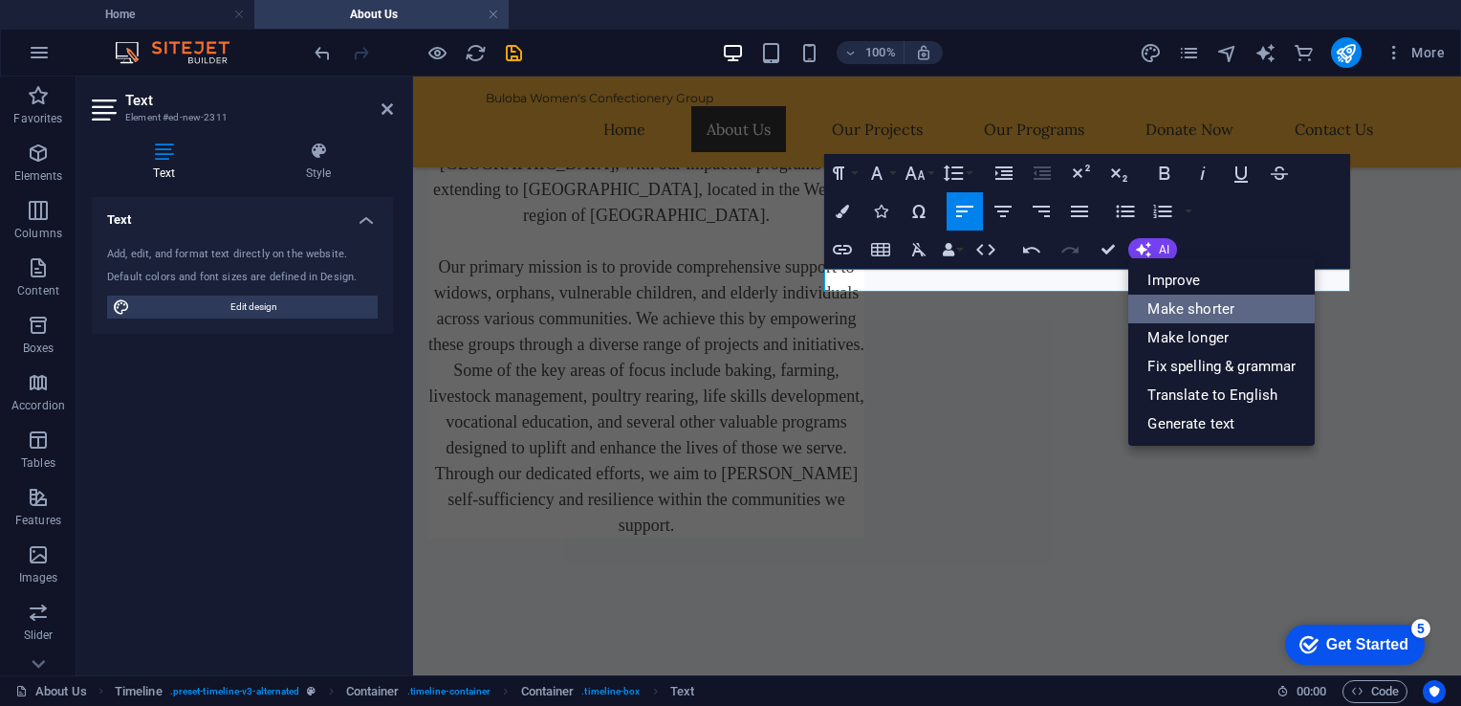
click at [1190, 302] on link "Make shorter" at bounding box center [1221, 309] width 186 height 29
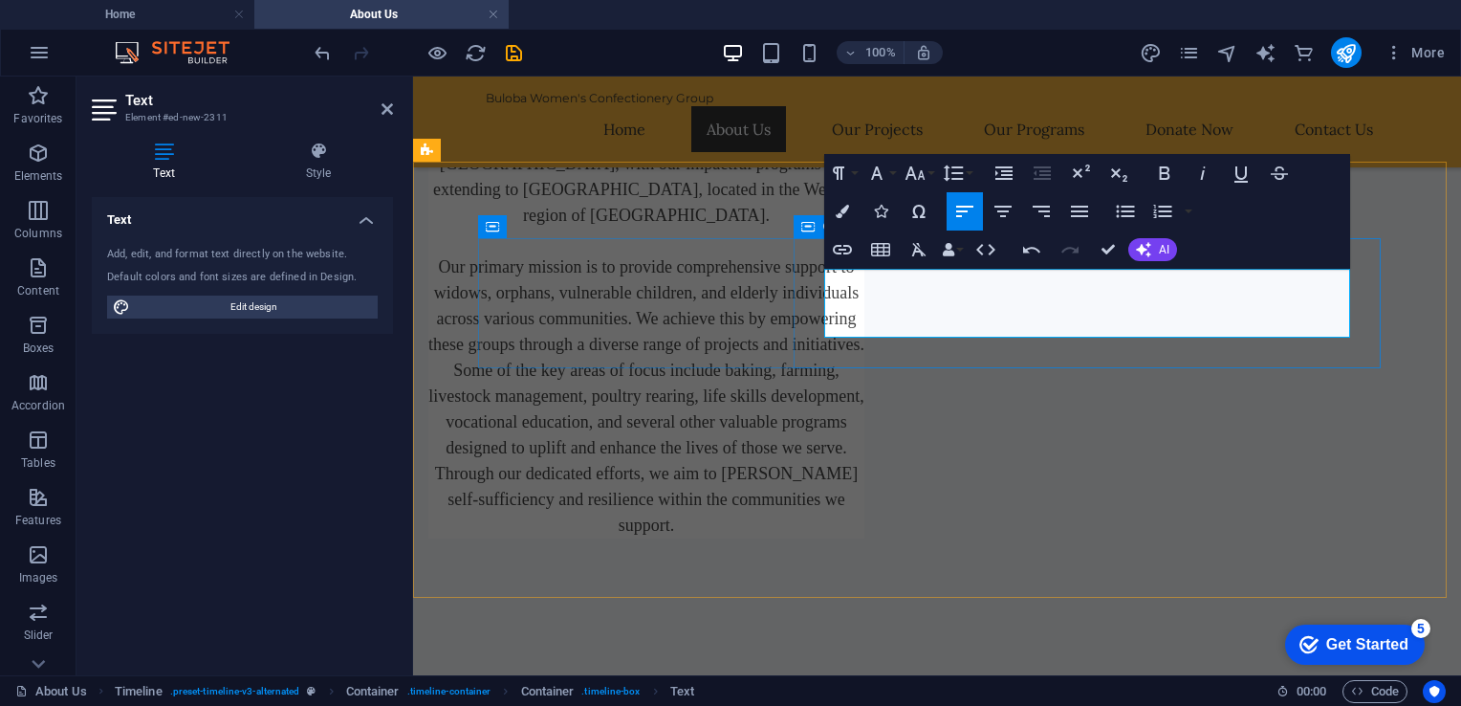
drag, startPoint x: 1035, startPoint y: 303, endPoint x: 819, endPoint y: 282, distance: 217.1
copy p "We started as a women's group in Buloba gathering weekly to address challenges …"
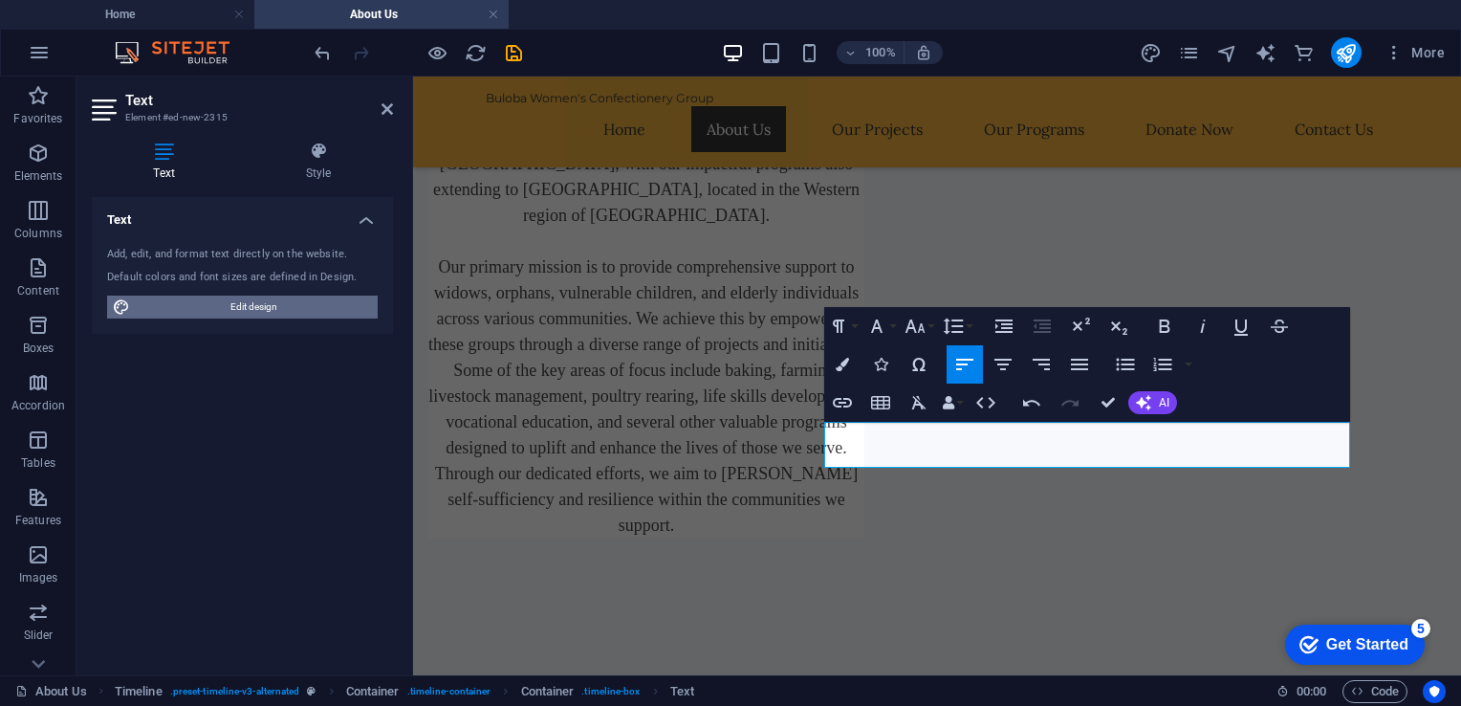
click at [325, 296] on span "Edit design" at bounding box center [254, 306] width 236 height 23
select select "200"
select select "px"
select select "rem"
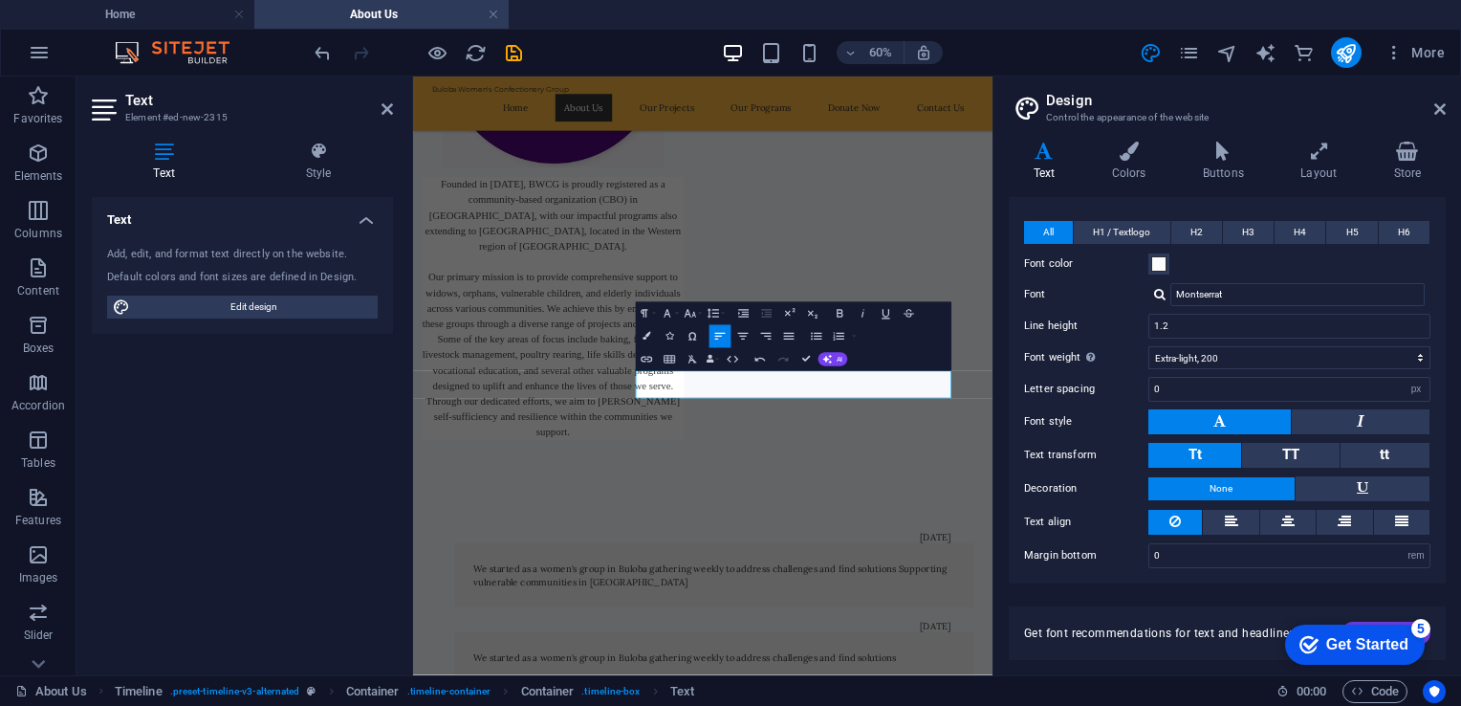
scroll to position [0, 0]
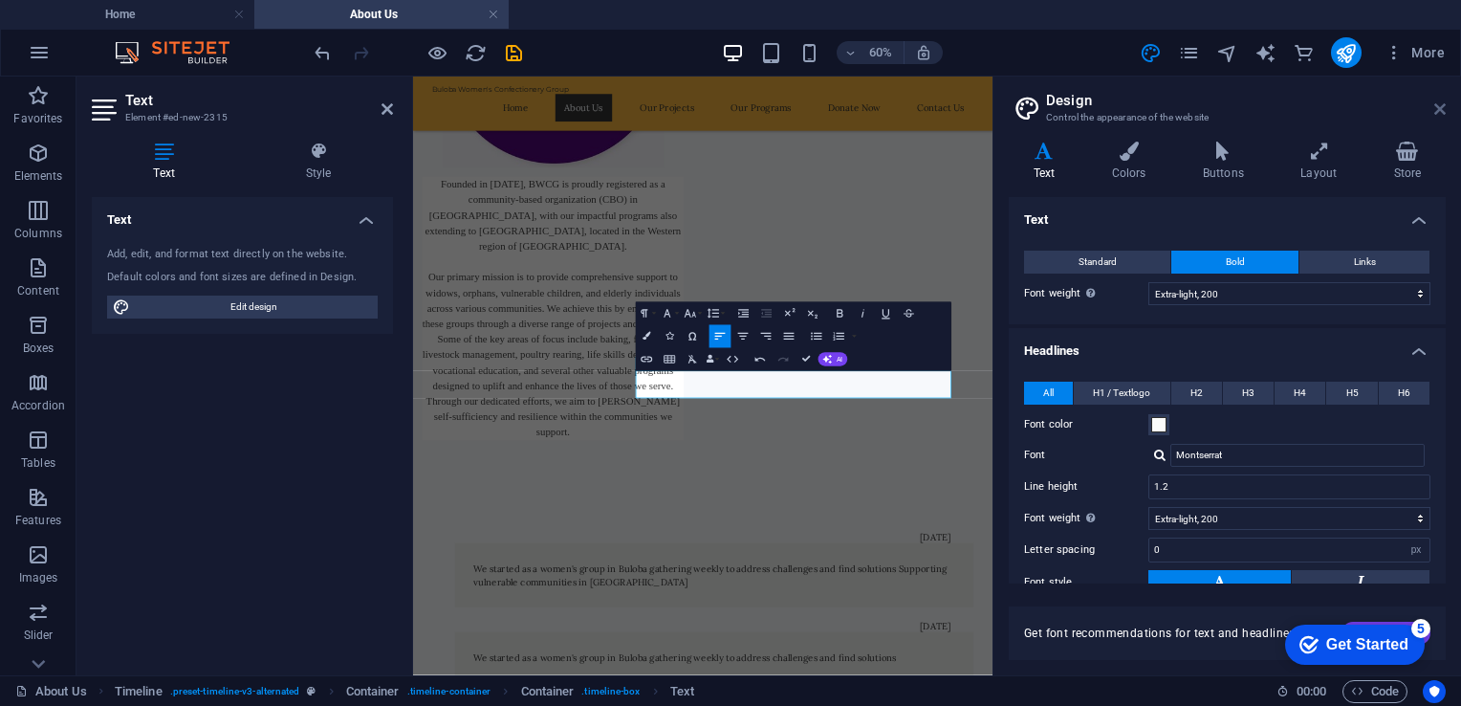
click at [1438, 107] on icon at bounding box center [1439, 108] width 11 height 15
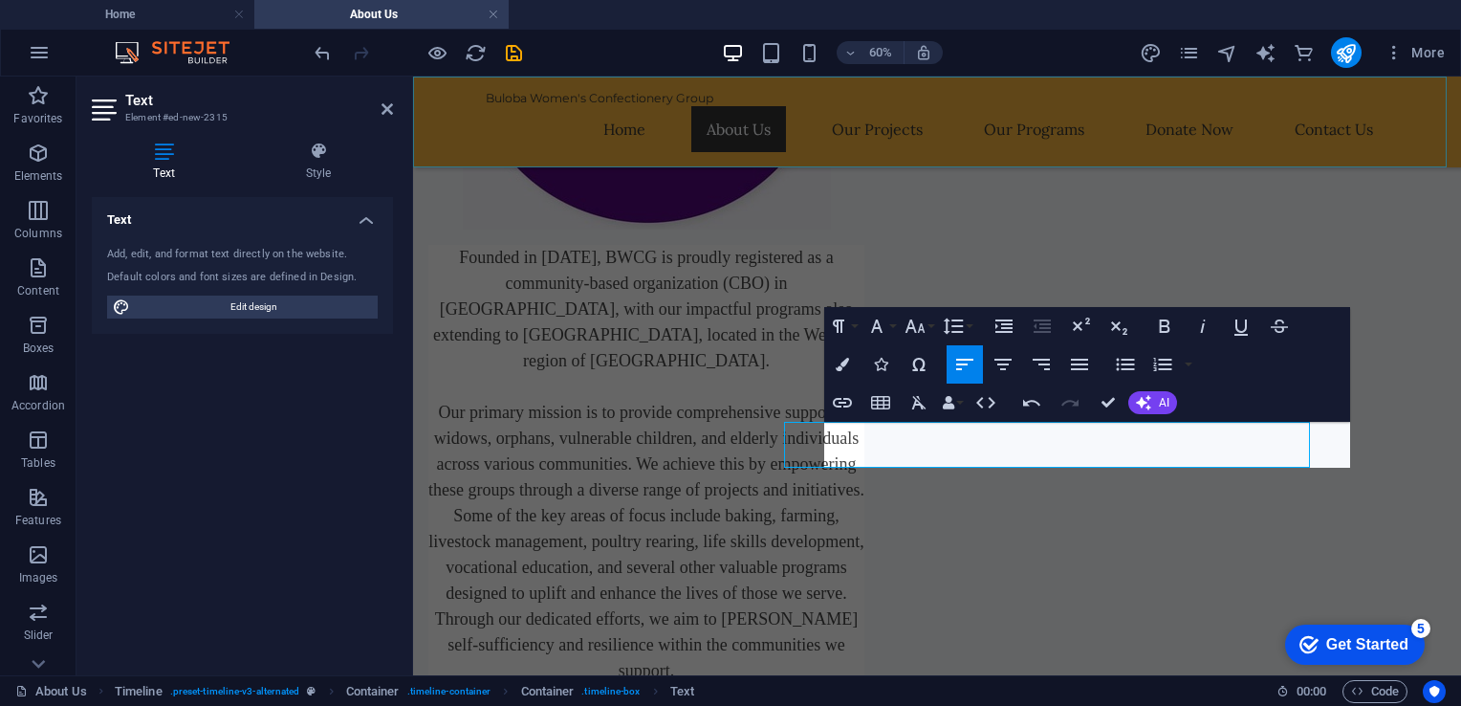
scroll to position [731, 0]
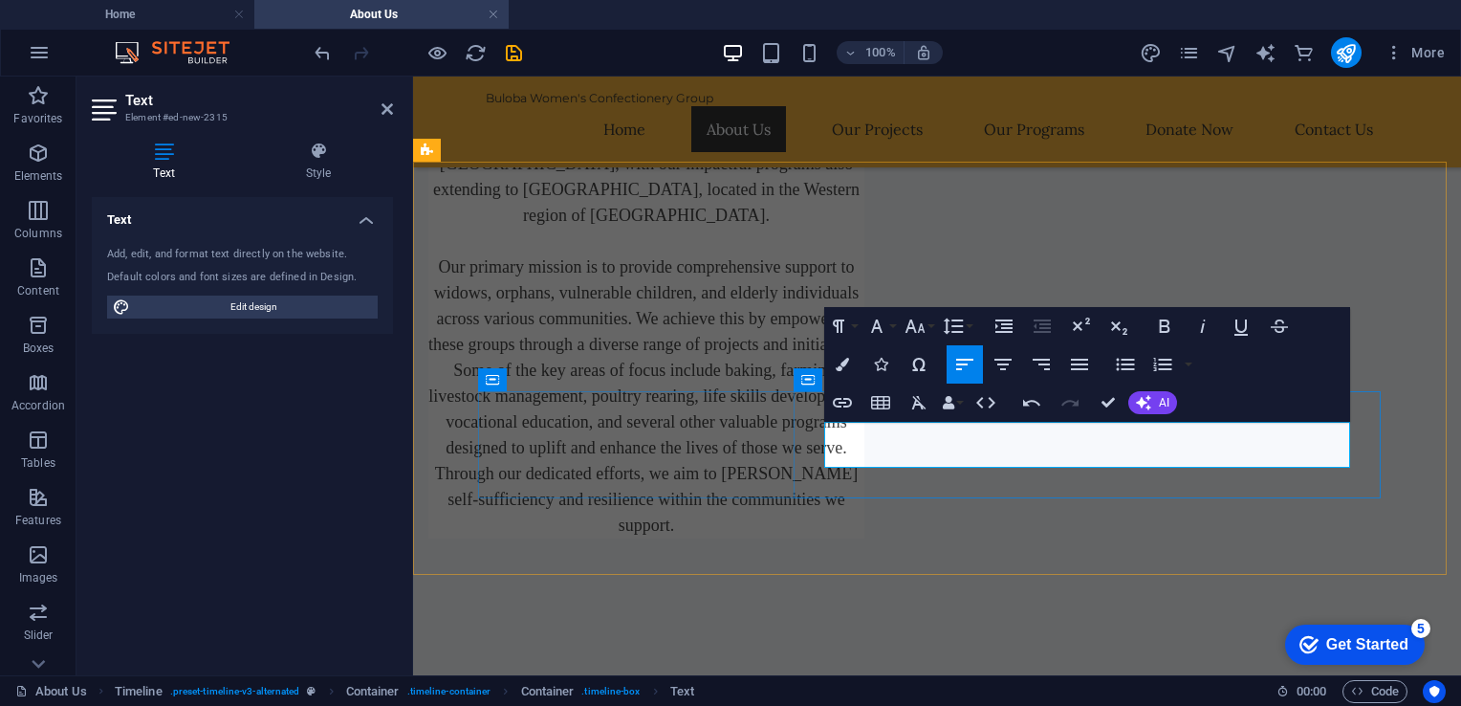
click at [1155, 409] on button "AI" at bounding box center [1152, 402] width 49 height 23
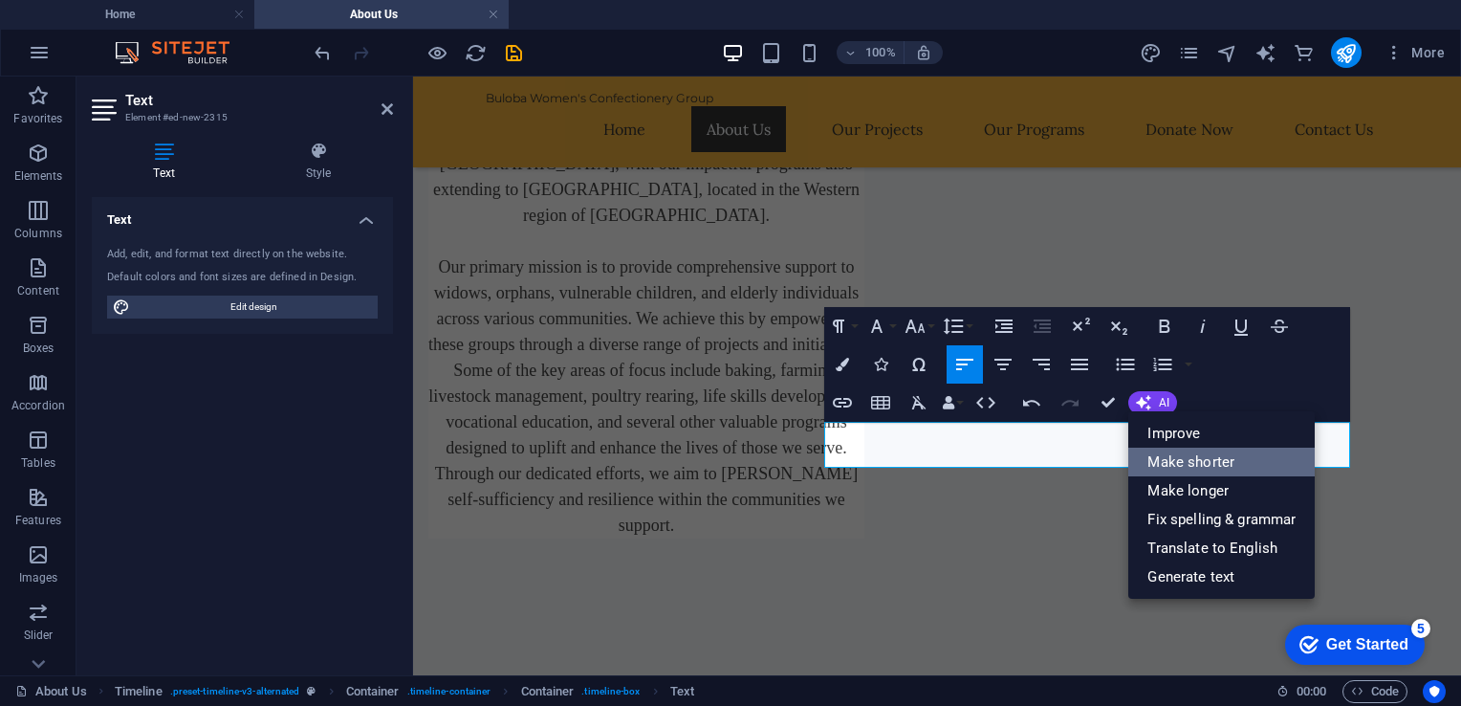
click at [1182, 456] on link "Make shorter" at bounding box center [1221, 462] width 186 height 29
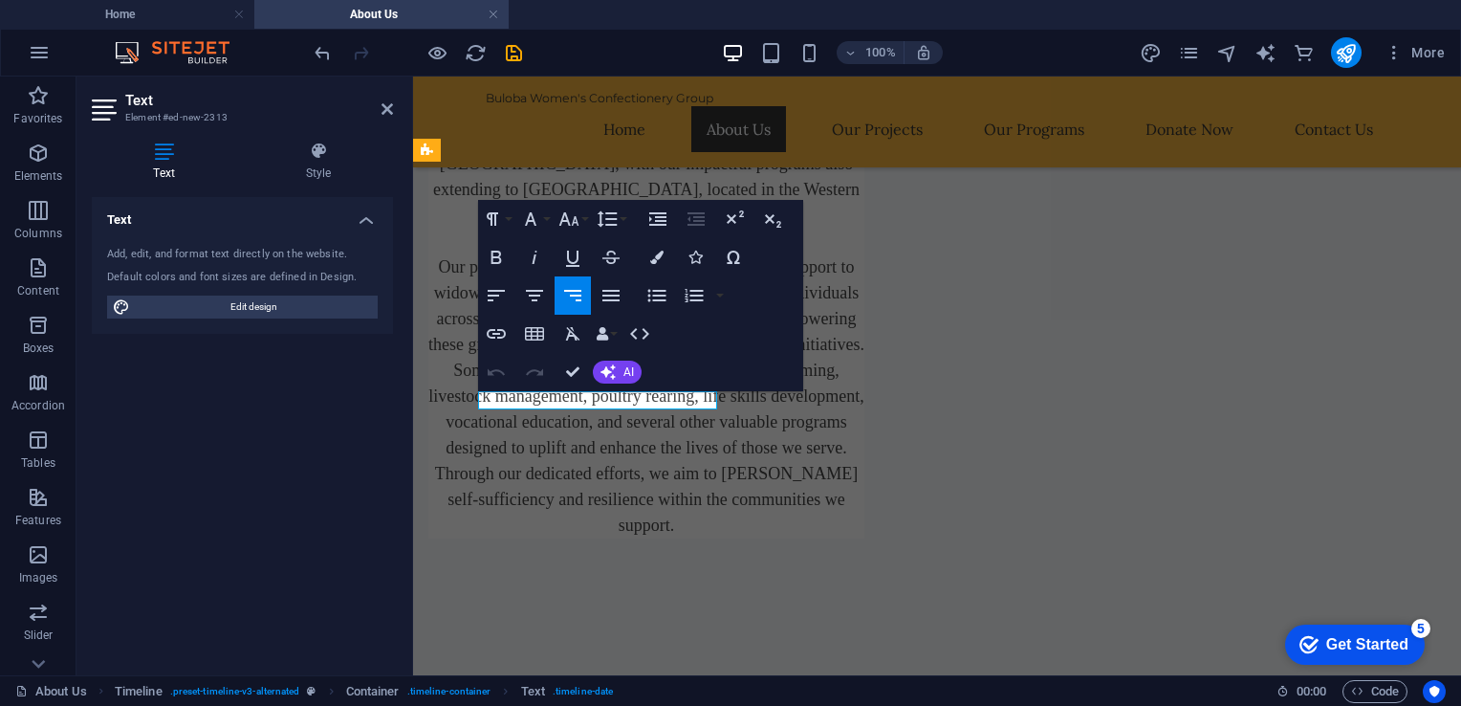
select select "rem"
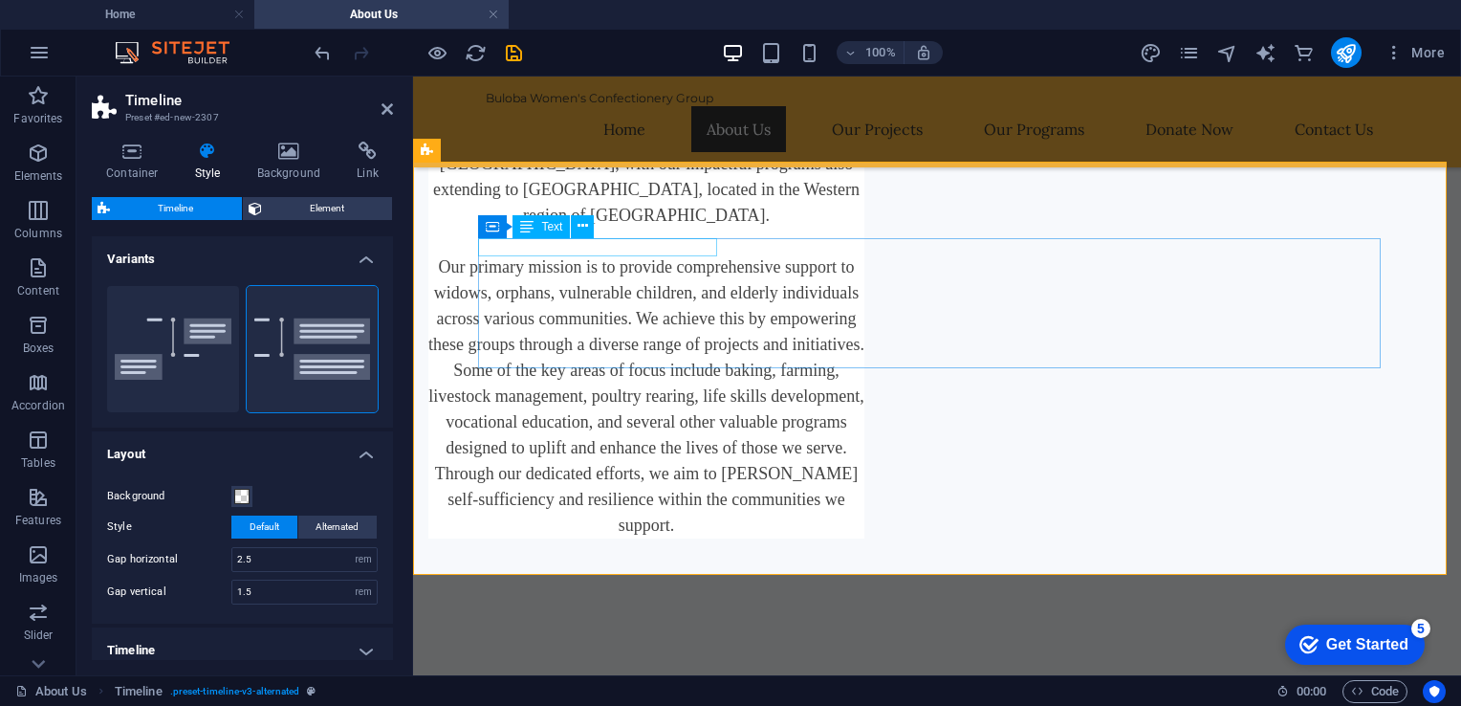
click at [690, 691] on div "[DATE]" at bounding box center [918, 700] width 864 height 18
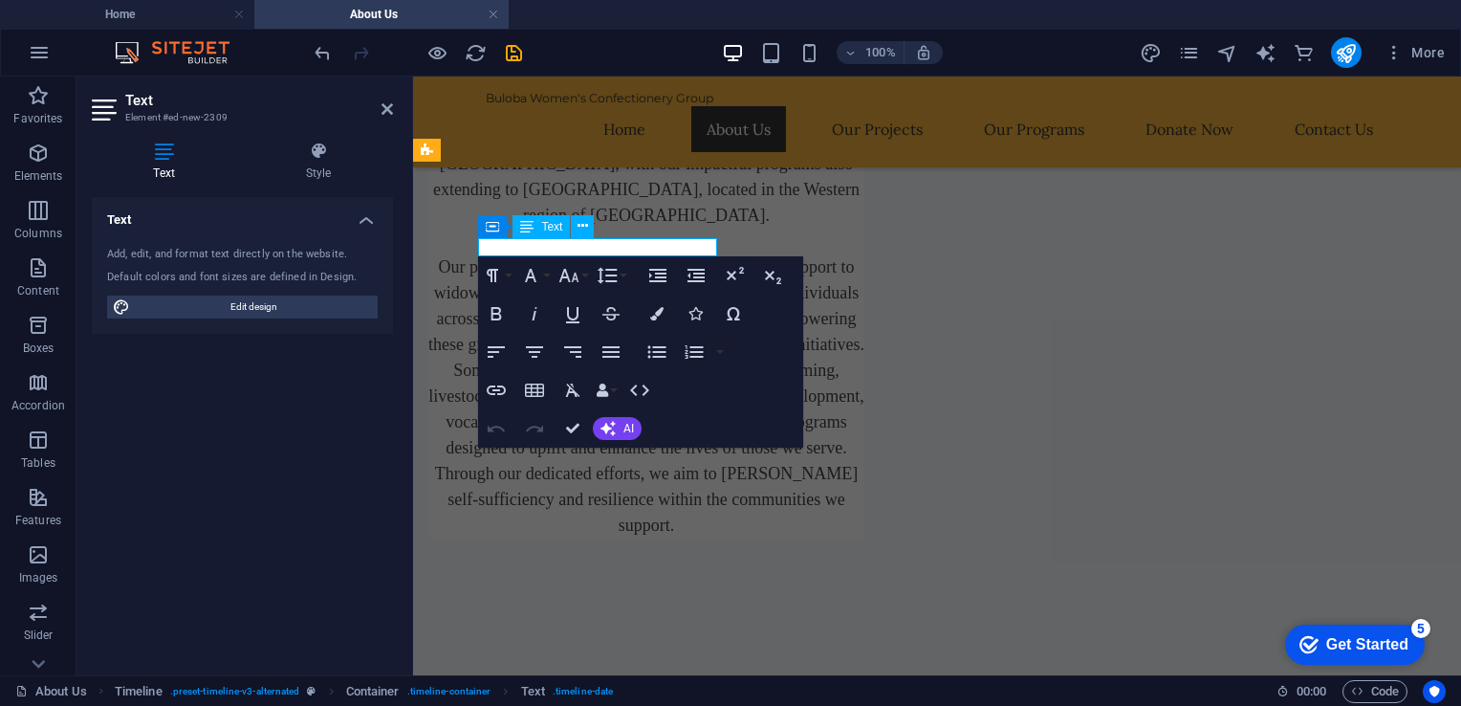
click at [690, 691] on div "[DATE]" at bounding box center [918, 700] width 864 height 18
click at [631, 691] on div "[DATE]" at bounding box center [918, 700] width 864 height 18
click at [537, 692] on p "[DATE]" at bounding box center [512, 699] width 52 height 15
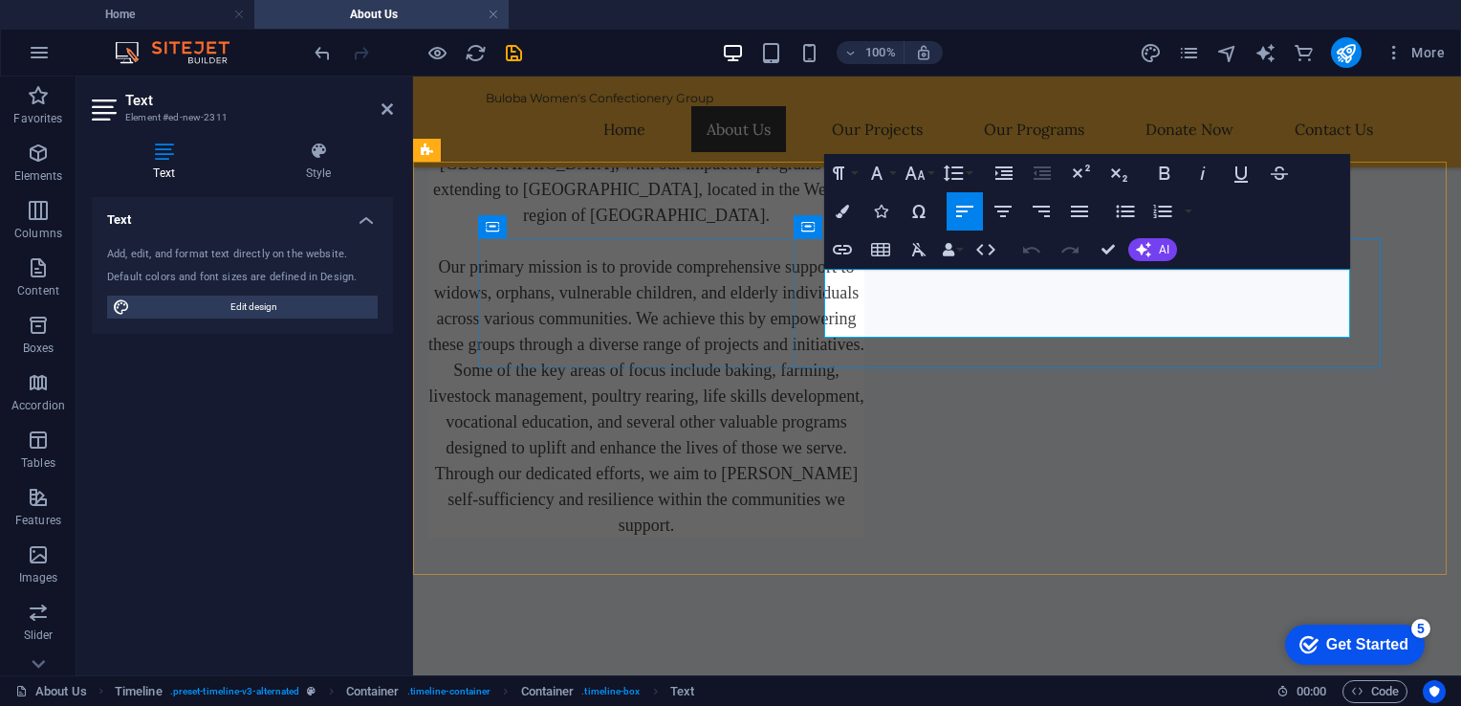
drag, startPoint x: 1034, startPoint y: 305, endPoint x: 819, endPoint y: 273, distance: 217.5
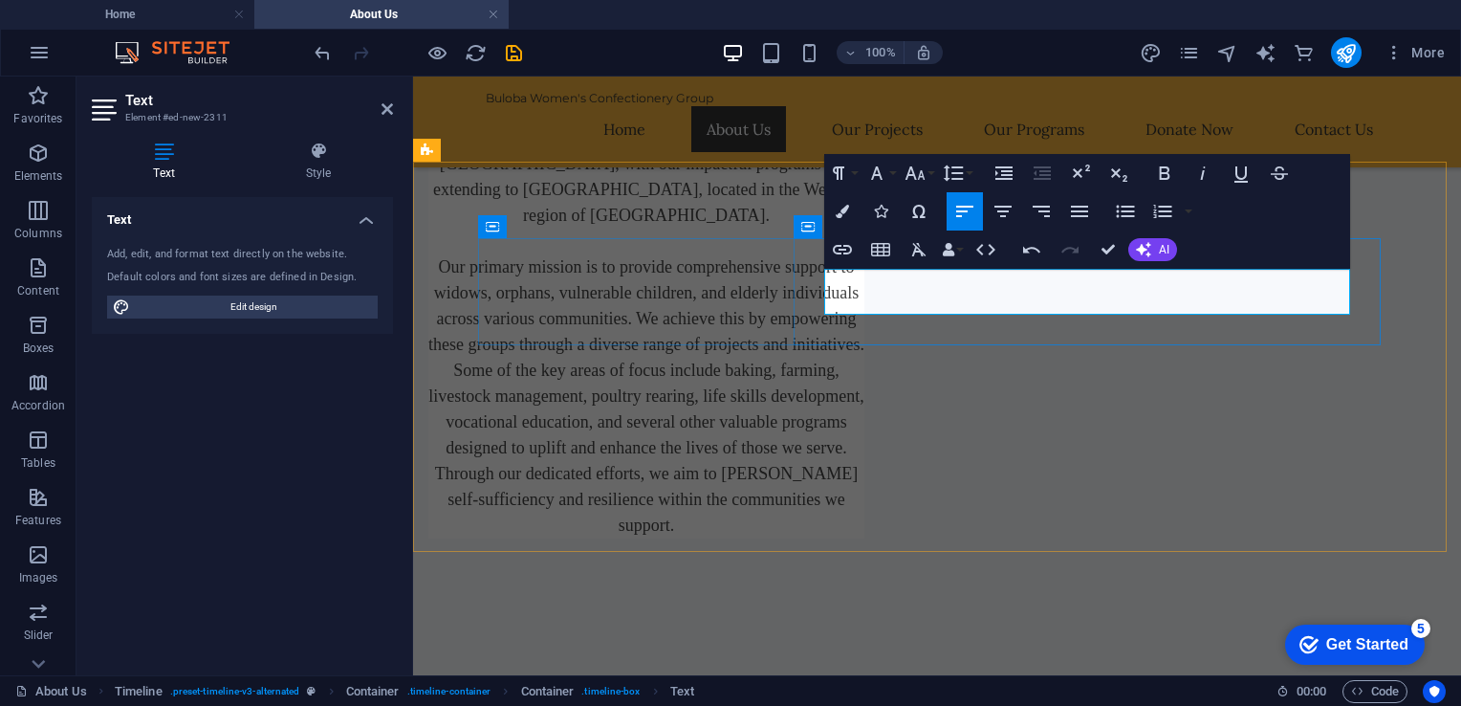
click at [1164, 254] on span "AI" at bounding box center [1164, 249] width 11 height 11
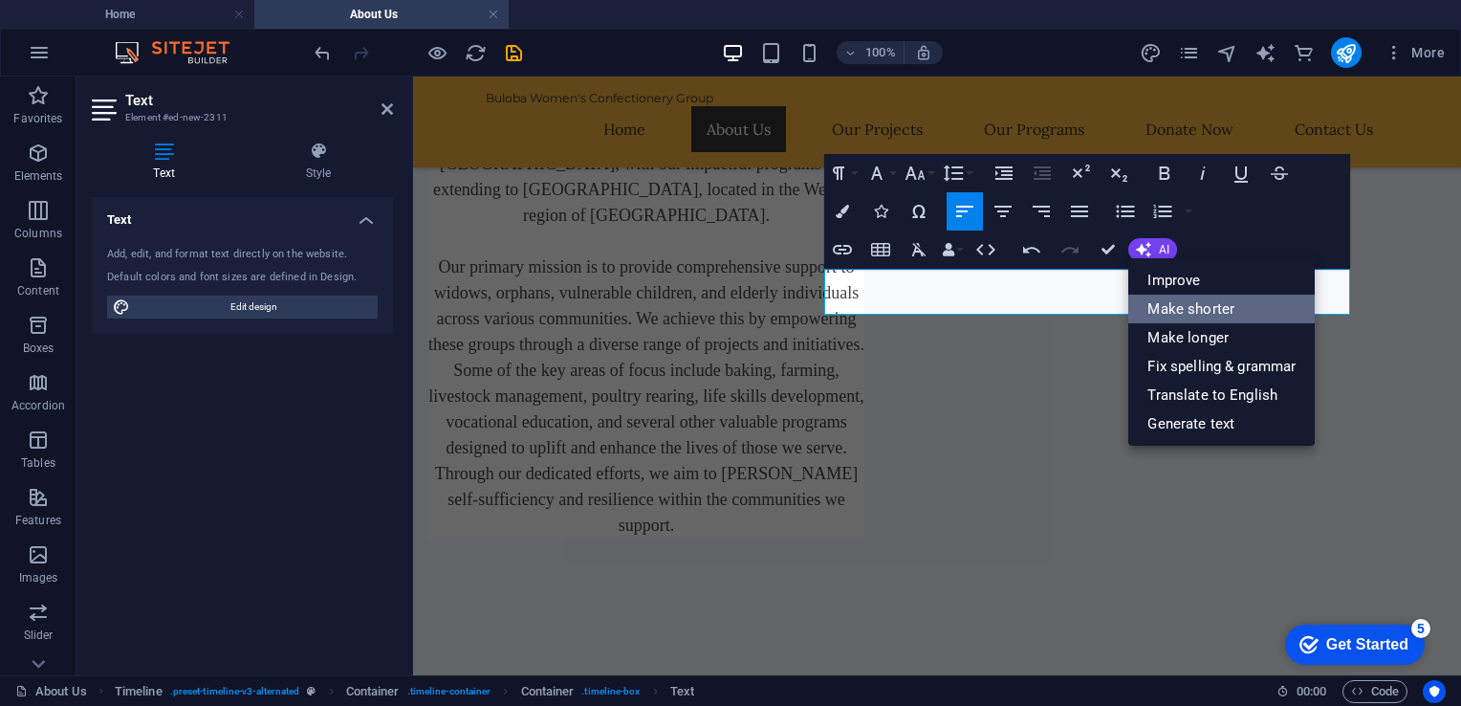
click at [1196, 304] on link "Make shorter" at bounding box center [1221, 309] width 186 height 29
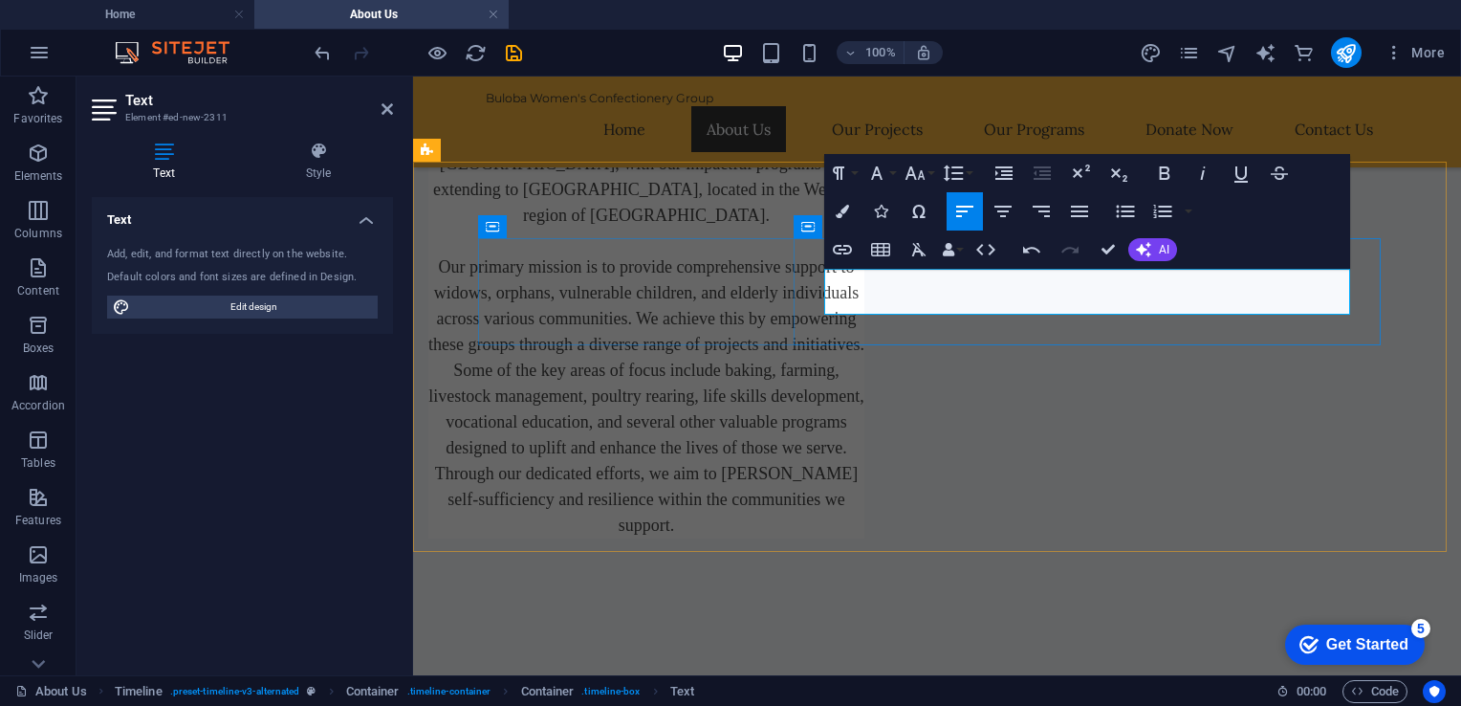
click at [1027, 246] on icon "button" at bounding box center [1031, 249] width 23 height 23
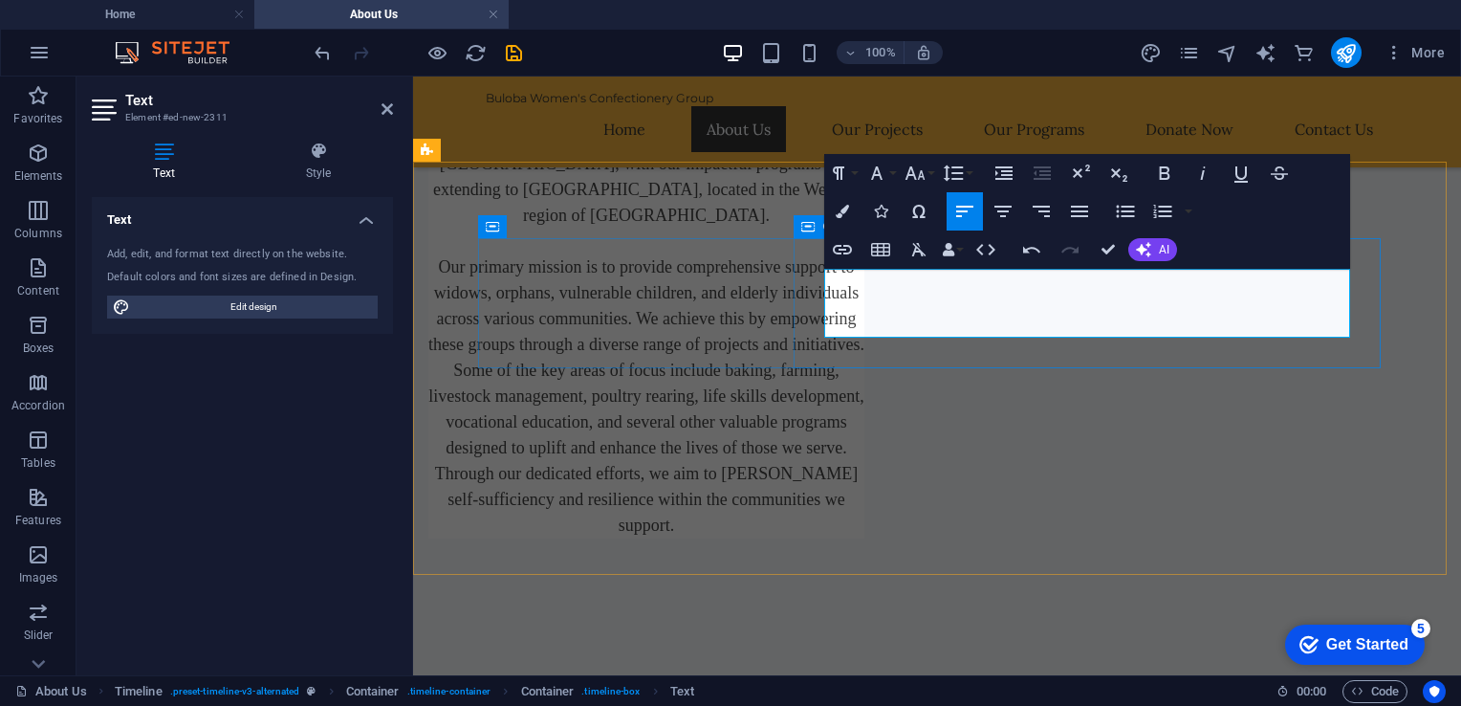
copy p "We have grown into an organization Supporting vulnerable communities from [GEOG…"
click at [1137, 240] on button "AI" at bounding box center [1152, 249] width 49 height 23
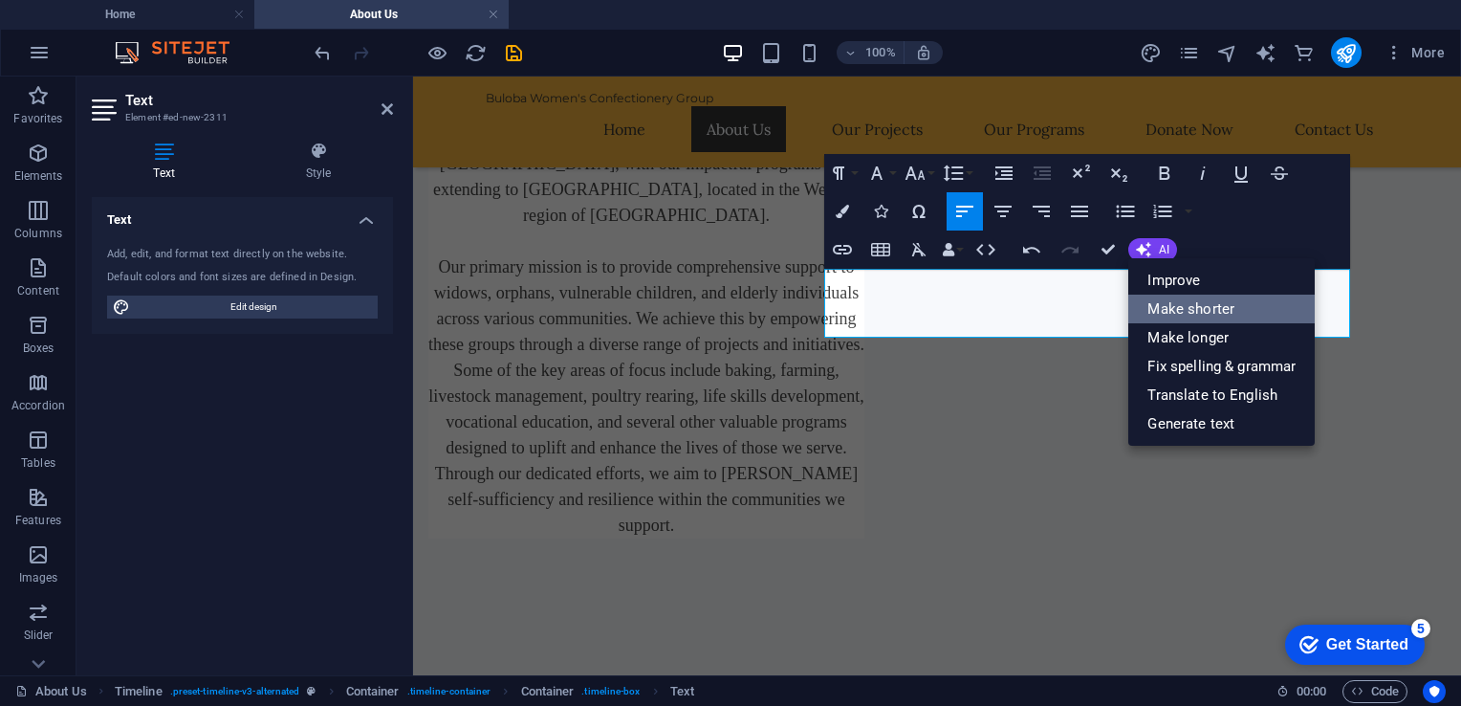
click at [1190, 300] on link "Make shorter" at bounding box center [1221, 309] width 186 height 29
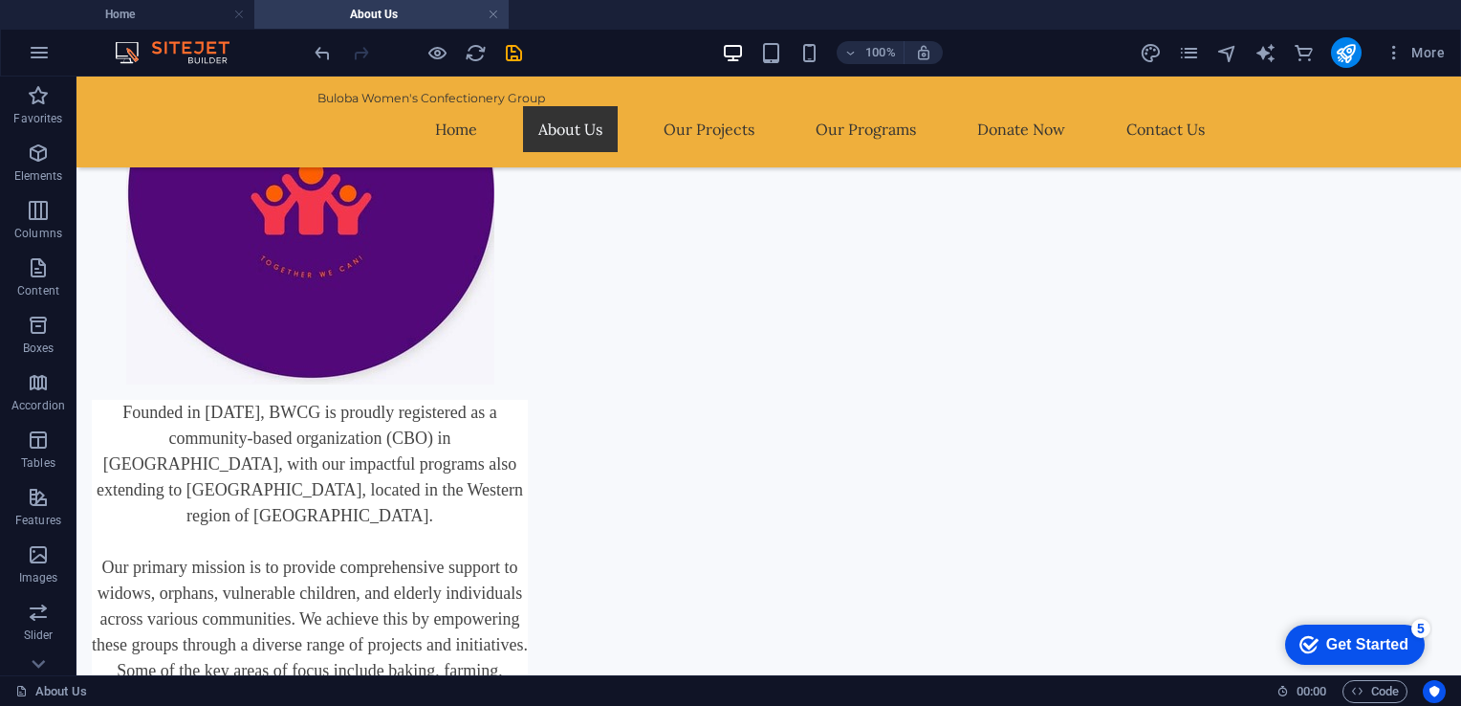
scroll to position [508, 0]
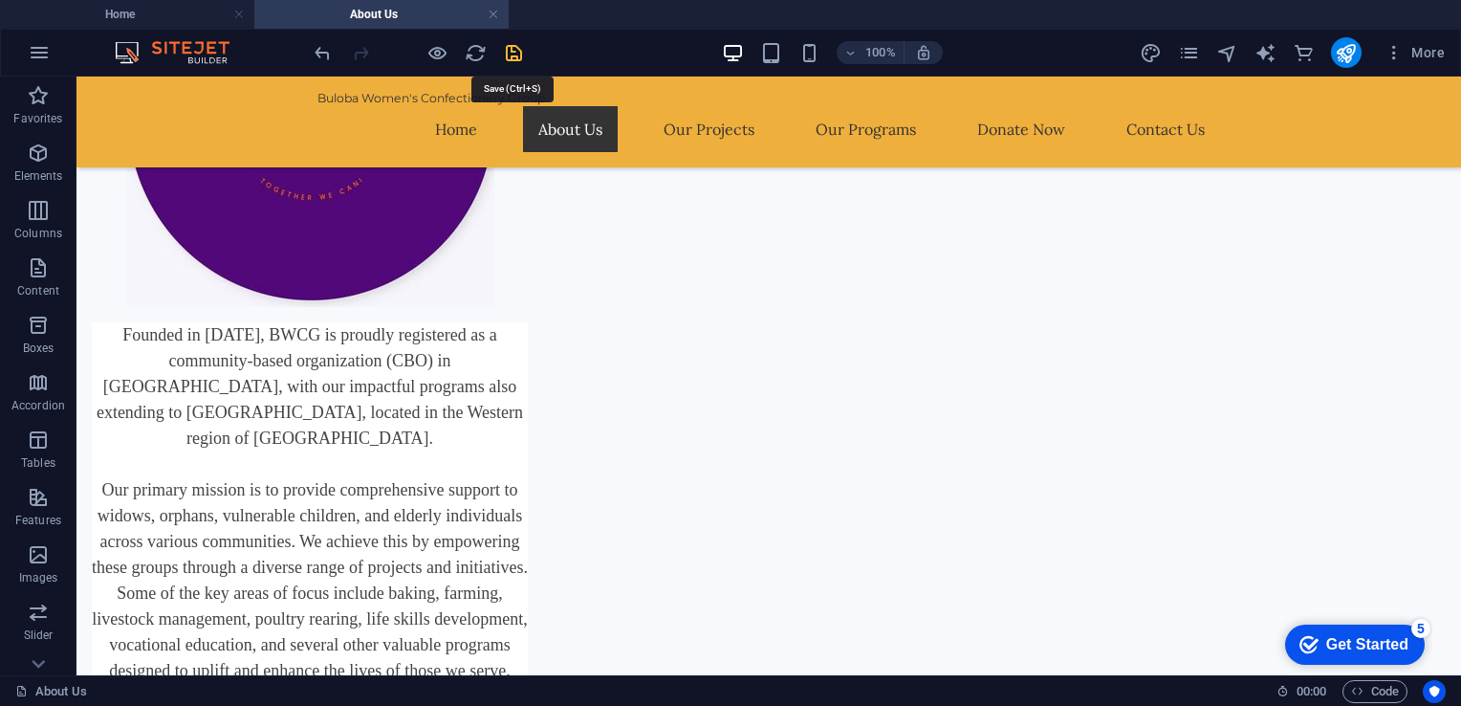
click at [517, 44] on icon "save" at bounding box center [514, 53] width 22 height 22
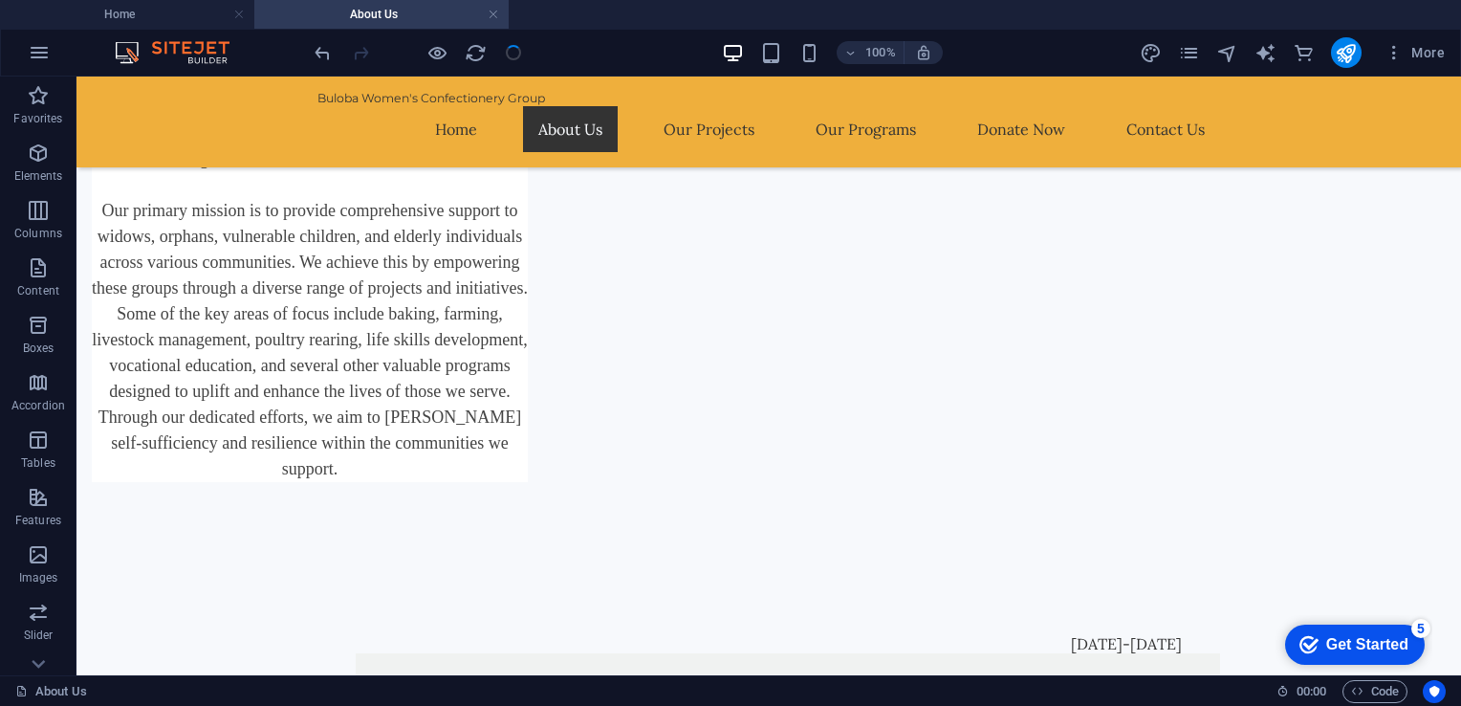
scroll to position [789, 0]
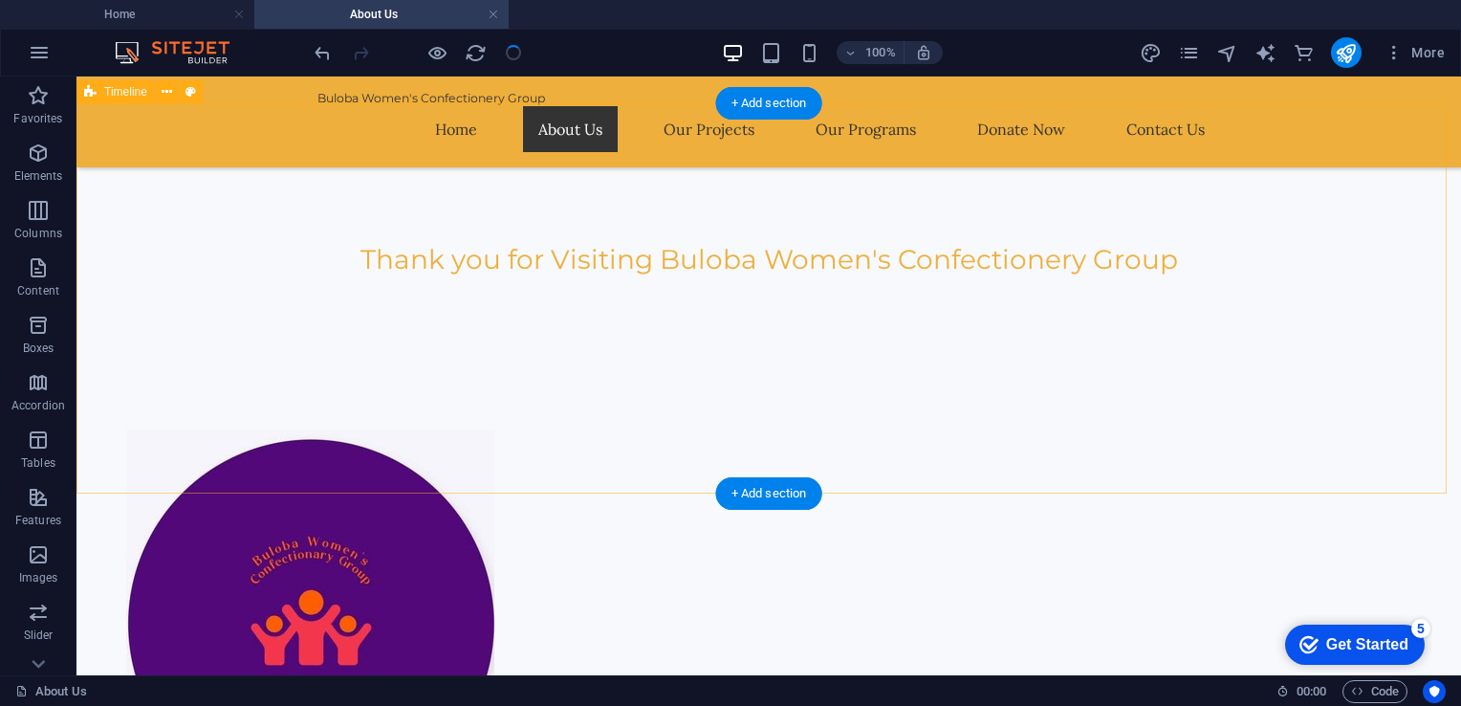
scroll to position [789, 0]
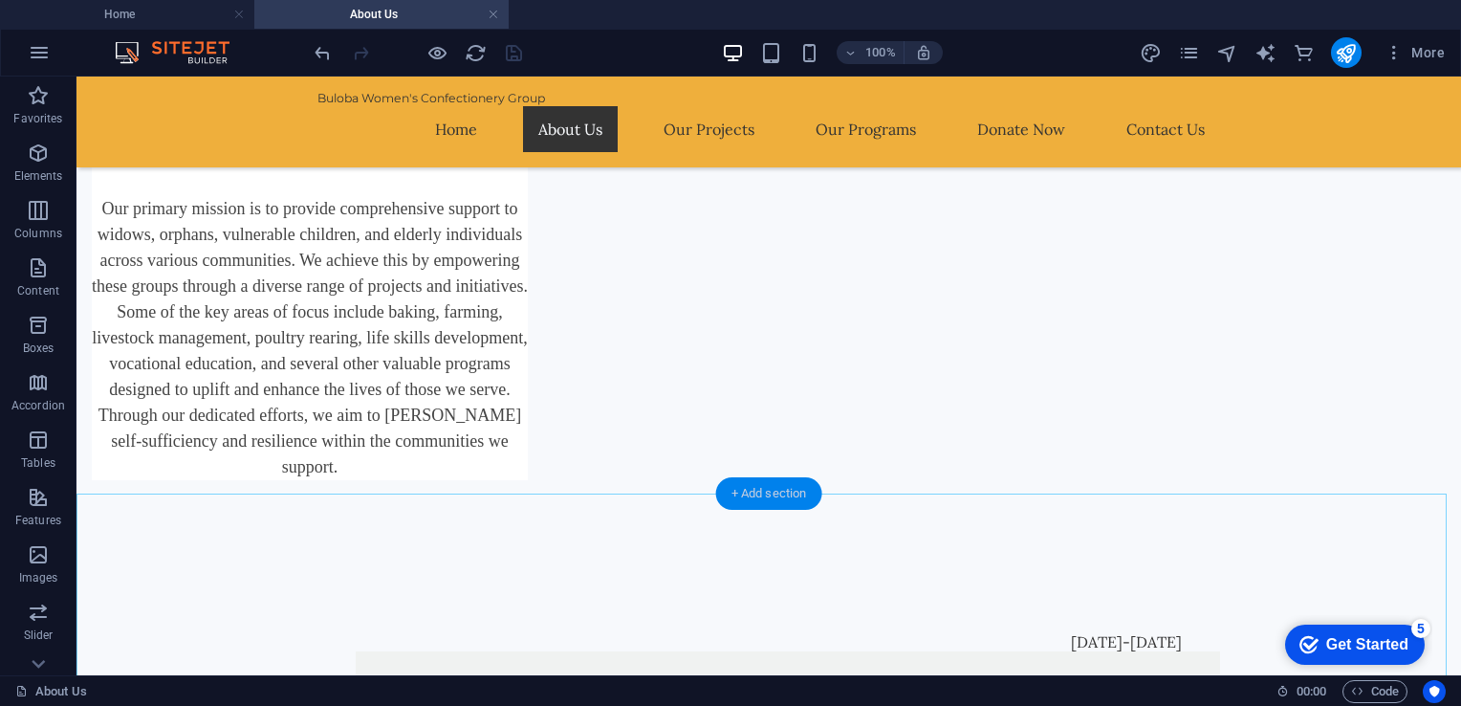
click at [742, 492] on div "+ Add section" at bounding box center [769, 493] width 106 height 33
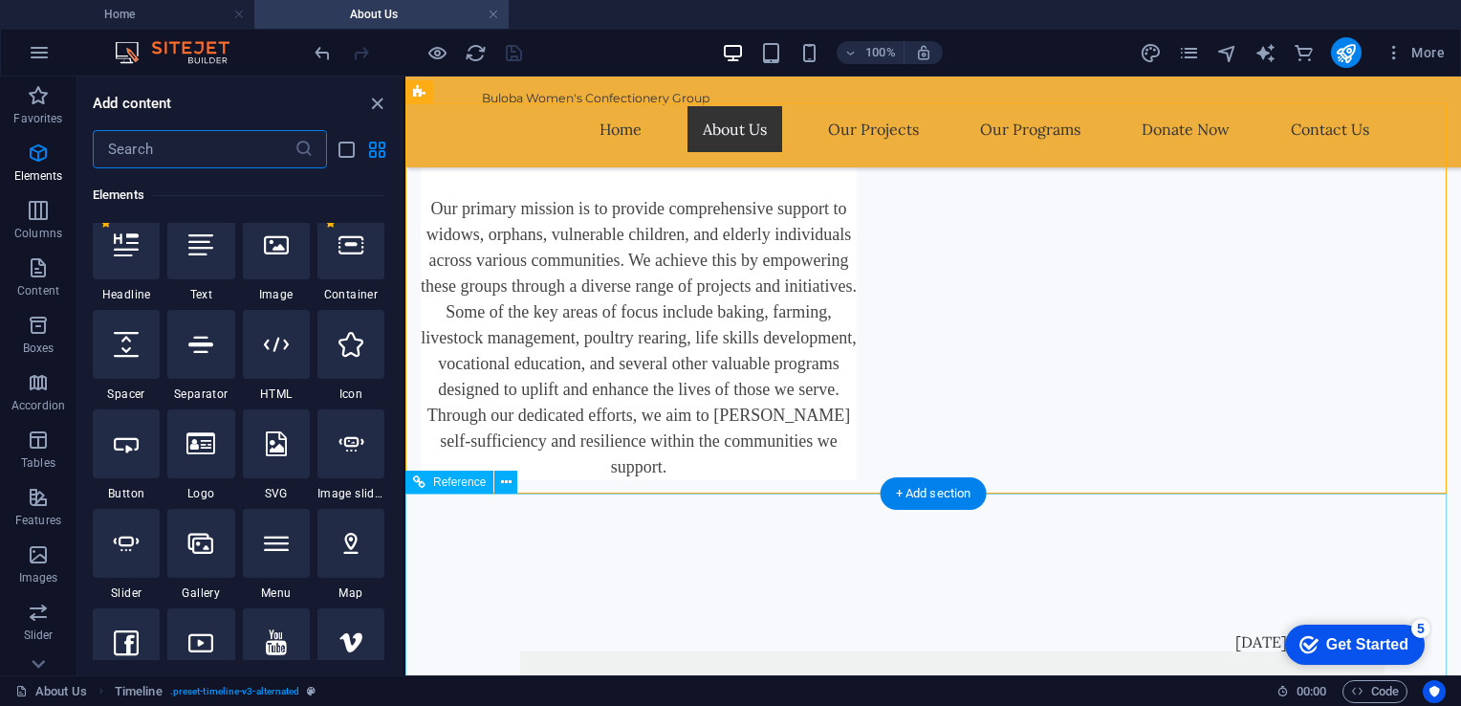
scroll to position [3346, 0]
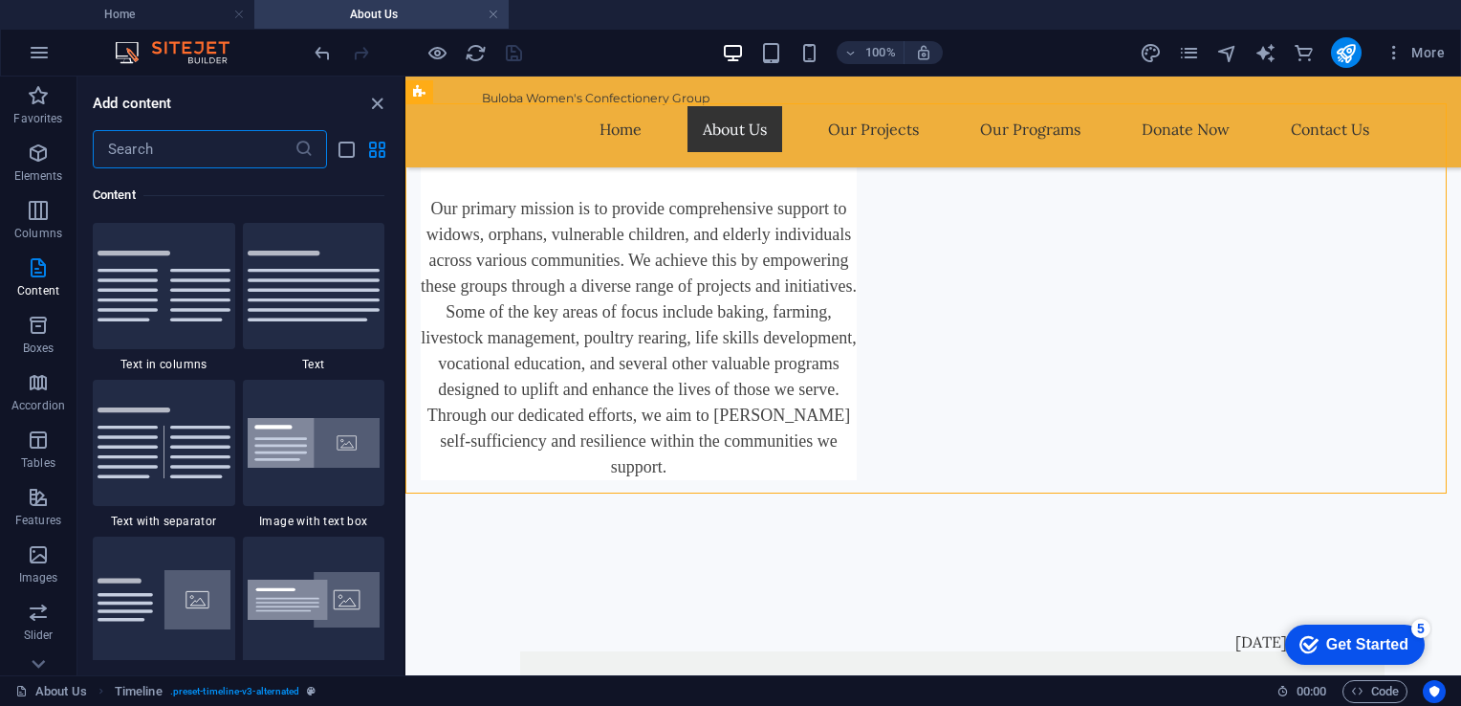
click at [201, 146] on input "text" at bounding box center [194, 149] width 202 height 38
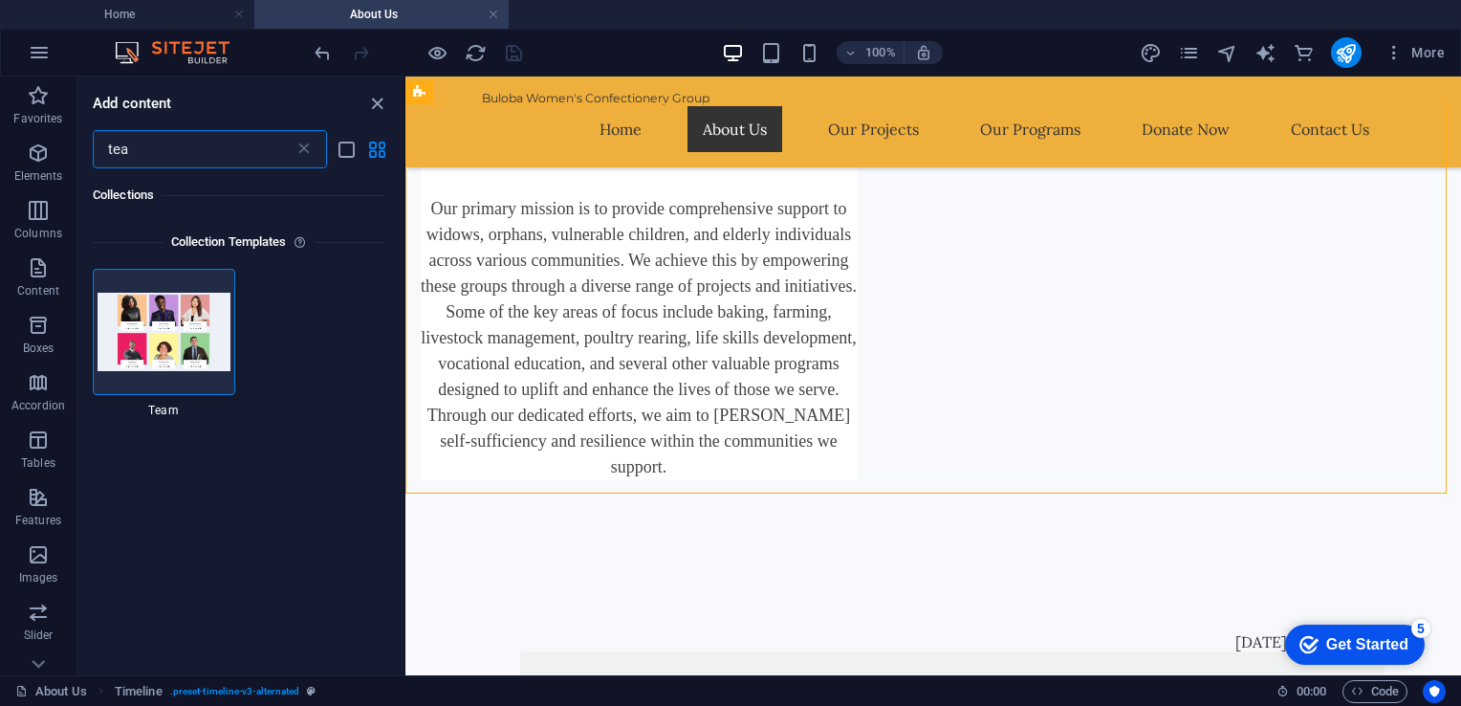
scroll to position [0, 0]
type input "tea"
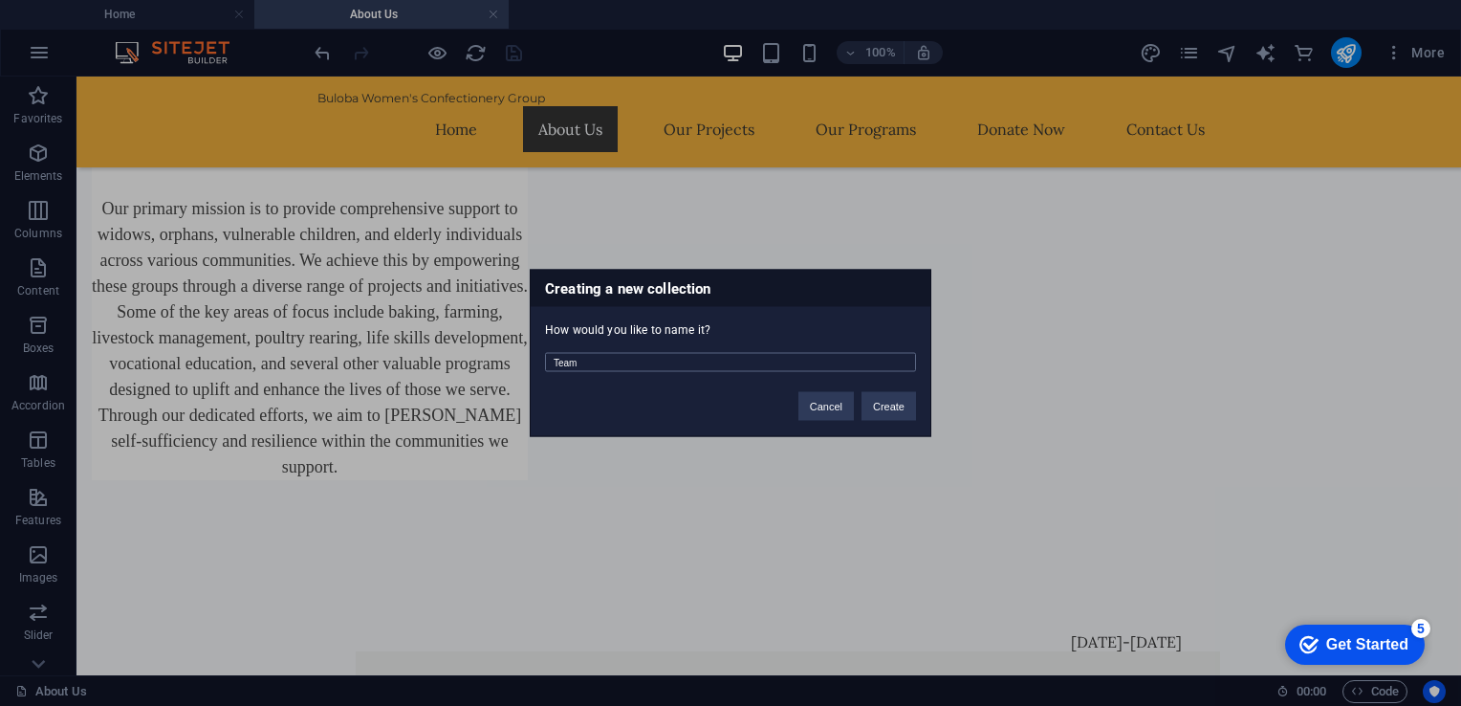
click at [660, 360] on input "Team" at bounding box center [730, 362] width 371 height 19
type input "Our Team Members"
click at [886, 408] on button "Create" at bounding box center [889, 406] width 55 height 29
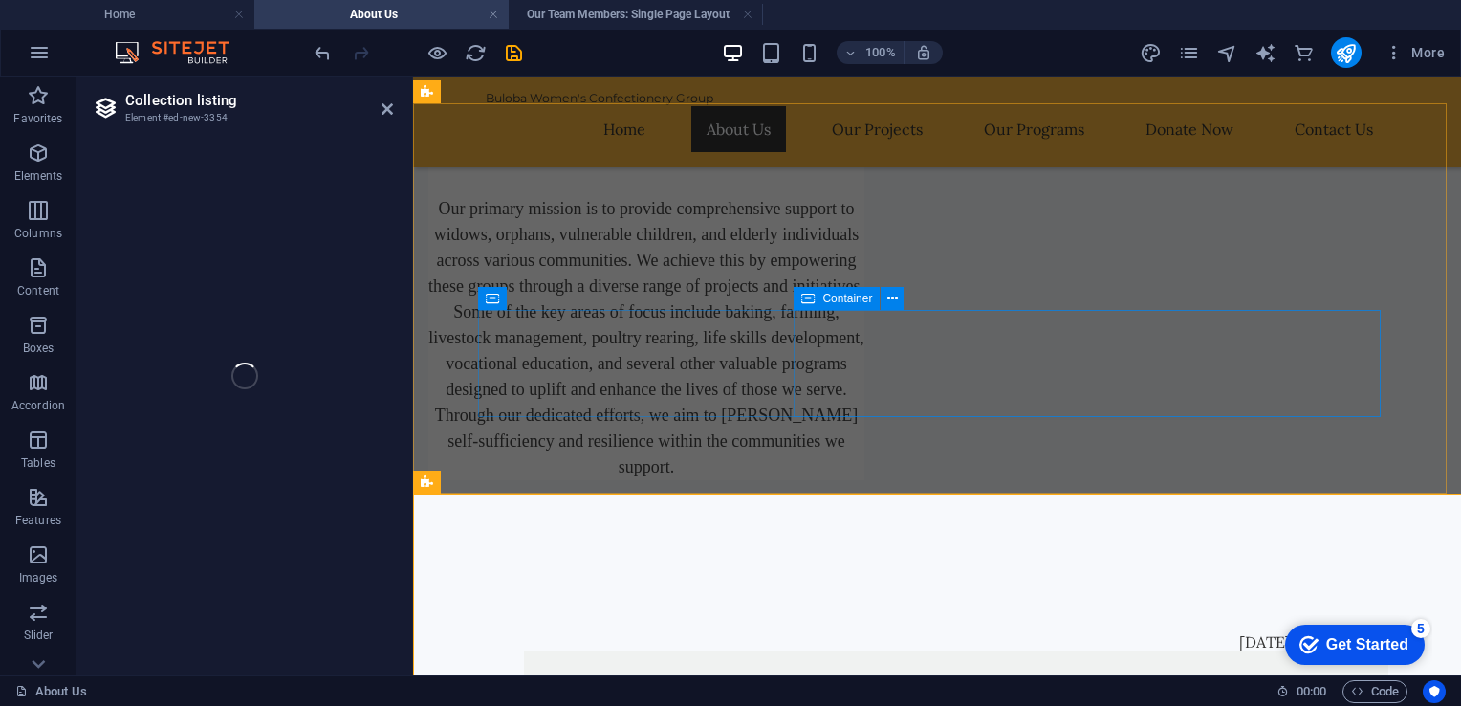
select select "68bc1db063dc66a4b006d43b"
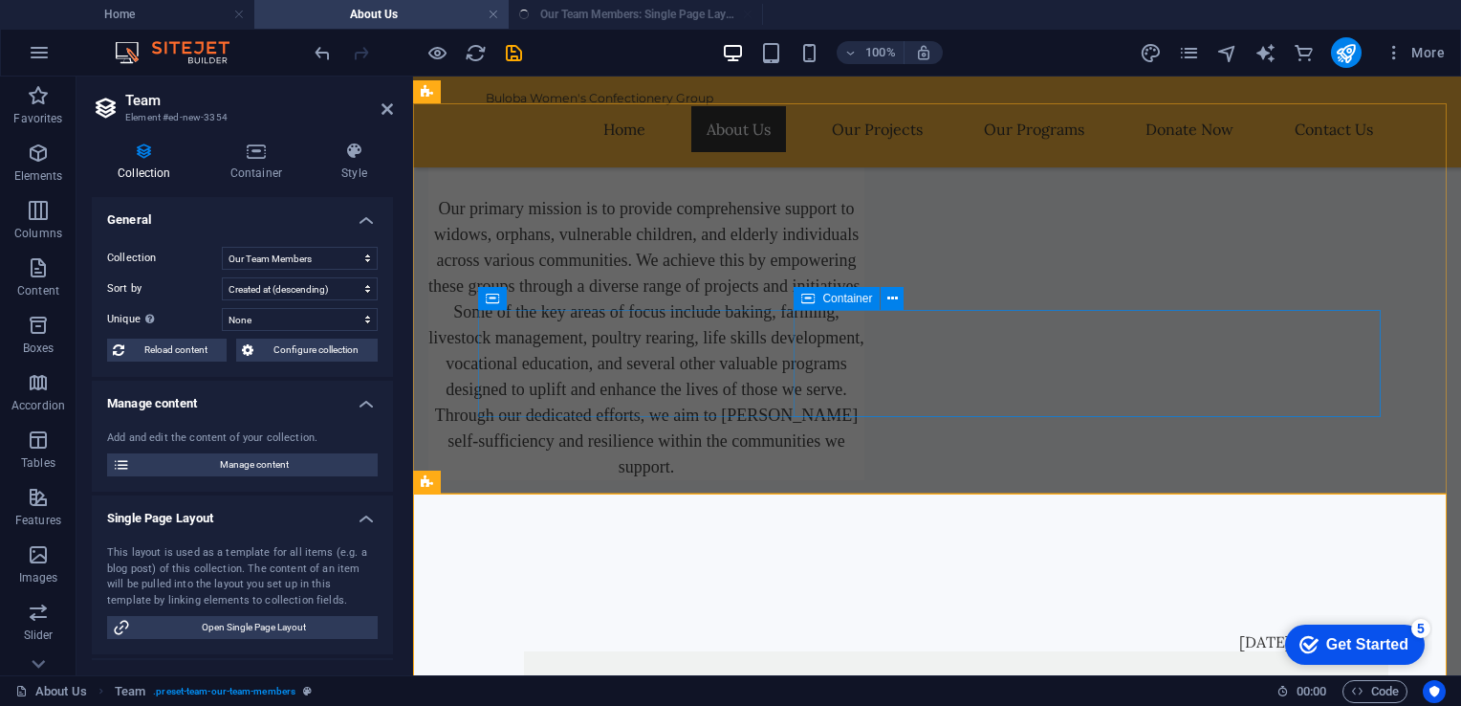
select select "createdAt_DESC"
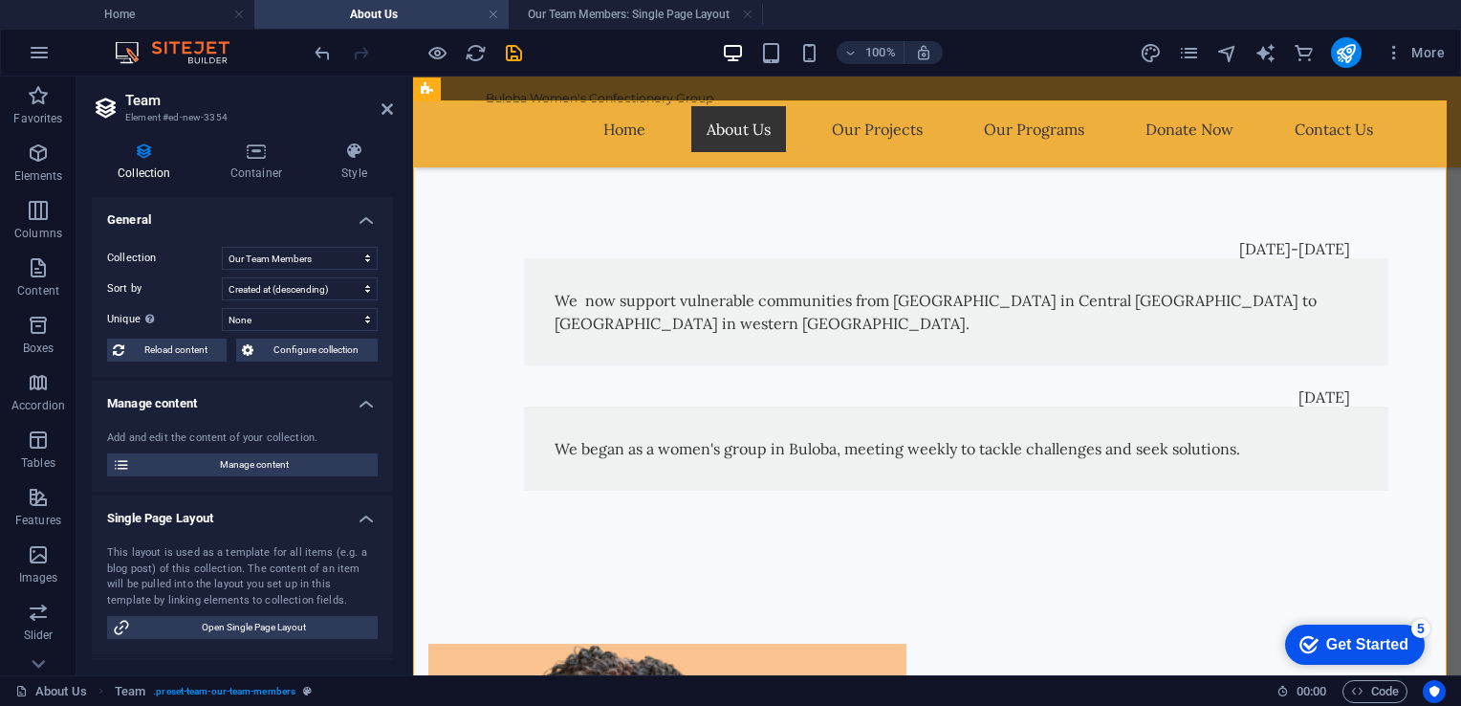
scroll to position [1205, 0]
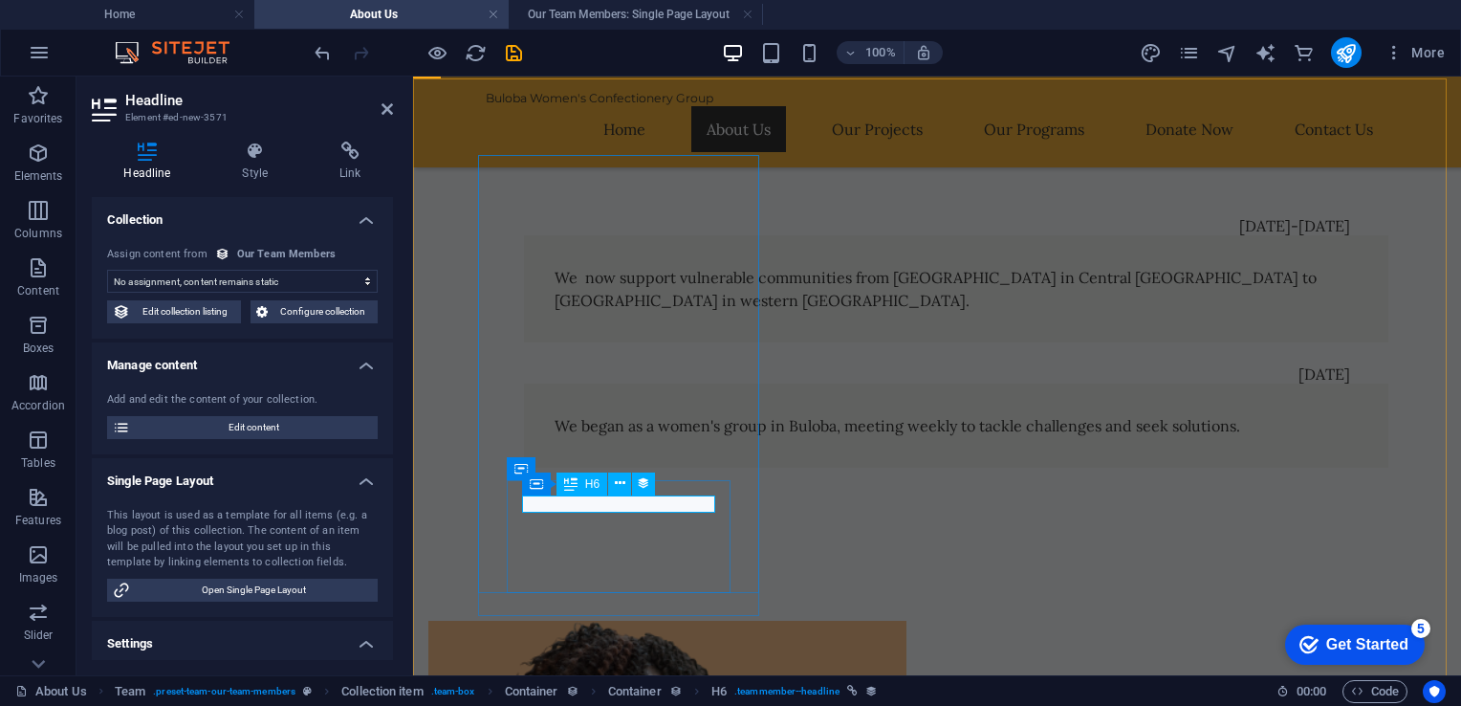
click at [208, 319] on span "Edit collection listing" at bounding box center [185, 311] width 99 height 23
select select "68bc1db063dc66a4b006d43b"
select select "createdAt_DESC"
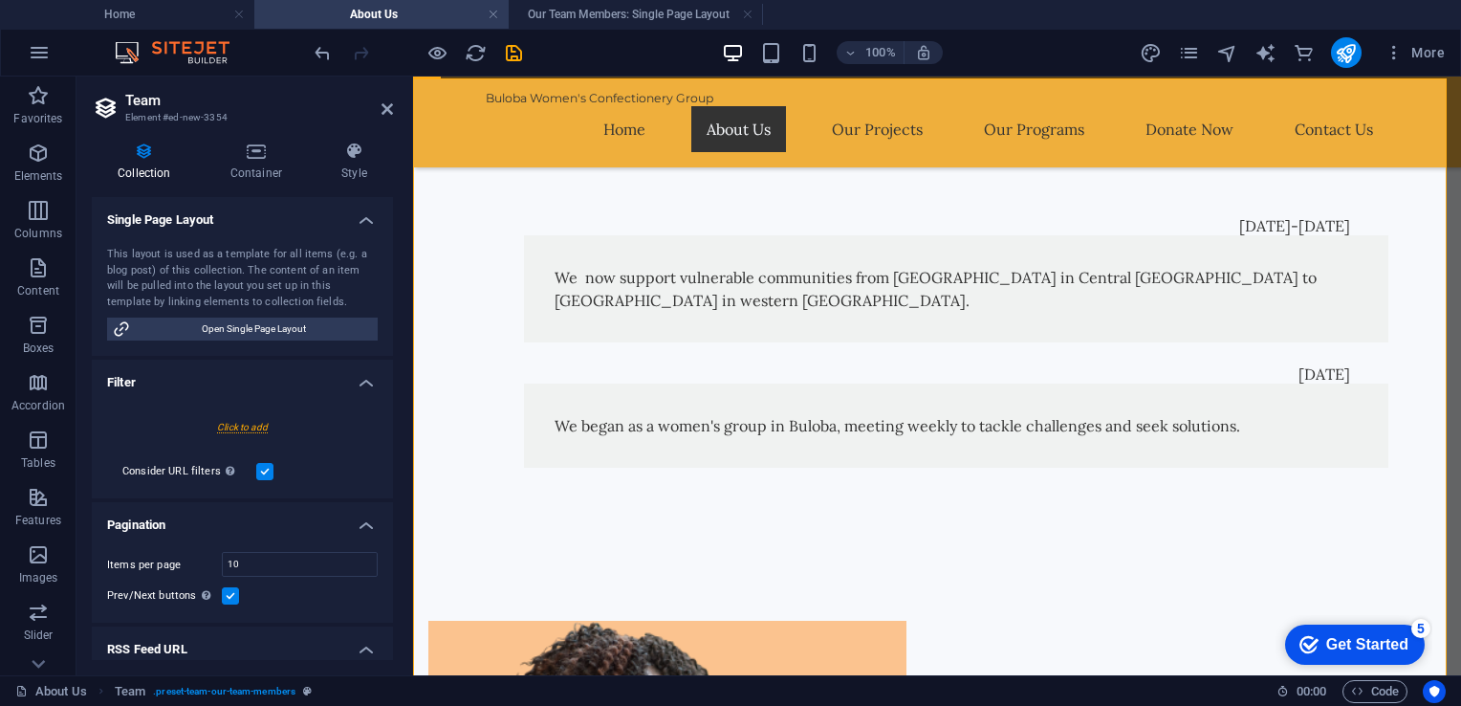
scroll to position [0, 0]
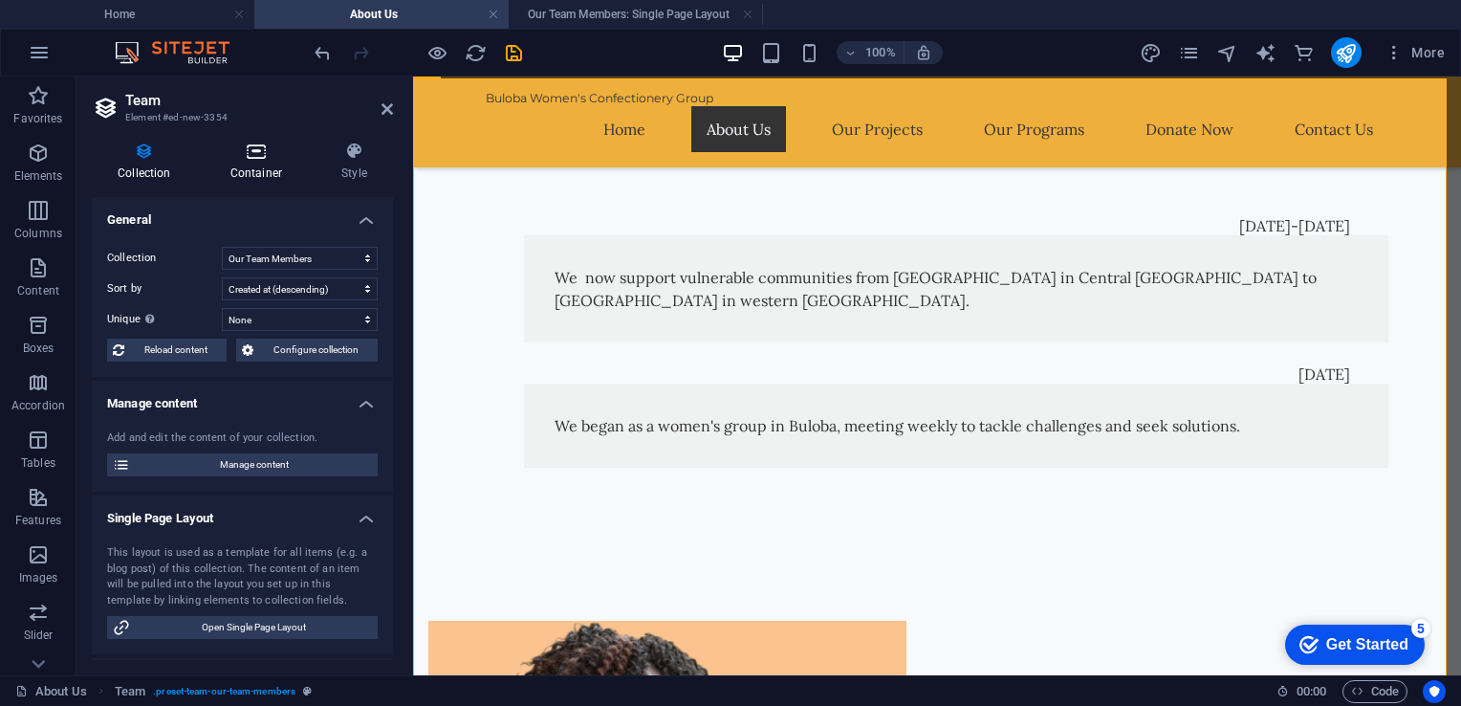
click at [277, 164] on h4 "Container" at bounding box center [260, 162] width 111 height 40
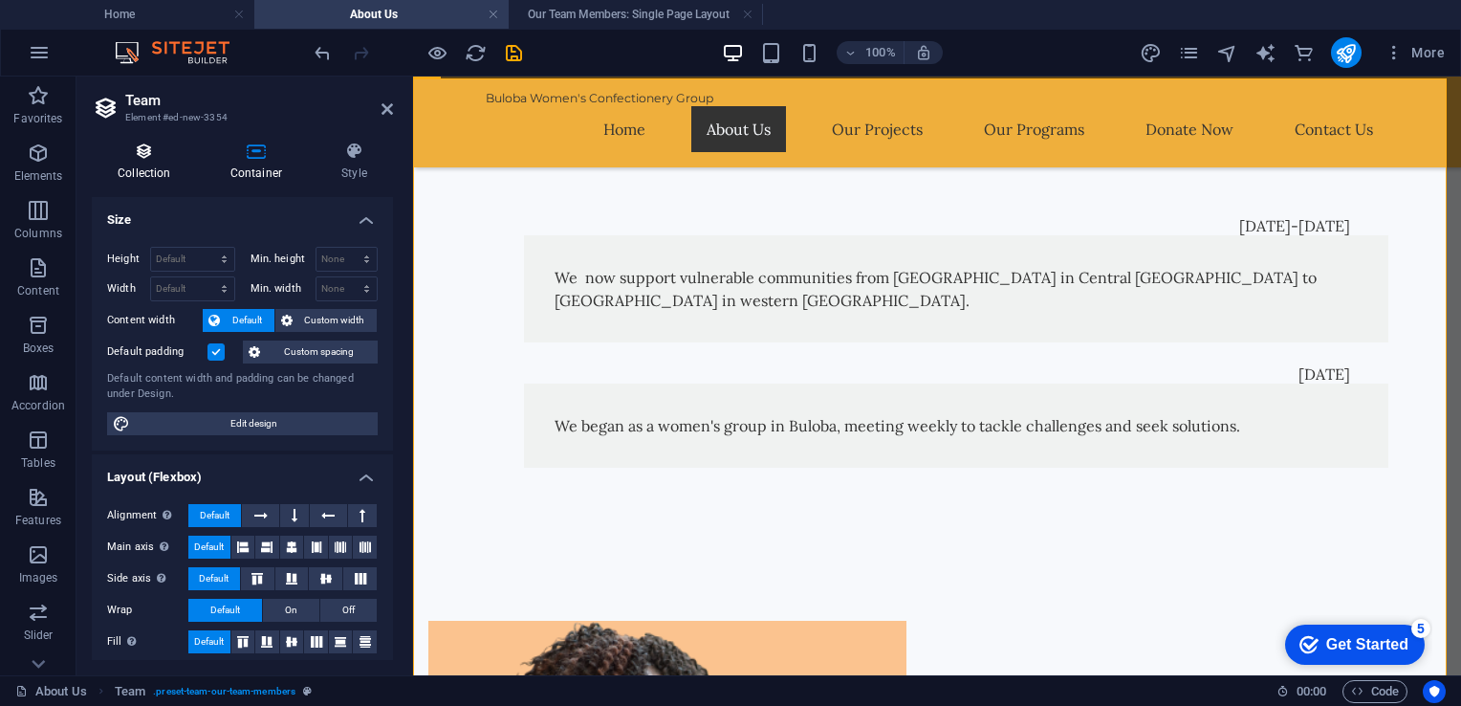
click at [168, 153] on icon at bounding box center [144, 151] width 105 height 19
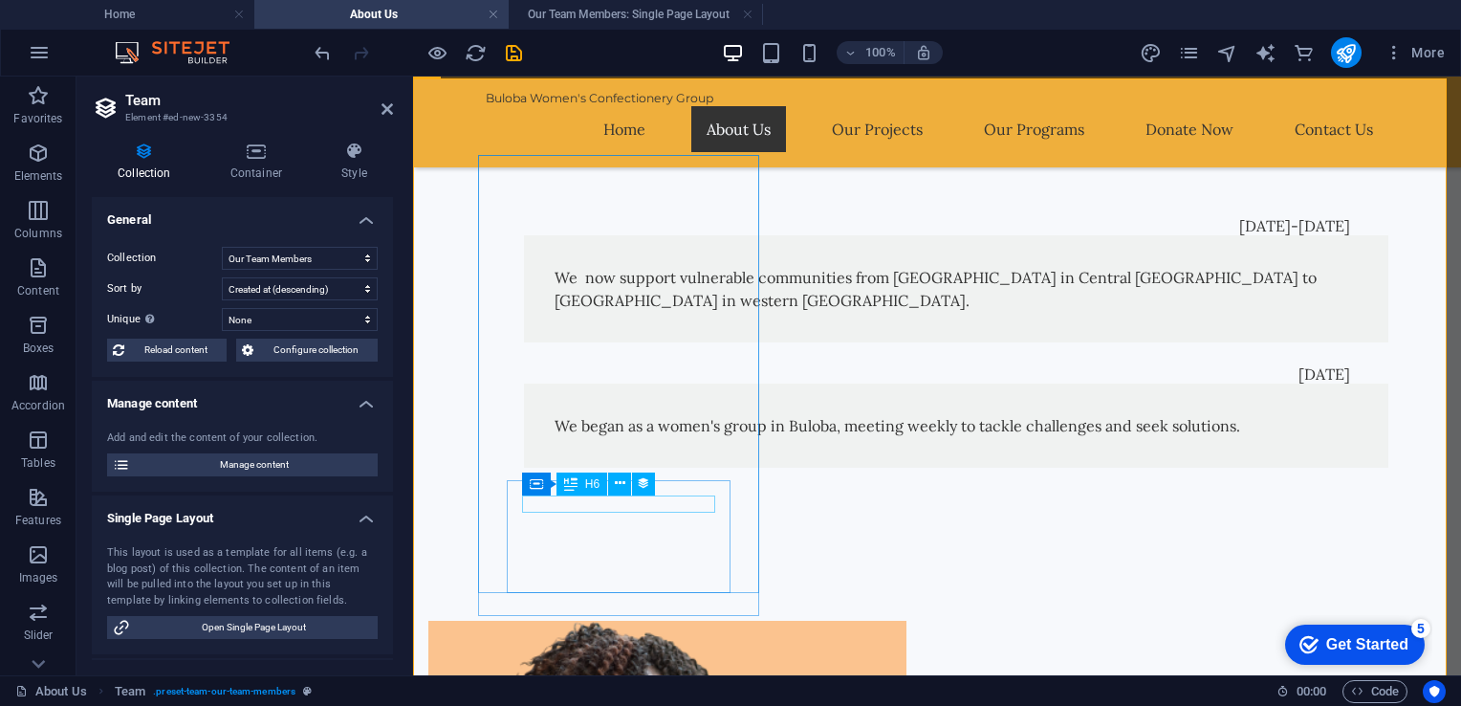
select select "name"
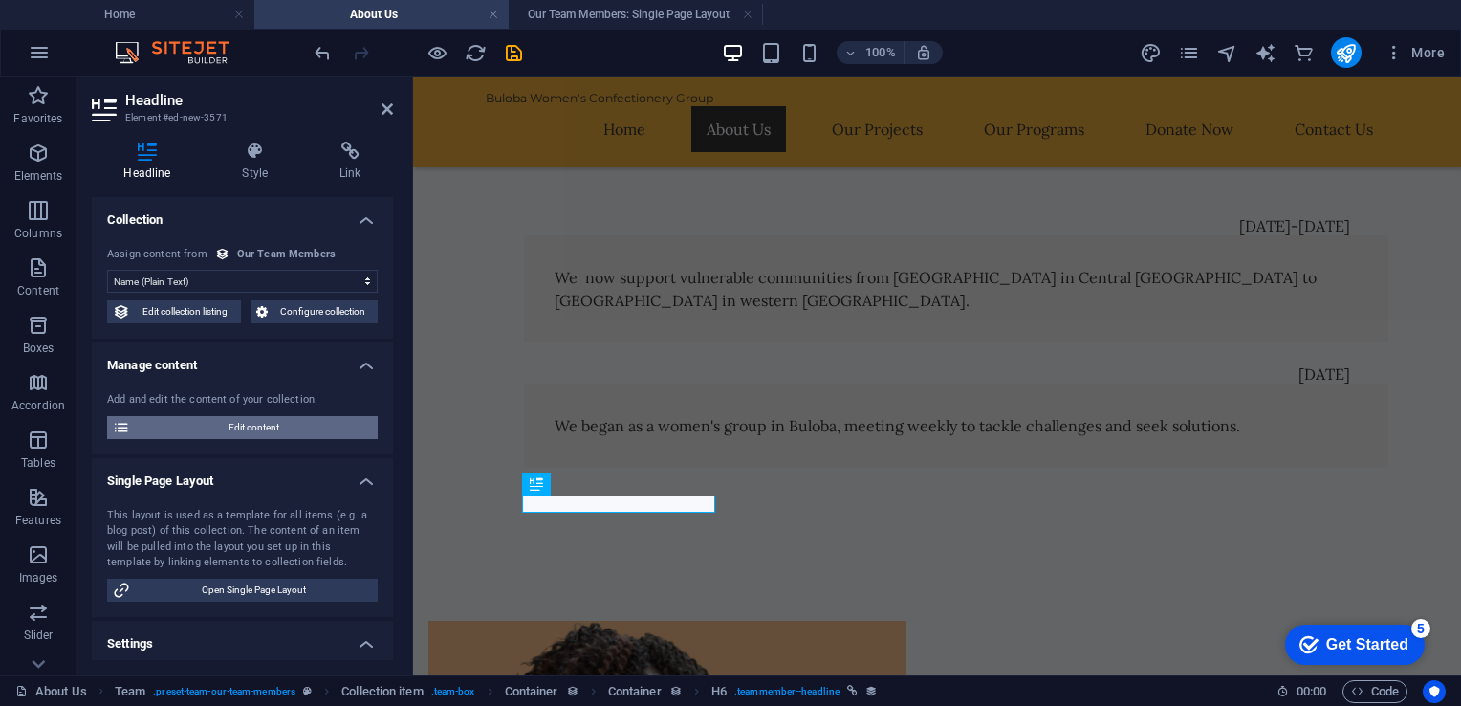
click at [172, 433] on span "Edit content" at bounding box center [254, 427] width 236 height 23
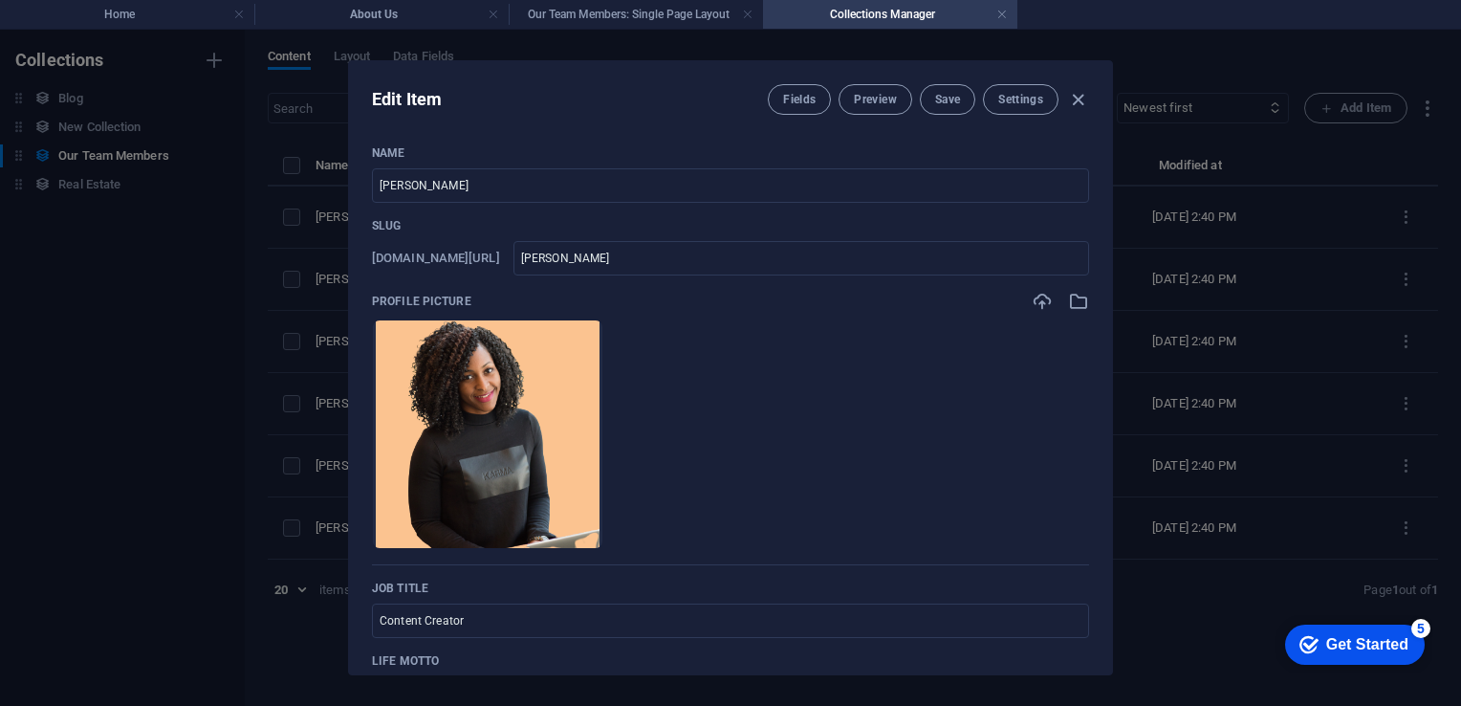
click at [631, 271] on div "www.example.com/our-team-members-item/ emily-nichols ​" at bounding box center [730, 258] width 717 height 34
click at [562, 182] on input "Emily Nichols" at bounding box center [730, 185] width 717 height 34
type input "M"
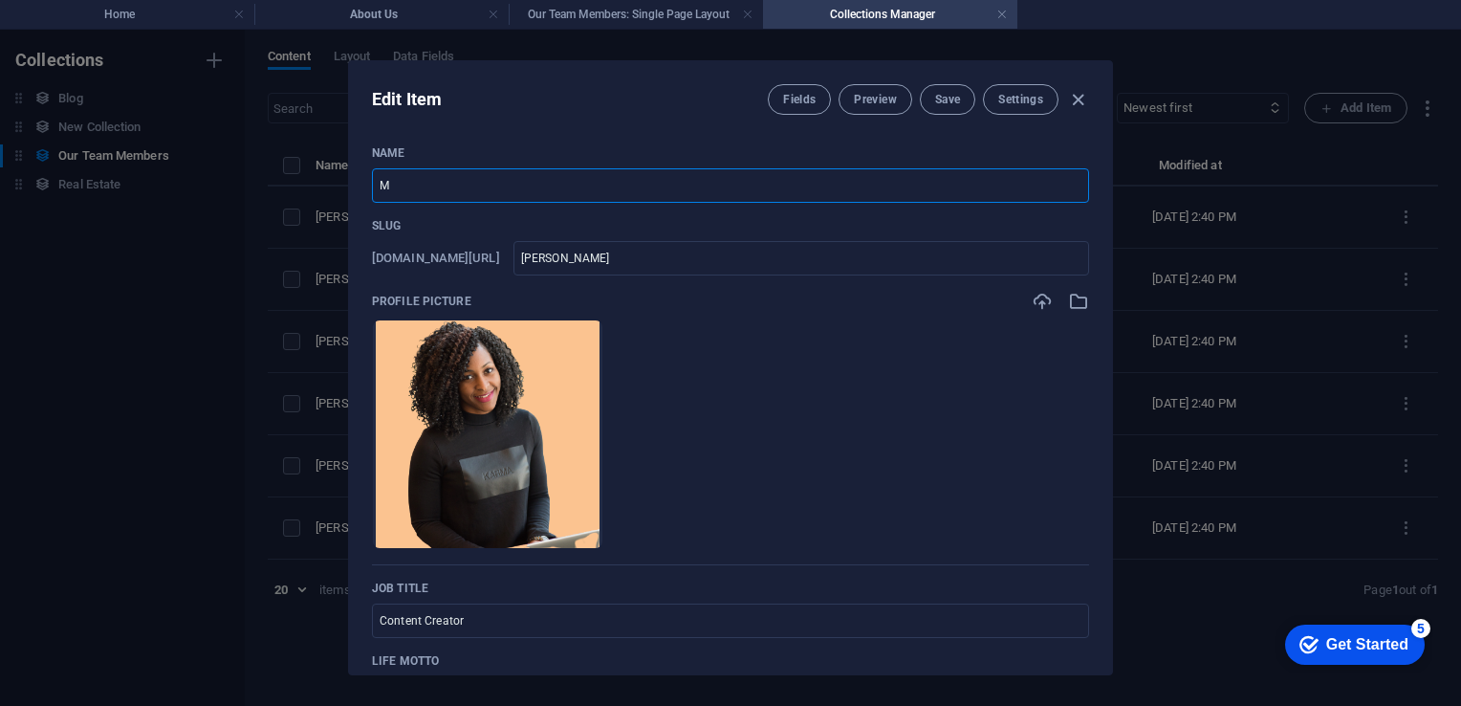
type input "m"
type input "Mr"
type input "mr"
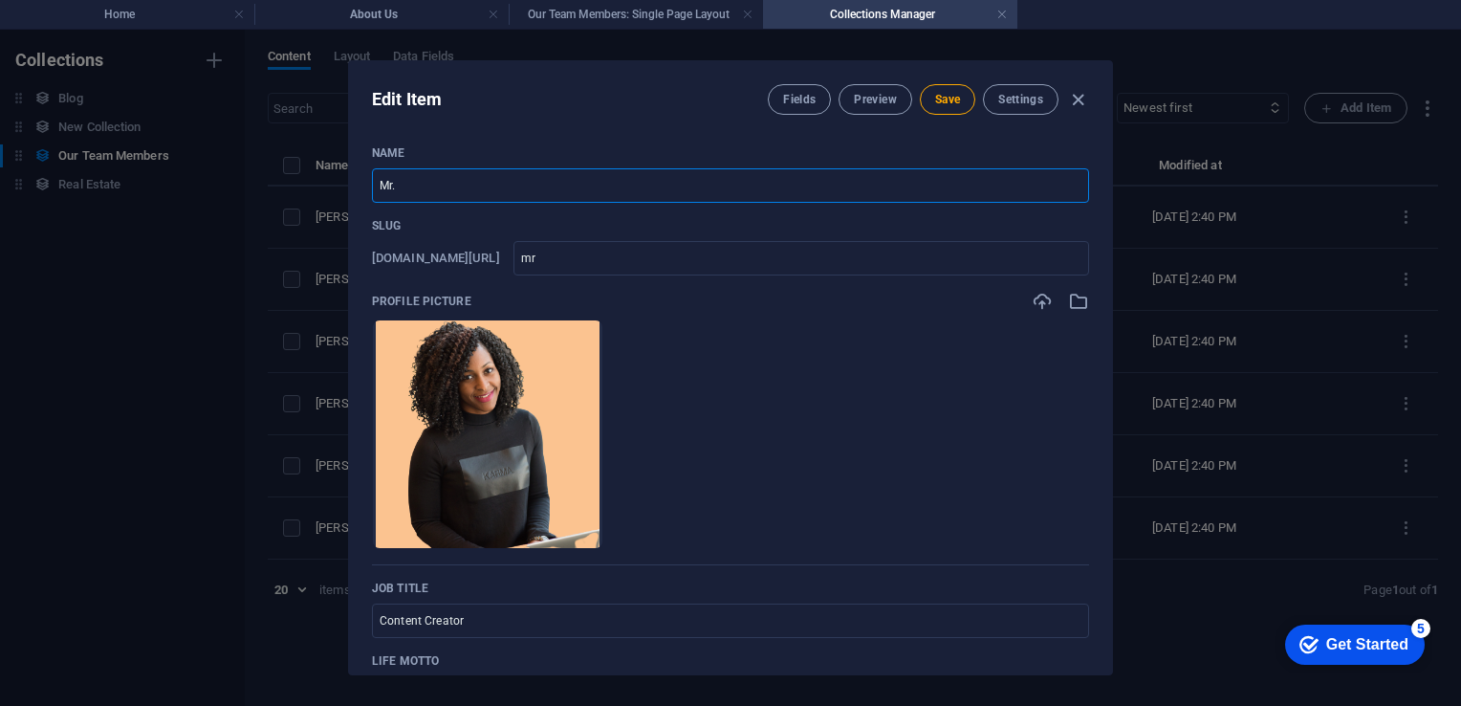
type input "Mr. K"
type input "mr-k"
type input "Mr. Ki"
type input "mr-ki"
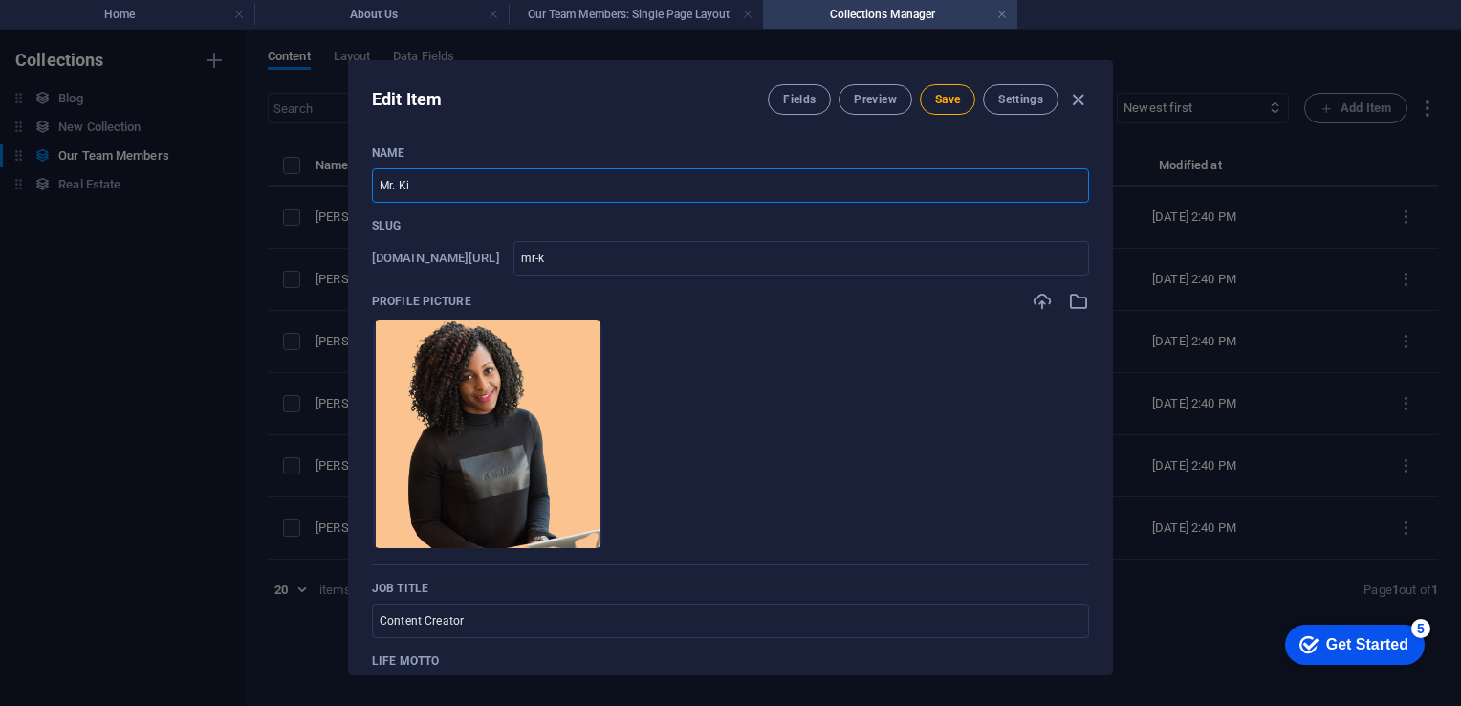
type input "mr-ki"
type input "Mr. Kiv"
type input "mr-kiv"
type input "Mr. Kivu"
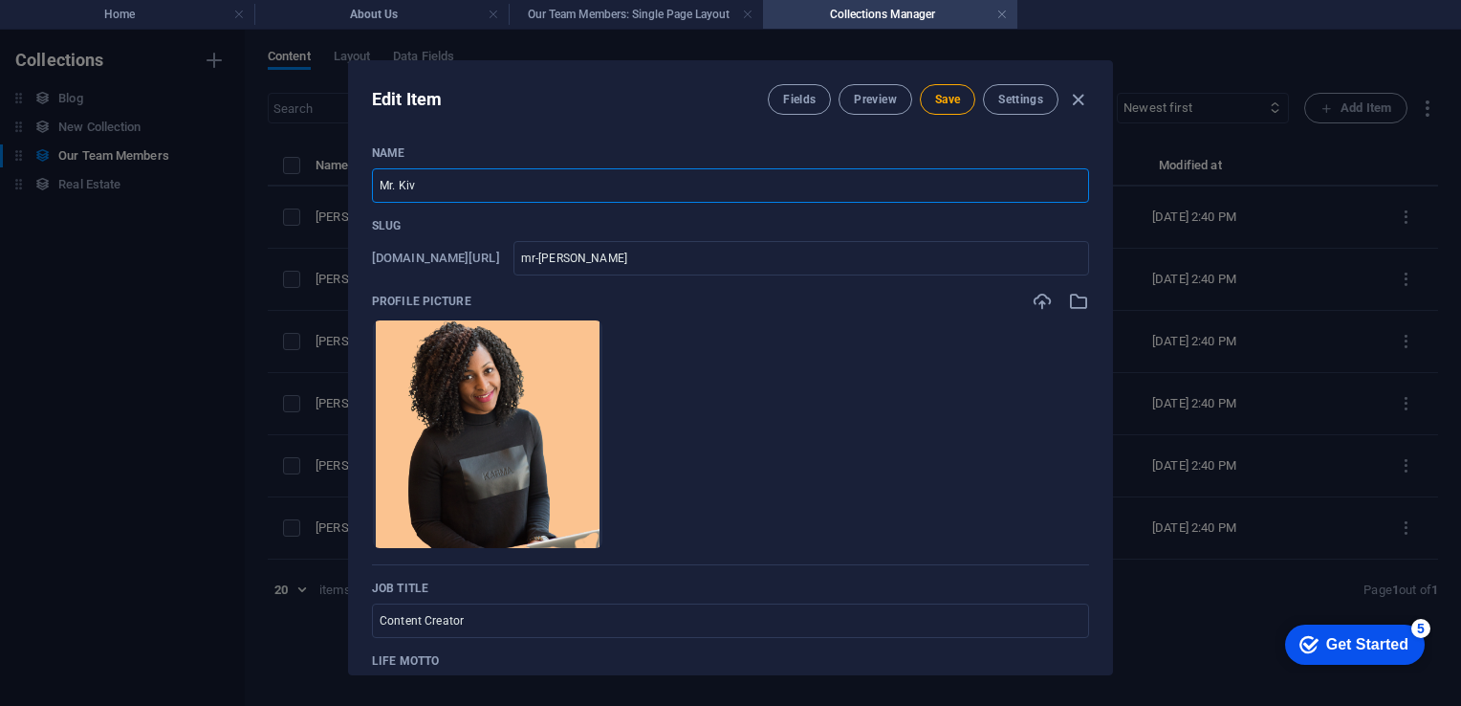
type input "mr-kivu"
type input "Mr. Kivum"
type input "mr-kivum"
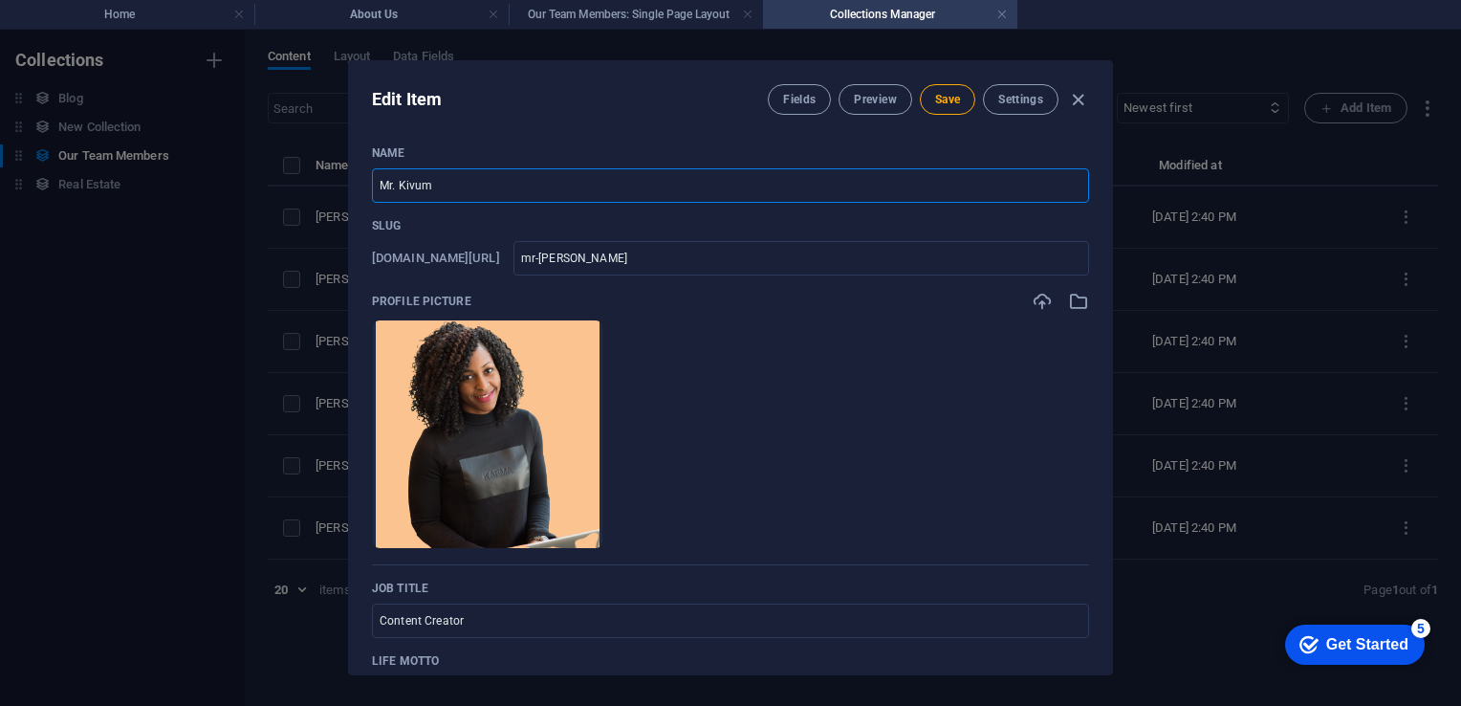
type input "Mr. Kivumb"
type input "mr-kivumb"
type input "Mr. Kivumbi"
type input "mr-kivumbi"
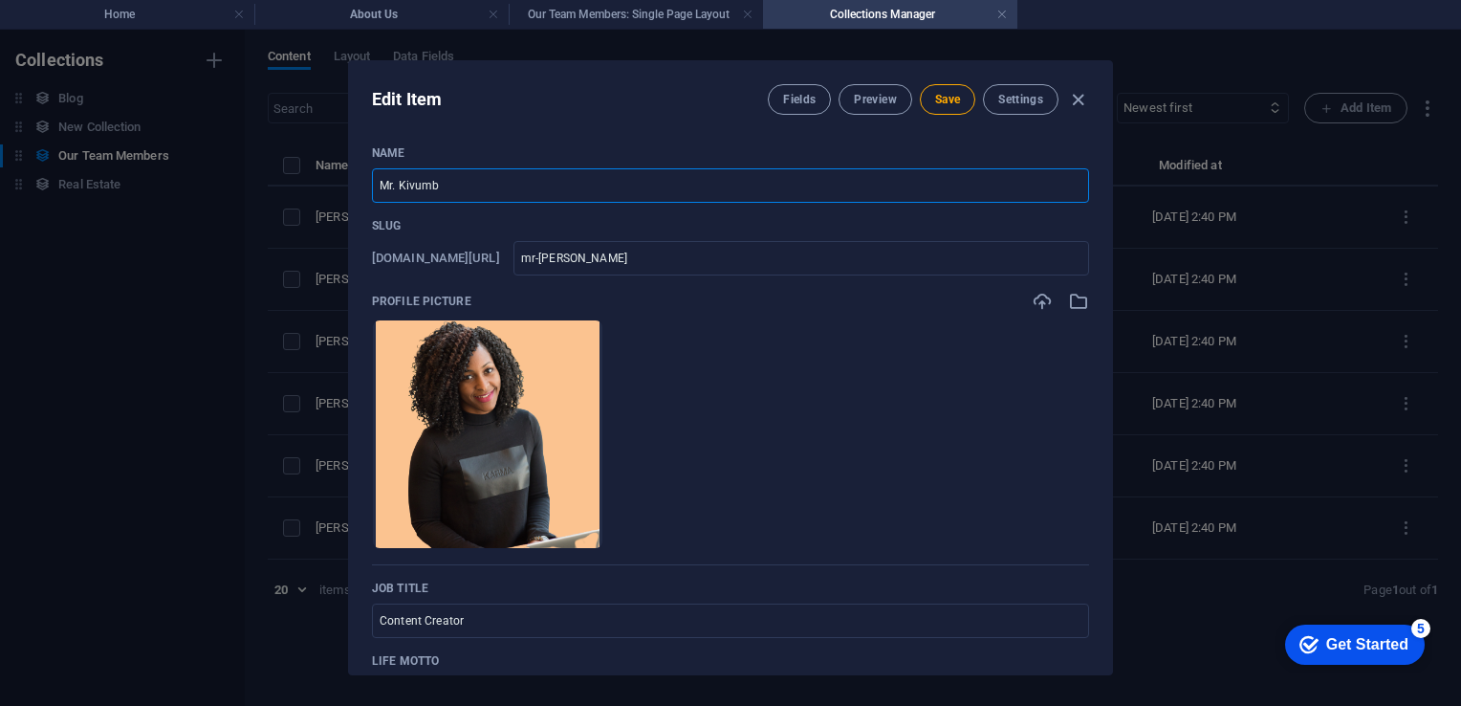
type input "mr-kivumbi"
type input "Mr. Kivumbi P"
type input "mr-kivumbi-p"
type input "Mr. Kivumbi Pa"
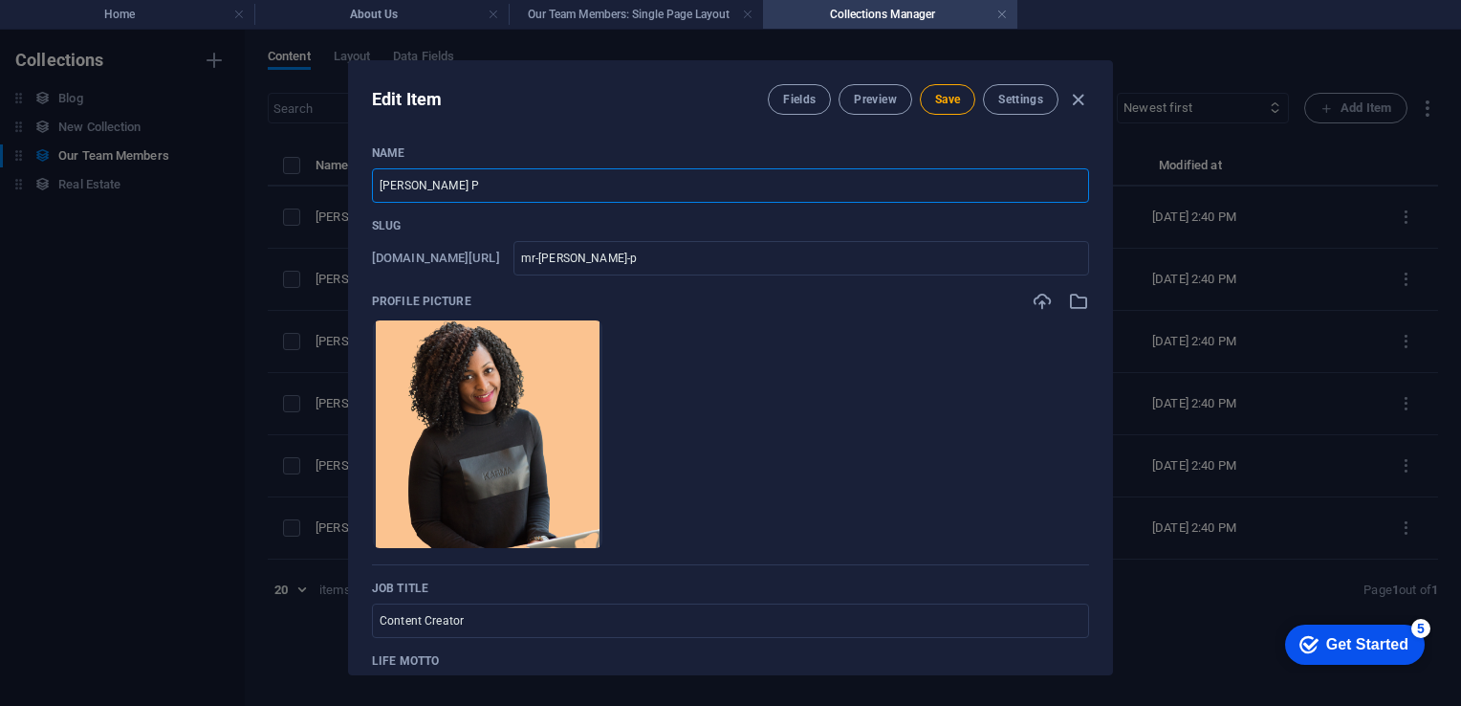
type input "mr-kivumbi-pa"
type input "Mr. Kivumbi Pau"
type input "mr-kivumbi-pau"
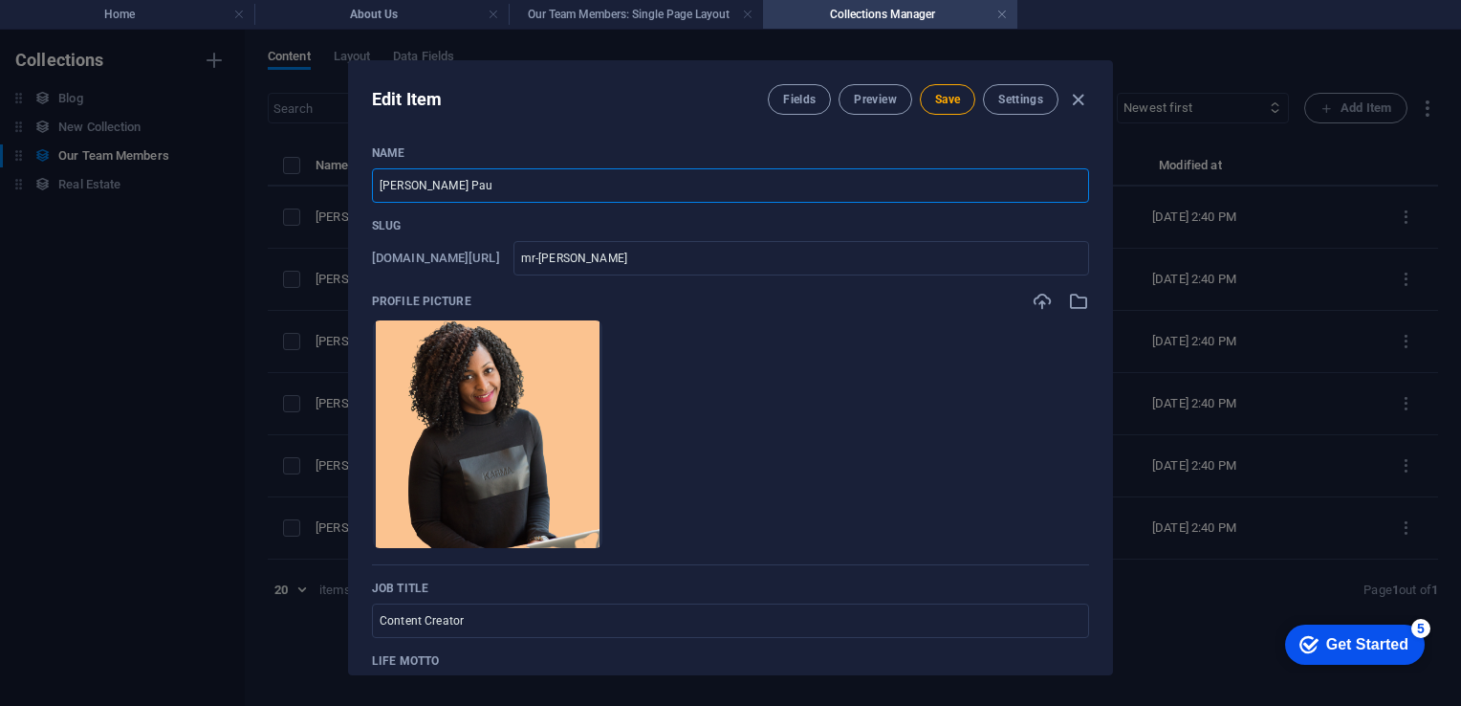
type input "Mr. Kivumbi Paul"
type input "mr-kivumbi-paul"
type input "Mr. Kivumbi Paul"
drag, startPoint x: 1112, startPoint y: 243, endPoint x: 1127, endPoint y: 305, distance: 64.0
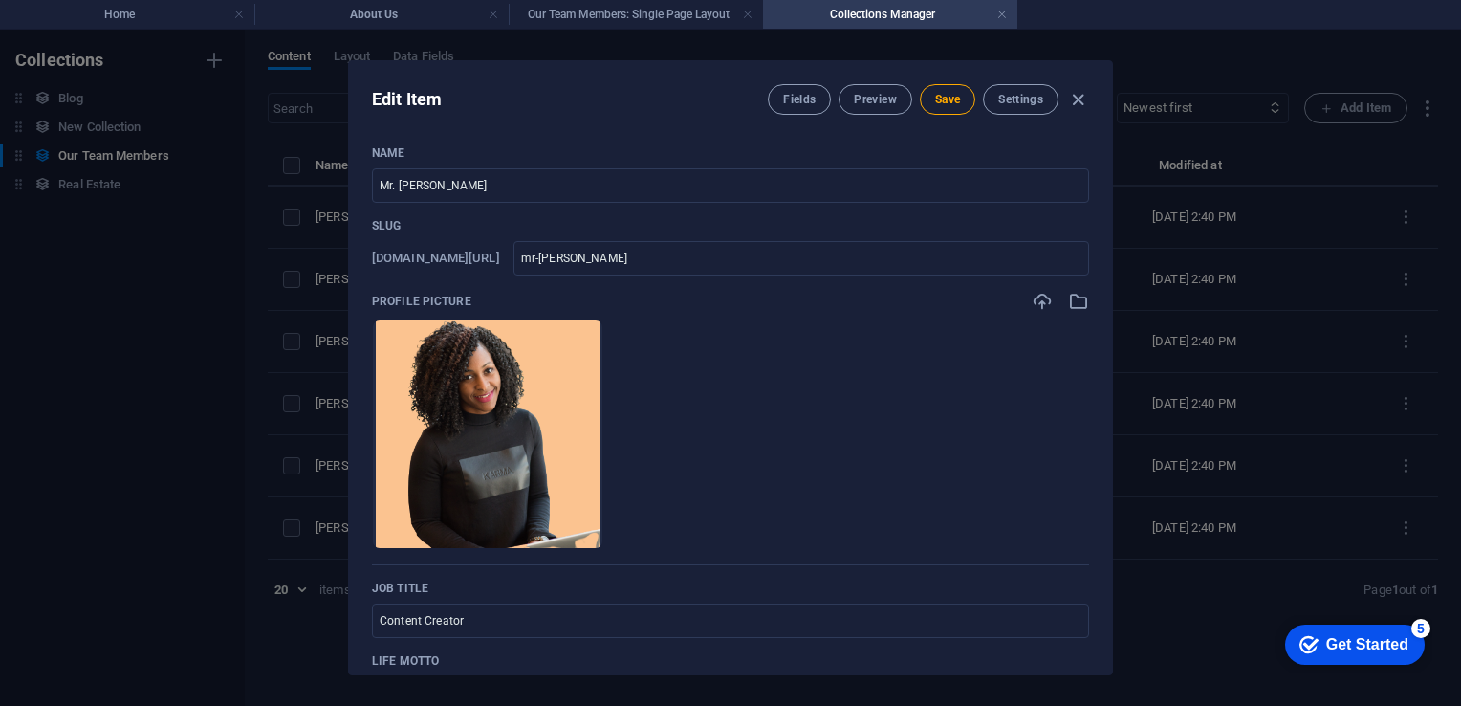
click at [1127, 305] on div "Edit Item Fields Preview Save Settings Name Mr. Kivumbi Paul ​ Slug www.example…" at bounding box center [730, 368] width 1461 height 676
drag, startPoint x: 1127, startPoint y: 305, endPoint x: 1113, endPoint y: 308, distance: 14.6
click at [1113, 308] on div "Edit Item Fields Preview Save Settings Name Mr. Kivumbi Paul ​ Slug www.example…" at bounding box center [730, 368] width 1461 height 676
drag, startPoint x: 1113, startPoint y: 308, endPoint x: 1112, endPoint y: 322, distance: 14.4
click at [1112, 322] on div "Edit Item Fields Preview Save Settings Name Mr. Kivumbi Paul ​ Slug www.example…" at bounding box center [730, 367] width 765 height 615
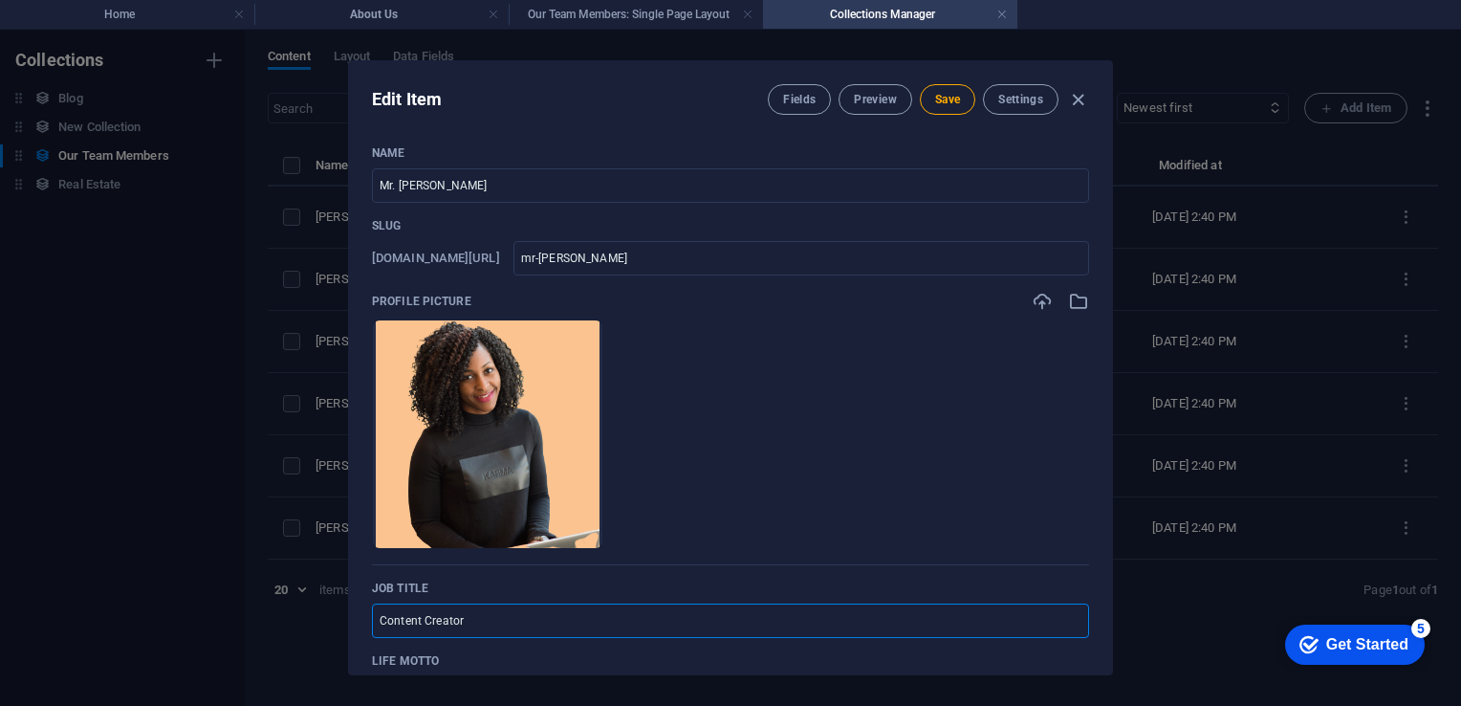
click at [472, 614] on input "Content Creator" at bounding box center [730, 620] width 717 height 34
click at [843, 453] on ul "Drop files here to upload them instantly" at bounding box center [730, 433] width 717 height 229
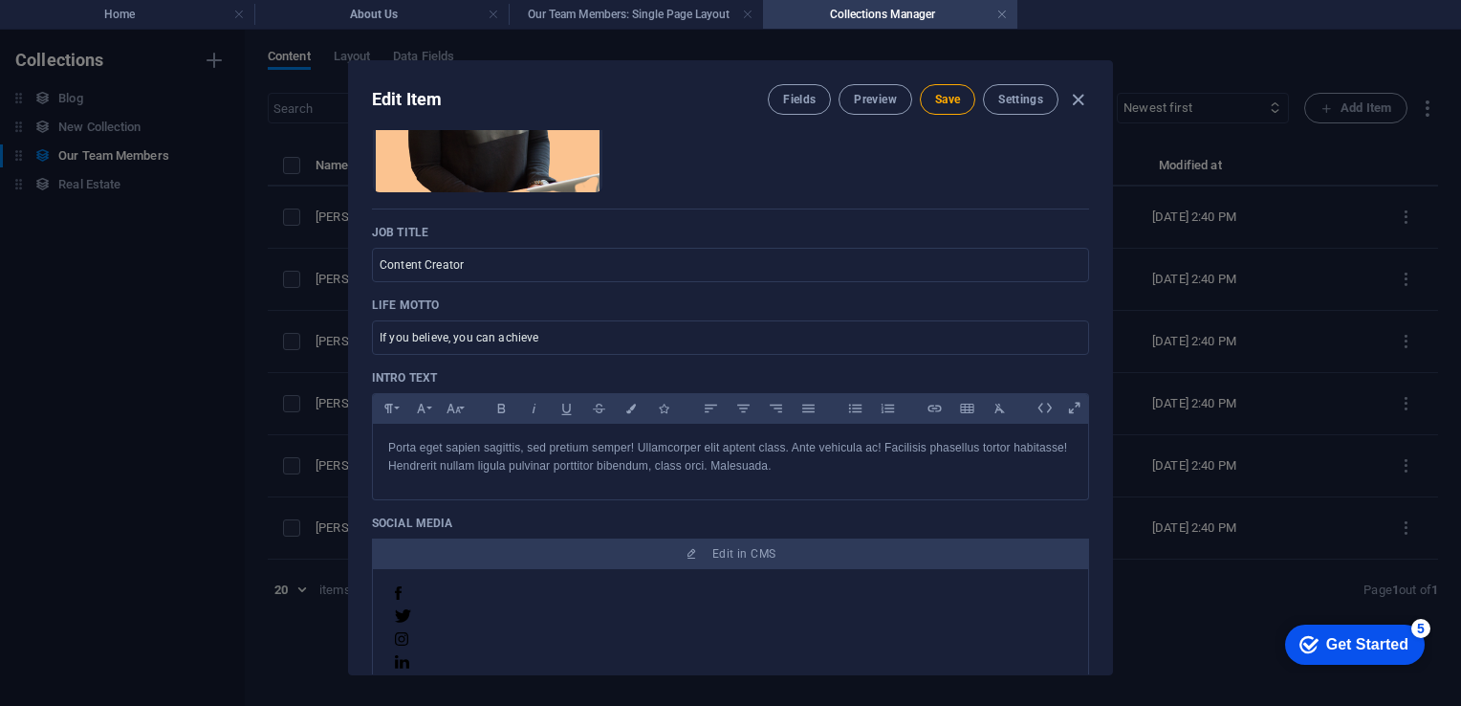
scroll to position [346, 0]
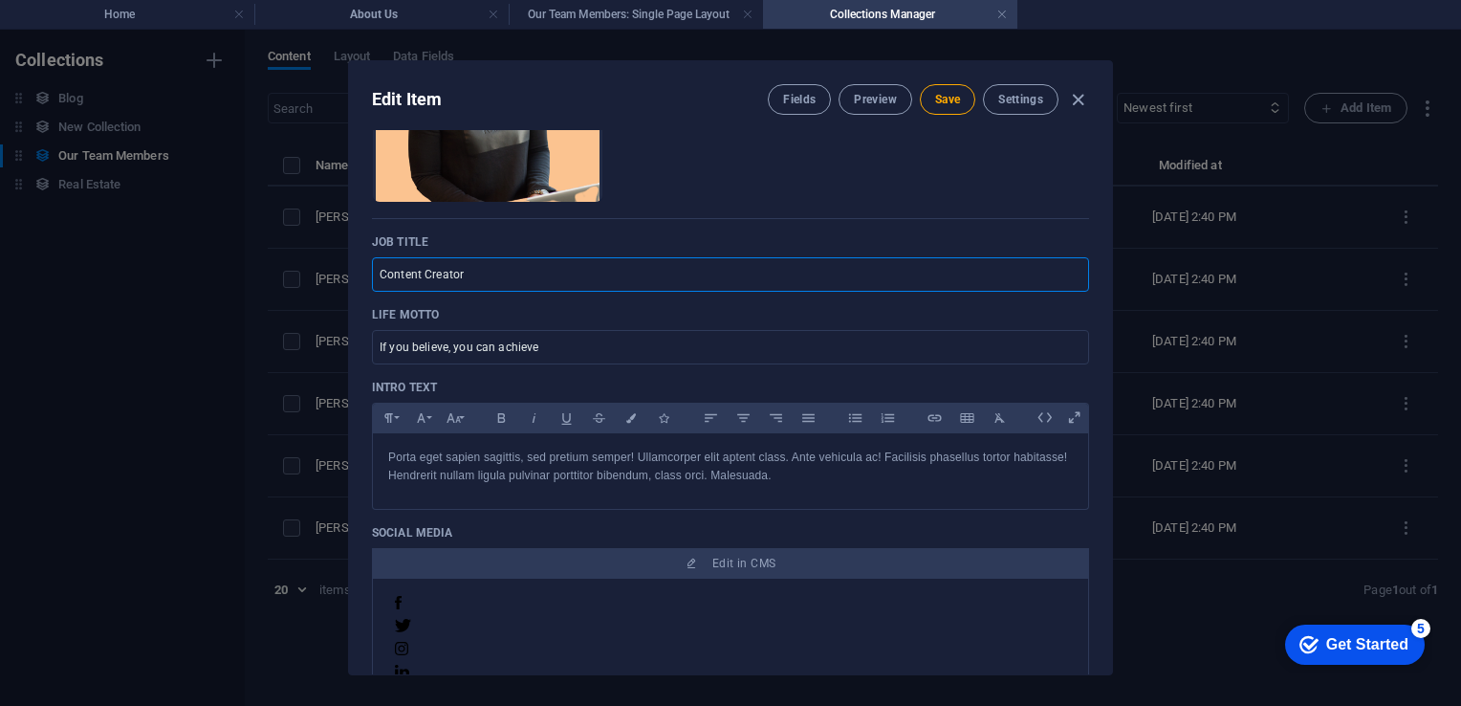
click at [490, 281] on input "Content Creator" at bounding box center [730, 274] width 717 height 34
type input "Executive Director"
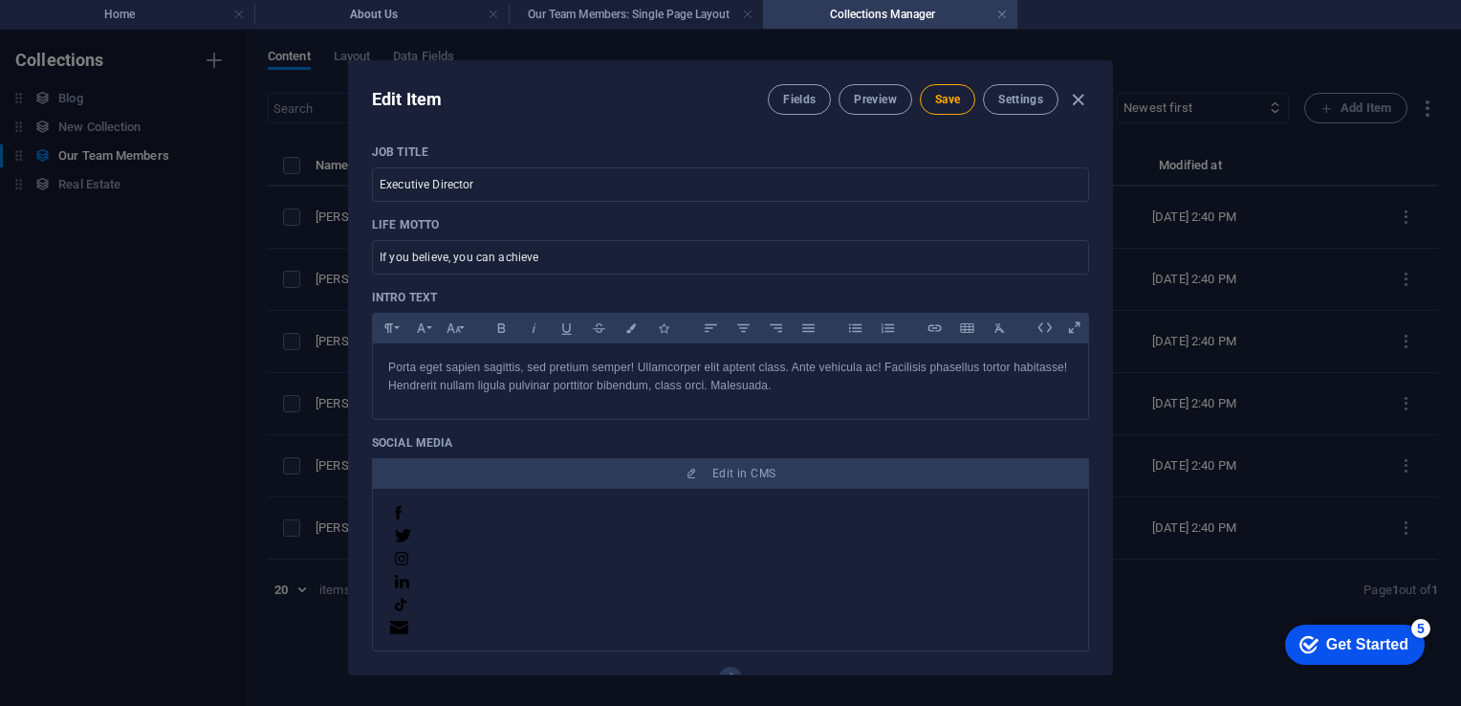
click at [1106, 326] on div "Name Mr. Kivumbi Paul ​ Slug www.example.com/our-team-members-item/ mr-kivumbi-…" at bounding box center [730, 402] width 763 height 544
drag, startPoint x: 1106, startPoint y: 326, endPoint x: 1126, endPoint y: 402, distance: 78.2
click at [1126, 402] on div "Edit Item Fields Preview Save Settings Name Mr. Kivumbi Paul ​ Slug www.example…" at bounding box center [730, 368] width 1461 height 676
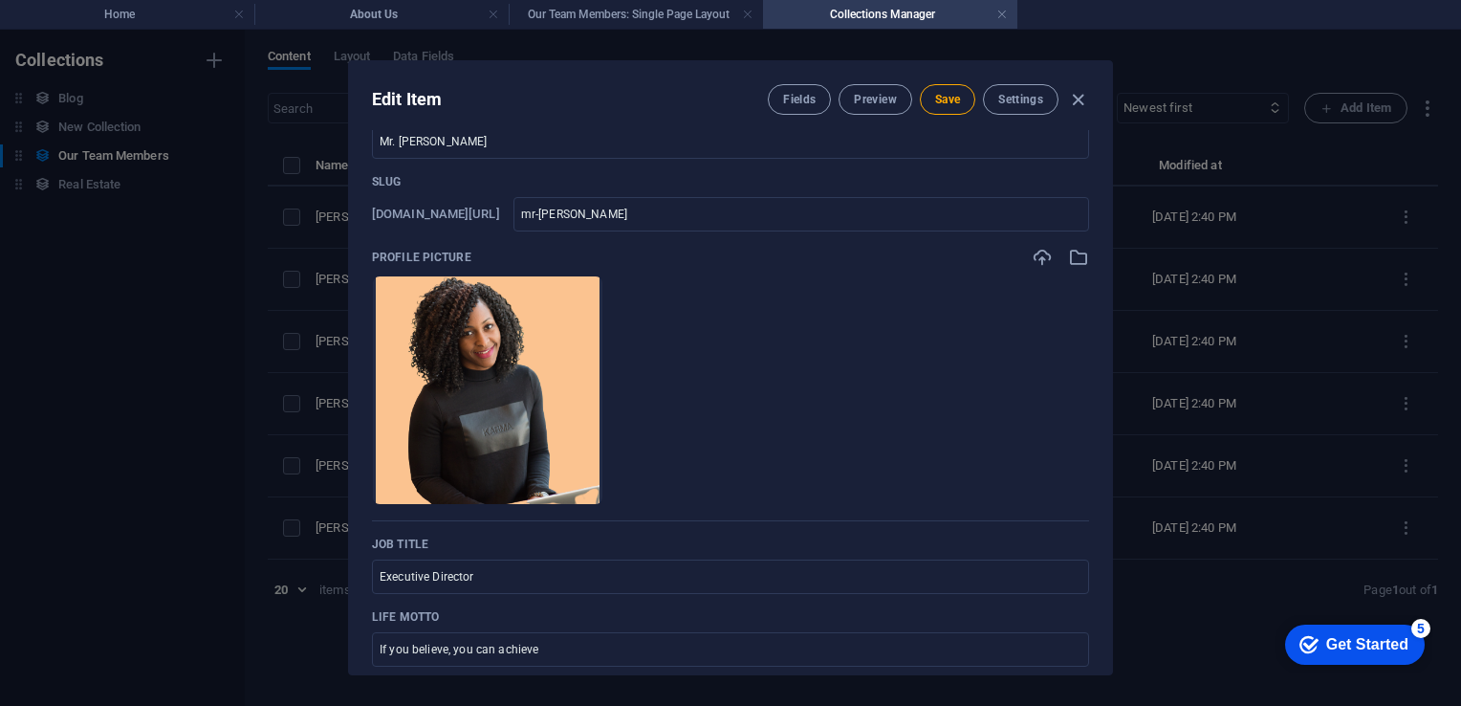
scroll to position [0, 0]
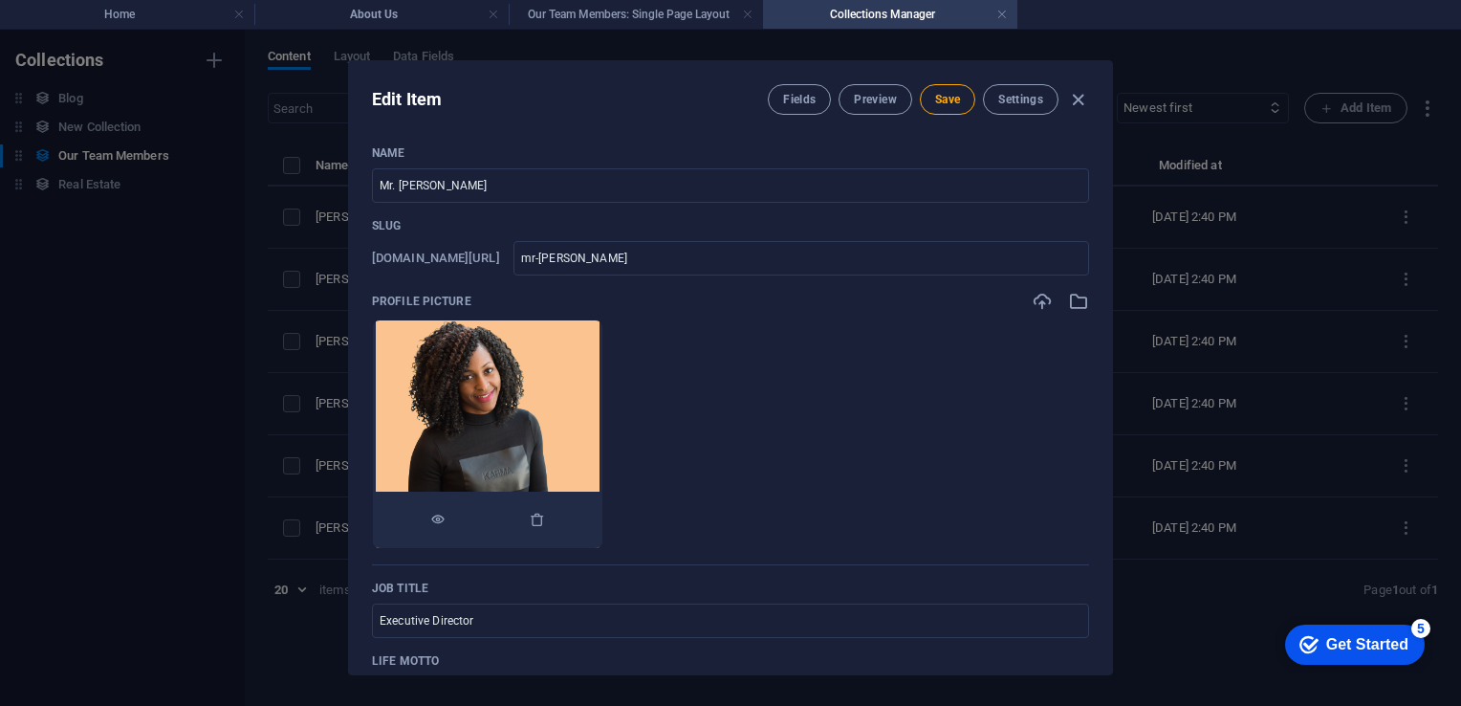
click at [570, 406] on img at bounding box center [488, 434] width 225 height 228
